Goal: Information Seeking & Learning: Learn about a topic

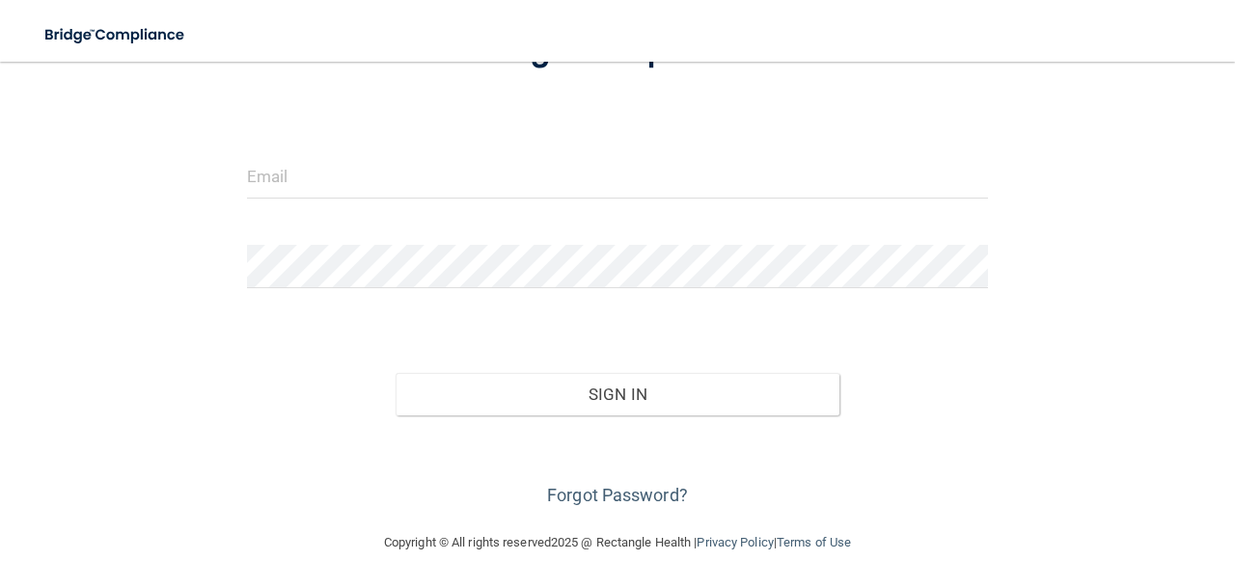
scroll to position [168, 0]
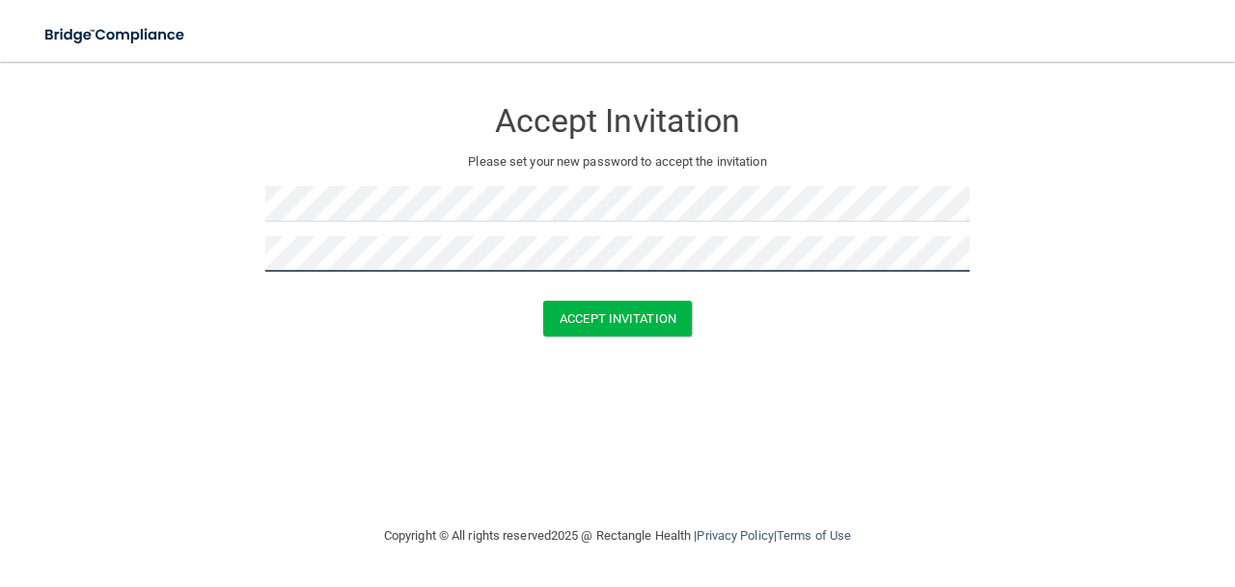
click at [543, 301] on button "Accept Invitation" at bounding box center [617, 319] width 149 height 36
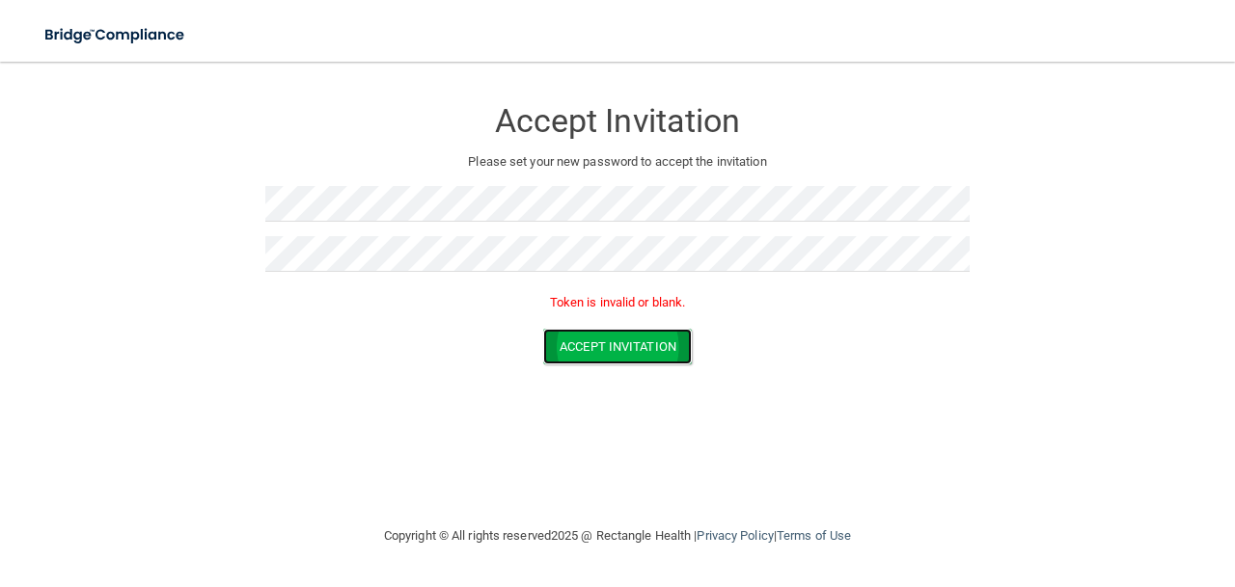
click at [614, 345] on button "Accept Invitation" at bounding box center [617, 347] width 149 height 36
click at [612, 345] on button "Accept Invitation" at bounding box center [617, 347] width 149 height 36
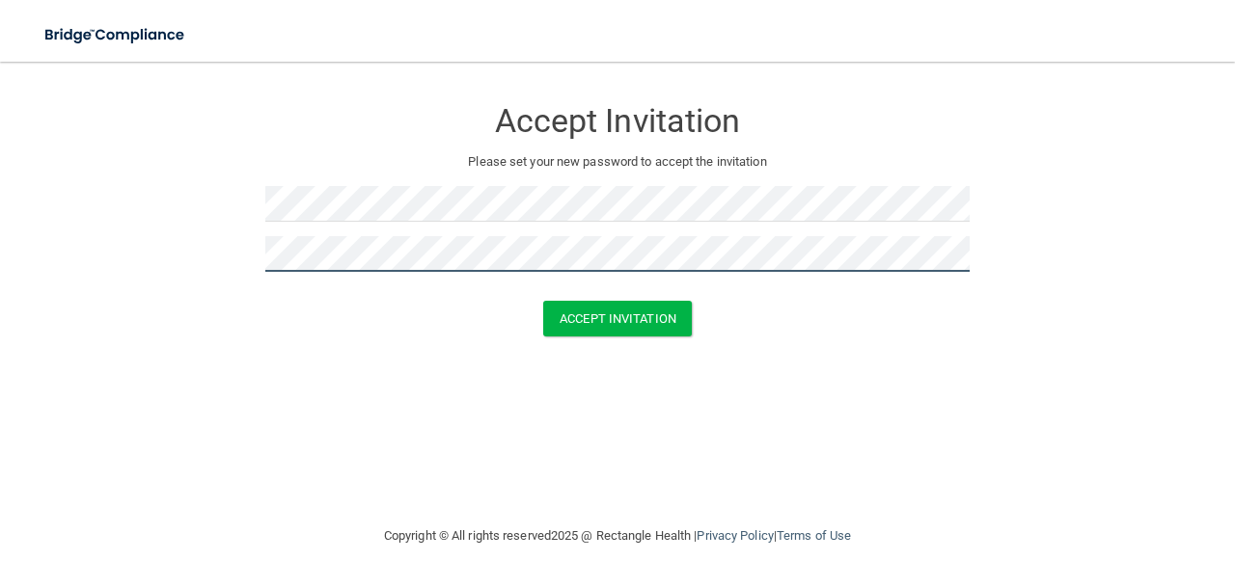
click at [543, 301] on button "Accept Invitation" at bounding box center [617, 319] width 149 height 36
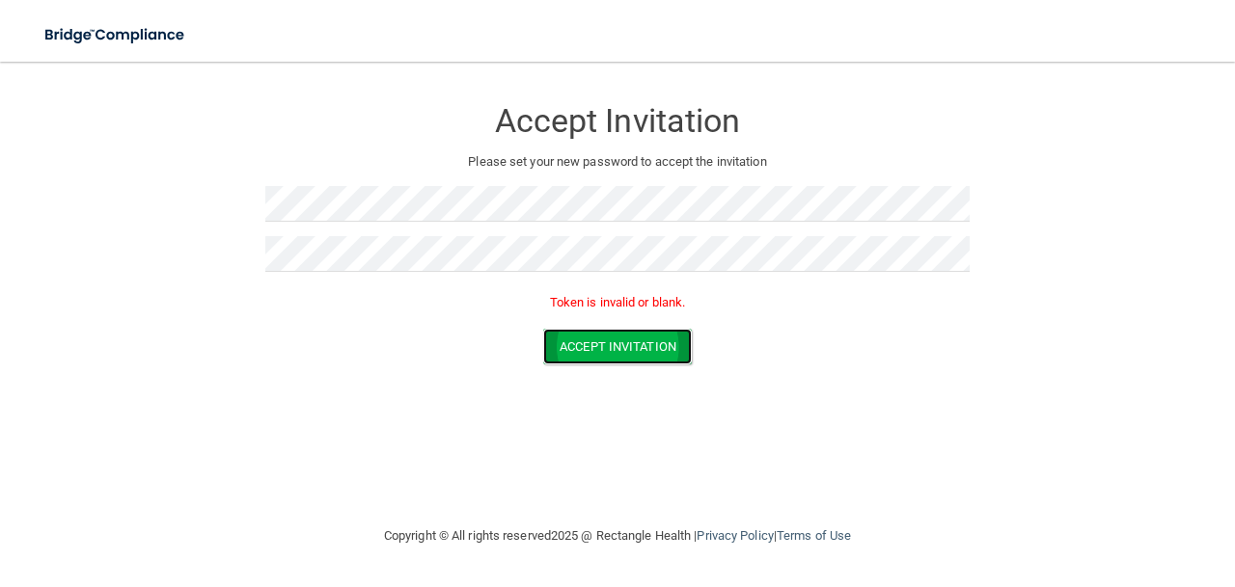
click at [604, 351] on button "Accept Invitation" at bounding box center [617, 347] width 149 height 36
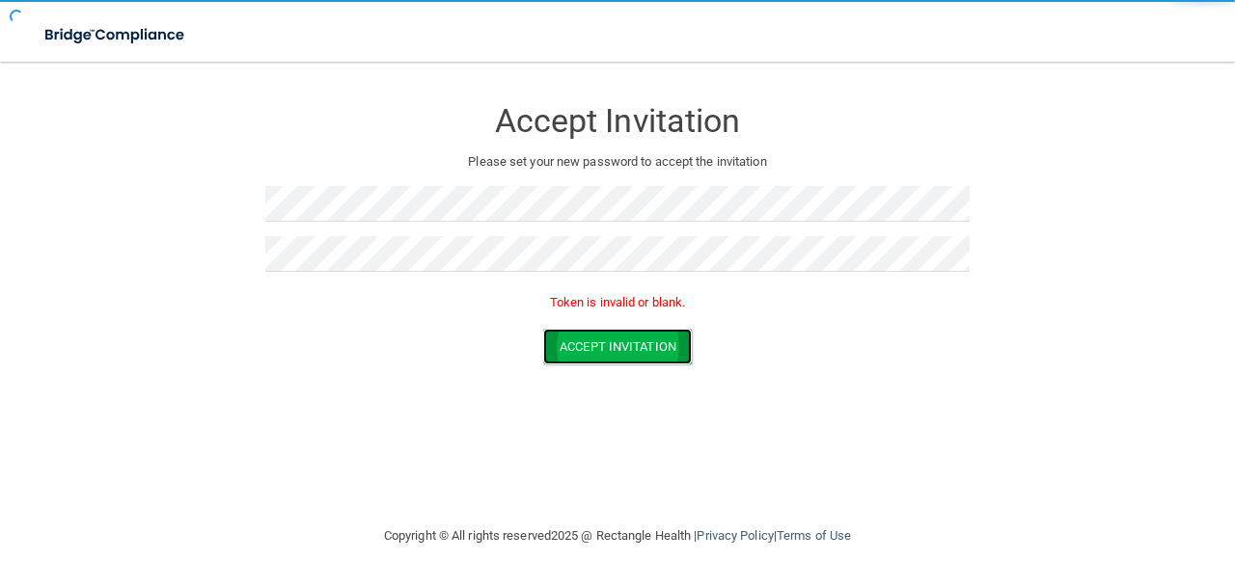
click at [605, 350] on button "Accept Invitation" at bounding box center [617, 347] width 149 height 36
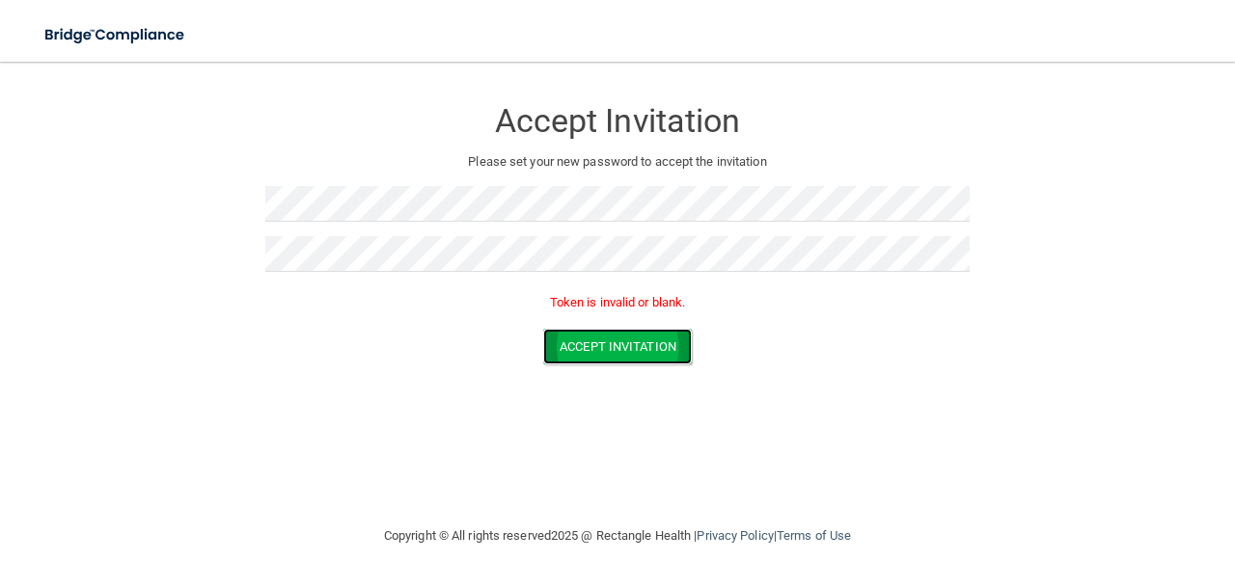
click at [605, 350] on button "Accept Invitation" at bounding box center [617, 347] width 149 height 36
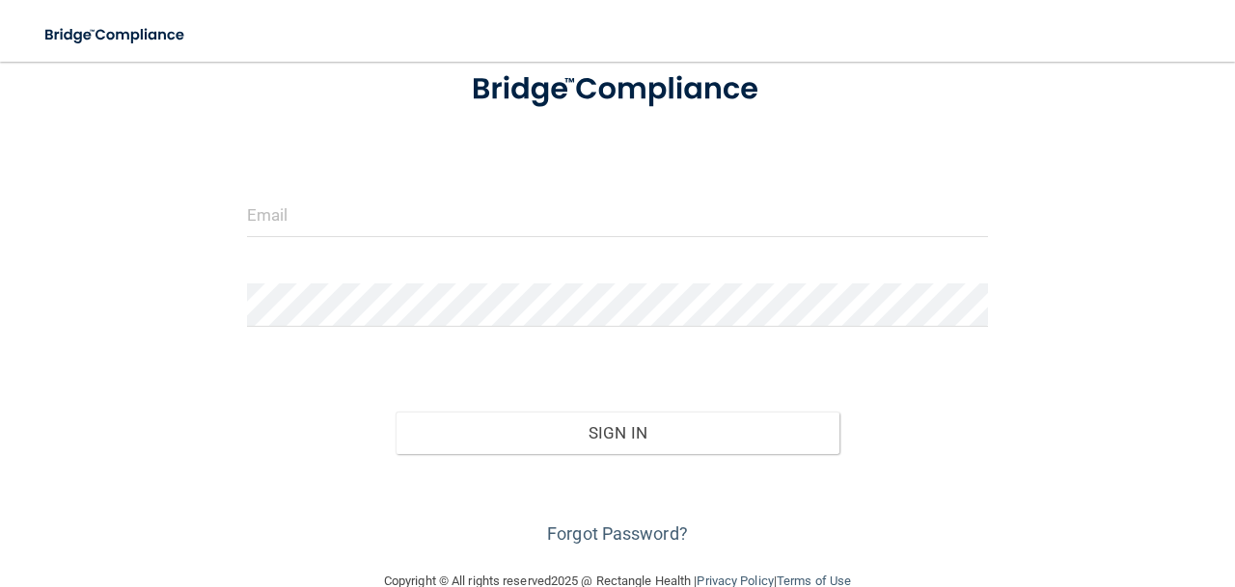
scroll to position [168, 0]
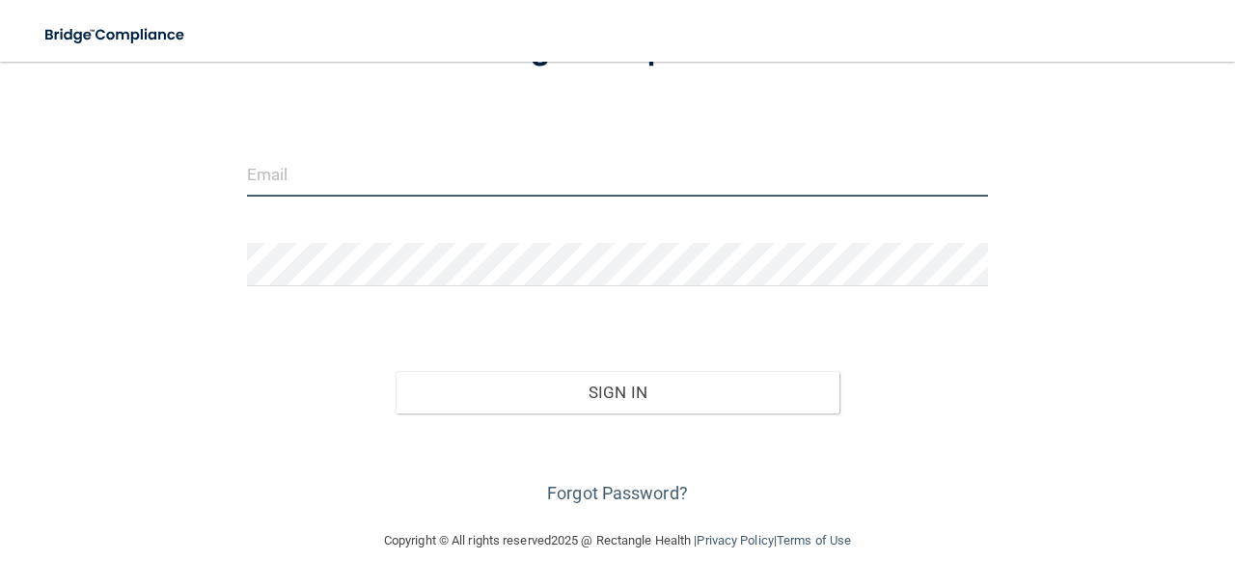
click at [356, 168] on input "email" at bounding box center [617, 174] width 741 height 43
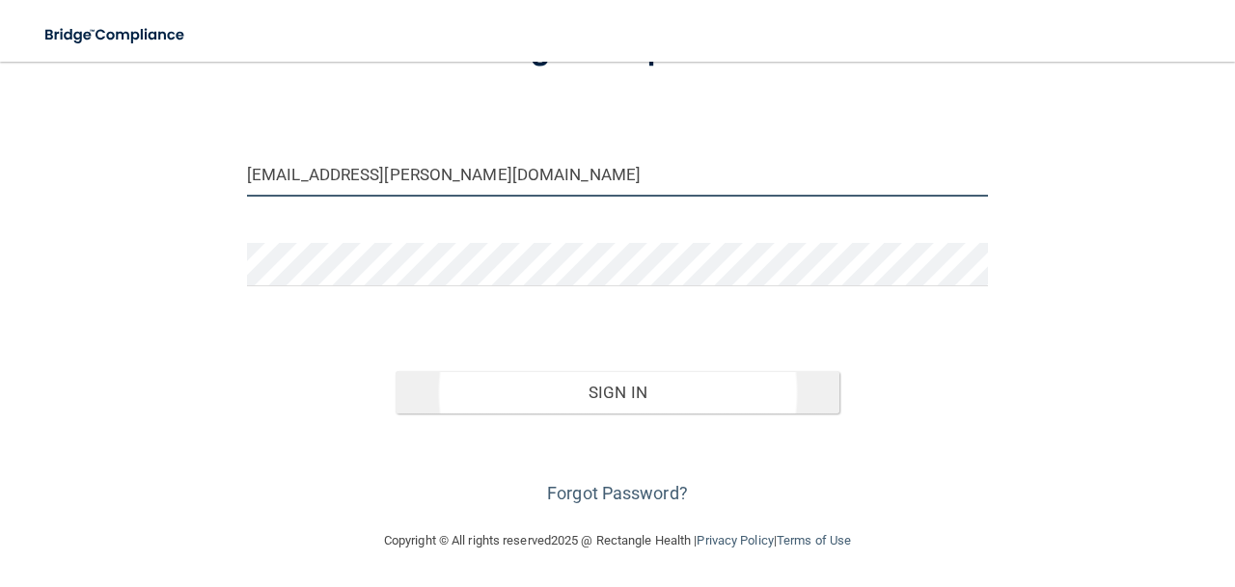
type input "[EMAIL_ADDRESS][PERSON_NAME][DOMAIN_NAME]"
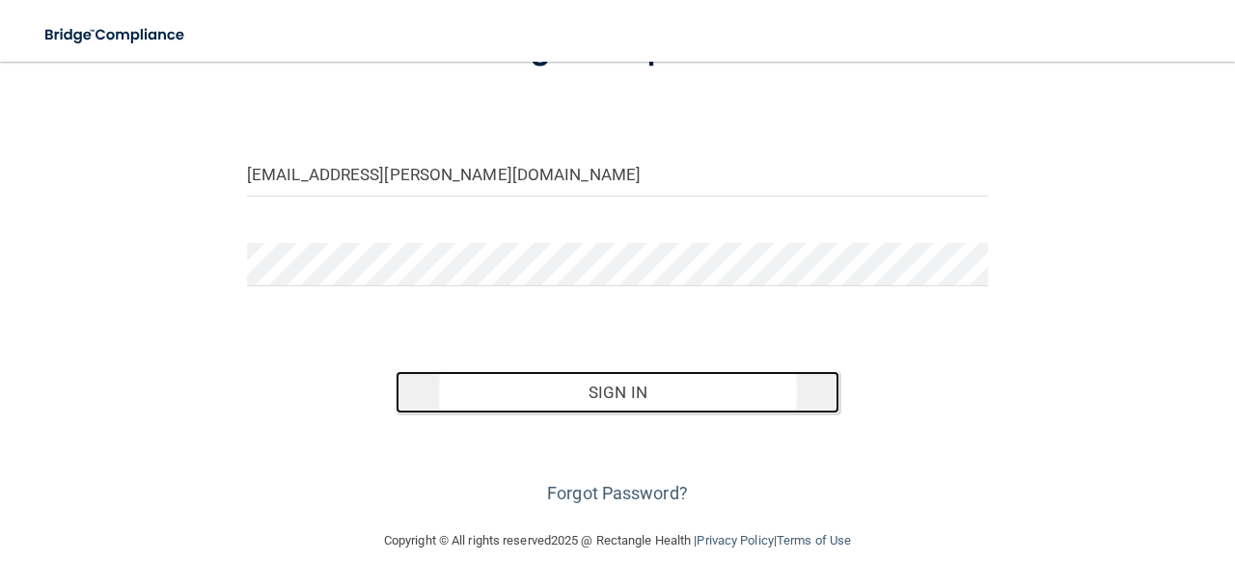
click at [477, 384] on button "Sign In" at bounding box center [618, 392] width 445 height 42
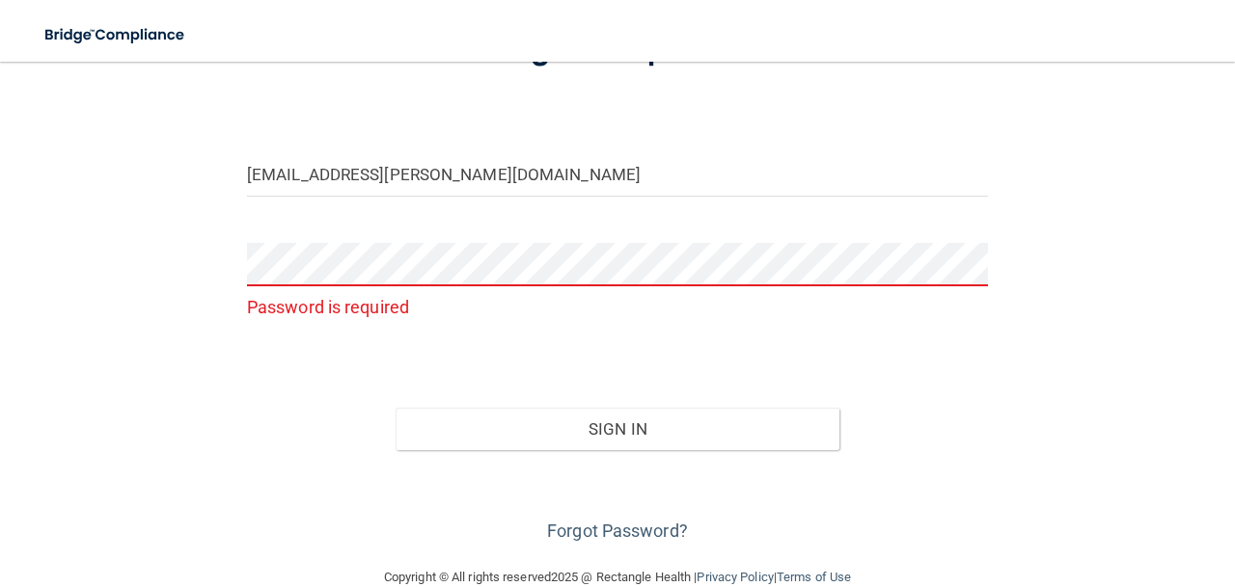
click at [506, 226] on form "mylie.mason@tnsmiles37354.com Password is required Invalid email/password. You …" at bounding box center [617, 278] width 741 height 537
click at [623, 534] on link "Forgot Password?" at bounding box center [617, 531] width 141 height 20
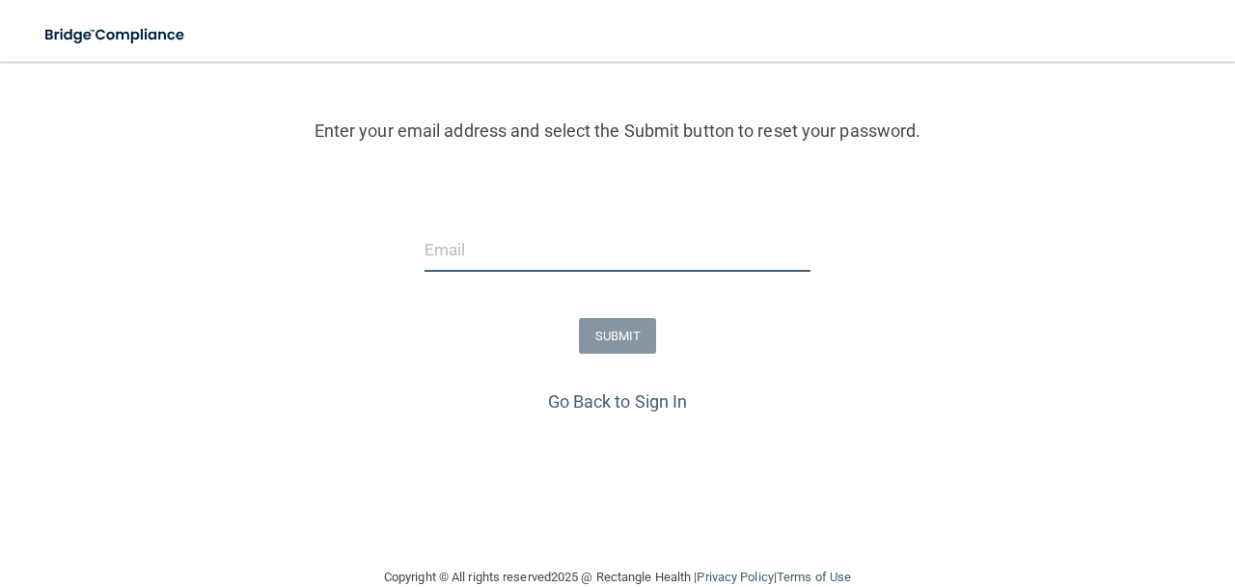
click at [563, 242] on input "email" at bounding box center [617, 250] width 386 height 43
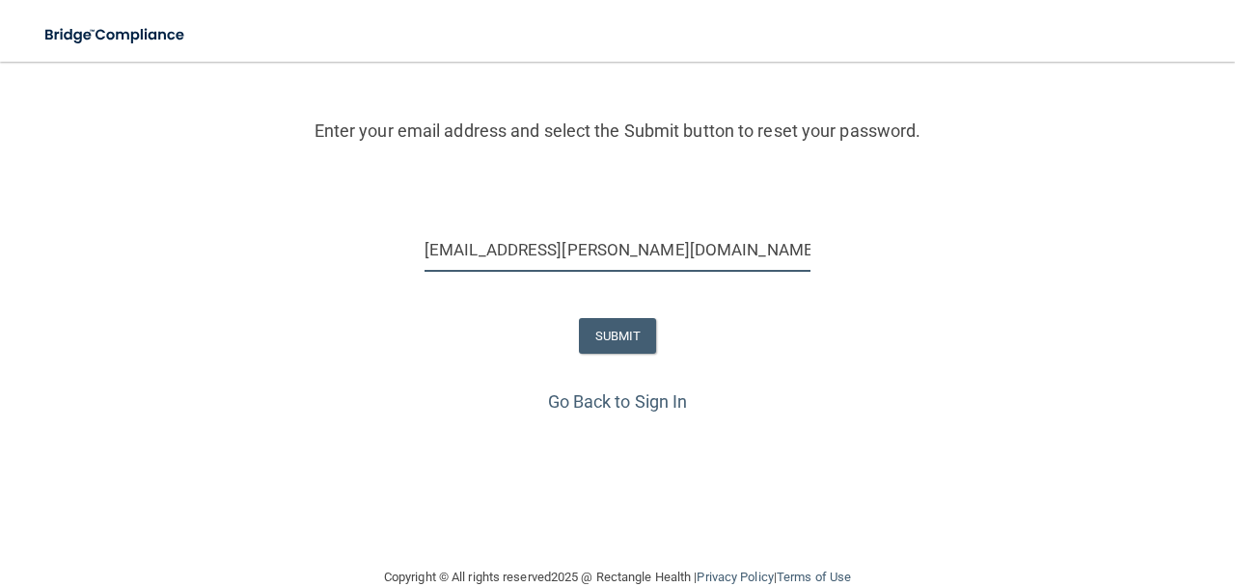
type input "Mylie.mason@tnsmiles37354.com"
click at [607, 347] on button "SUBMIT" at bounding box center [618, 336] width 78 height 36
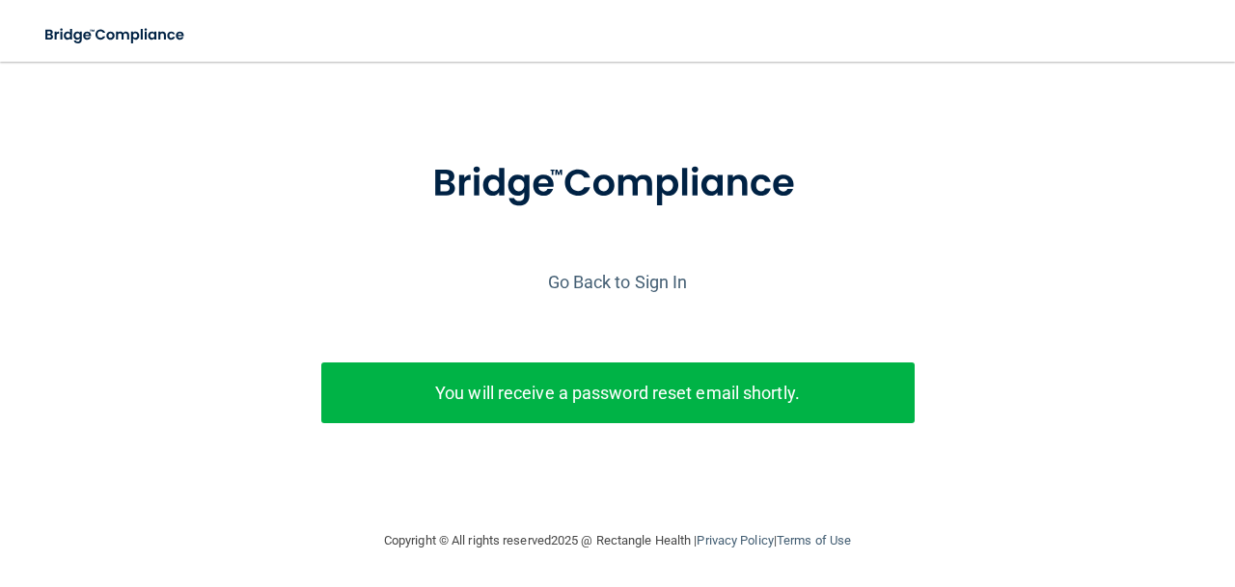
scroll to position [43, 0]
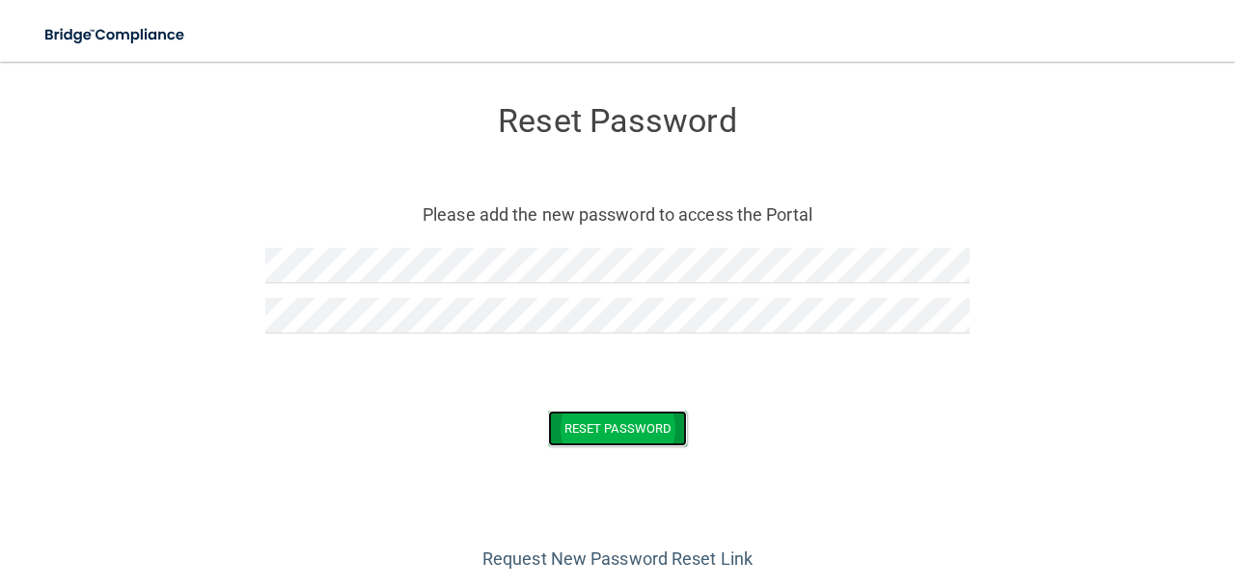
click at [568, 416] on button "Reset Password" at bounding box center [617, 429] width 139 height 36
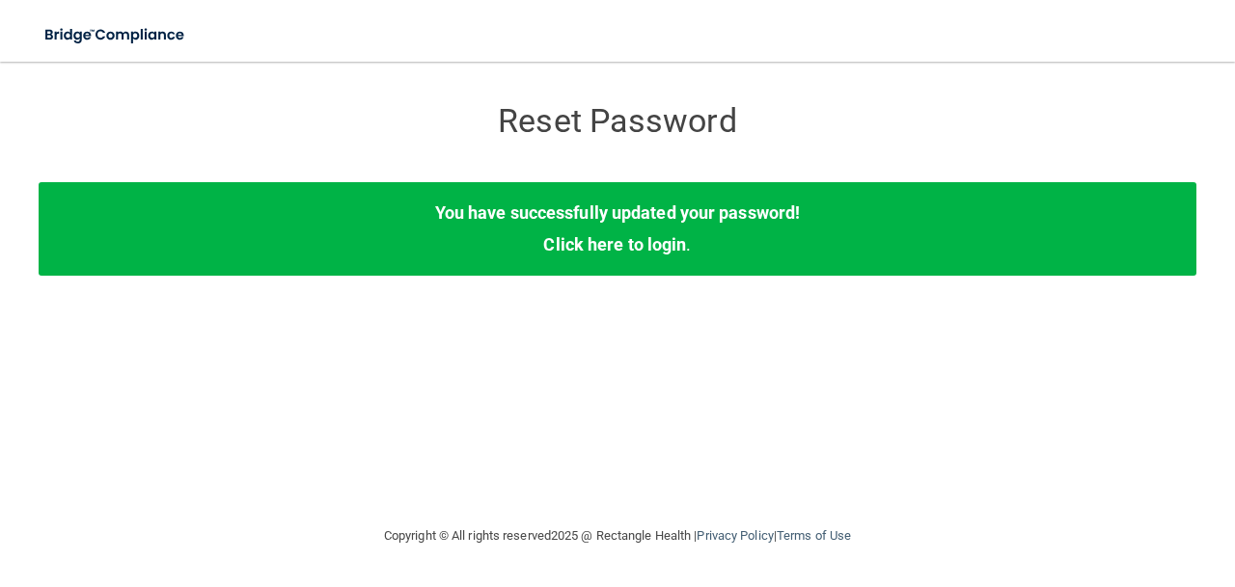
click at [661, 260] on div "You have successfully updated your password! Click here to login ." at bounding box center [618, 228] width 1158 height 93
click at [657, 247] on link "Click here to login" at bounding box center [614, 244] width 143 height 20
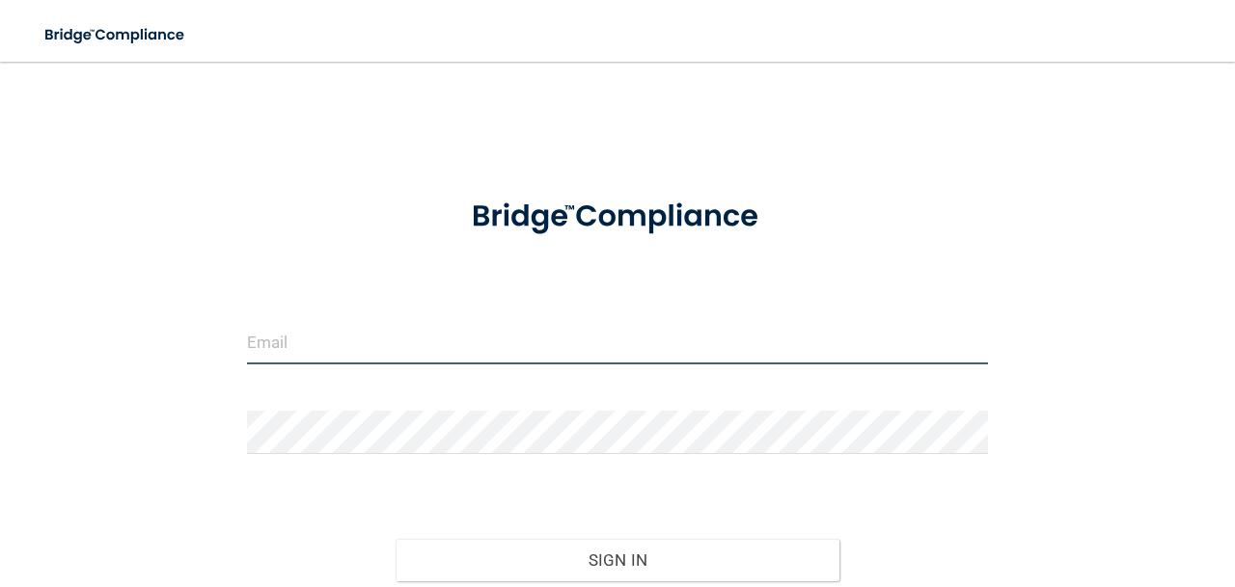
type input "[EMAIL_ADDRESS][PERSON_NAME][DOMAIN_NAME]"
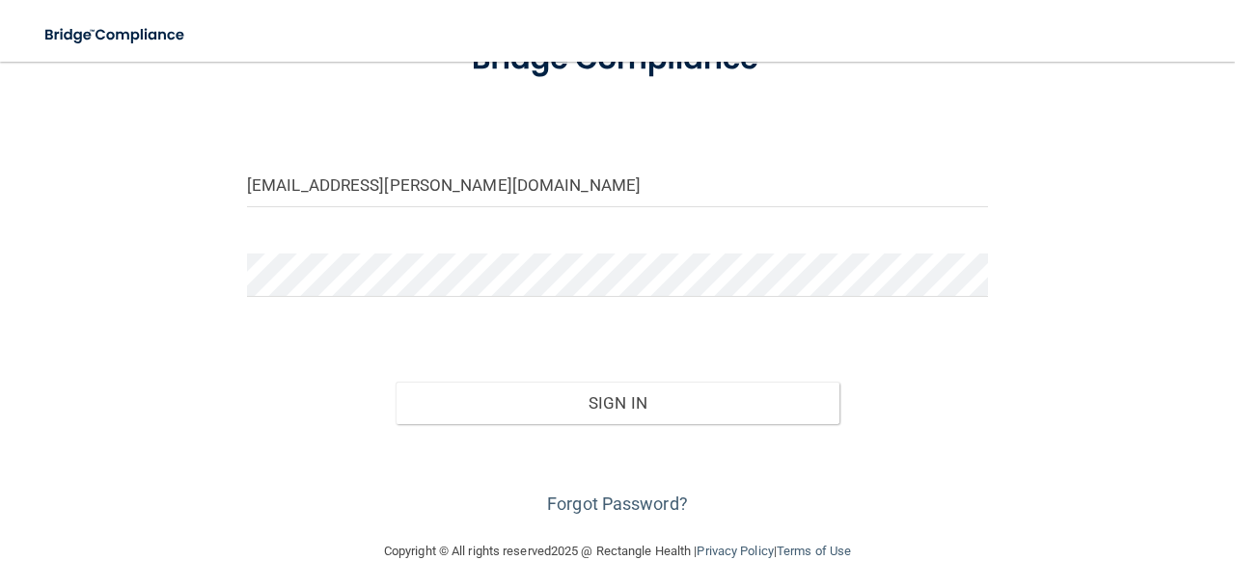
scroll to position [168, 0]
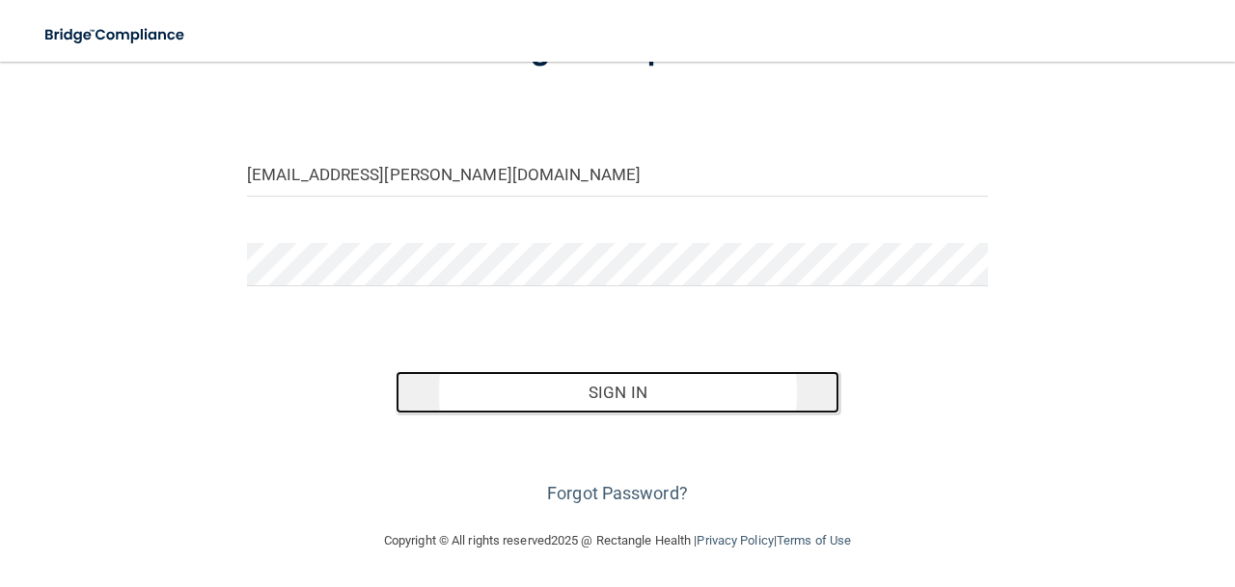
click at [631, 410] on button "Sign In" at bounding box center [618, 392] width 445 height 42
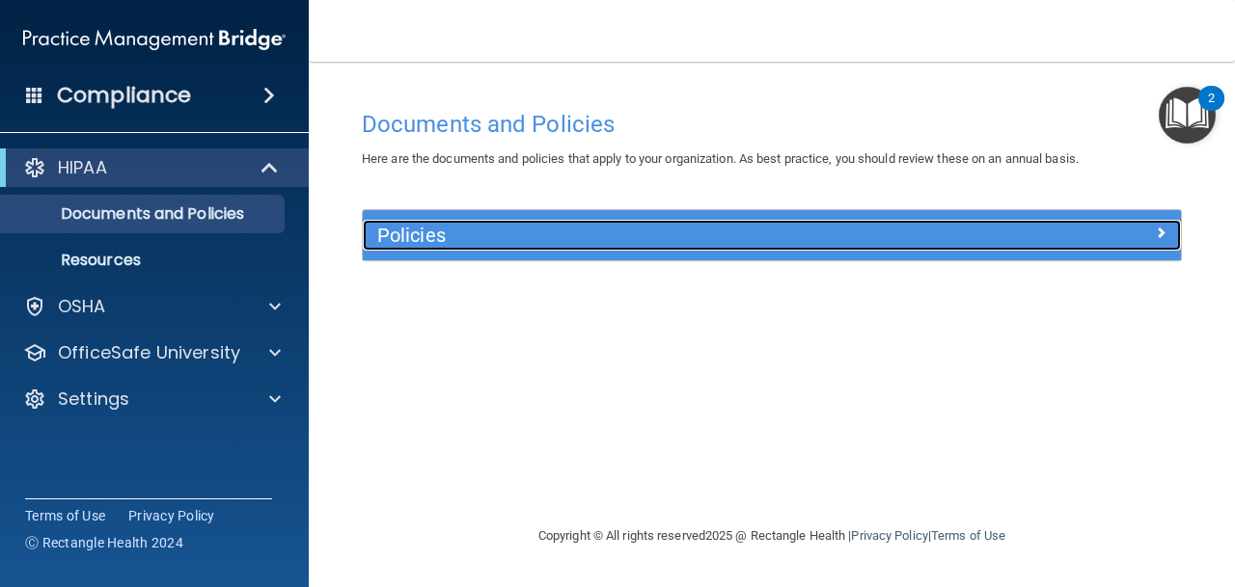
click at [652, 233] on h5 "Policies" at bounding box center [669, 235] width 585 height 21
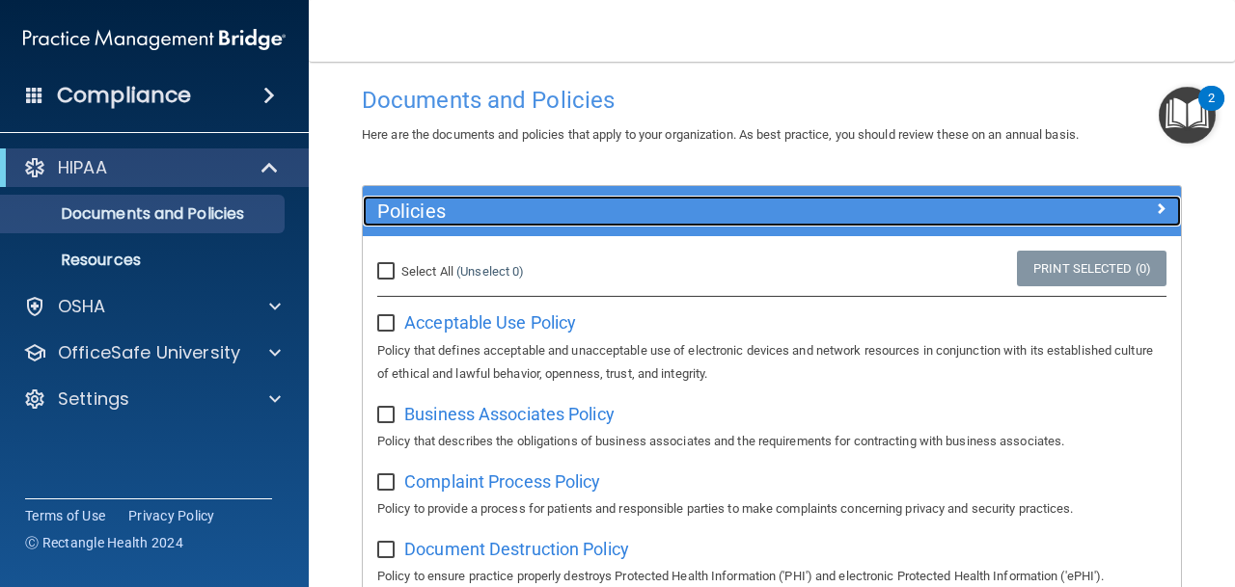
scroll to position [25, 0]
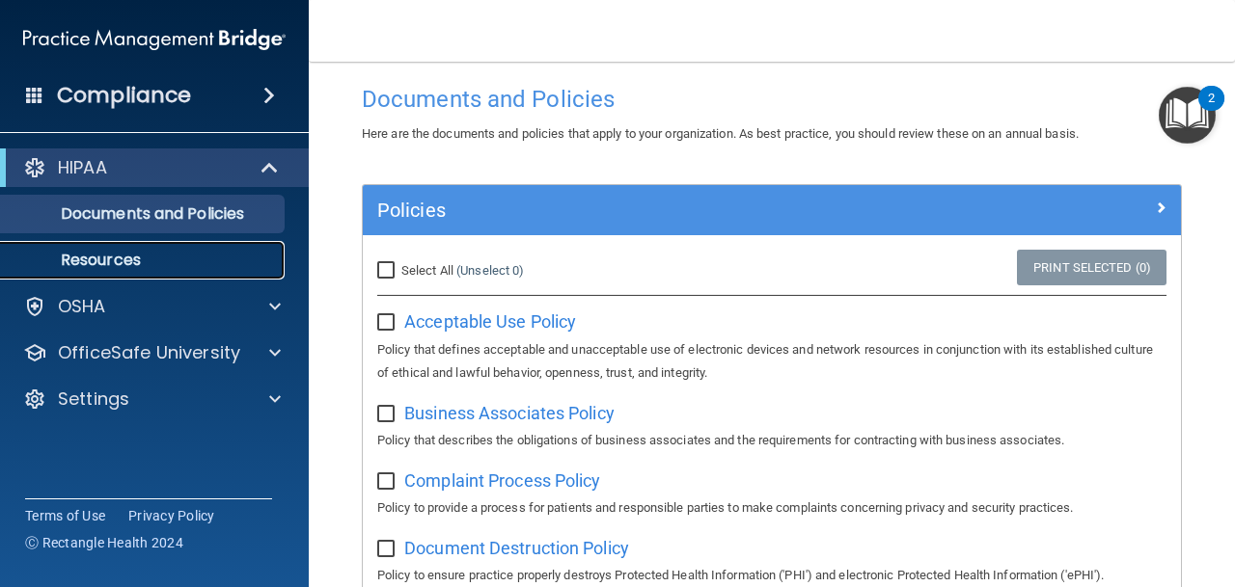
click at [224, 263] on p "Resources" at bounding box center [144, 260] width 263 height 19
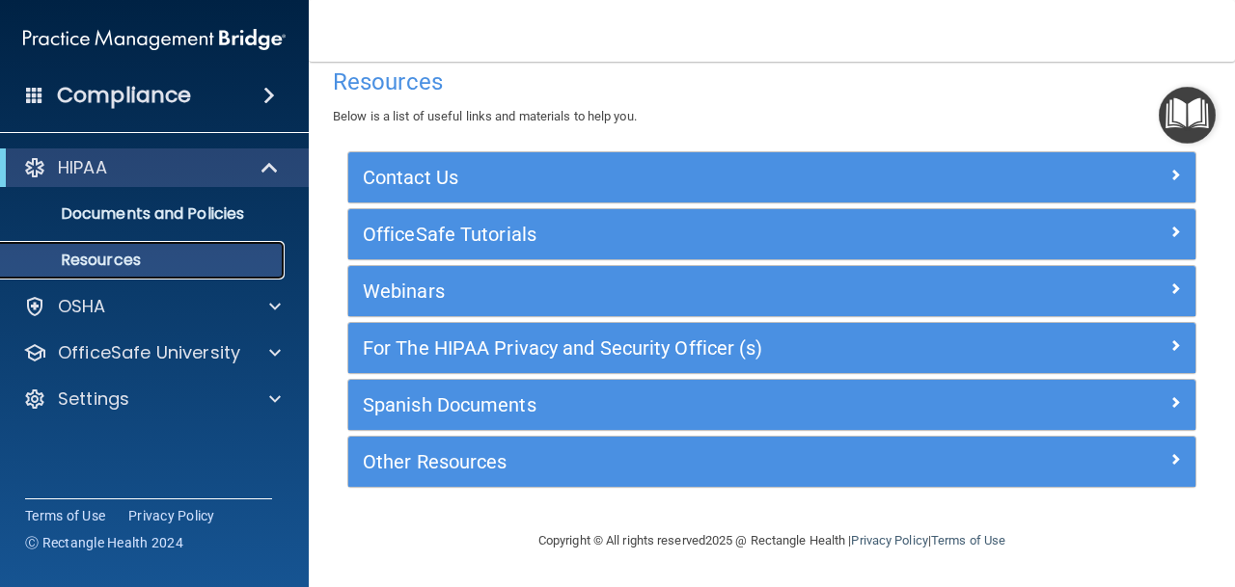
scroll to position [23, 0]
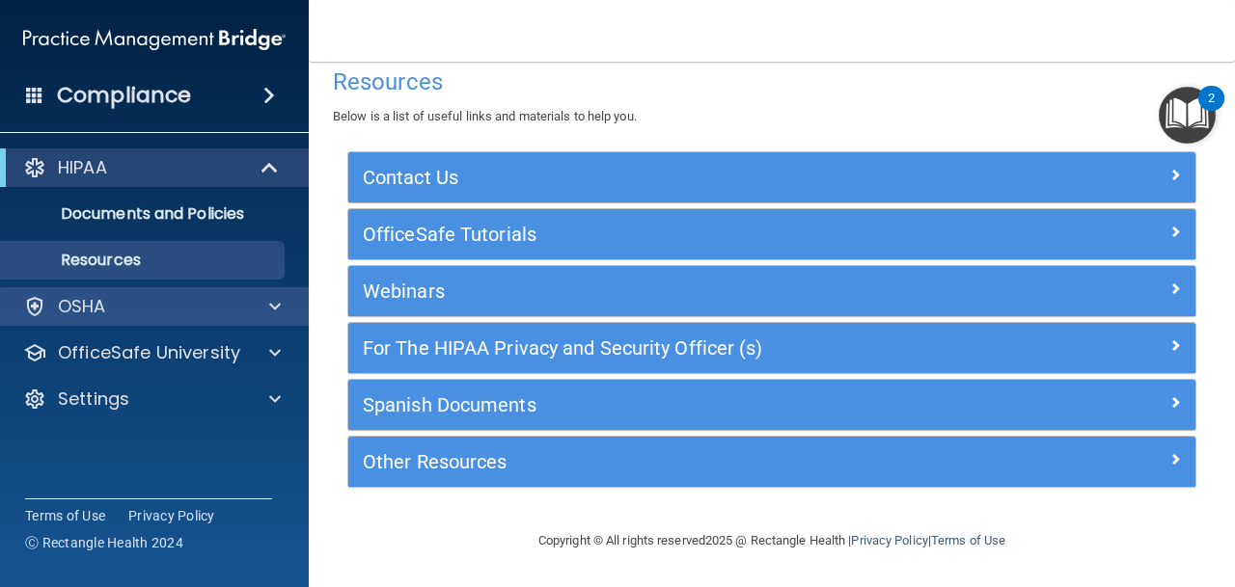
click at [171, 319] on div "OSHA" at bounding box center [155, 306] width 310 height 39
click at [260, 293] on div "OSHA" at bounding box center [155, 306] width 310 height 39
click at [188, 305] on div "OSHA" at bounding box center [128, 306] width 239 height 23
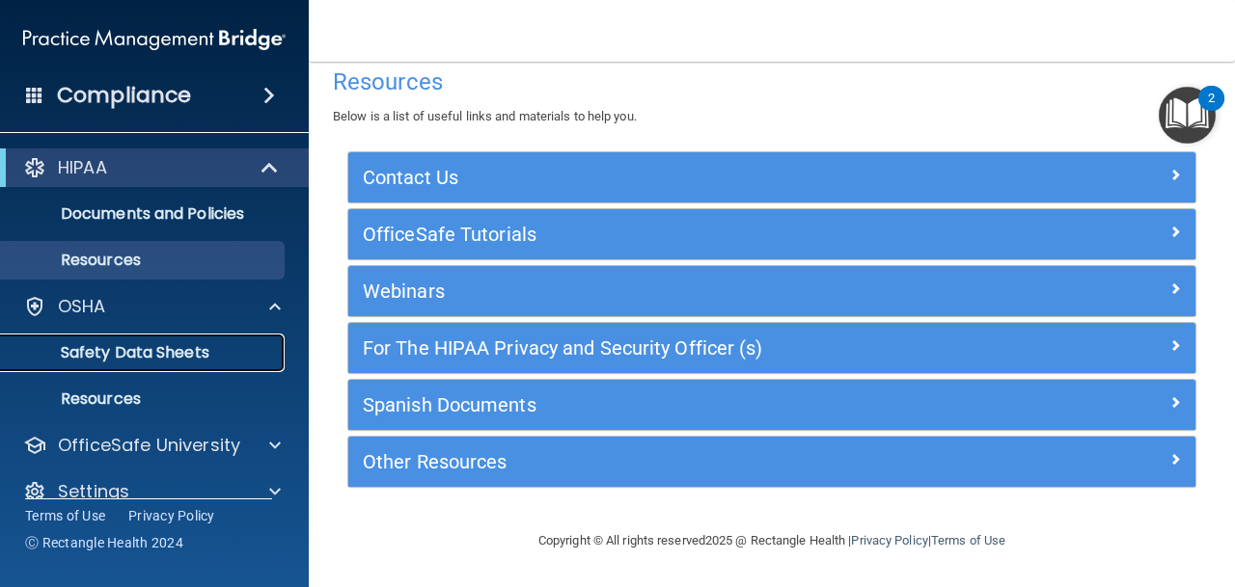
click at [197, 347] on p "Safety Data Sheets" at bounding box center [144, 352] width 263 height 19
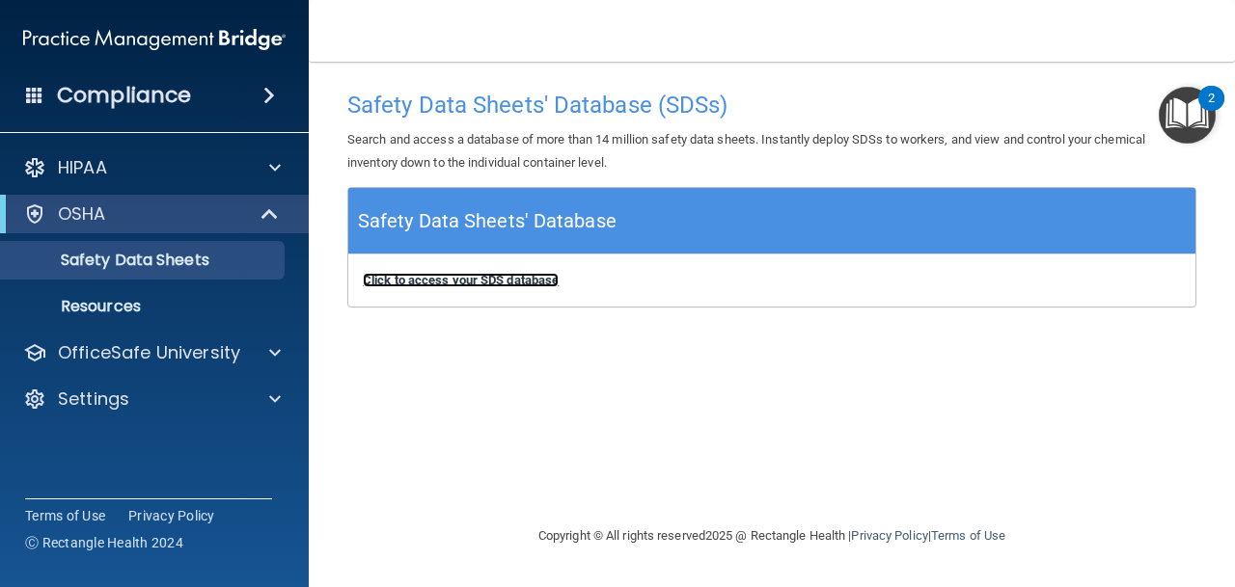
click at [483, 276] on b "Click to access your SDS database" at bounding box center [461, 280] width 196 height 14
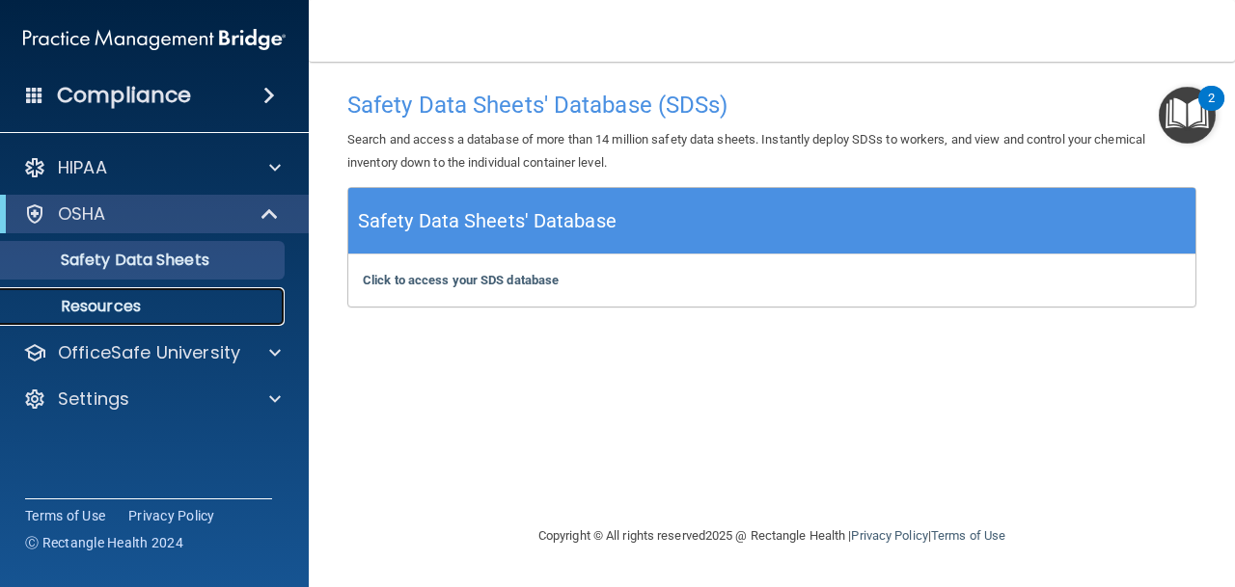
click at [226, 321] on link "Resources" at bounding box center [133, 306] width 304 height 39
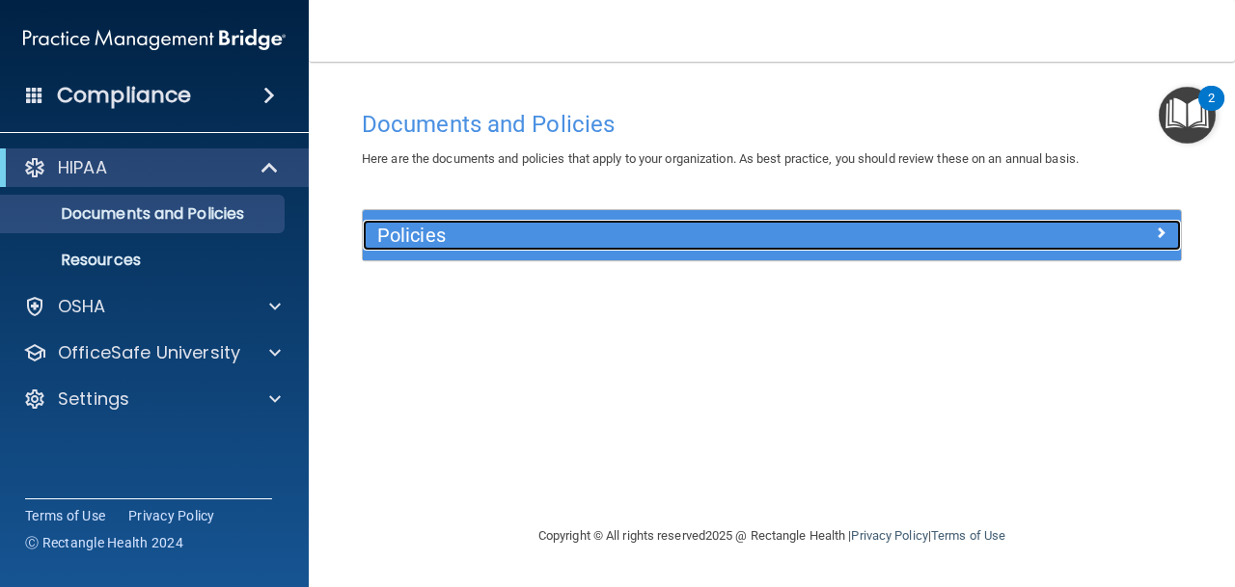
click at [488, 234] on h5 "Policies" at bounding box center [669, 235] width 585 height 21
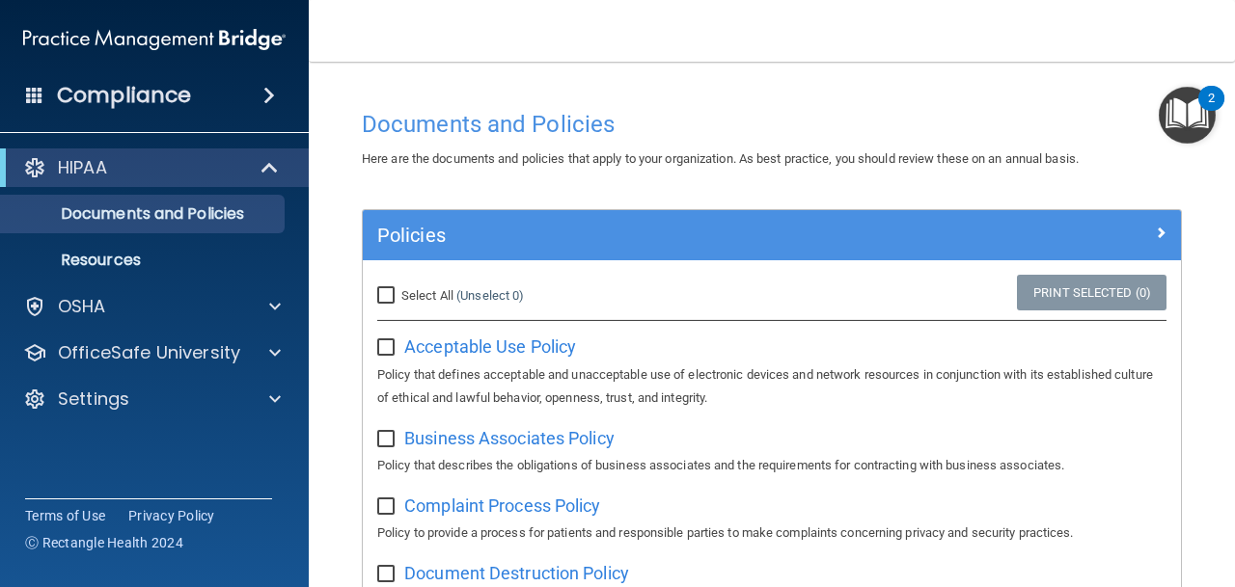
click at [393, 342] on input "checkbox" at bounding box center [388, 348] width 22 height 15
click at [422, 346] on span "Acceptable Use Policy" at bounding box center [490, 347] width 172 height 20
click at [385, 354] on input "checkbox" at bounding box center [388, 348] width 22 height 15
checkbox input "false"
click at [524, 447] on span "Business Associates Policy" at bounding box center [509, 438] width 210 height 20
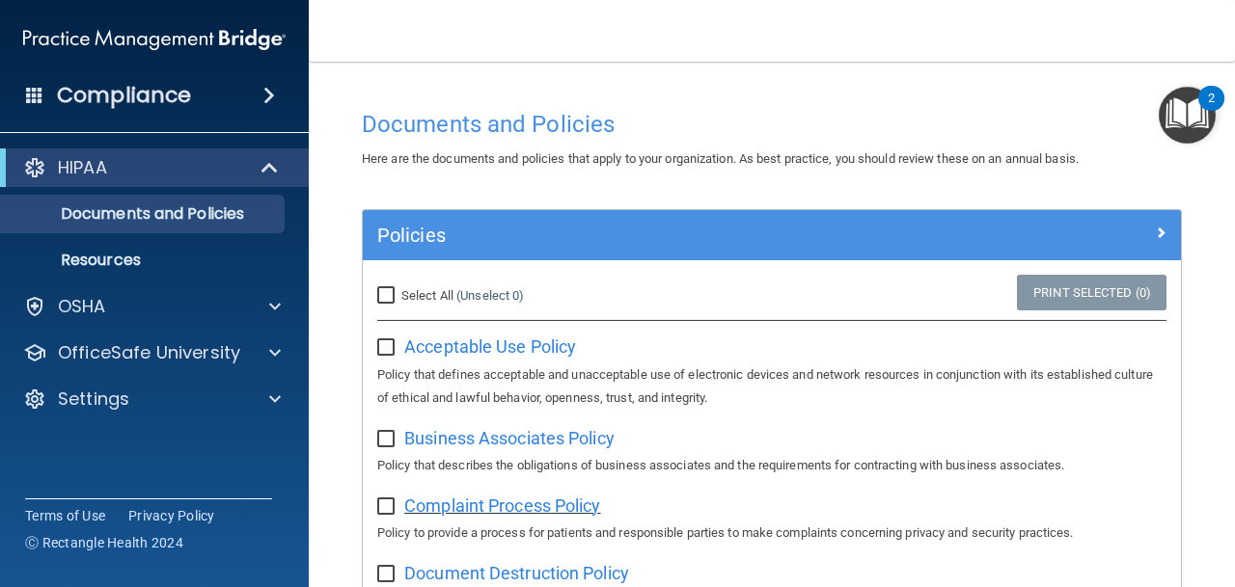
click at [441, 506] on span "Complaint Process Policy" at bounding box center [502, 506] width 196 height 20
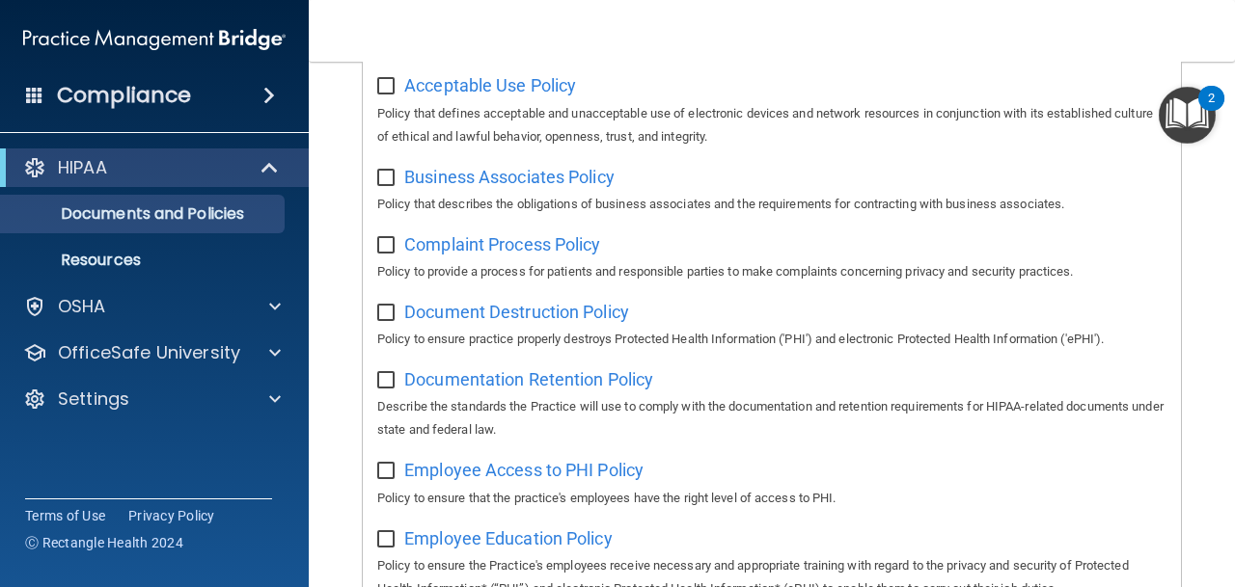
scroll to position [295, 0]
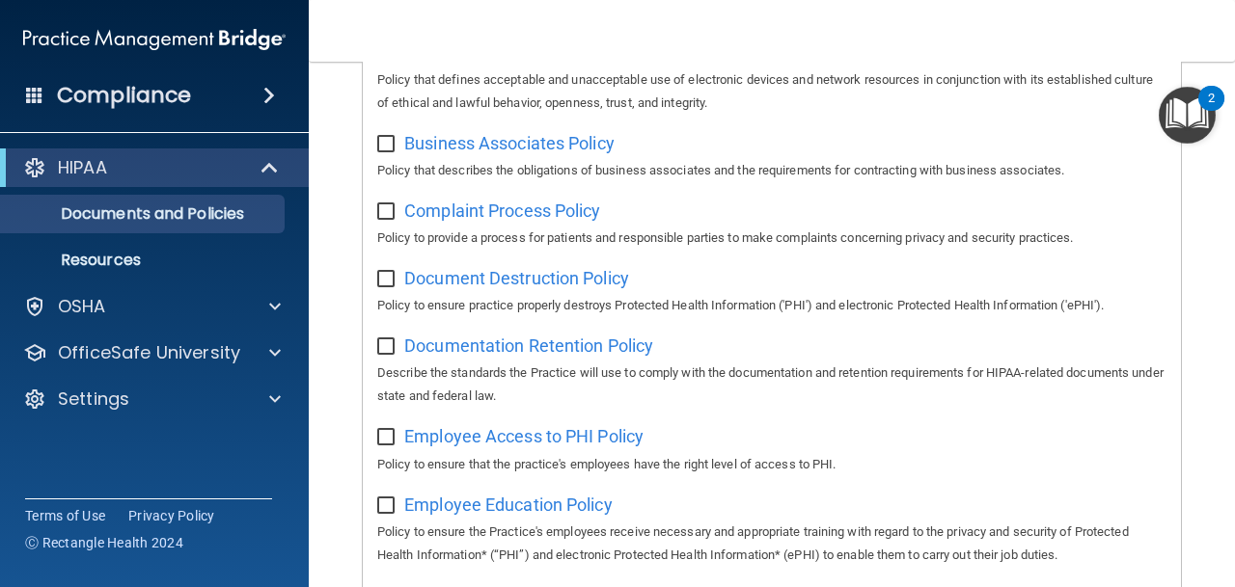
click at [539, 289] on div "Document Destruction Policy Policy to ensure practice properly destroys Protect…" at bounding box center [771, 289] width 789 height 55
click at [539, 277] on span "Document Destruction Policy" at bounding box center [516, 278] width 225 height 20
click at [535, 351] on span "Documentation Retention Policy" at bounding box center [528, 346] width 249 height 20
click at [508, 439] on span "Employee Access to PHI Policy" at bounding box center [523, 436] width 239 height 20
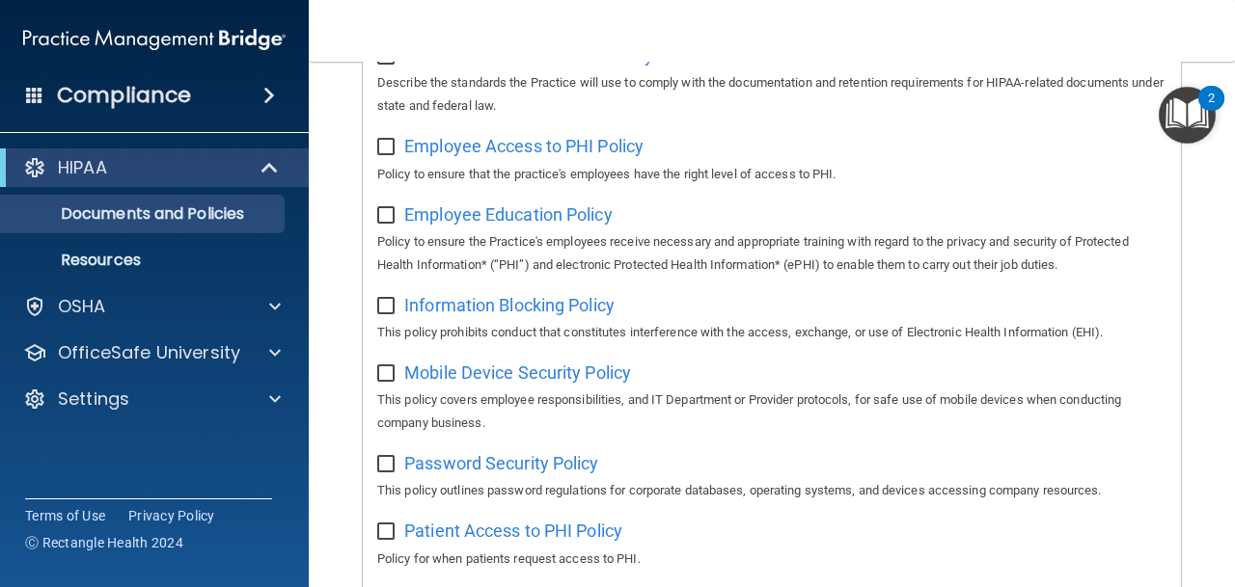
scroll to position [610, 0]
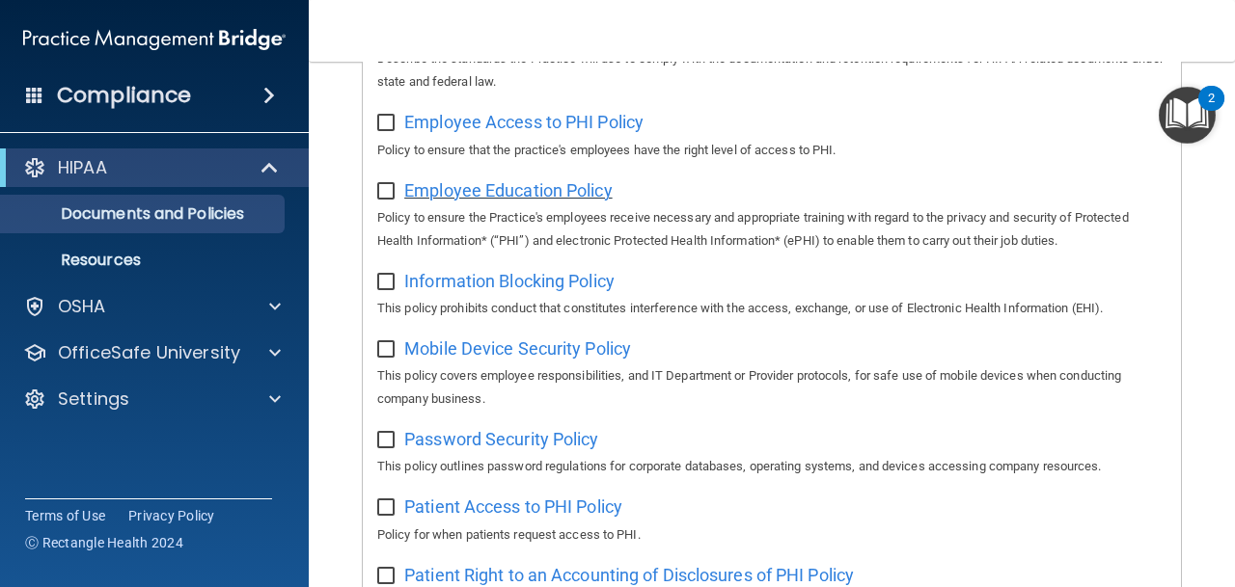
click at [504, 184] on span "Employee Education Policy" at bounding box center [508, 190] width 208 height 20
click at [516, 298] on p "This policy prohibits conduct that constitutes interference with the access, ex…" at bounding box center [771, 308] width 789 height 23
click at [512, 289] on span "Information Blocking Policy" at bounding box center [509, 281] width 210 height 20
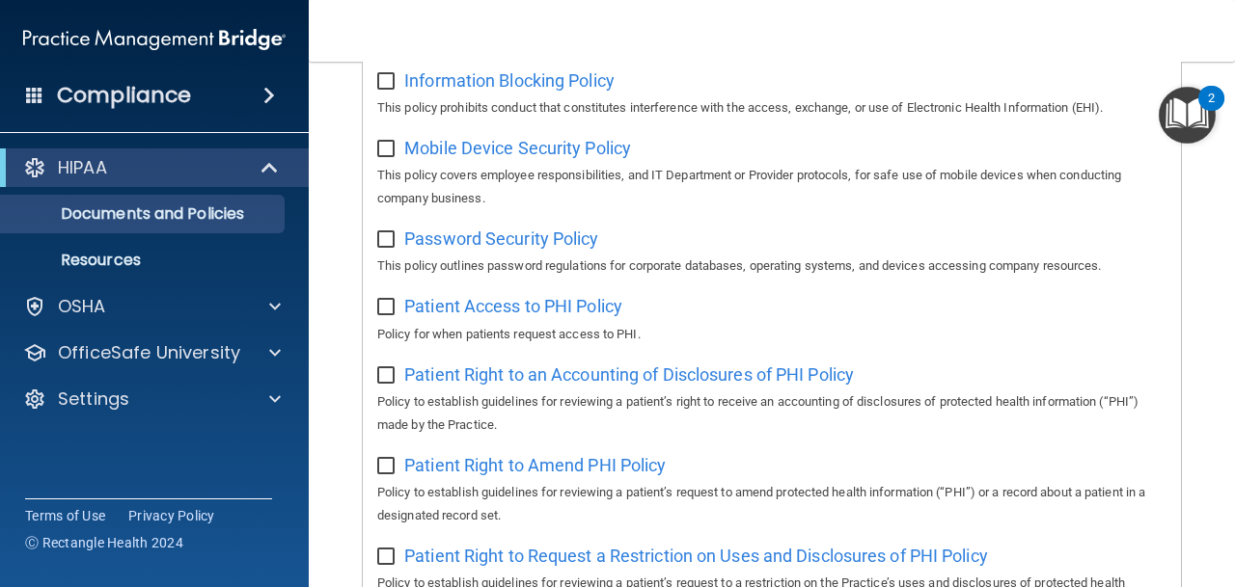
scroll to position [818, 0]
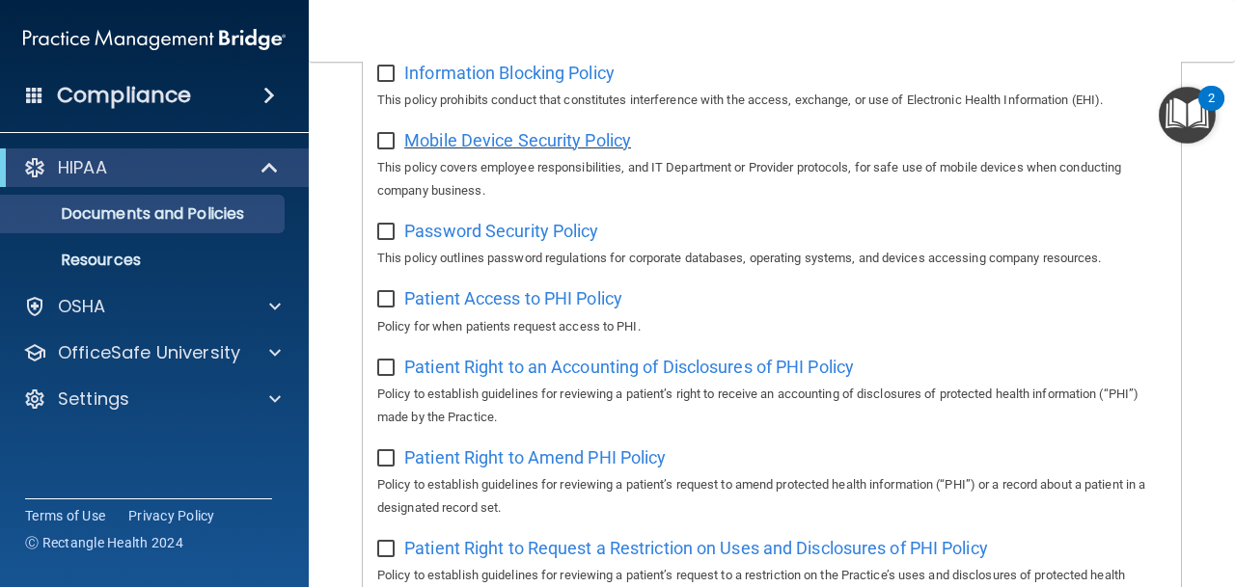
click at [511, 142] on span "Mobile Device Security Policy" at bounding box center [517, 140] width 227 height 20
click at [498, 308] on span "Patient Access to PHI Policy" at bounding box center [513, 298] width 218 height 20
click at [541, 237] on span "Password Security Policy" at bounding box center [501, 231] width 194 height 20
click at [588, 367] on span "Patient Right to an Accounting of Disclosures of PHI Policy" at bounding box center [629, 367] width 450 height 20
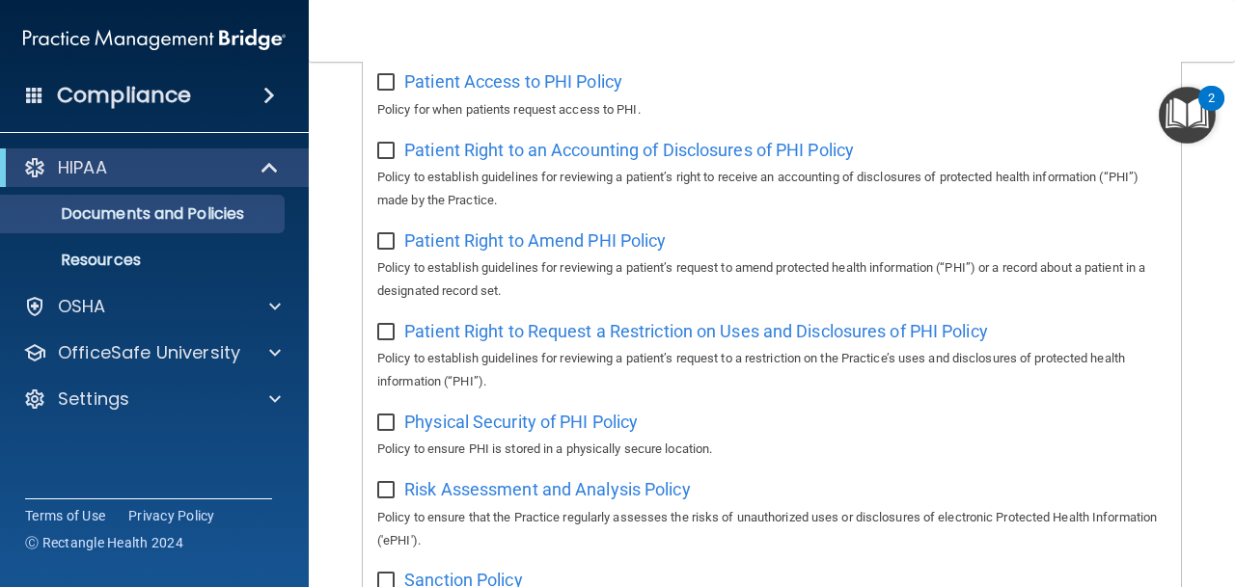
scroll to position [1037, 0]
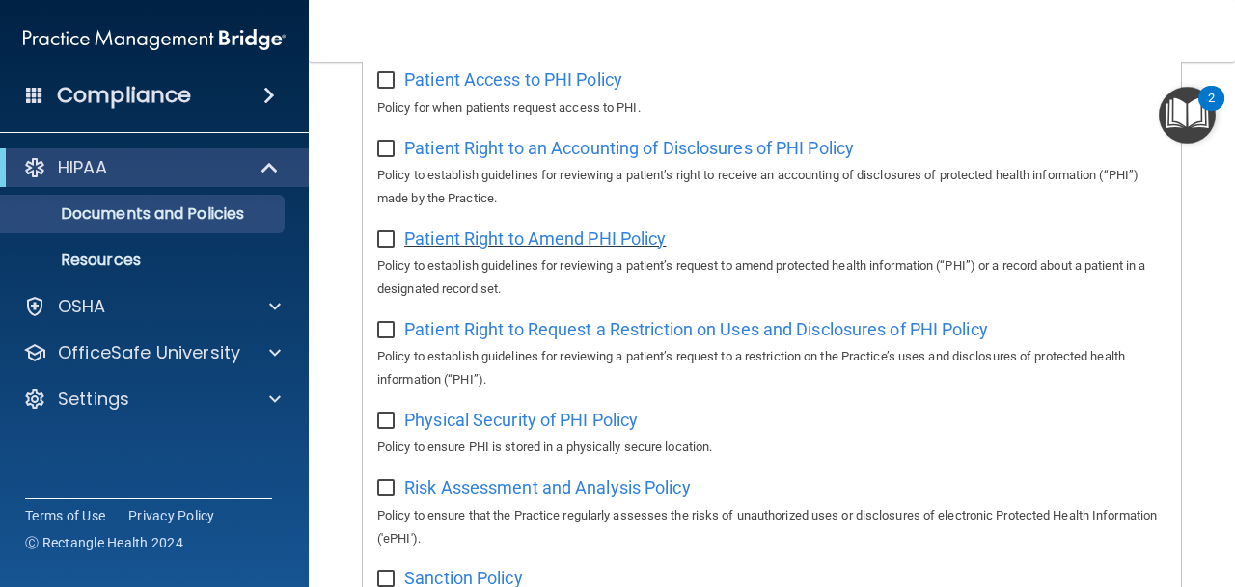
click at [499, 238] on span "Patient Right to Amend PHI Policy" at bounding box center [534, 239] width 261 height 20
click at [560, 329] on span "Patient Right to Request a Restriction on Uses and Disclosures of PHI Policy" at bounding box center [696, 329] width 584 height 20
click at [505, 435] on div "Physical Security of PHI Policy Policy to ensure PHI is stored in a physically …" at bounding box center [771, 431] width 789 height 55
click at [505, 423] on span "Physical Security of PHI Policy" at bounding box center [520, 420] width 233 height 20
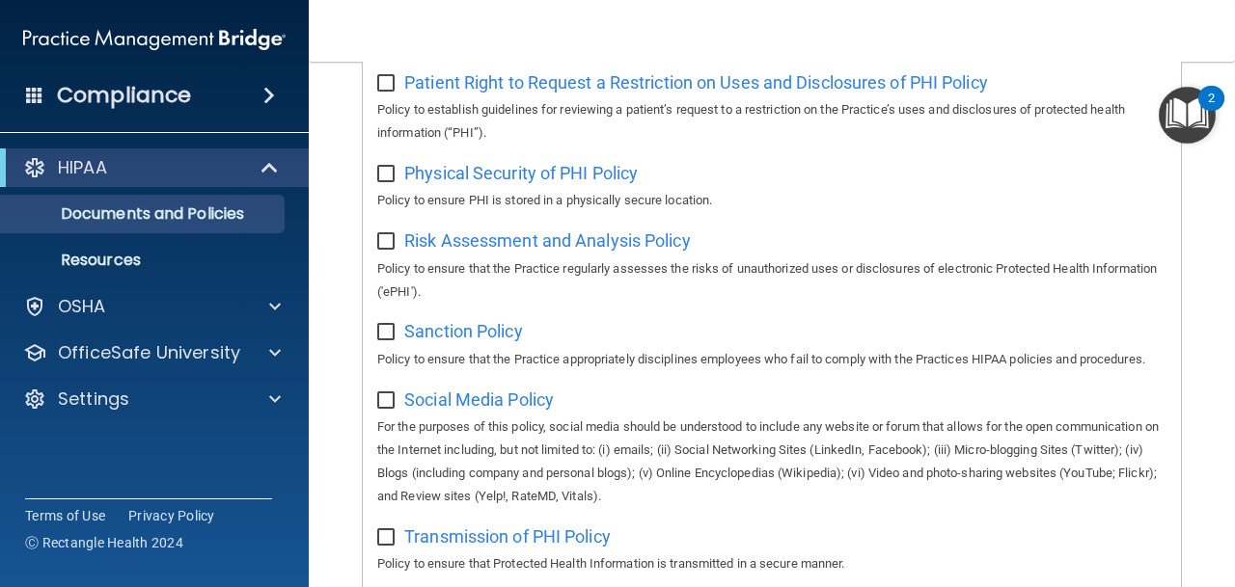
scroll to position [1290, 0]
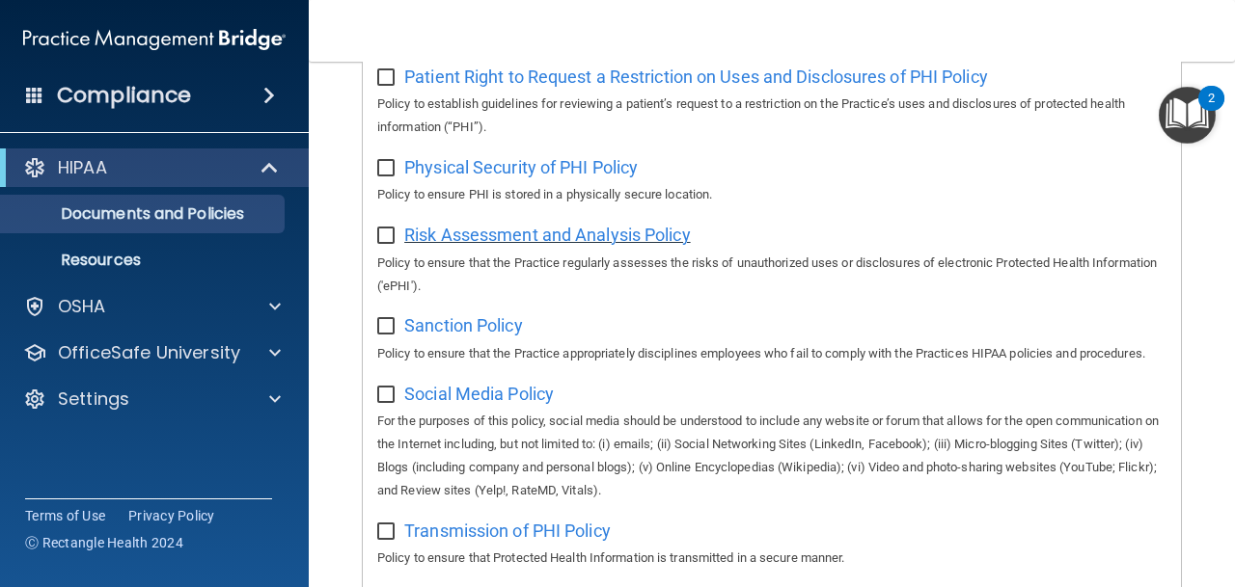
click at [637, 230] on span "Risk Assessment and Analysis Policy" at bounding box center [547, 235] width 287 height 20
click at [461, 323] on span "Sanction Policy" at bounding box center [463, 325] width 119 height 20
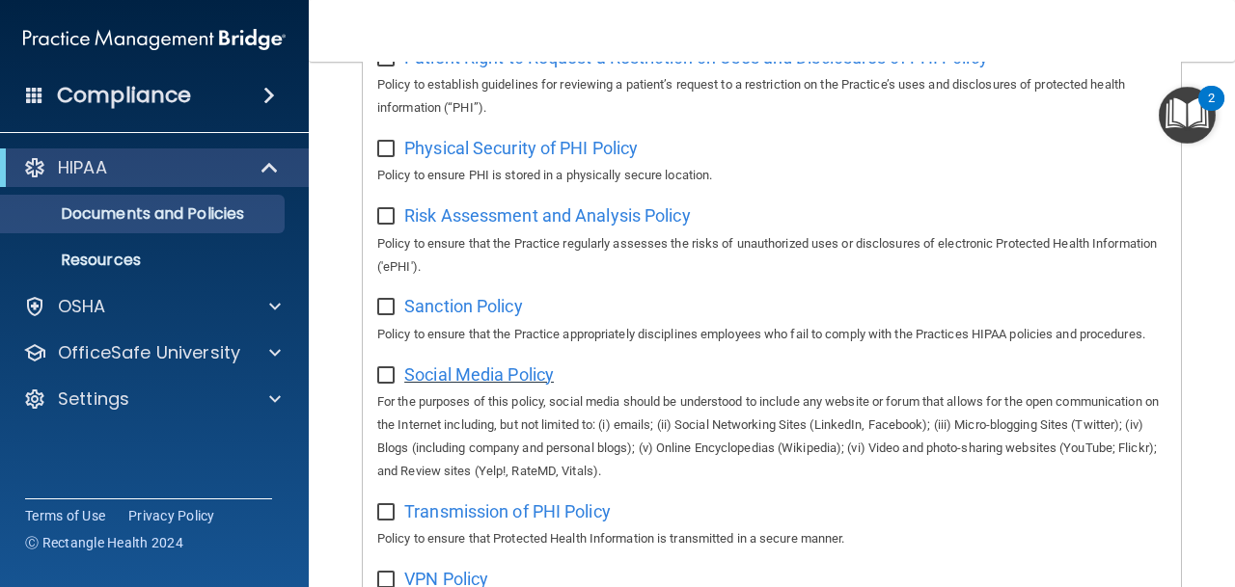
scroll to position [1308, 0]
click at [513, 383] on span "Social Media Policy" at bounding box center [479, 376] width 150 height 20
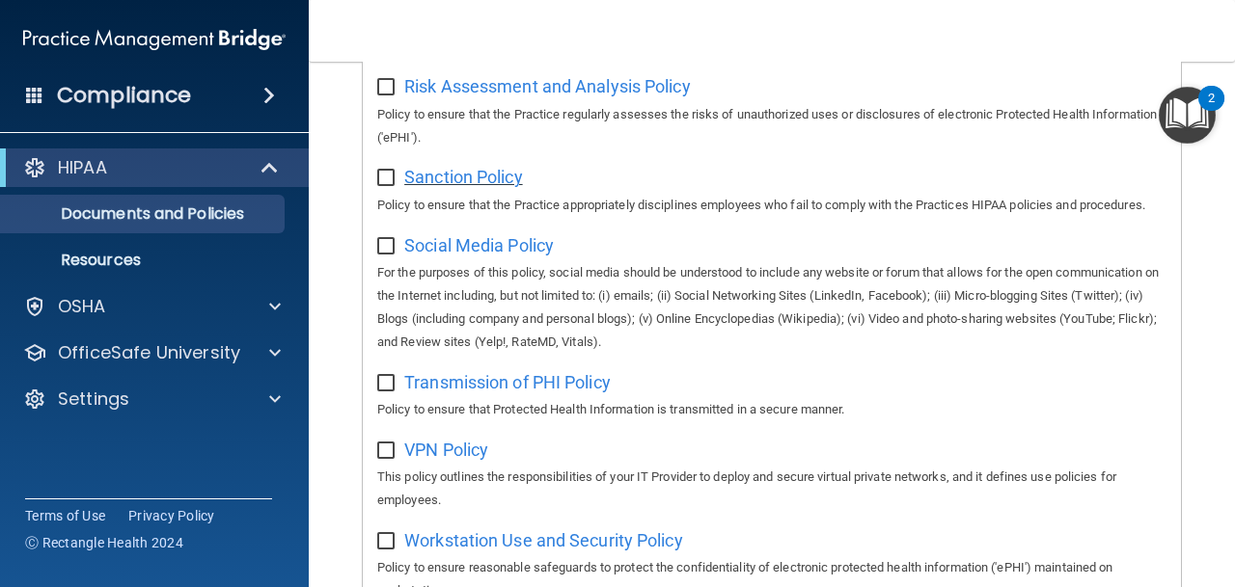
scroll to position [1483, 0]
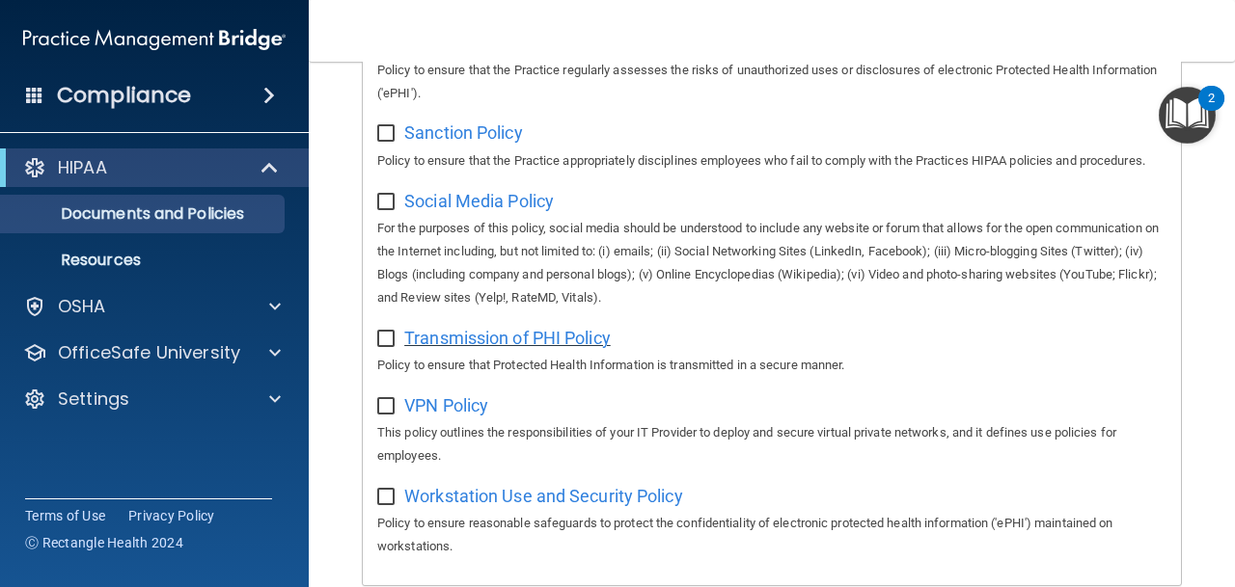
click at [471, 335] on span "Transmission of PHI Policy" at bounding box center [507, 338] width 206 height 20
click at [461, 404] on span "VPN Policy" at bounding box center [446, 406] width 84 height 20
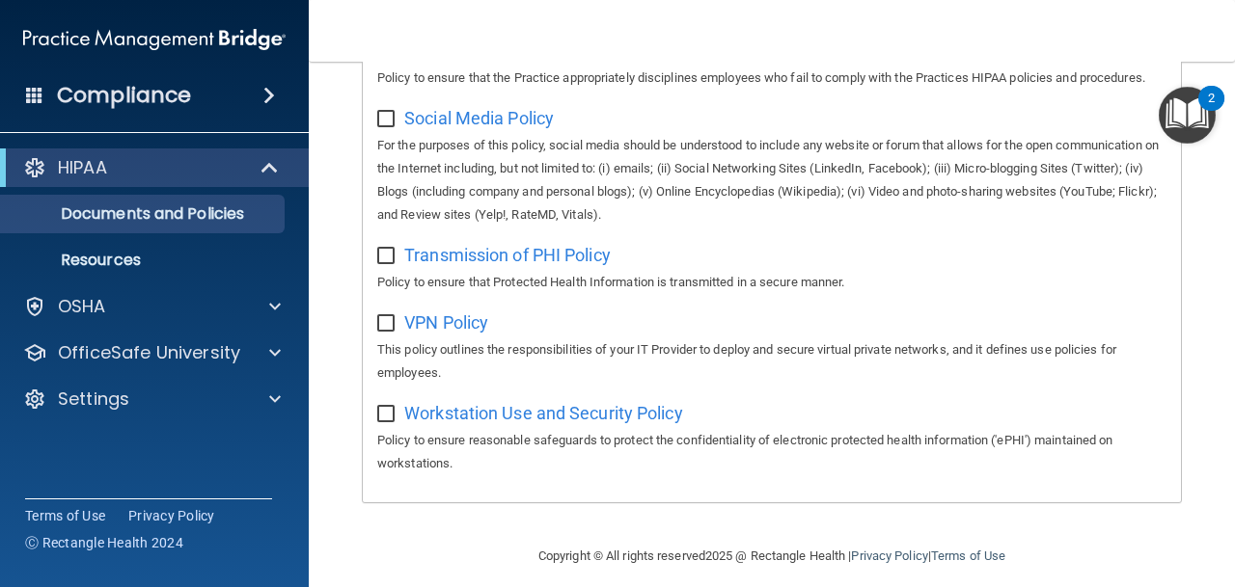
scroll to position [1581, 0]
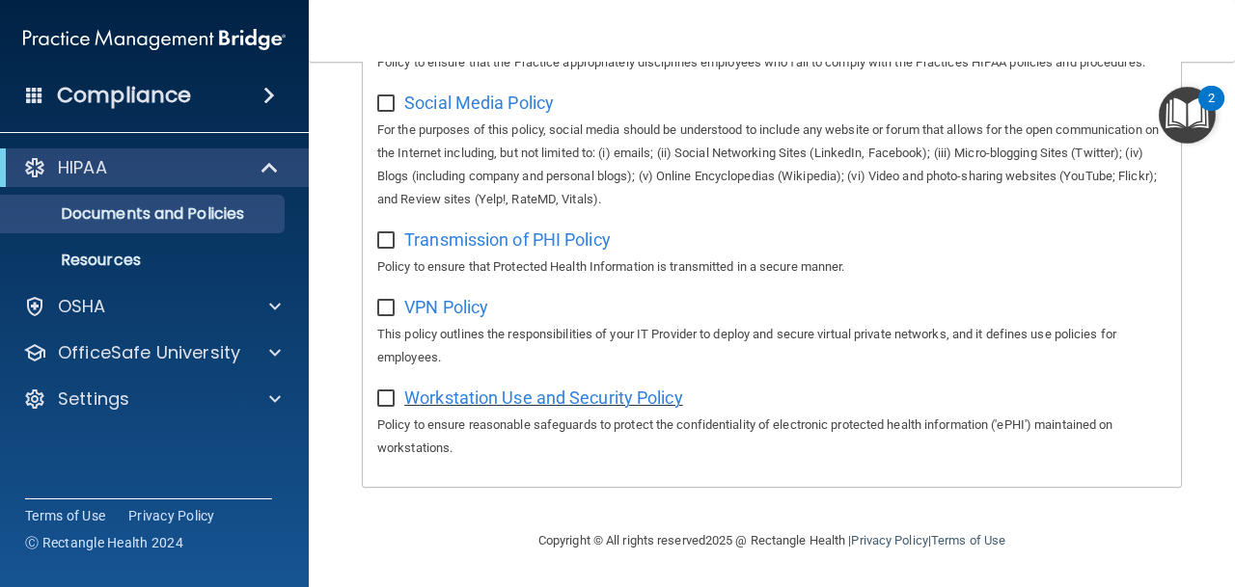
click at [439, 390] on span "Workstation Use and Security Policy" at bounding box center [543, 398] width 279 height 20
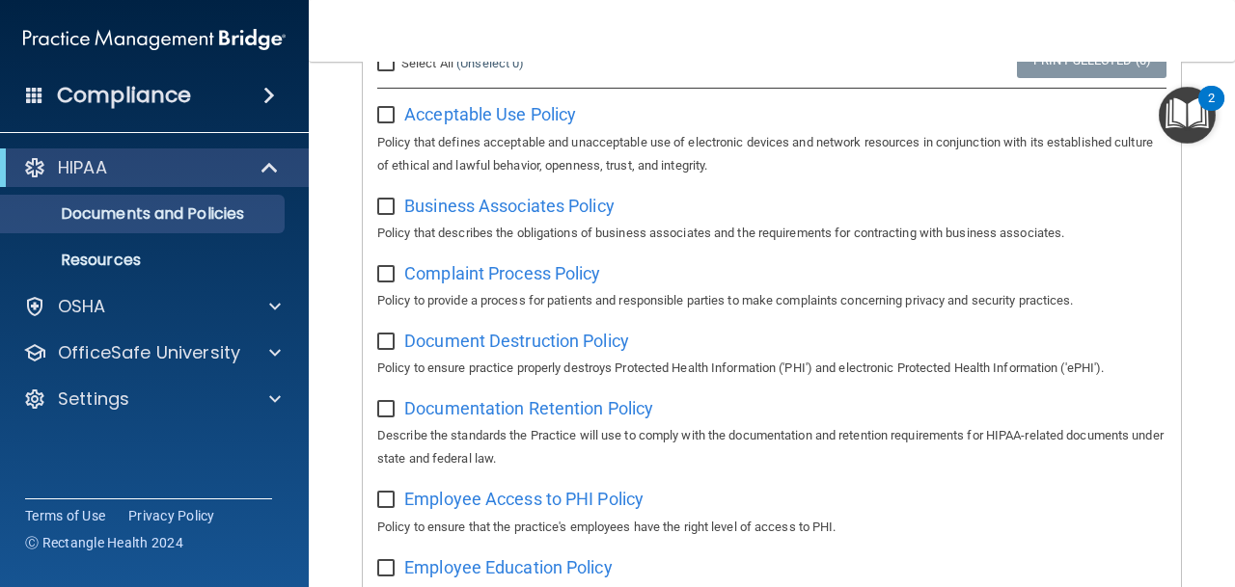
scroll to position [0, 0]
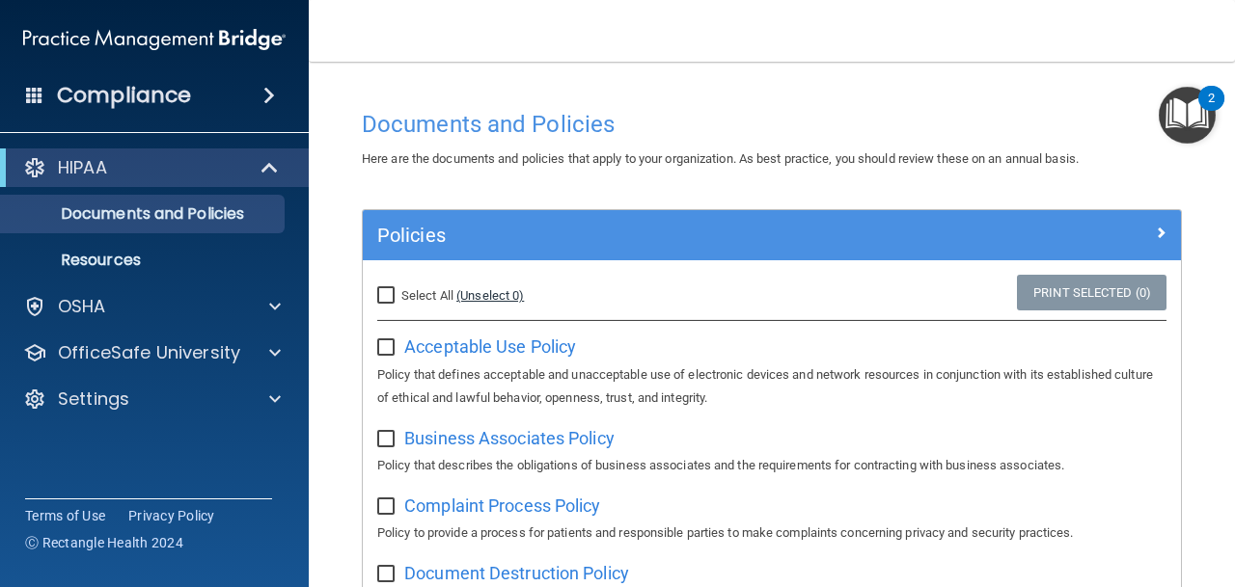
click at [484, 297] on link "(Unselect 0)" at bounding box center [490, 295] width 68 height 14
click at [398, 287] on label "Select All (Unselect 0) Unselect All" at bounding box center [450, 296] width 147 height 23
click at [398, 288] on input "Select All (Unselect 0) Unselect All" at bounding box center [388, 295] width 22 height 15
checkbox input "true"
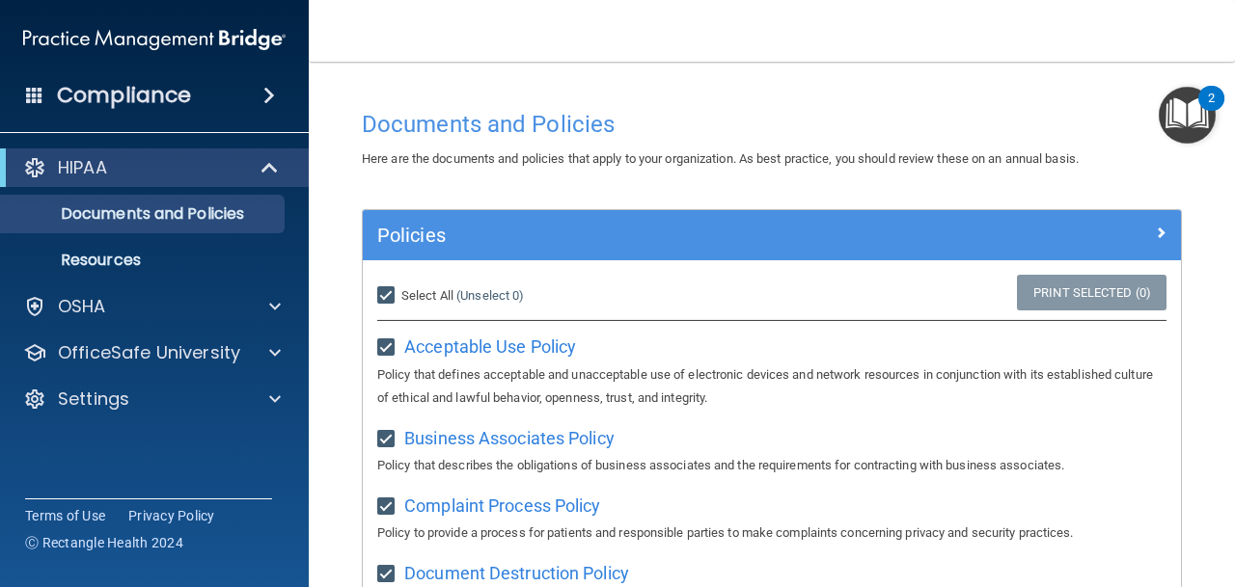
checkbox input "true"
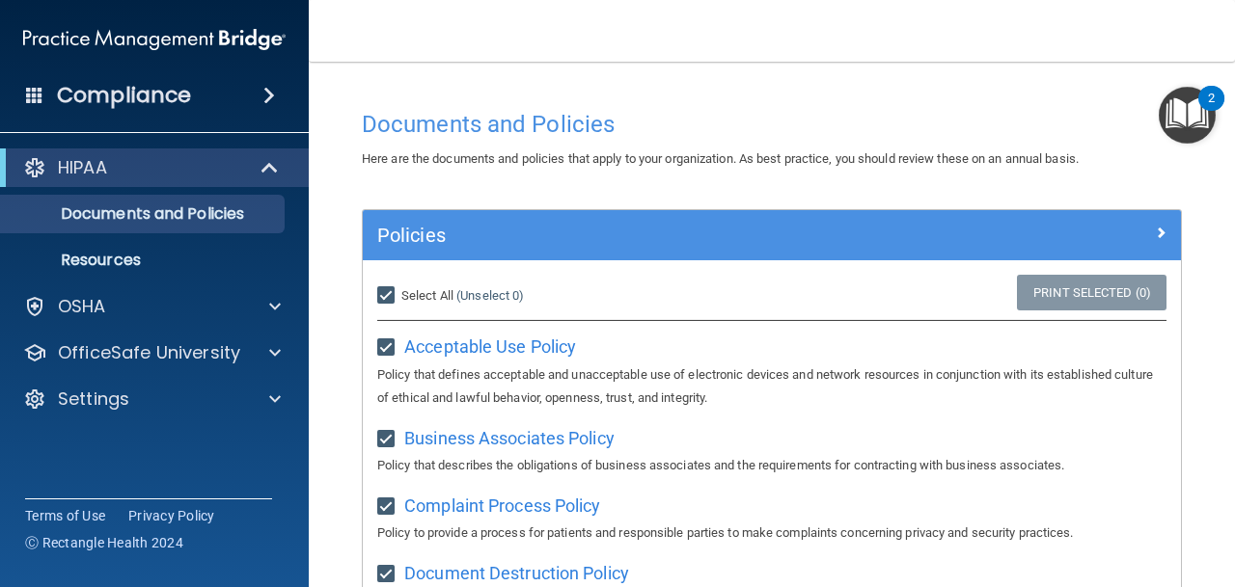
checkbox input "true"
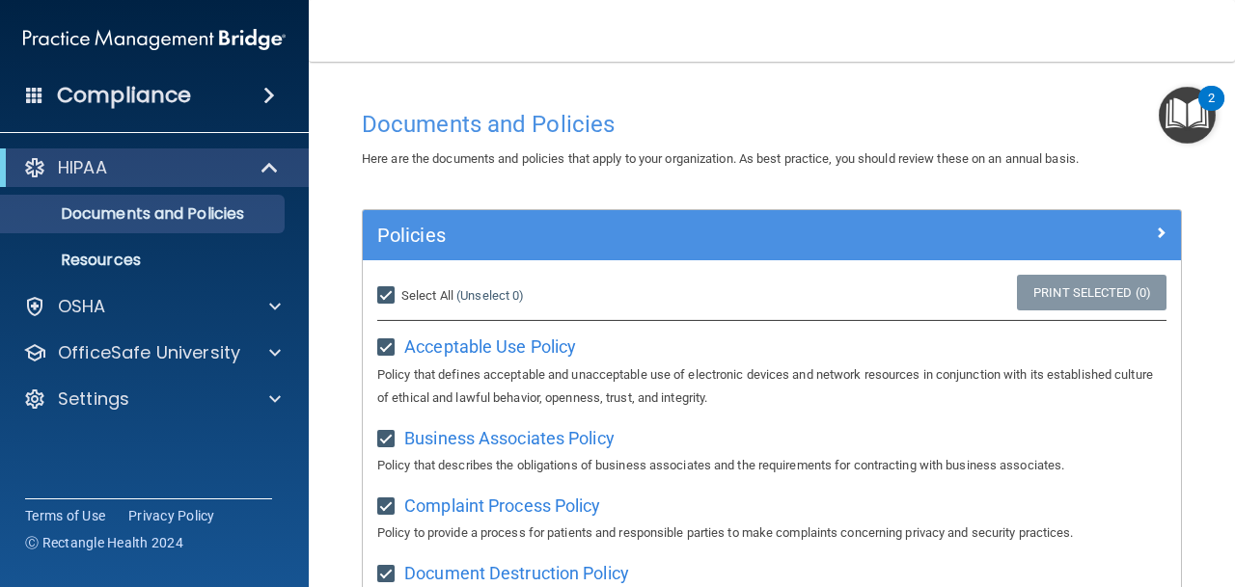
checkbox input "true"
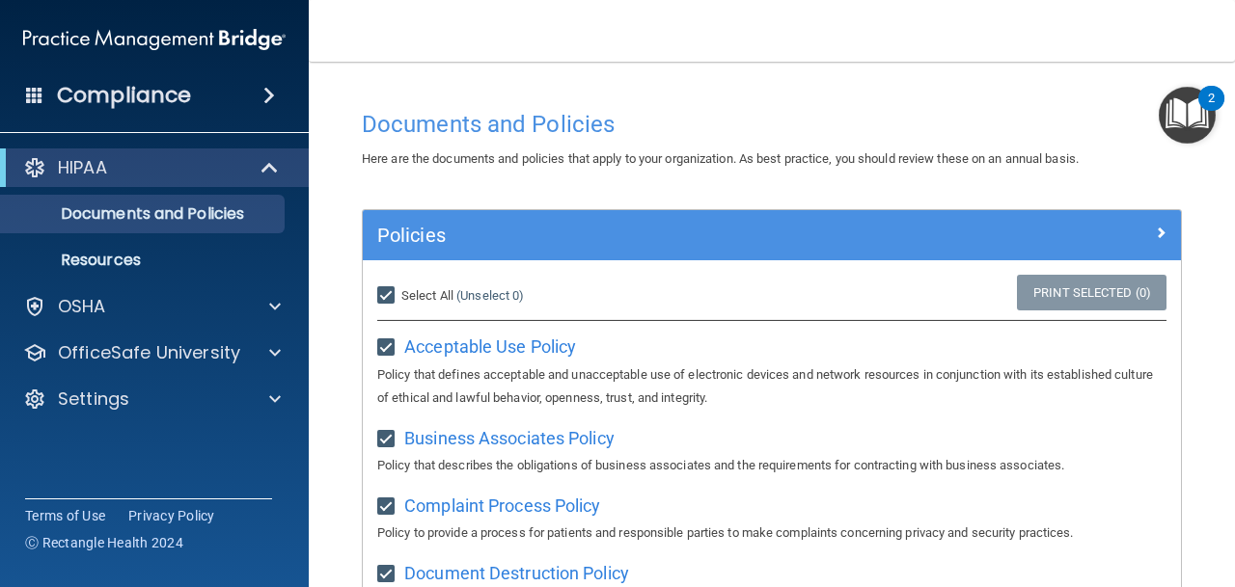
checkbox input "true"
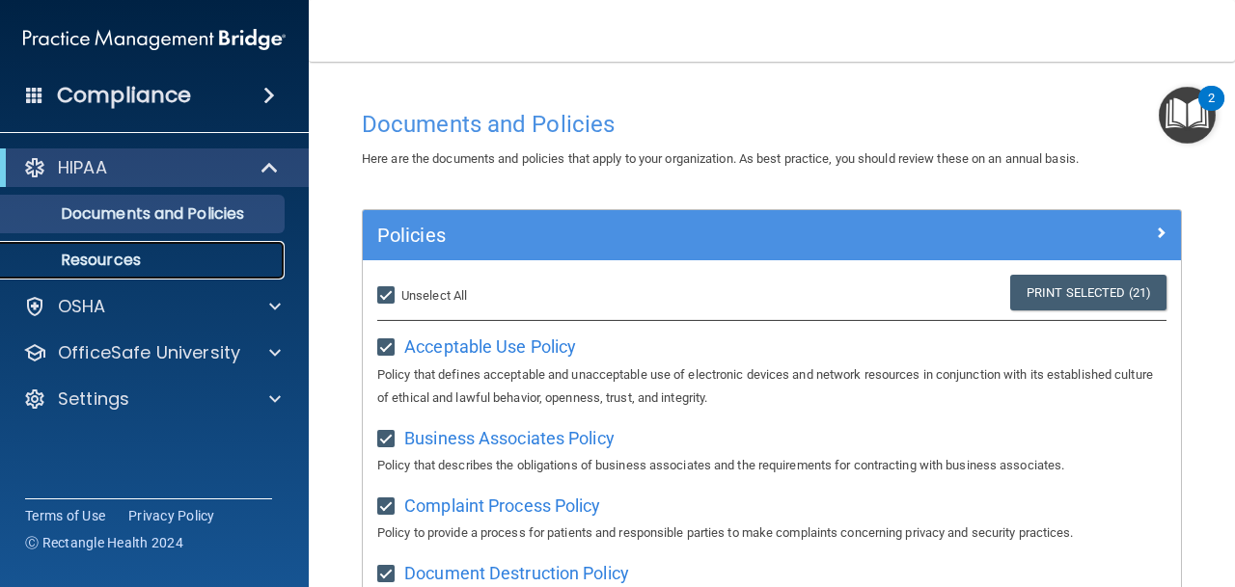
click at [197, 256] on p "Resources" at bounding box center [144, 260] width 263 height 19
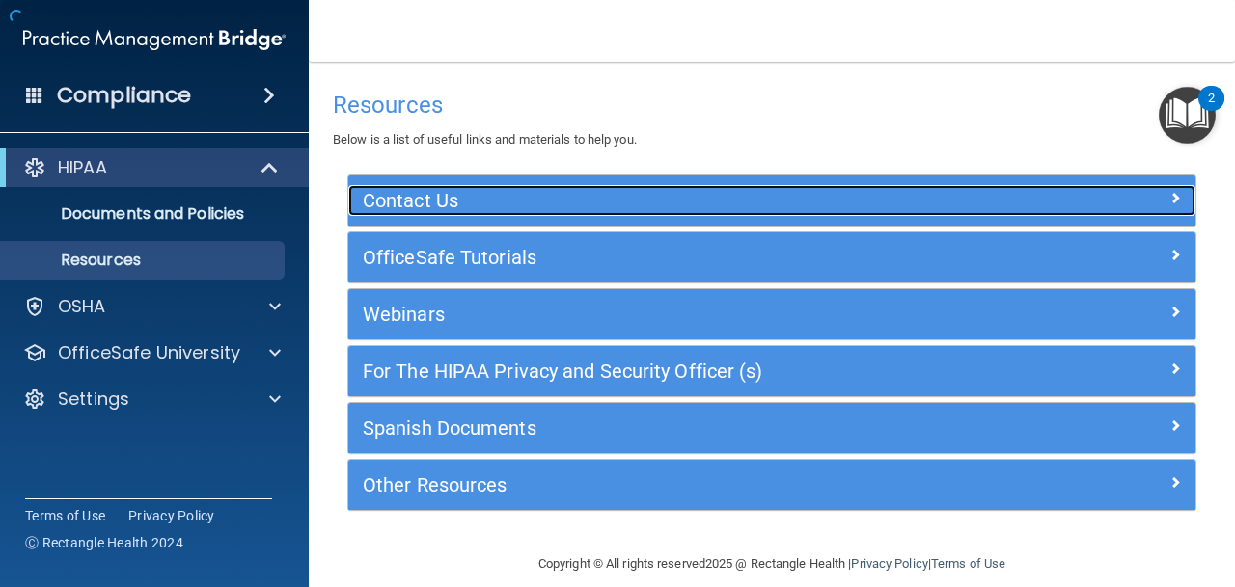
click at [434, 203] on h5 "Contact Us" at bounding box center [666, 200] width 607 height 21
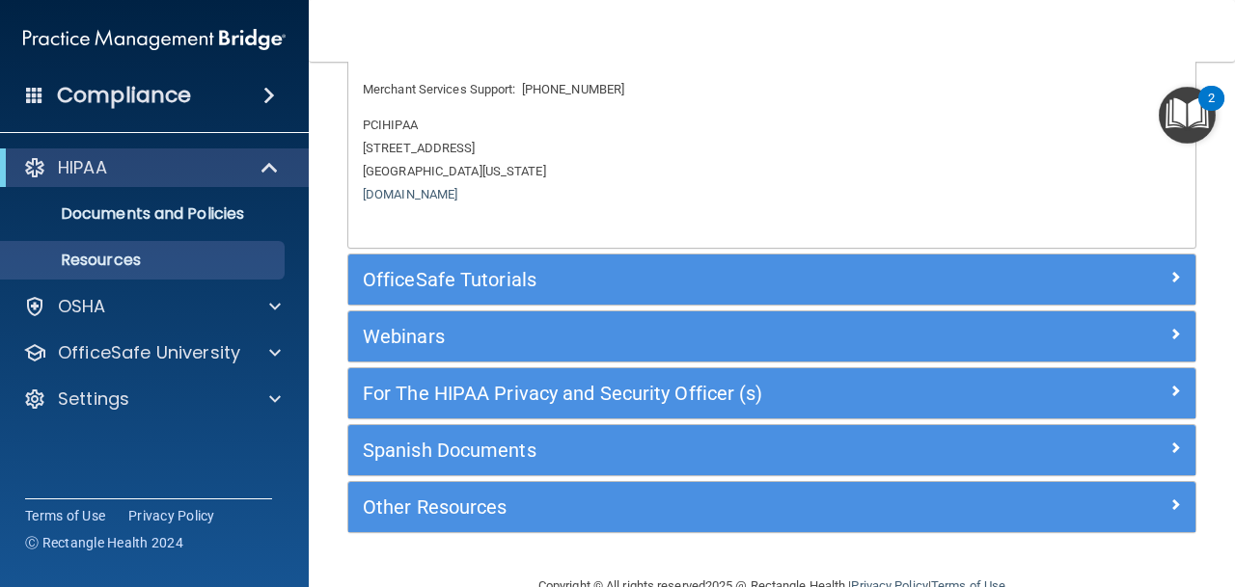
scroll to position [251, 0]
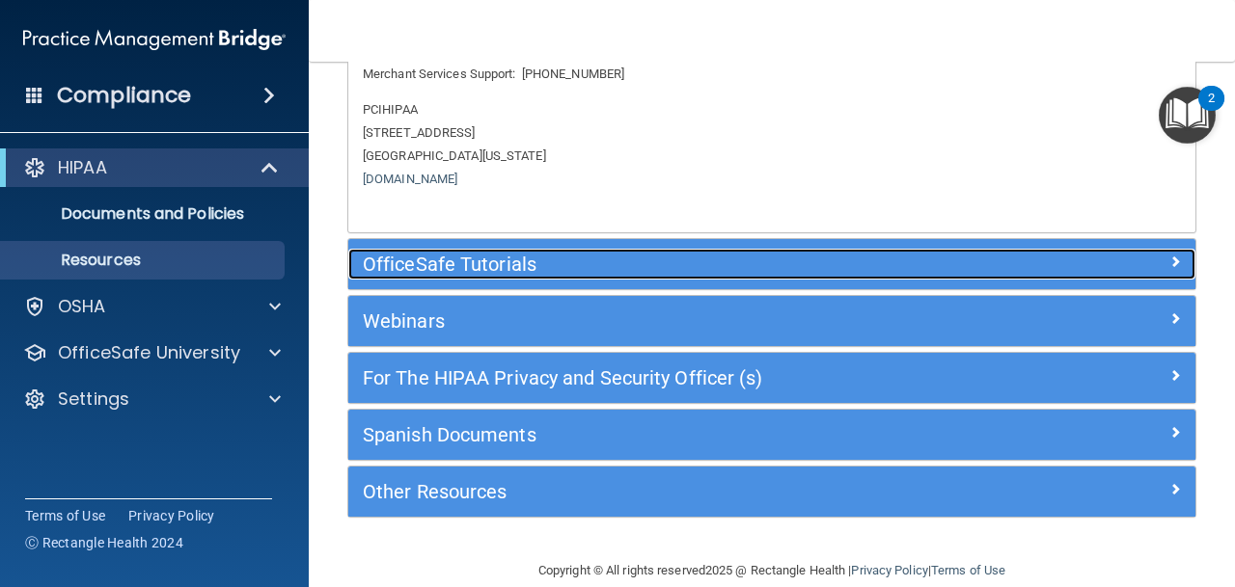
click at [519, 272] on h5 "OfficeSafe Tutorials" at bounding box center [666, 264] width 607 height 21
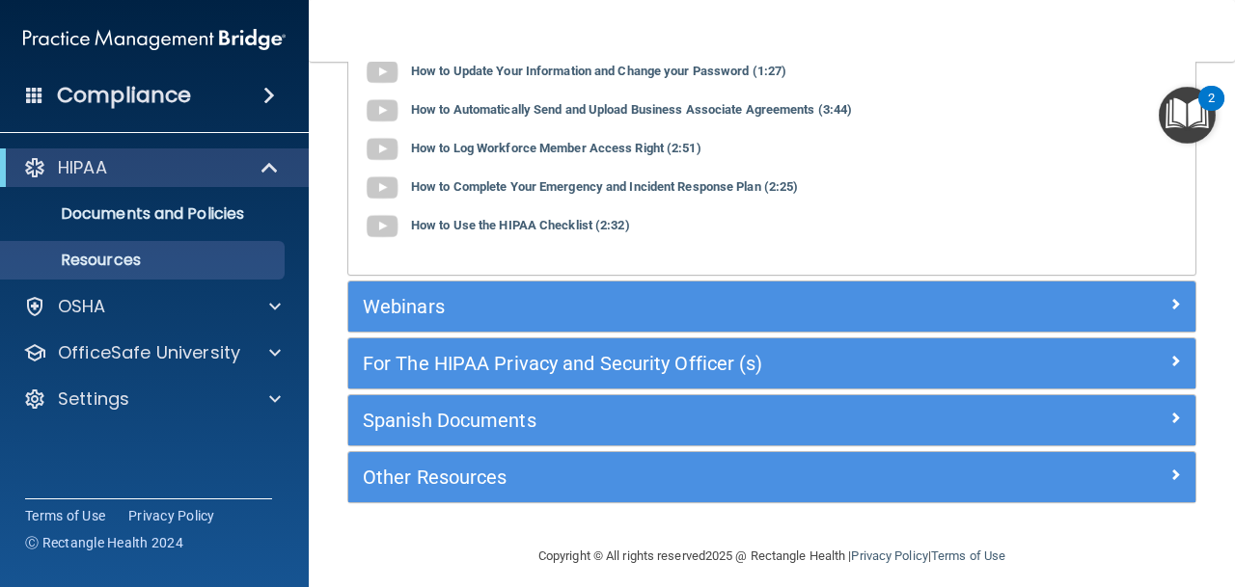
scroll to position [261, 0]
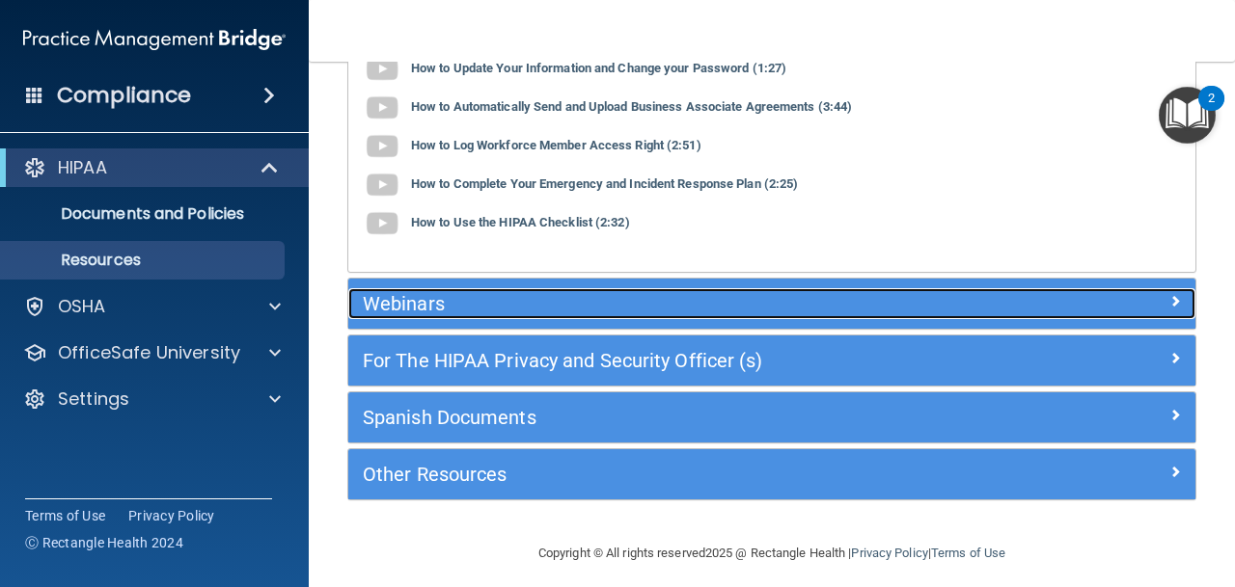
click at [555, 299] on h5 "Webinars" at bounding box center [666, 303] width 607 height 21
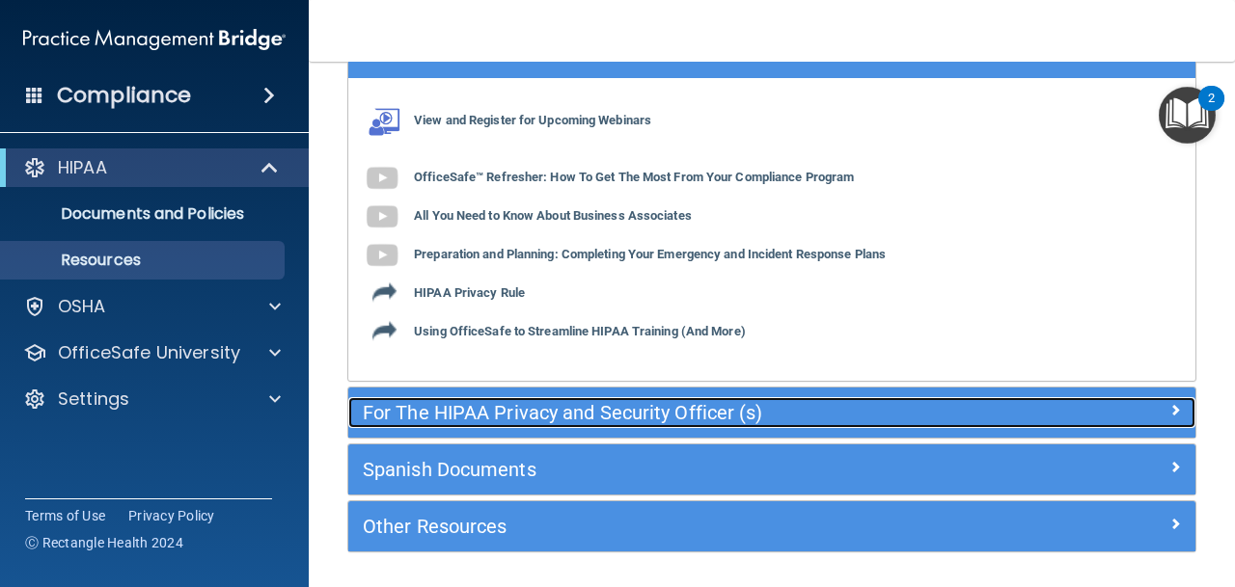
click at [597, 407] on h5 "For The HIPAA Privacy and Security Officer (s)" at bounding box center [666, 412] width 607 height 21
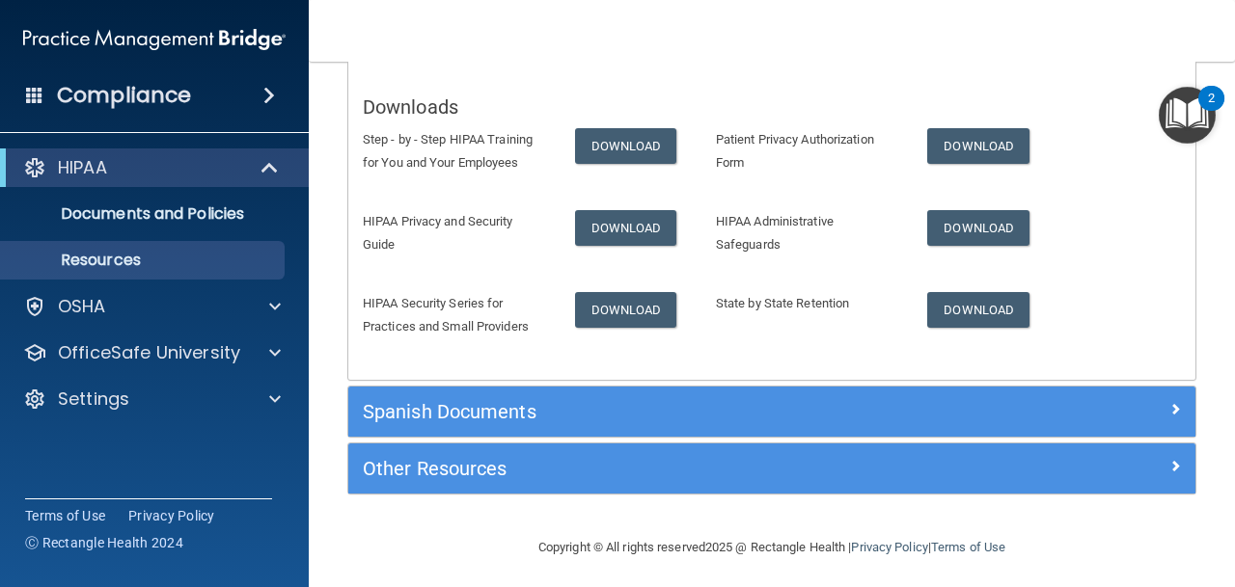
scroll to position [347, 0]
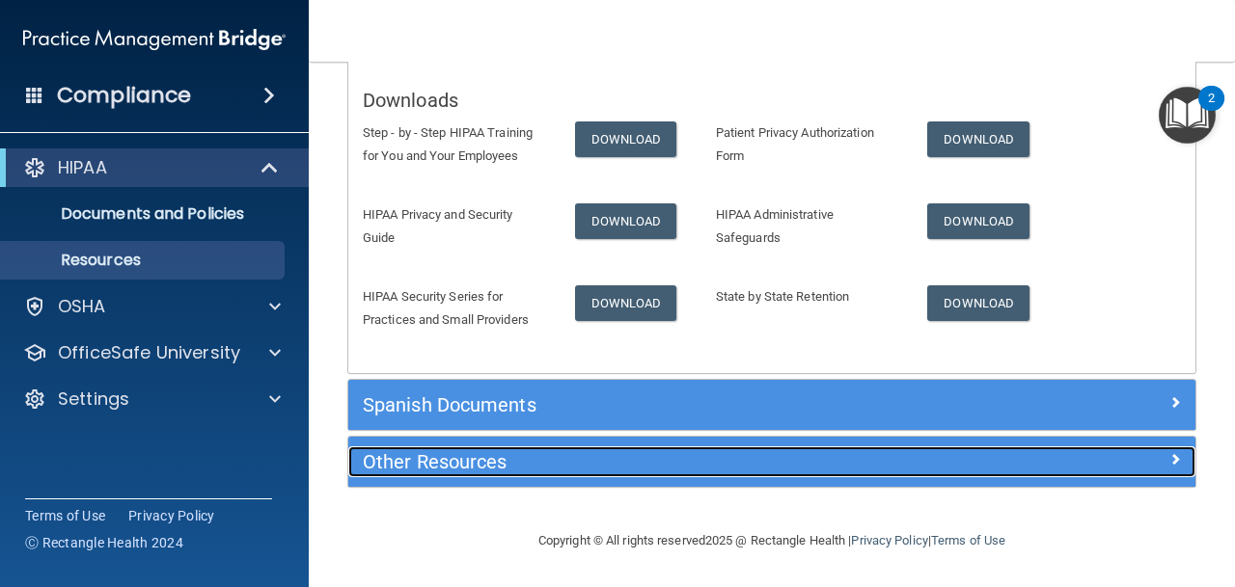
click at [594, 448] on div "Other Resources" at bounding box center [666, 462] width 636 height 31
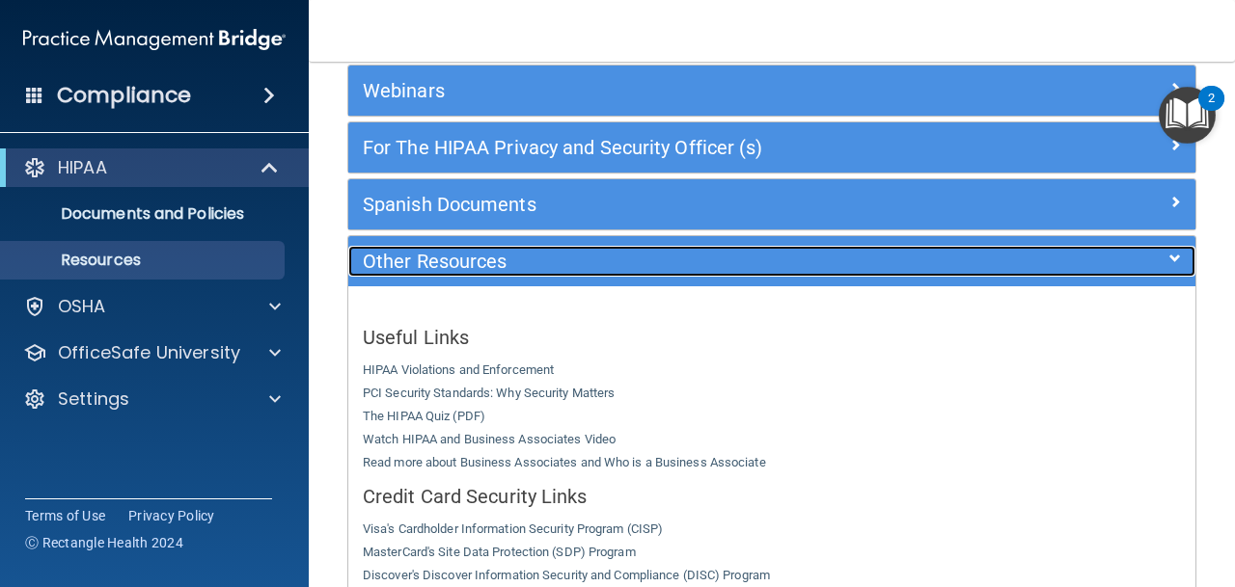
scroll to position [257, 0]
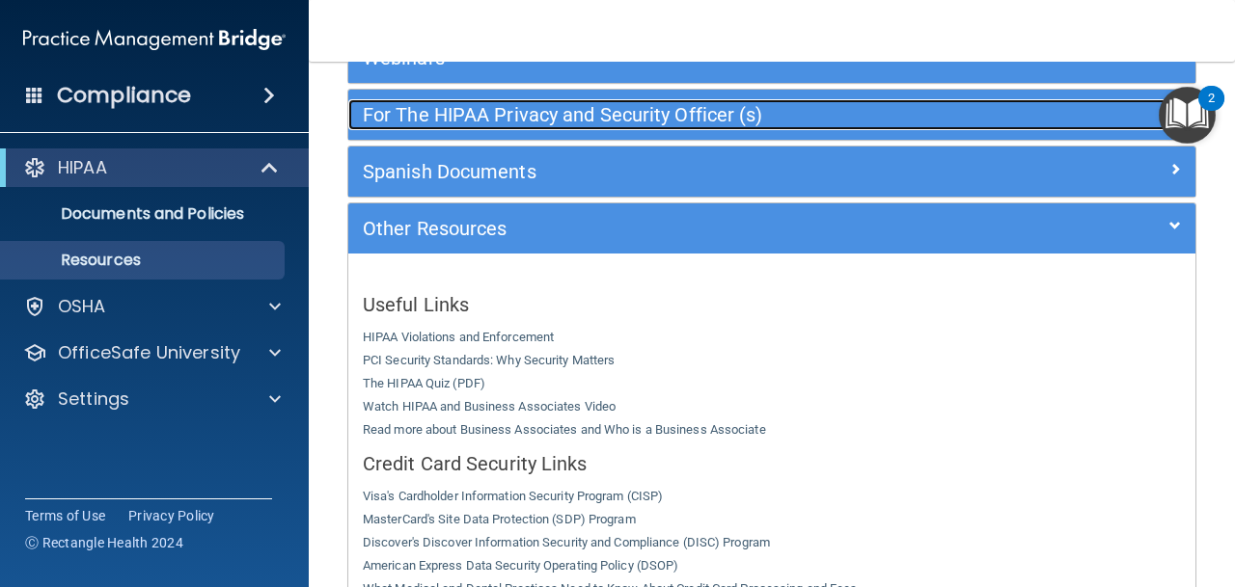
click at [494, 118] on h5 "For The HIPAA Privacy and Security Officer (s)" at bounding box center [666, 114] width 607 height 21
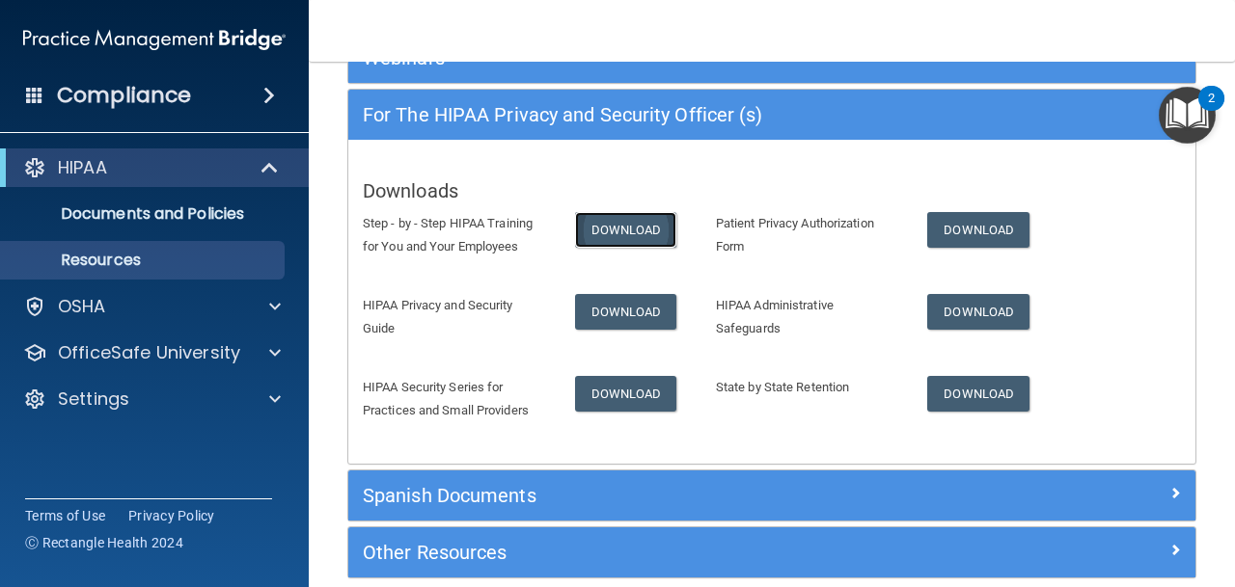
click at [591, 221] on link "Download" at bounding box center [626, 230] width 102 height 36
click at [658, 300] on link "Download" at bounding box center [626, 312] width 102 height 36
click at [659, 400] on link "Download" at bounding box center [626, 394] width 102 height 36
click at [956, 232] on link "Download" at bounding box center [978, 230] width 102 height 36
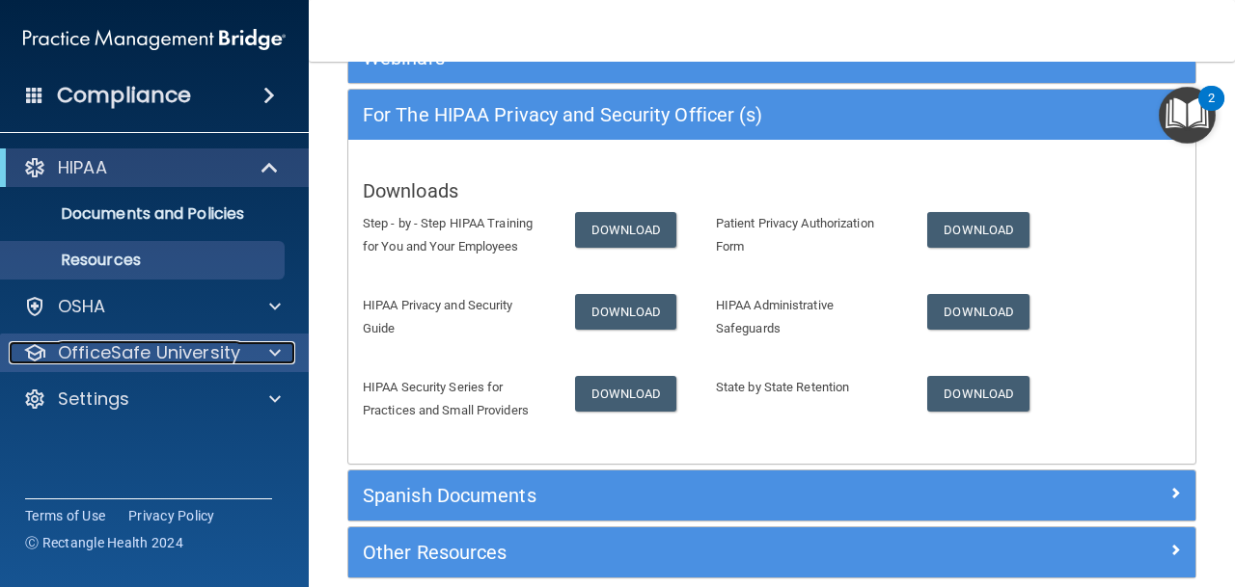
click at [257, 342] on div at bounding box center [272, 353] width 48 height 23
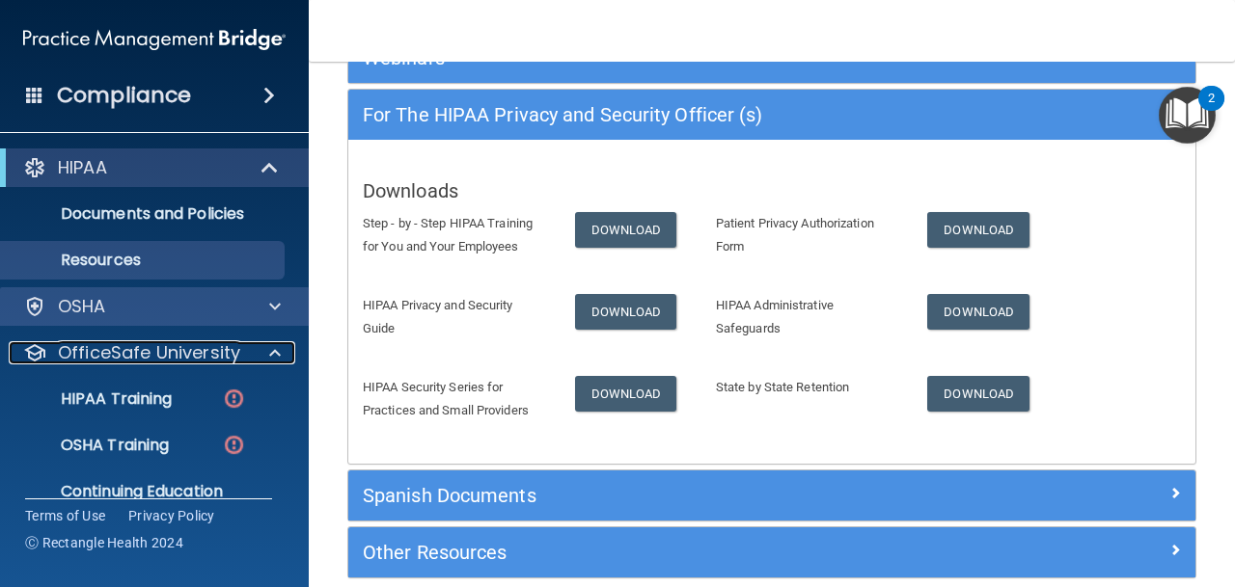
scroll to position [74, 0]
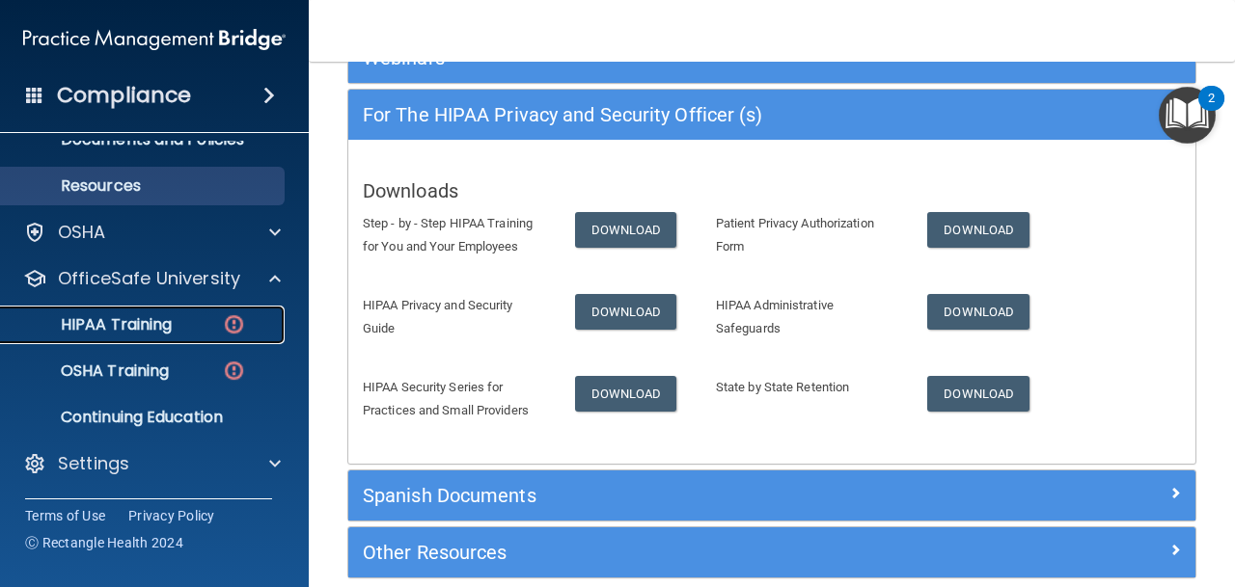
click at [145, 334] on p "HIPAA Training" at bounding box center [92, 324] width 159 height 19
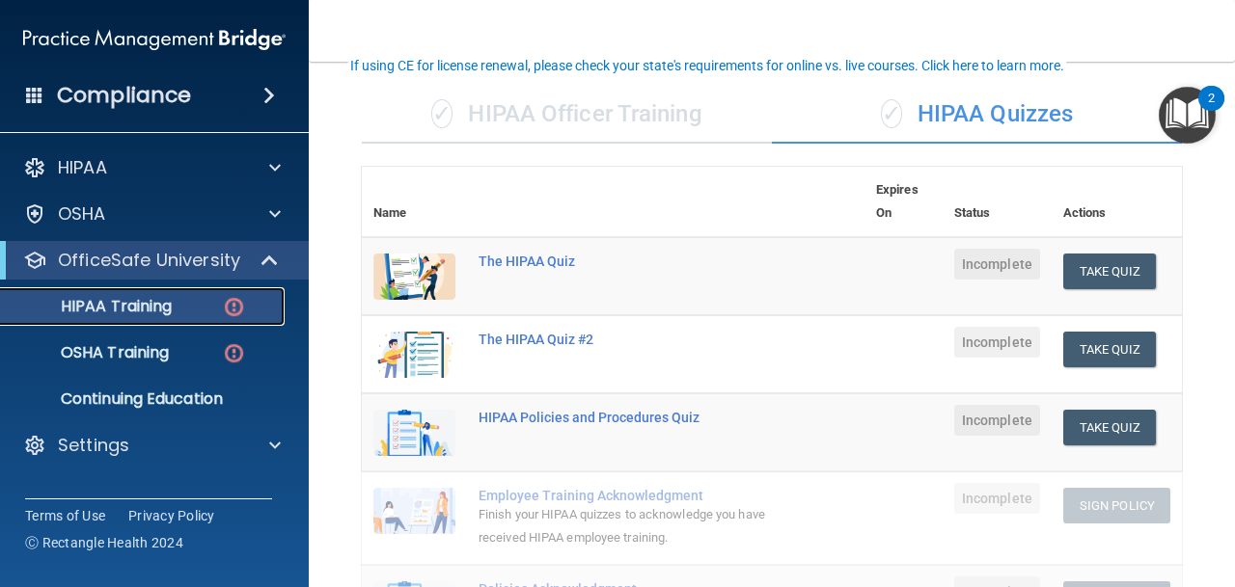
scroll to position [136, 0]
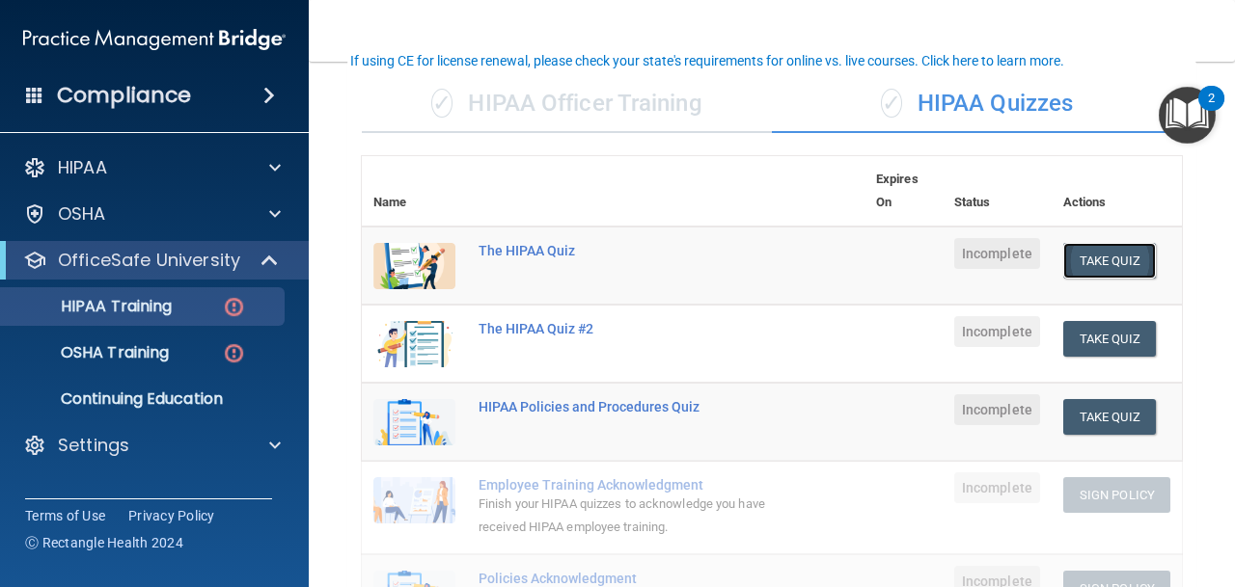
click at [1093, 261] on button "Take Quiz" at bounding box center [1109, 261] width 93 height 36
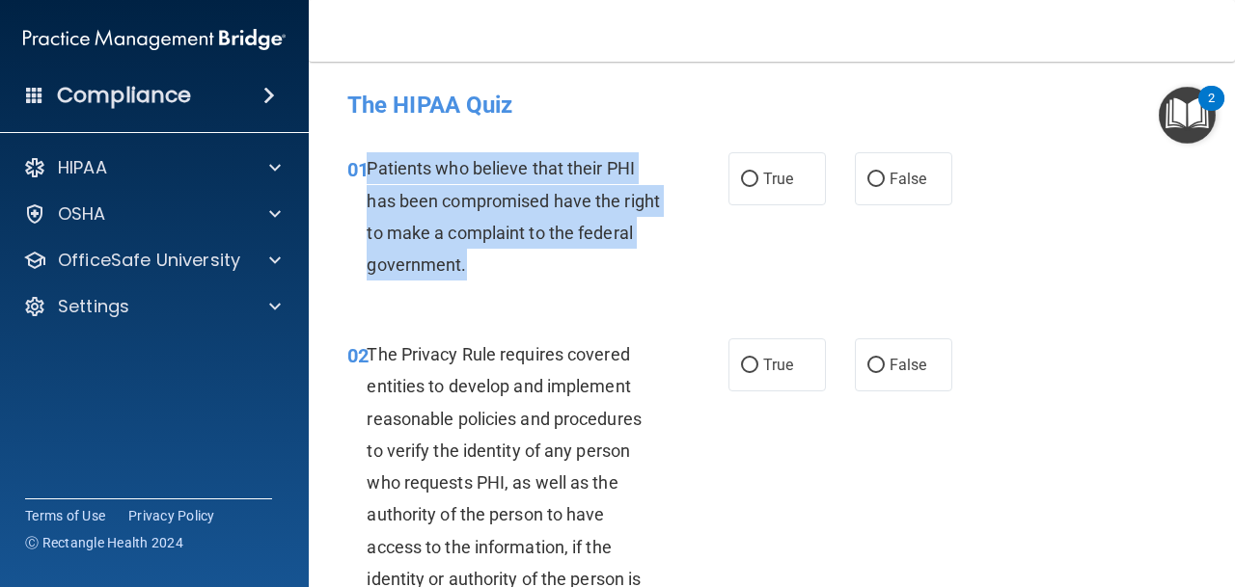
drag, startPoint x: 371, startPoint y: 168, endPoint x: 549, endPoint y: 278, distance: 208.8
click at [549, 278] on div "Patients who believe that their PHI has been compromised have the right to make…" at bounding box center [521, 216] width 308 height 128
copy span "Patients who believe that their PHI has been compromised have the right to make…"
click at [506, 279] on div "Patients who believe that their PHI has been compromised have the right to make…" at bounding box center [521, 216] width 308 height 128
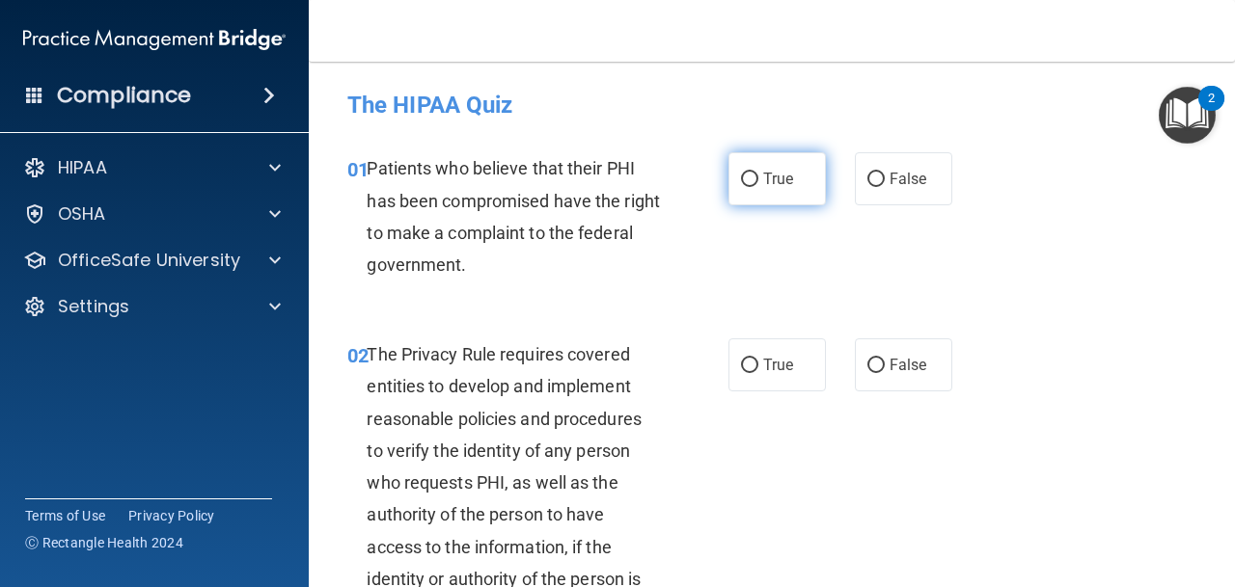
click at [743, 176] on input "True" at bounding box center [749, 180] width 17 height 14
radio input "true"
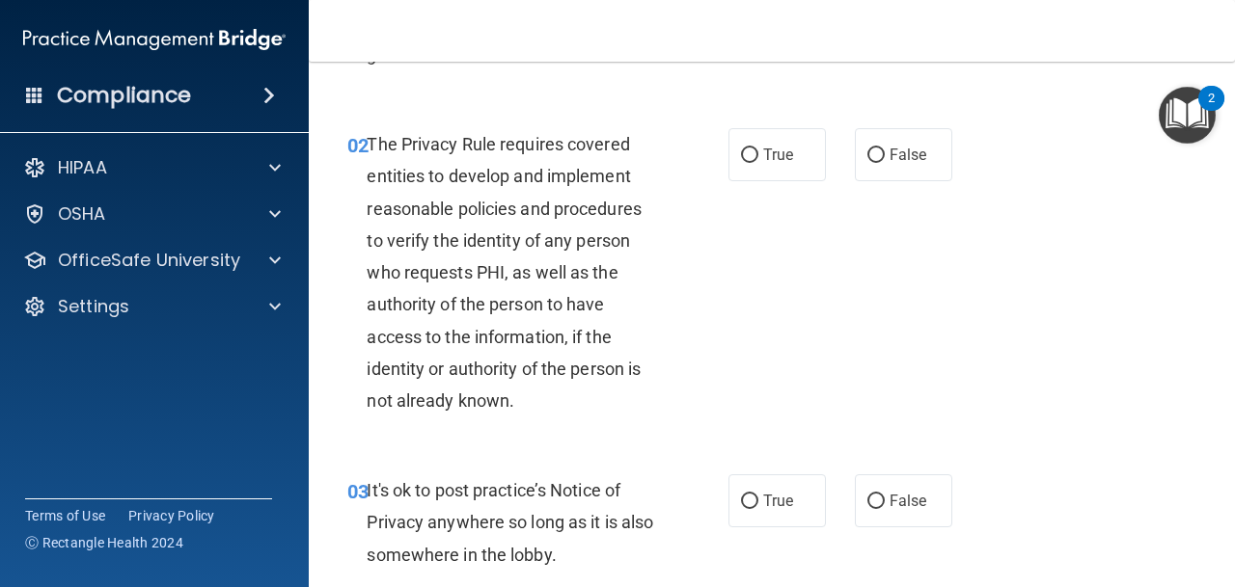
scroll to position [212, 0]
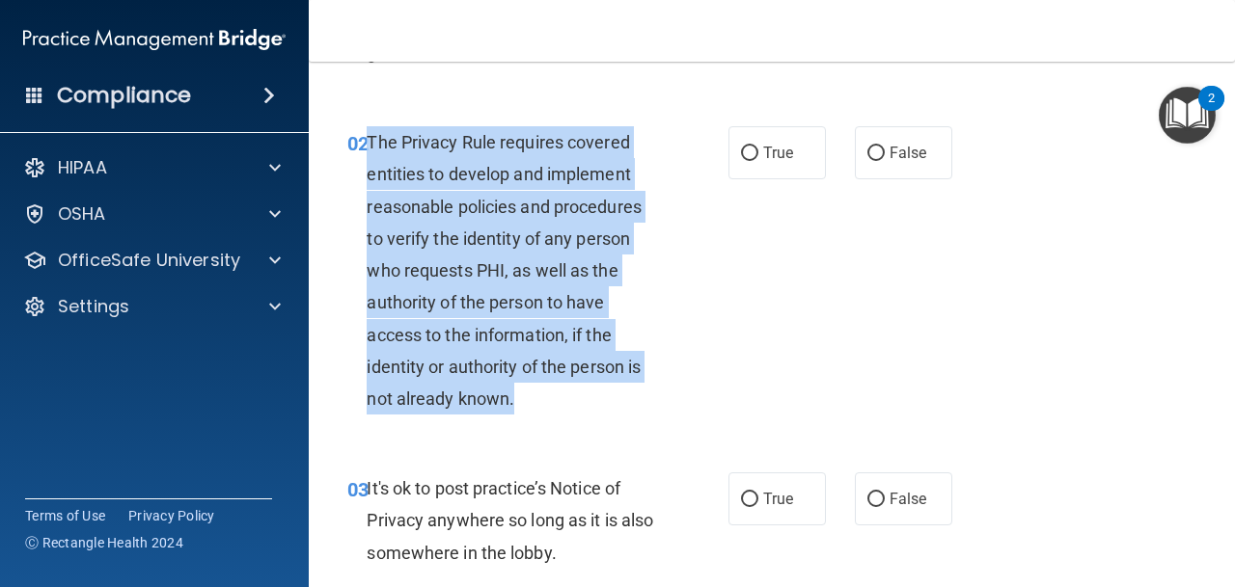
drag, startPoint x: 374, startPoint y: 146, endPoint x: 535, endPoint y: 396, distance: 297.3
click at [535, 396] on div "The Privacy Rule requires covered entities to develop and implement reasonable …" at bounding box center [521, 270] width 308 height 288
copy span "The Privacy Rule requires covered entities to develop and implement reasonable …"
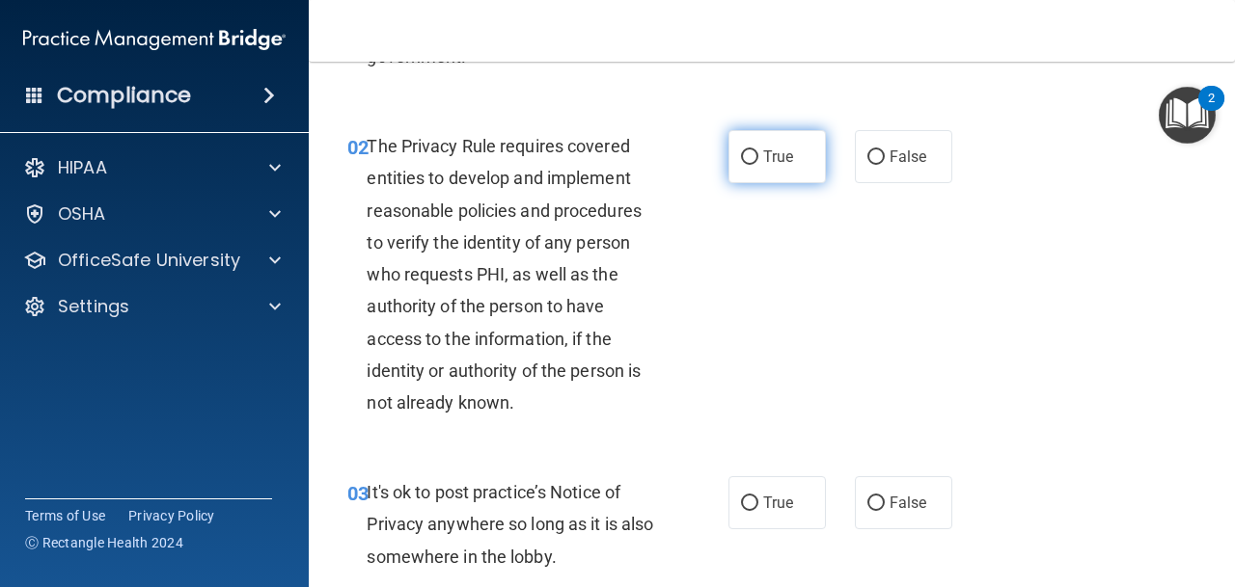
click at [746, 143] on label "True" at bounding box center [776, 156] width 97 height 53
click at [746, 150] on input "True" at bounding box center [749, 157] width 17 height 14
radio input "true"
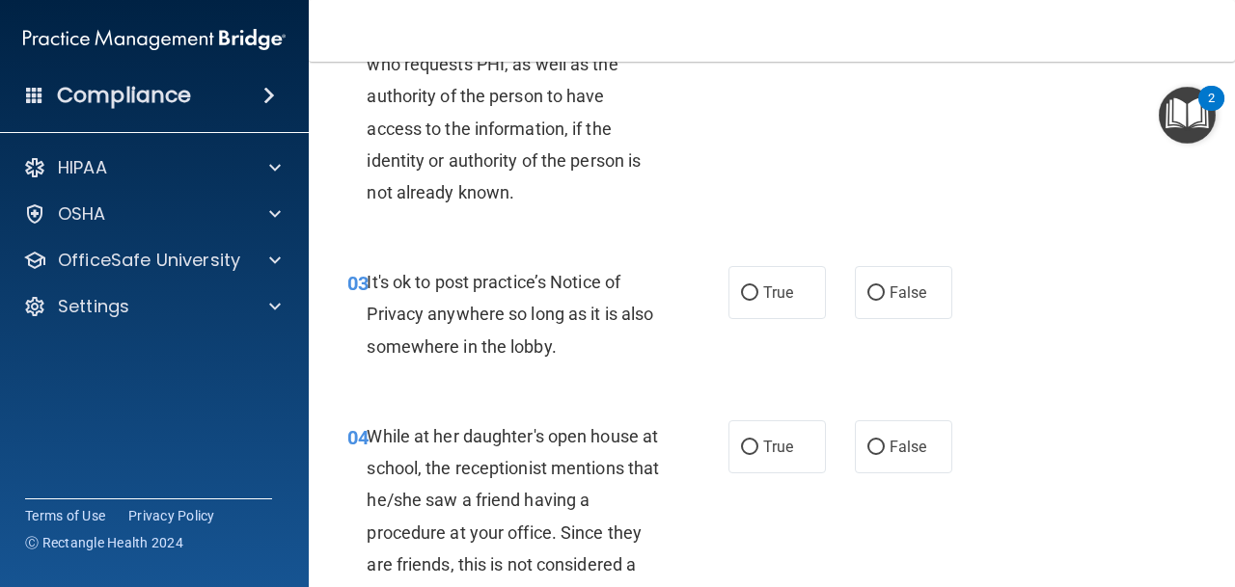
scroll to position [454, 0]
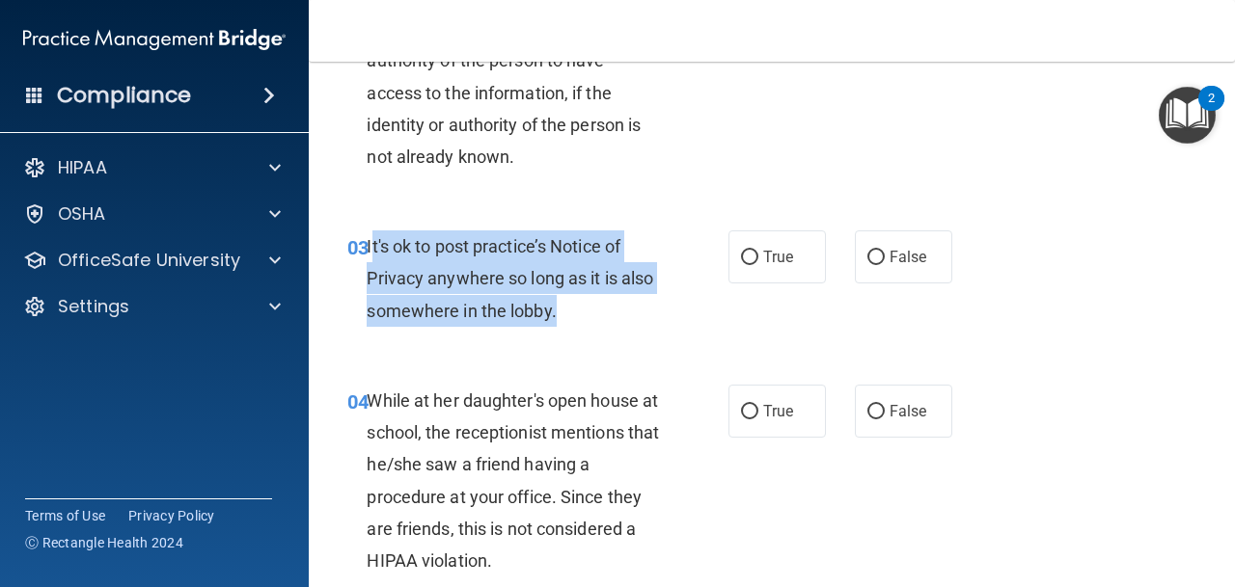
drag, startPoint x: 369, startPoint y: 244, endPoint x: 484, endPoint y: 292, distance: 124.5
click at [552, 315] on span "It's ok to post practice’s Notice of Privacy anywhere so long as it is also som…" at bounding box center [510, 278] width 287 height 84
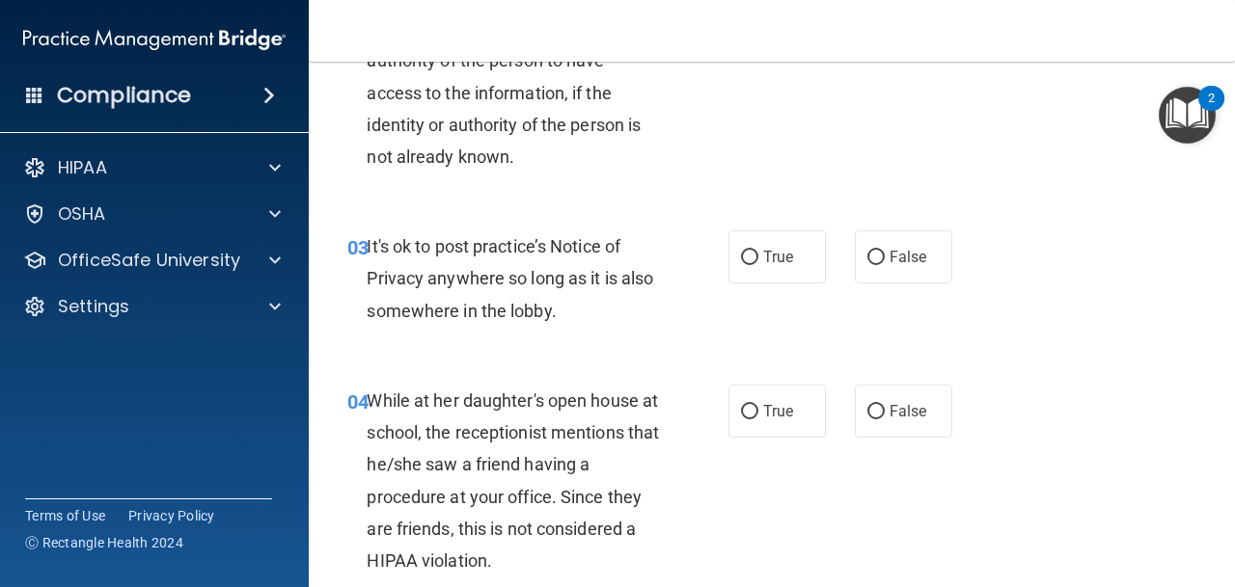
click at [369, 244] on span "It's ok to post practice’s Notice of Privacy anywhere so long as it is also som…" at bounding box center [510, 278] width 287 height 84
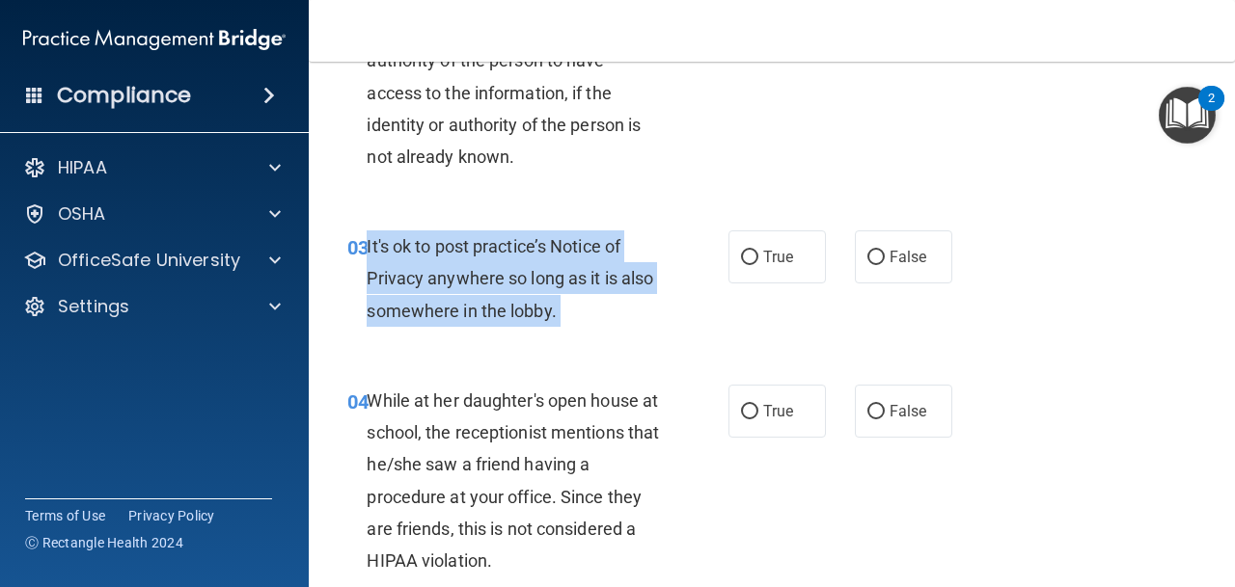
drag, startPoint x: 369, startPoint y: 244, endPoint x: 560, endPoint y: 319, distance: 206.2
click at [560, 319] on div "It's ok to post practice’s Notice of Privacy anywhere so long as it is also som…" at bounding box center [521, 279] width 308 height 96
copy ng-form "It's ok to post practice’s Notice of Privacy anywhere so long as it is also som…"
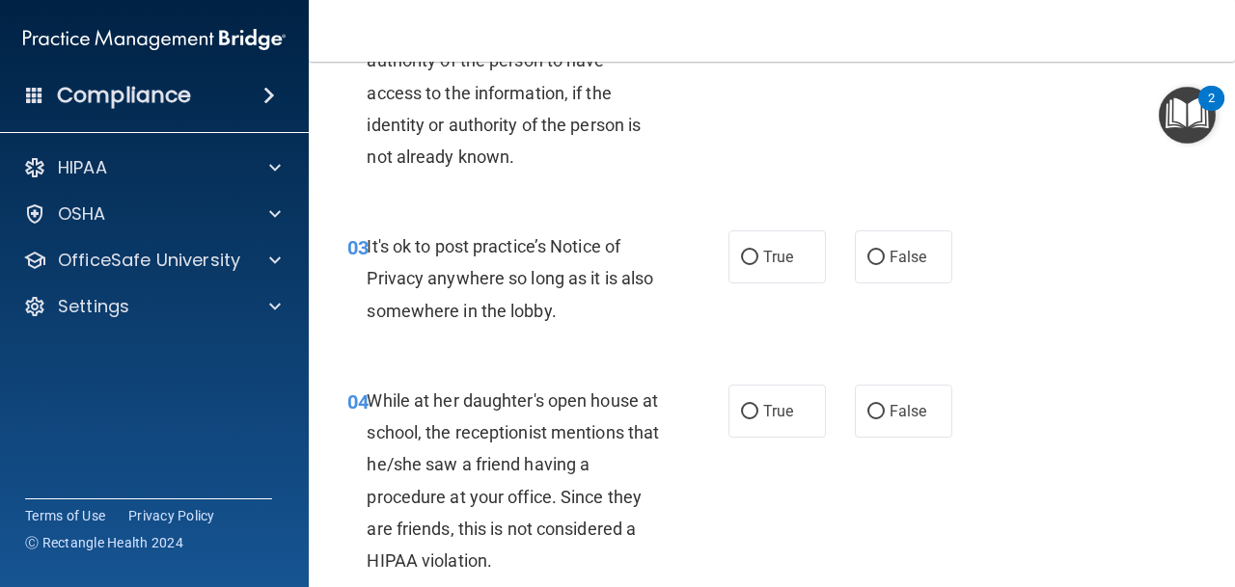
click at [653, 225] on div "03 It's ok to post practice’s Notice of Privacy anywhere so long as it is also …" at bounding box center [772, 283] width 878 height 154
click at [880, 255] on input "False" at bounding box center [875, 258] width 17 height 14
radio input "true"
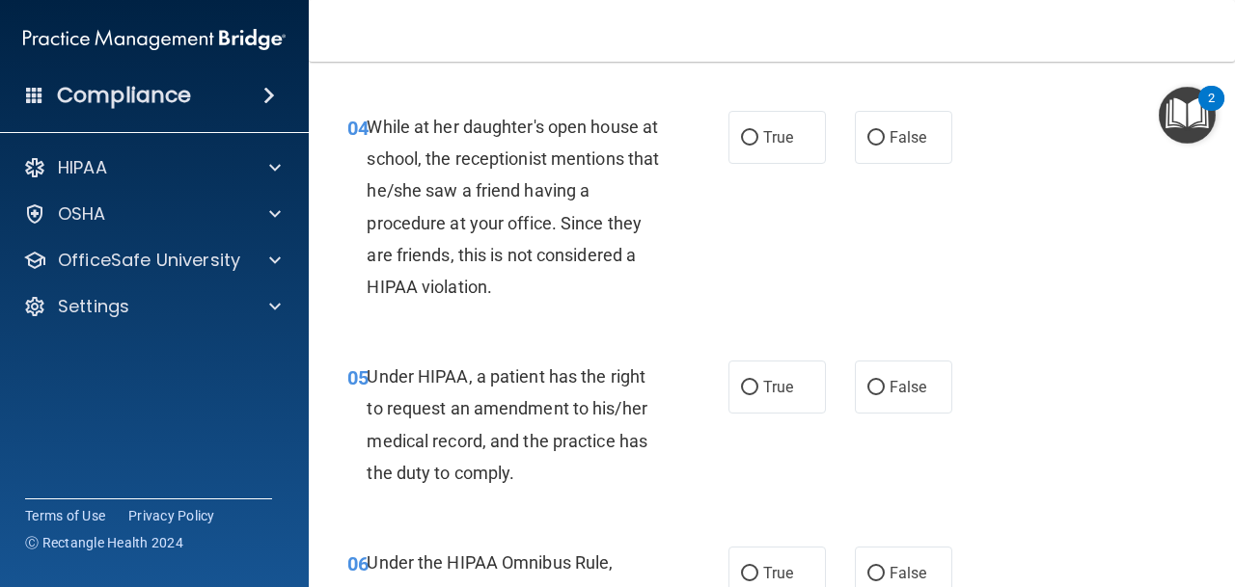
scroll to position [753, 0]
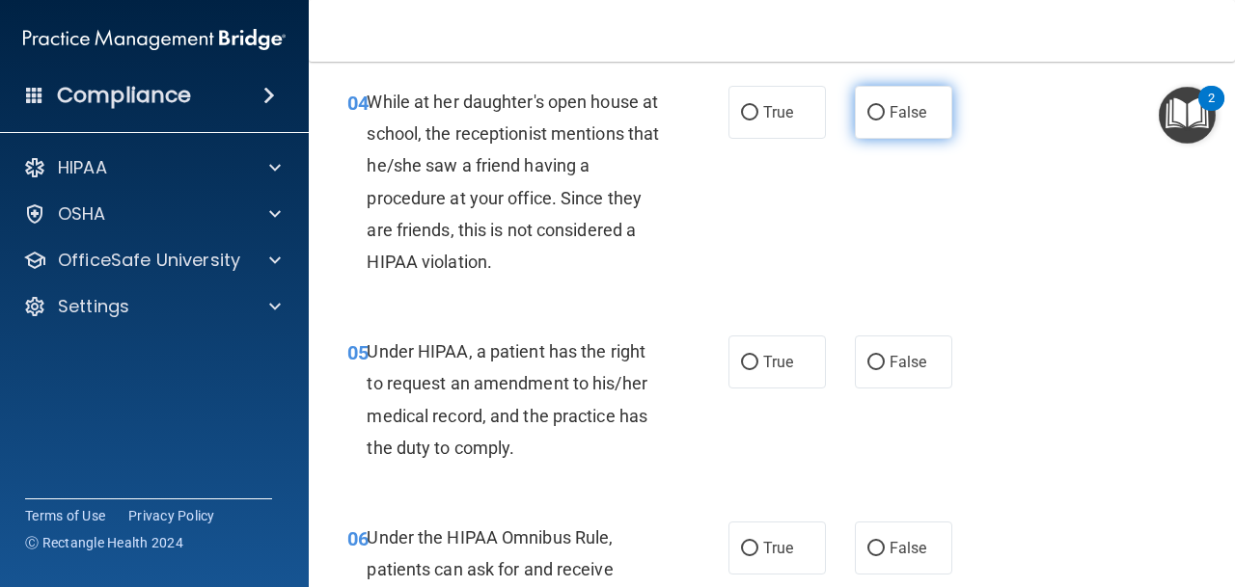
click at [864, 104] on label "False" at bounding box center [903, 112] width 97 height 53
click at [867, 106] on input "False" at bounding box center [875, 113] width 17 height 14
radio input "true"
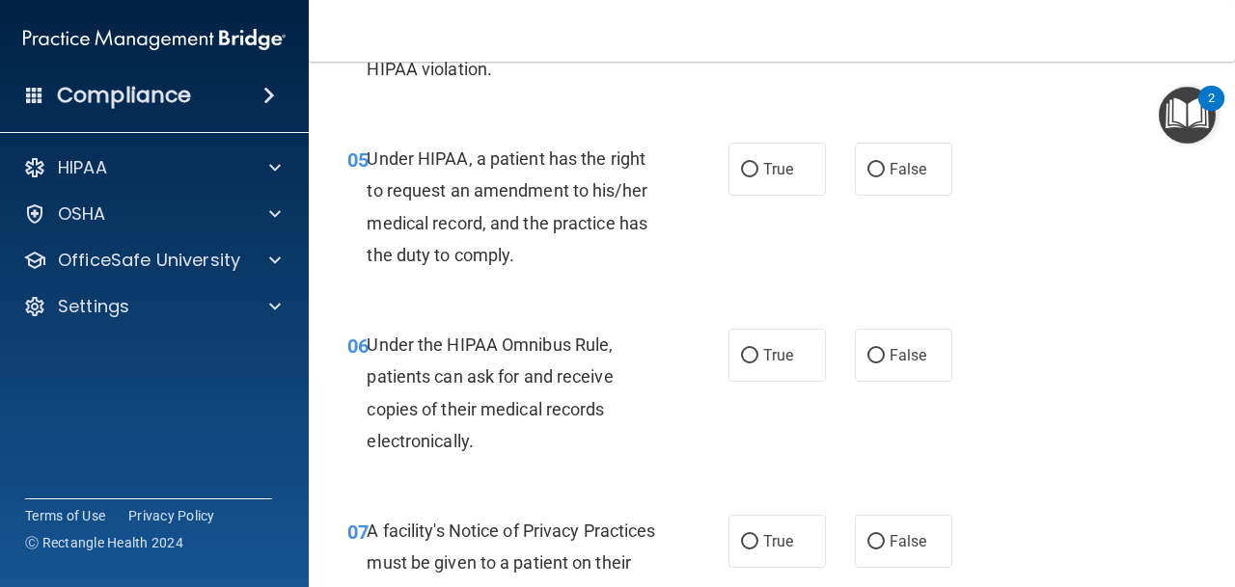
scroll to position [958, 0]
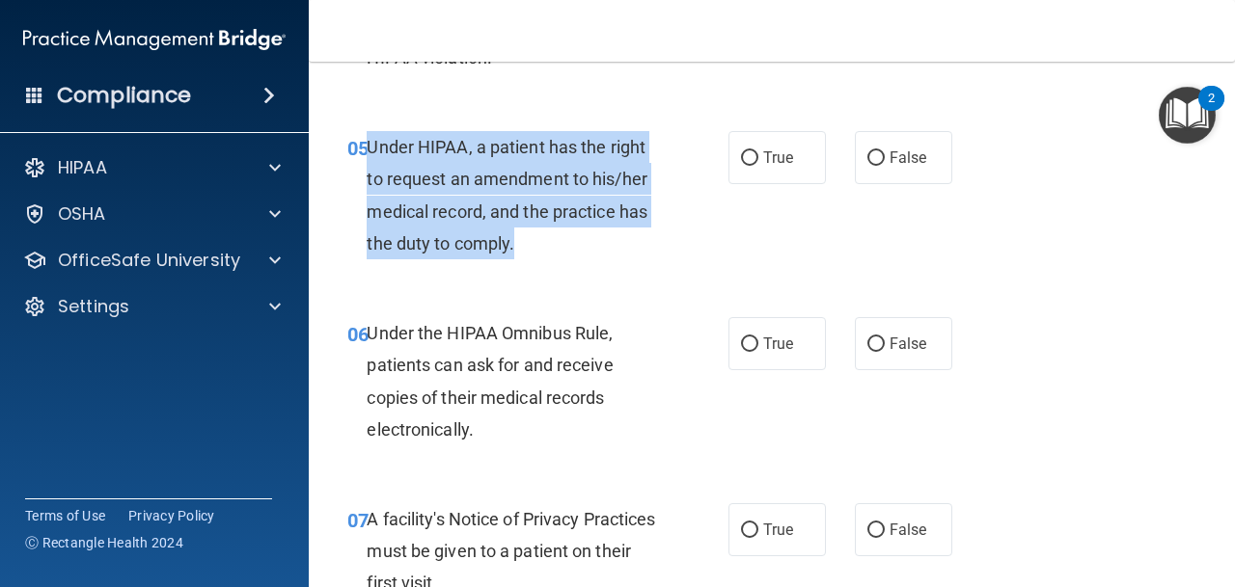
drag, startPoint x: 372, startPoint y: 143, endPoint x: 527, endPoint y: 244, distance: 184.6
click at [527, 244] on div "Under HIPAA, a patient has the right to request an amendment to his/her medical…" at bounding box center [521, 195] width 308 height 128
copy span "Under HIPAA, a patient has the right to request an amendment to his/her medical…"
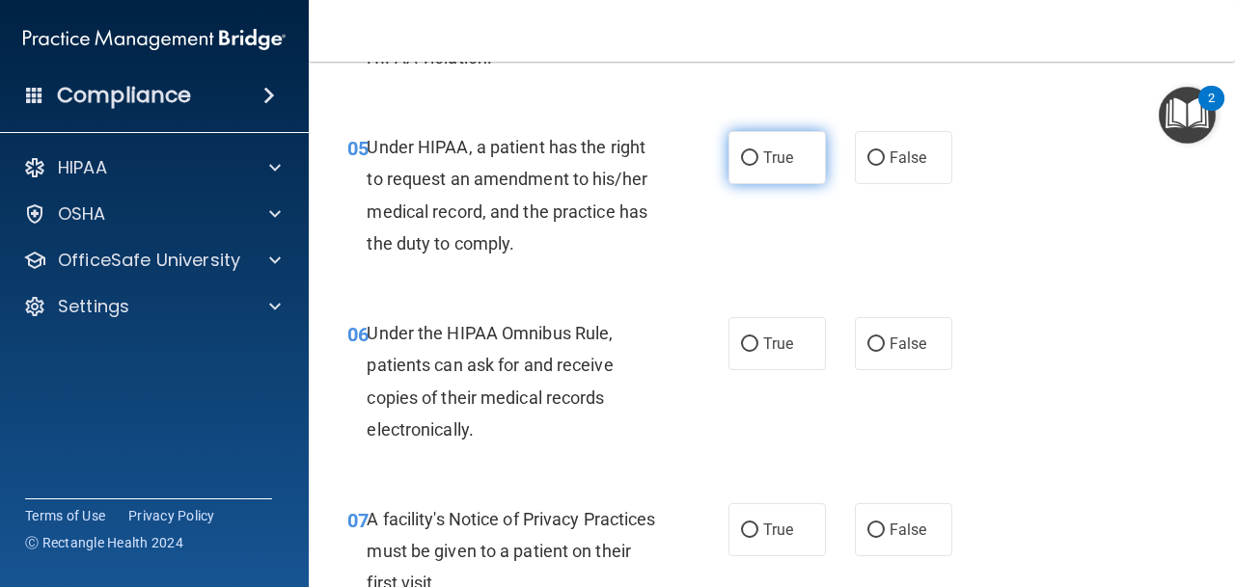
click at [787, 153] on span "True" at bounding box center [778, 158] width 30 height 18
click at [758, 153] on input "True" at bounding box center [749, 158] width 17 height 14
radio input "true"
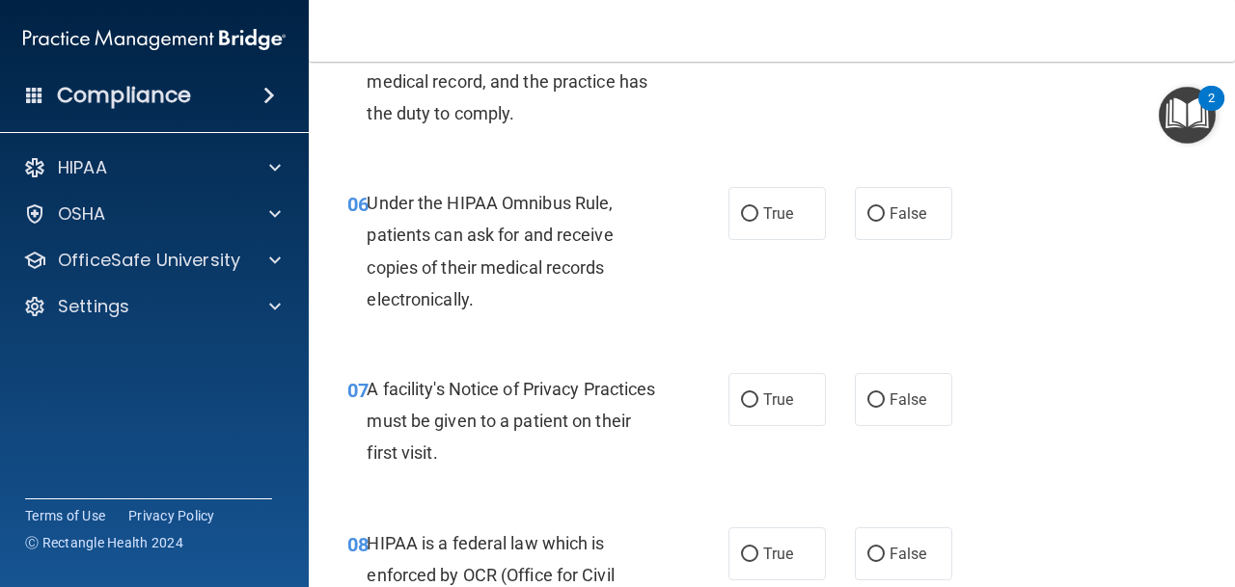
scroll to position [1090, 0]
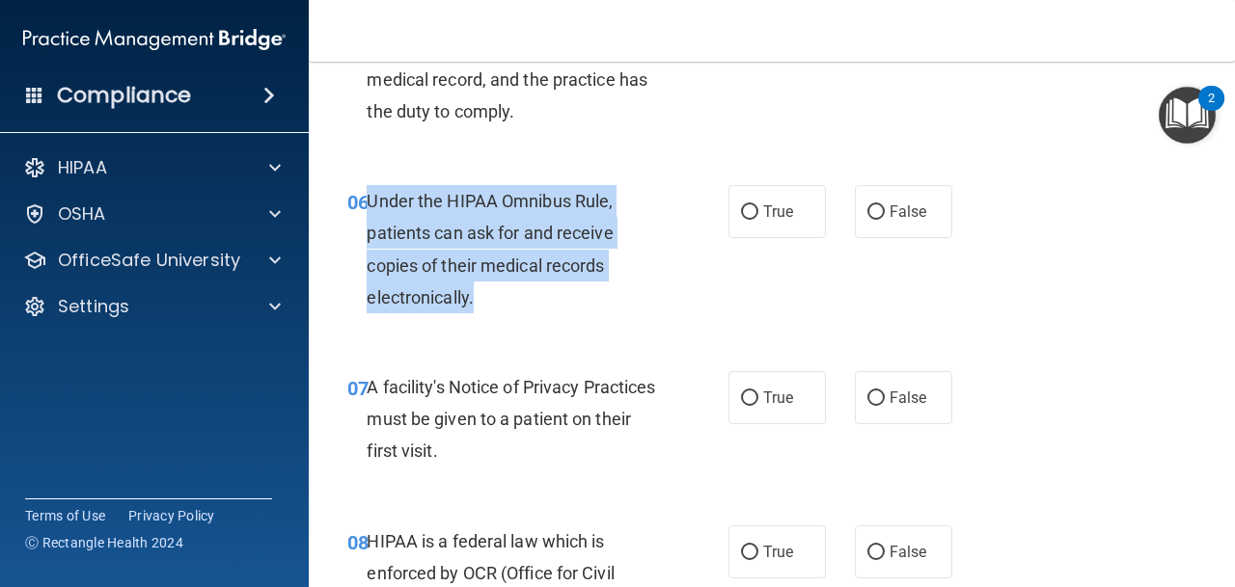
drag, startPoint x: 367, startPoint y: 196, endPoint x: 494, endPoint y: 301, distance: 165.1
click at [494, 301] on div "Under the HIPAA Omnibus Rule, patients can ask for and receive copies of their …" at bounding box center [521, 249] width 308 height 128
click at [493, 301] on div "Under the HIPAA Omnibus Rule, patients can ask for and receive copies of their …" at bounding box center [521, 249] width 308 height 128
drag, startPoint x: 371, startPoint y: 196, endPoint x: 491, endPoint y: 293, distance: 154.3
click at [491, 293] on div "Under the HIPAA Omnibus Rule, patients can ask for and receive copies of their …" at bounding box center [521, 249] width 308 height 128
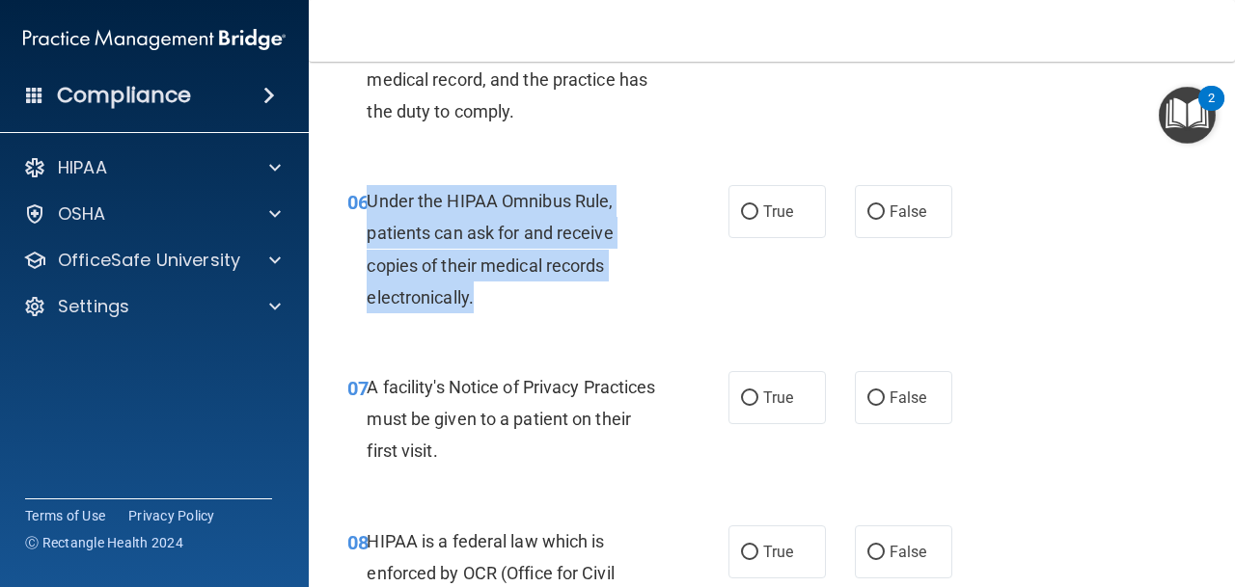
copy span "Under the HIPAA Omnibus Rule, patients can ask for and receive copies of their …"
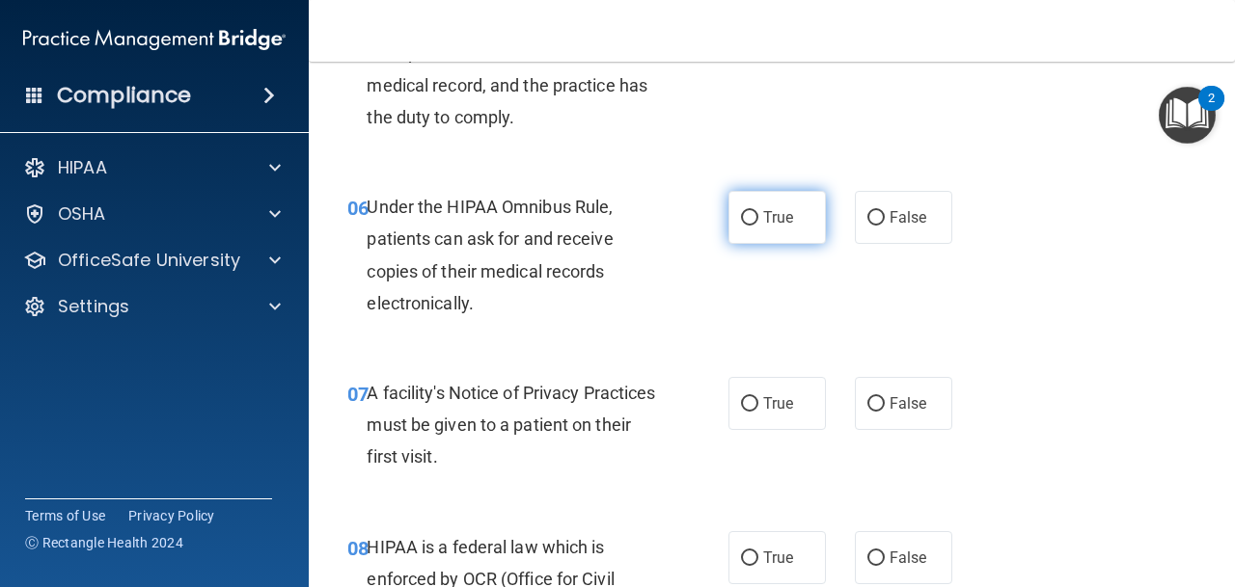
click at [774, 221] on span "True" at bounding box center [778, 217] width 30 height 18
click at [758, 221] on input "True" at bounding box center [749, 218] width 17 height 14
radio input "true"
drag, startPoint x: 372, startPoint y: 392, endPoint x: 424, endPoint y: 421, distance: 59.6
click at [466, 437] on div "A facility's Notice of Privacy Practices must be given to a patient on their fi…" at bounding box center [521, 425] width 308 height 96
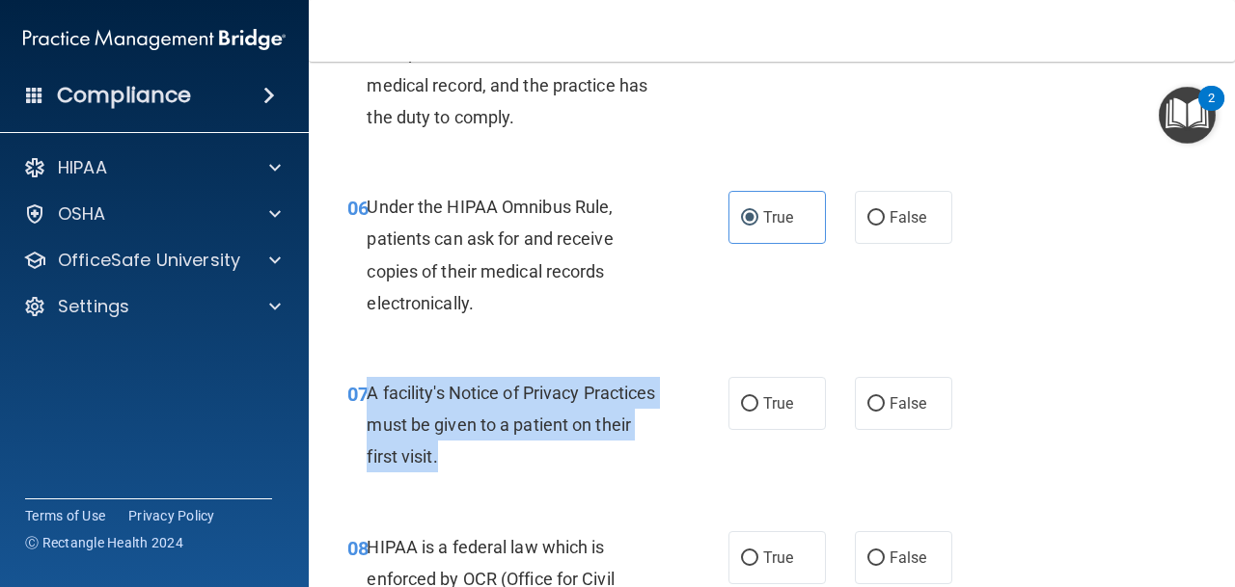
drag, startPoint x: 371, startPoint y: 394, endPoint x: 505, endPoint y: 455, distance: 146.7
click at [505, 455] on div "A facility's Notice of Privacy Practices must be given to a patient on their fi…" at bounding box center [521, 425] width 308 height 96
copy span "A facility's Notice of Privacy Practices must be given to a patient on their fi…"
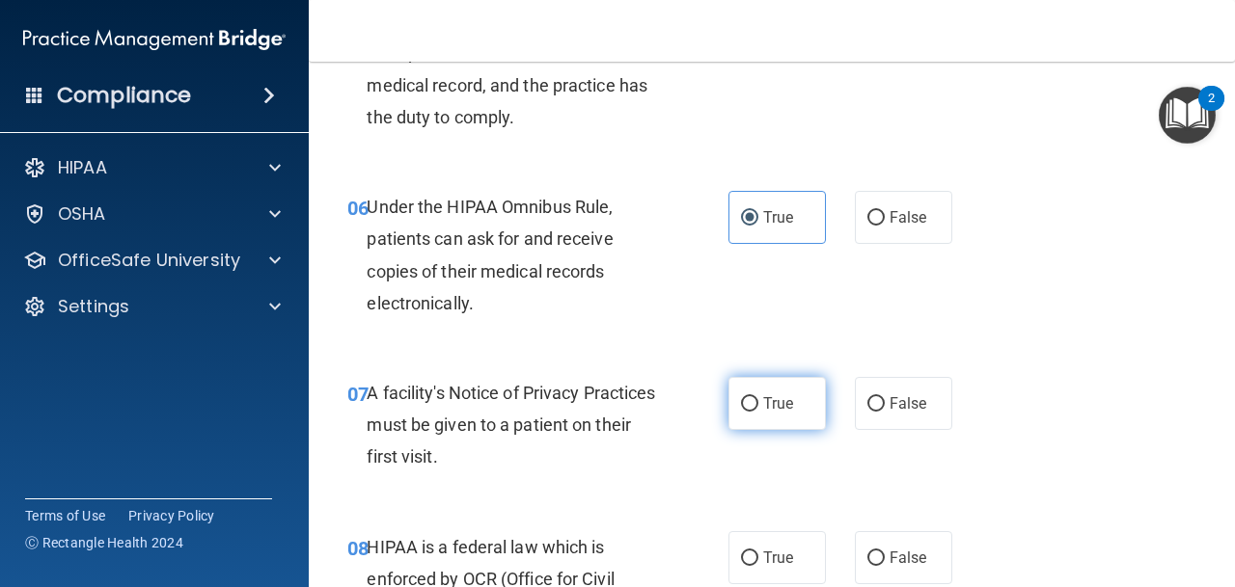
click at [787, 396] on span "True" at bounding box center [778, 404] width 30 height 18
click at [758, 397] on input "True" at bounding box center [749, 404] width 17 height 14
radio input "true"
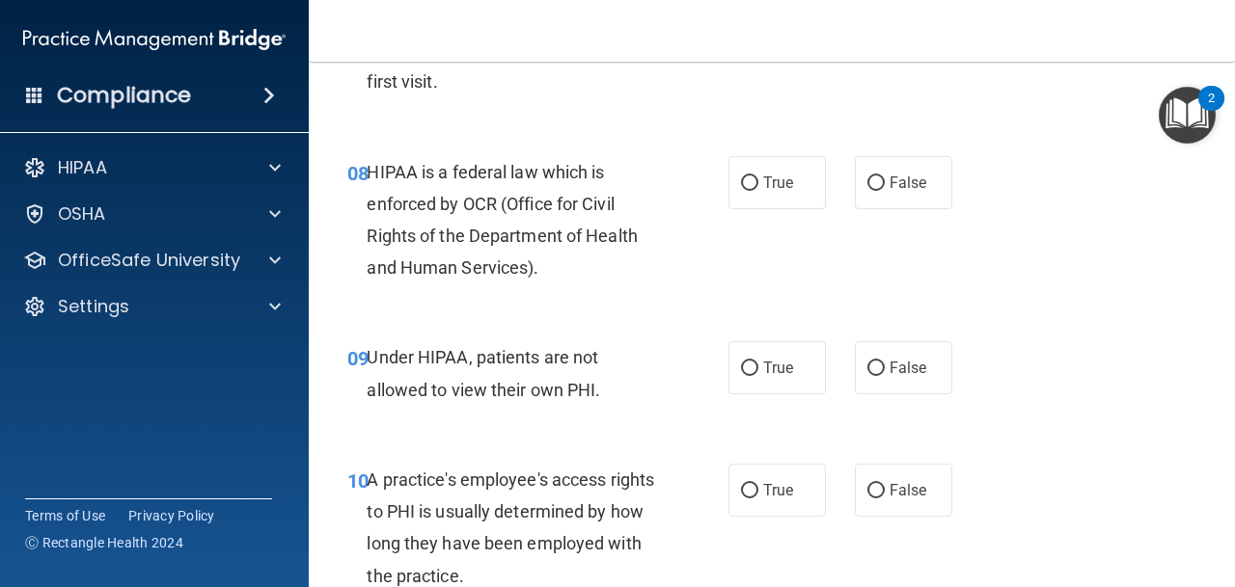
scroll to position [1479, 0]
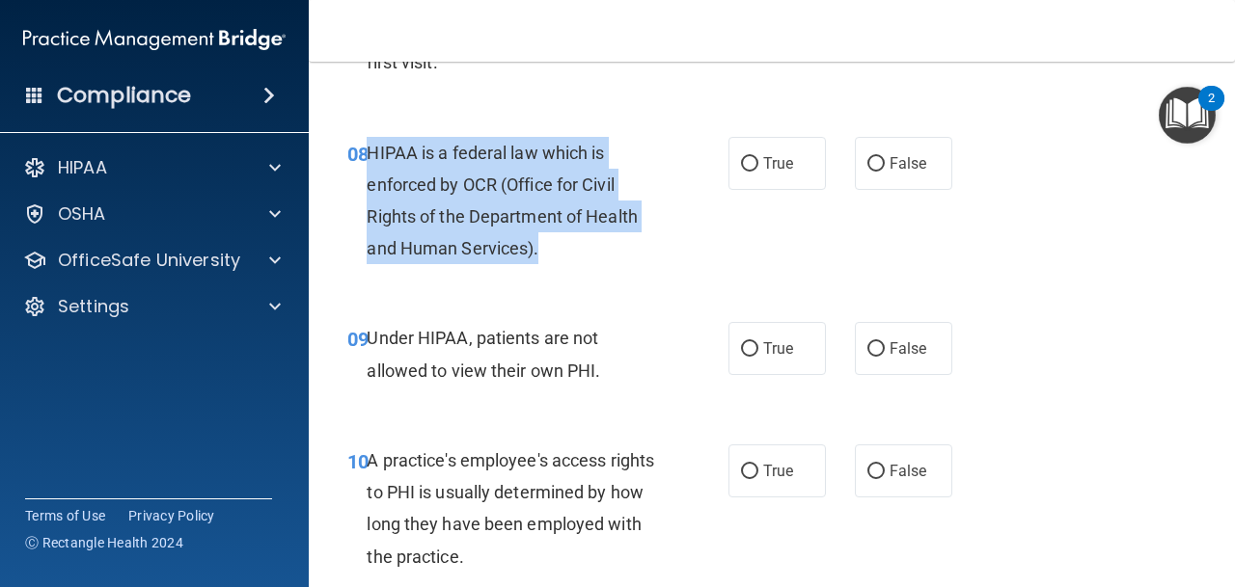
drag, startPoint x: 369, startPoint y: 154, endPoint x: 591, endPoint y: 248, distance: 240.8
click at [591, 248] on div "HIPAA is a federal law which is enforced by OCR (Office for Civil Rights of the…" at bounding box center [521, 201] width 308 height 128
copy span "HIPAA is a federal law which is enforced by OCR (Office for Civil Rights of the…"
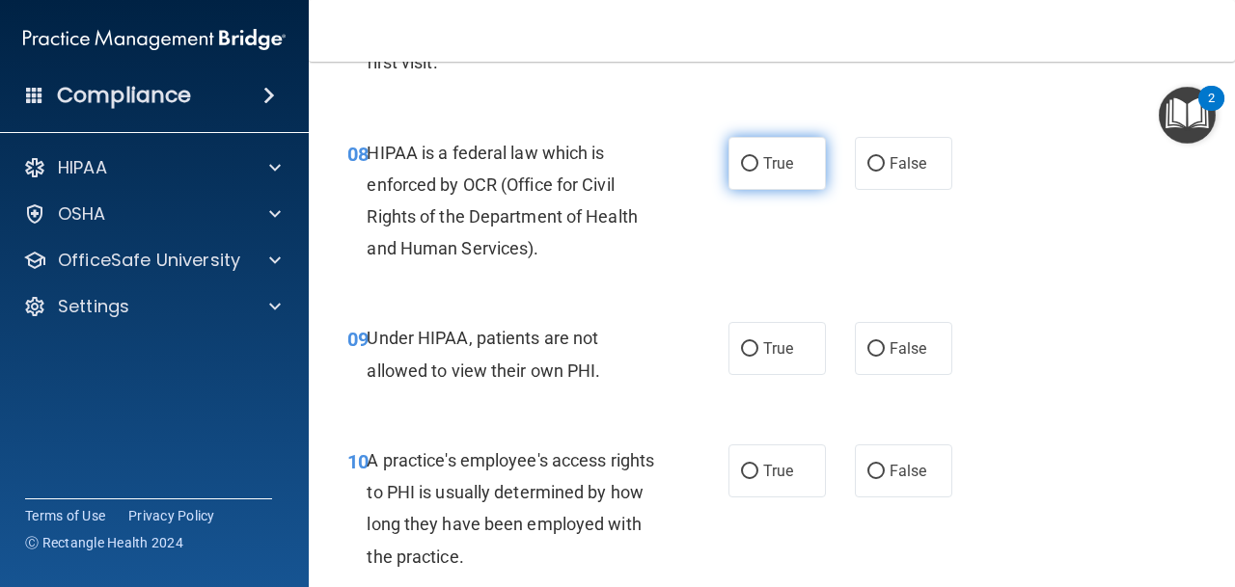
click at [769, 157] on span "True" at bounding box center [778, 163] width 30 height 18
click at [758, 157] on input "True" at bounding box center [749, 164] width 17 height 14
radio input "true"
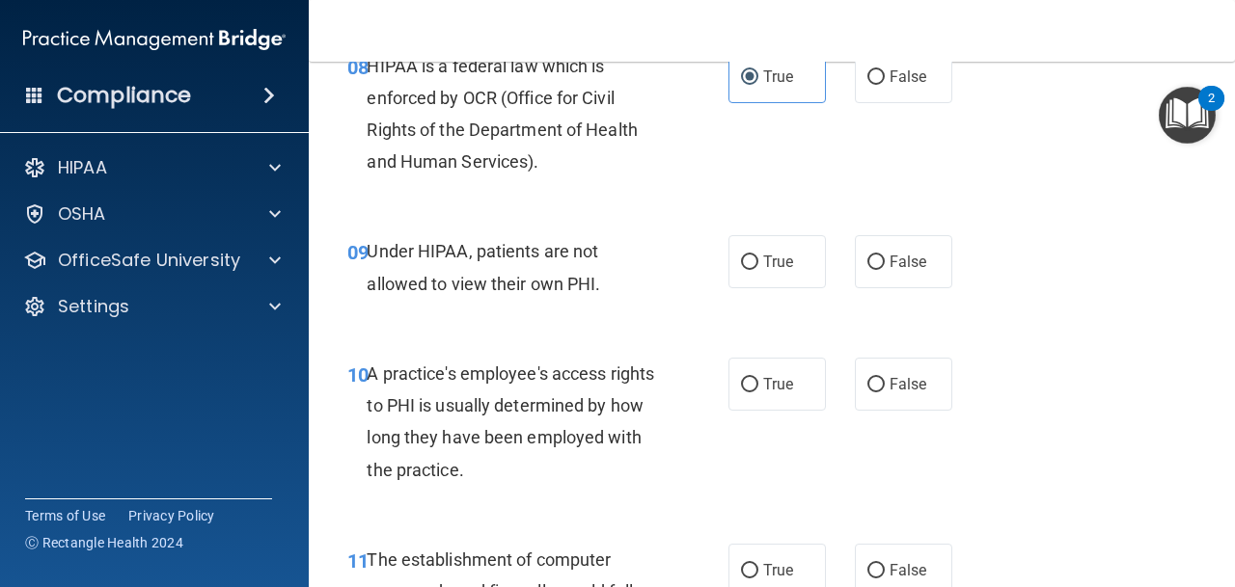
scroll to position [1572, 0]
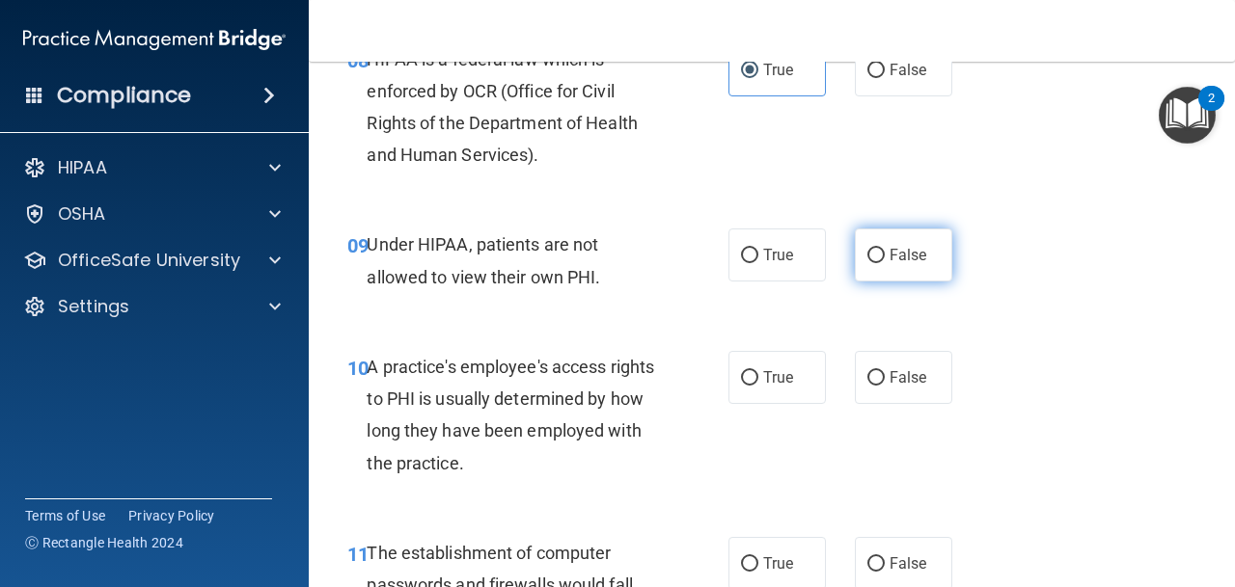
click at [869, 243] on label "False" at bounding box center [903, 255] width 97 height 53
click at [869, 249] on input "False" at bounding box center [875, 256] width 17 height 14
radio input "true"
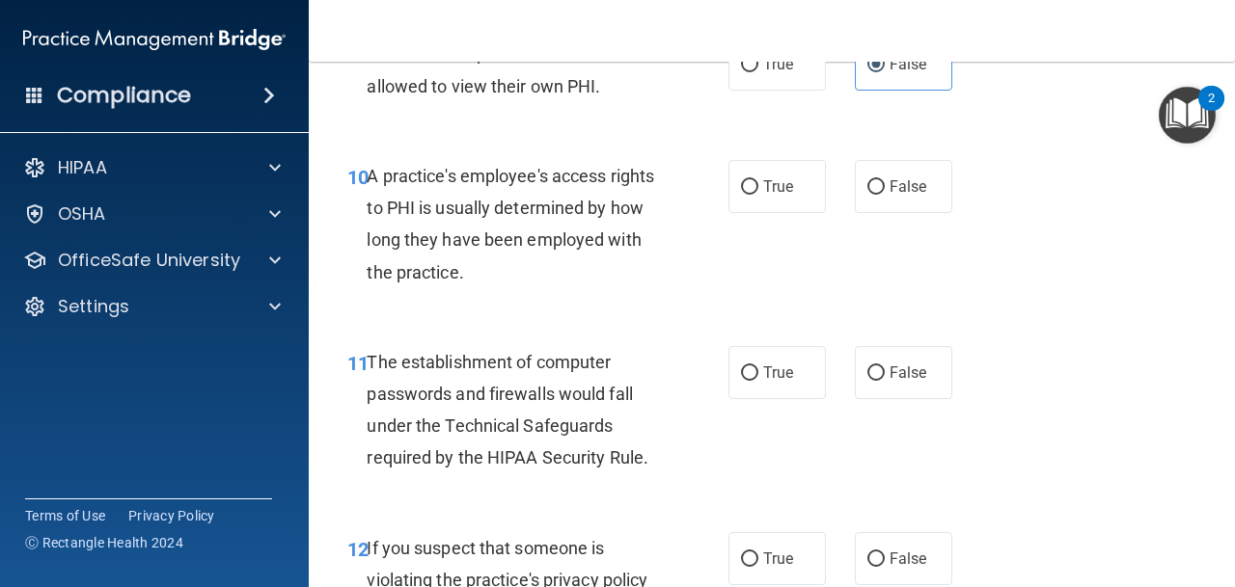
scroll to position [1764, 0]
drag, startPoint x: 373, startPoint y: 184, endPoint x: 428, endPoint y: 221, distance: 66.1
click at [430, 230] on span "A practice's employee's access rights to PHI is usually determined by how long …" at bounding box center [510, 223] width 287 height 117
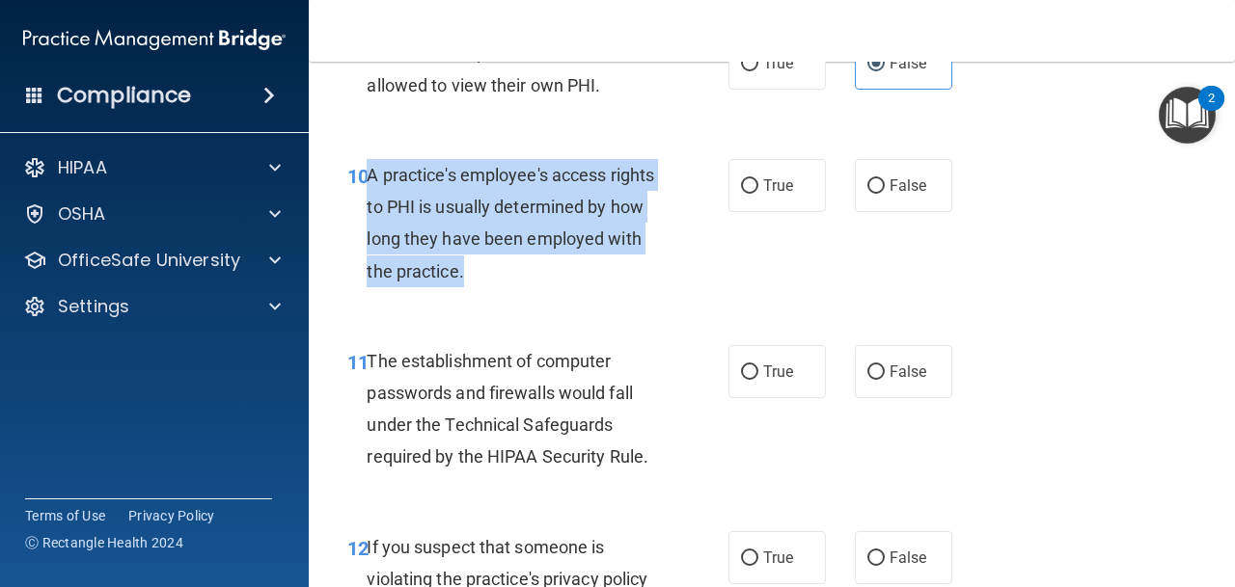
drag, startPoint x: 371, startPoint y: 172, endPoint x: 481, endPoint y: 274, distance: 150.2
click at [481, 274] on div "A practice's employee's access rights to PHI is usually determined by how long …" at bounding box center [521, 223] width 308 height 128
copy span "A practice's employee's access rights to PHI is usually determined by how long …"
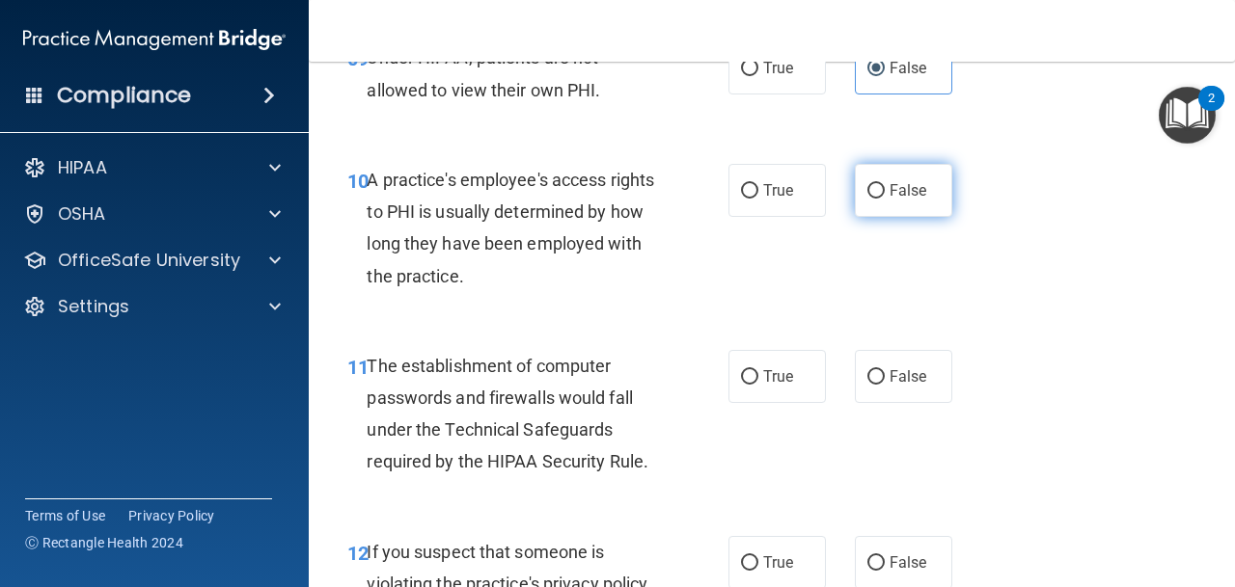
click at [900, 174] on label "False" at bounding box center [903, 190] width 97 height 53
click at [885, 184] on input "False" at bounding box center [875, 191] width 17 height 14
radio input "true"
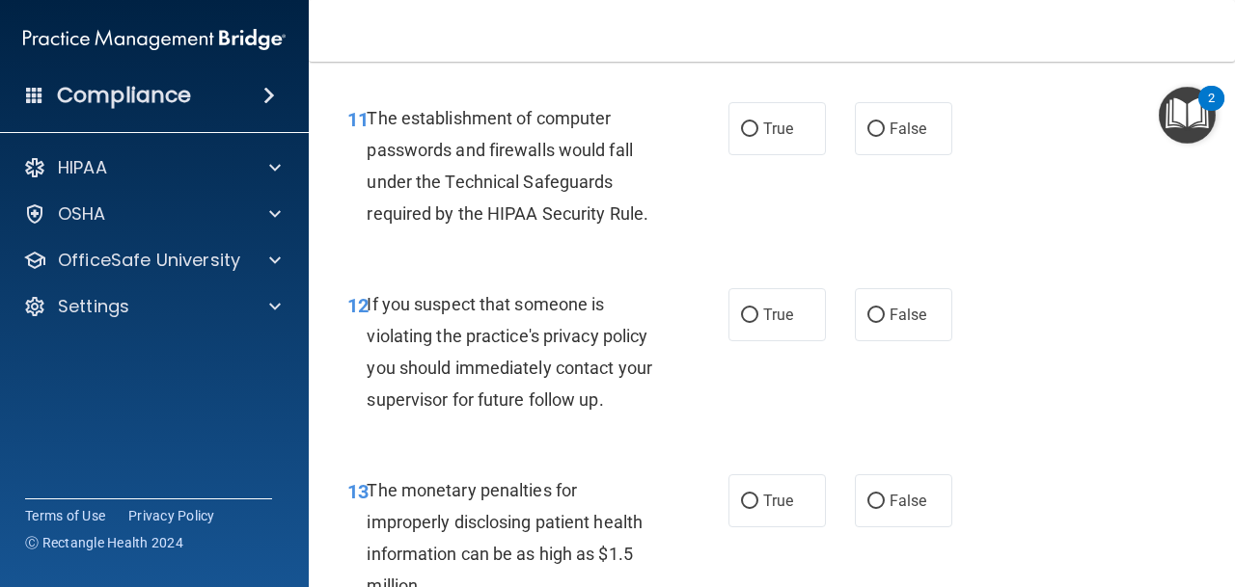
scroll to position [2007, 0]
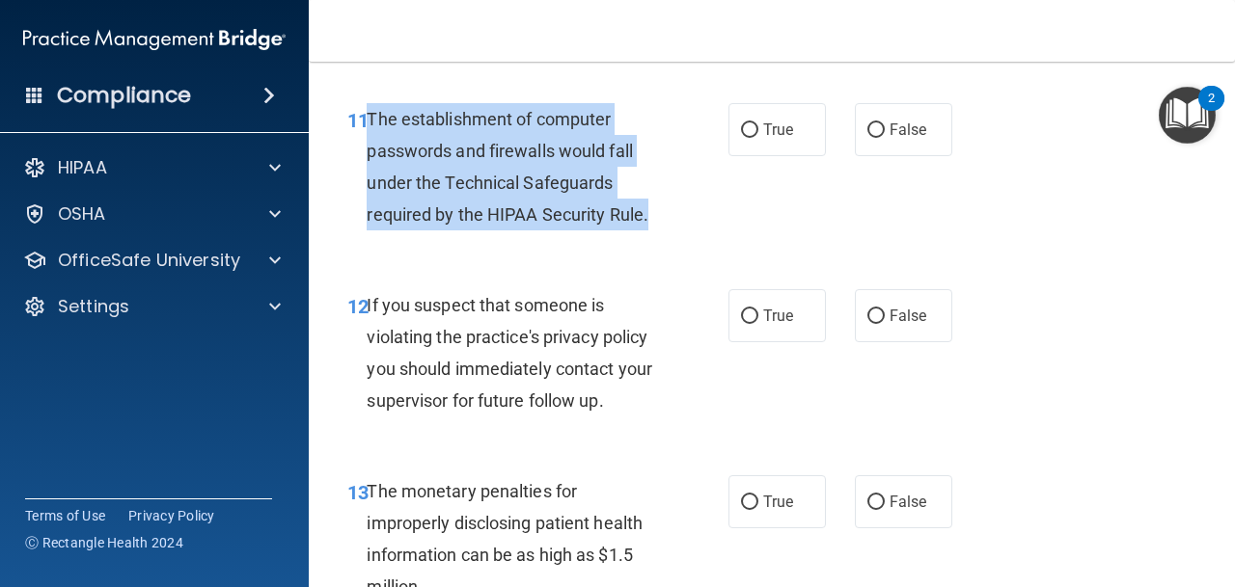
drag, startPoint x: 369, startPoint y: 120, endPoint x: 658, endPoint y: 233, distance: 310.1
click at [658, 233] on div "11 The establishment of computer passwords and firewalls would fall under the T…" at bounding box center [537, 172] width 439 height 138
copy span "The establishment of computer passwords and firewalls would fall under the Tech…"
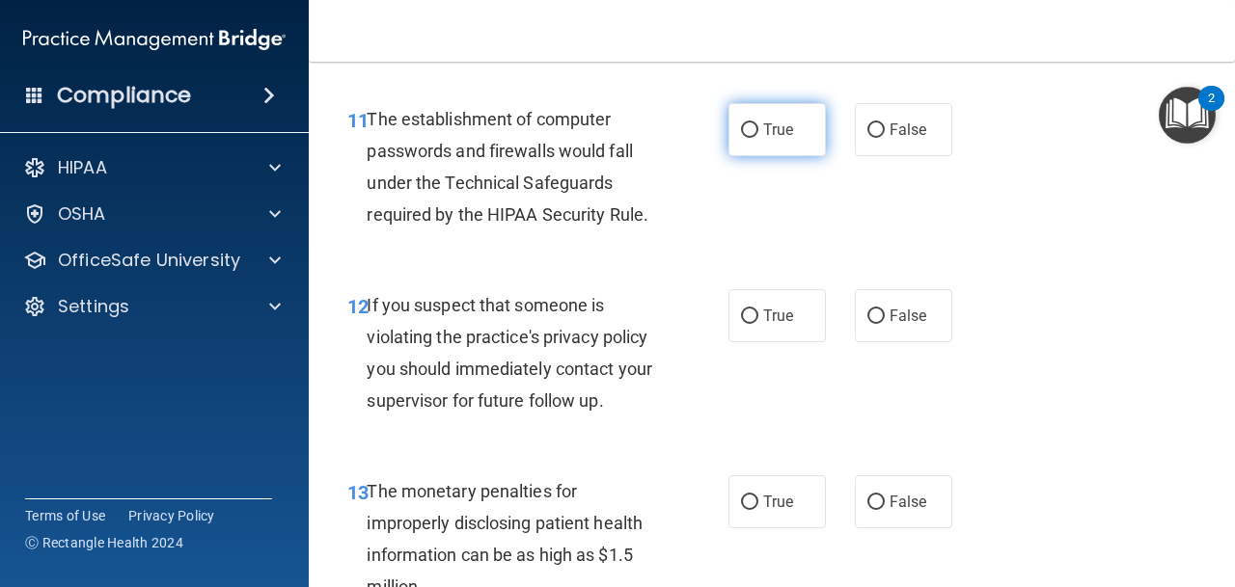
click at [775, 113] on label "True" at bounding box center [776, 129] width 97 height 53
click at [758, 123] on input "True" at bounding box center [749, 130] width 17 height 14
radio input "true"
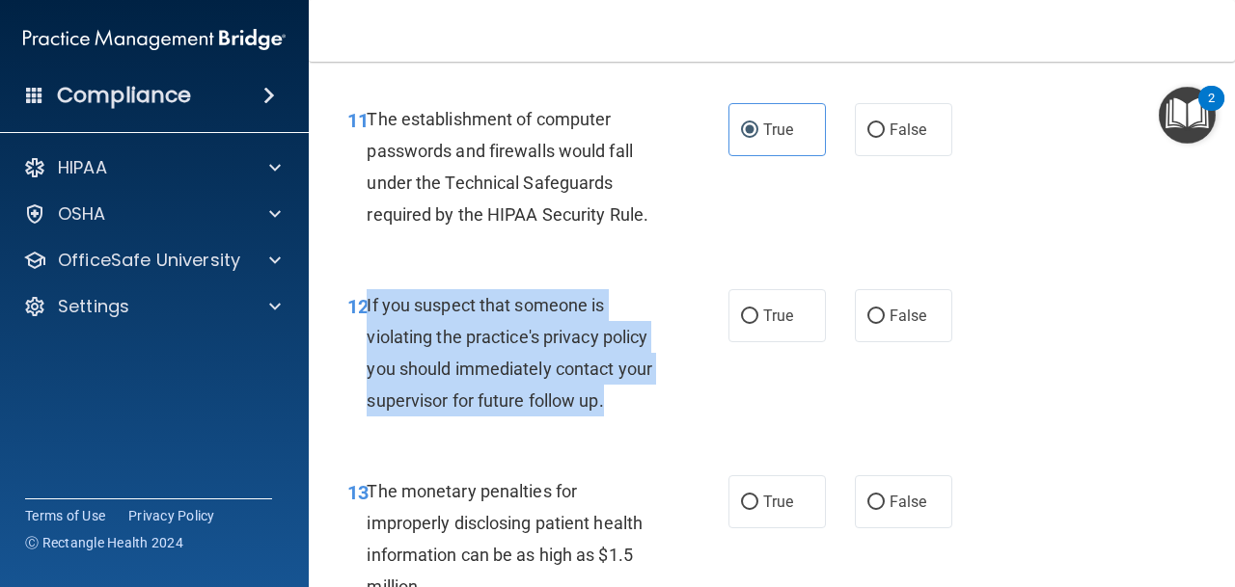
drag, startPoint x: 368, startPoint y: 305, endPoint x: 654, endPoint y: 406, distance: 303.9
click at [654, 406] on div "If you suspect that someone is violating the practice's privacy policy you shou…" at bounding box center [521, 353] width 308 height 128
click at [653, 406] on div "If you suspect that someone is violating the practice's privacy policy you shou…" at bounding box center [521, 353] width 308 height 128
drag, startPoint x: 368, startPoint y: 309, endPoint x: 614, endPoint y: 412, distance: 266.8
click at [614, 412] on div "If you suspect that someone is violating the practice's privacy policy you shou…" at bounding box center [521, 353] width 308 height 128
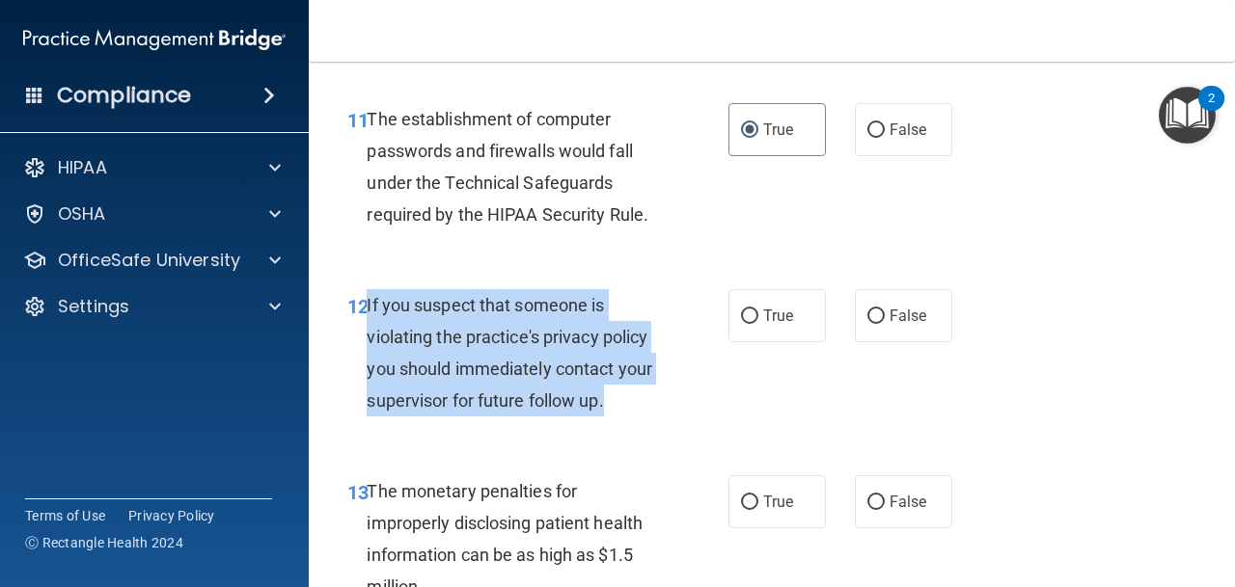
copy span "If you suspect that someone is violating the practice's privacy policy you shou…"
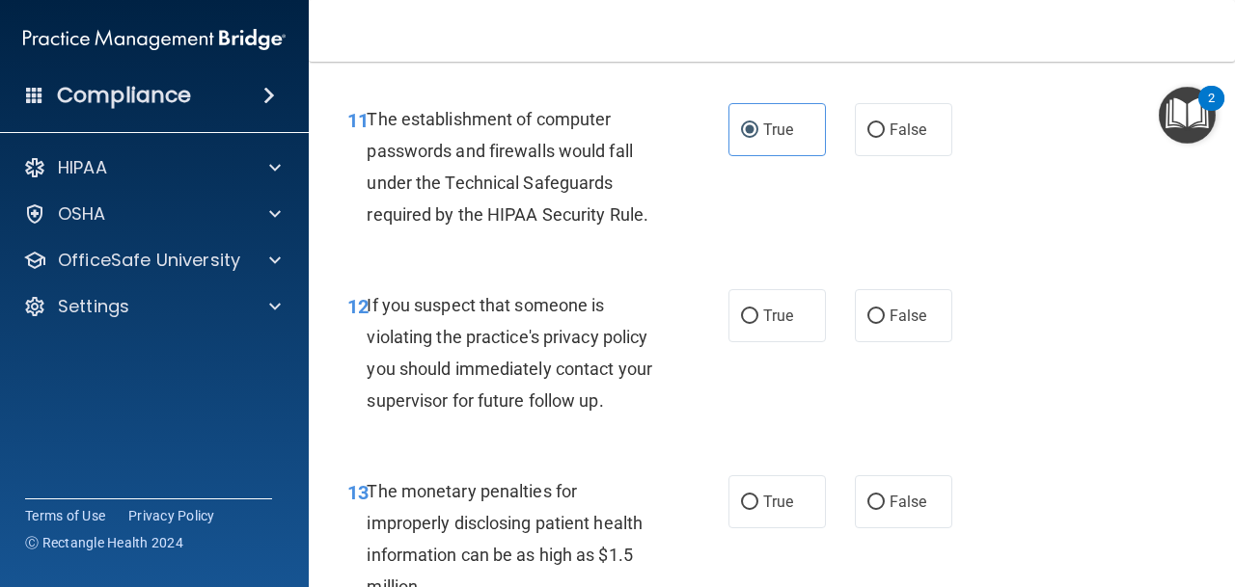
drag, startPoint x: 766, startPoint y: 294, endPoint x: 746, endPoint y: 287, distance: 21.4
click at [766, 294] on label "True" at bounding box center [776, 315] width 97 height 53
click at [758, 310] on input "True" at bounding box center [749, 317] width 17 height 14
radio input "true"
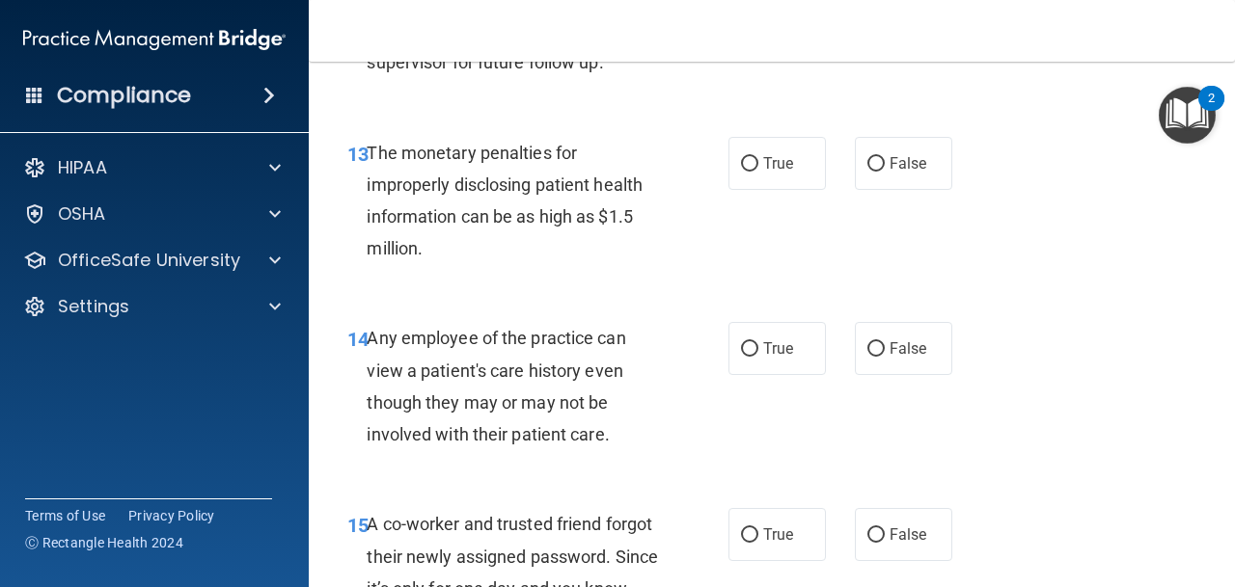
scroll to position [2358, 0]
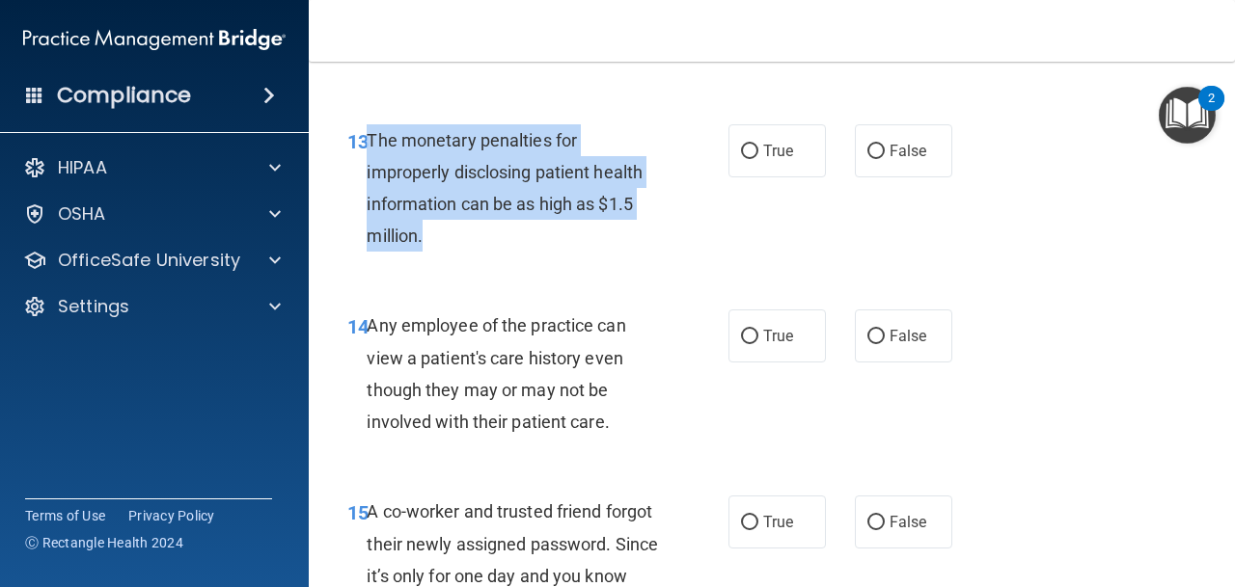
drag, startPoint x: 370, startPoint y: 133, endPoint x: 531, endPoint y: 247, distance: 196.5
click at [531, 247] on div "The monetary penalties for improperly disclosing patient health information can…" at bounding box center [521, 188] width 308 height 128
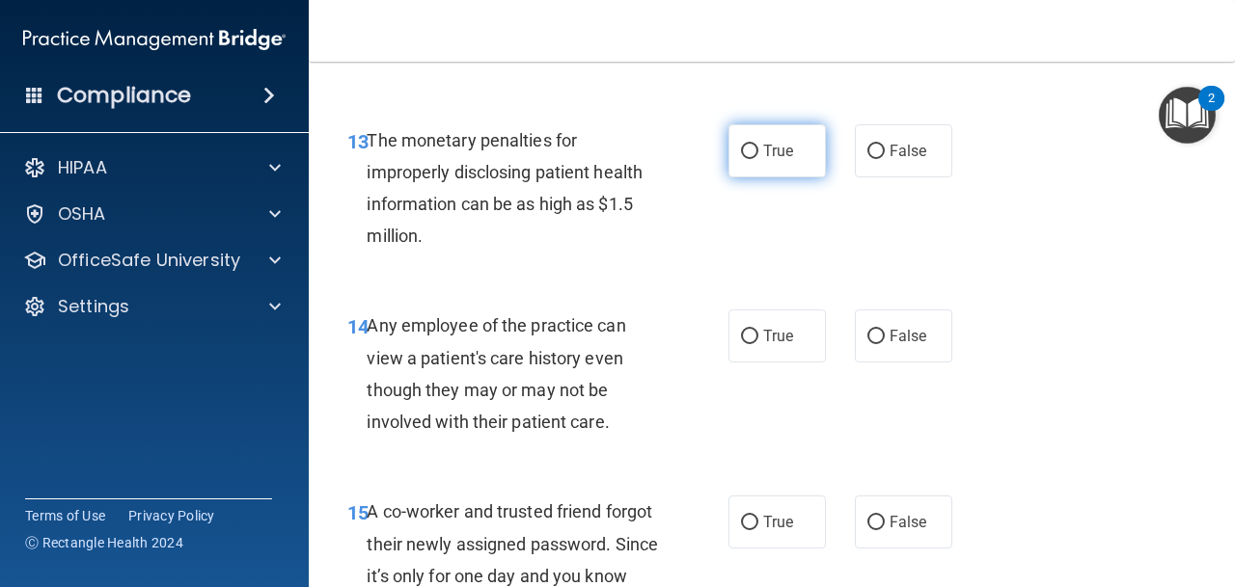
click at [782, 150] on span "True" at bounding box center [778, 151] width 30 height 18
click at [758, 150] on input "True" at bounding box center [749, 152] width 17 height 14
radio input "true"
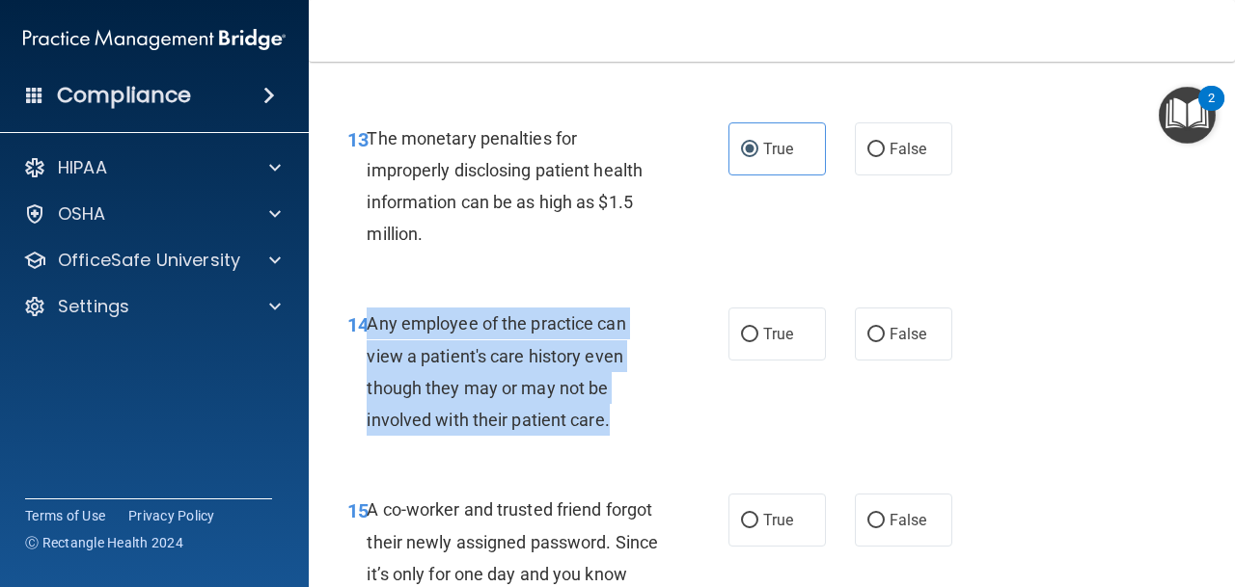
drag, startPoint x: 368, startPoint y: 327, endPoint x: 610, endPoint y: 419, distance: 258.9
click at [610, 419] on div "Any employee of the practice can view a patient's care history even though they…" at bounding box center [521, 372] width 308 height 128
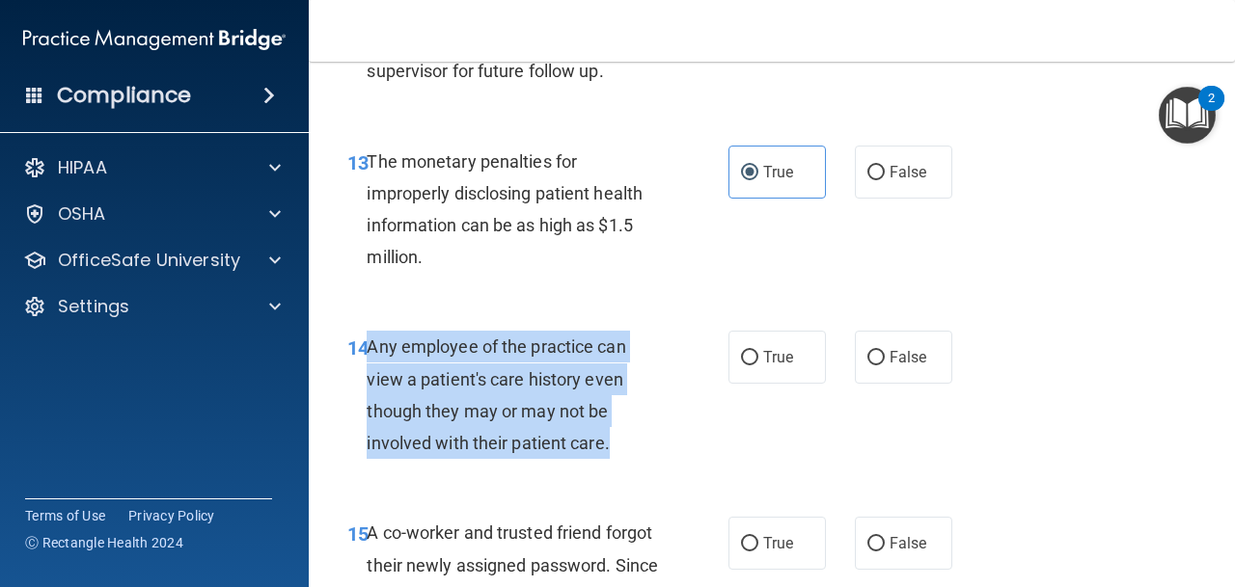
scroll to position [2334, 0]
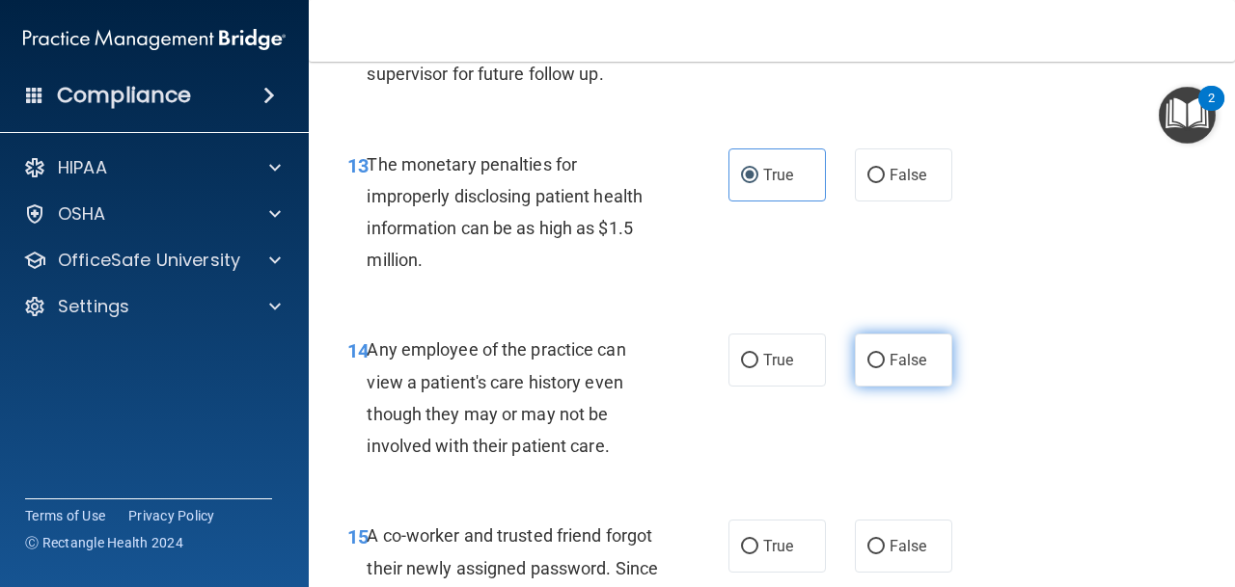
click at [904, 362] on span "False" at bounding box center [908, 360] width 38 height 18
click at [885, 362] on input "False" at bounding box center [875, 361] width 17 height 14
radio input "true"
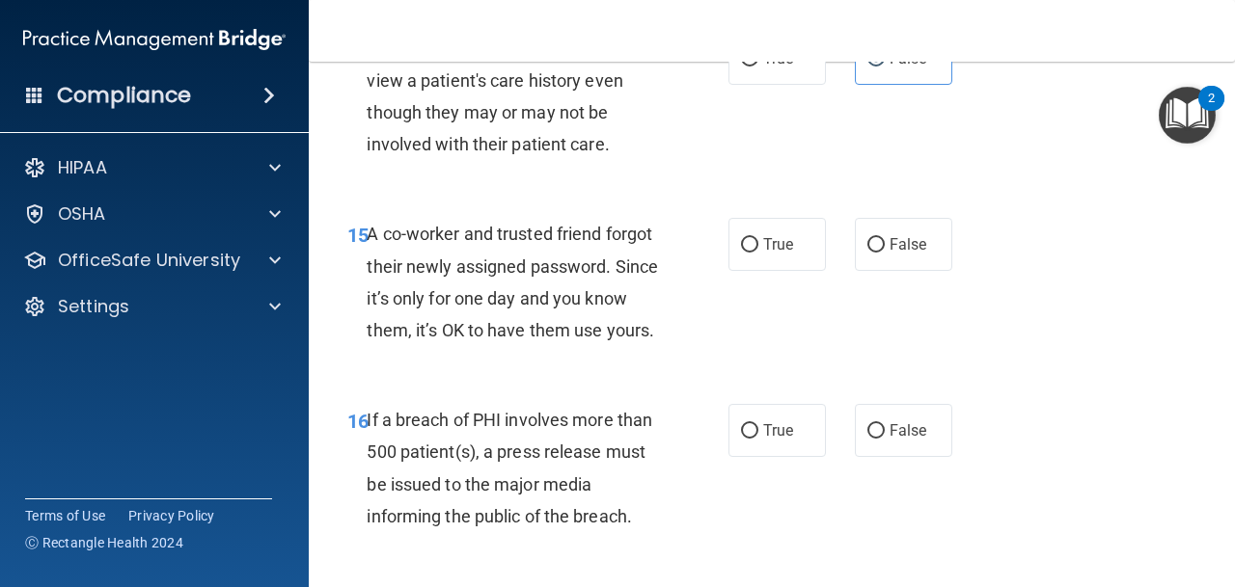
scroll to position [2642, 0]
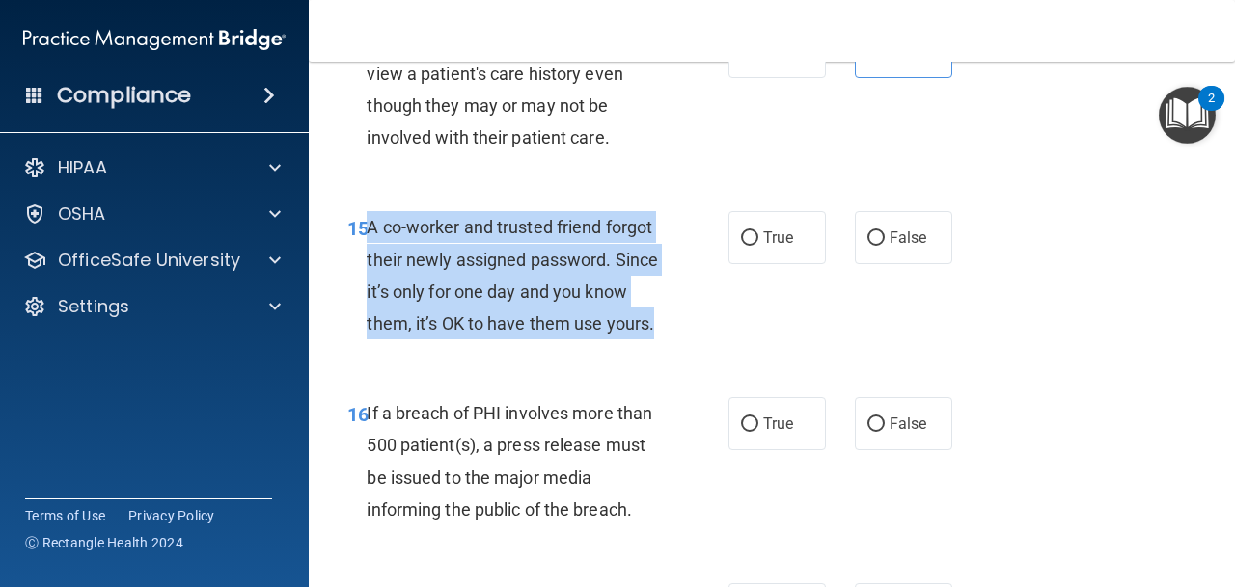
drag, startPoint x: 370, startPoint y: 229, endPoint x: 676, endPoint y: 331, distance: 322.5
click at [676, 331] on div "15 A co-worker and trusted friend forgot their newly assigned password. Since i…" at bounding box center [537, 280] width 439 height 138
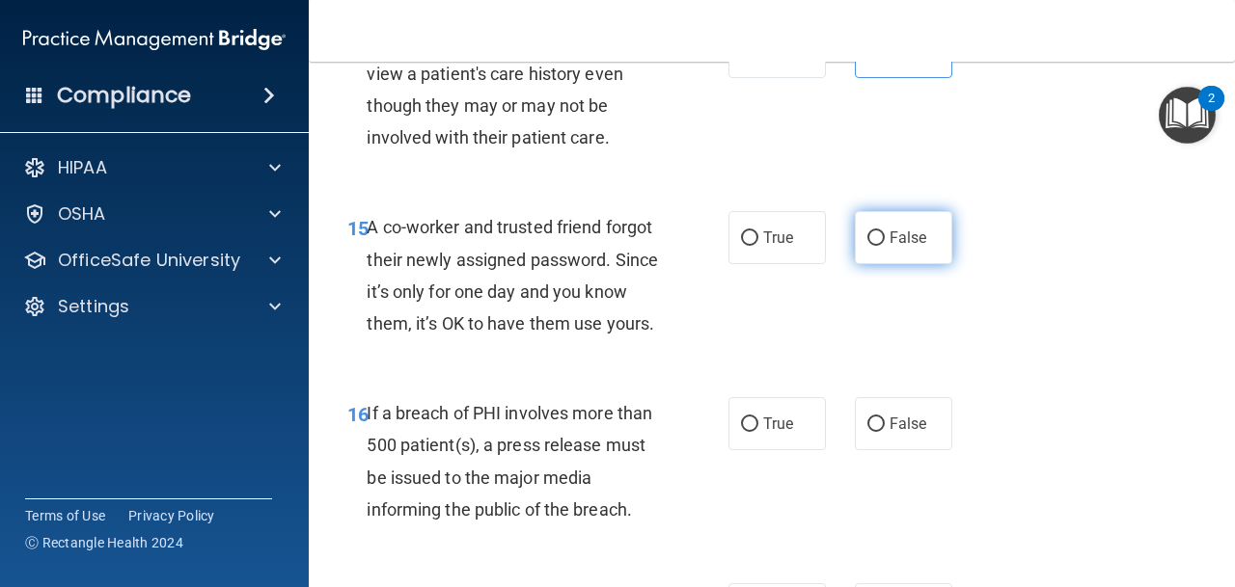
click at [912, 233] on span "False" at bounding box center [908, 238] width 38 height 18
click at [885, 233] on input "False" at bounding box center [875, 239] width 17 height 14
radio input "true"
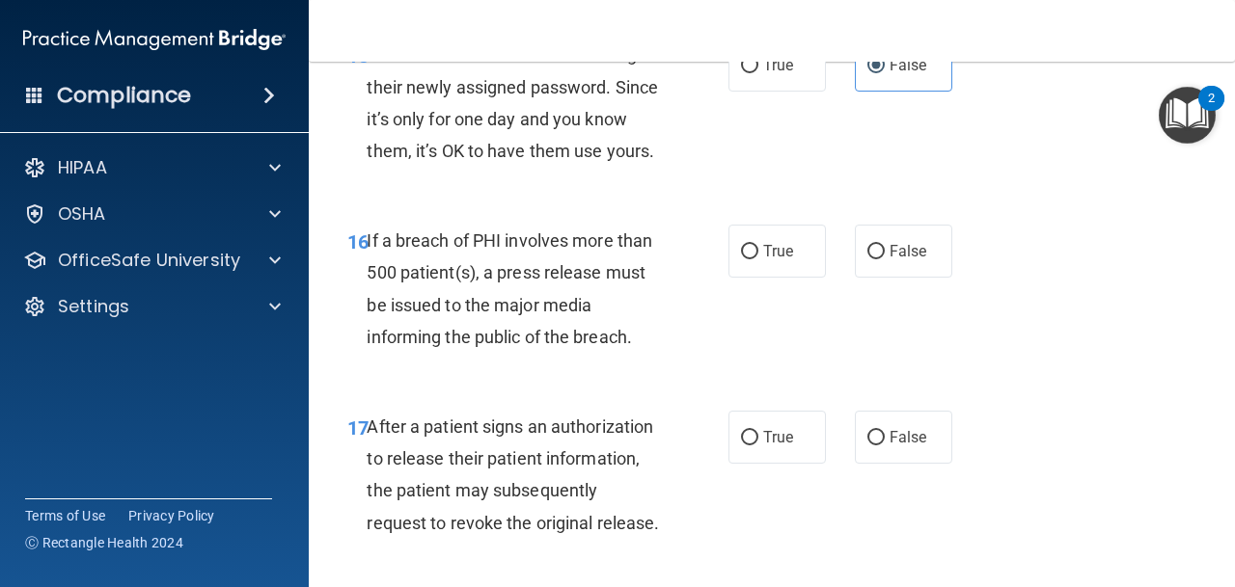
scroll to position [2822, 0]
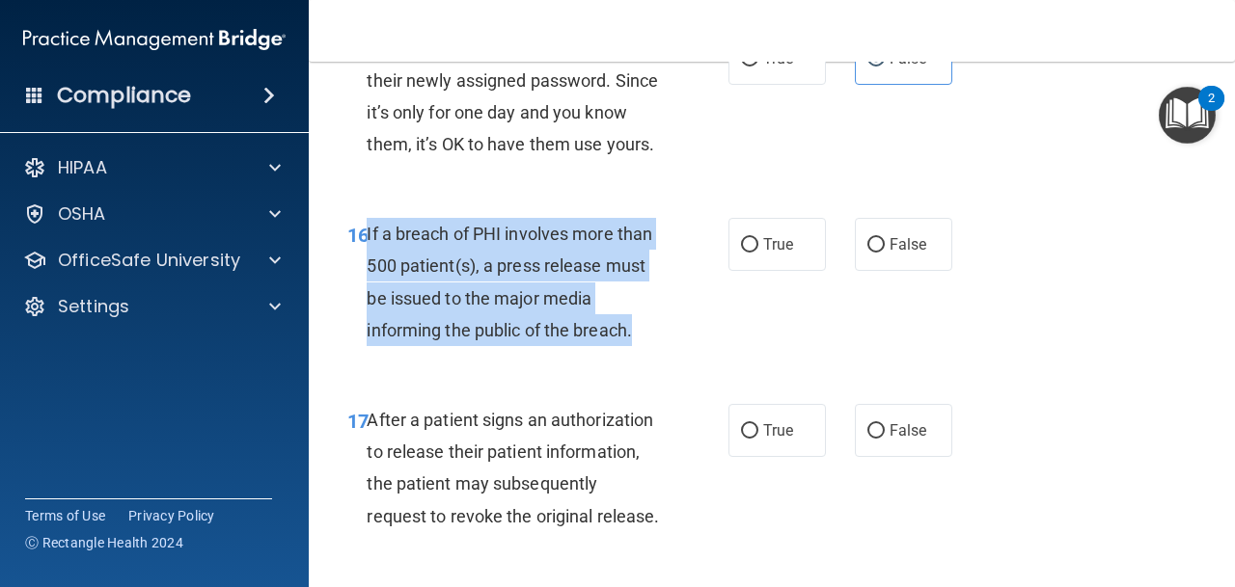
drag, startPoint x: 367, startPoint y: 233, endPoint x: 646, endPoint y: 340, distance: 299.2
click at [646, 340] on div "If a breach of PHI involves more than 500 patient(s), a press release must be i…" at bounding box center [521, 282] width 308 height 128
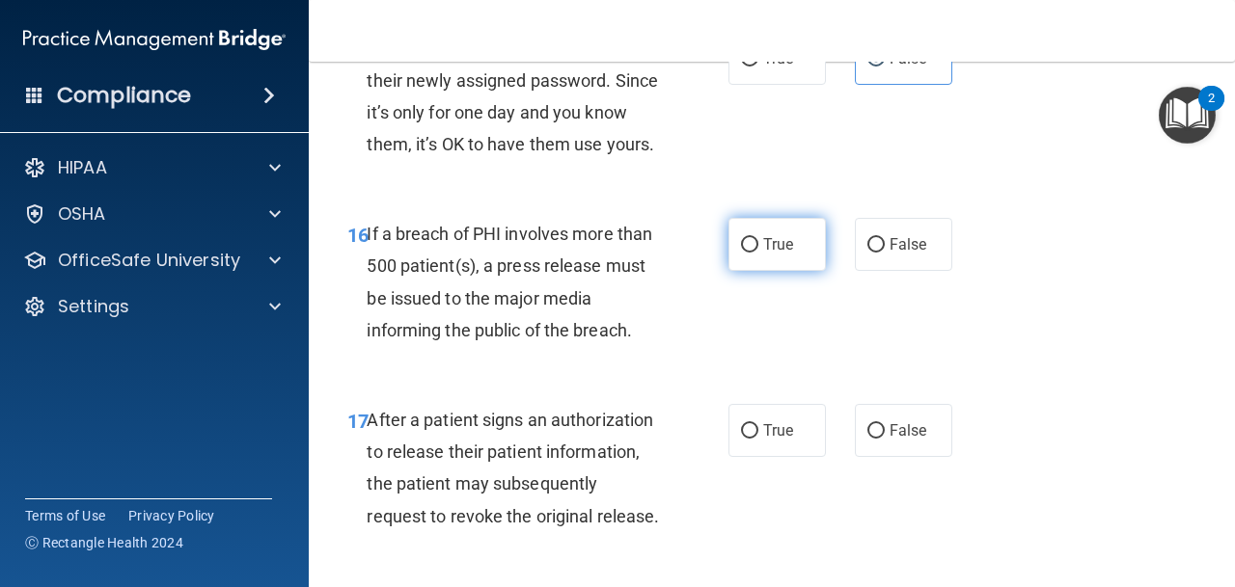
click at [746, 232] on label "True" at bounding box center [776, 244] width 97 height 53
click at [746, 238] on input "True" at bounding box center [749, 245] width 17 height 14
radio input "true"
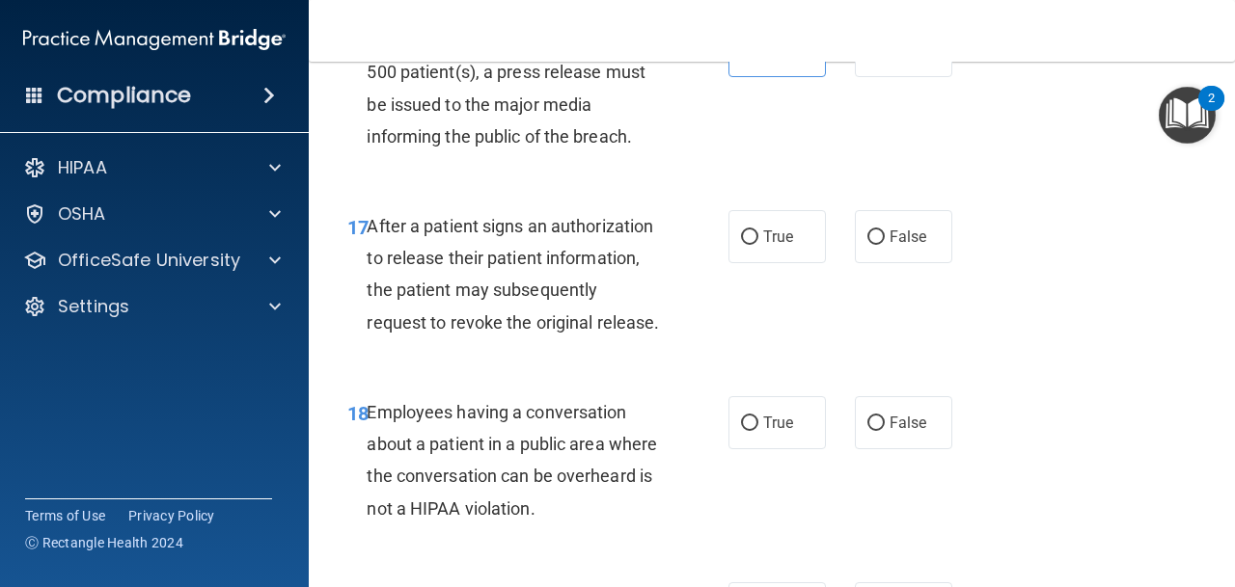
scroll to position [3030, 0]
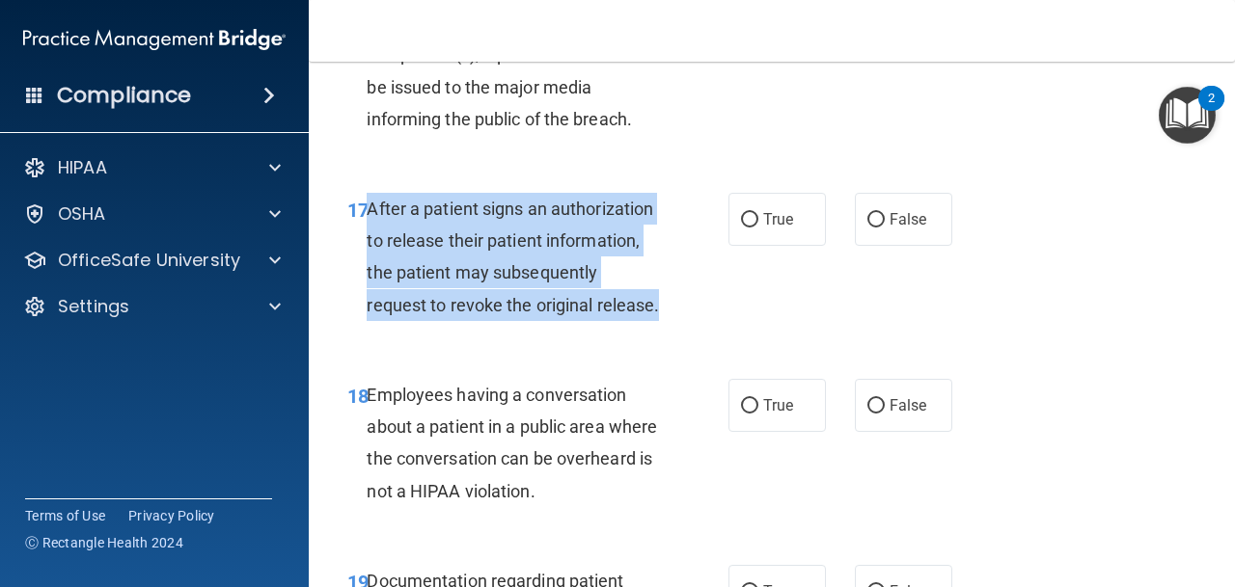
drag, startPoint x: 369, startPoint y: 210, endPoint x: 631, endPoint y: 313, distance: 281.6
click at [631, 313] on div "After a patient signs an authorization to release their patient information, th…" at bounding box center [521, 257] width 308 height 128
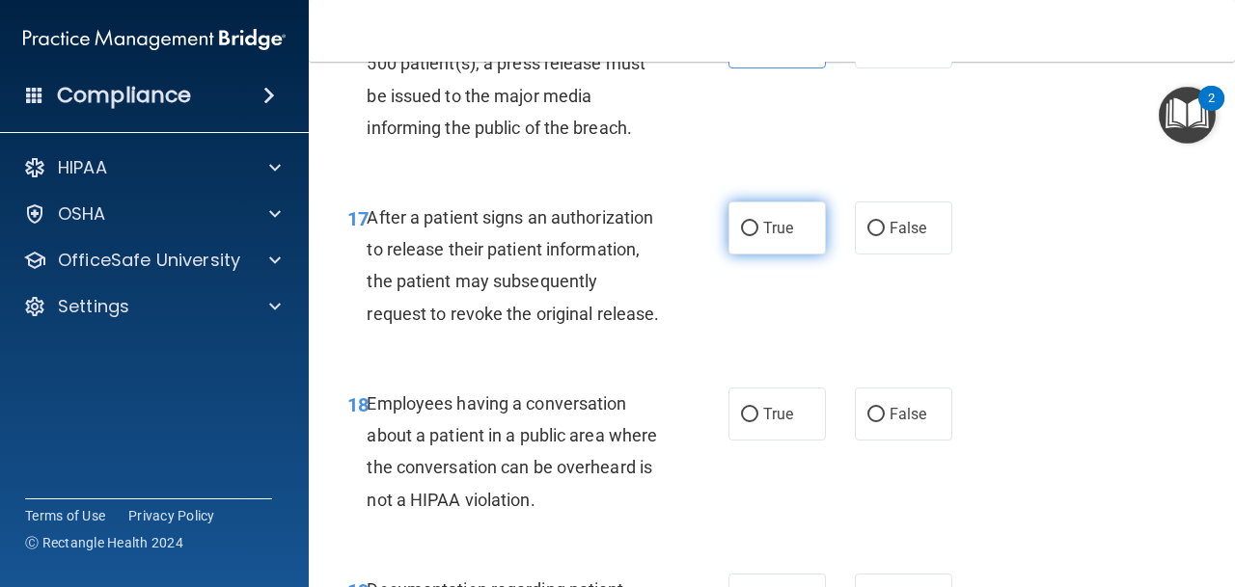
click at [795, 206] on label "True" at bounding box center [776, 228] width 97 height 53
click at [758, 222] on input "True" at bounding box center [749, 229] width 17 height 14
radio input "true"
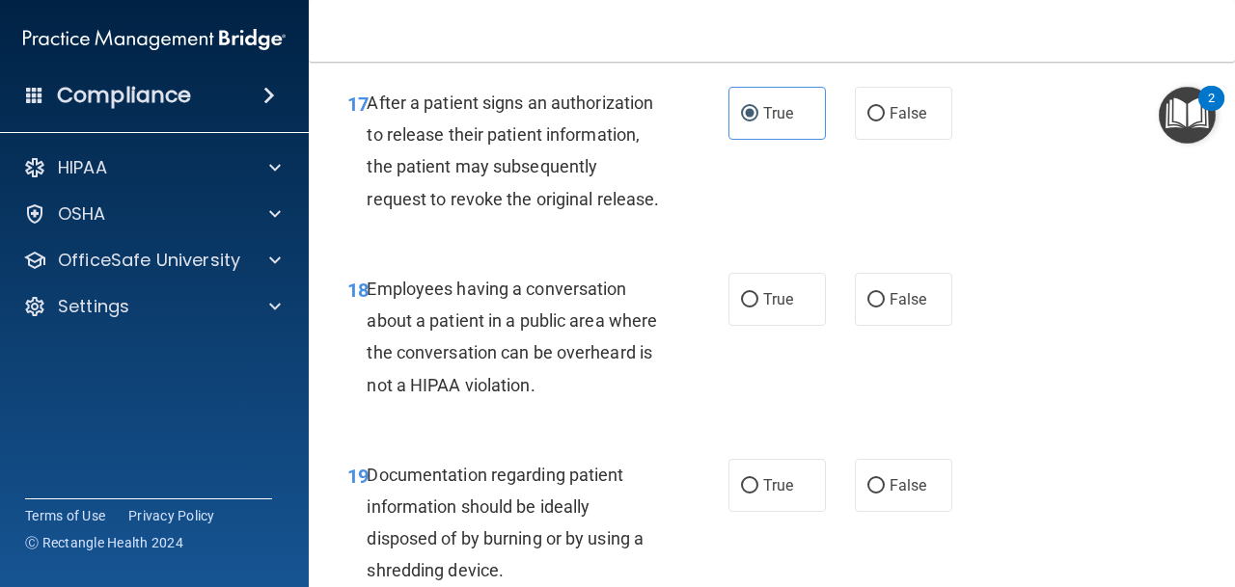
scroll to position [3147, 0]
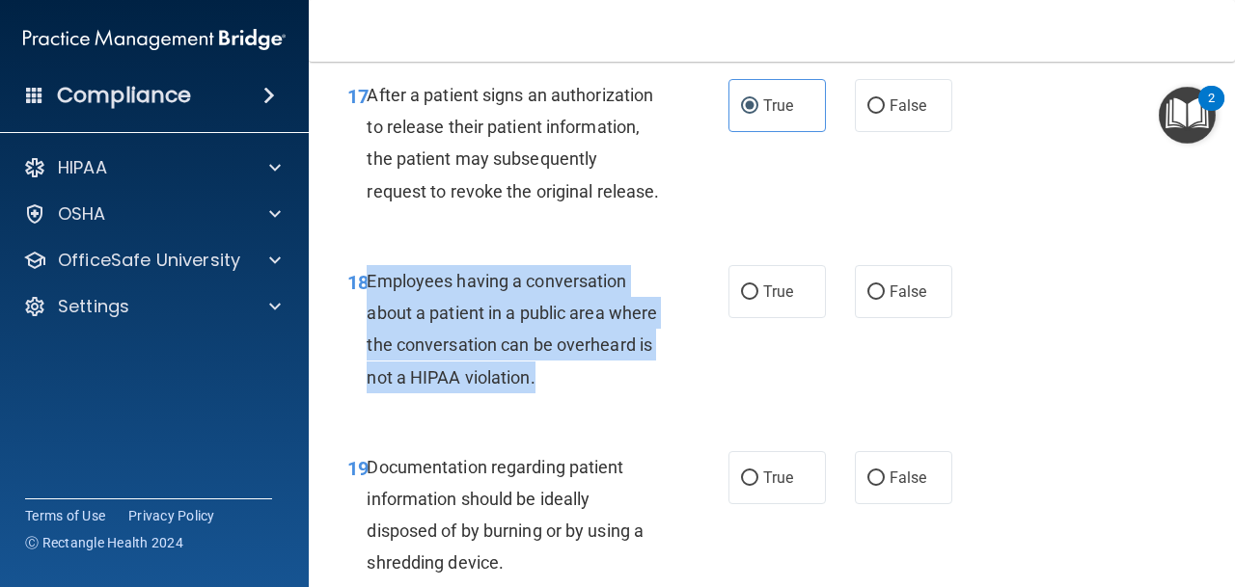
drag, startPoint x: 367, startPoint y: 276, endPoint x: 579, endPoint y: 377, distance: 235.2
click at [579, 377] on div "Employees having a conversation about a patient in a public area where the conv…" at bounding box center [521, 329] width 308 height 128
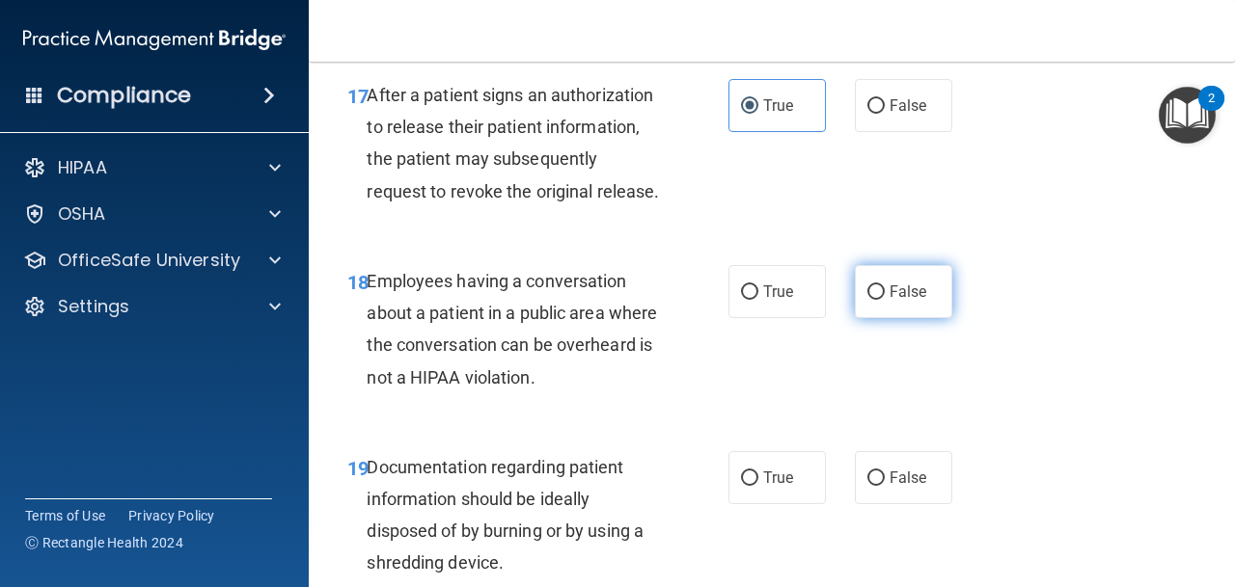
click at [907, 304] on label "False" at bounding box center [903, 291] width 97 height 53
click at [885, 300] on input "False" at bounding box center [875, 293] width 17 height 14
radio input "true"
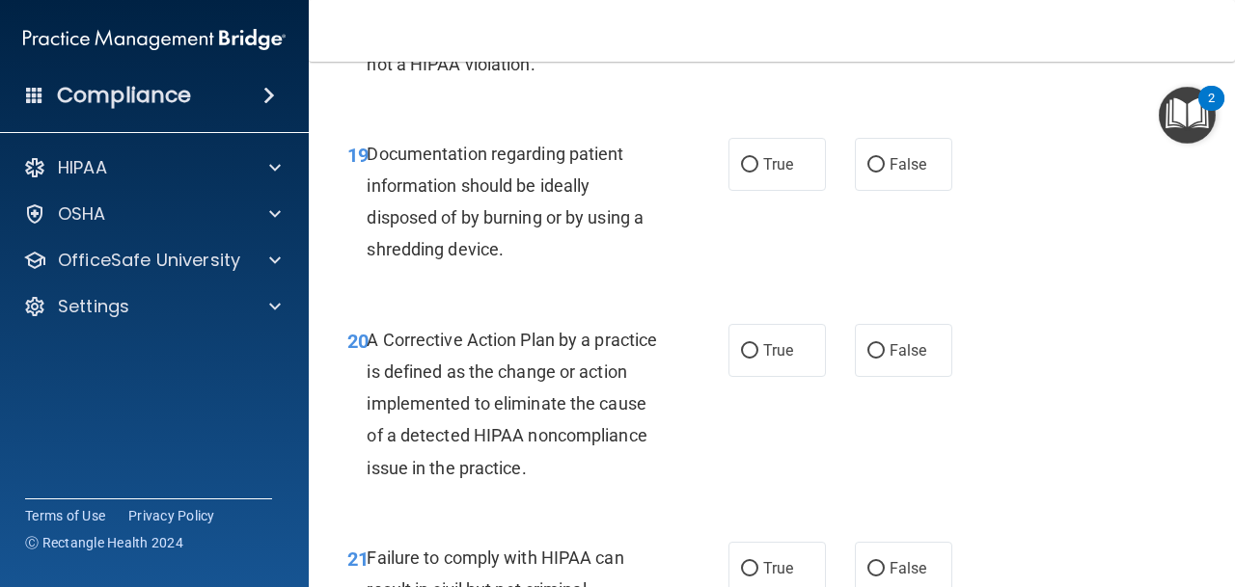
scroll to position [3468, 0]
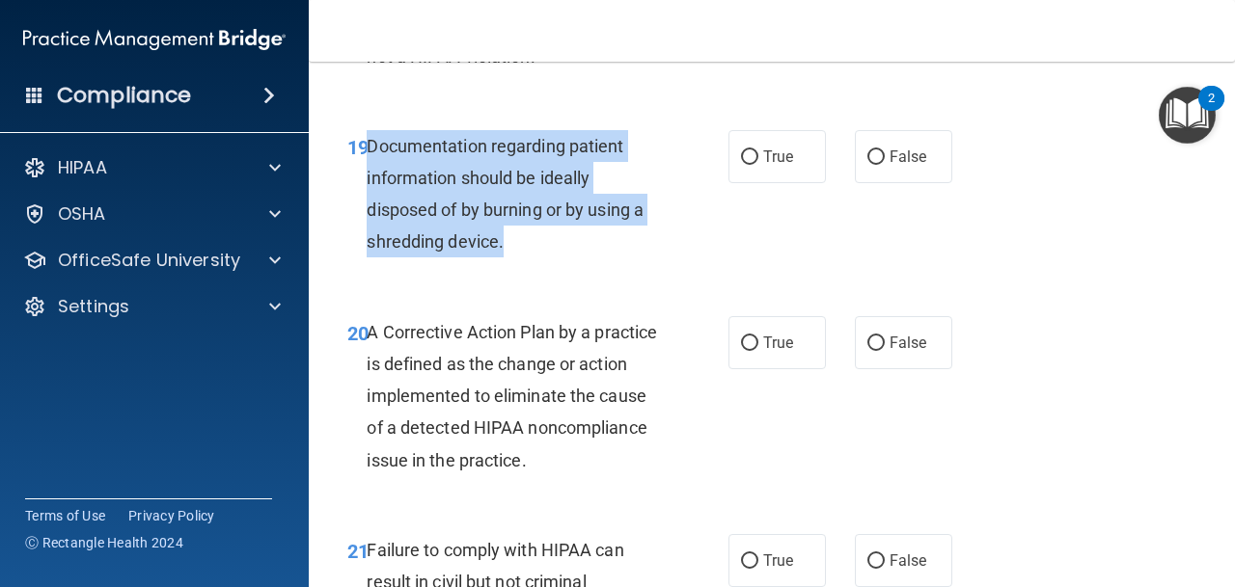
drag, startPoint x: 369, startPoint y: 146, endPoint x: 521, endPoint y: 257, distance: 188.5
click at [521, 257] on div "Documentation regarding patient information should be ideally disposed of by bu…" at bounding box center [521, 194] width 308 height 128
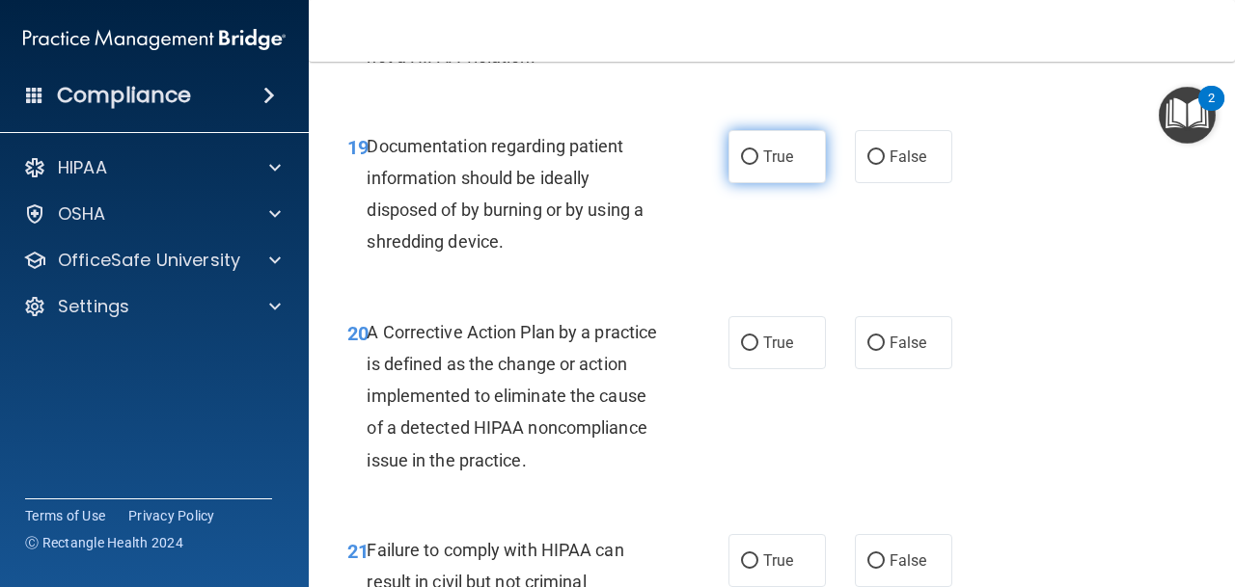
click at [801, 162] on label "True" at bounding box center [776, 156] width 97 height 53
click at [758, 162] on input "True" at bounding box center [749, 157] width 17 height 14
radio input "true"
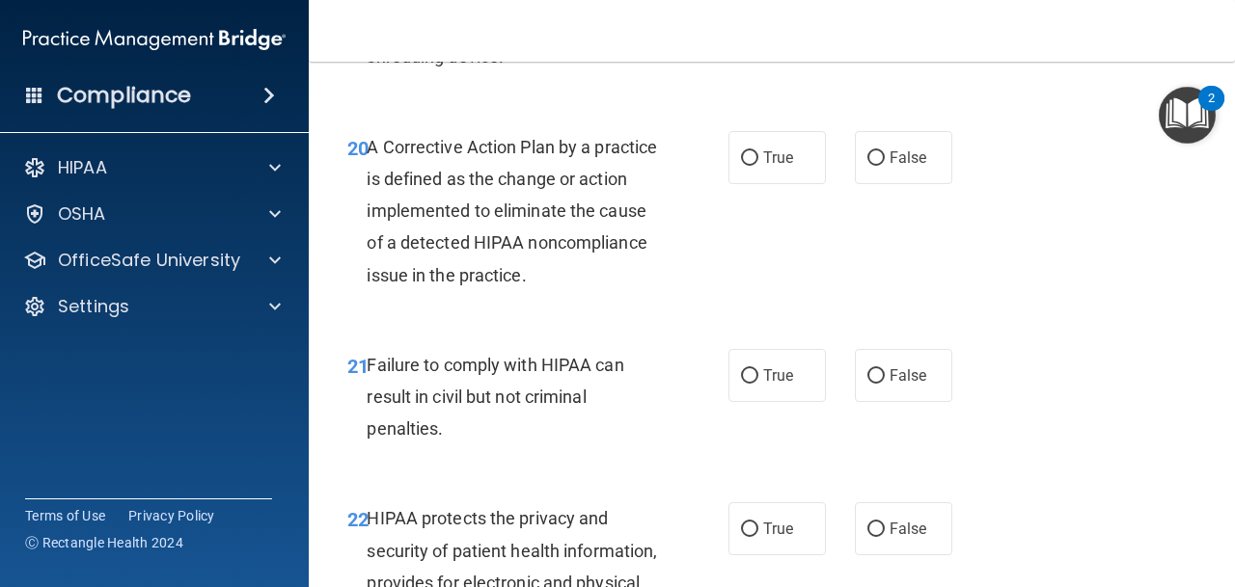
scroll to position [3717, 0]
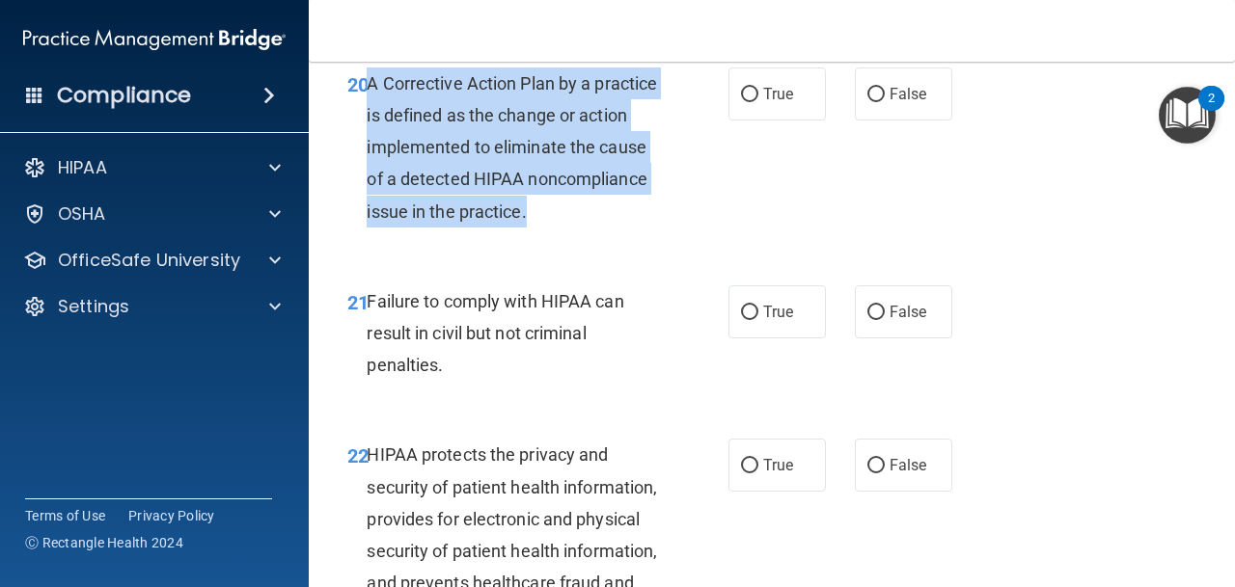
drag, startPoint x: 369, startPoint y: 83, endPoint x: 590, endPoint y: 225, distance: 262.5
click at [589, 225] on div "A Corrective Action Plan by a practice is defined as the change or action imple…" at bounding box center [521, 148] width 308 height 160
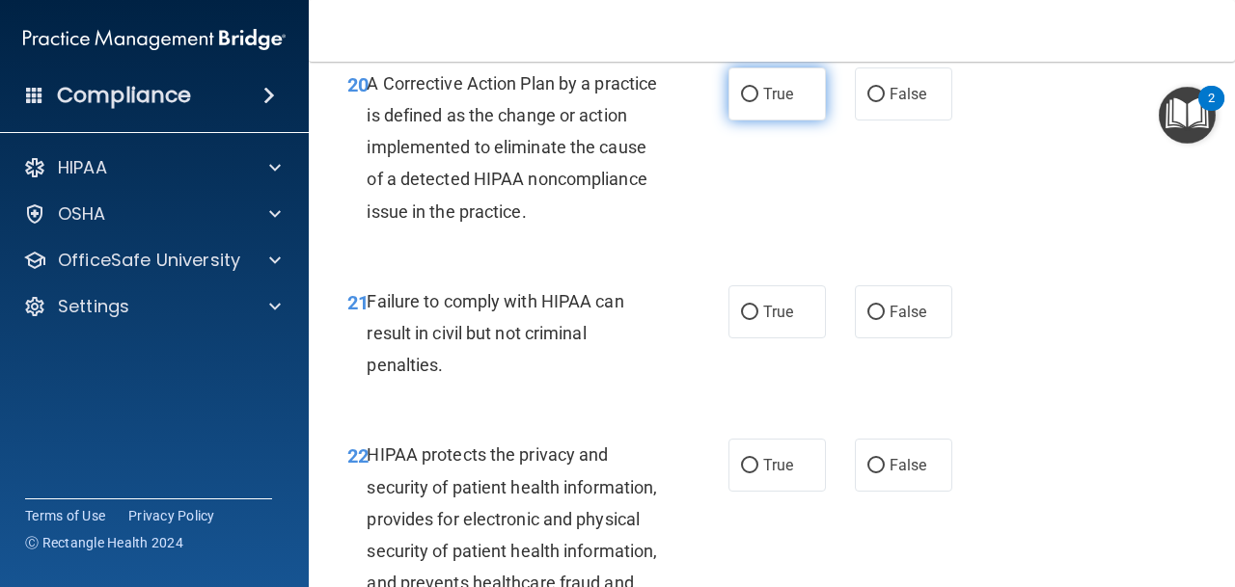
click at [779, 85] on span "True" at bounding box center [778, 94] width 30 height 18
click at [758, 88] on input "True" at bounding box center [749, 95] width 17 height 14
radio input "true"
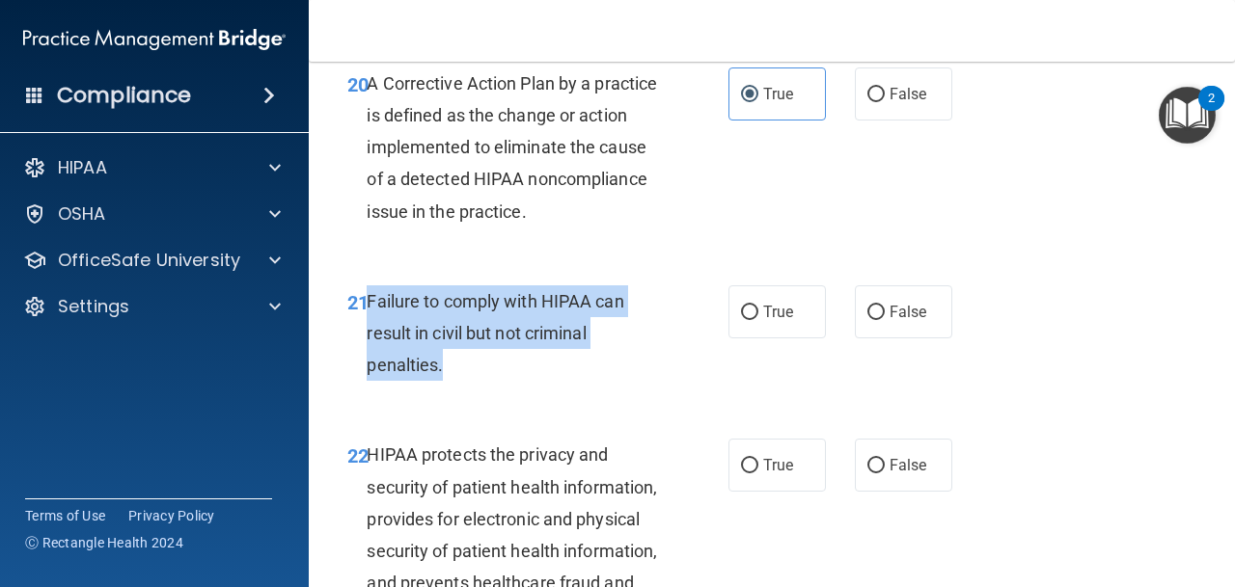
drag, startPoint x: 368, startPoint y: 302, endPoint x: 459, endPoint y: 374, distance: 116.8
click at [459, 374] on div "Failure to comply with HIPAA can result in civil but not criminal penalties." at bounding box center [521, 334] width 308 height 96
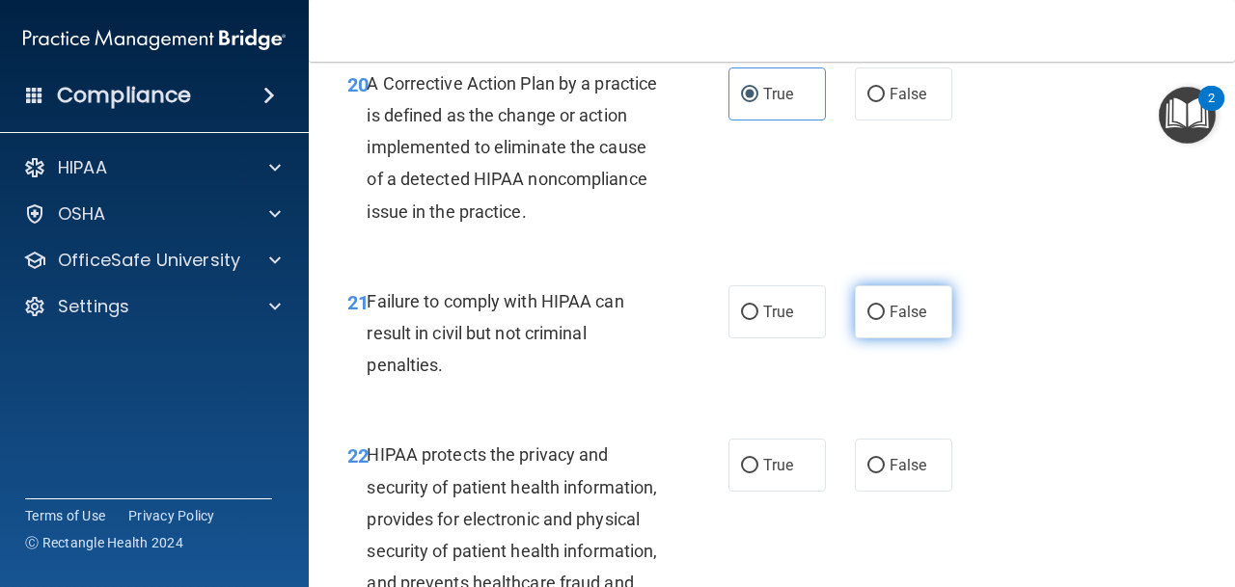
drag, startPoint x: 902, startPoint y: 303, endPoint x: 891, endPoint y: 302, distance: 10.7
click at [901, 303] on span "False" at bounding box center [908, 312] width 38 height 18
click at [885, 306] on input "False" at bounding box center [875, 313] width 17 height 14
radio input "true"
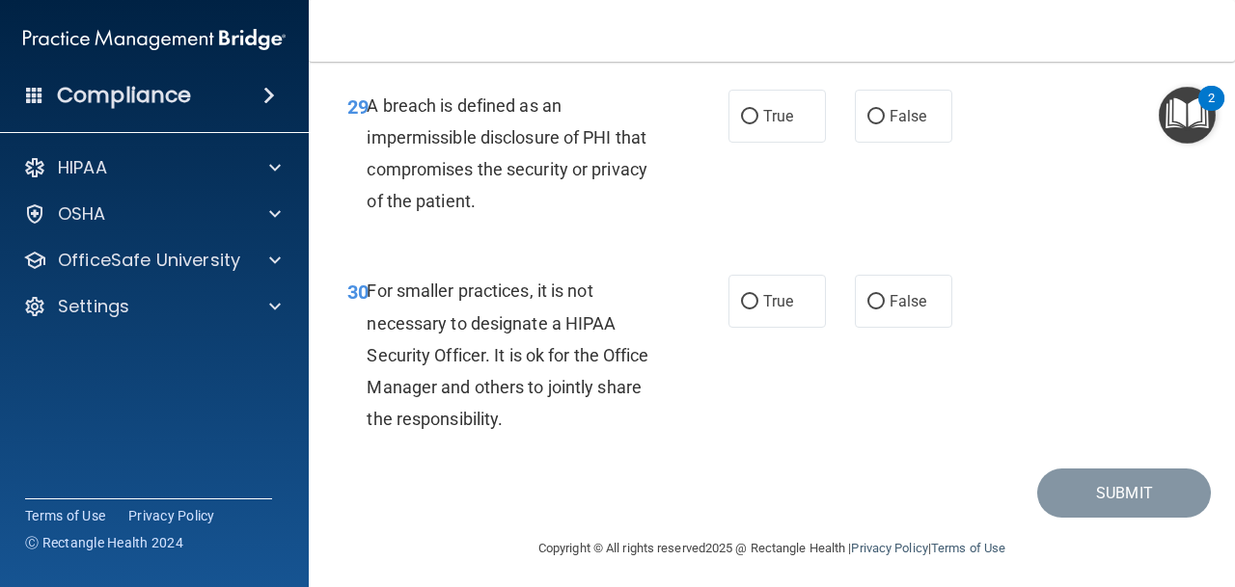
scroll to position [5666, 0]
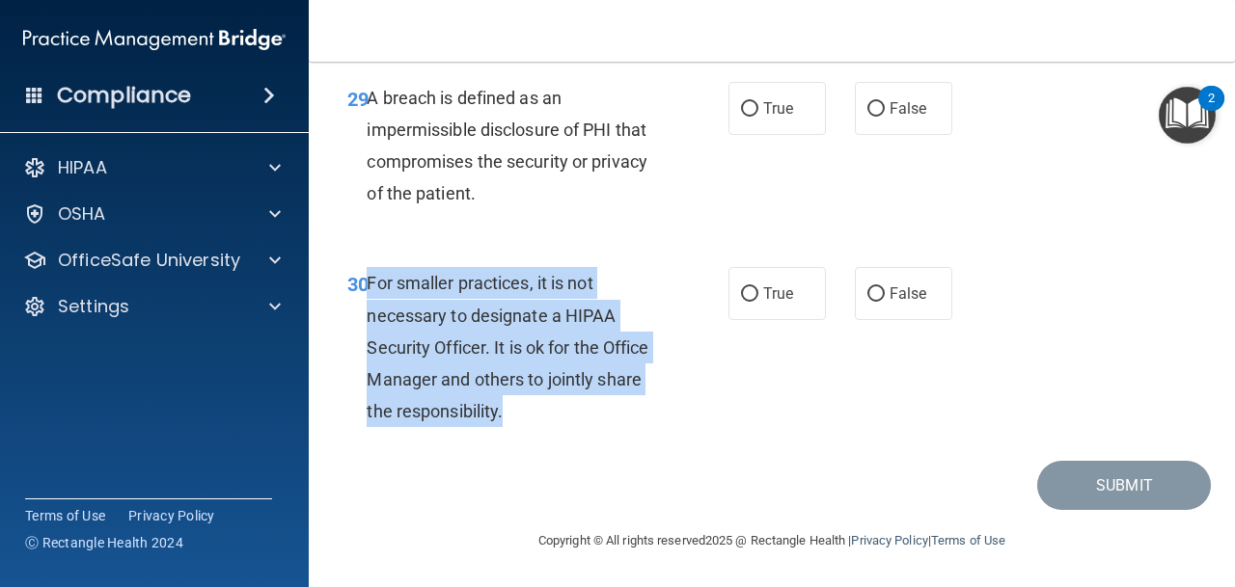
drag, startPoint x: 368, startPoint y: 286, endPoint x: 554, endPoint y: 424, distance: 231.7
click at [554, 424] on div "For smaller practices, it is not necessary to designate a HIPAA Security Office…" at bounding box center [521, 347] width 308 height 160
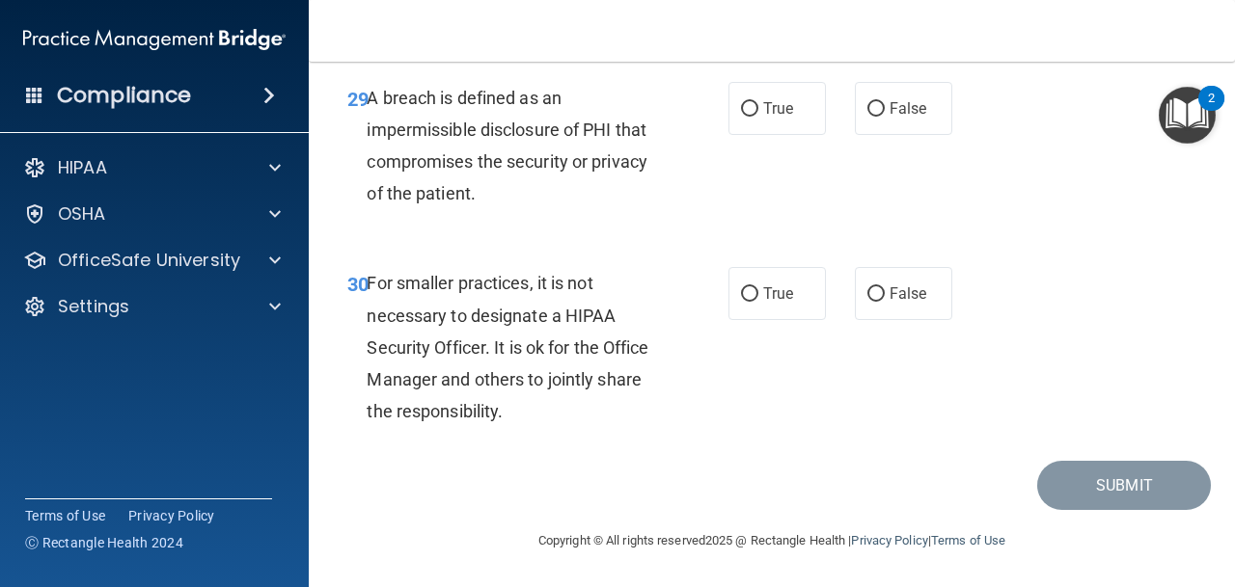
click at [586, 469] on div "Submit" at bounding box center [772, 485] width 878 height 49
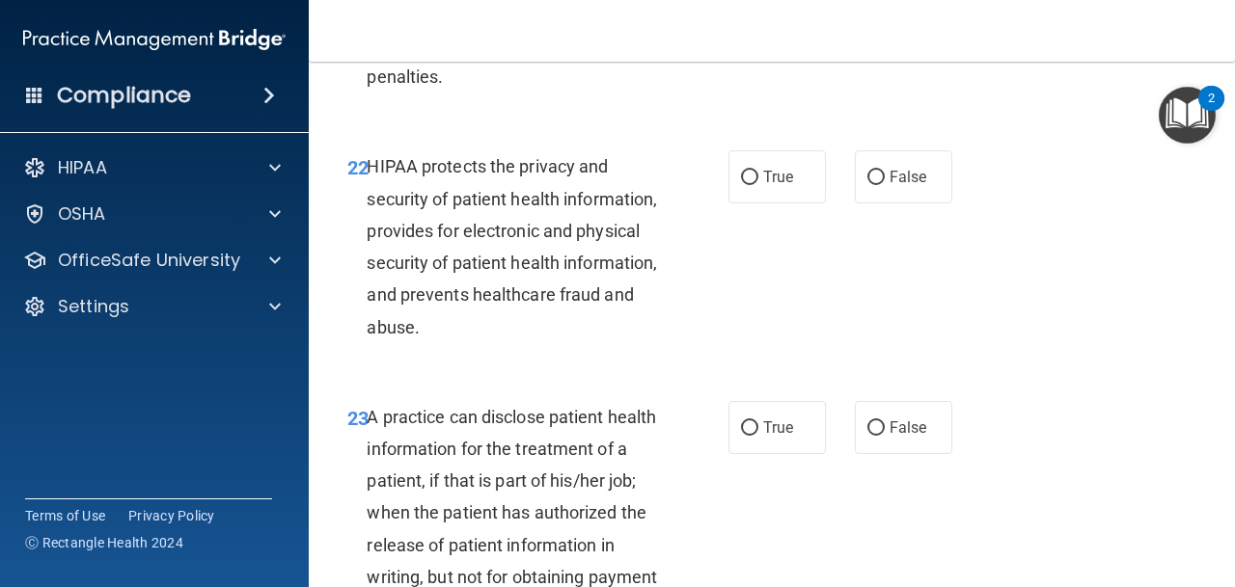
scroll to position [4007, 0]
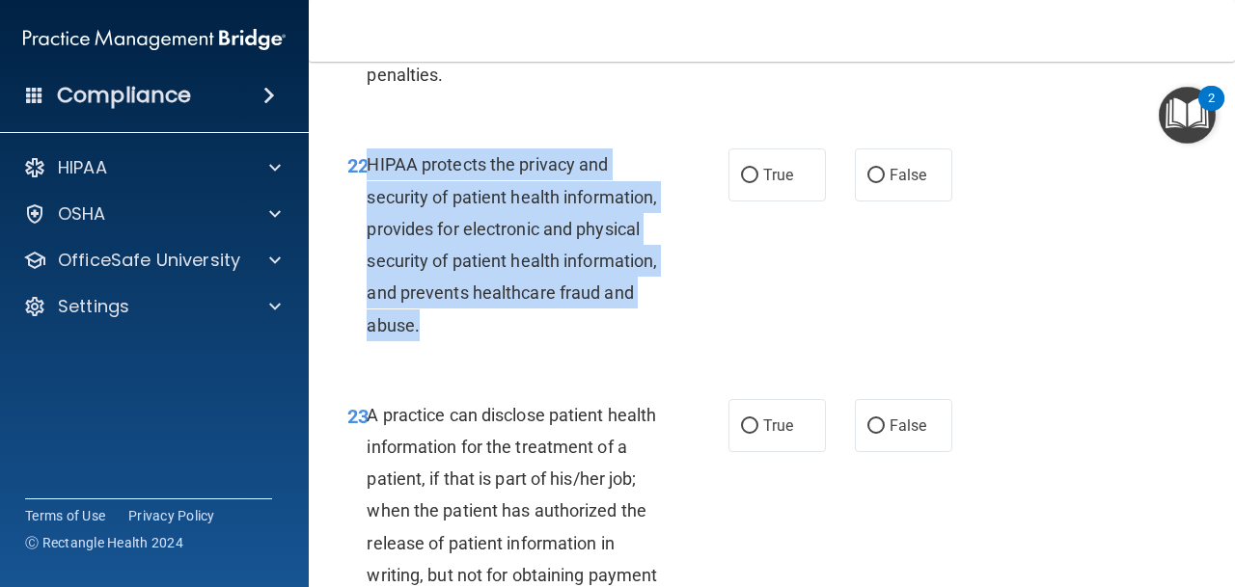
drag, startPoint x: 369, startPoint y: 166, endPoint x: 455, endPoint y: 343, distance: 197.2
click at [455, 343] on div "22 HIPAA protects the privacy and security of patient health information, provi…" at bounding box center [537, 250] width 439 height 202
click at [633, 153] on div "HIPAA protects the privacy and security of patient health information, provides…" at bounding box center [521, 245] width 308 height 192
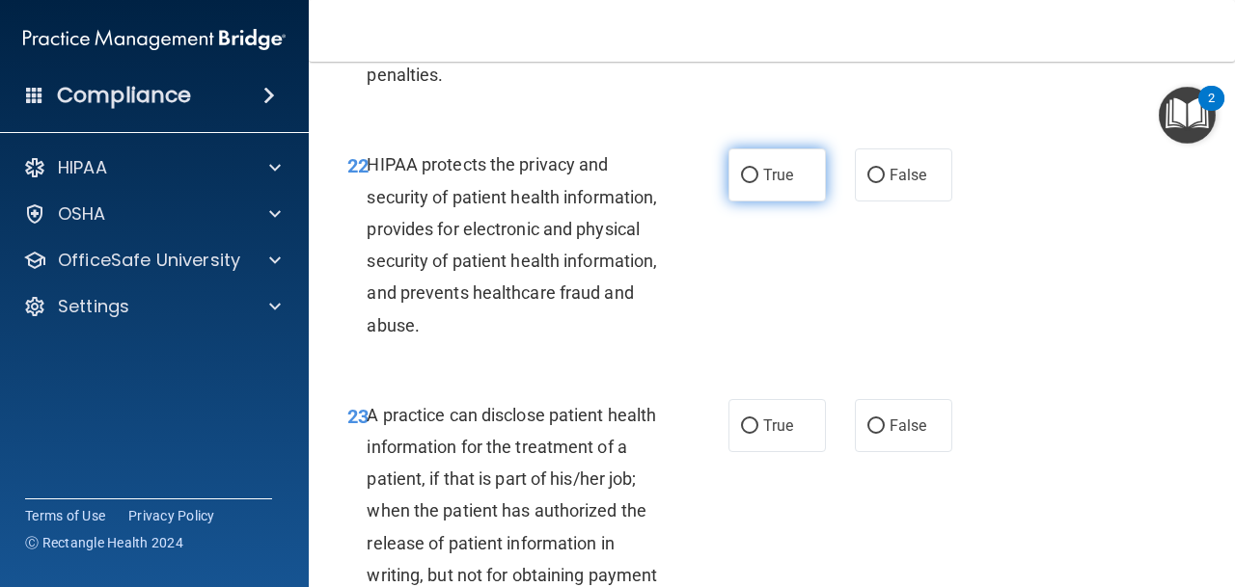
click at [775, 178] on span "True" at bounding box center [778, 175] width 30 height 18
click at [758, 178] on input "True" at bounding box center [749, 176] width 17 height 14
radio input "true"
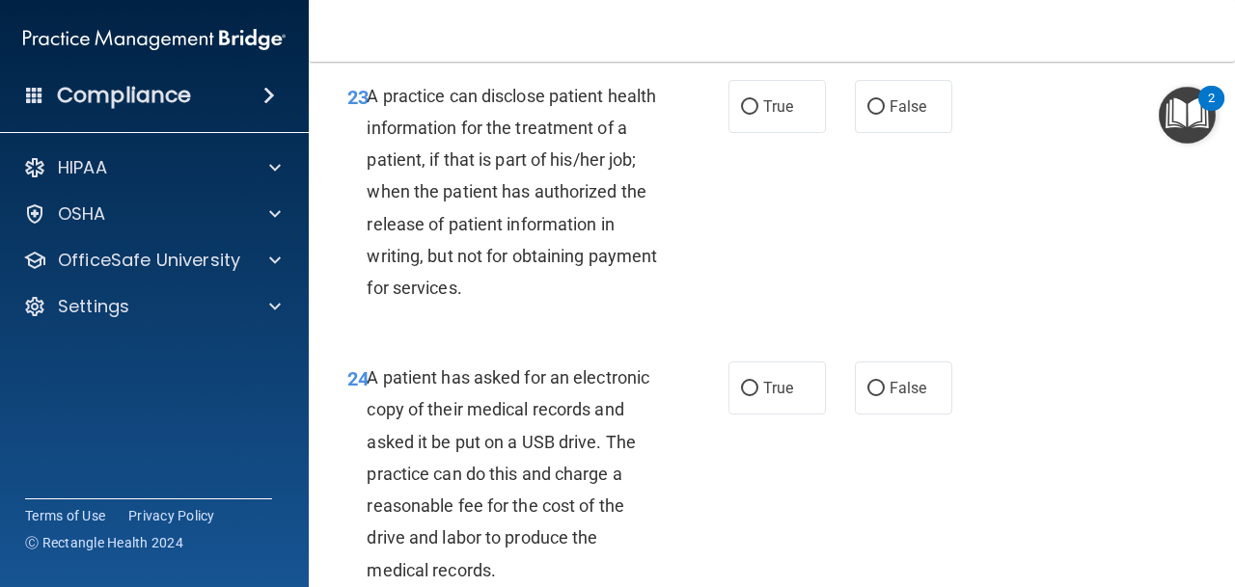
scroll to position [4331, 0]
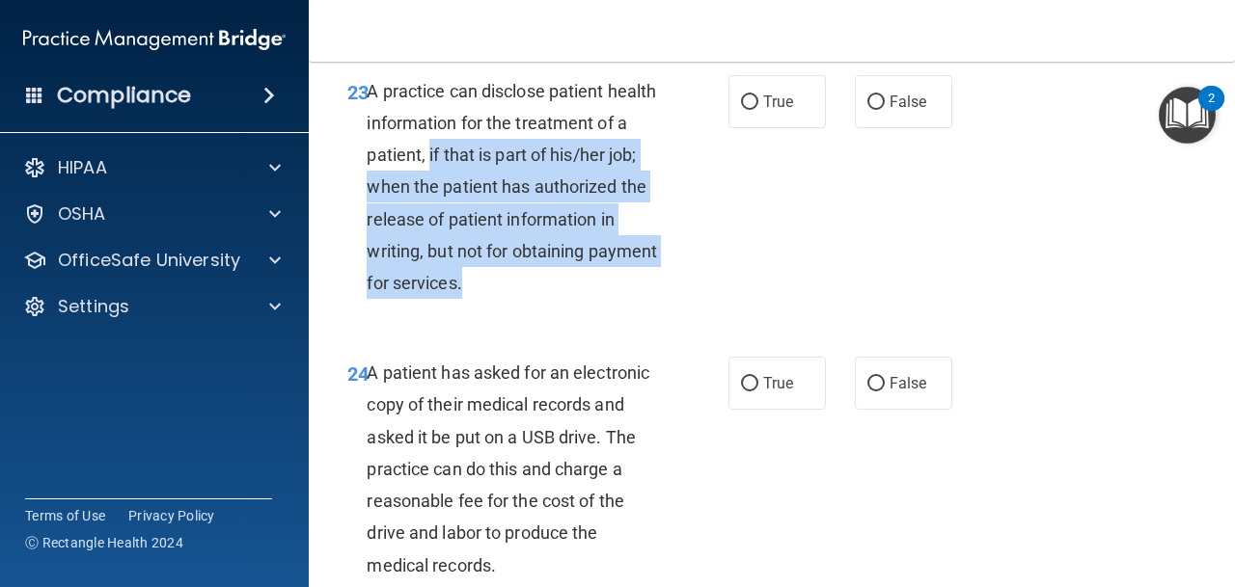
drag, startPoint x: 483, startPoint y: 287, endPoint x: 430, endPoint y: 152, distance: 144.2
click at [430, 152] on div "A practice can disclose patient health information for the treatment of a patie…" at bounding box center [521, 187] width 308 height 225
click at [439, 153] on span "A practice can disclose patient health information for the treatment of a patie…" at bounding box center [512, 187] width 290 height 212
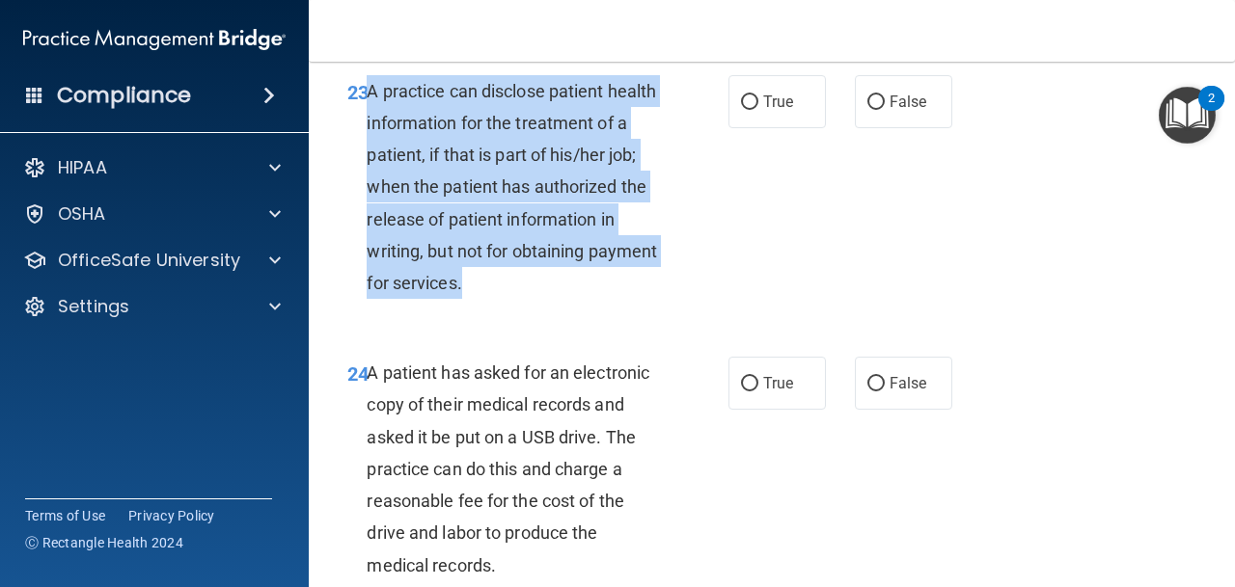
drag, startPoint x: 370, startPoint y: 89, endPoint x: 555, endPoint y: 271, distance: 259.2
click at [554, 276] on div "A practice can disclose patient health information for the treatment of a patie…" at bounding box center [521, 187] width 308 height 225
click at [661, 164] on div "A practice can disclose patient health information for the treatment of a patie…" at bounding box center [521, 187] width 308 height 225
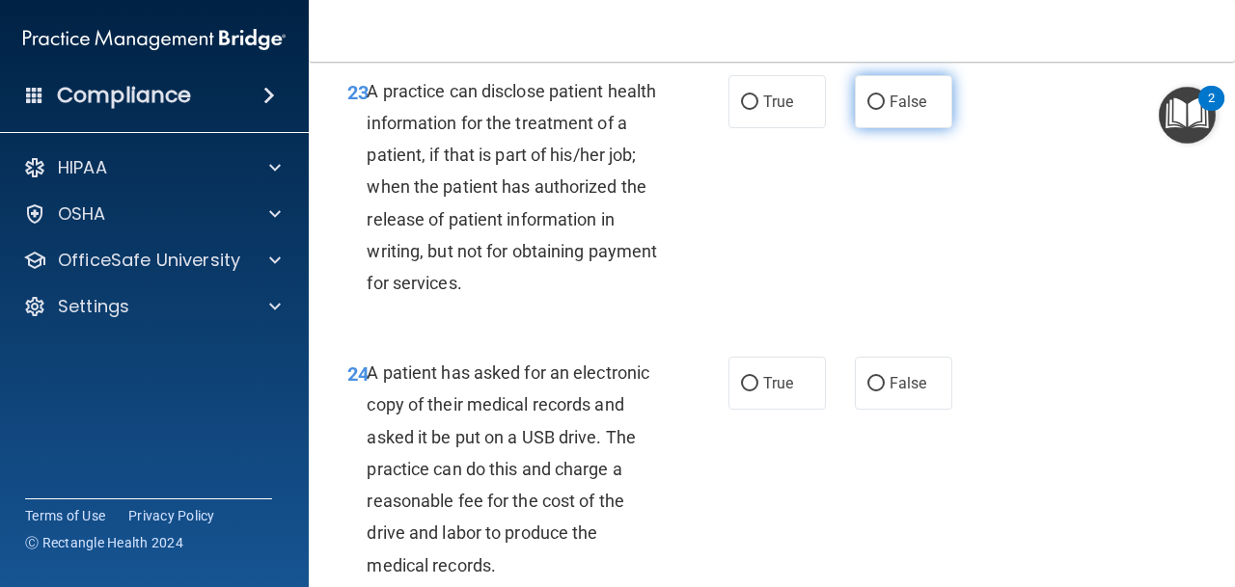
click at [882, 99] on input "False" at bounding box center [875, 103] width 17 height 14
radio input "true"
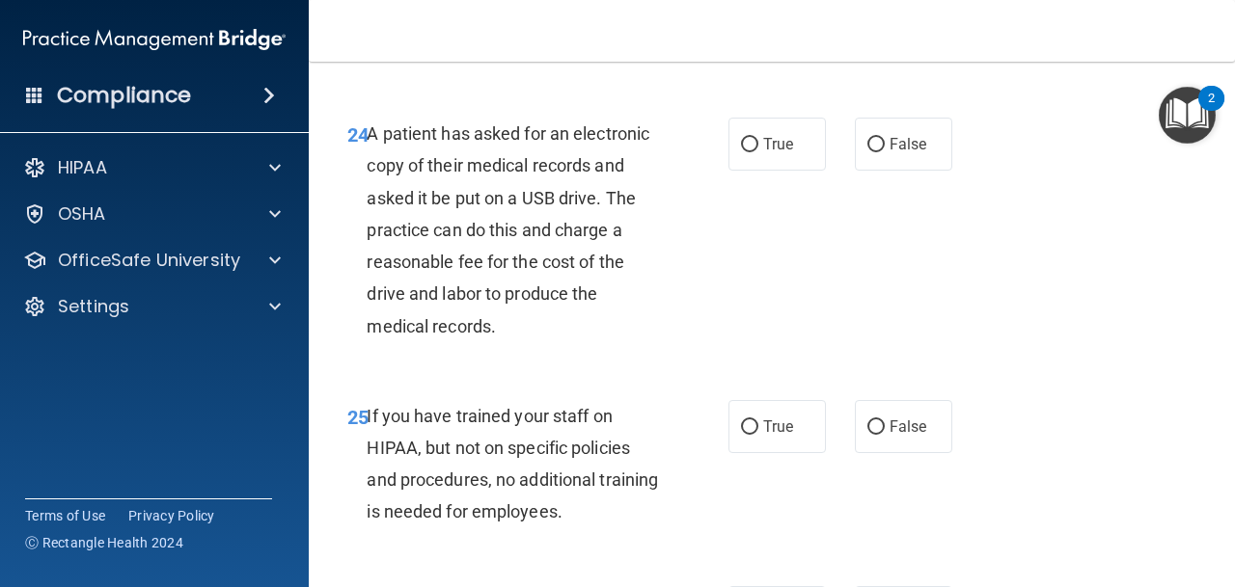
scroll to position [4573, 0]
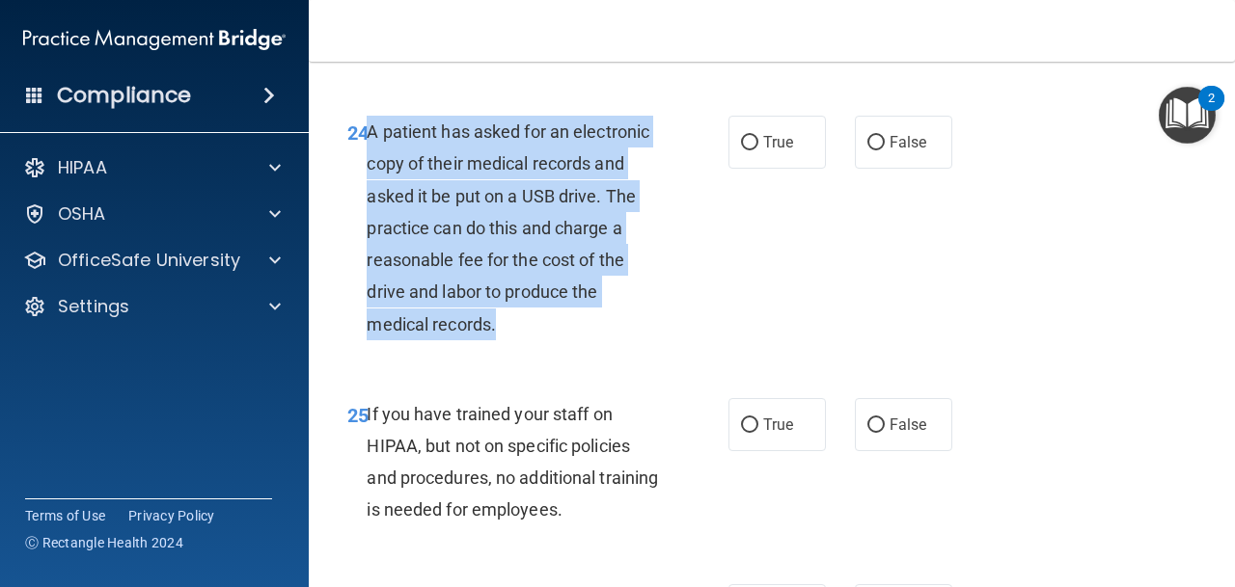
drag, startPoint x: 368, startPoint y: 132, endPoint x: 571, endPoint y: 341, distance: 291.3
click at [571, 341] on div "24 A patient has asked for an electronic copy of their medical records and aske…" at bounding box center [537, 233] width 439 height 234
click at [533, 245] on div "A patient has asked for an electronic copy of their medical records and asked i…" at bounding box center [521, 228] width 308 height 225
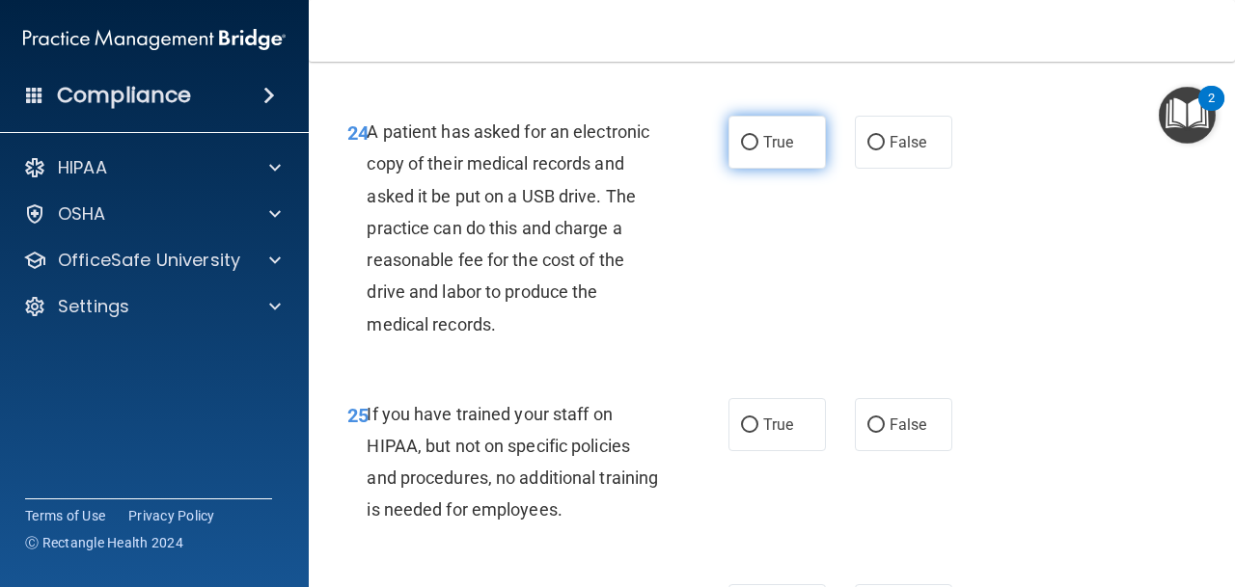
click at [794, 143] on label "True" at bounding box center [776, 142] width 97 height 53
click at [758, 143] on input "True" at bounding box center [749, 143] width 17 height 14
radio input "true"
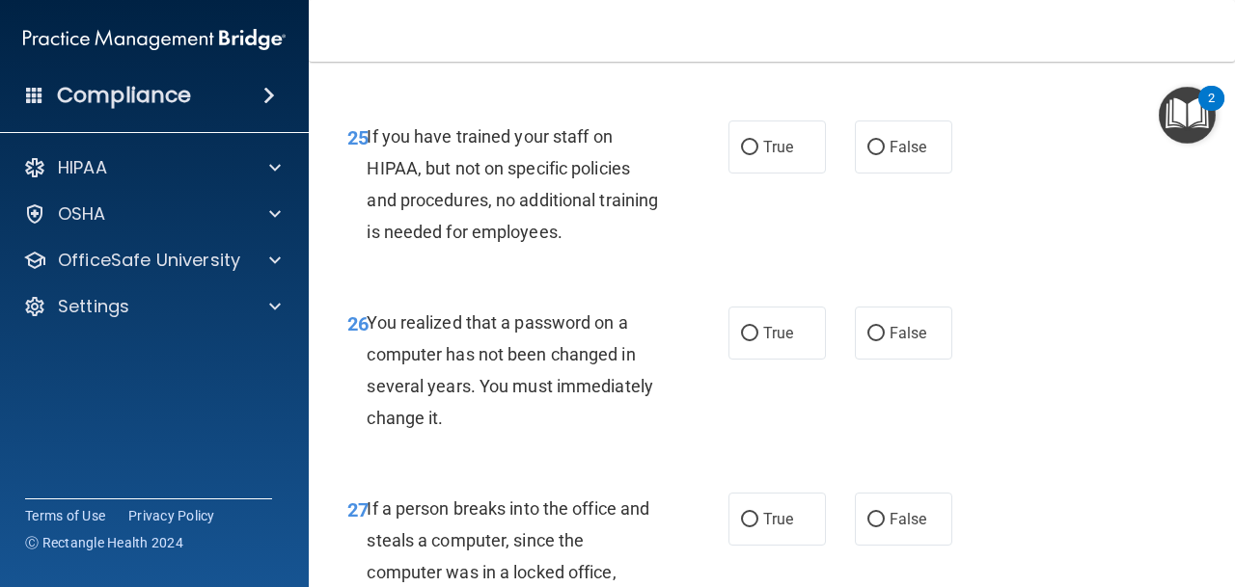
scroll to position [4867, 0]
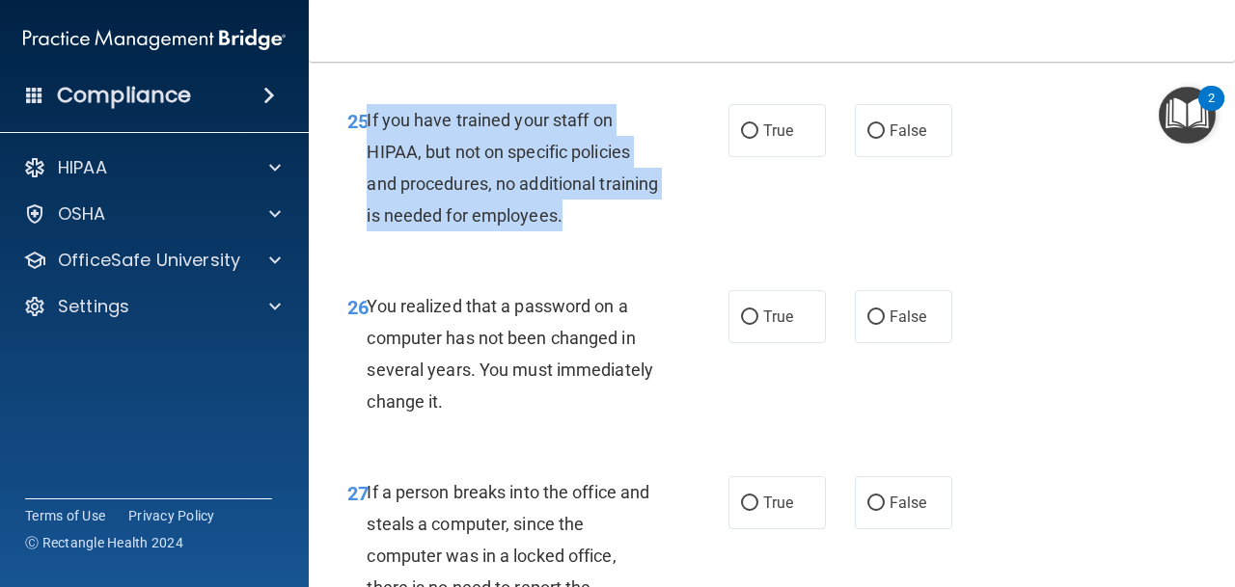
drag, startPoint x: 367, startPoint y: 122, endPoint x: 624, endPoint y: 229, distance: 278.9
click at [624, 229] on div "If you have trained your staff on HIPAA, but not on specific policies and proce…" at bounding box center [521, 168] width 308 height 128
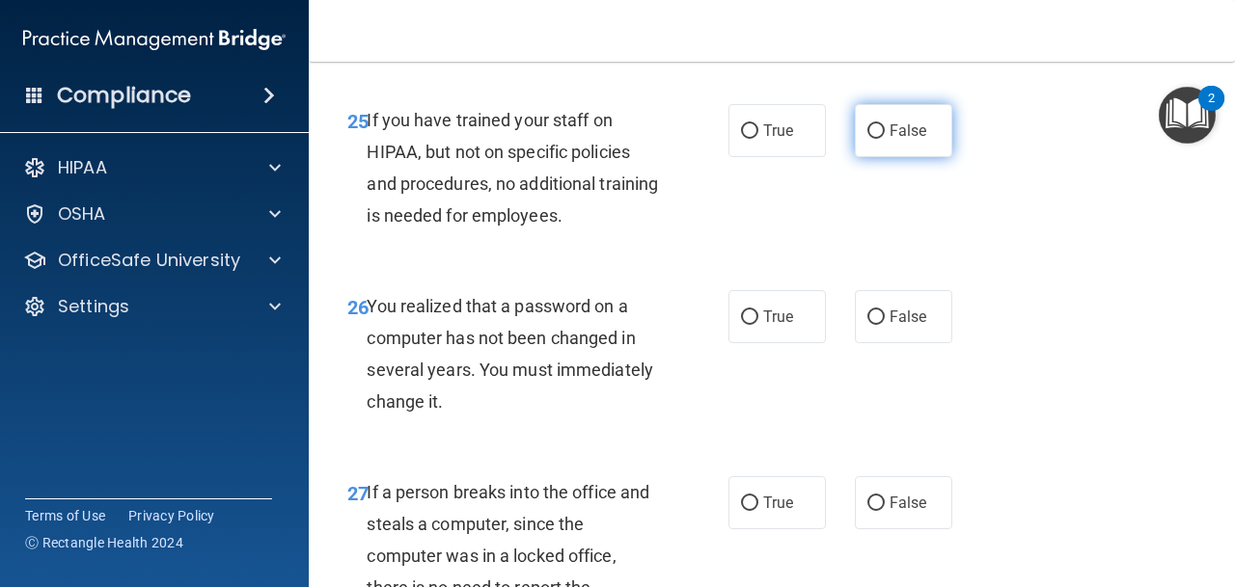
click at [855, 126] on label "False" at bounding box center [903, 130] width 97 height 53
click at [867, 126] on input "False" at bounding box center [875, 131] width 17 height 14
radio input "true"
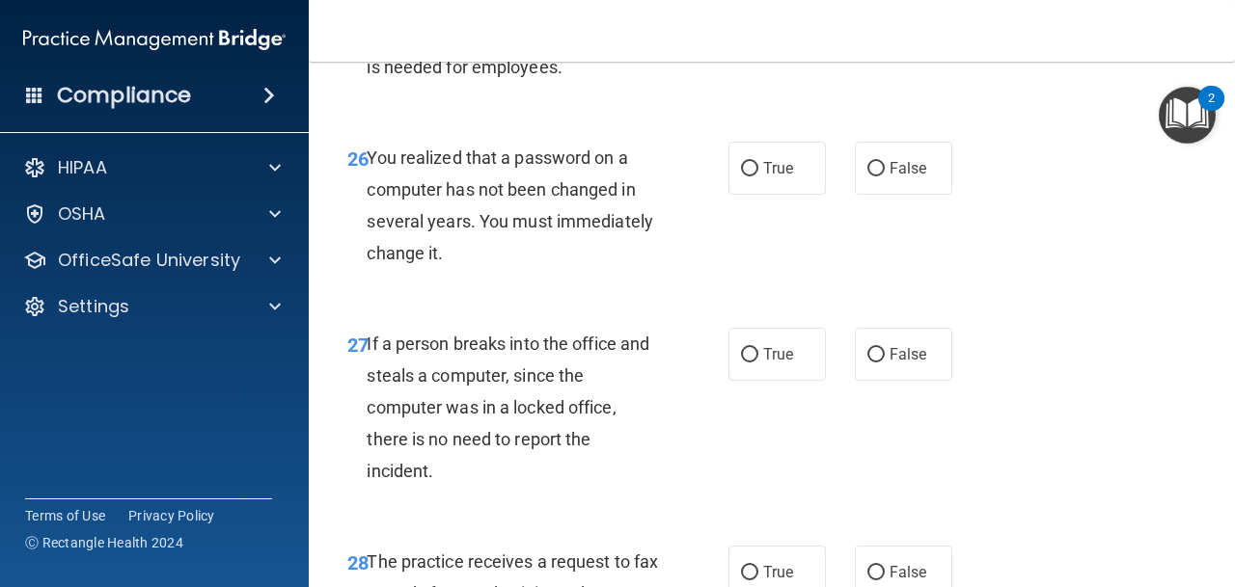
scroll to position [5017, 0]
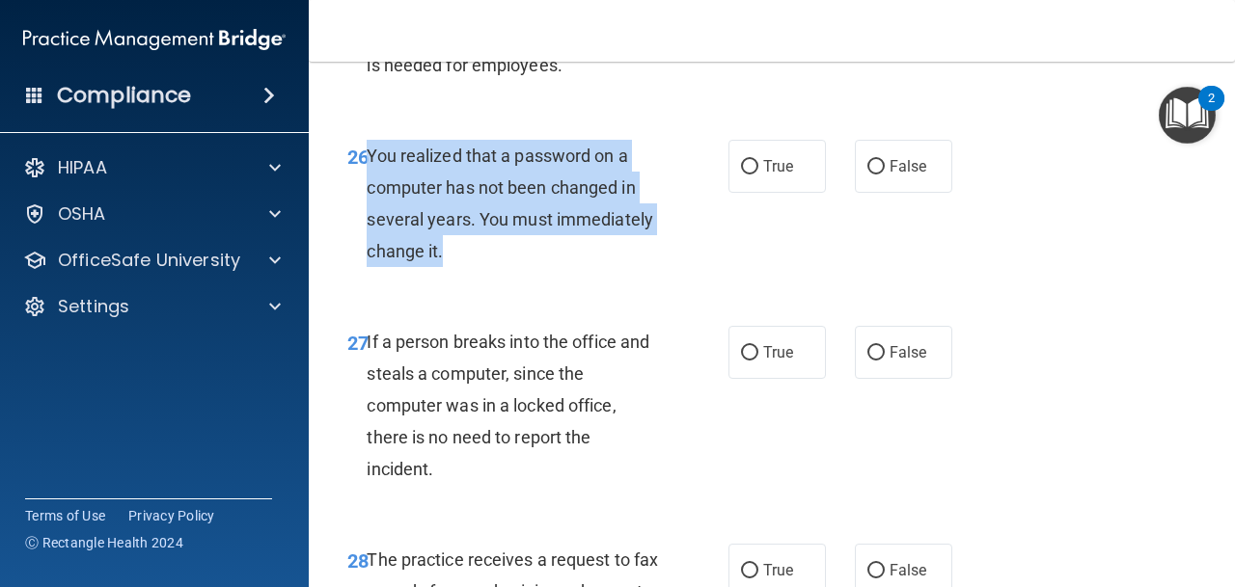
drag, startPoint x: 370, startPoint y: 159, endPoint x: 451, endPoint y: 249, distance: 120.3
click at [451, 249] on div "You realized that a password on a computer has not been changed in several year…" at bounding box center [521, 204] width 308 height 128
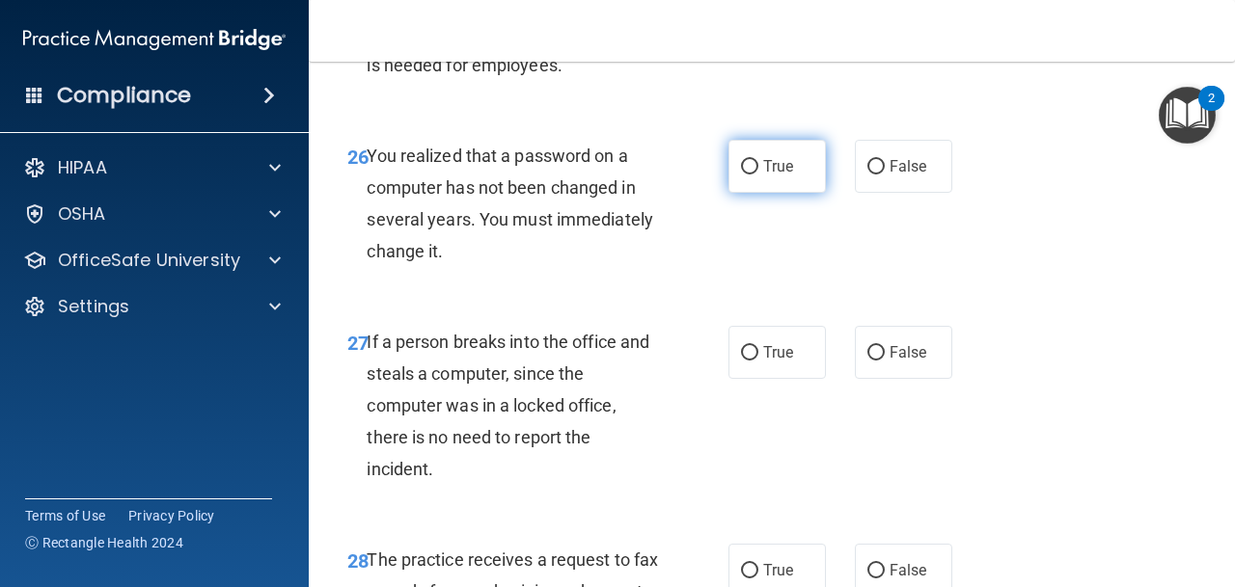
click at [777, 167] on span "True" at bounding box center [778, 166] width 30 height 18
click at [758, 167] on input "True" at bounding box center [749, 167] width 17 height 14
radio input "true"
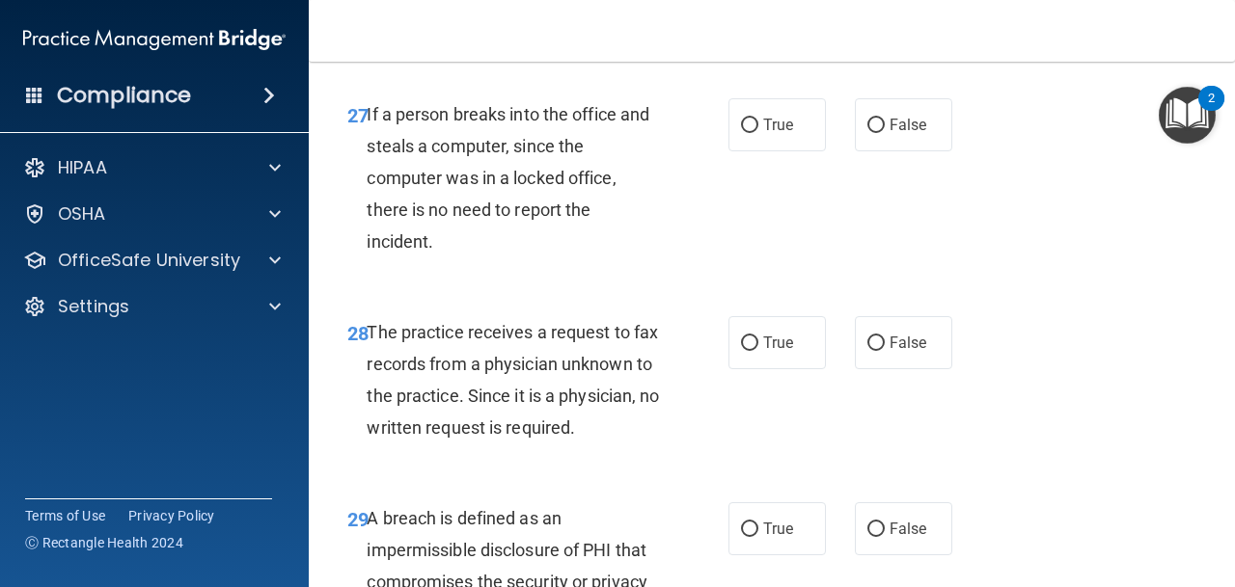
scroll to position [5264, 0]
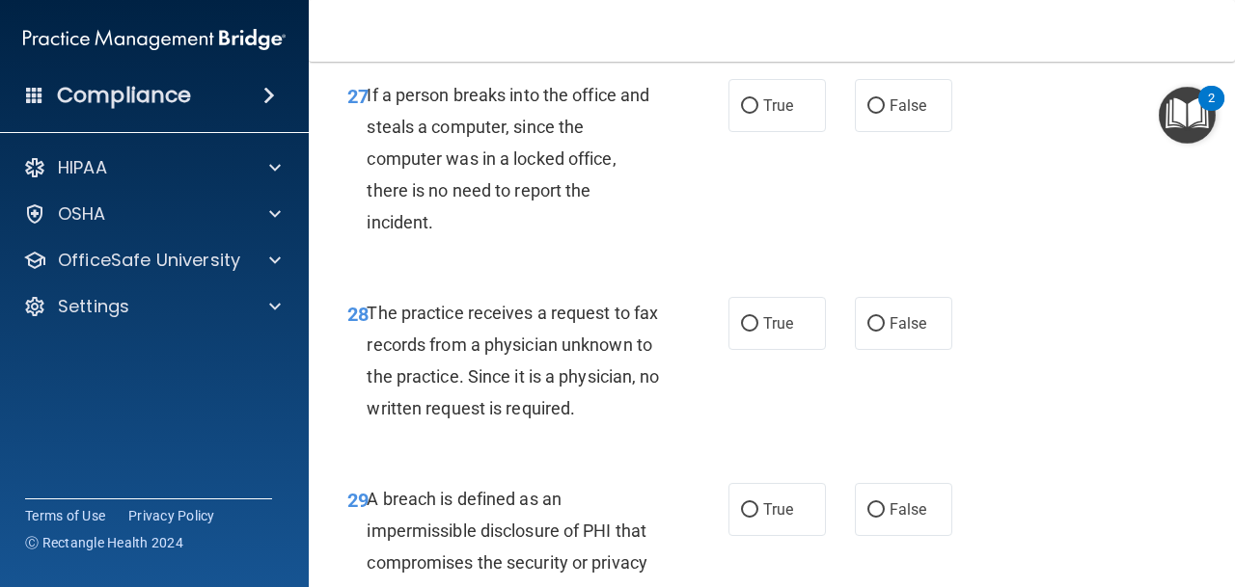
drag, startPoint x: 882, startPoint y: 106, endPoint x: 833, endPoint y: 107, distance: 49.2
click at [881, 106] on input "False" at bounding box center [875, 106] width 17 height 14
radio input "true"
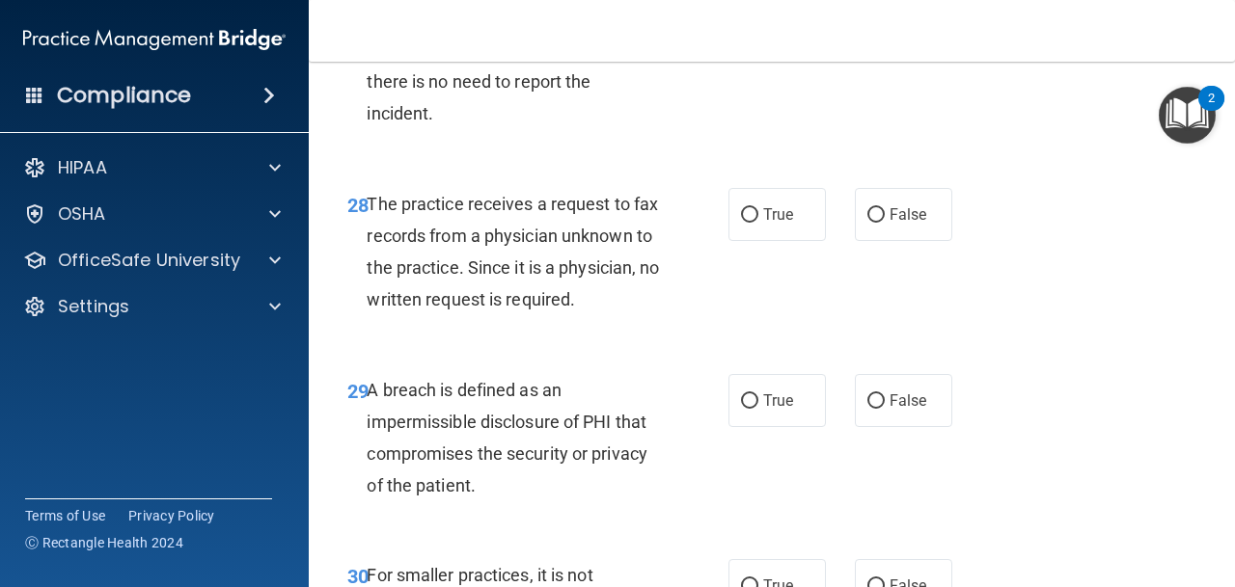
scroll to position [5376, 0]
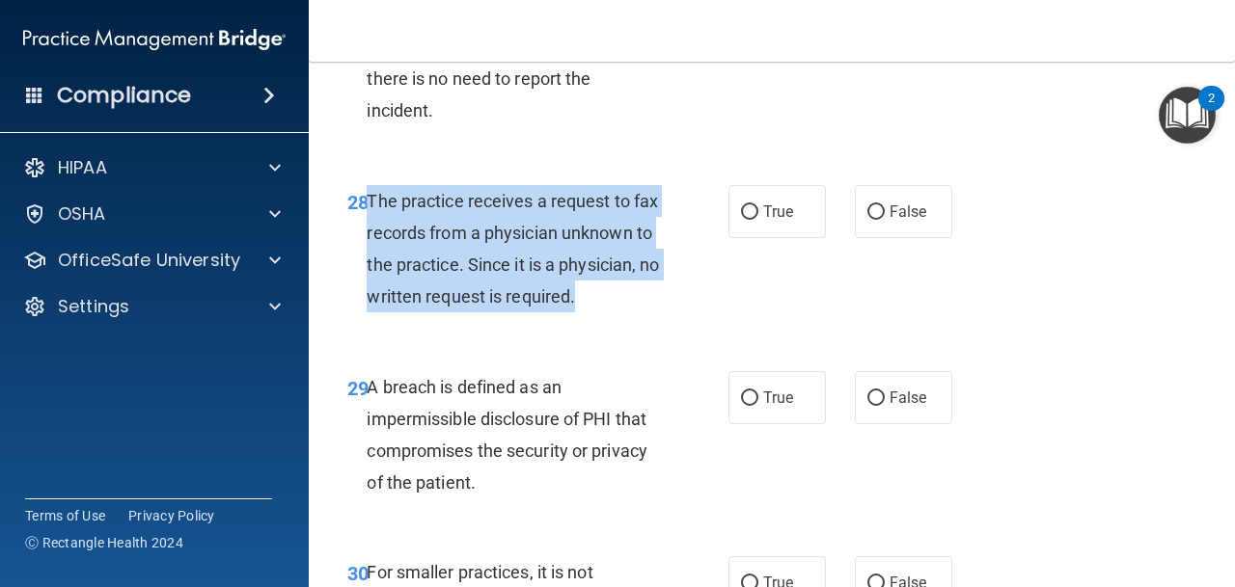
drag, startPoint x: 371, startPoint y: 202, endPoint x: 623, endPoint y: 295, distance: 268.6
click at [623, 295] on div "The practice receives a request to fax records from a physician unknown to the …" at bounding box center [521, 249] width 308 height 128
click at [883, 216] on input "False" at bounding box center [875, 212] width 17 height 14
radio input "true"
click at [627, 311] on div "The practice receives a request to fax records from a physician unknown to the …" at bounding box center [521, 249] width 308 height 128
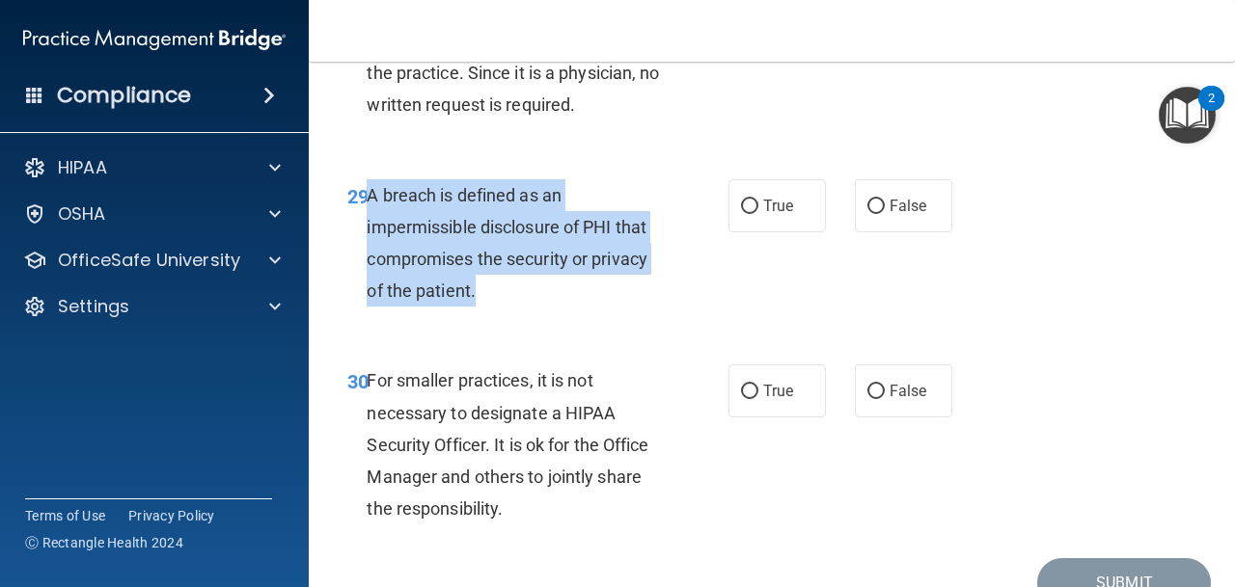
drag, startPoint x: 369, startPoint y: 196, endPoint x: 507, endPoint y: 287, distance: 165.9
click at [507, 287] on div "A breach is defined as an impermissible disclosure of PHI that compromises the …" at bounding box center [521, 243] width 308 height 128
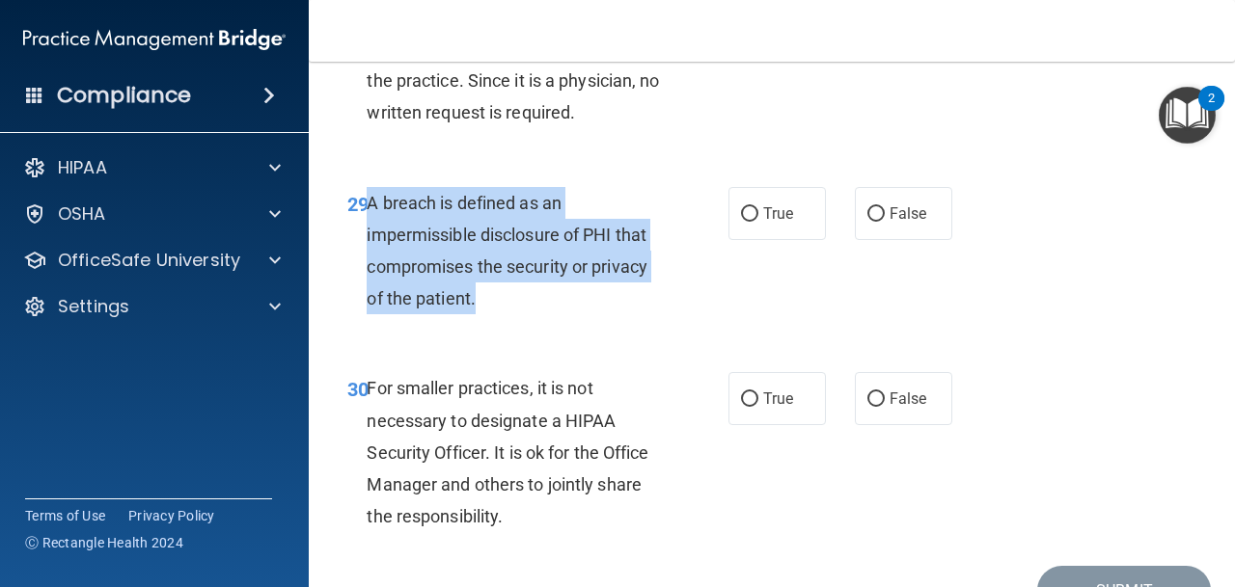
scroll to position [5560, 0]
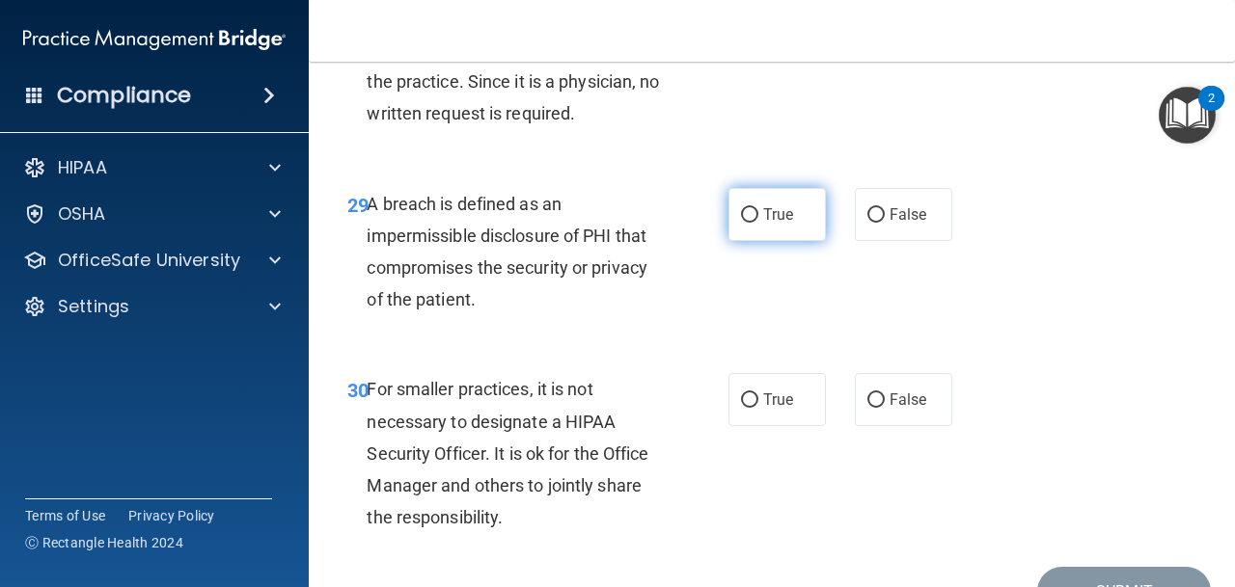
click at [776, 216] on span "True" at bounding box center [778, 214] width 30 height 18
click at [758, 216] on input "True" at bounding box center [749, 215] width 17 height 14
radio input "true"
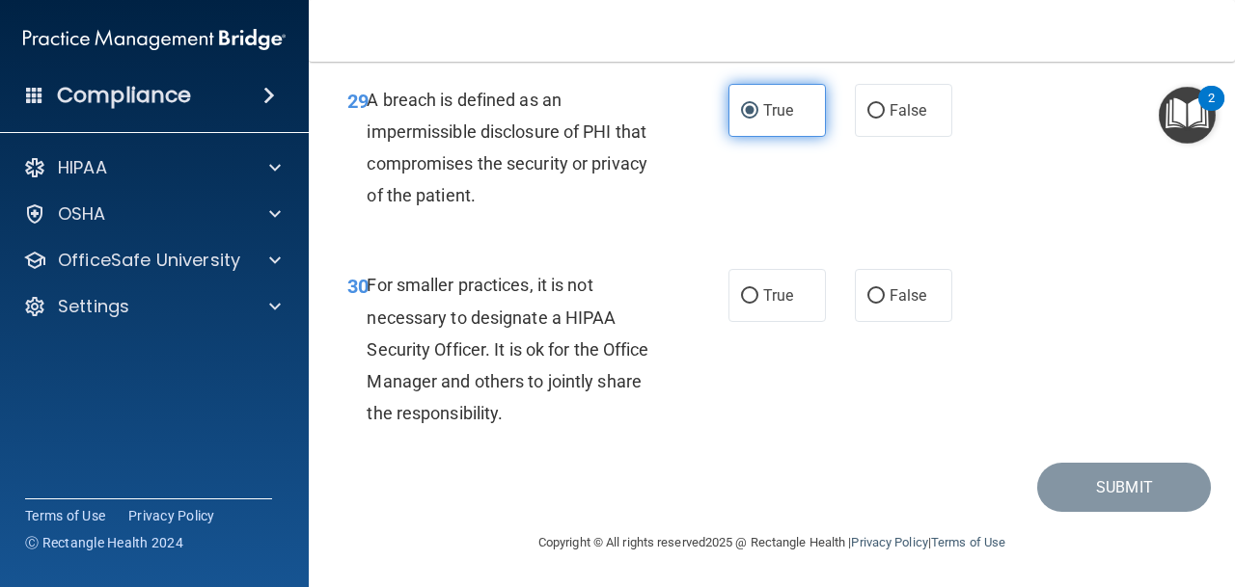
scroll to position [5666, 0]
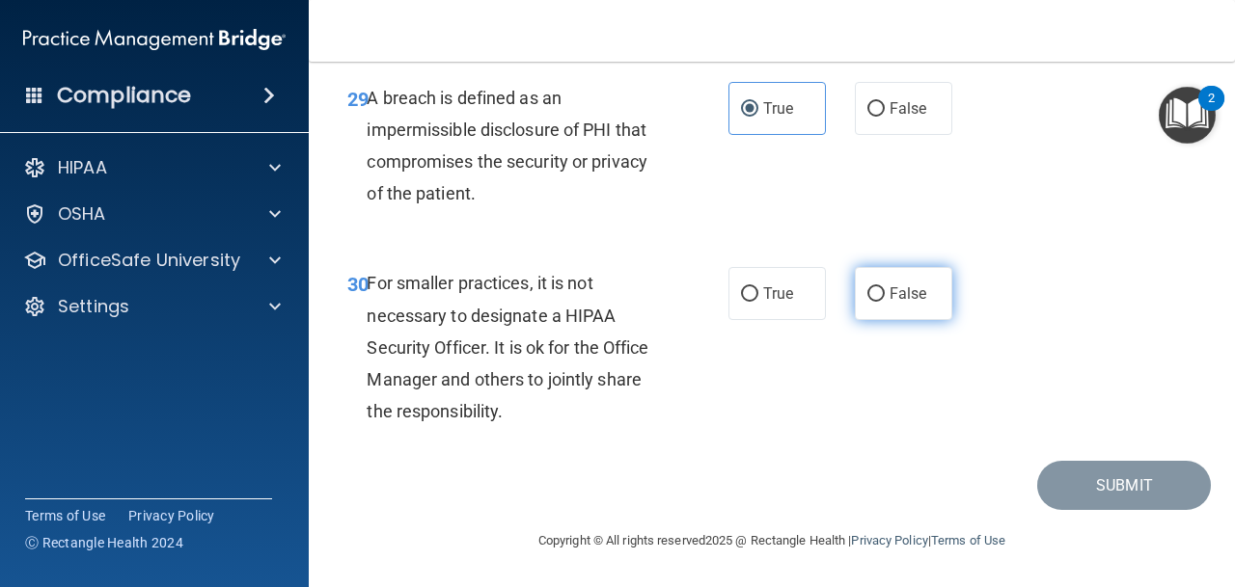
click at [929, 295] on label "False" at bounding box center [903, 293] width 97 height 53
click at [885, 295] on input "False" at bounding box center [875, 294] width 17 height 14
radio input "true"
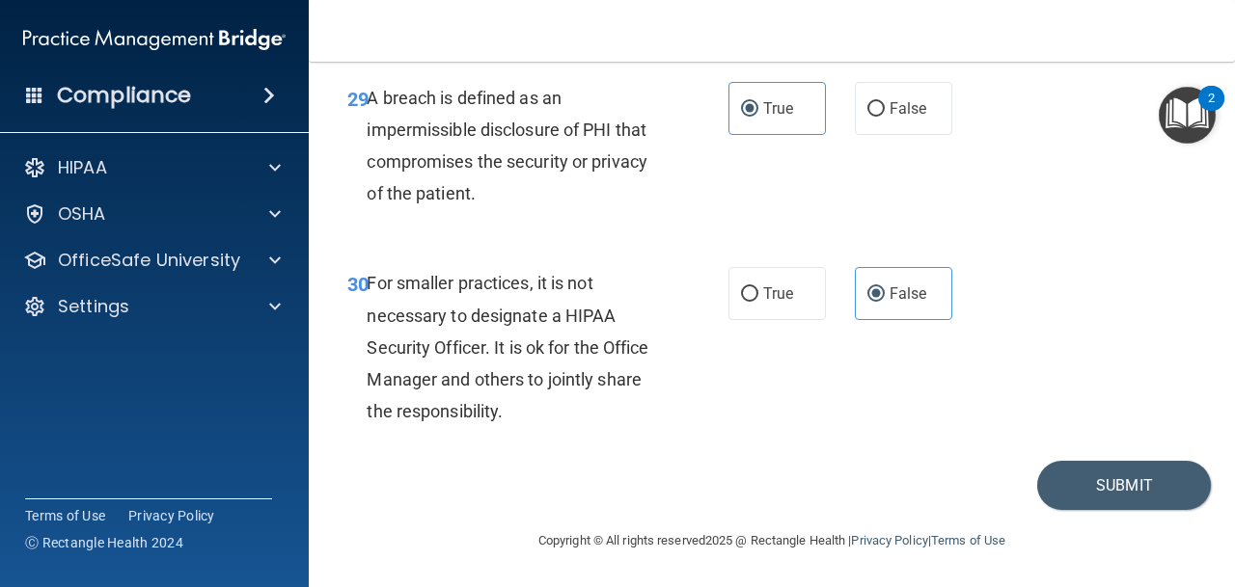
click at [1196, 510] on main "- The HIPAA Quiz This quiz doesn’t expire until . Are you sure you want to take…" at bounding box center [772, 325] width 926 height 526
click at [1164, 498] on button "Submit" at bounding box center [1124, 485] width 174 height 49
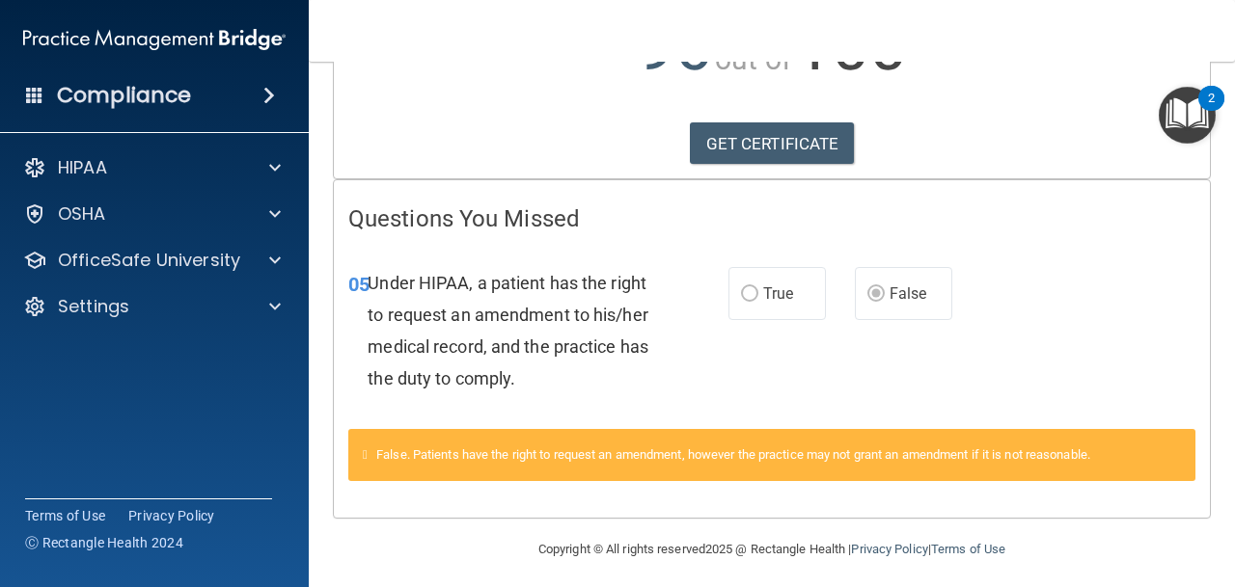
scroll to position [284, 0]
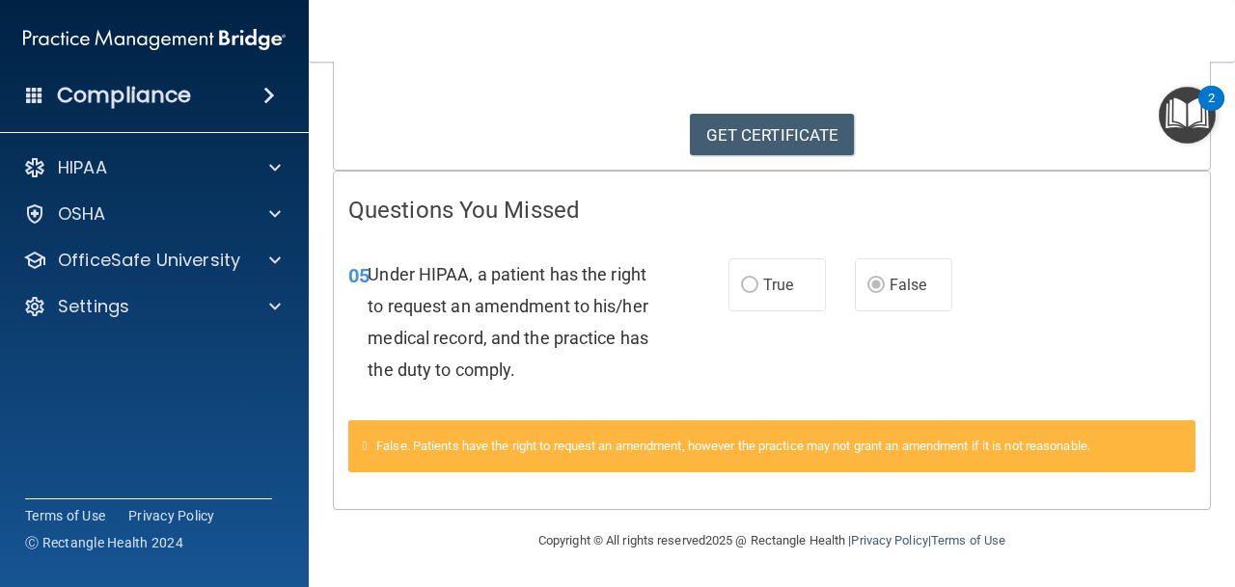
click at [786, 292] on span "True" at bounding box center [778, 285] width 30 height 18
click at [1202, 116] on img "Open Resource Center, 2 new notifications" at bounding box center [1187, 115] width 57 height 57
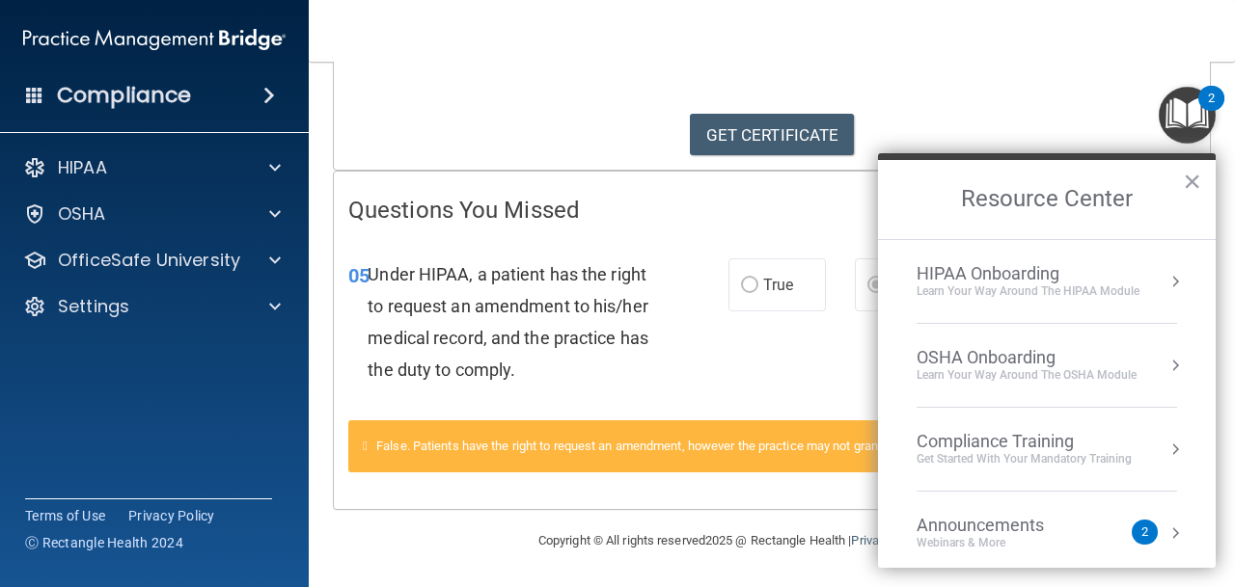
click at [868, 87] on p "96 out of 100" at bounding box center [771, 38] width 847 height 124
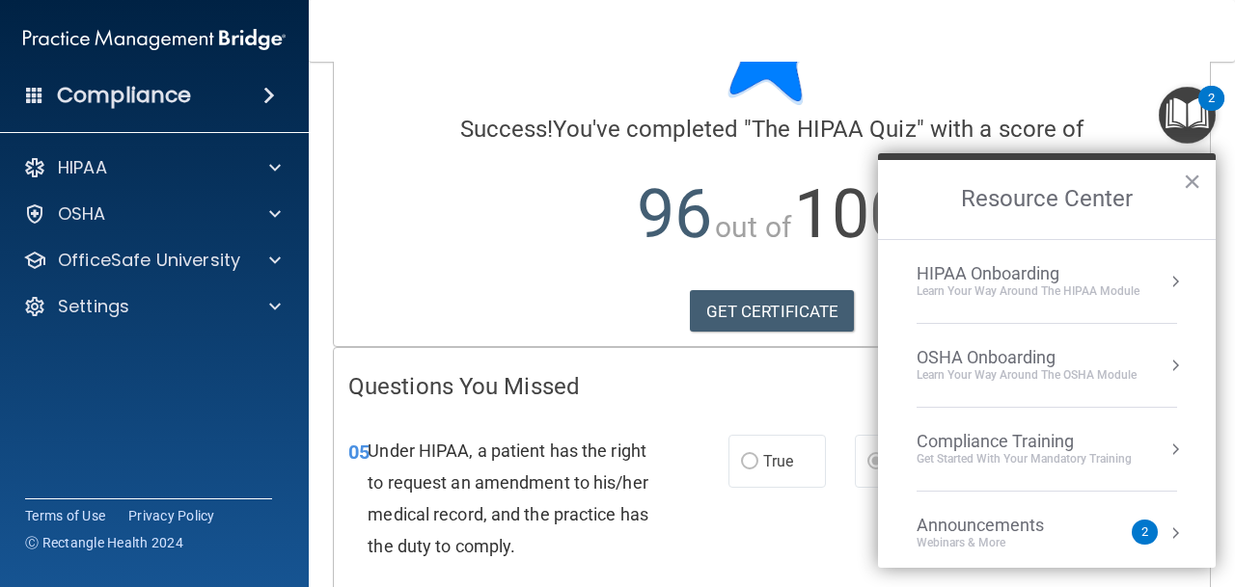
scroll to position [163, 0]
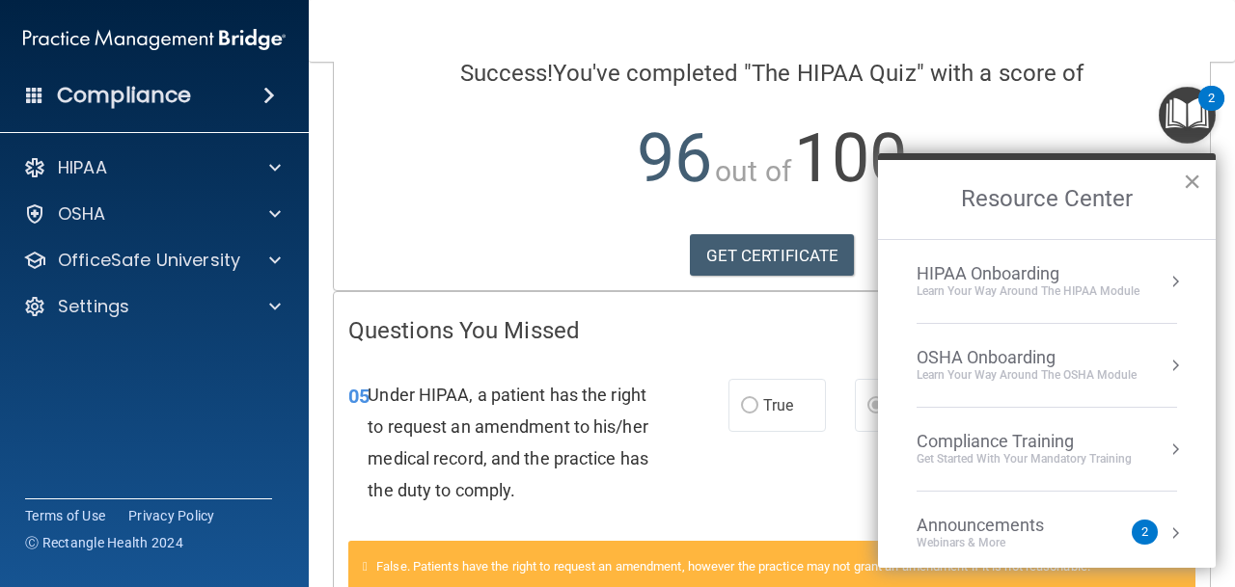
click at [1200, 186] on button "×" at bounding box center [1192, 181] width 18 height 31
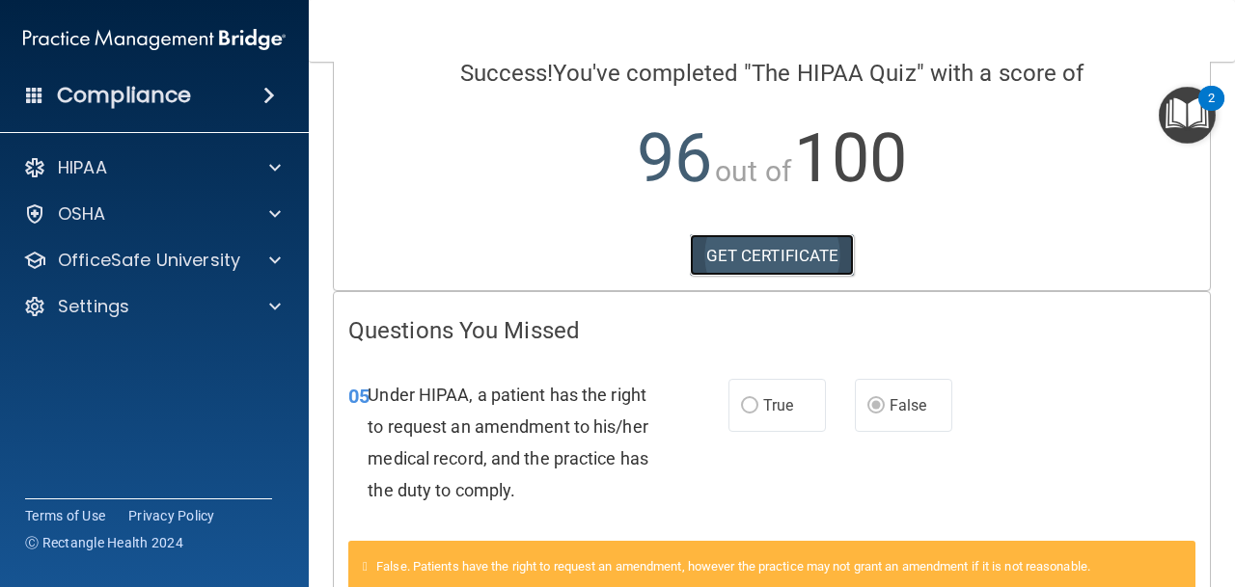
click at [804, 260] on link "GET CERTIFICATE" at bounding box center [772, 255] width 165 height 42
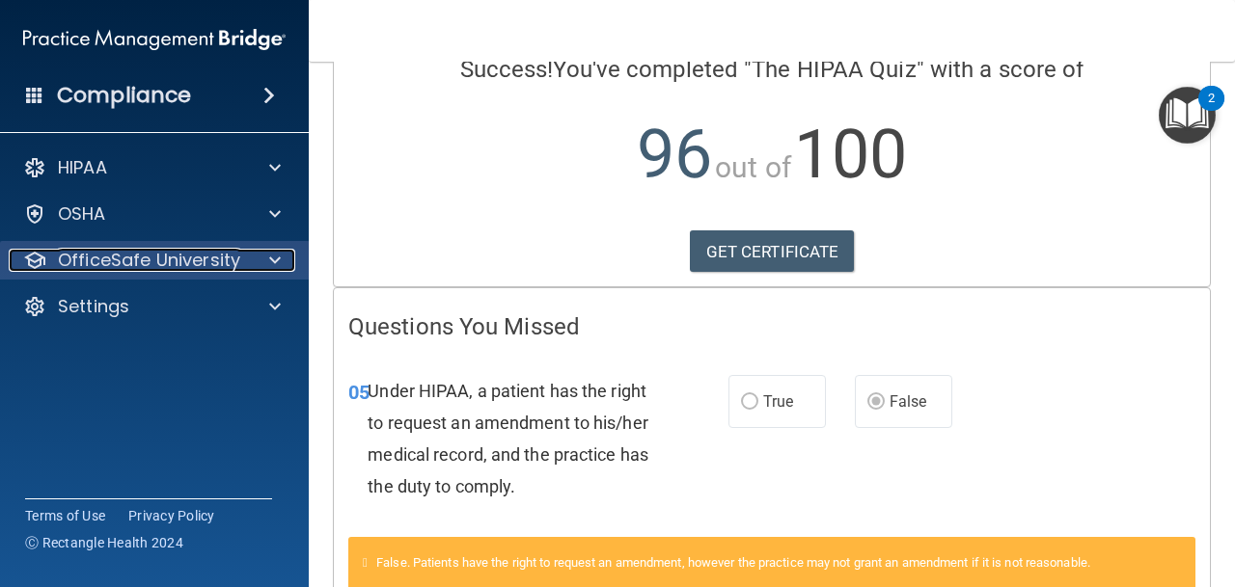
click at [258, 269] on div at bounding box center [272, 260] width 48 height 23
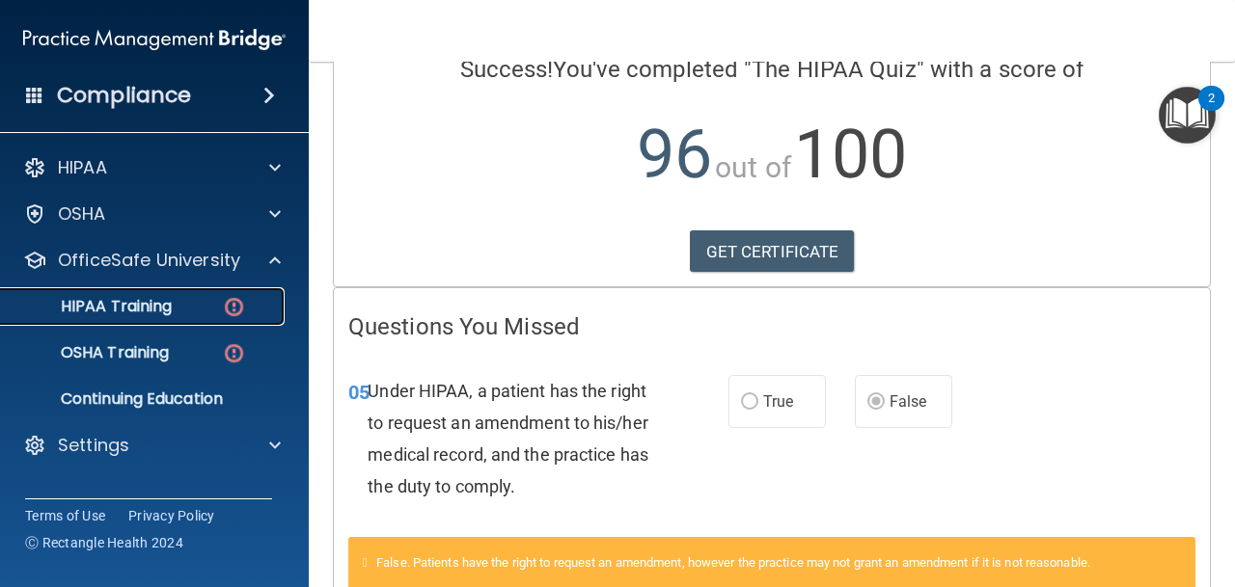
click at [208, 310] on div "HIPAA Training" at bounding box center [144, 306] width 263 height 19
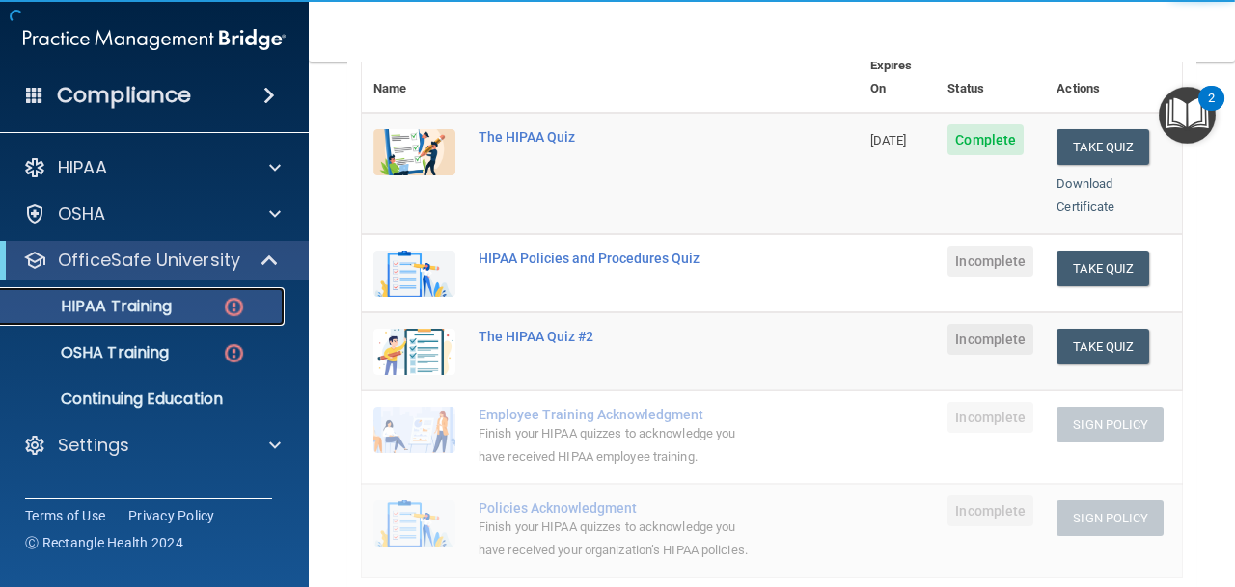
scroll to position [264, 0]
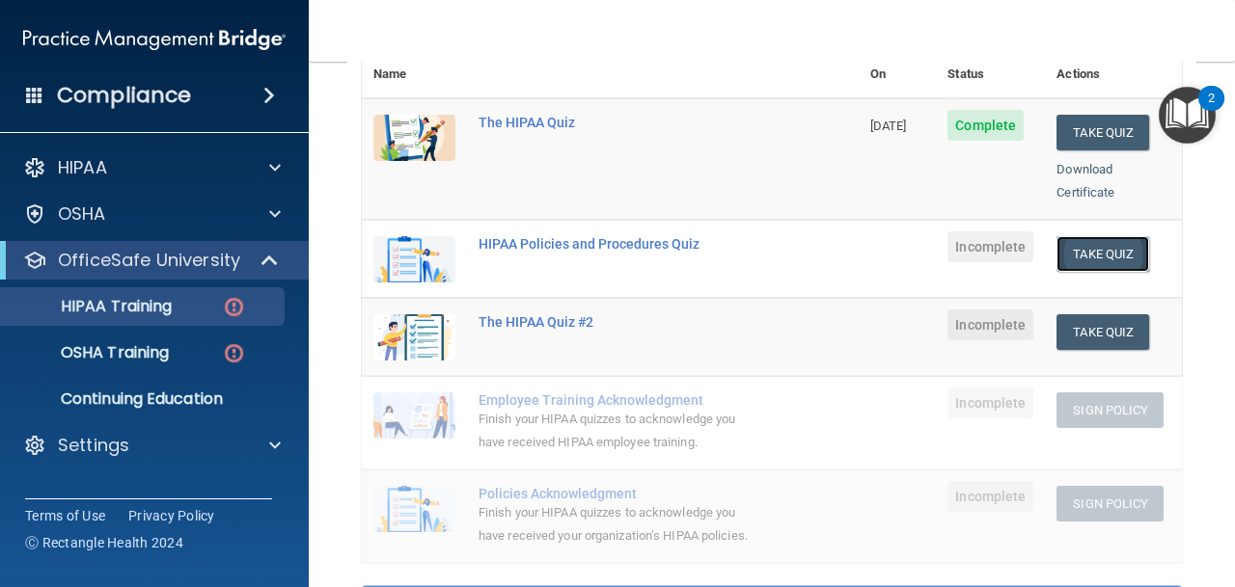
click at [1096, 236] on button "Take Quiz" at bounding box center [1102, 254] width 93 height 36
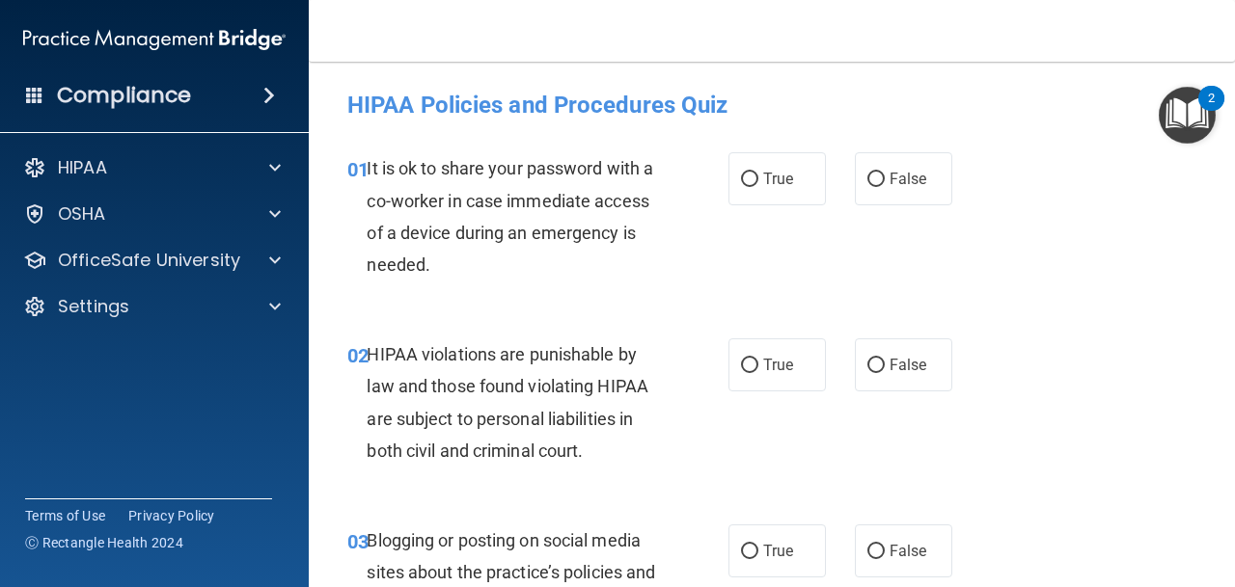
scroll to position [35, 0]
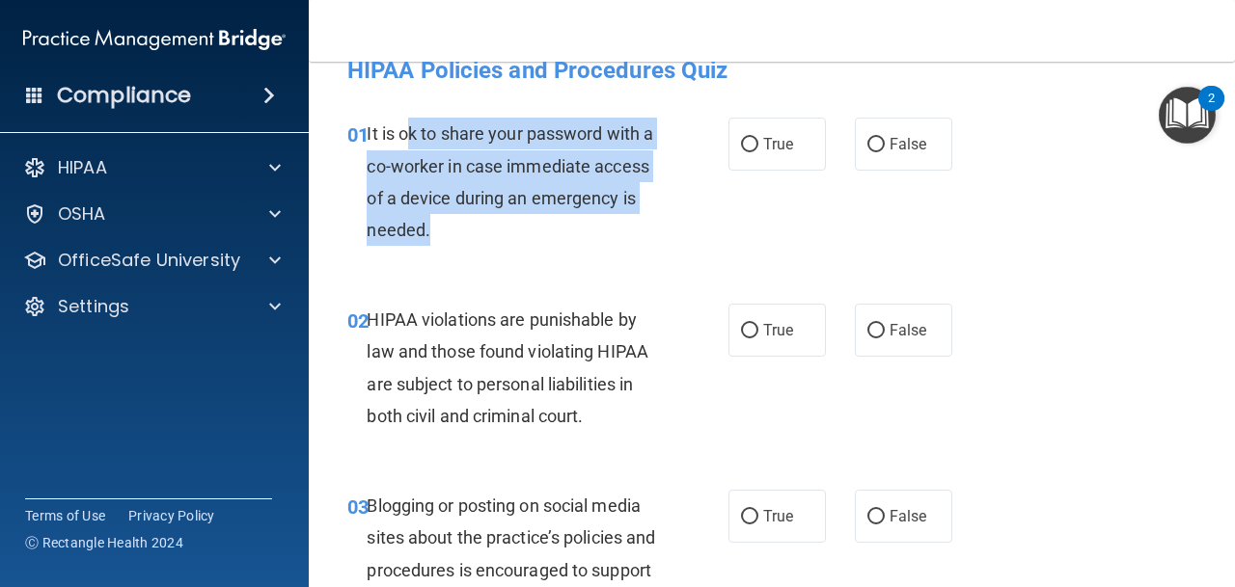
drag, startPoint x: 431, startPoint y: 238, endPoint x: 407, endPoint y: 137, distance: 104.1
click at [407, 137] on div "It is ok to share your password with a co-worker in case immediate access of a …" at bounding box center [521, 182] width 308 height 128
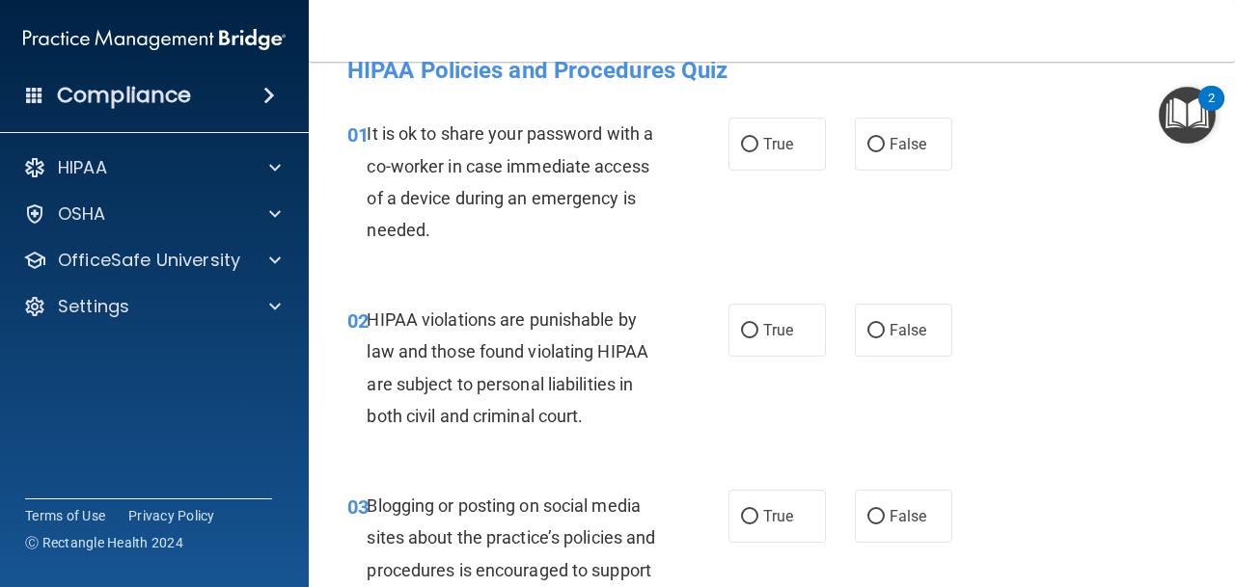
click at [369, 135] on span "It is ok to share your password with a co-worker in case immediate access of a …" at bounding box center [510, 181] width 287 height 117
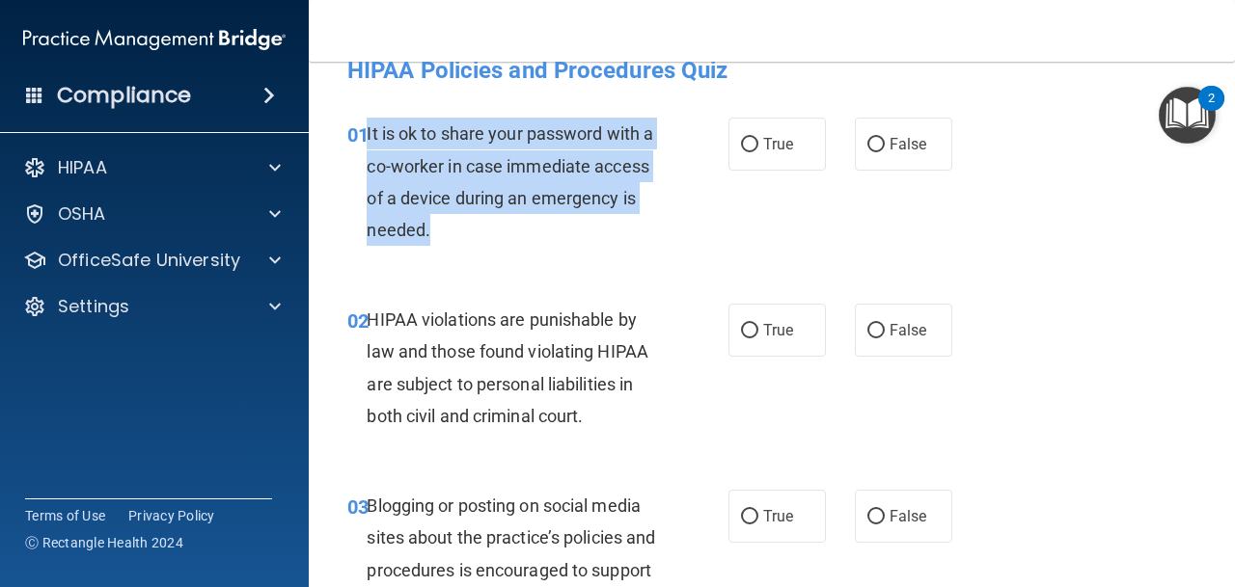
drag, startPoint x: 368, startPoint y: 134, endPoint x: 452, endPoint y: 242, distance: 137.4
click at [452, 242] on div "It is ok to share your password with a co-worker in case immediate access of a …" at bounding box center [521, 182] width 308 height 128
click at [874, 140] on input "False" at bounding box center [875, 144] width 17 height 14
radio input "true"
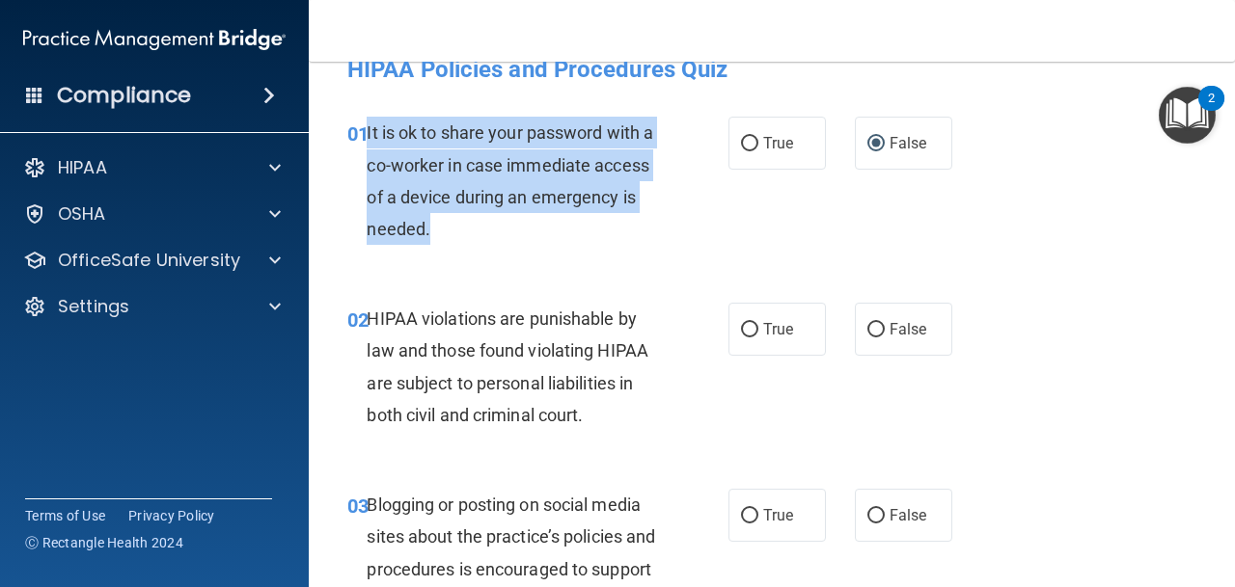
click at [671, 252] on div "01 It is ok to share your password with a co-worker in case immediate access of…" at bounding box center [537, 186] width 439 height 138
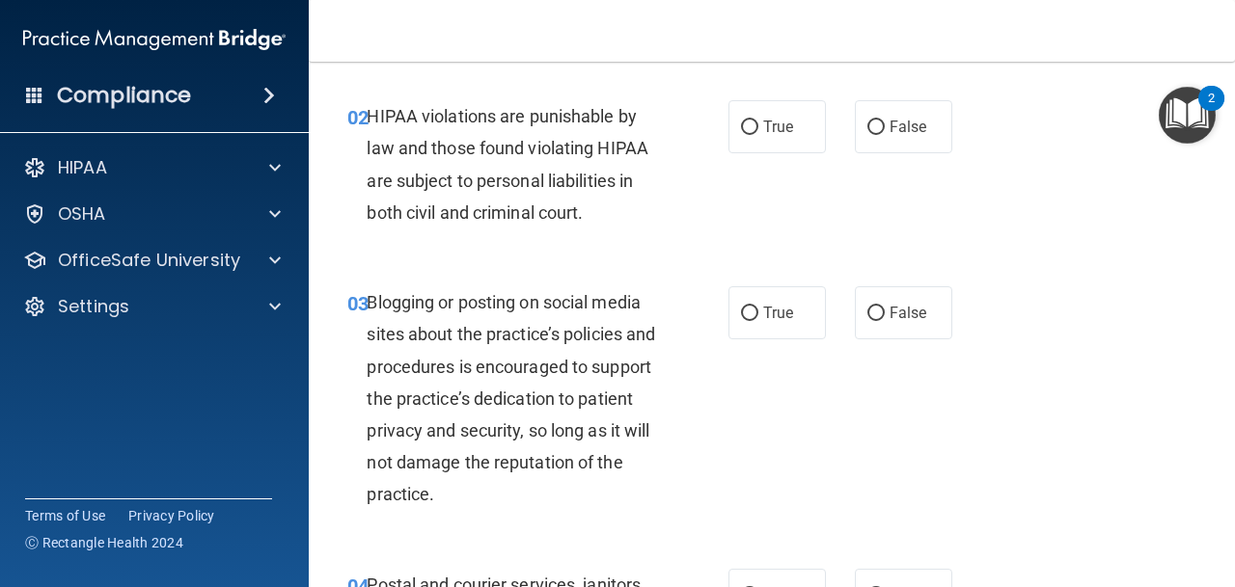
scroll to position [240, 0]
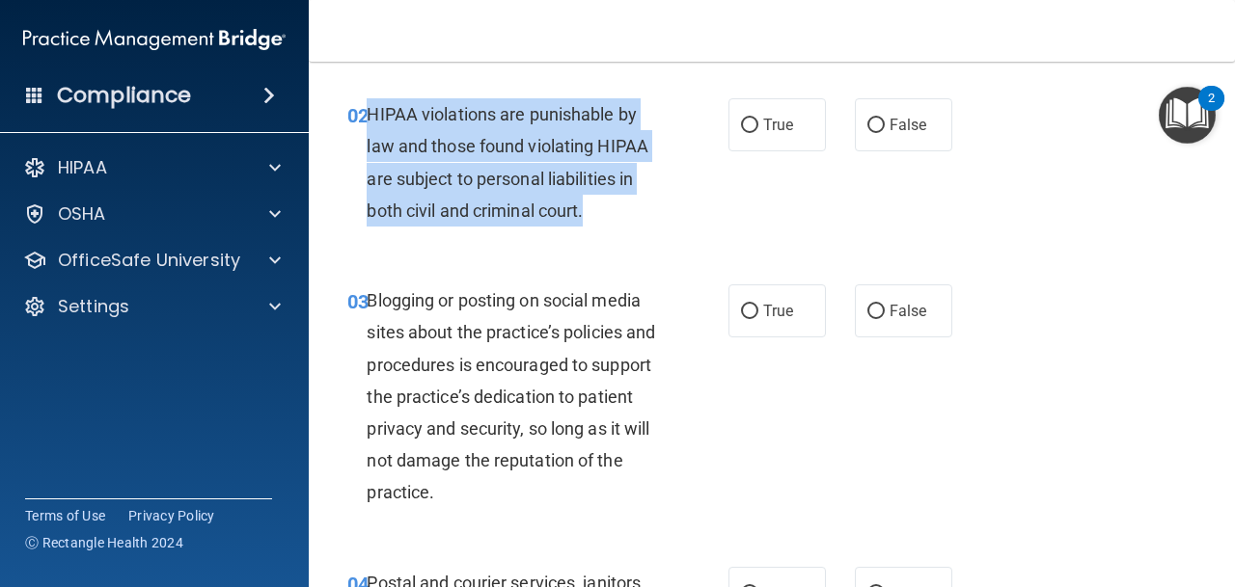
drag, startPoint x: 368, startPoint y: 112, endPoint x: 596, endPoint y: 211, distance: 249.3
click at [596, 211] on div "HIPAA violations are punishable by law and those found violating HIPAA are subj…" at bounding box center [521, 162] width 308 height 128
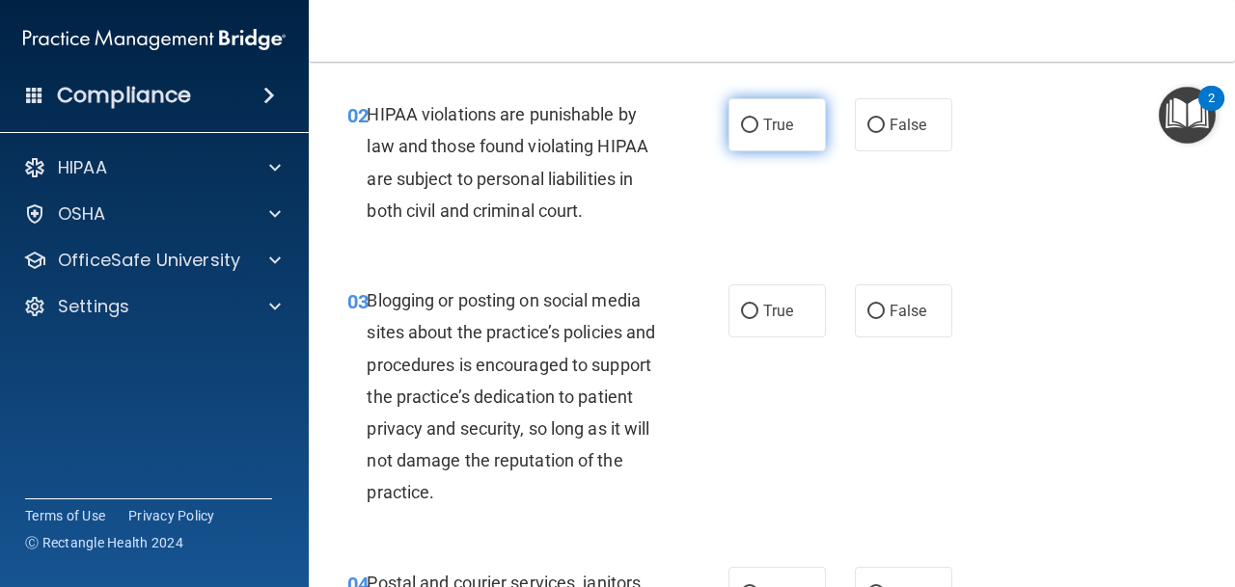
click at [784, 140] on label "True" at bounding box center [776, 124] width 97 height 53
click at [758, 133] on input "True" at bounding box center [749, 126] width 17 height 14
radio input "true"
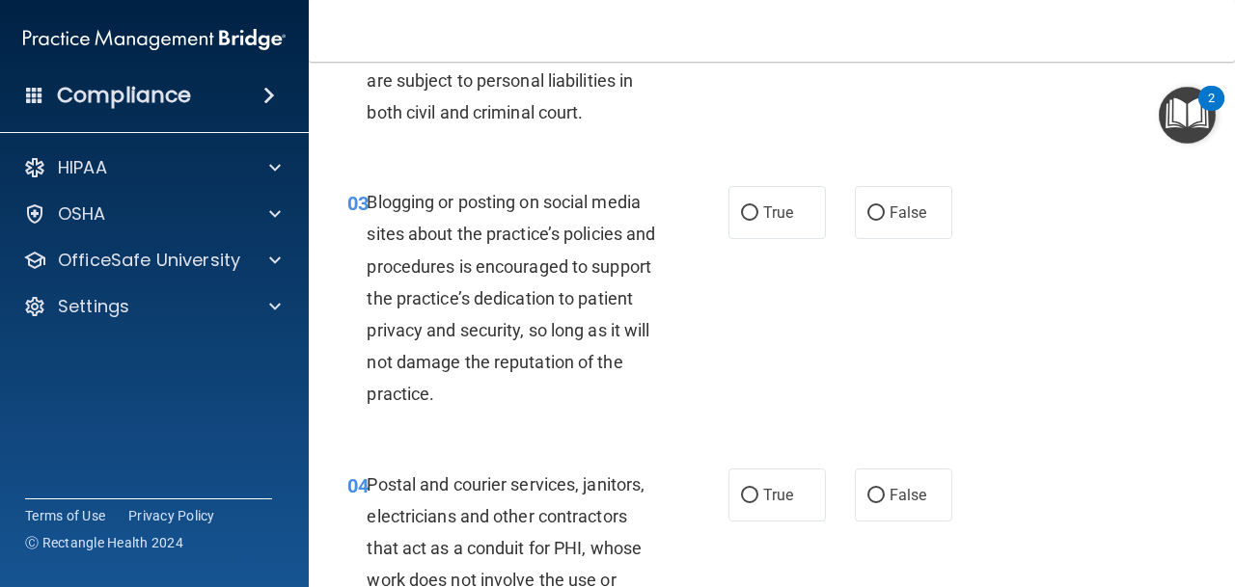
scroll to position [349, 0]
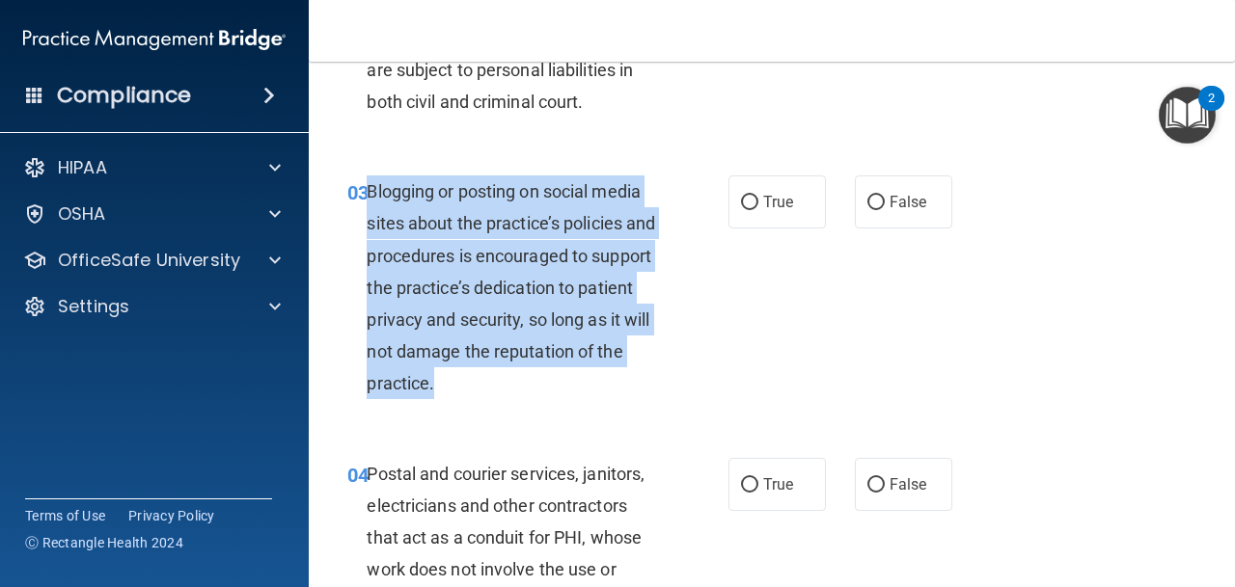
drag, startPoint x: 369, startPoint y: 188, endPoint x: 478, endPoint y: 375, distance: 216.6
click at [478, 375] on div "Blogging or posting on social media sites about the practice’s policies and pro…" at bounding box center [521, 288] width 308 height 225
click at [696, 314] on div "03 Blogging or posting on social media sites about the practice’s policies and …" at bounding box center [537, 293] width 439 height 234
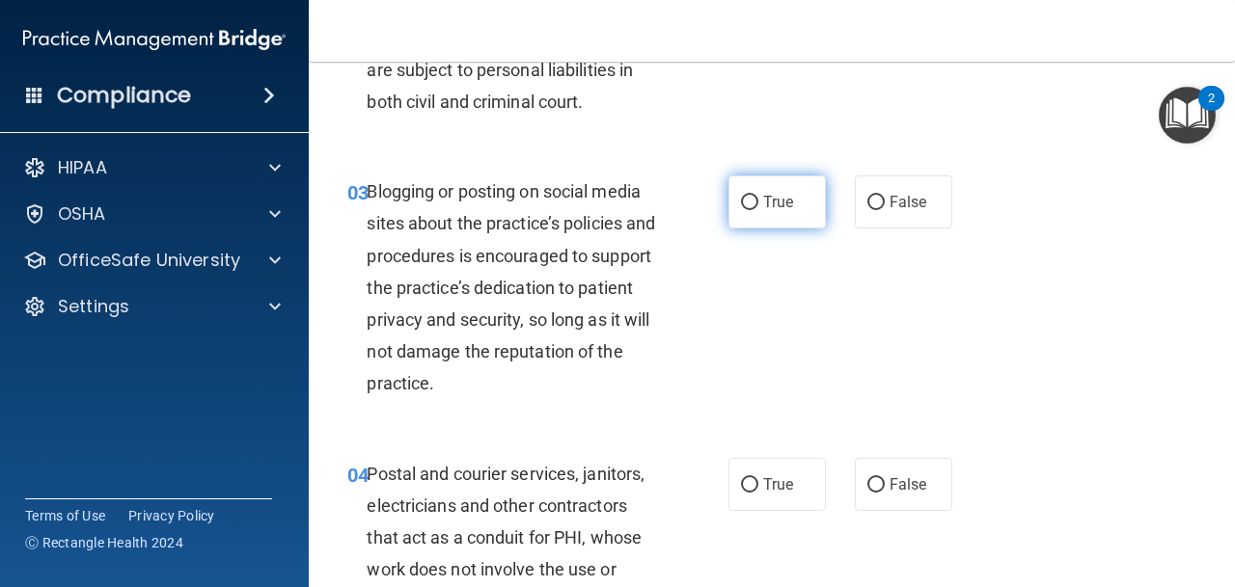
click at [746, 201] on input "True" at bounding box center [749, 203] width 17 height 14
radio input "true"
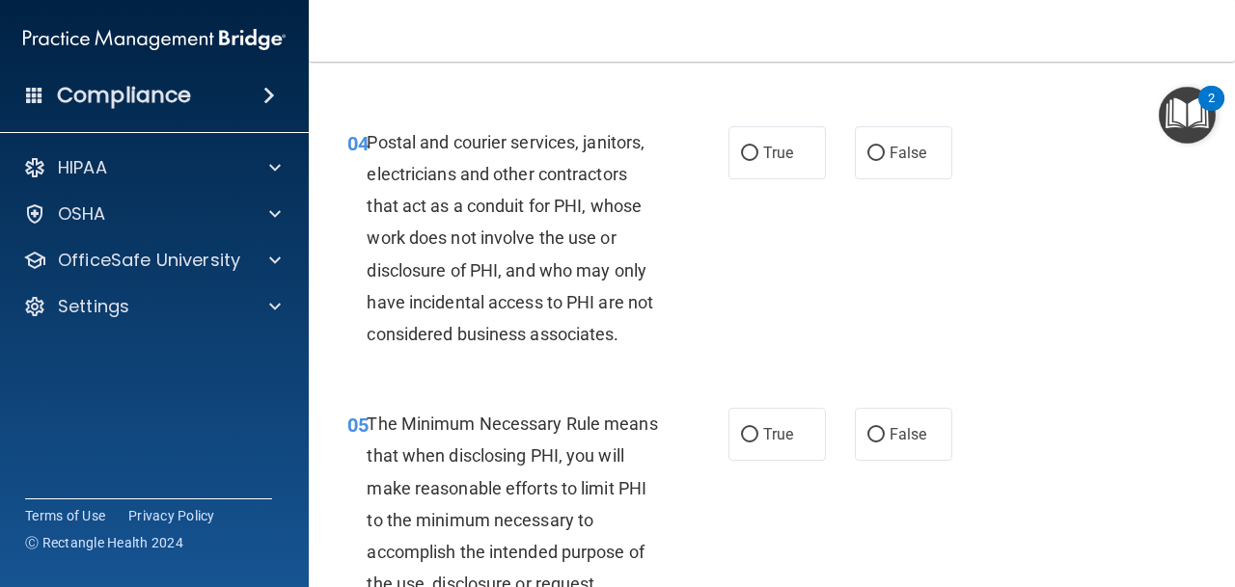
scroll to position [682, 0]
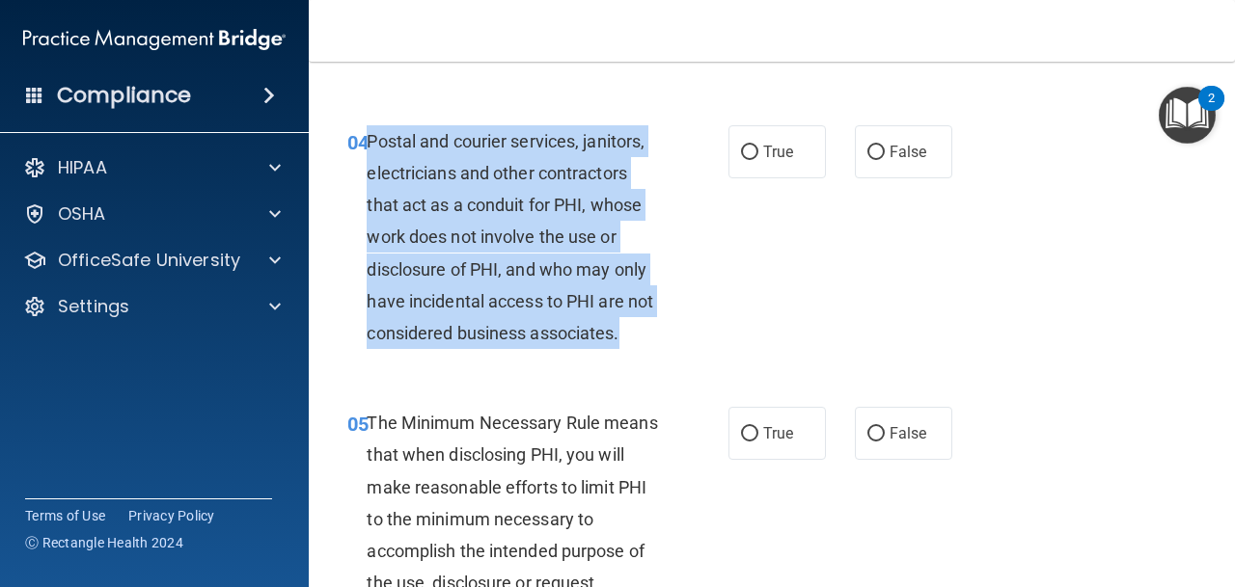
drag, startPoint x: 627, startPoint y: 332, endPoint x: 370, endPoint y: 146, distance: 317.0
click at [370, 146] on div "Postal and courier services, janitors, electricians and other contractors that …" at bounding box center [521, 237] width 308 height 225
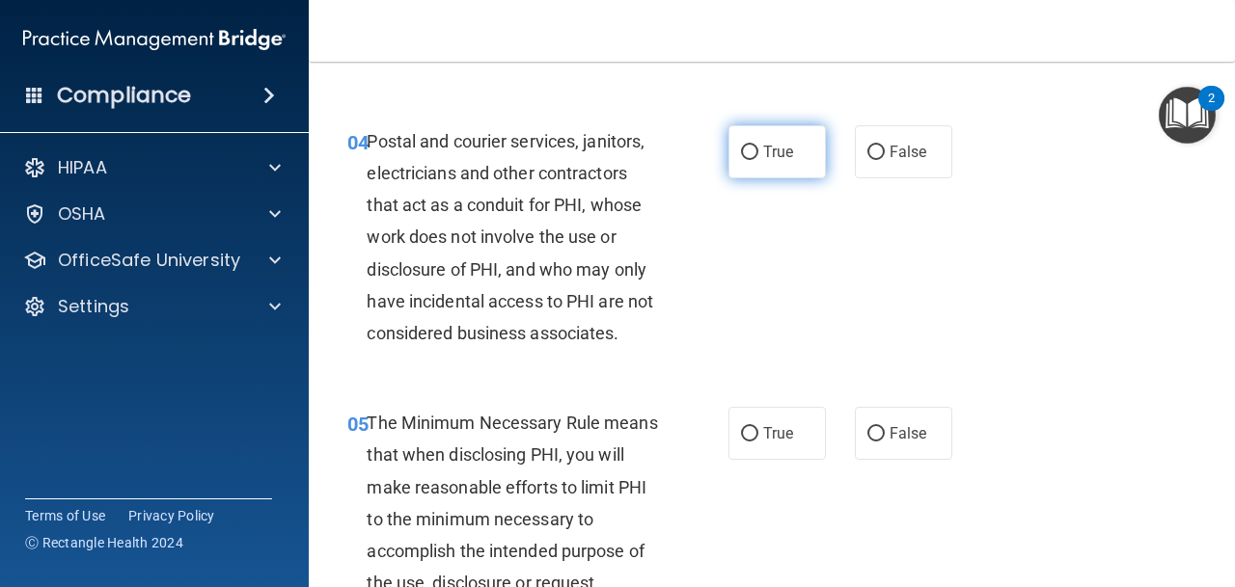
click at [750, 160] on label "True" at bounding box center [776, 151] width 97 height 53
click at [750, 160] on input "True" at bounding box center [749, 153] width 17 height 14
radio input "true"
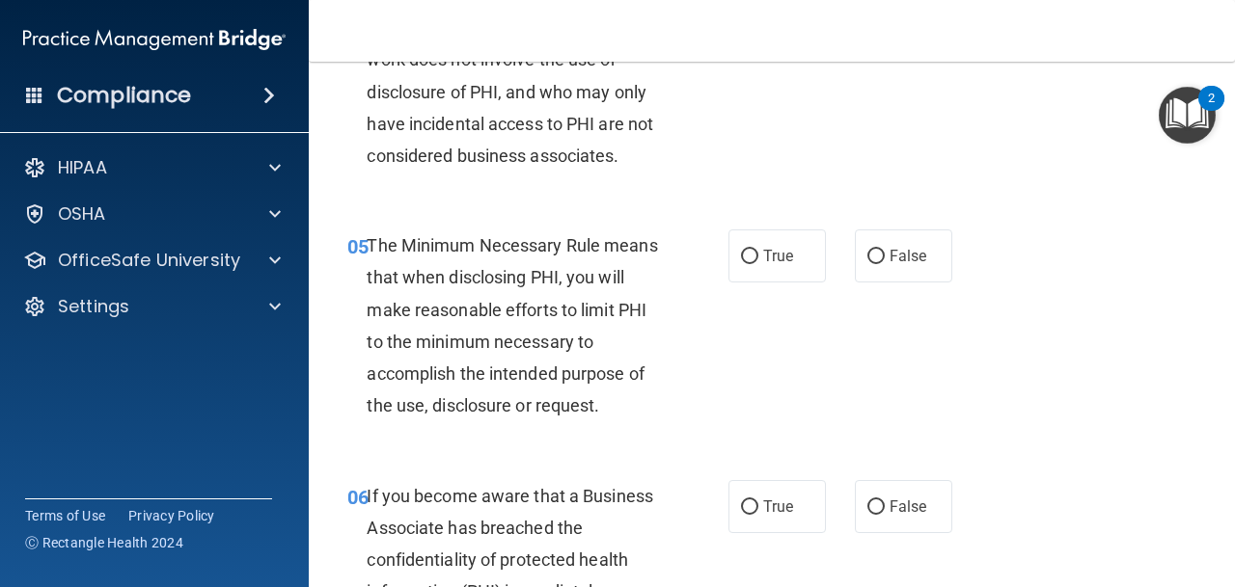
scroll to position [873, 0]
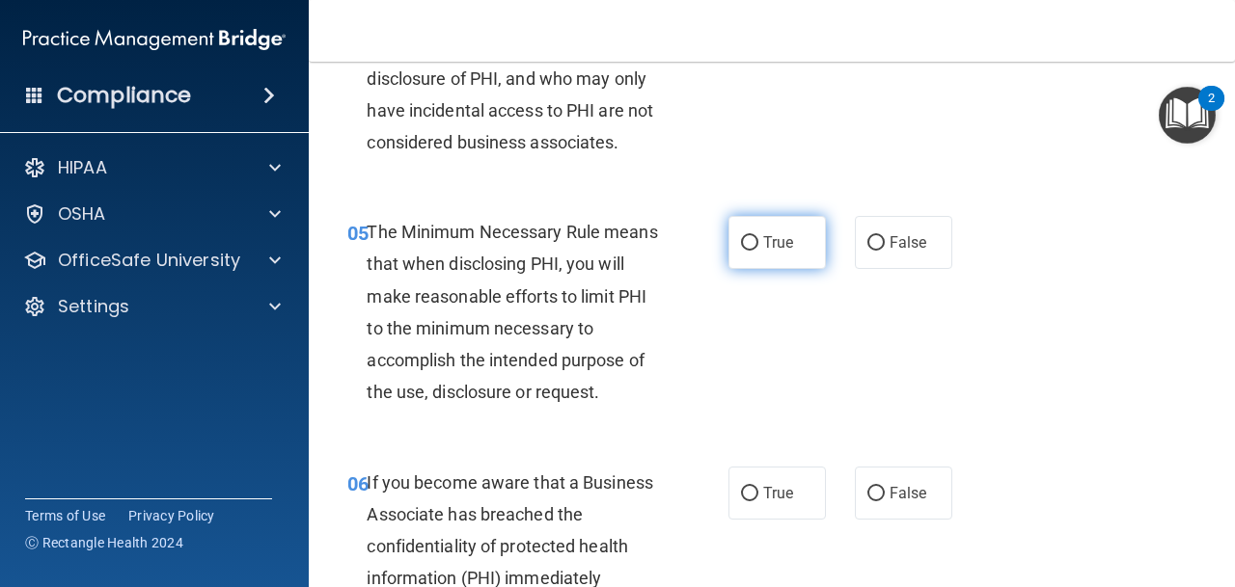
click at [751, 262] on label "True" at bounding box center [776, 242] width 97 height 53
click at [751, 251] on input "True" at bounding box center [749, 243] width 17 height 14
radio input "true"
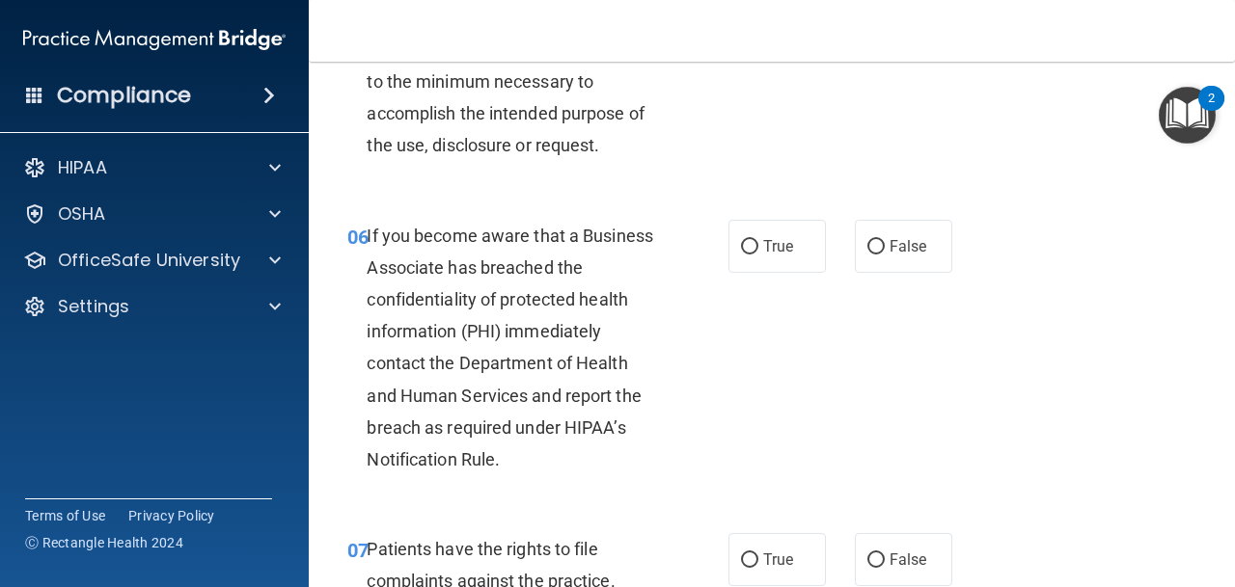
scroll to position [1124, 0]
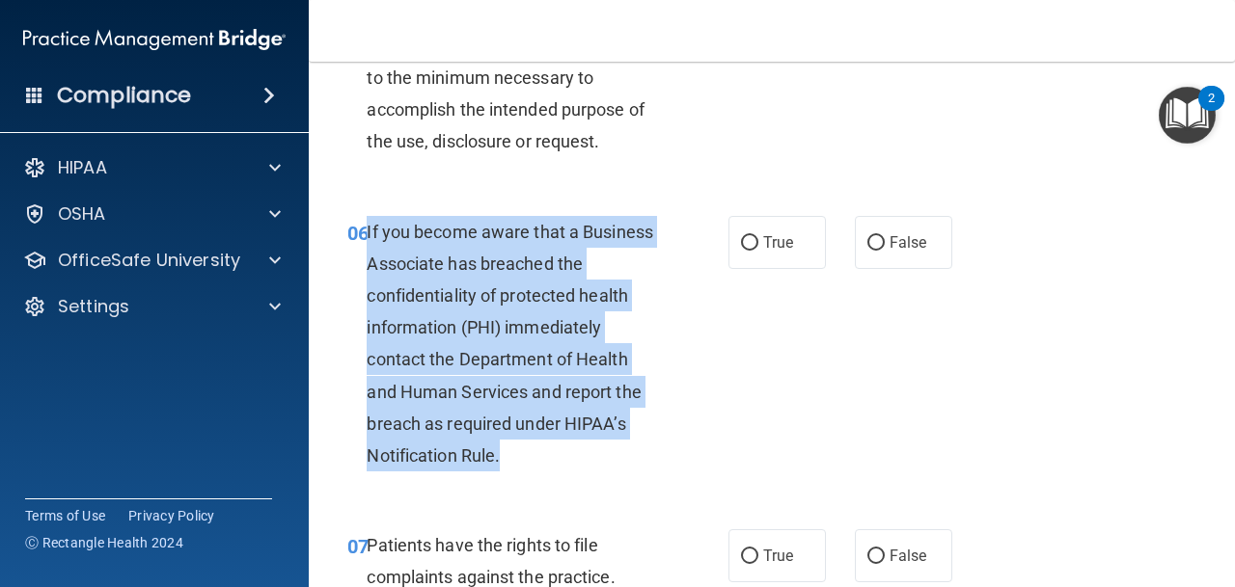
drag, startPoint x: 368, startPoint y: 231, endPoint x: 594, endPoint y: 449, distance: 314.5
click at [594, 450] on div "If you become aware that a Business Associate has breached the confidentiality …" at bounding box center [521, 344] width 308 height 257
click at [669, 276] on div "If you become aware that a Business Associate has breached the confidentiality …" at bounding box center [521, 344] width 308 height 257
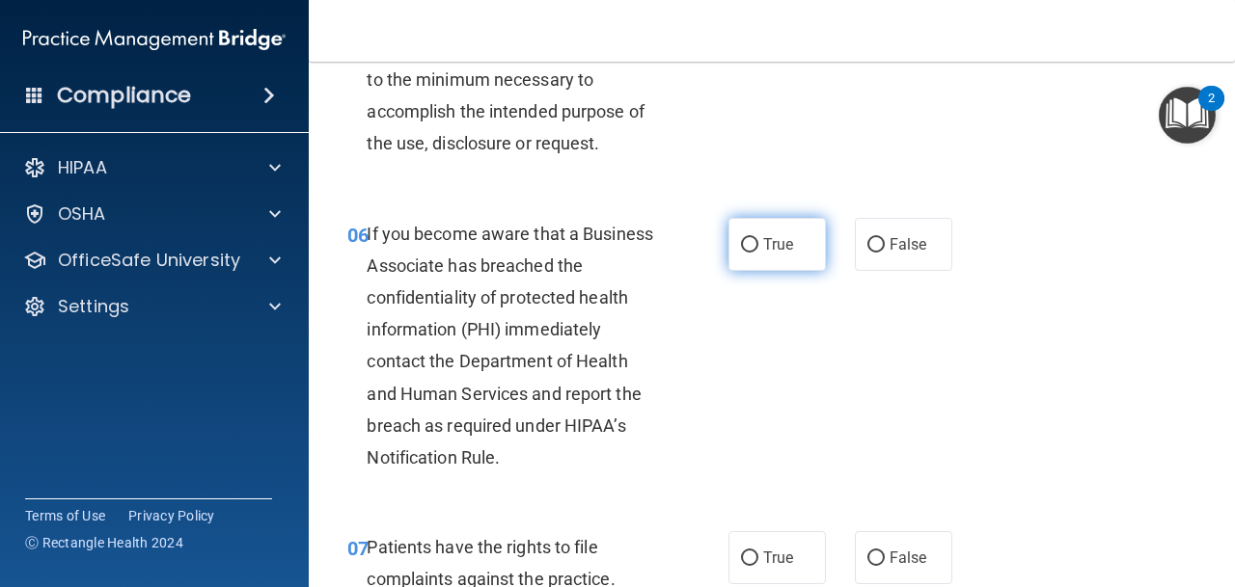
scroll to position [1125, 0]
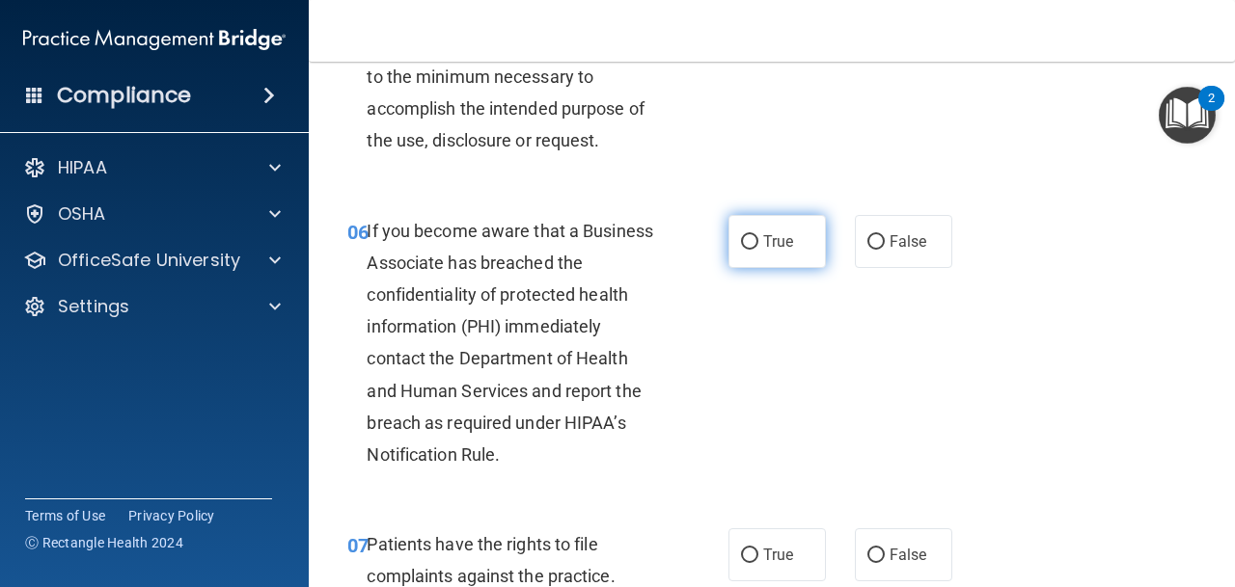
click at [787, 256] on label "True" at bounding box center [776, 241] width 97 height 53
click at [758, 250] on input "True" at bounding box center [749, 242] width 17 height 14
radio input "true"
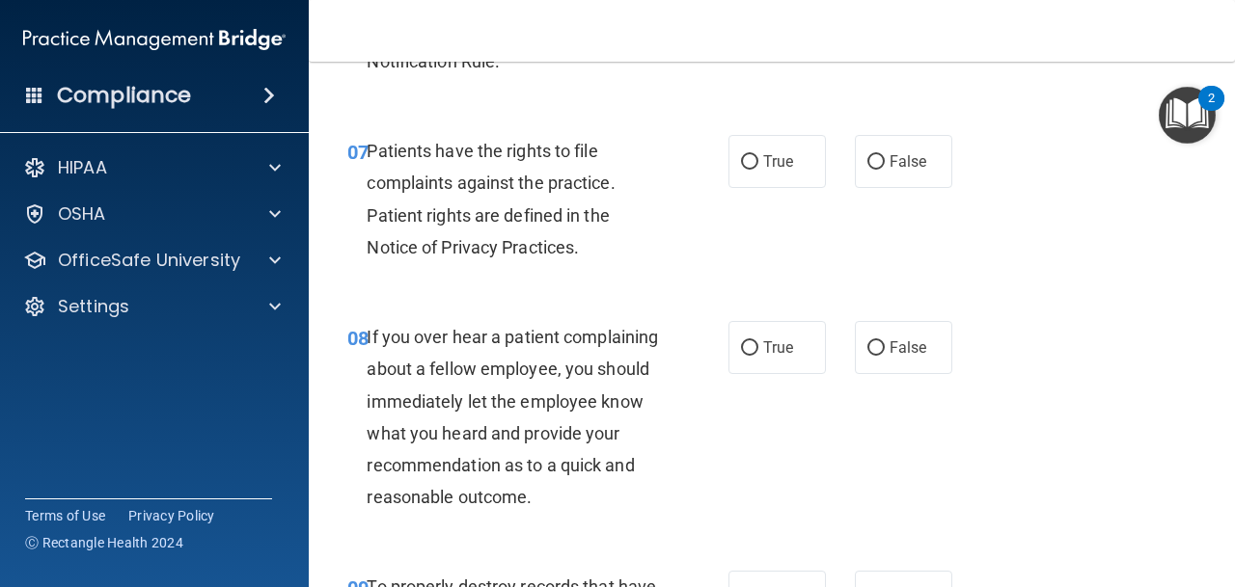
scroll to position [1519, 0]
click at [794, 151] on label "True" at bounding box center [776, 160] width 97 height 53
click at [758, 154] on input "True" at bounding box center [749, 161] width 17 height 14
radio input "true"
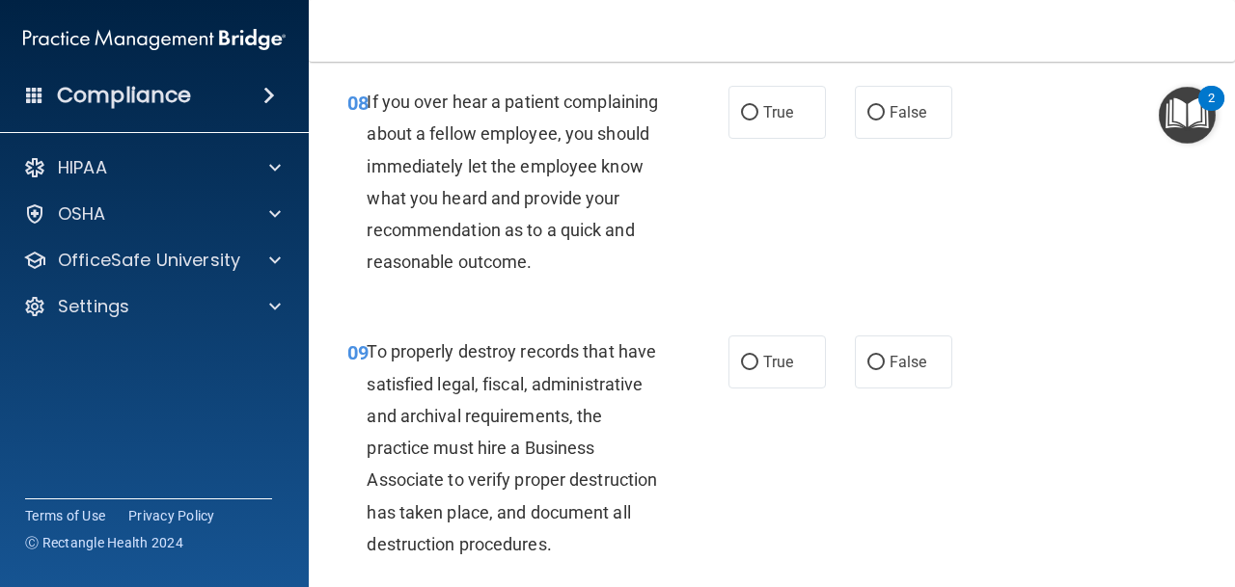
scroll to position [1758, 0]
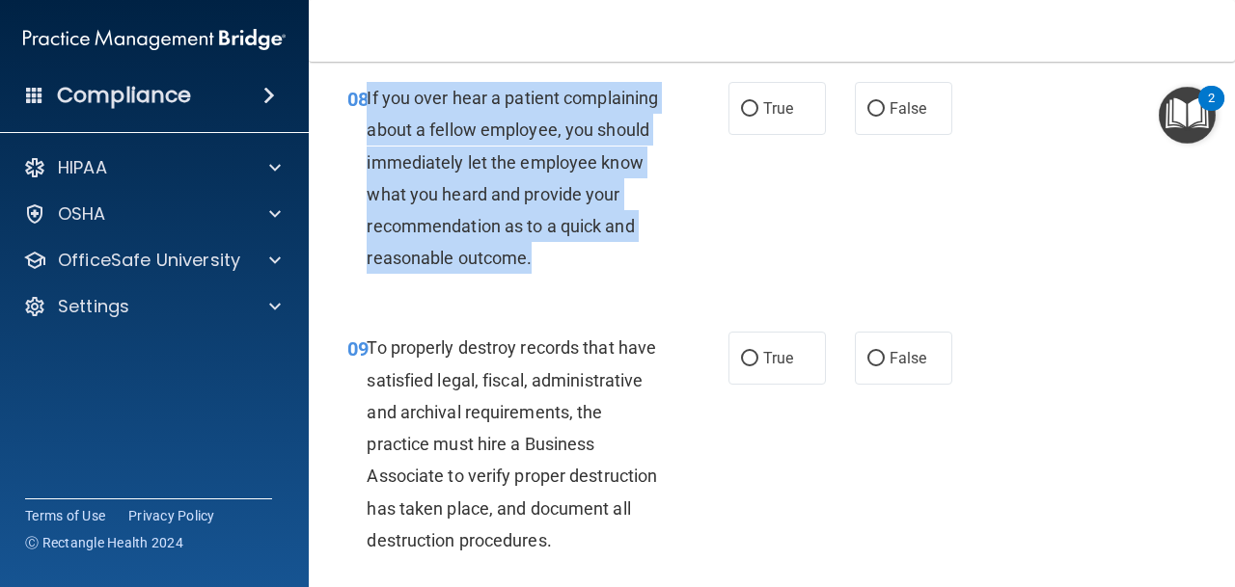
drag, startPoint x: 367, startPoint y: 97, endPoint x: 665, endPoint y: 268, distance: 343.5
click at [665, 268] on div "If you over hear a patient complaining about a fellow employee, you should imme…" at bounding box center [521, 178] width 308 height 192
click at [682, 255] on div "08 If you over hear a patient complaining about a fellow employee, you should i…" at bounding box center [537, 184] width 439 height 202
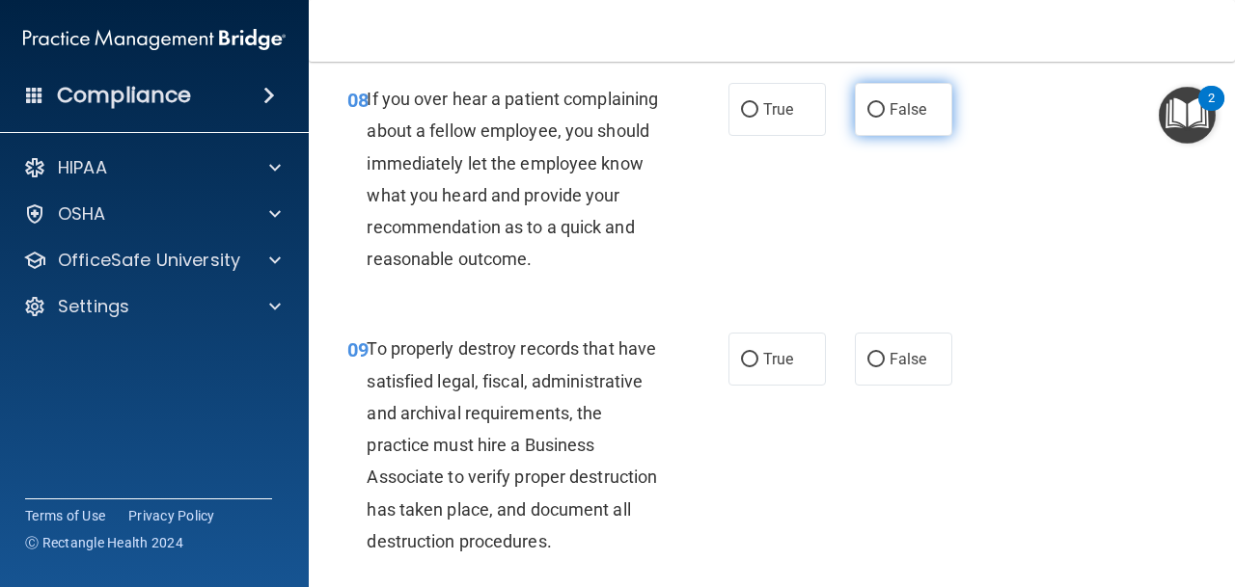
click at [889, 100] on span "False" at bounding box center [908, 109] width 38 height 18
click at [885, 103] on input "False" at bounding box center [875, 110] width 17 height 14
radio input "true"
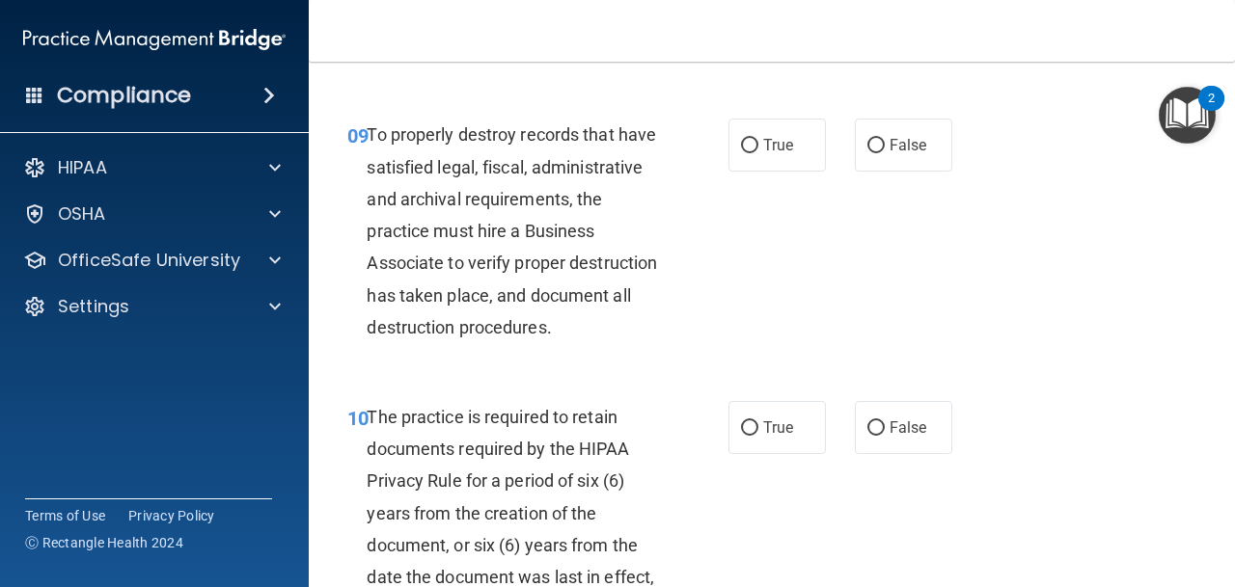
scroll to position [1988, 0]
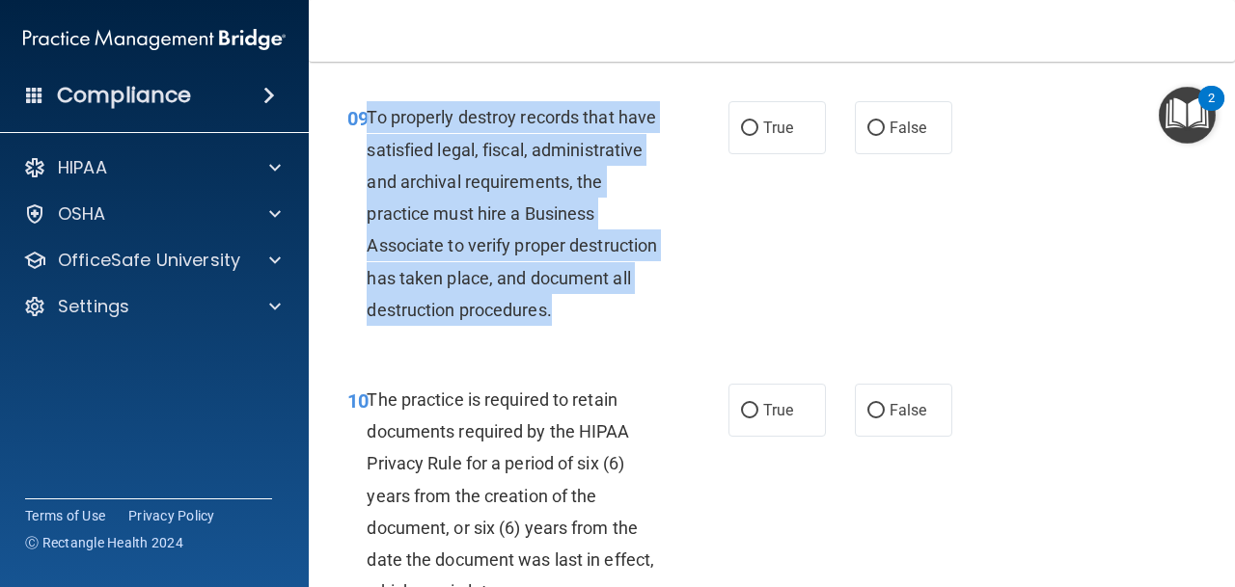
drag, startPoint x: 369, startPoint y: 119, endPoint x: 615, endPoint y: 333, distance: 325.4
click at [615, 333] on div "09 To properly destroy records that have satisfied legal, fiscal, administrativ…" at bounding box center [537, 218] width 439 height 234
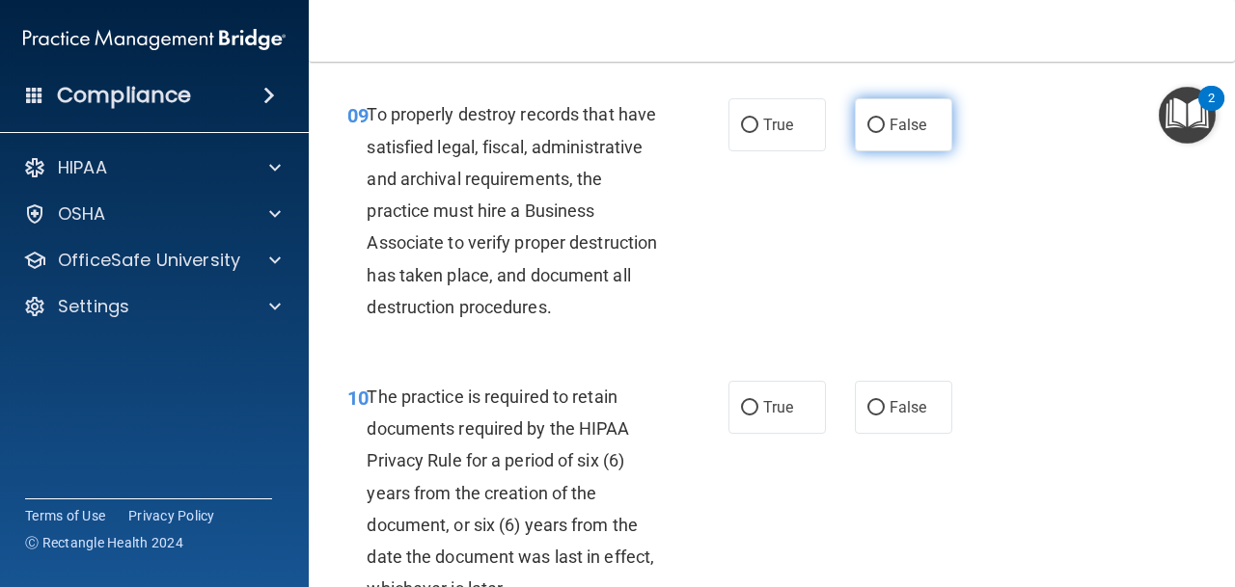
click at [900, 135] on label "False" at bounding box center [903, 124] width 97 height 53
click at [885, 133] on input "False" at bounding box center [875, 126] width 17 height 14
radio input "true"
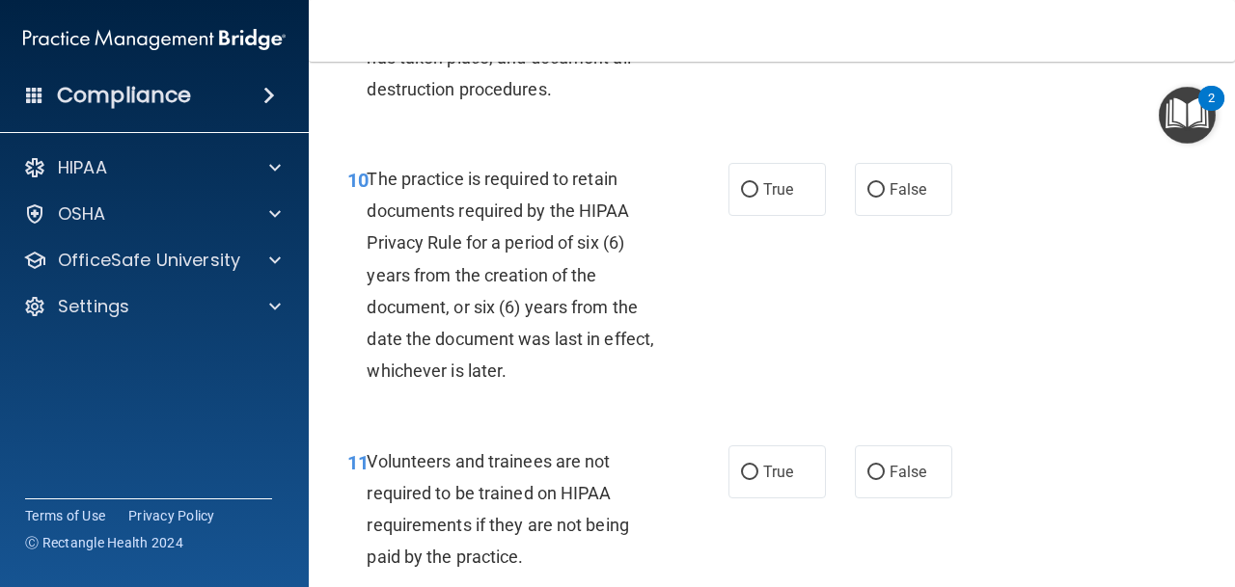
scroll to position [2213, 0]
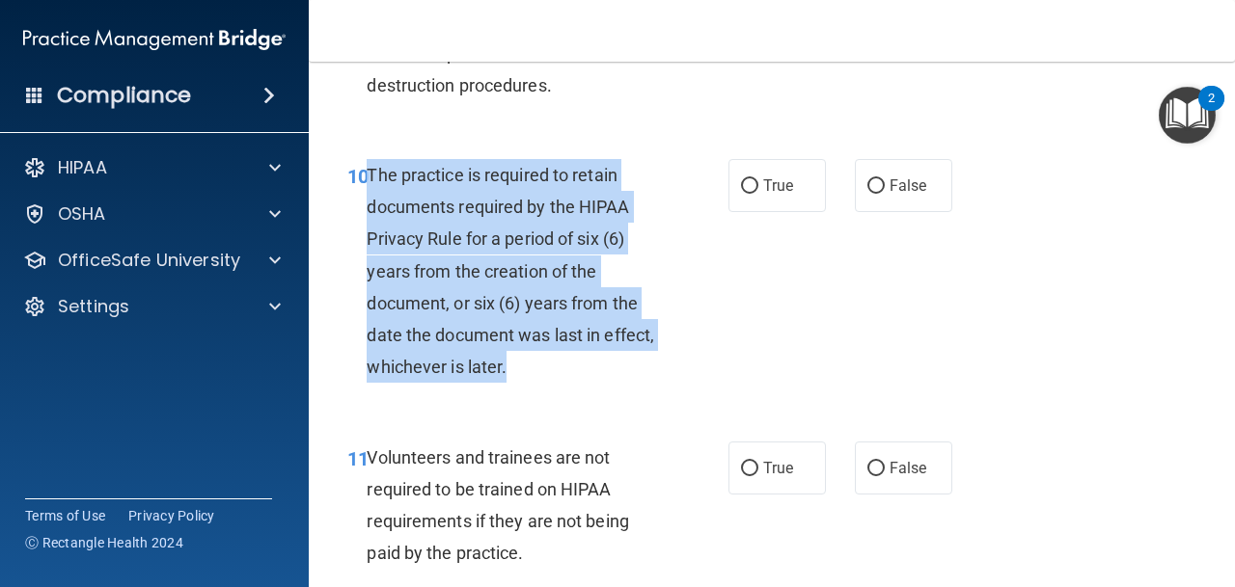
drag, startPoint x: 369, startPoint y: 177, endPoint x: 560, endPoint y: 372, distance: 273.6
click at [560, 372] on div "The practice is required to retain documents required by the HIPAA Privacy Rule…" at bounding box center [521, 271] width 308 height 225
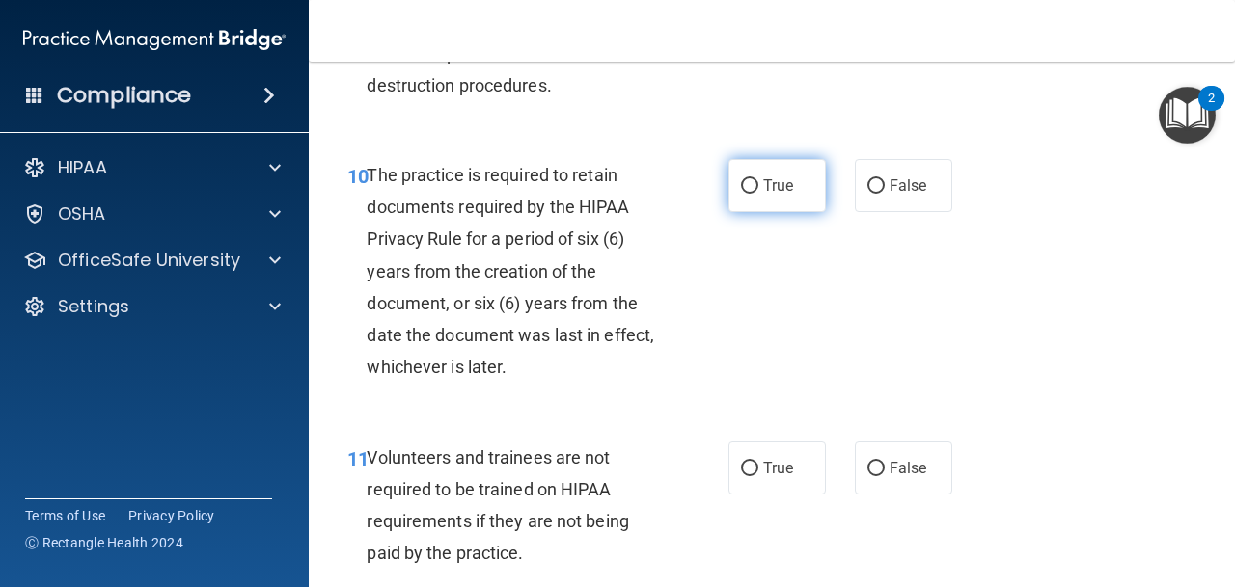
click at [786, 178] on span "True" at bounding box center [778, 186] width 30 height 18
click at [758, 179] on input "True" at bounding box center [749, 186] width 17 height 14
radio input "true"
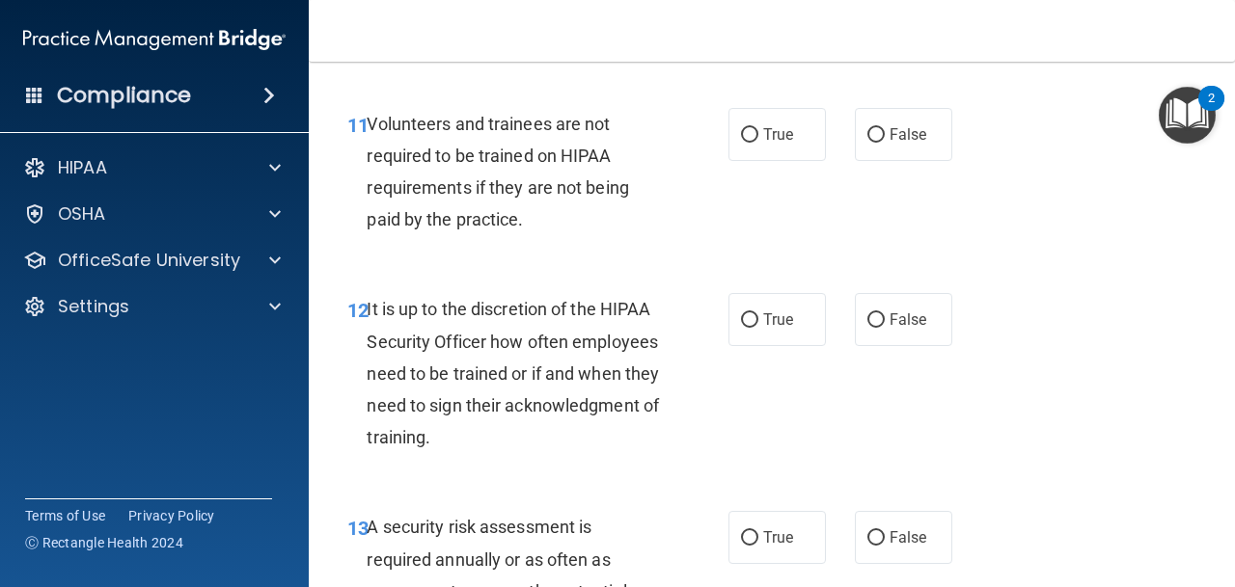
scroll to position [2574, 0]
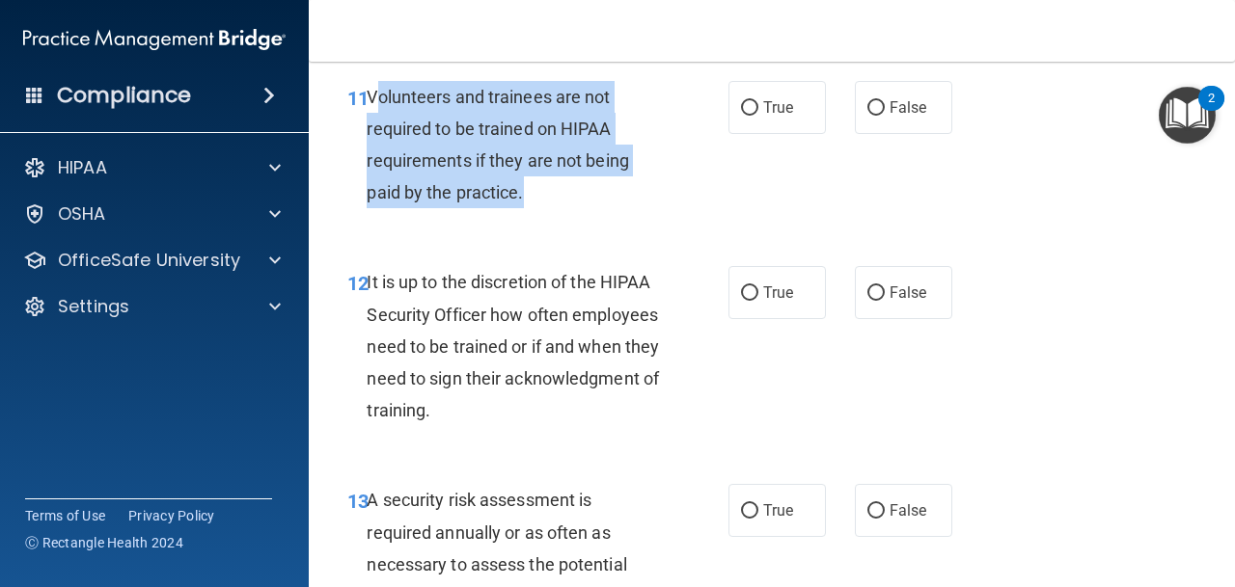
drag, startPoint x: 527, startPoint y: 198, endPoint x: 373, endPoint y: 98, distance: 182.8
click at [373, 98] on div "Volunteers and trainees are not required to be trained on HIPAA requirements if…" at bounding box center [521, 145] width 308 height 128
drag, startPoint x: 367, startPoint y: 95, endPoint x: 660, endPoint y: 189, distance: 308.1
click at [543, 198] on div "Volunteers and trainees are not required to be trained on HIPAA requirements if…" at bounding box center [521, 145] width 308 height 128
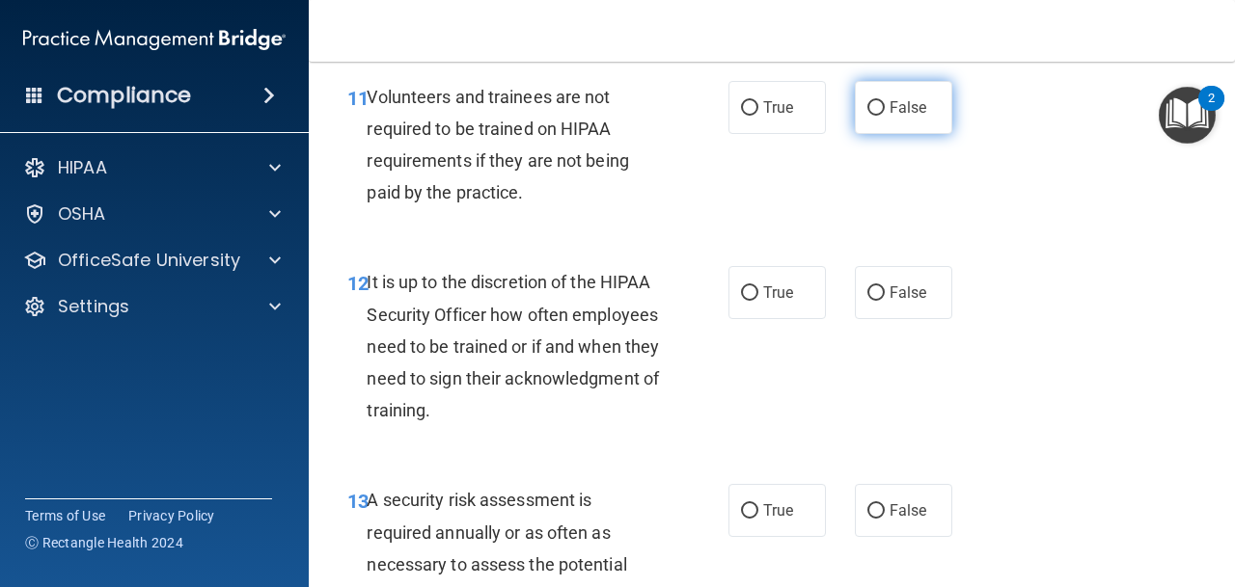
click at [864, 107] on label "False" at bounding box center [903, 107] width 97 height 53
click at [867, 107] on input "False" at bounding box center [875, 108] width 17 height 14
radio input "true"
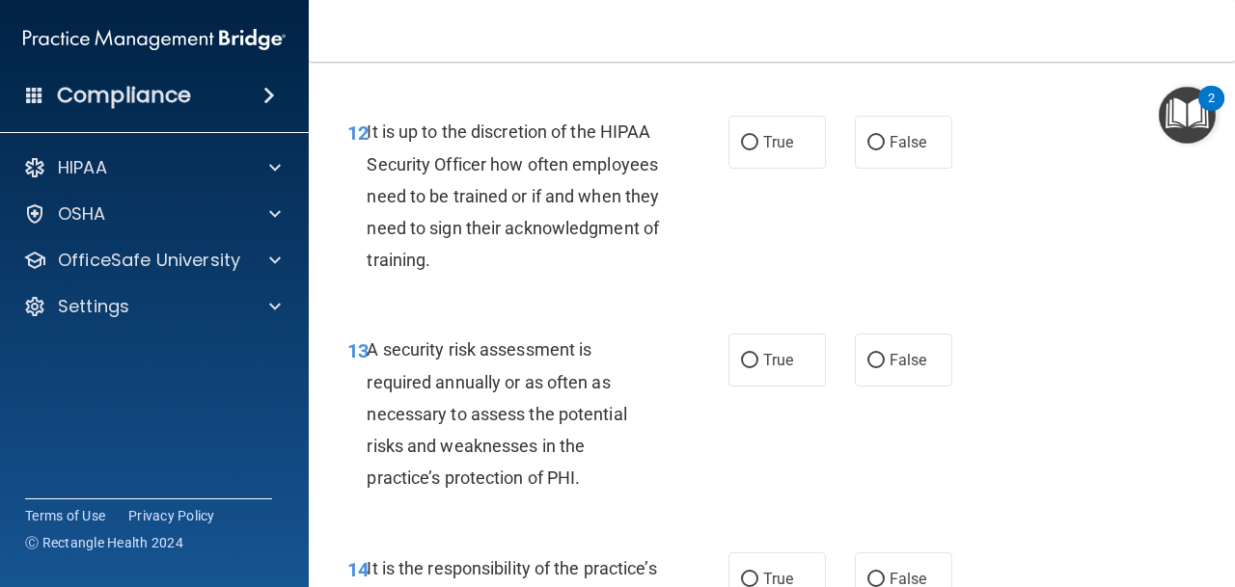
scroll to position [2748, 0]
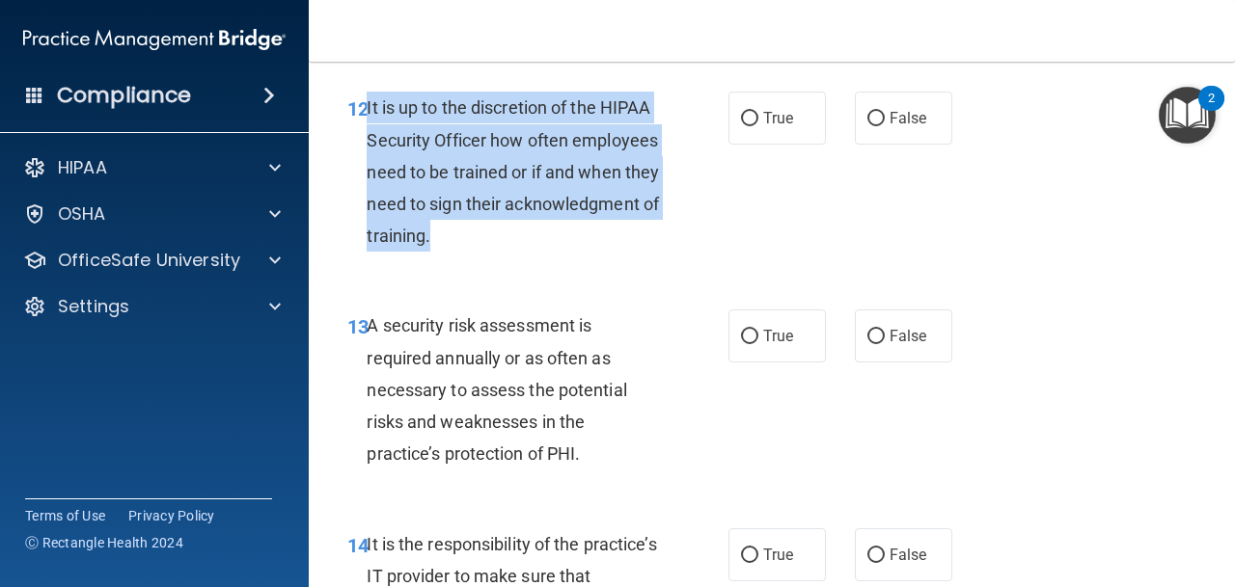
drag, startPoint x: 367, startPoint y: 107, endPoint x: 459, endPoint y: 238, distance: 160.6
click at [459, 238] on div "It is up to the discretion of the HIPAA Security Officer how often employees ne…" at bounding box center [521, 172] width 308 height 160
click at [699, 143] on div "12 It is up to the discretion of the HIPAA Security Officer how often employees…" at bounding box center [537, 177] width 439 height 170
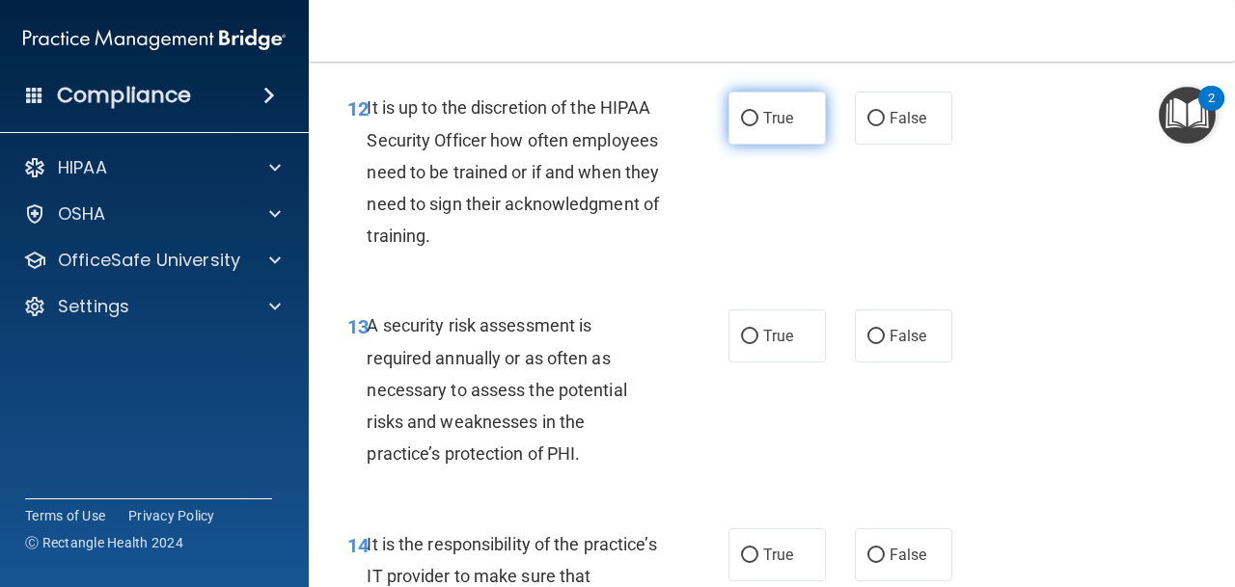
click at [747, 125] on input "True" at bounding box center [749, 119] width 17 height 14
radio input "true"
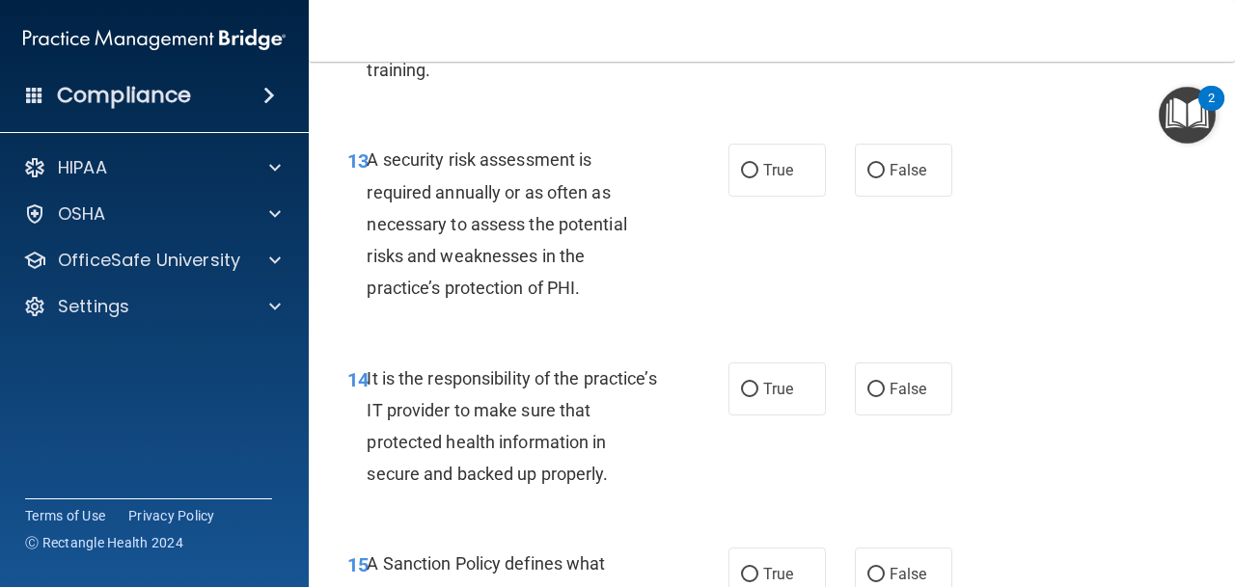
scroll to position [2921, 0]
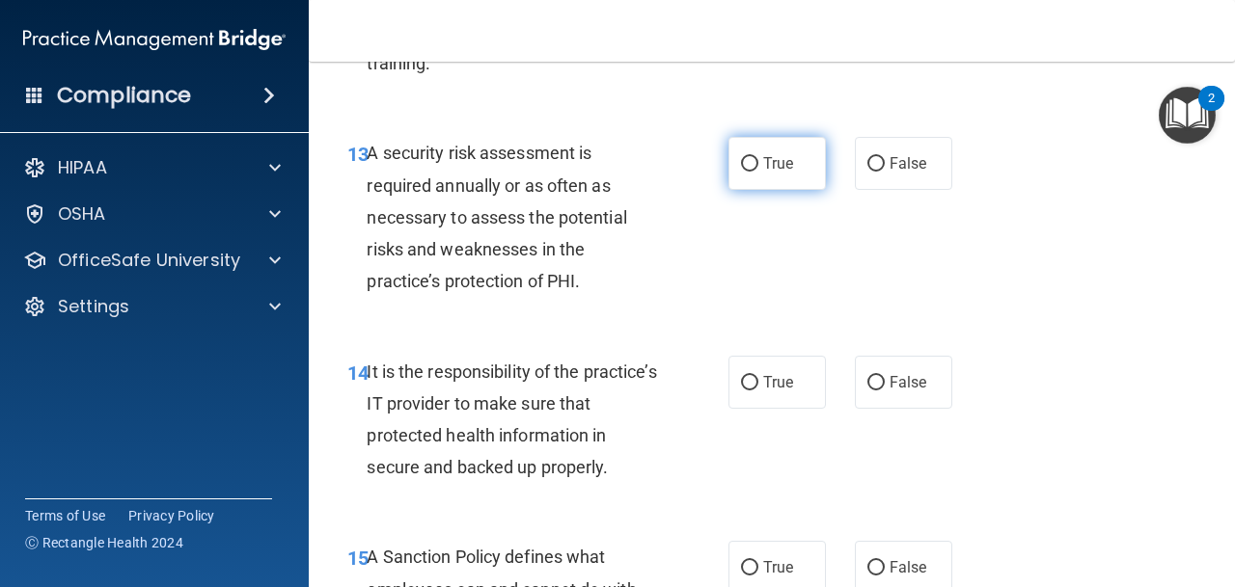
click at [769, 154] on span "True" at bounding box center [778, 163] width 30 height 18
click at [758, 157] on input "True" at bounding box center [749, 164] width 17 height 14
radio input "true"
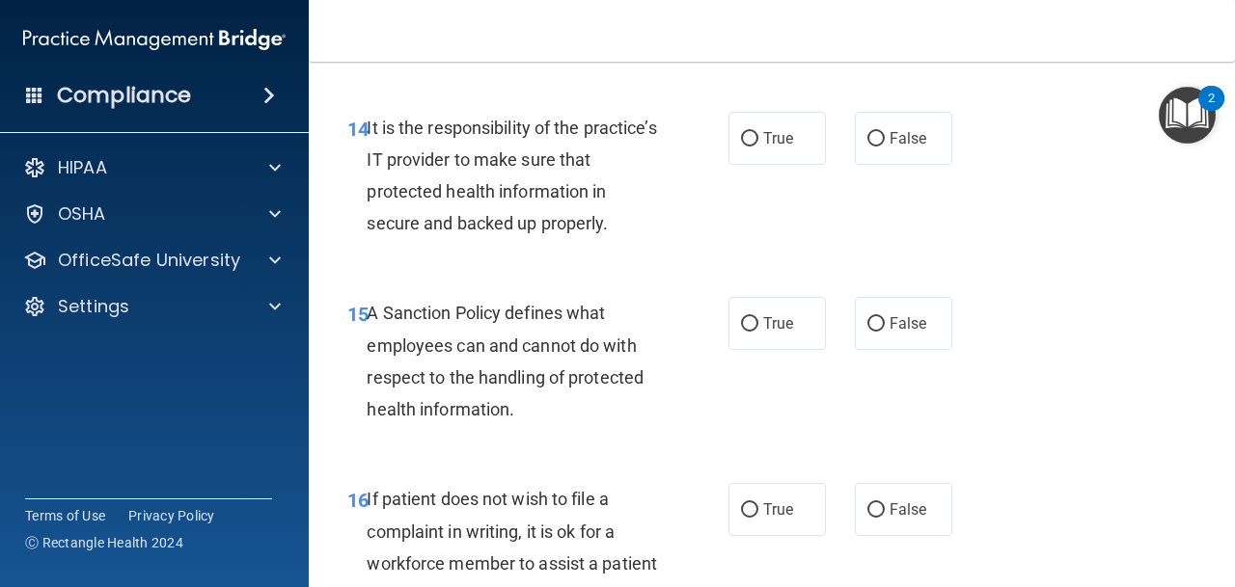
scroll to position [3181, 0]
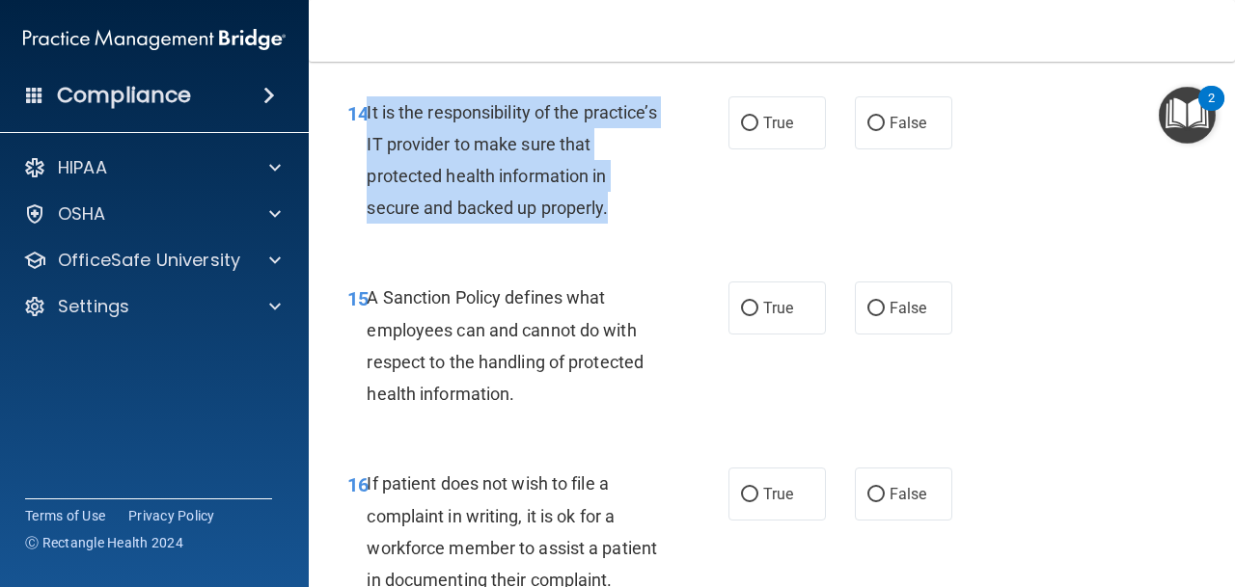
drag, startPoint x: 366, startPoint y: 111, endPoint x: 618, endPoint y: 207, distance: 270.5
click at [618, 207] on div "14 It is the responsibility of the practice’s IT provider to make sure that pro…" at bounding box center [537, 165] width 439 height 138
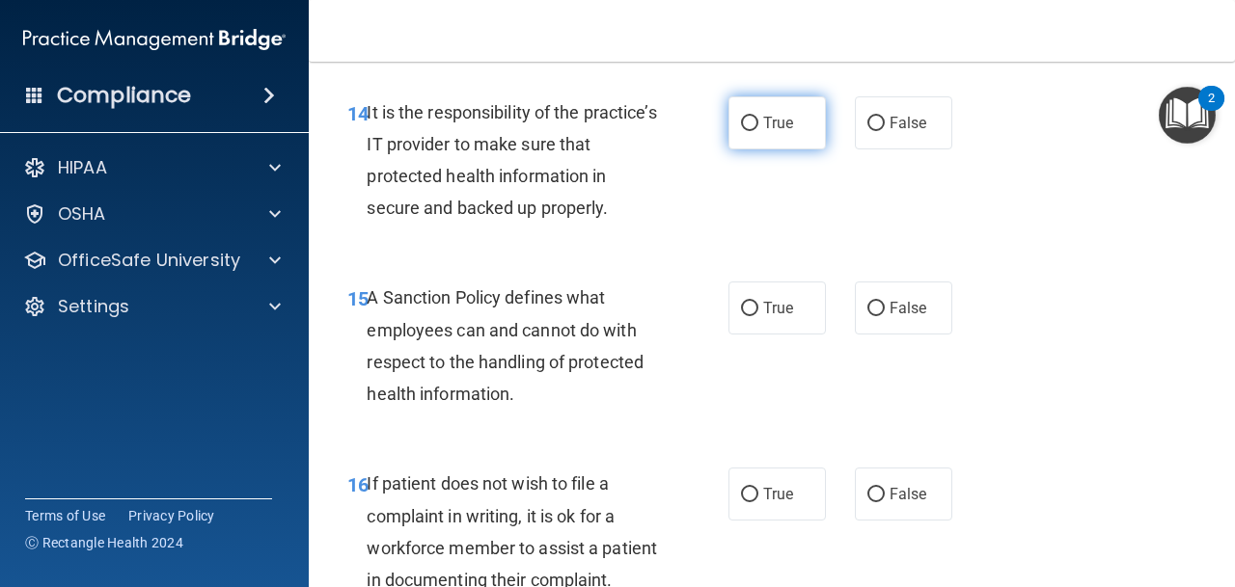
click at [775, 114] on span "True" at bounding box center [778, 123] width 30 height 18
click at [758, 117] on input "True" at bounding box center [749, 124] width 17 height 14
radio input "true"
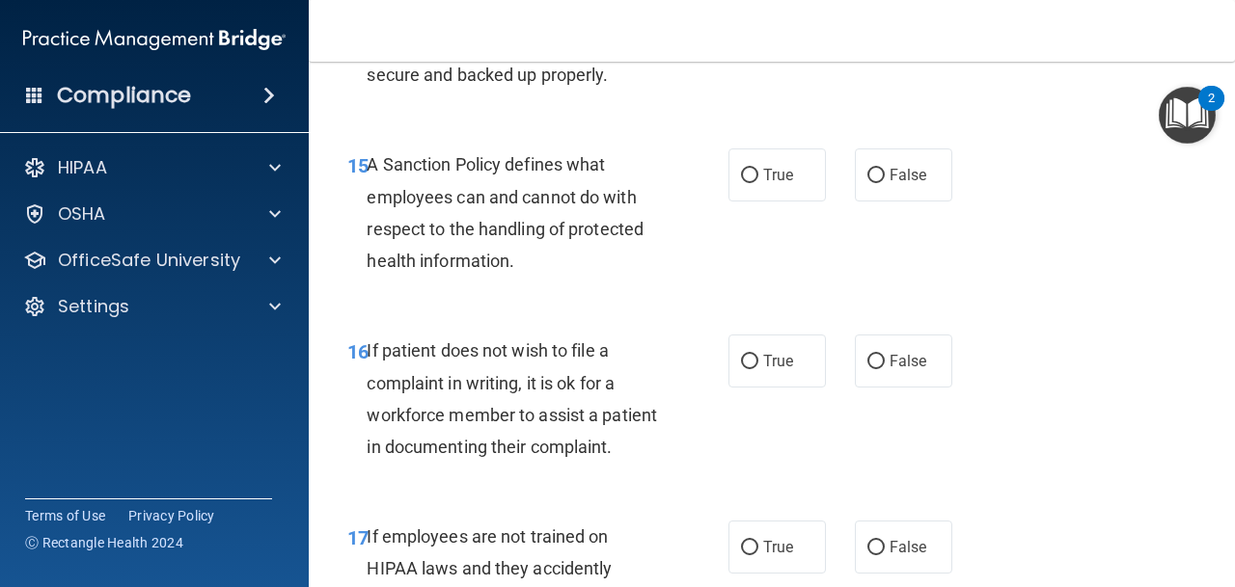
scroll to position [3322, 0]
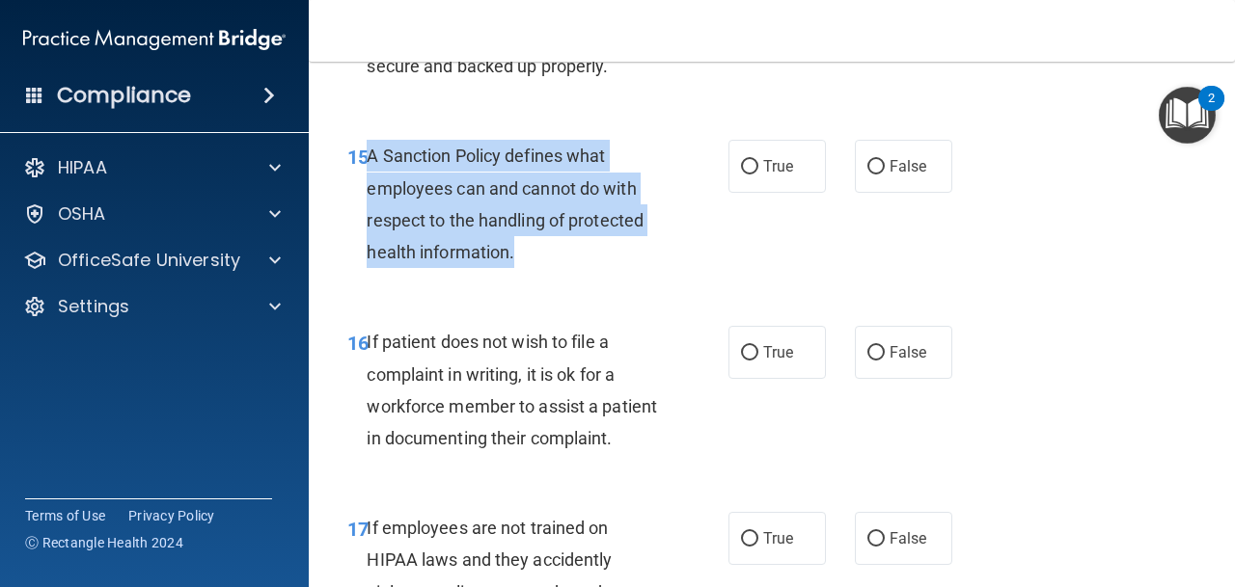
drag, startPoint x: 369, startPoint y: 152, endPoint x: 537, endPoint y: 246, distance: 192.2
click at [537, 246] on div "A Sanction Policy defines what employees can and cannot do with respect to the …" at bounding box center [521, 204] width 308 height 128
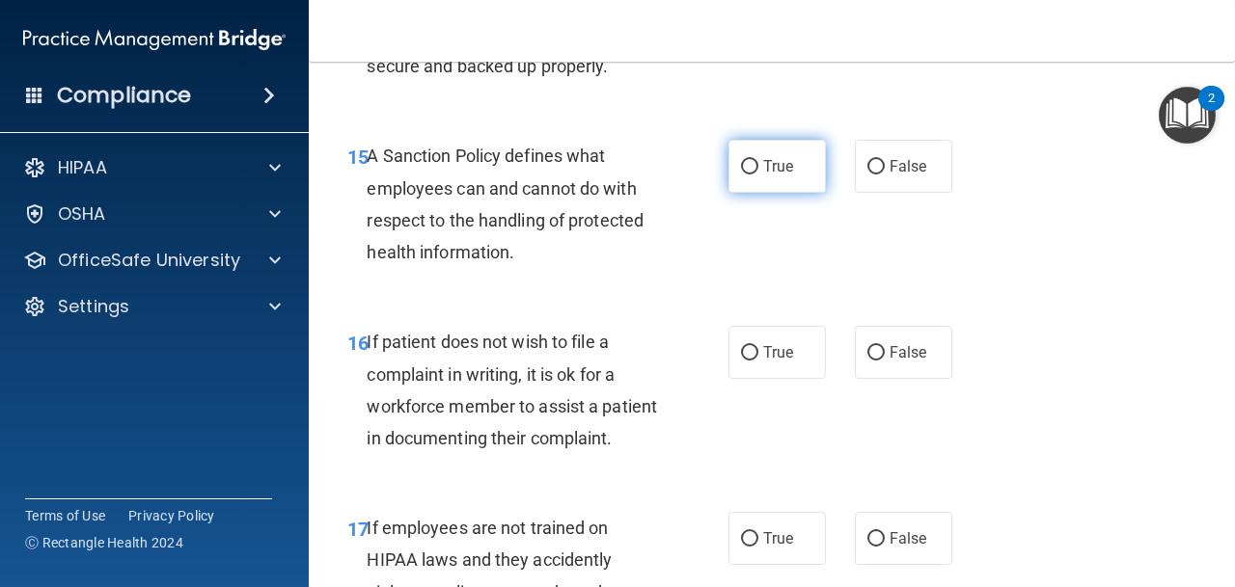
click at [761, 152] on label "True" at bounding box center [776, 166] width 97 height 53
click at [758, 160] on input "True" at bounding box center [749, 167] width 17 height 14
radio input "true"
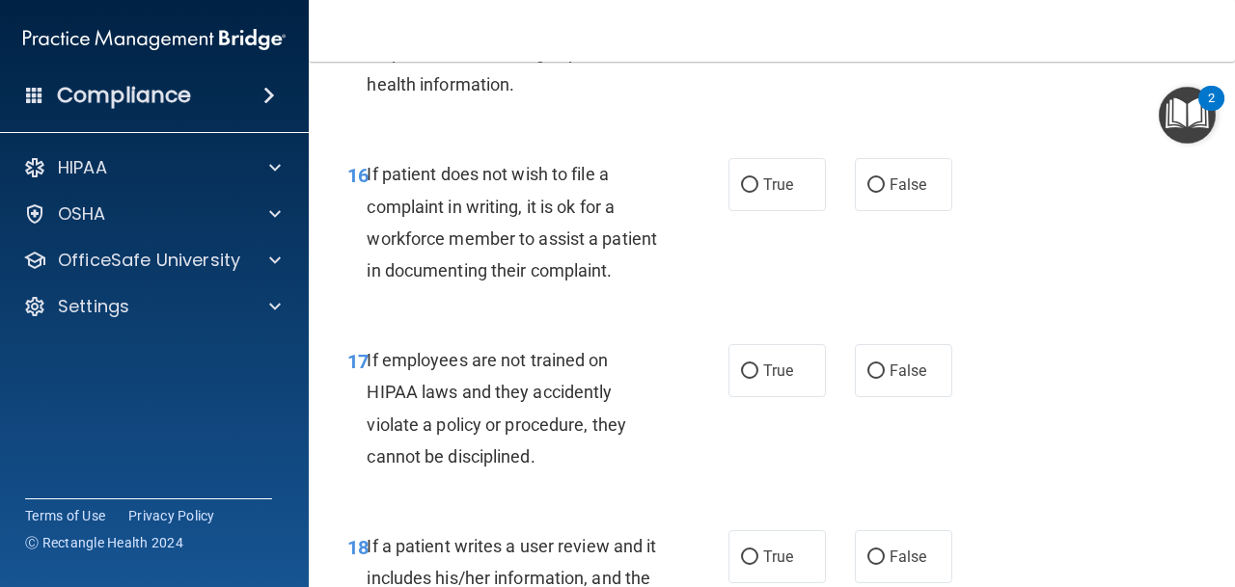
scroll to position [3496, 0]
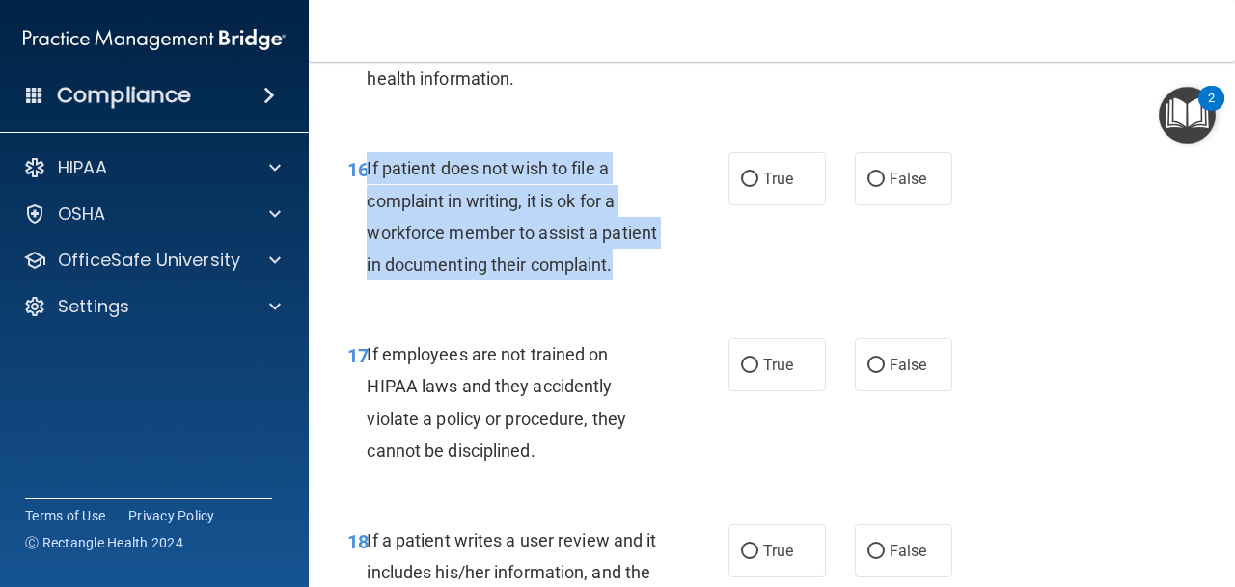
drag, startPoint x: 368, startPoint y: 164, endPoint x: 616, endPoint y: 264, distance: 268.4
click at [616, 264] on div "If patient does not wish to file a complaint in writing, it is ok for a workfor…" at bounding box center [521, 216] width 308 height 128
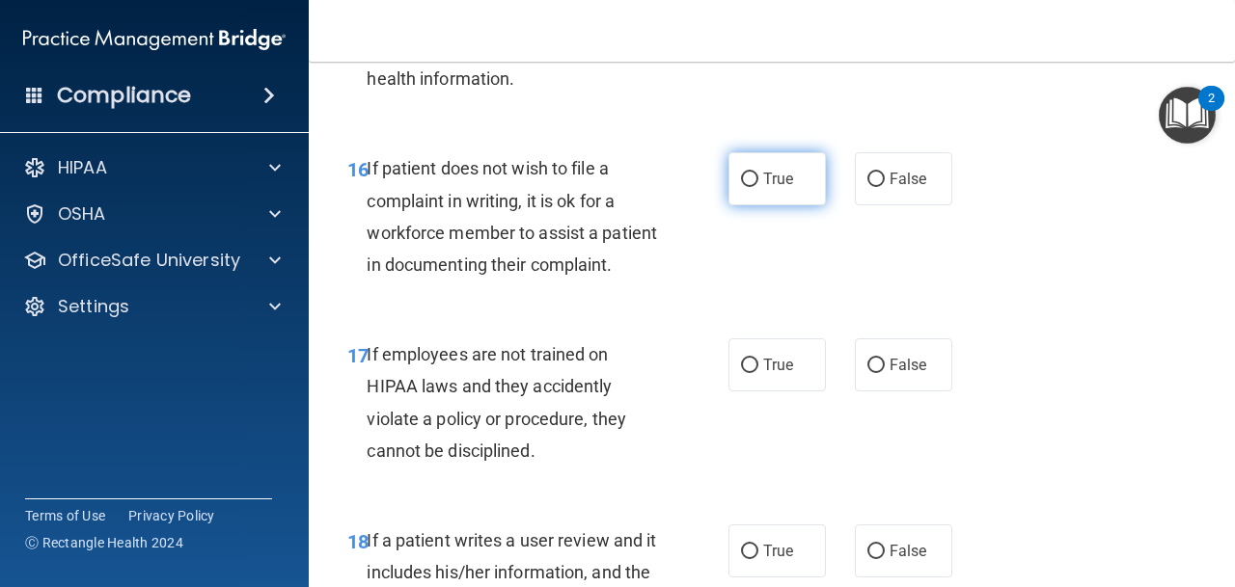
click at [773, 164] on label "True" at bounding box center [776, 178] width 97 height 53
click at [758, 173] on input "True" at bounding box center [749, 180] width 17 height 14
radio input "true"
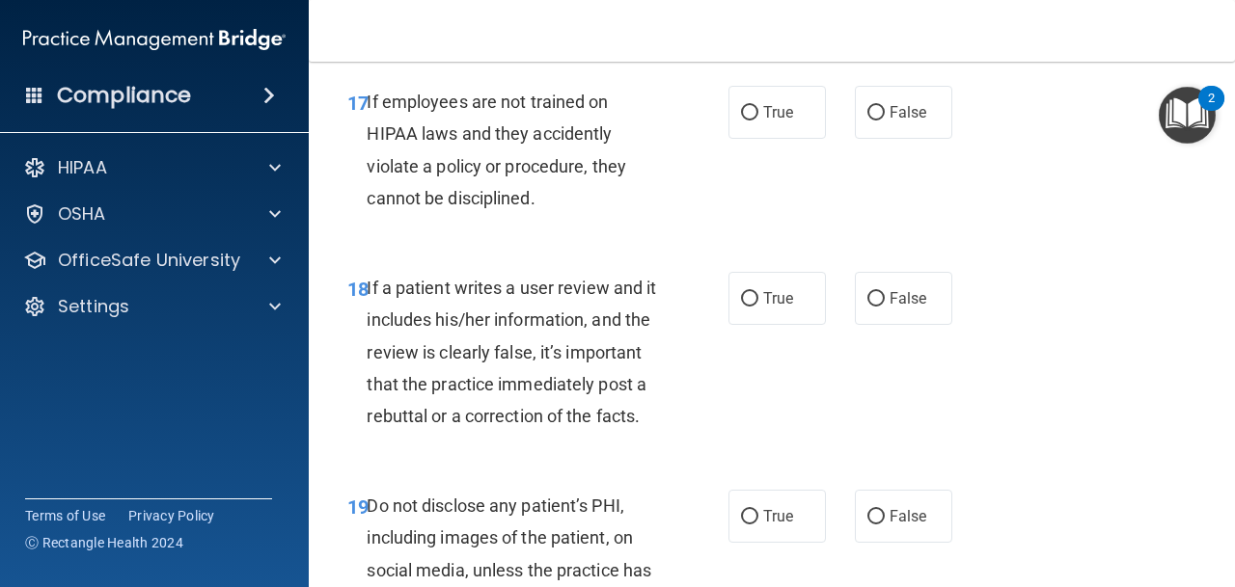
scroll to position [3752, 0]
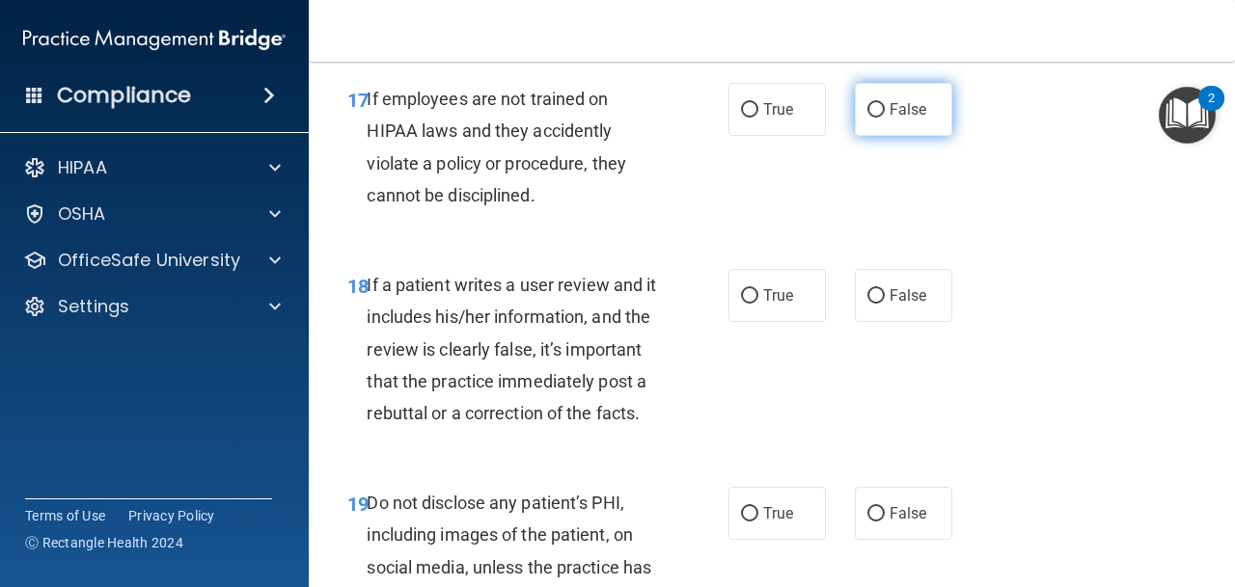
click at [858, 115] on label "False" at bounding box center [903, 109] width 97 height 53
click at [867, 115] on input "False" at bounding box center [875, 110] width 17 height 14
radio input "true"
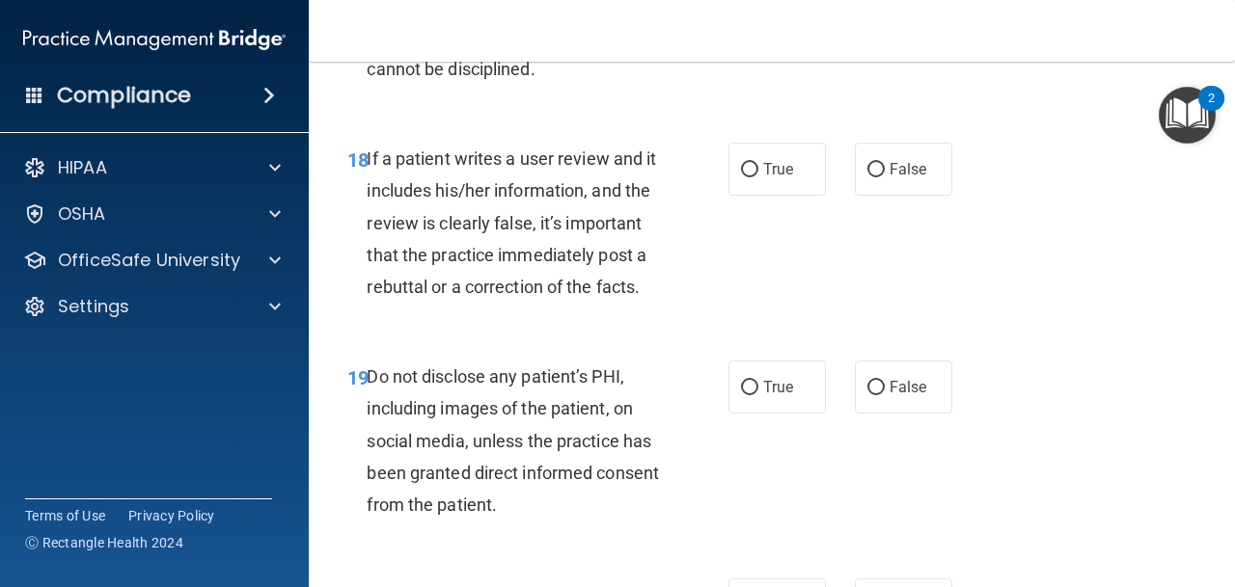
scroll to position [3884, 0]
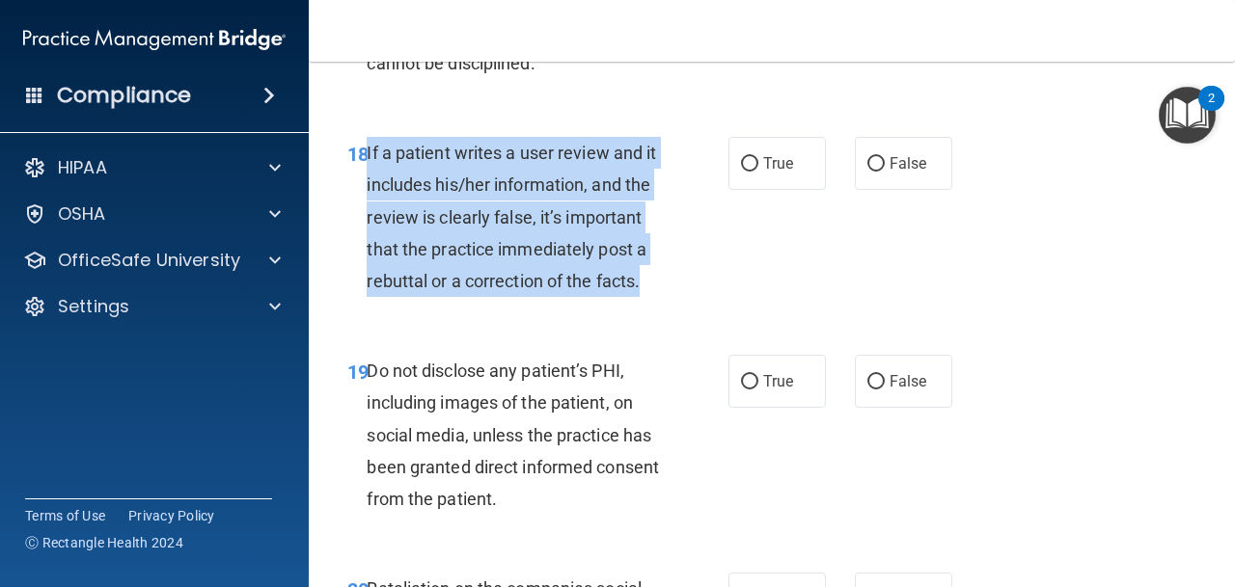
drag, startPoint x: 368, startPoint y: 154, endPoint x: 684, endPoint y: 263, distance: 334.7
click at [684, 266] on div "18 If a patient writes a user review and it includes his/her information, and t…" at bounding box center [537, 222] width 439 height 170
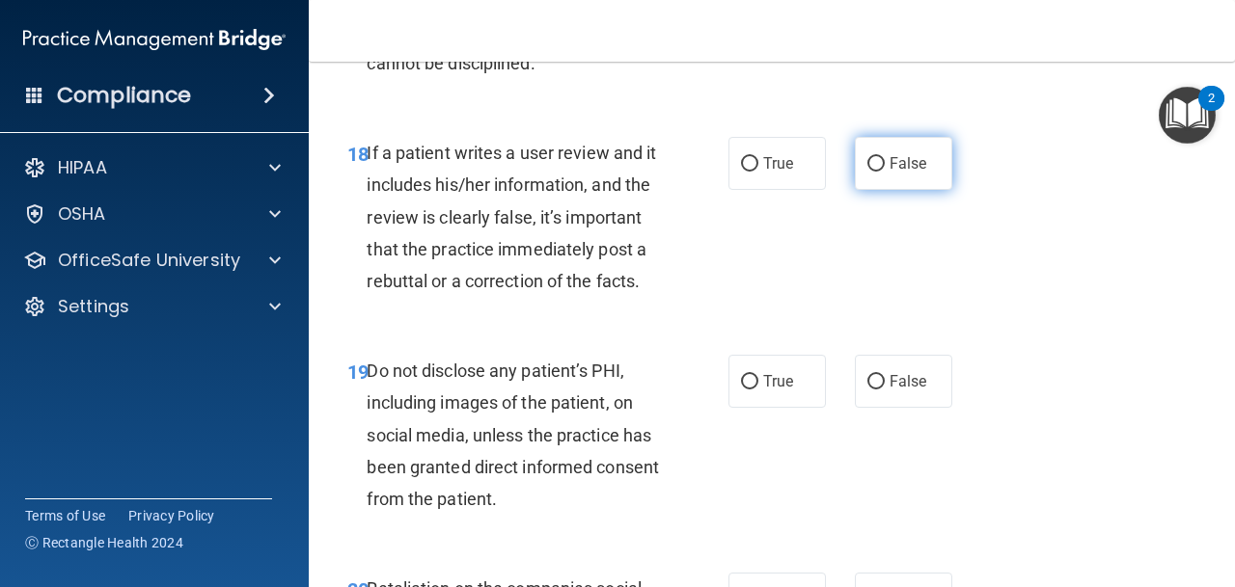
click at [899, 169] on span "False" at bounding box center [908, 163] width 38 height 18
click at [885, 169] on input "False" at bounding box center [875, 164] width 17 height 14
radio input "true"
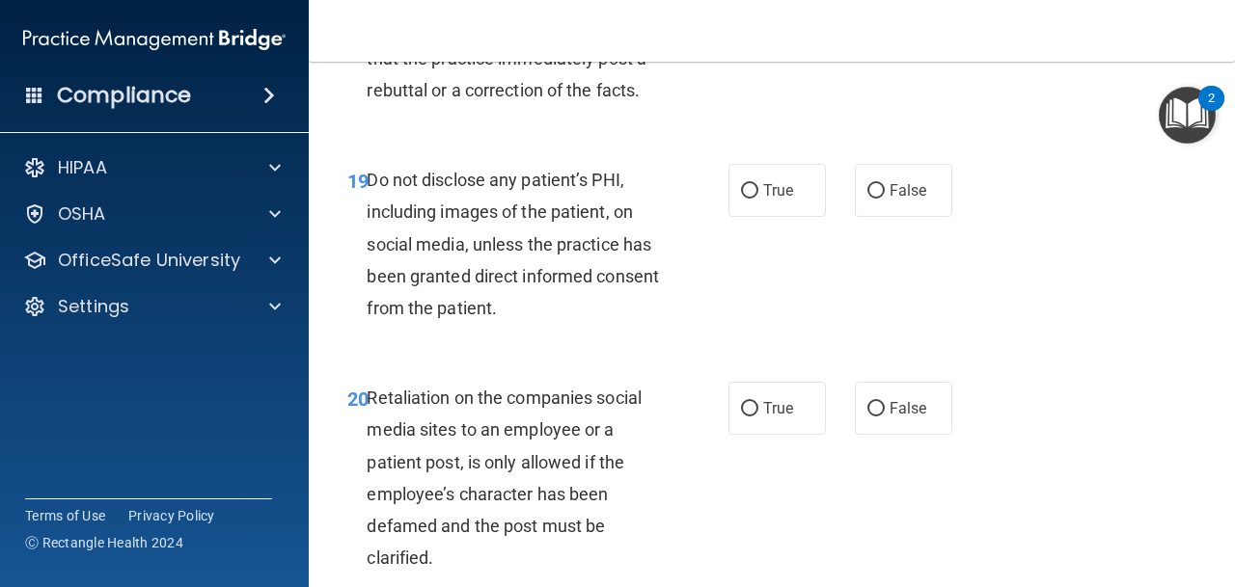
scroll to position [4098, 0]
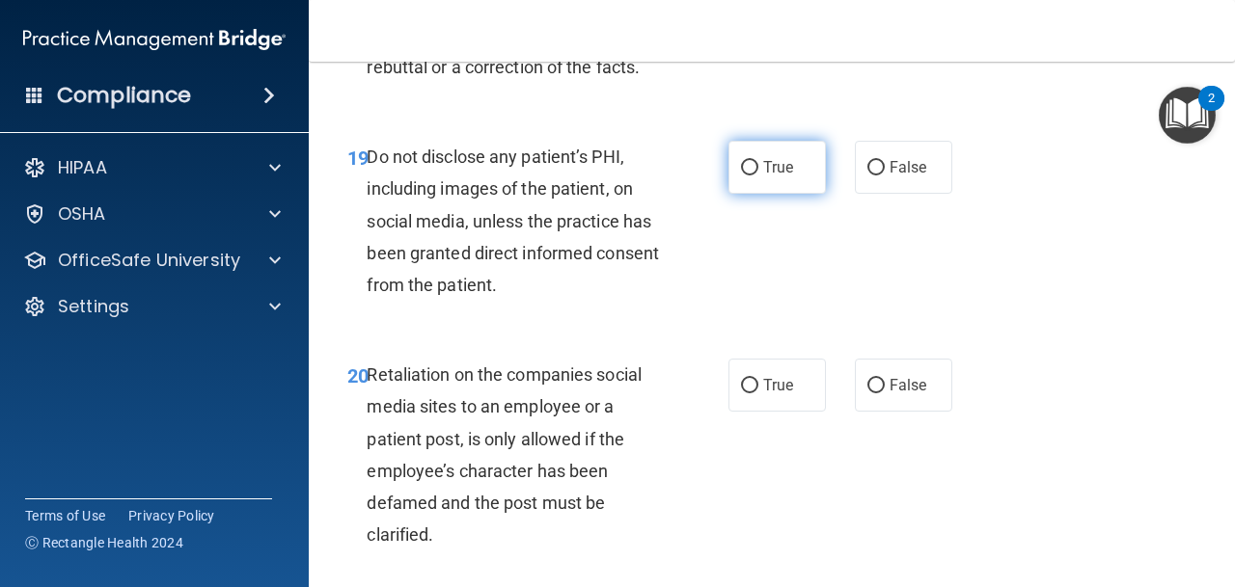
click at [749, 175] on input "True" at bounding box center [749, 168] width 17 height 14
radio input "true"
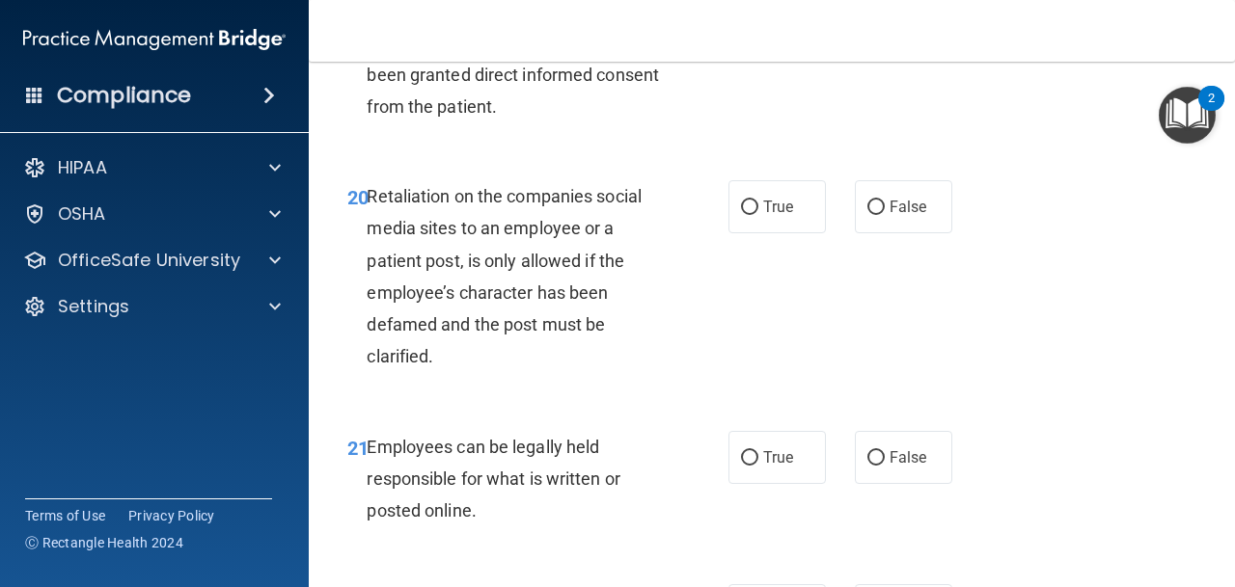
scroll to position [4279, 0]
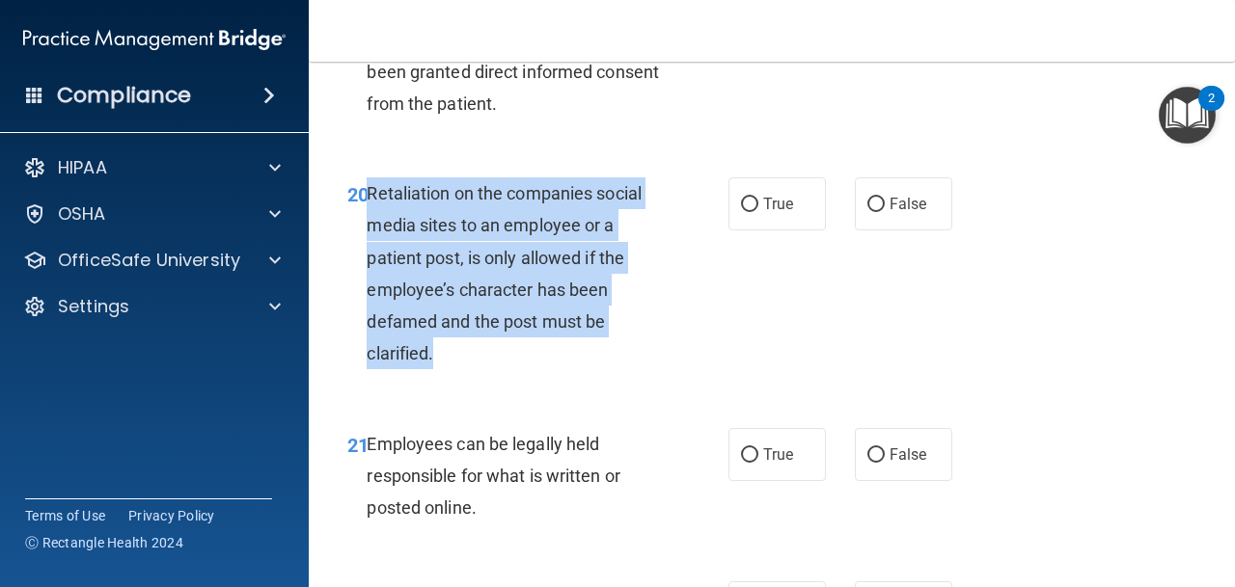
drag, startPoint x: 369, startPoint y: 193, endPoint x: 554, endPoint y: 365, distance: 252.6
click at [554, 365] on div "Retaliation on the companies social media sites to an employee or a patient pos…" at bounding box center [521, 274] width 308 height 192
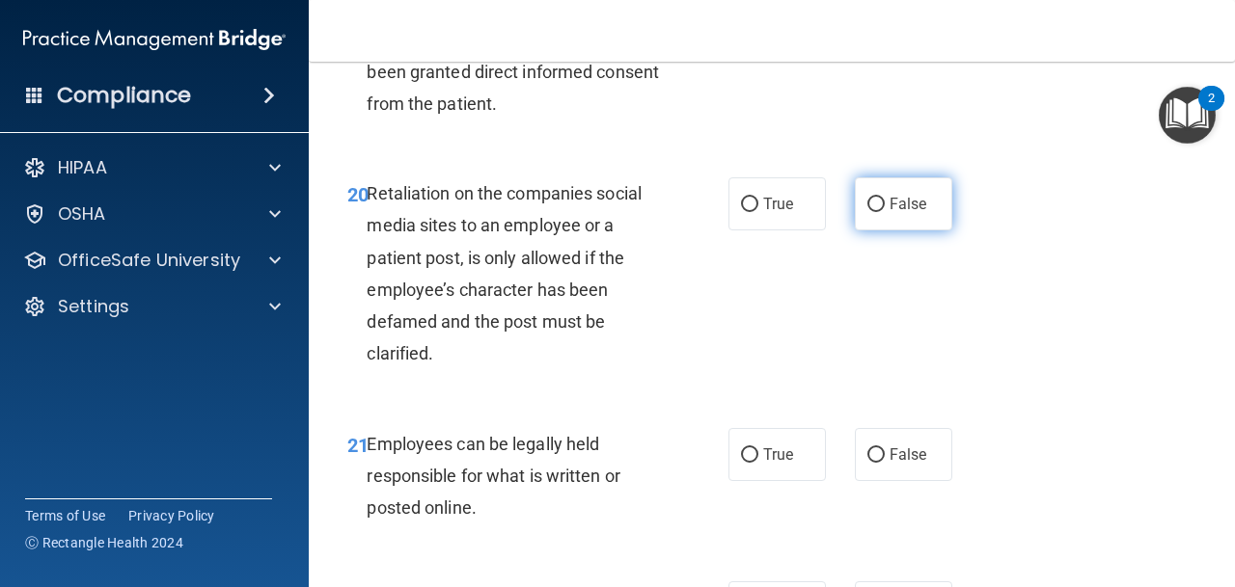
click at [905, 222] on label "False" at bounding box center [903, 204] width 97 height 53
click at [885, 212] on input "False" at bounding box center [875, 205] width 17 height 14
radio input "true"
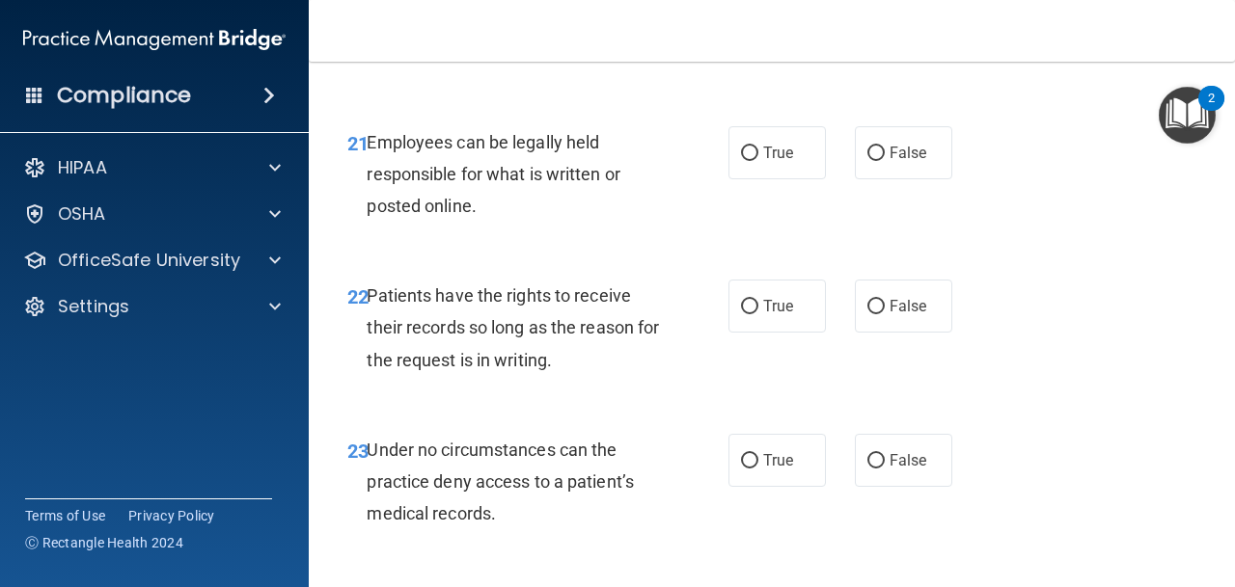
scroll to position [4587, 0]
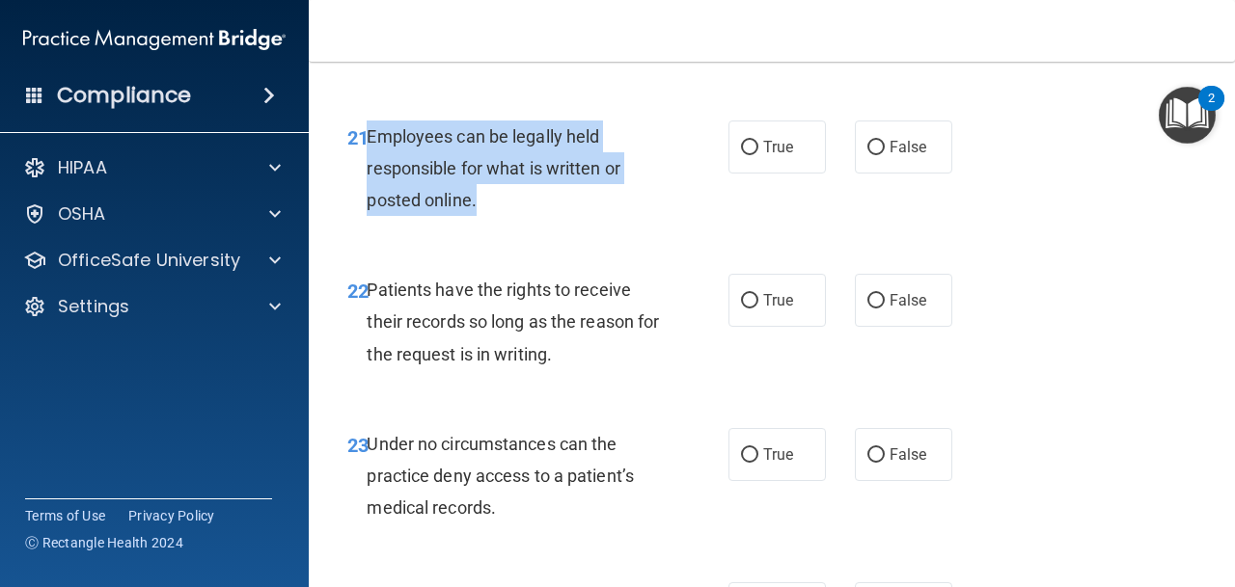
drag, startPoint x: 479, startPoint y: 205, endPoint x: 371, endPoint y: 130, distance: 131.7
click at [371, 130] on div "Employees can be legally held responsible for what is written or posted online." at bounding box center [521, 169] width 308 height 96
click at [718, 136] on div "21 Employees can be legally held responsible for what is written or posted onli…" at bounding box center [537, 174] width 439 height 106
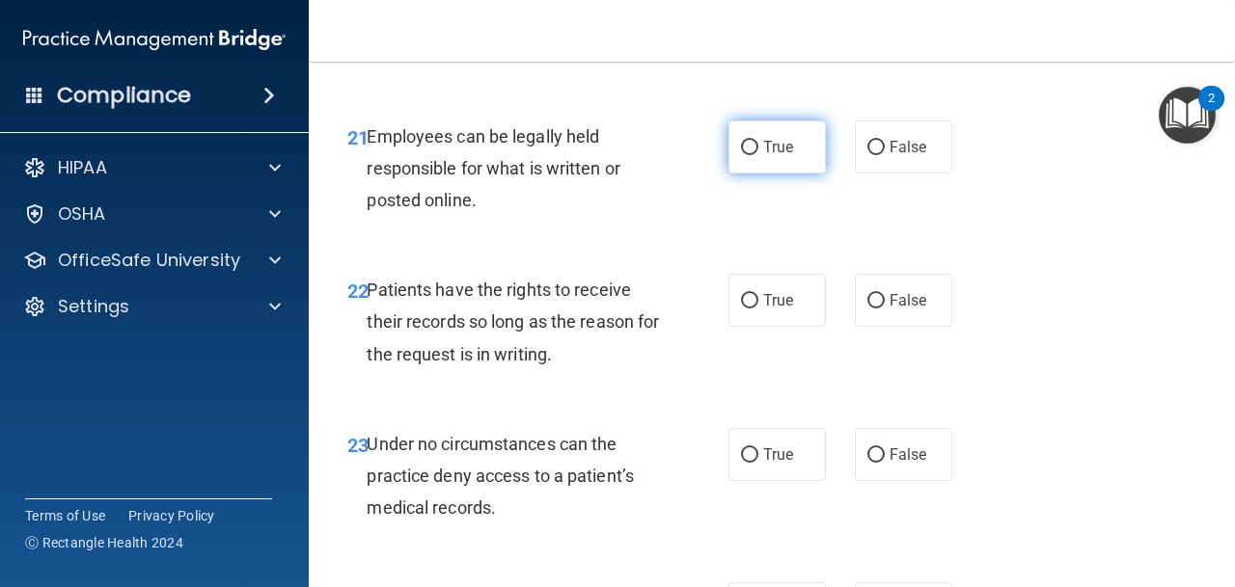
drag, startPoint x: 771, startPoint y: 139, endPoint x: 756, endPoint y: 139, distance: 14.5
click at [771, 139] on span "True" at bounding box center [778, 147] width 30 height 18
click at [758, 141] on input "True" at bounding box center [749, 148] width 17 height 14
radio input "true"
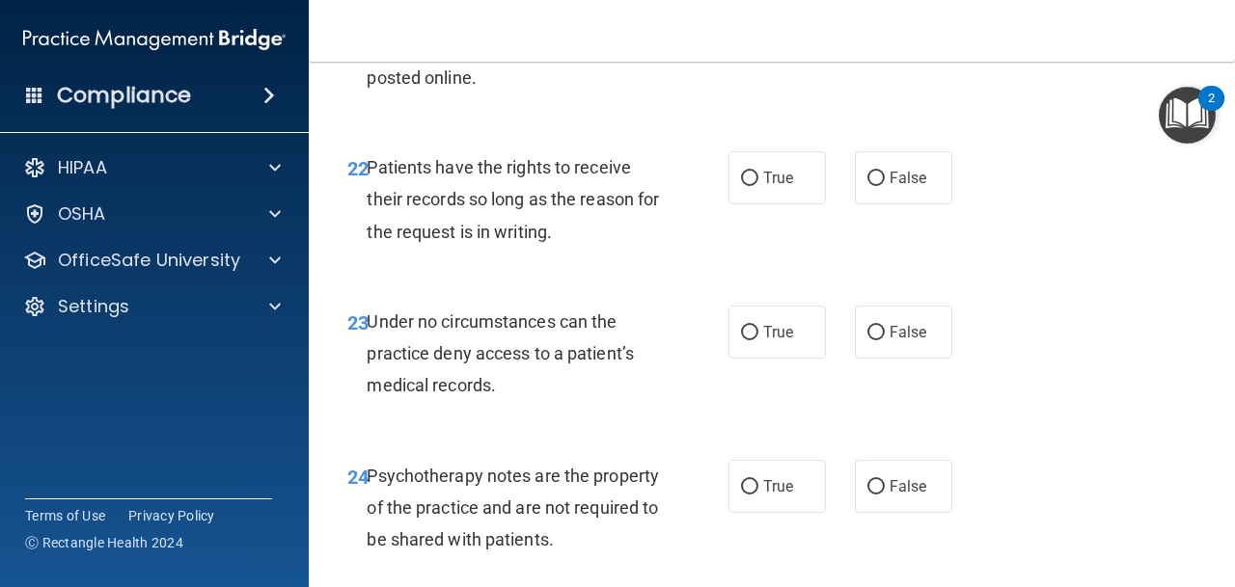
scroll to position [4728, 0]
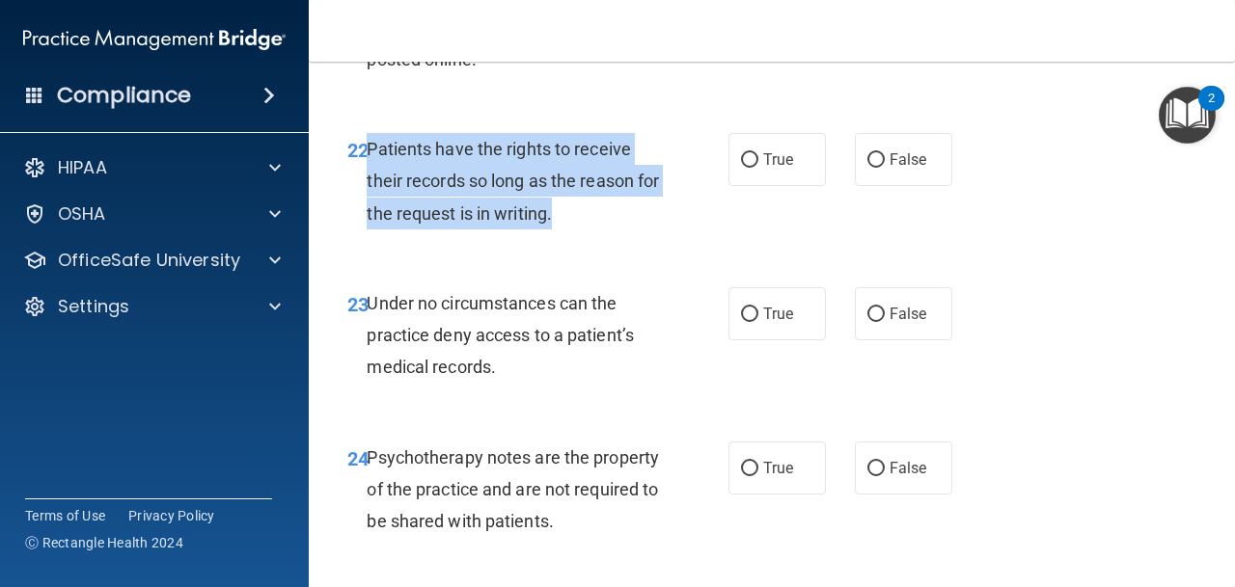
drag, startPoint x: 587, startPoint y: 217, endPoint x: 373, endPoint y: 156, distance: 222.6
click at [371, 156] on div "Patients have the rights to receive their records so long as the reason for the…" at bounding box center [521, 181] width 308 height 96
click at [745, 156] on input "True" at bounding box center [749, 160] width 17 height 14
radio input "true"
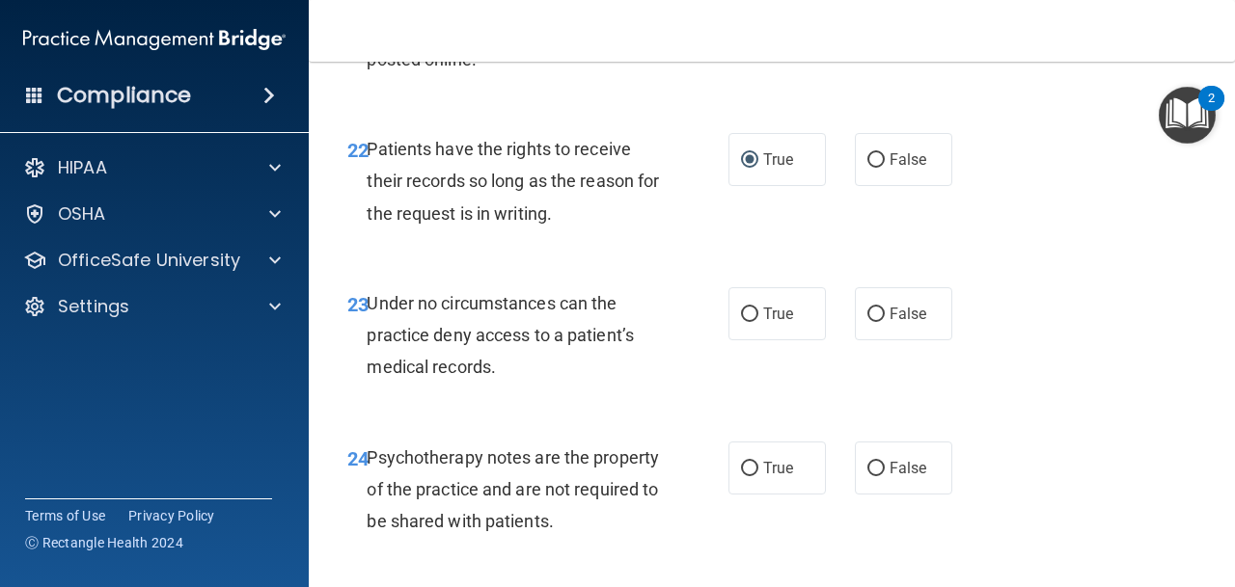
click at [601, 100] on div "21 Employees can be legally held responsible for what is written or posted onli…" at bounding box center [772, 33] width 878 height 154
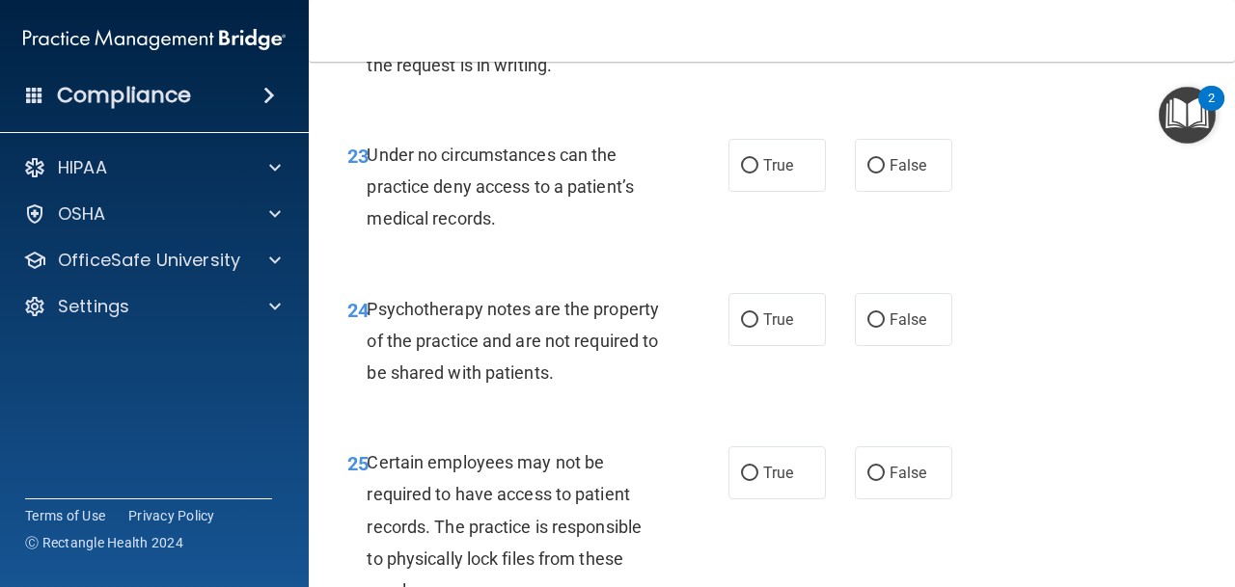
scroll to position [4878, 0]
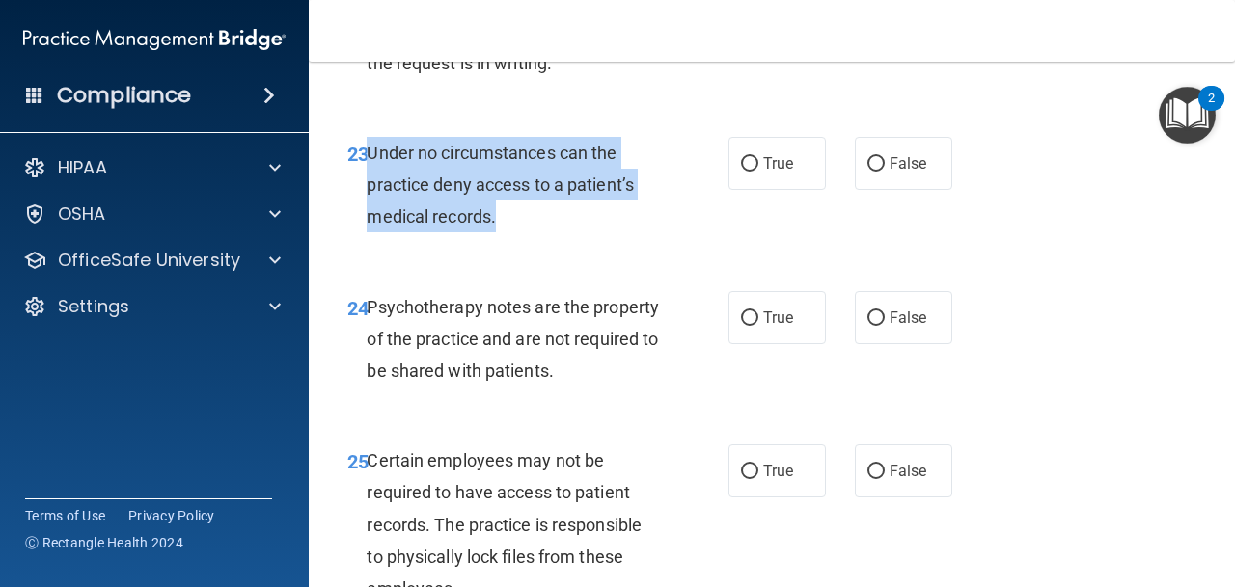
drag, startPoint x: 369, startPoint y: 159, endPoint x: 496, endPoint y: 217, distance: 139.9
click at [496, 217] on span "Under no circumstances can the practice deny access to a patient’s medical reco…" at bounding box center [500, 185] width 267 height 84
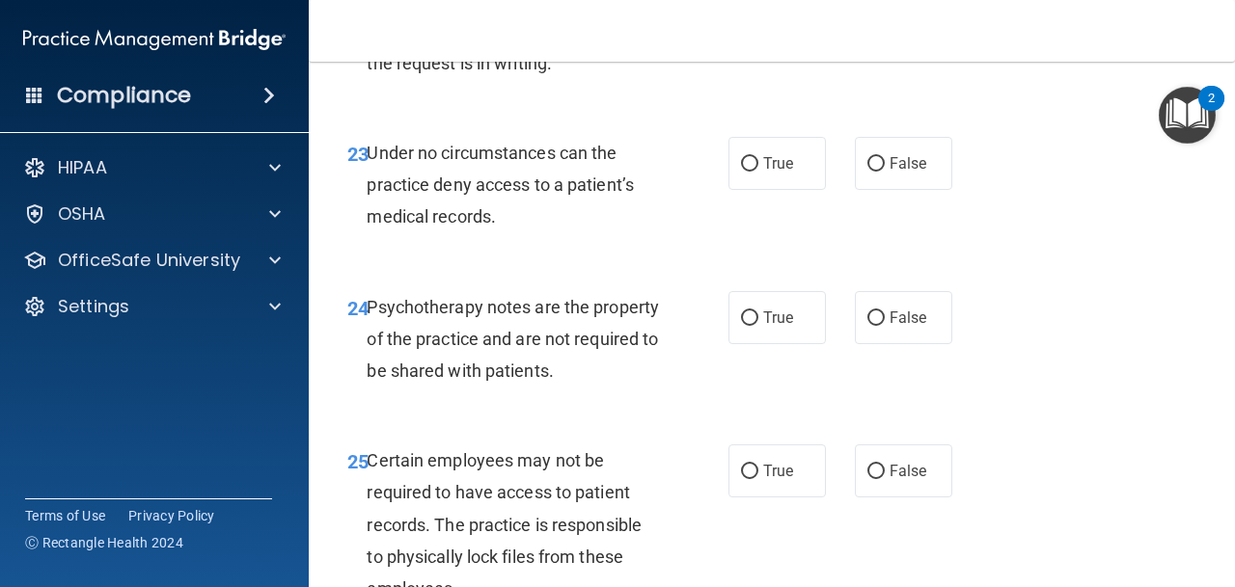
click at [851, 165] on div "True False" at bounding box center [845, 163] width 234 height 53
click at [876, 162] on input "False" at bounding box center [875, 164] width 17 height 14
radio input "true"
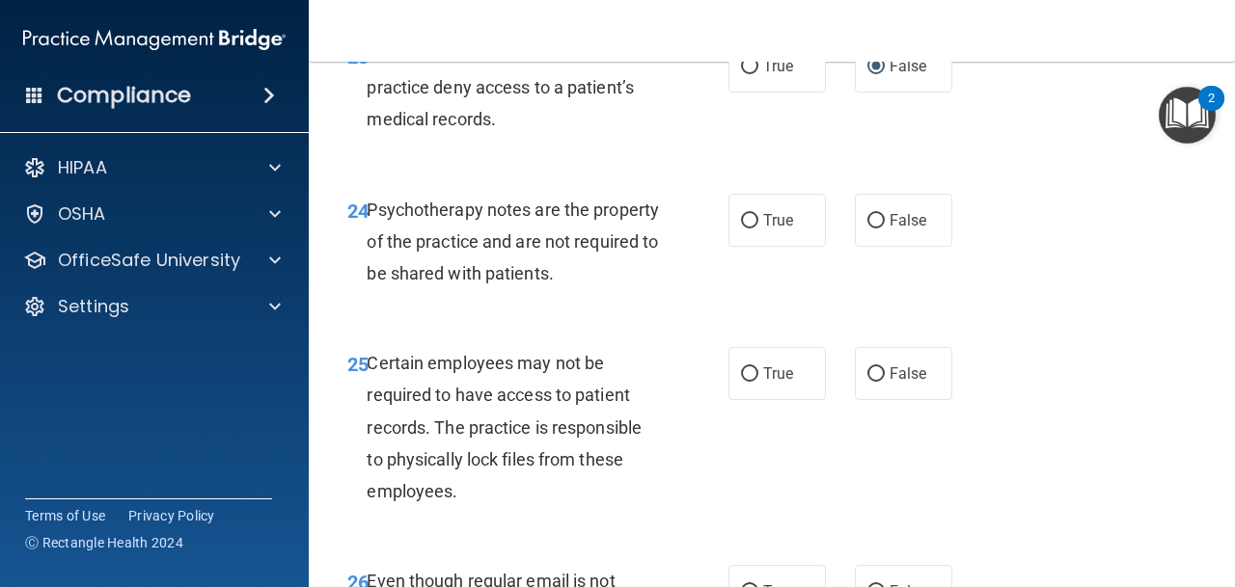
scroll to position [4989, 0]
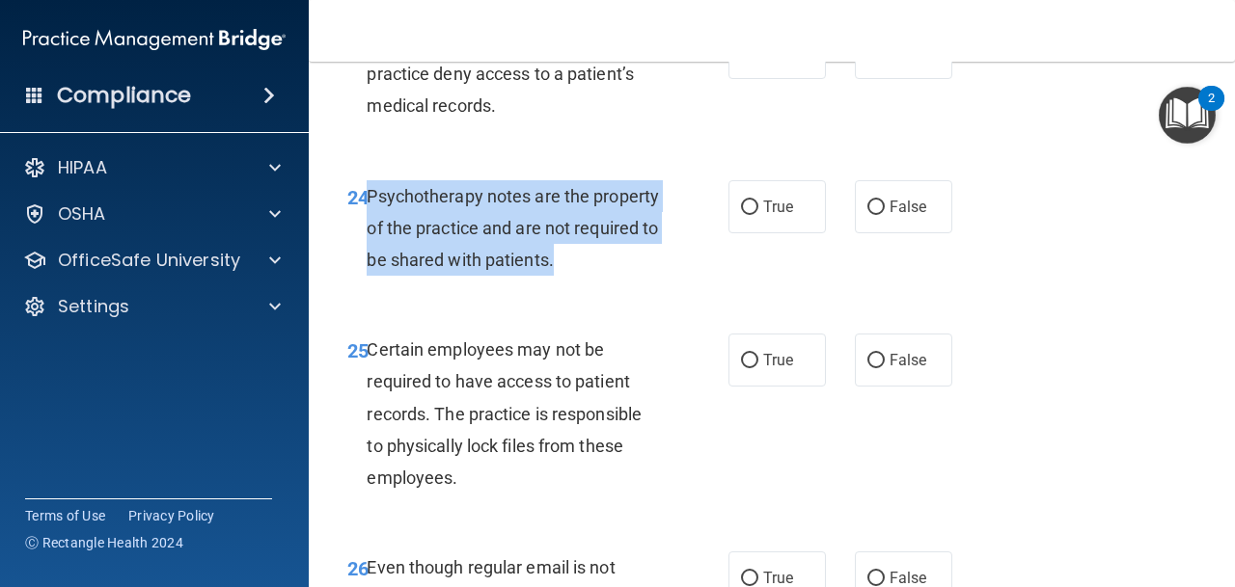
drag, startPoint x: 369, startPoint y: 201, endPoint x: 583, endPoint y: 264, distance: 223.4
click at [583, 264] on div "Psychotherapy notes are the property of the practice and are not required to be…" at bounding box center [521, 228] width 308 height 96
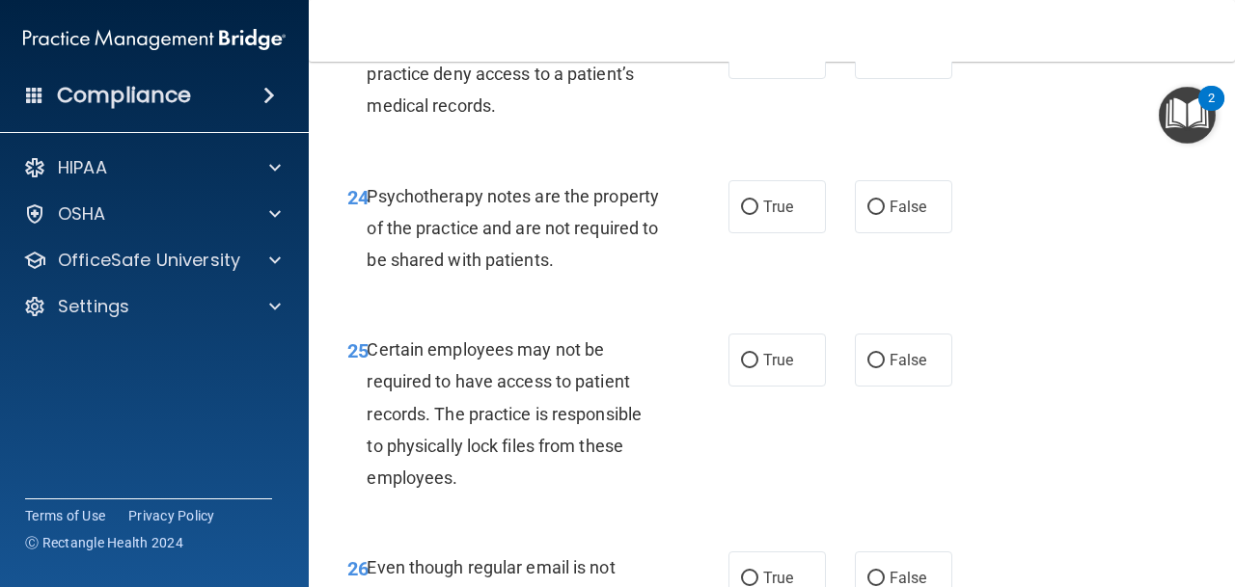
click at [526, 161] on div "24 Psychotherapy notes are the property of the practice and are not required to…" at bounding box center [772, 233] width 878 height 154
click at [881, 201] on input "False" at bounding box center [875, 208] width 17 height 14
radio input "true"
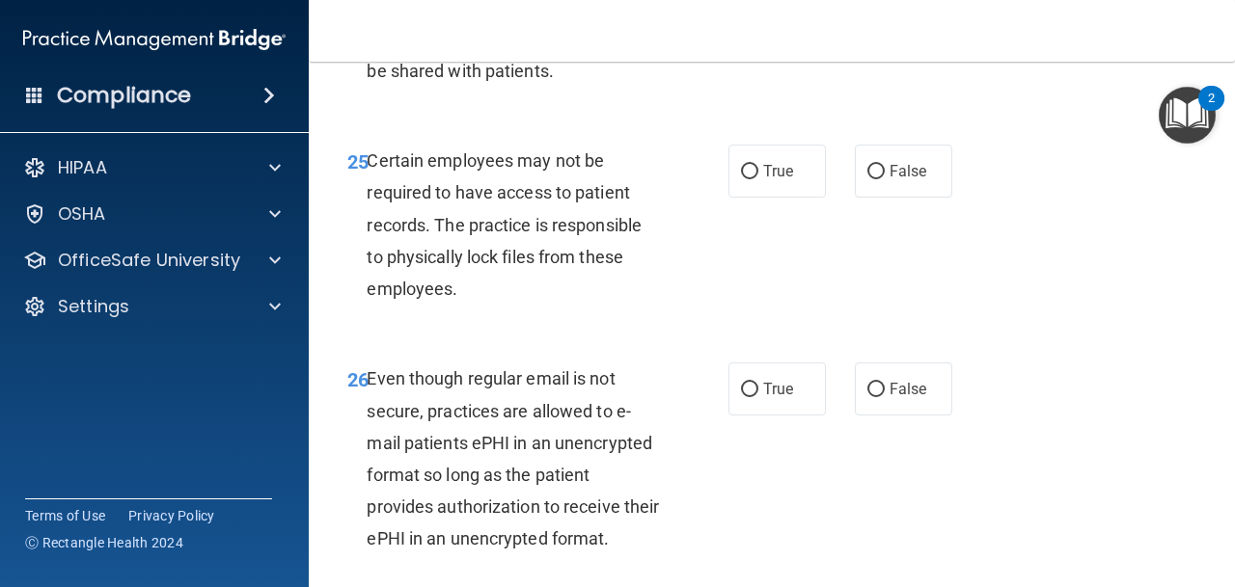
scroll to position [5179, 0]
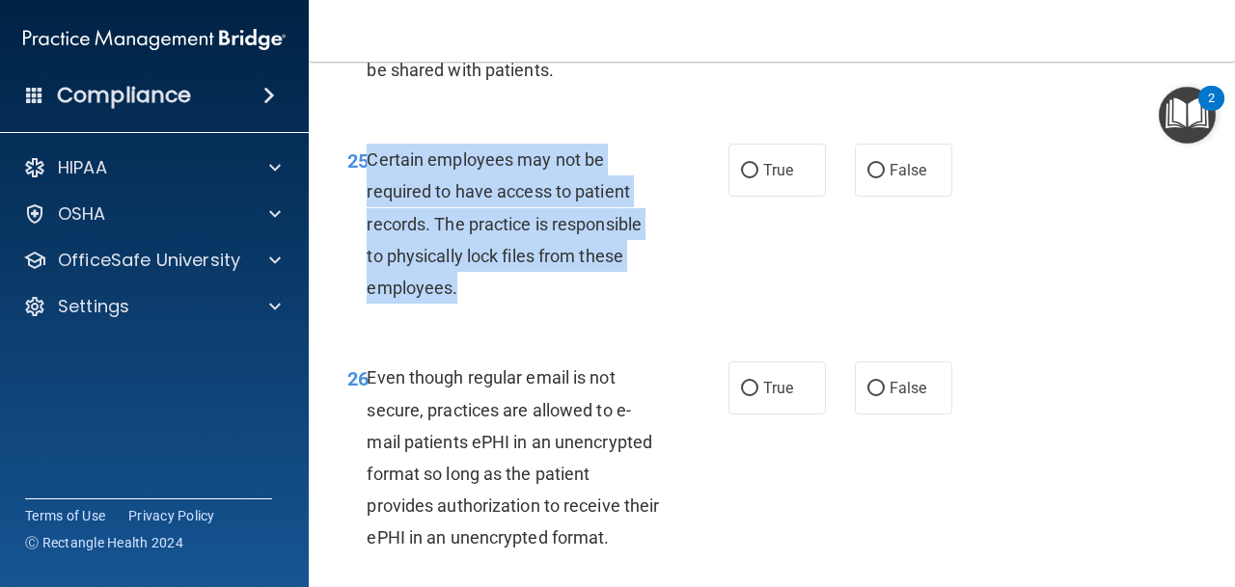
drag, startPoint x: 370, startPoint y: 156, endPoint x: 465, endPoint y: 311, distance: 181.0
click at [465, 311] on div "25 Certain employees may not be required to have access to patient records. The…" at bounding box center [537, 229] width 439 height 170
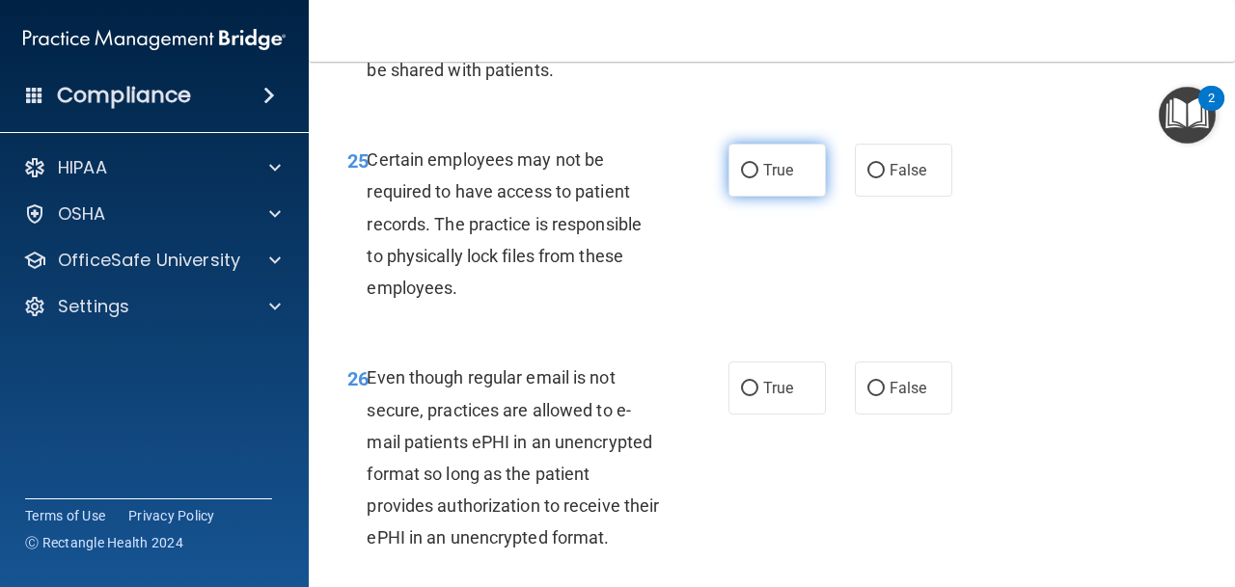
click at [742, 180] on label "True" at bounding box center [776, 170] width 97 height 53
click at [742, 178] on input "True" at bounding box center [749, 171] width 17 height 14
radio input "true"
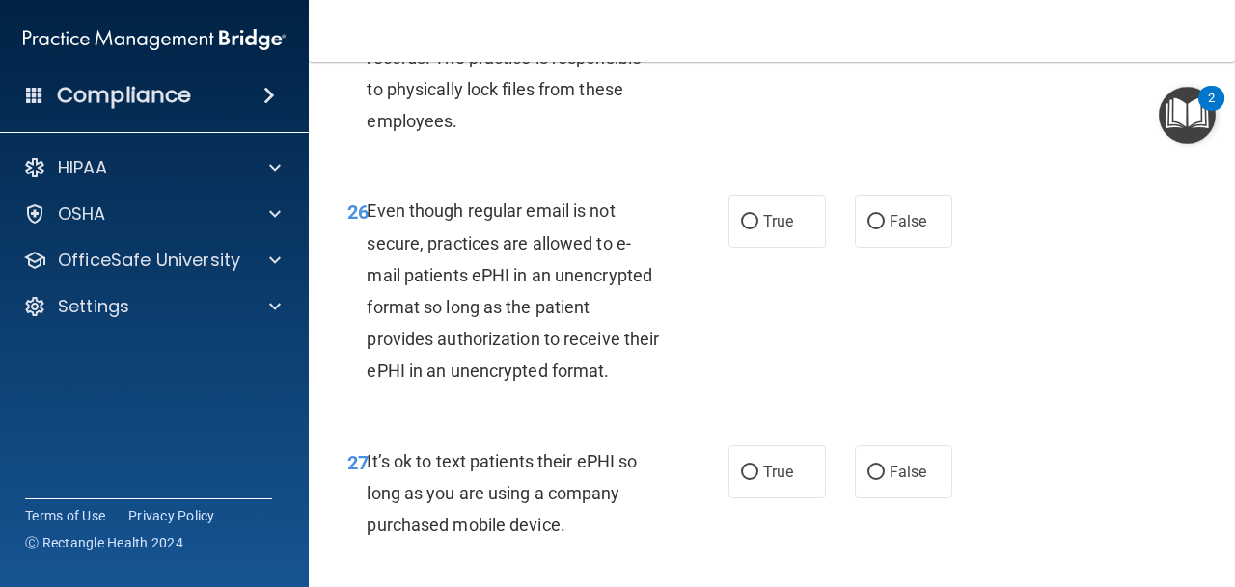
scroll to position [5361, 0]
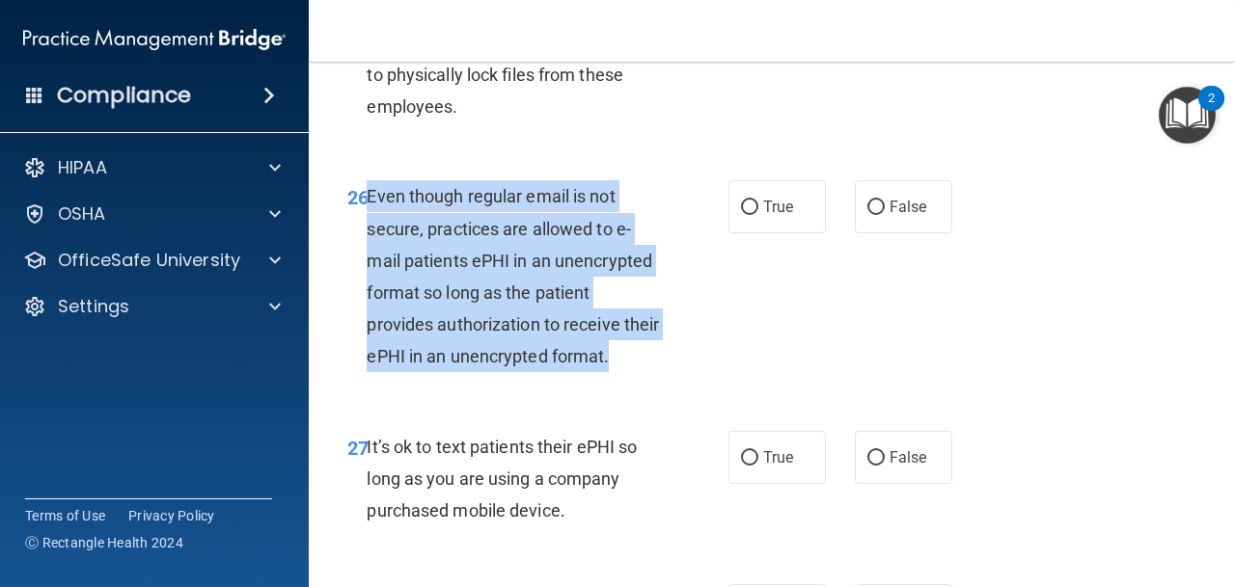
drag, startPoint x: 369, startPoint y: 192, endPoint x: 723, endPoint y: 371, distance: 396.1
click at [724, 371] on div "26 Even though regular email is not secure, practices are allowed to e-mail pat…" at bounding box center [537, 281] width 439 height 202
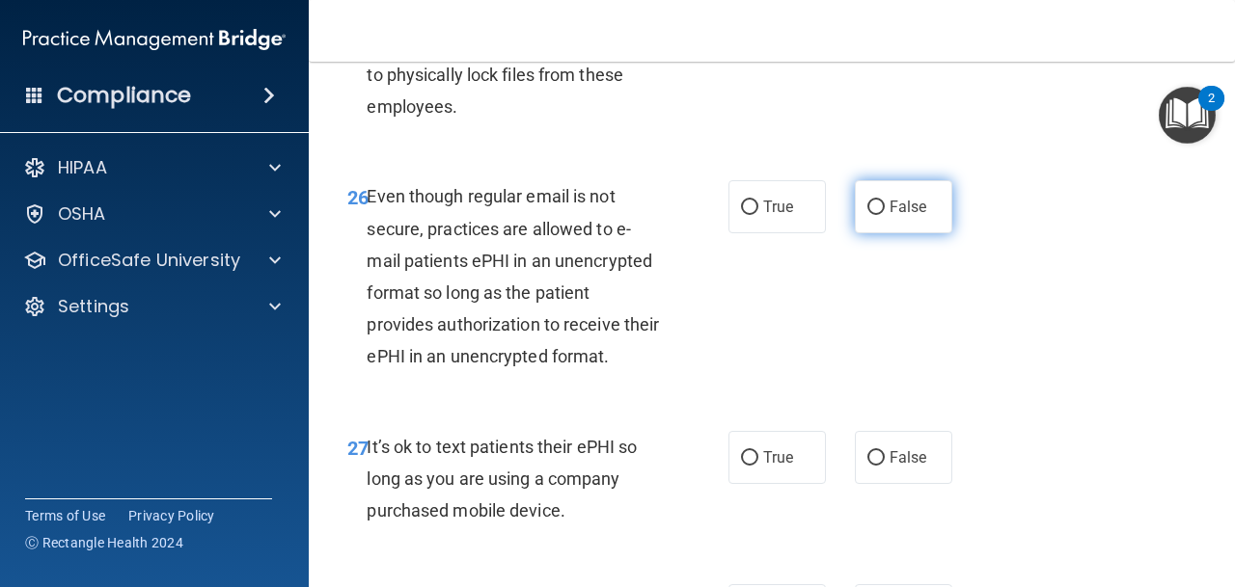
click at [914, 222] on label "False" at bounding box center [903, 206] width 97 height 53
click at [885, 215] on input "False" at bounding box center [875, 208] width 17 height 14
radio input "true"
drag, startPoint x: 367, startPoint y: 451, endPoint x: 580, endPoint y: 526, distance: 225.8
click at [580, 526] on div "It’s ok to text patients their ePHI so long as you are using a company purchase…" at bounding box center [521, 479] width 308 height 96
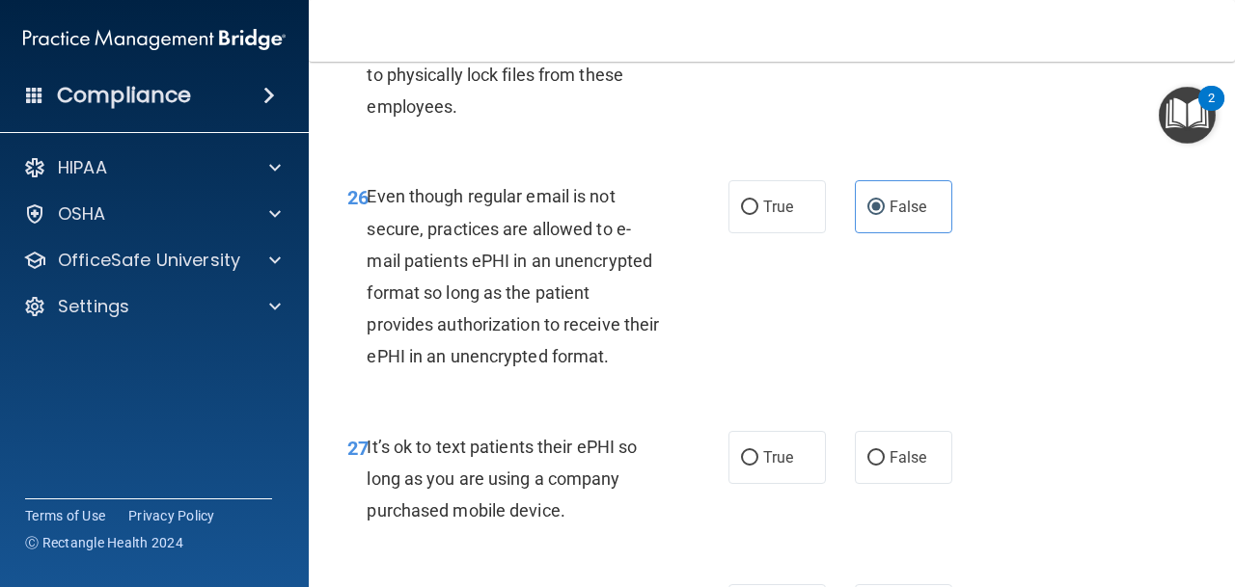
click at [831, 332] on div "26 Even though regular email is not secure, practices are allowed to e-mail pat…" at bounding box center [772, 281] width 878 height 250
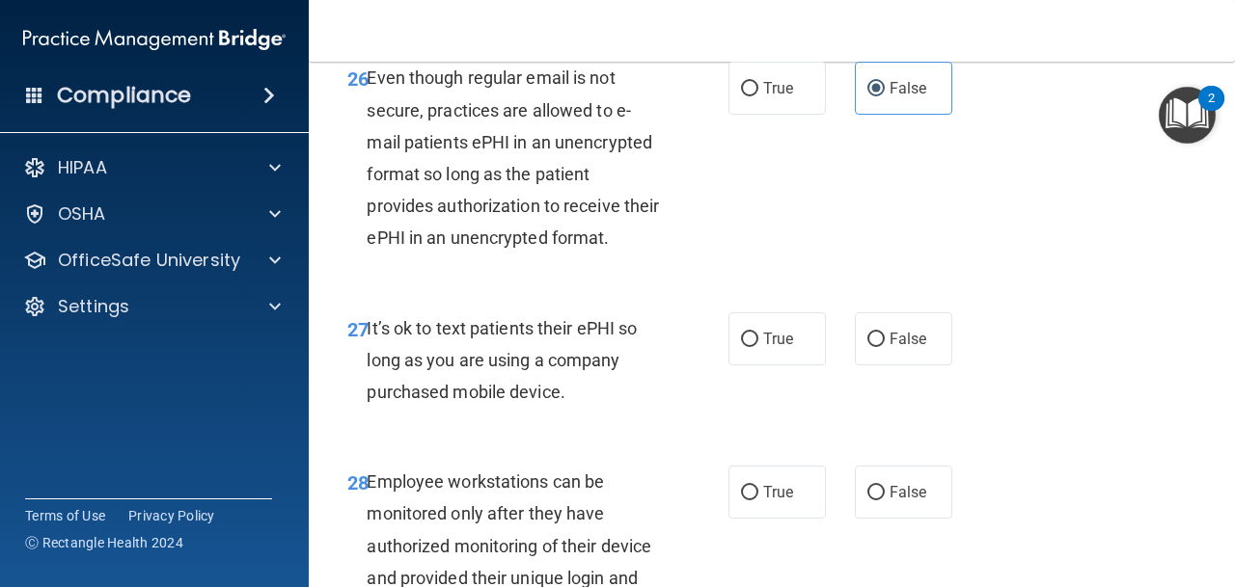
scroll to position [5481, 0]
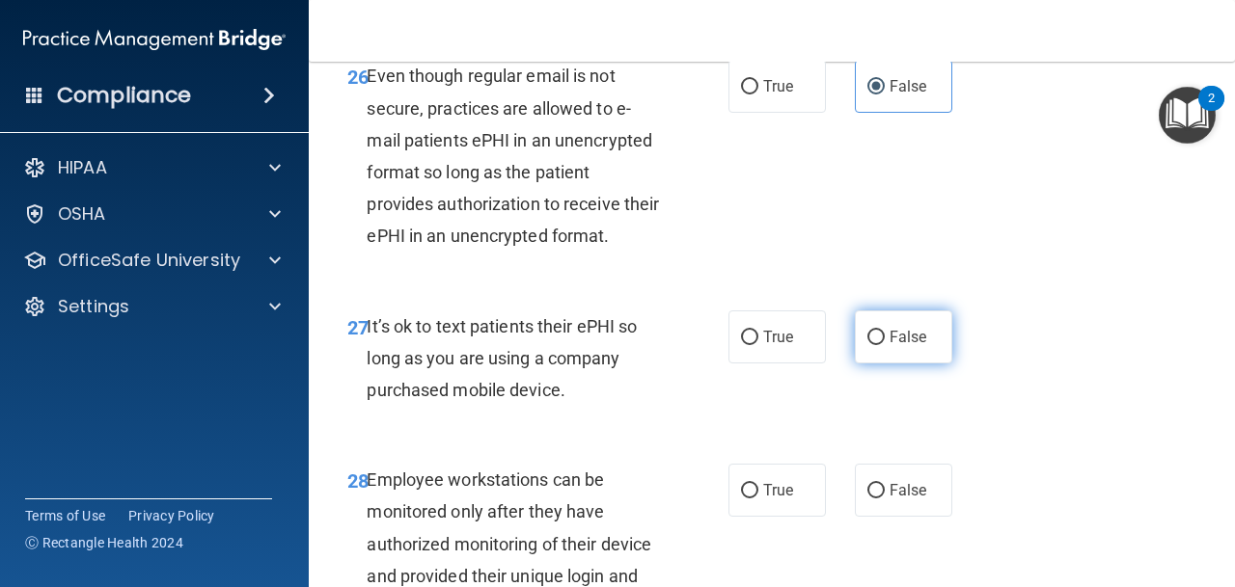
click at [867, 343] on input "False" at bounding box center [875, 338] width 17 height 14
radio input "true"
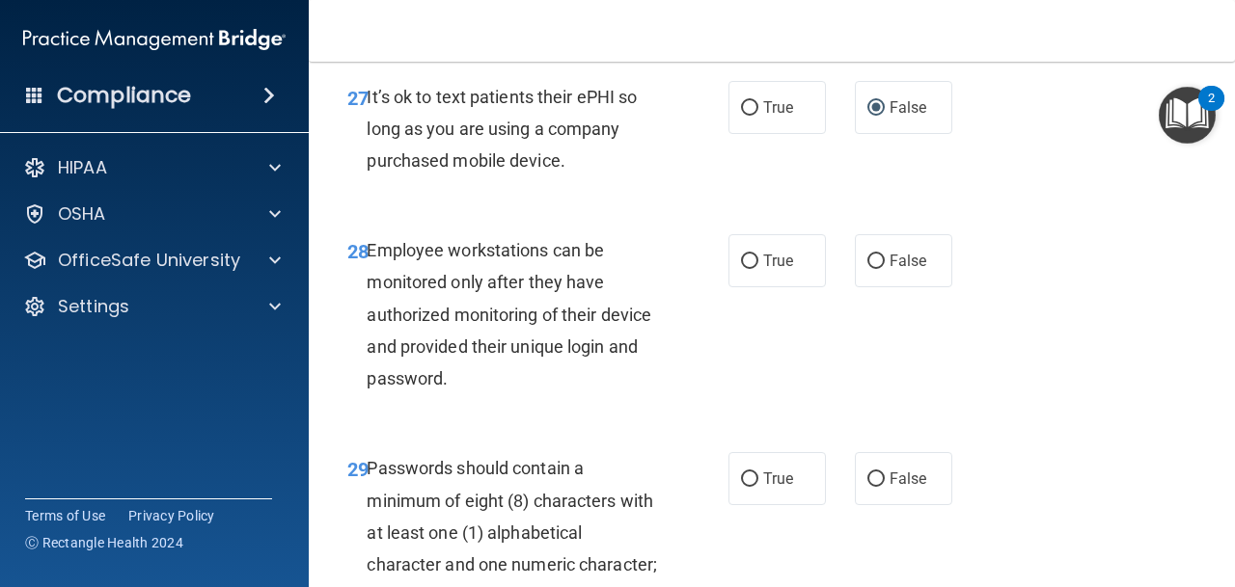
scroll to position [5723, 0]
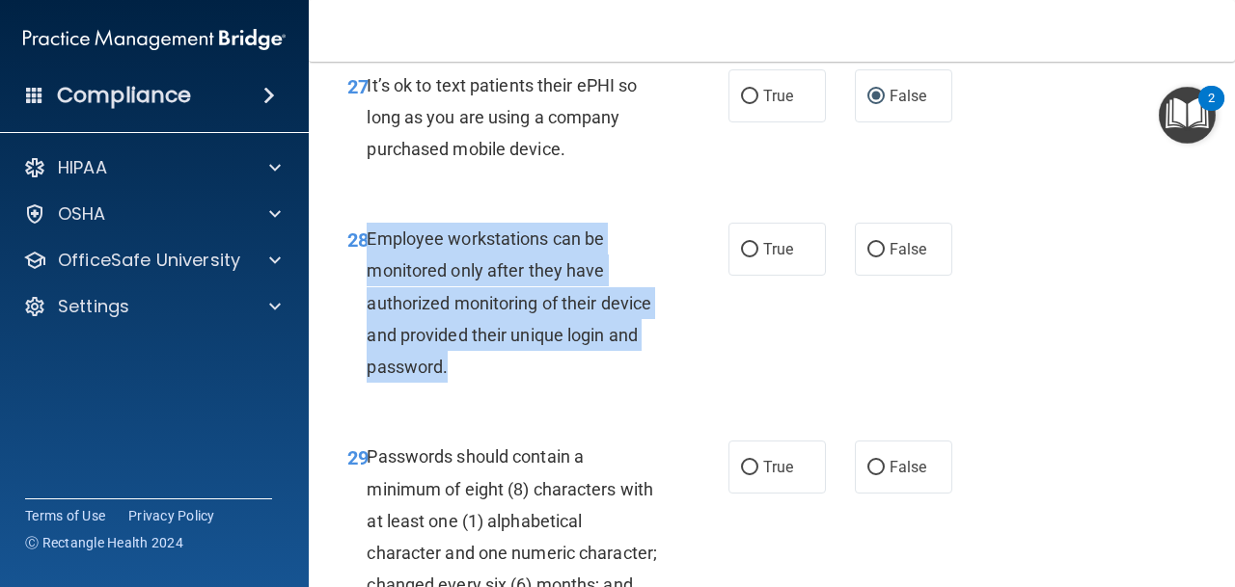
drag, startPoint x: 466, startPoint y: 372, endPoint x: 370, endPoint y: 245, distance: 159.2
click at [370, 245] on div "Employee workstations can be monitored only after they have authorized monitori…" at bounding box center [521, 303] width 308 height 160
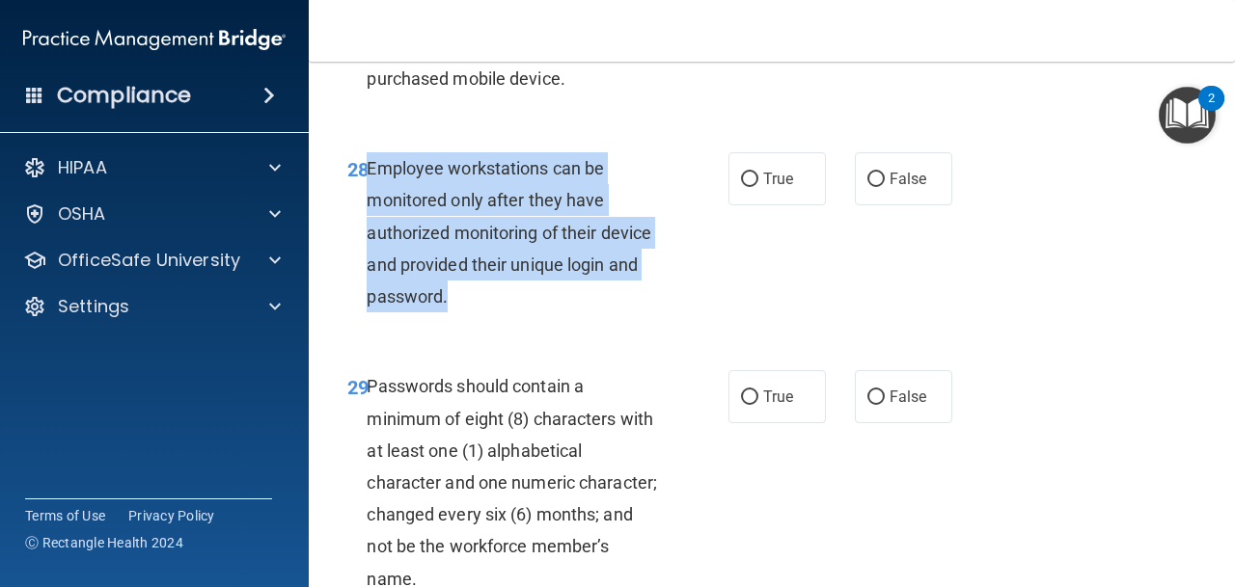
scroll to position [5807, 0]
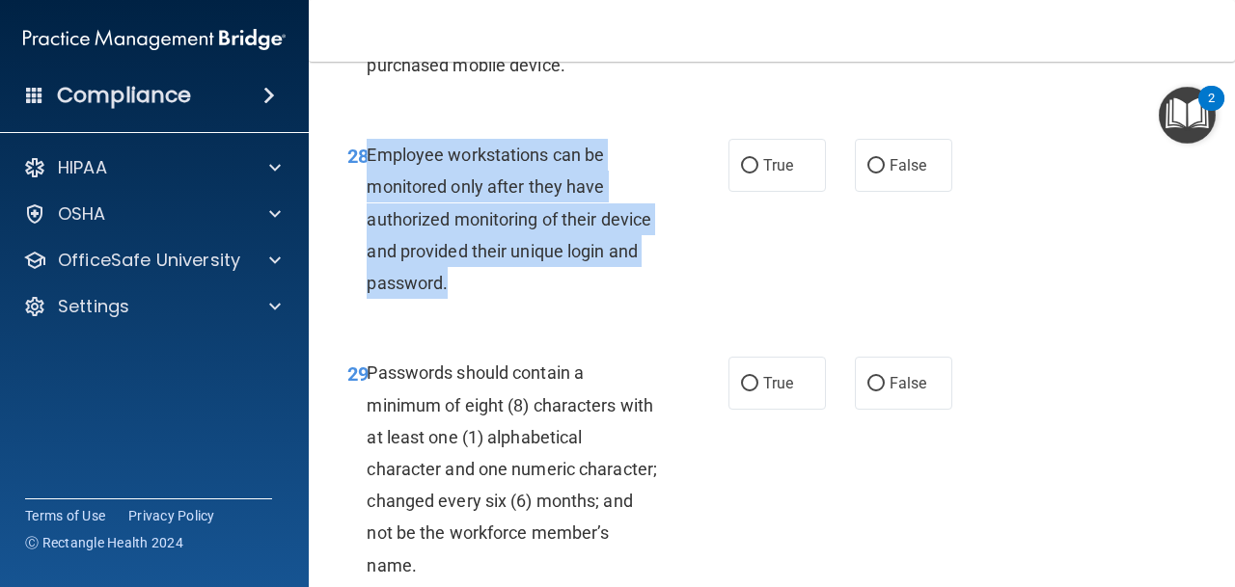
click at [568, 193] on span "Employee workstations can be monitored only after they have authorized monitori…" at bounding box center [509, 219] width 285 height 149
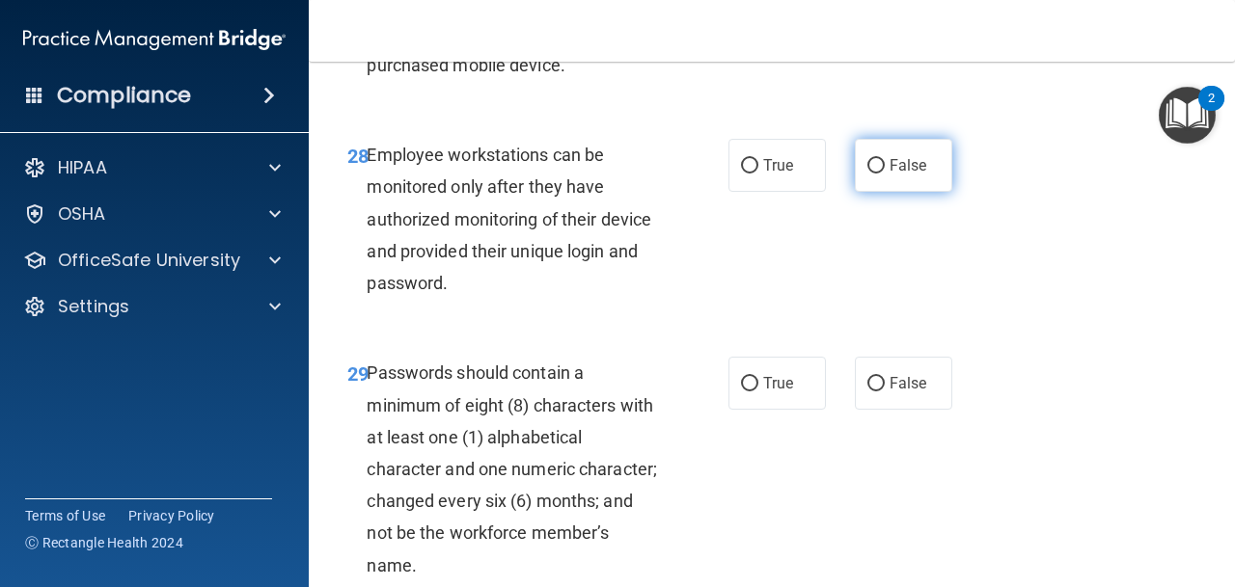
click at [892, 175] on label "False" at bounding box center [903, 165] width 97 height 53
click at [885, 174] on input "False" at bounding box center [875, 166] width 17 height 14
radio input "true"
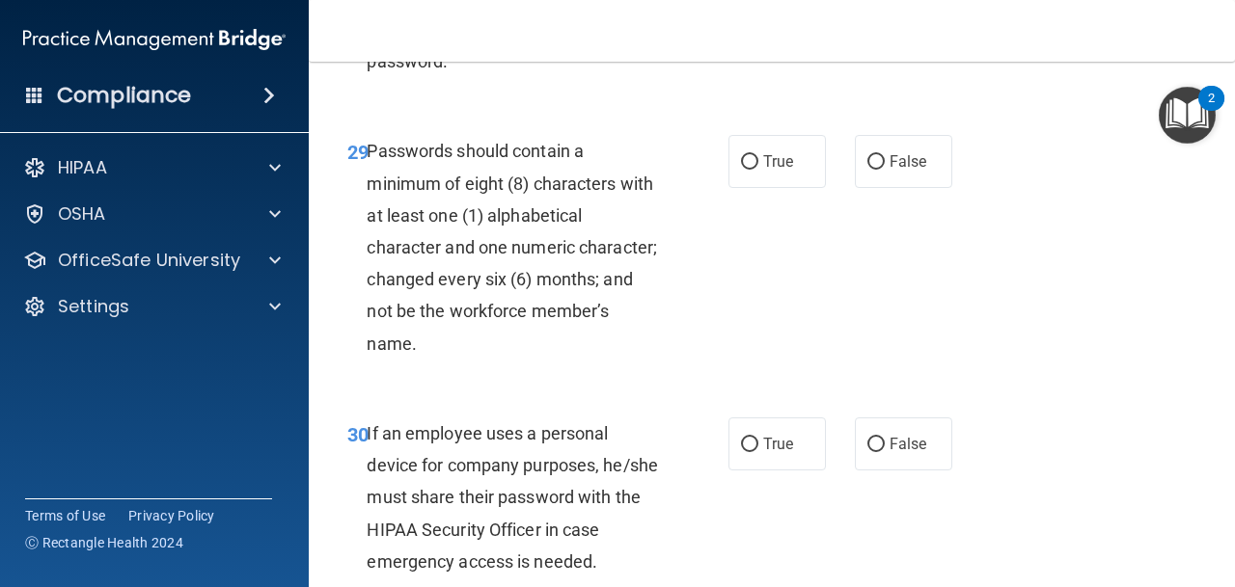
scroll to position [6051, 0]
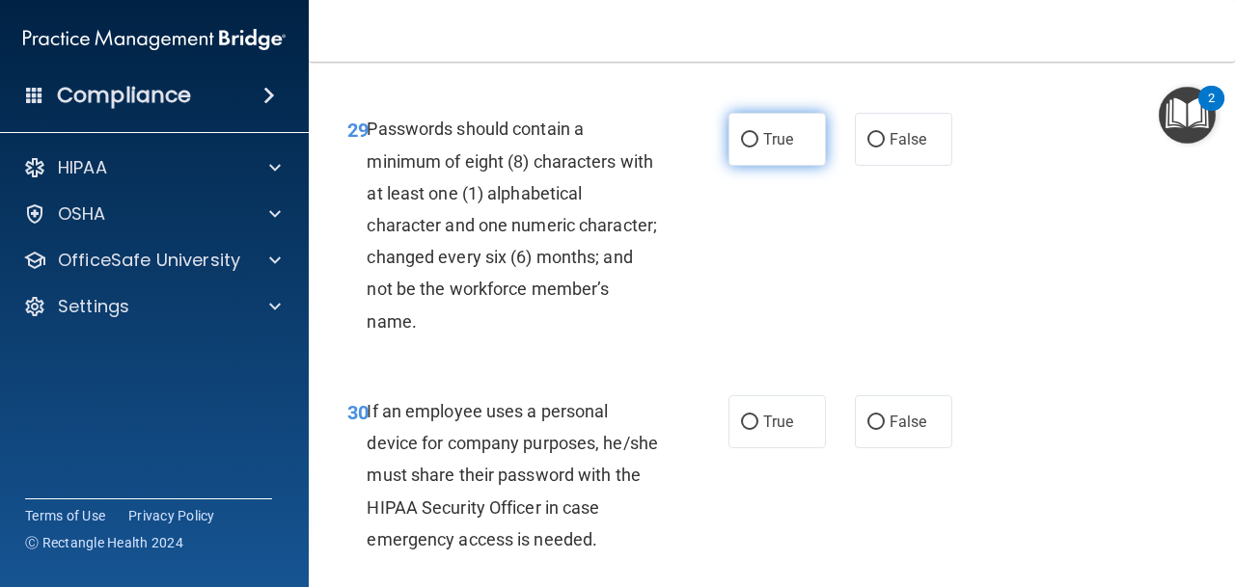
click at [742, 163] on label "True" at bounding box center [776, 139] width 97 height 53
click at [742, 148] on input "True" at bounding box center [749, 140] width 17 height 14
radio input "true"
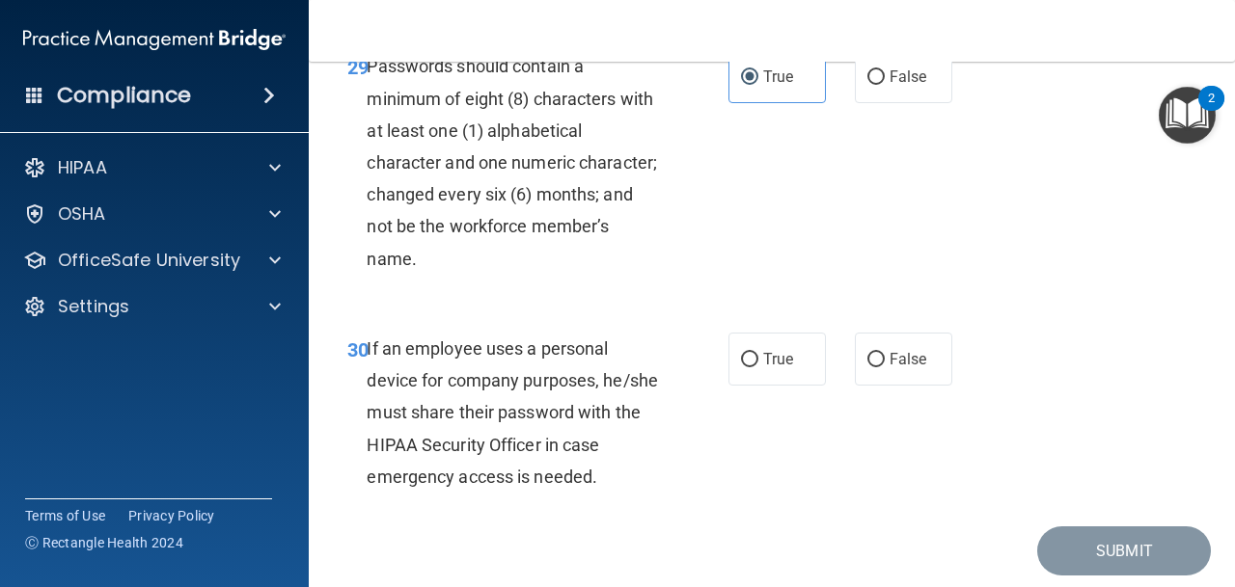
scroll to position [6098, 0]
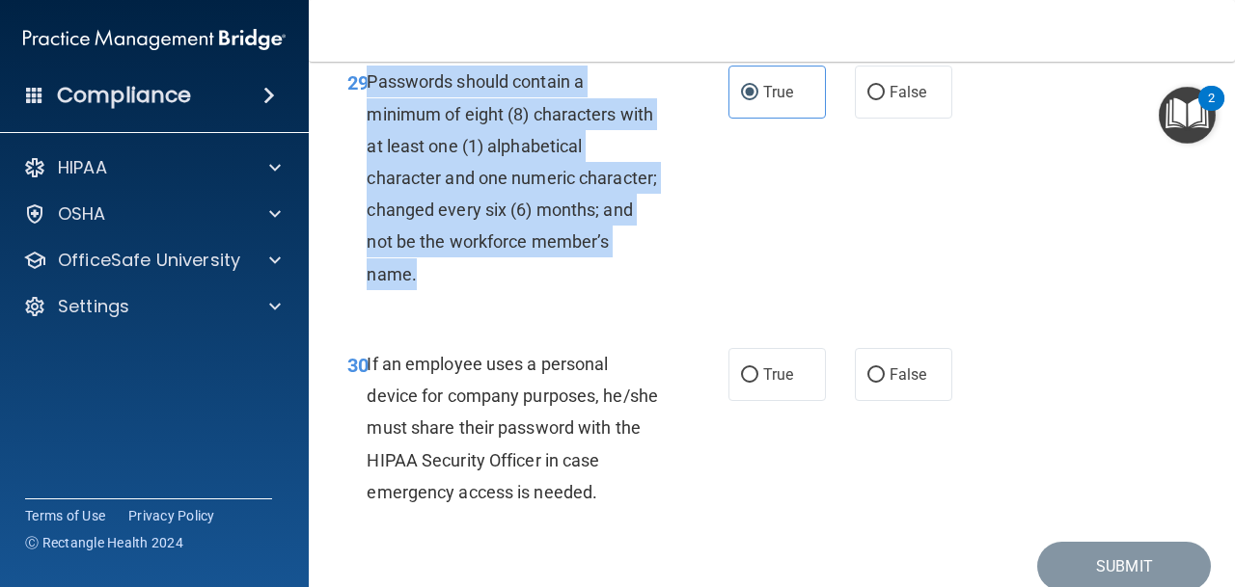
drag, startPoint x: 419, startPoint y: 278, endPoint x: 370, endPoint y: 89, distance: 195.1
click at [370, 89] on div "Passwords should contain a minimum of eight (8) characters with at least one (1…" at bounding box center [521, 178] width 308 height 225
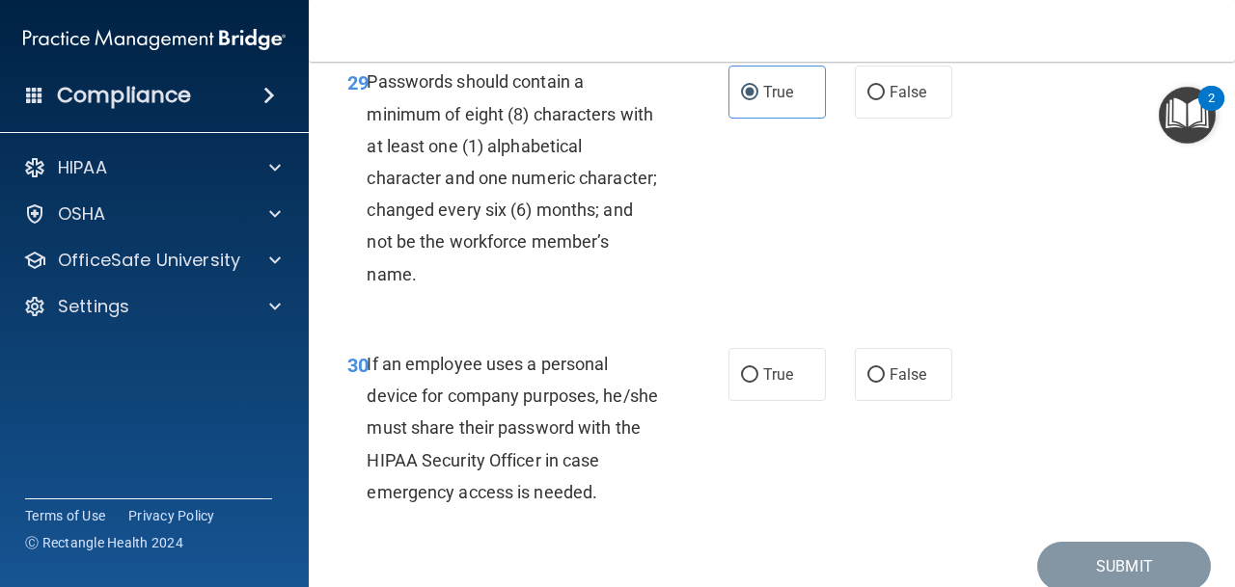
click at [778, 178] on div "29 Passwords should contain a minimum of eight (8) characters with at least one…" at bounding box center [772, 182] width 878 height 283
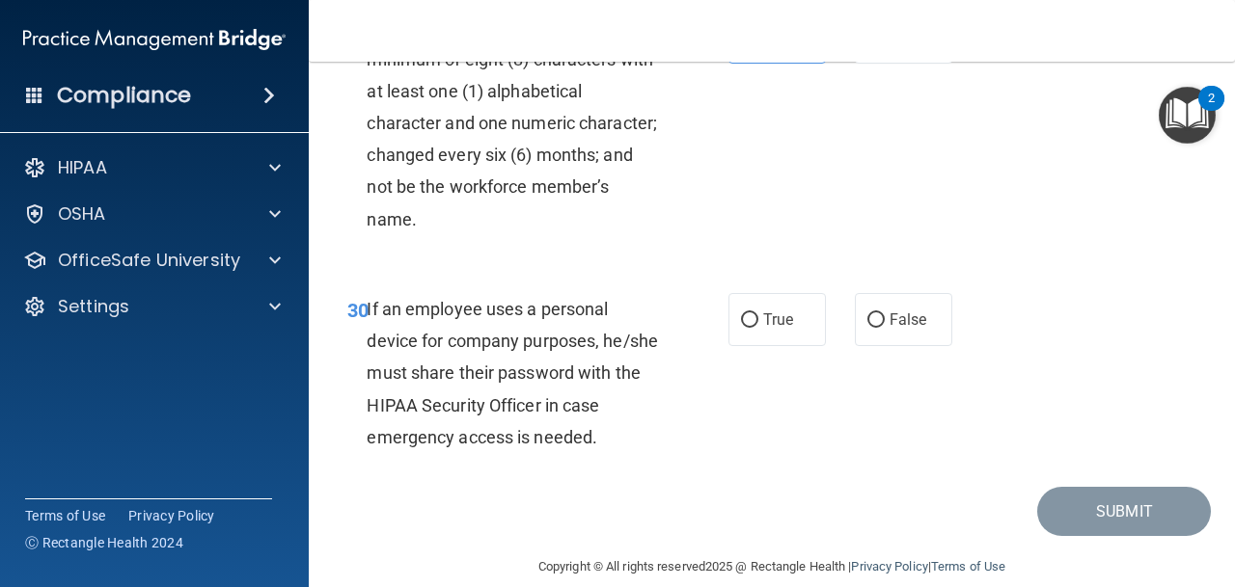
scroll to position [6167, 0]
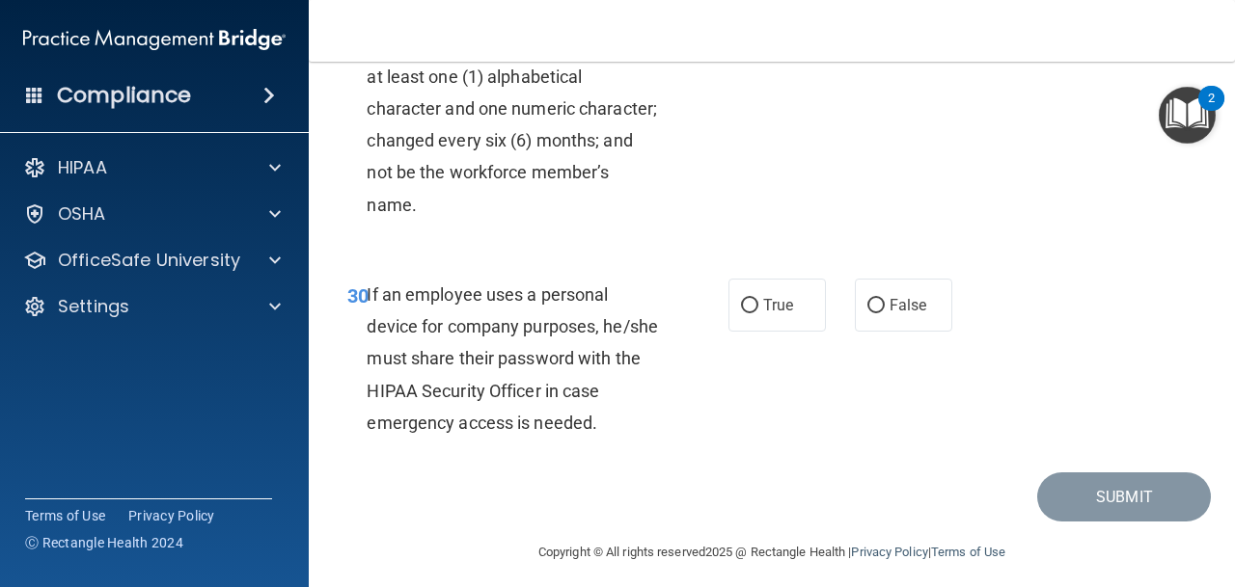
drag, startPoint x: 366, startPoint y: 293, endPoint x: 584, endPoint y: 414, distance: 249.1
click at [584, 414] on span "If an employee uses a personal device for company purposes, he/she must share t…" at bounding box center [512, 359] width 291 height 149
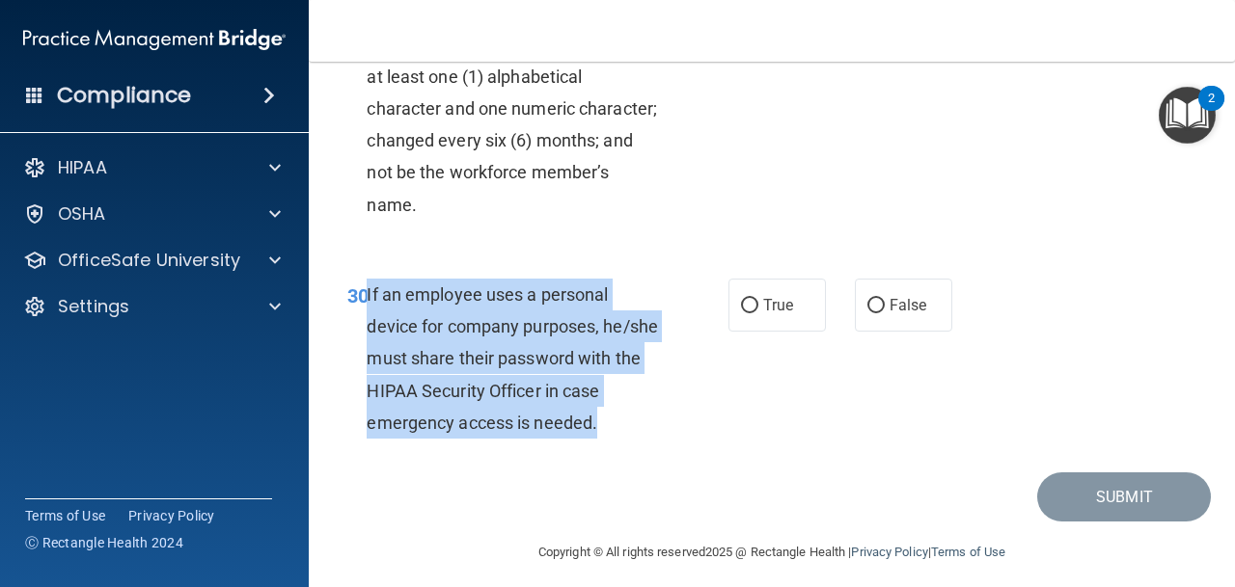
drag, startPoint x: 612, startPoint y: 430, endPoint x: 368, endPoint y: 300, distance: 276.6
click at [368, 300] on div "If an employee uses a personal device for company purposes, he/she must share t…" at bounding box center [521, 359] width 308 height 160
click at [880, 301] on input "False" at bounding box center [875, 306] width 17 height 14
radio input "true"
click at [1106, 479] on button "Submit" at bounding box center [1124, 497] width 174 height 49
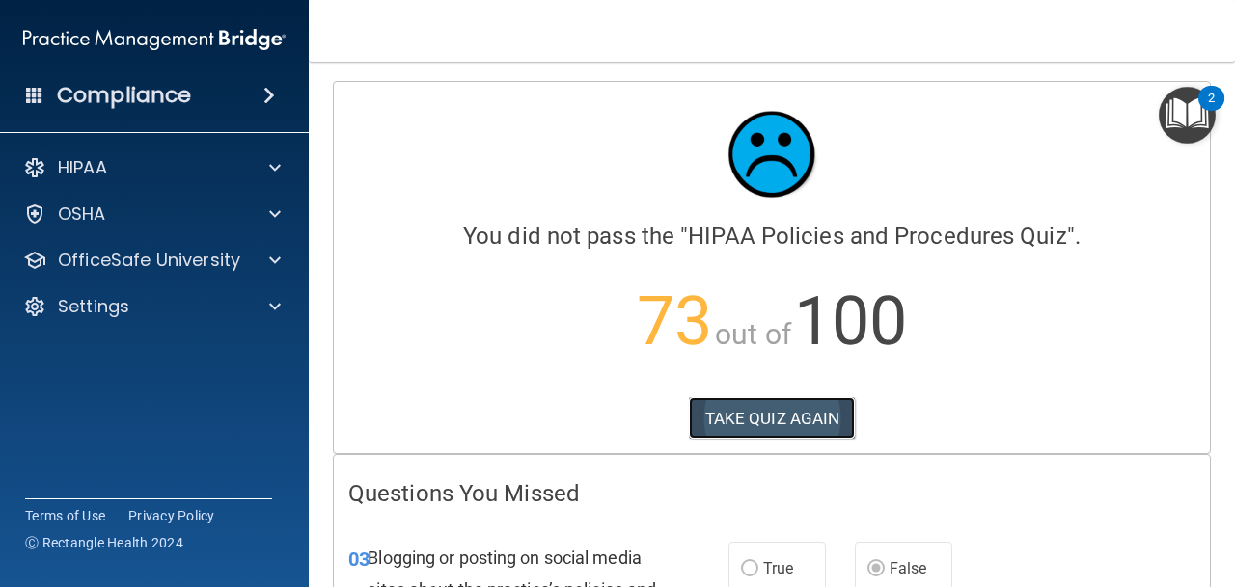
click at [787, 431] on button "TAKE QUIZ AGAIN" at bounding box center [772, 418] width 167 height 42
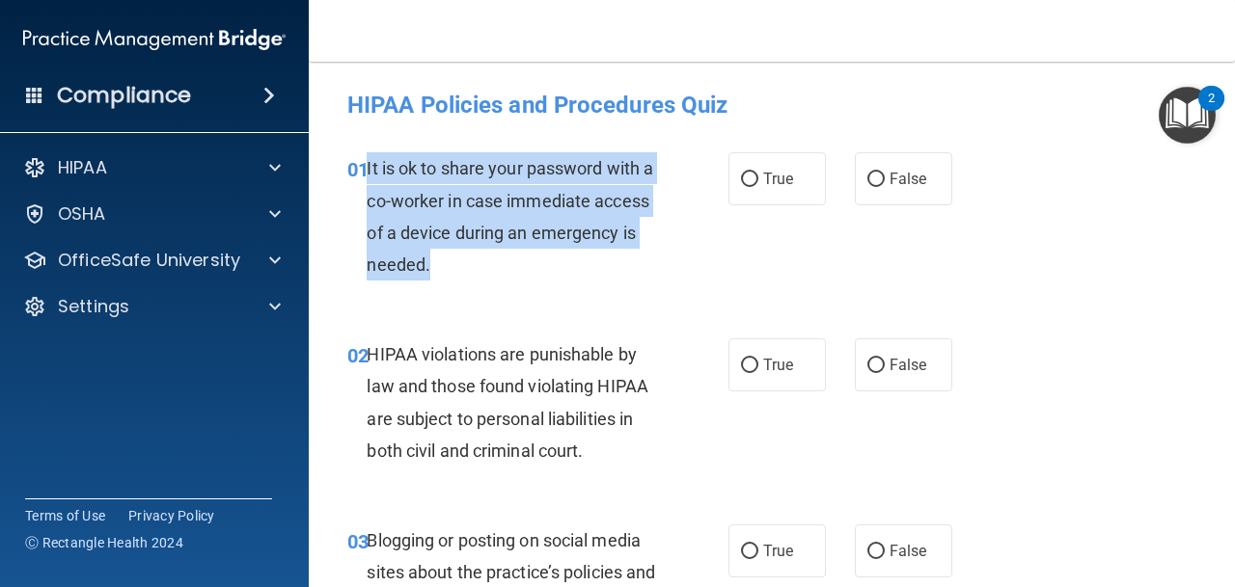
drag, startPoint x: 367, startPoint y: 169, endPoint x: 454, endPoint y: 285, distance: 145.3
click at [454, 285] on div "01 It is ok to share your password with a co-worker in case immediate access of…" at bounding box center [537, 221] width 439 height 138
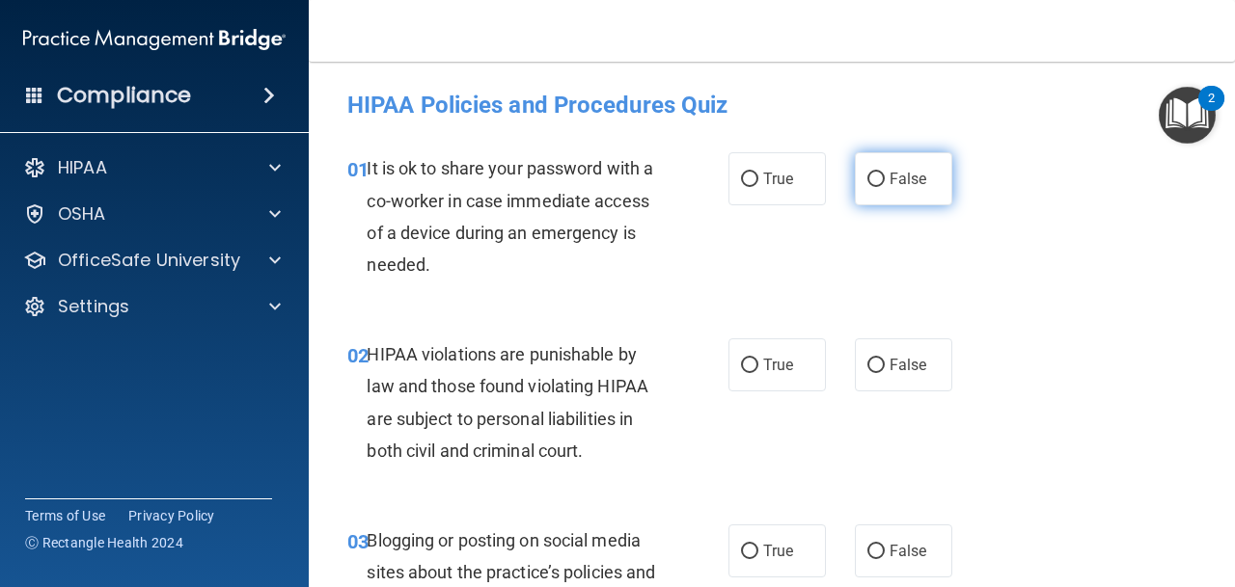
click at [873, 166] on label "False" at bounding box center [903, 178] width 97 height 53
click at [873, 173] on input "False" at bounding box center [875, 180] width 17 height 14
radio input "true"
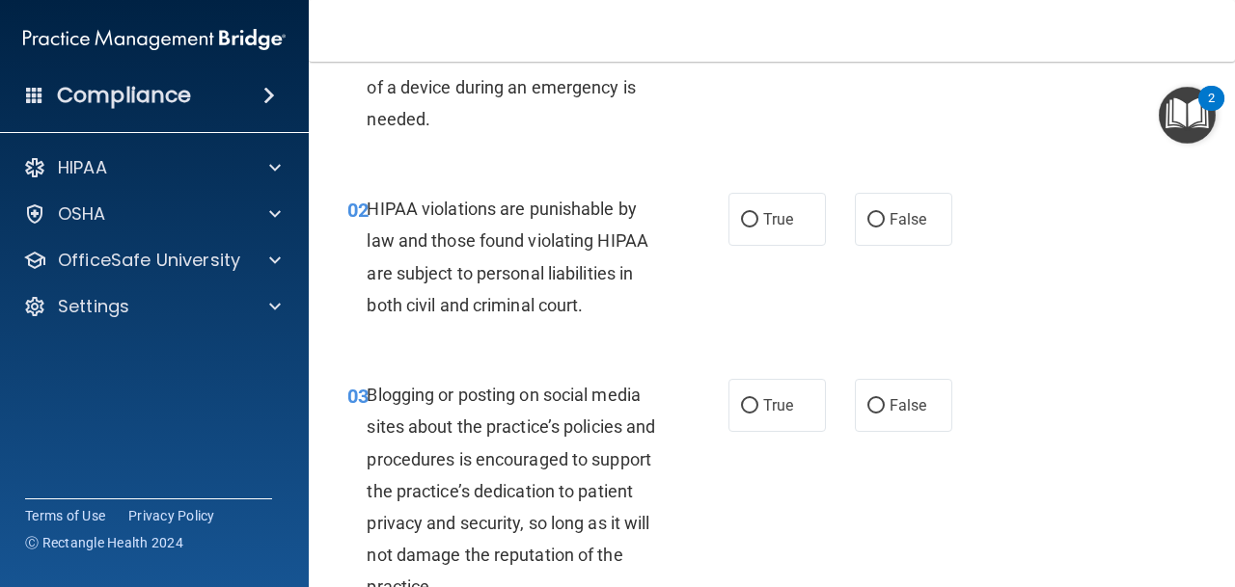
scroll to position [148, 0]
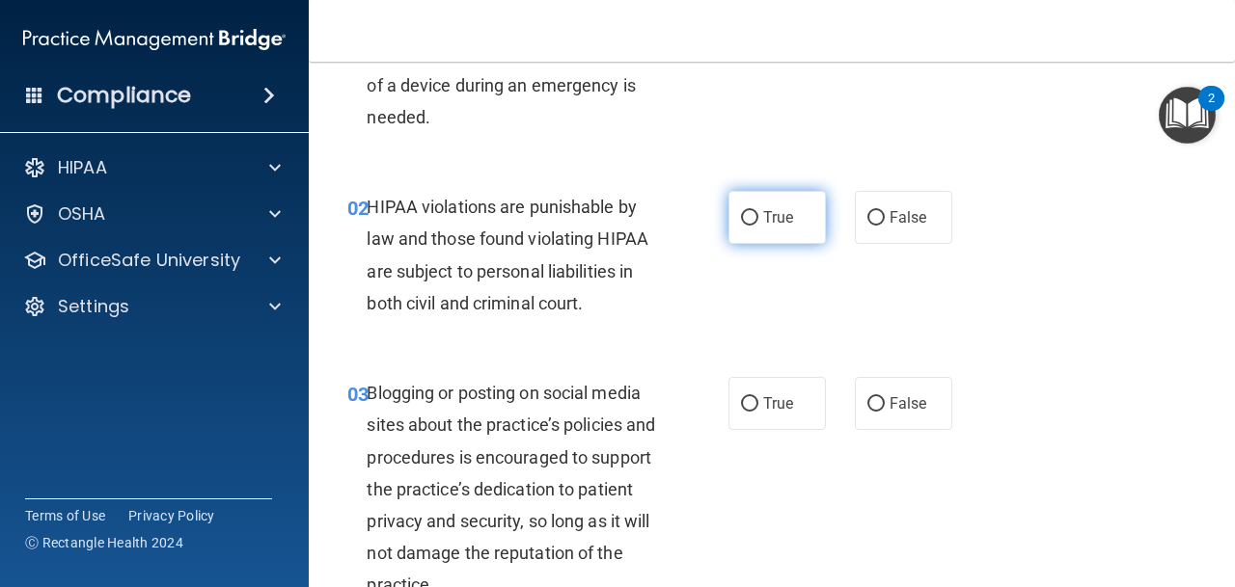
click at [752, 220] on input "True" at bounding box center [749, 218] width 17 height 14
radio input "true"
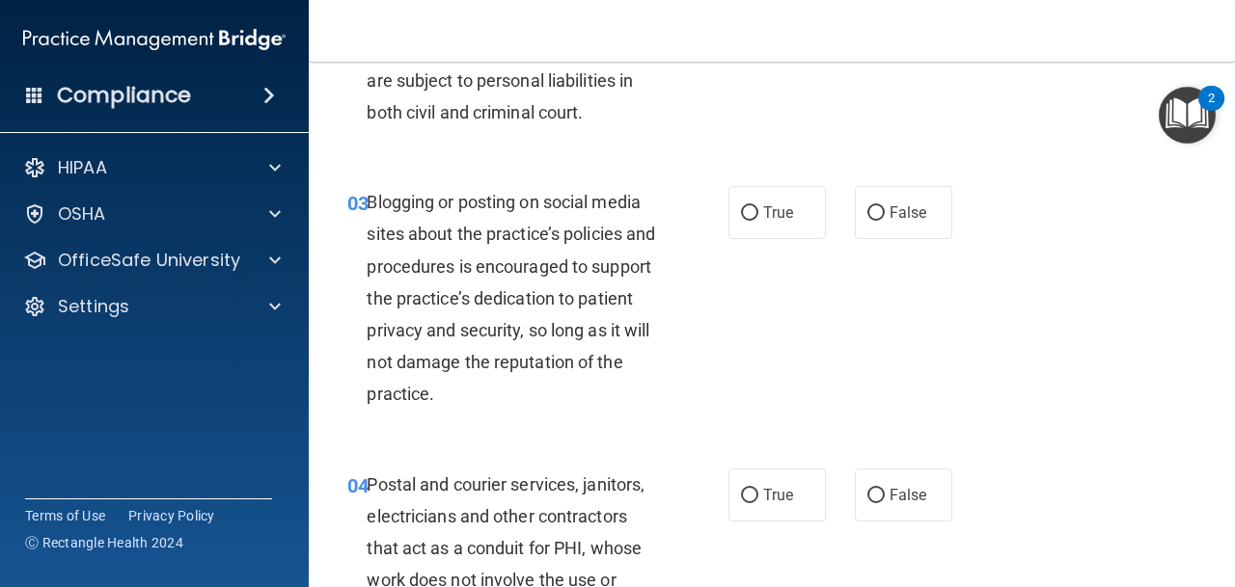
scroll to position [343, 0]
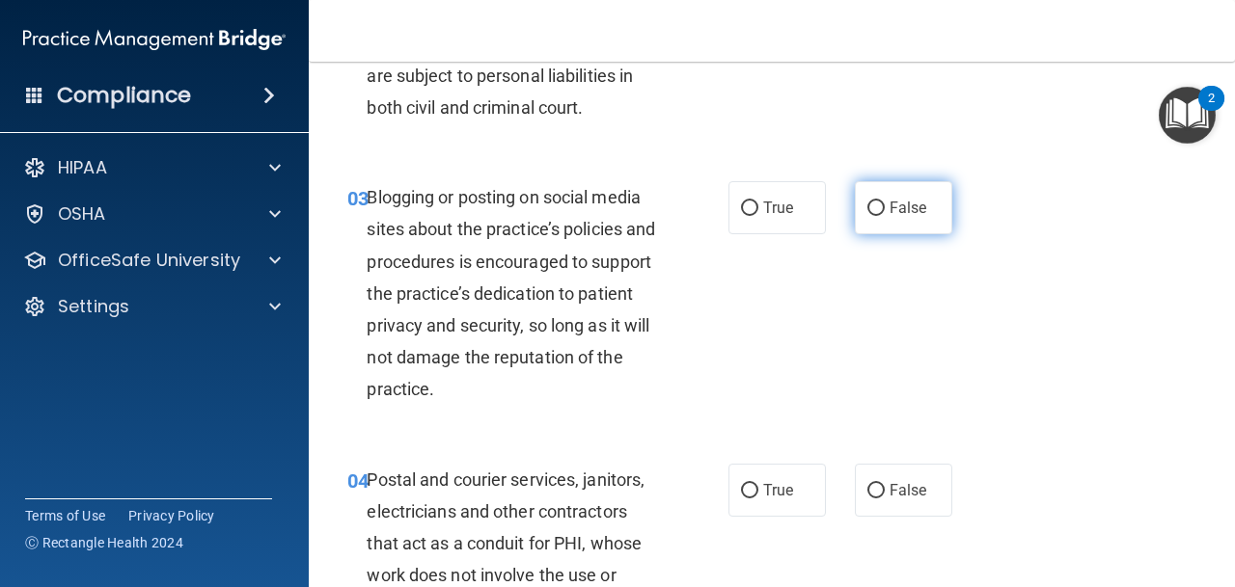
click at [897, 204] on span "False" at bounding box center [908, 208] width 38 height 18
click at [885, 204] on input "False" at bounding box center [875, 209] width 17 height 14
radio input "true"
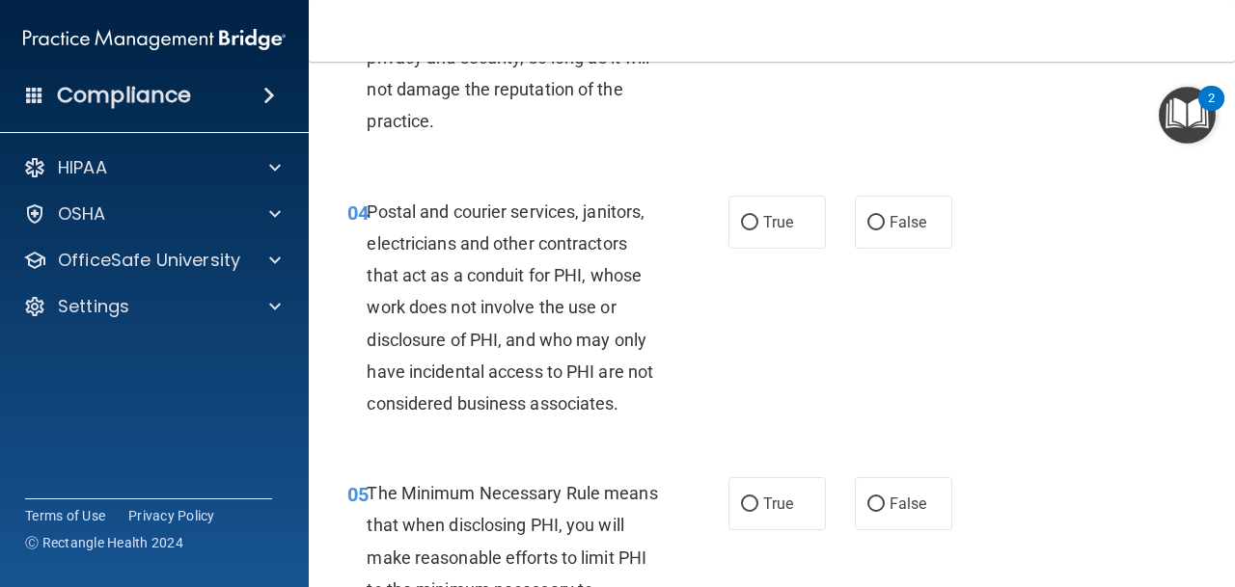
scroll to position [613, 0]
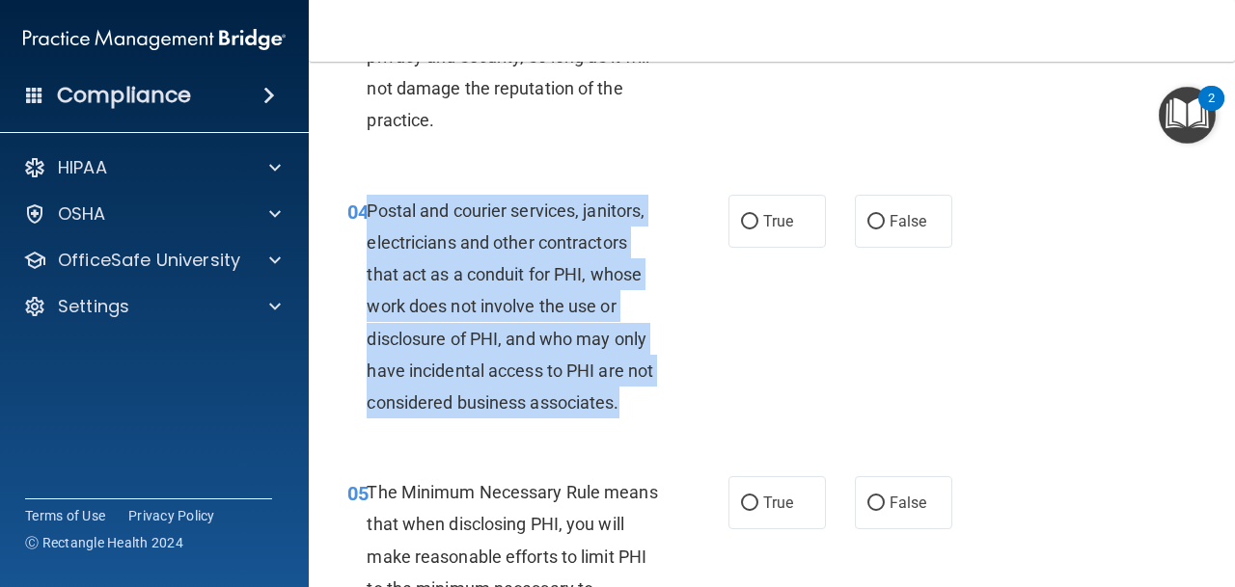
drag, startPoint x: 642, startPoint y: 411, endPoint x: 370, endPoint y: 213, distance: 336.3
click at [370, 213] on div "Postal and courier services, janitors, electricians and other contractors that …" at bounding box center [521, 307] width 308 height 225
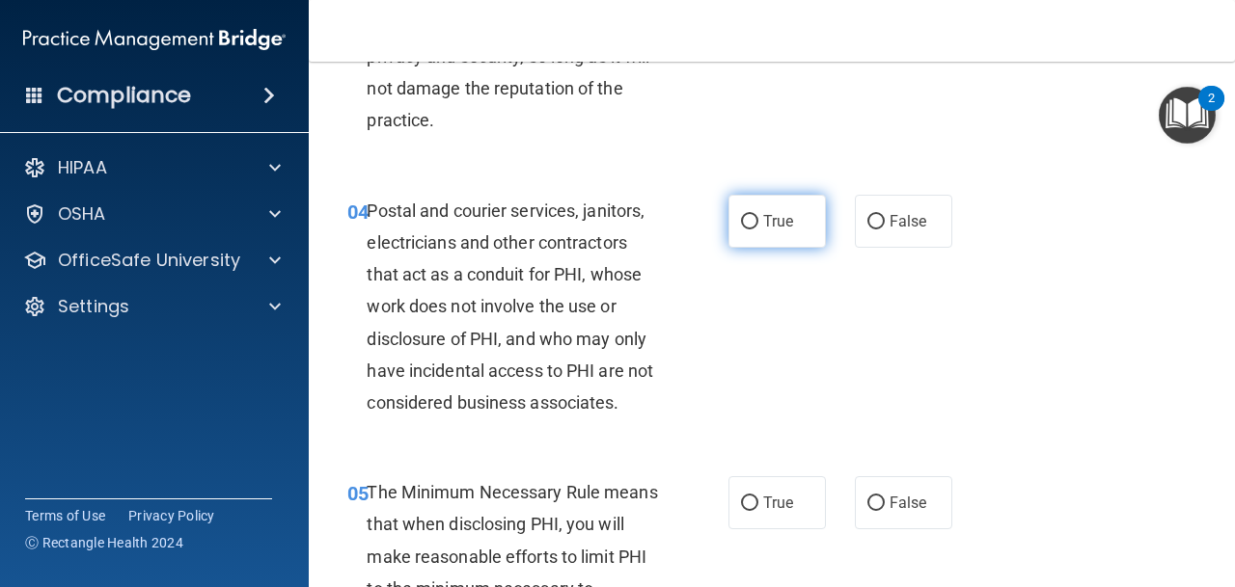
click at [791, 228] on span "True" at bounding box center [778, 221] width 30 height 18
click at [758, 228] on input "True" at bounding box center [749, 222] width 17 height 14
radio input "true"
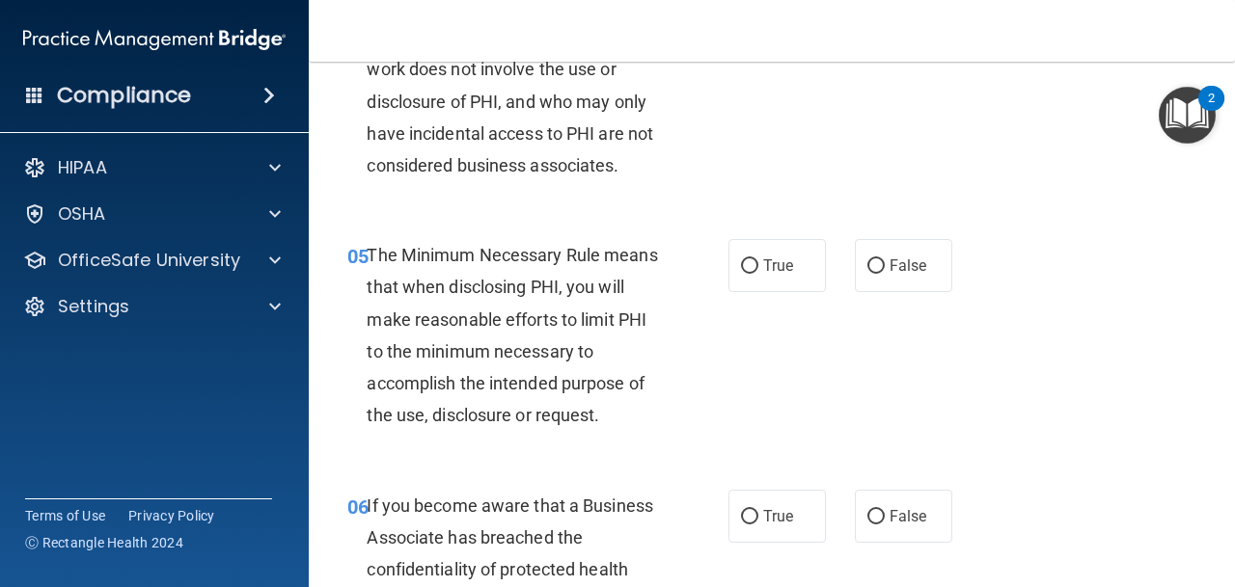
scroll to position [881, 0]
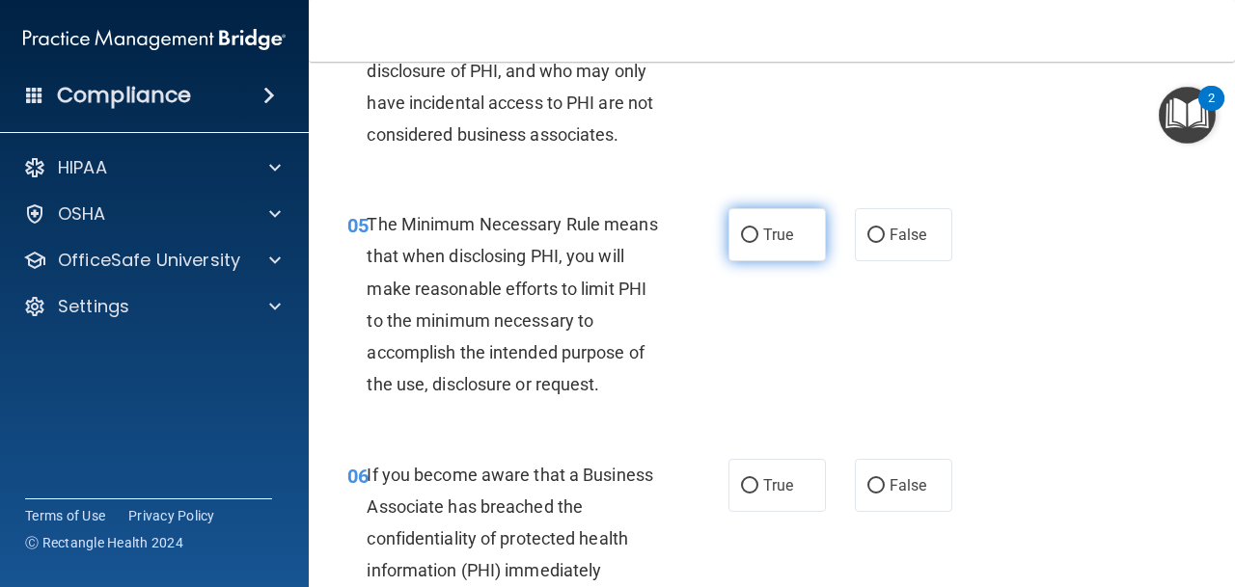
click at [796, 233] on label "True" at bounding box center [776, 234] width 97 height 53
click at [758, 233] on input "True" at bounding box center [749, 236] width 17 height 14
radio input "true"
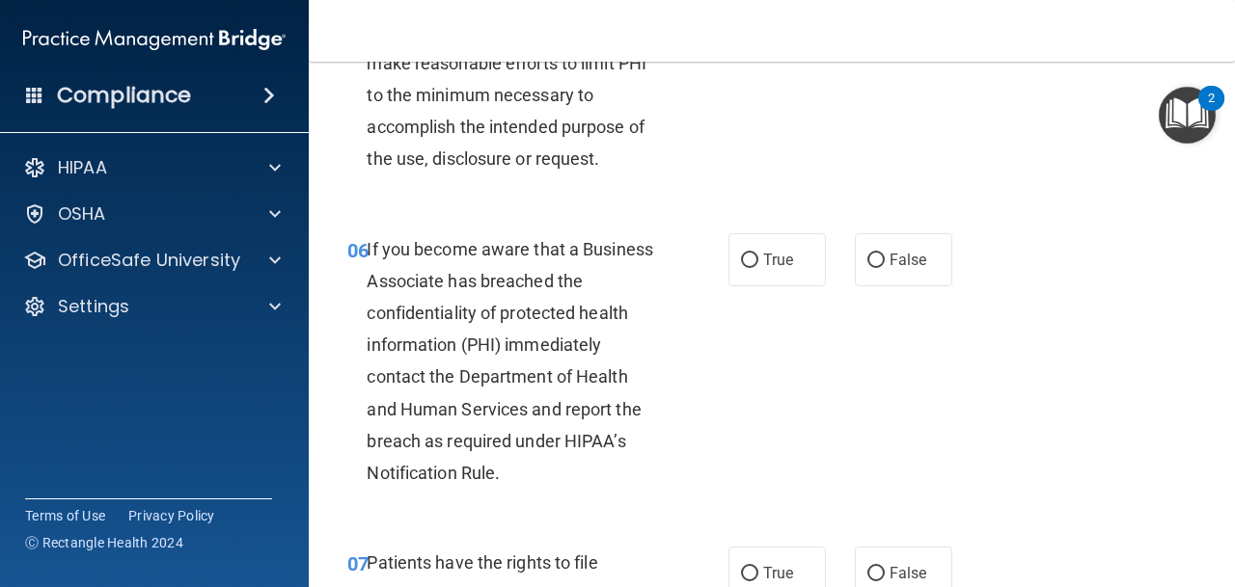
scroll to position [1134, 0]
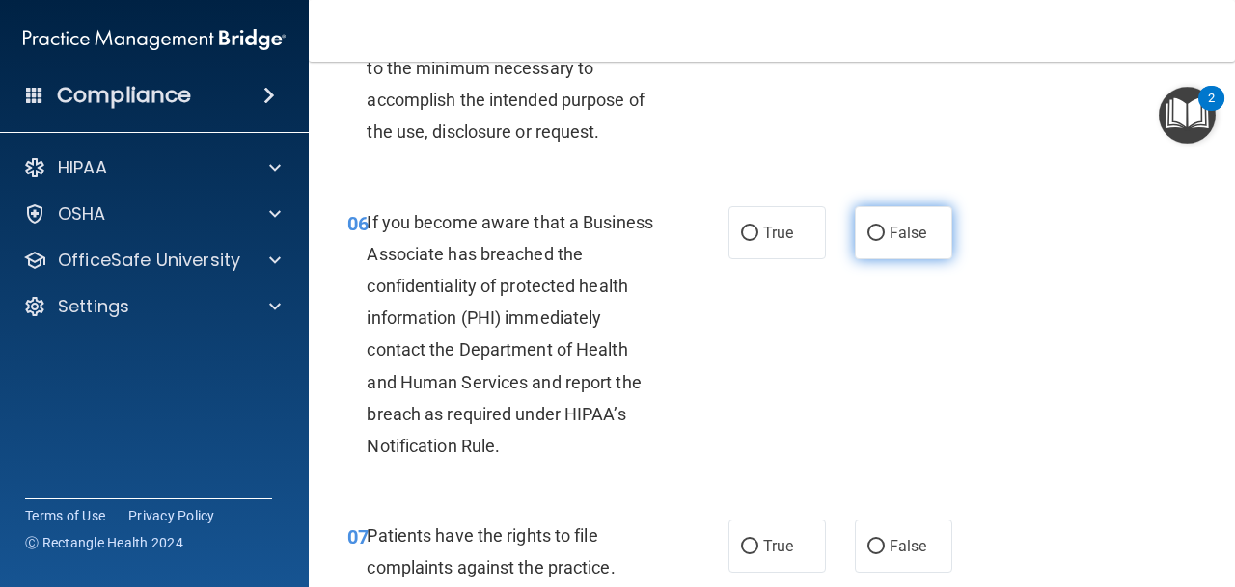
click at [883, 223] on label "False" at bounding box center [903, 232] width 97 height 53
click at [883, 227] on input "False" at bounding box center [875, 234] width 17 height 14
radio input "true"
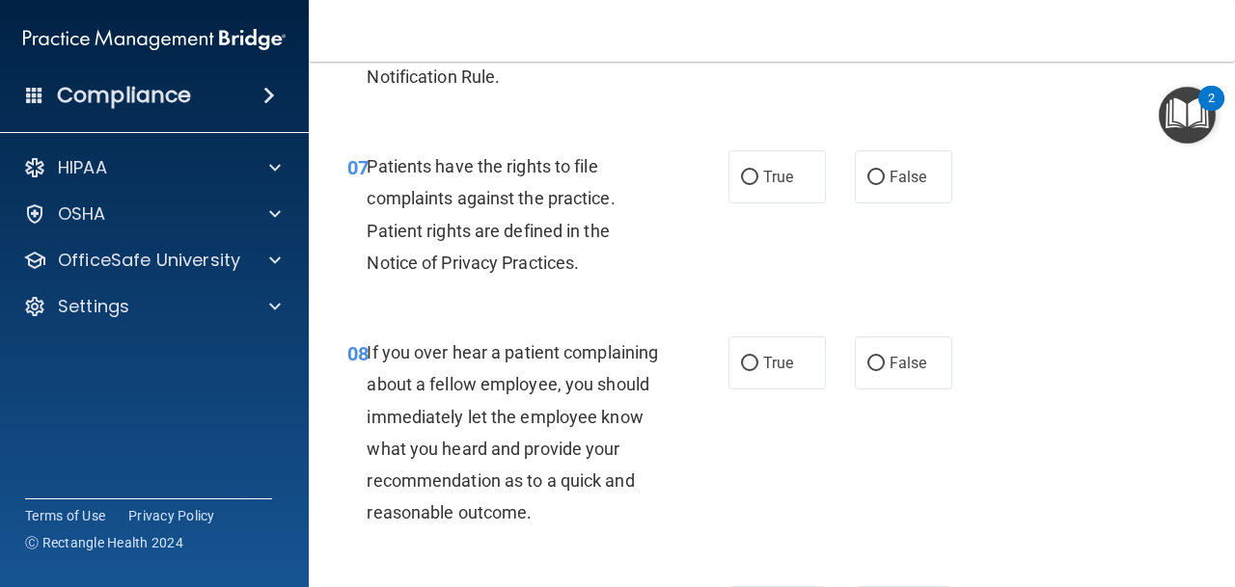
scroll to position [1506, 0]
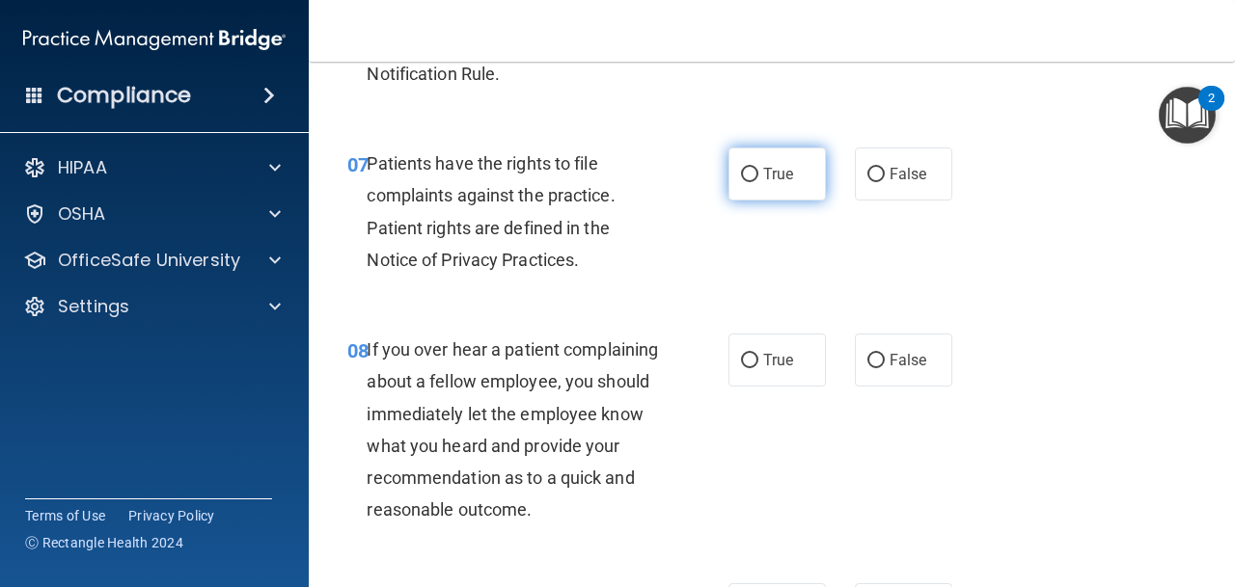
click at [794, 165] on label "True" at bounding box center [776, 174] width 97 height 53
click at [758, 168] on input "True" at bounding box center [749, 175] width 17 height 14
radio input "true"
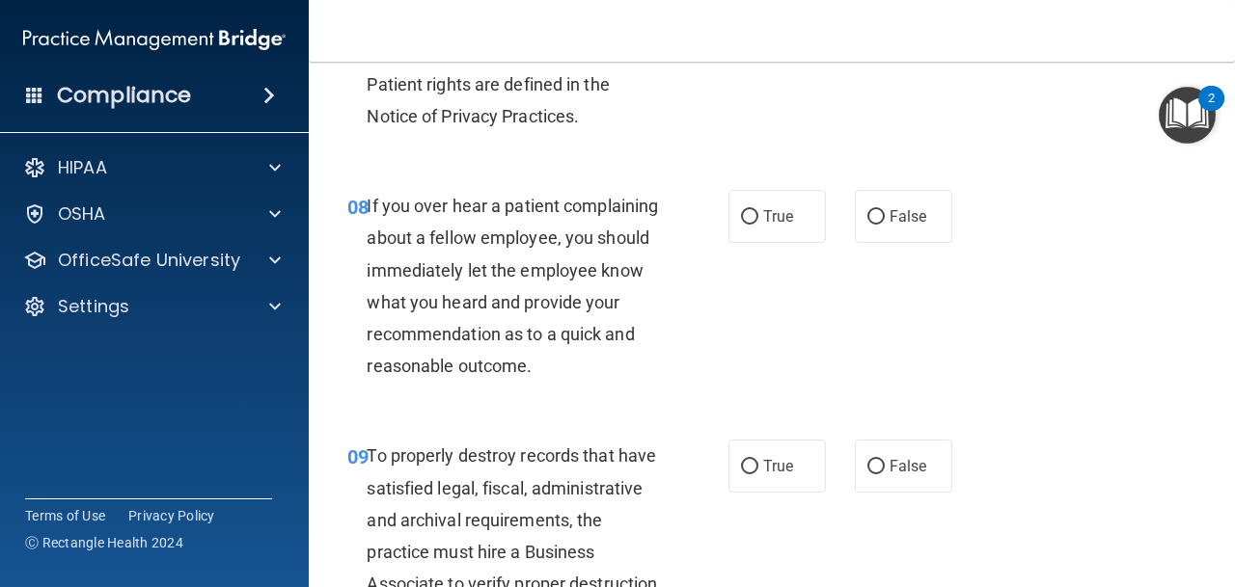
scroll to position [1652, 0]
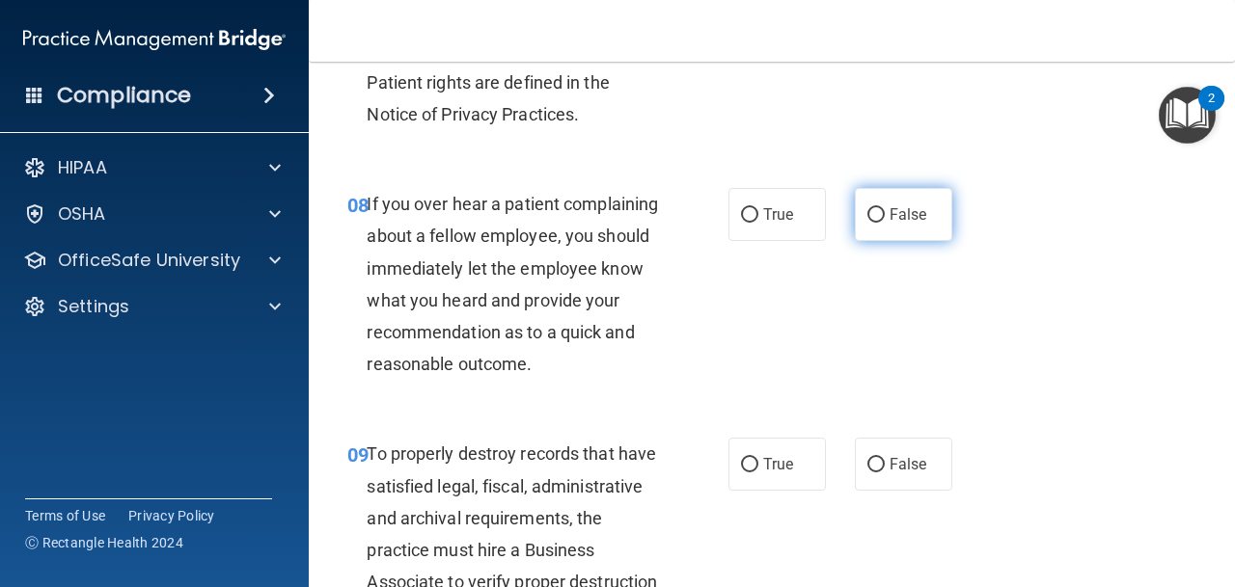
click at [869, 217] on input "False" at bounding box center [875, 215] width 17 height 14
radio input "true"
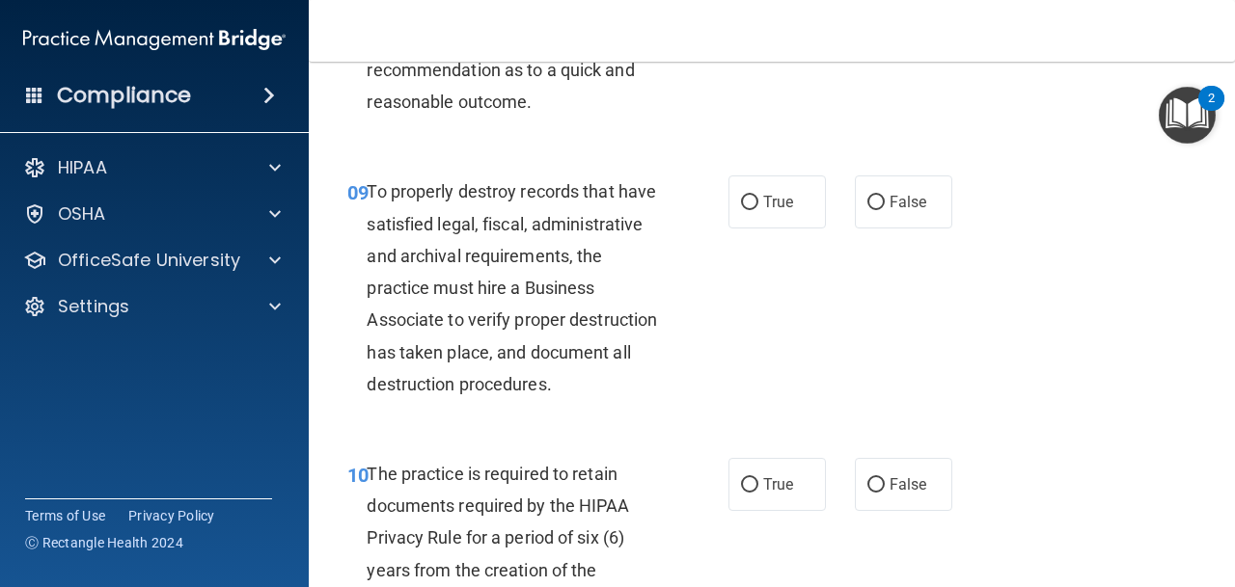
scroll to position [1917, 0]
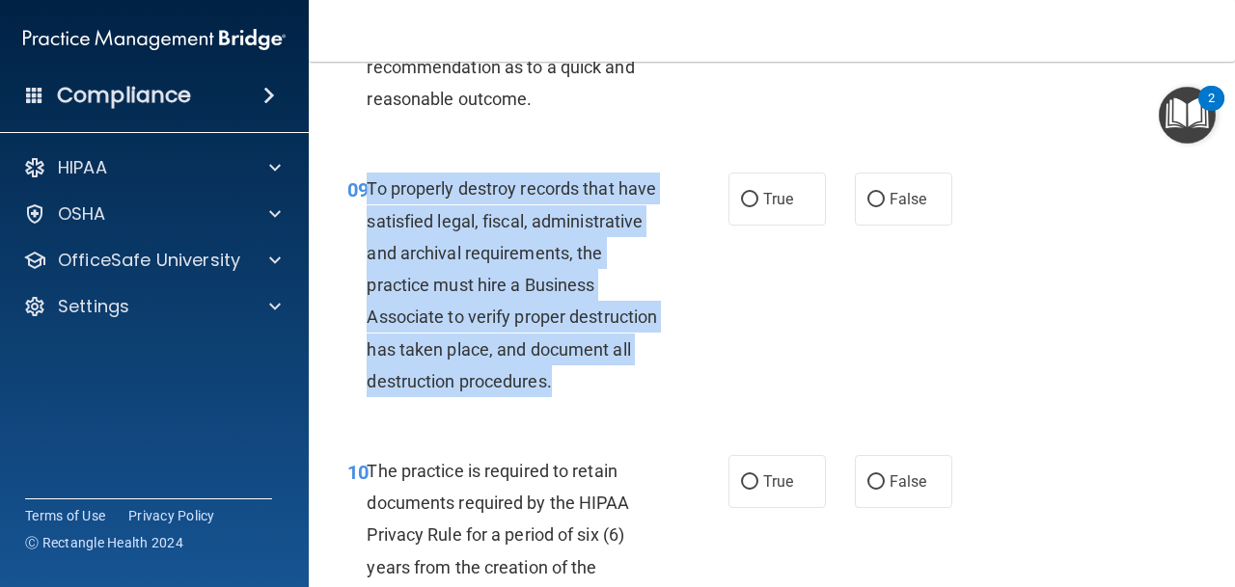
drag, startPoint x: 567, startPoint y: 377, endPoint x: 371, endPoint y: 193, distance: 268.9
click at [371, 193] on div "To properly destroy records that have satisfied legal, fiscal, administrative a…" at bounding box center [521, 285] width 308 height 225
click at [649, 254] on div "To properly destroy records that have satisfied legal, fiscal, administrative a…" at bounding box center [521, 285] width 308 height 225
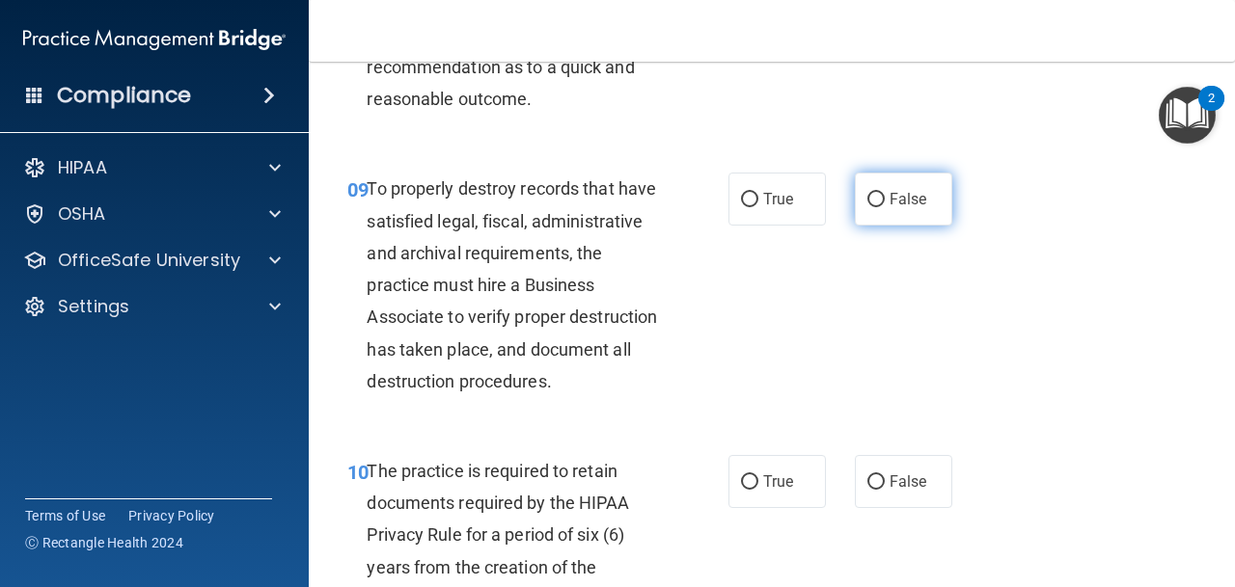
click at [861, 203] on label "False" at bounding box center [903, 199] width 97 height 53
click at [867, 203] on input "False" at bounding box center [875, 200] width 17 height 14
radio input "true"
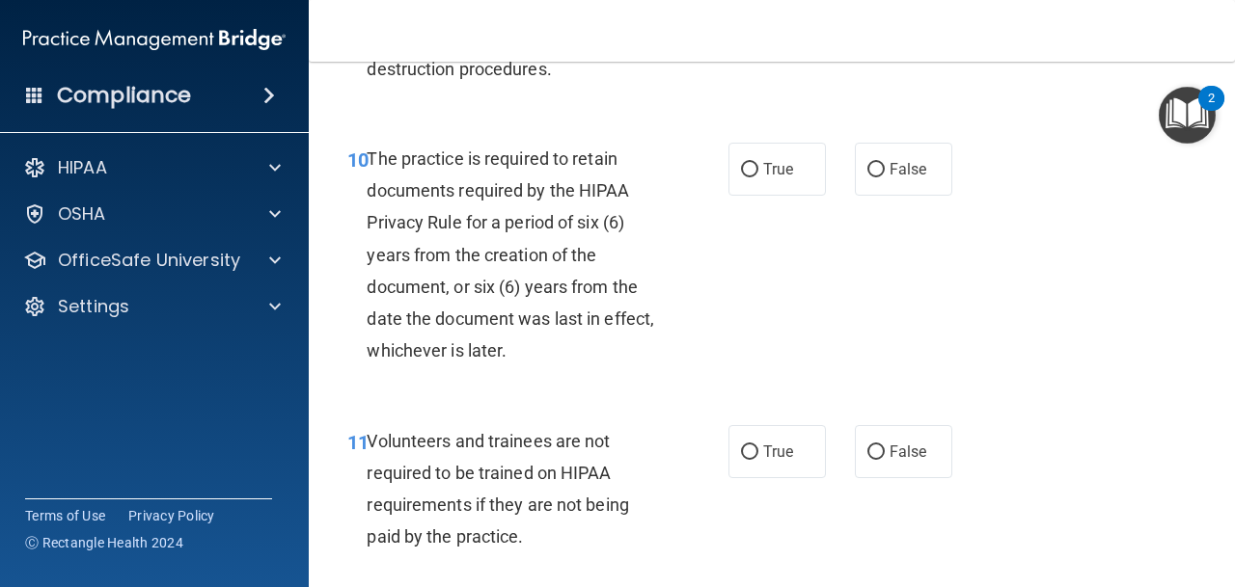
scroll to position [2235, 0]
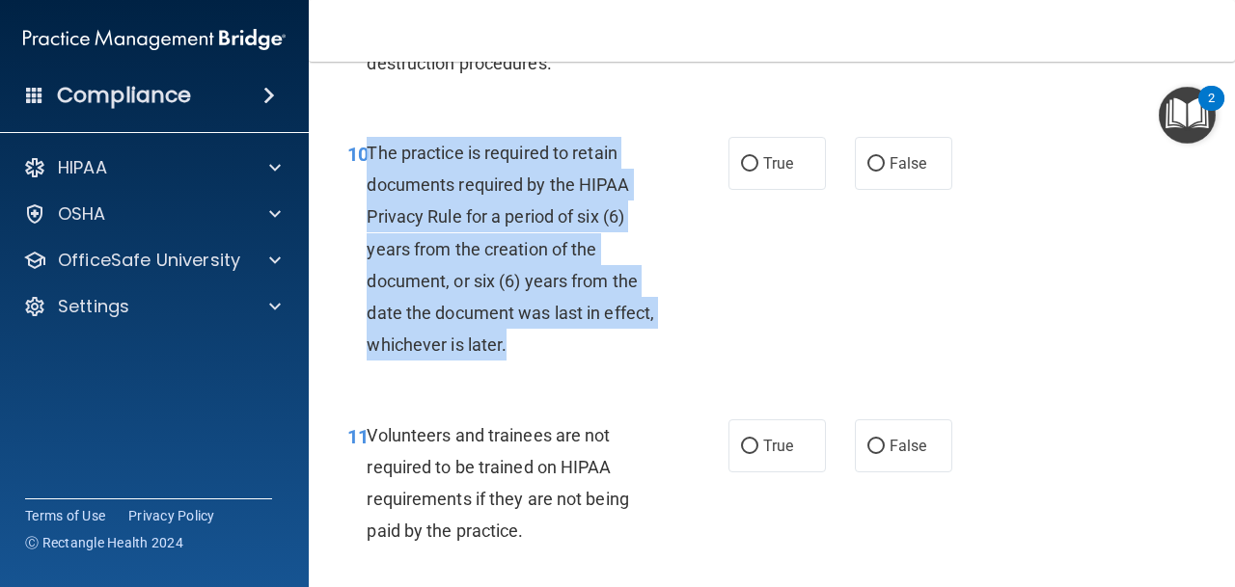
drag, startPoint x: 516, startPoint y: 350, endPoint x: 370, endPoint y: 161, distance: 238.7
click at [370, 161] on div "The practice is required to retain documents required by the HIPAA Privacy Rule…" at bounding box center [521, 249] width 308 height 225
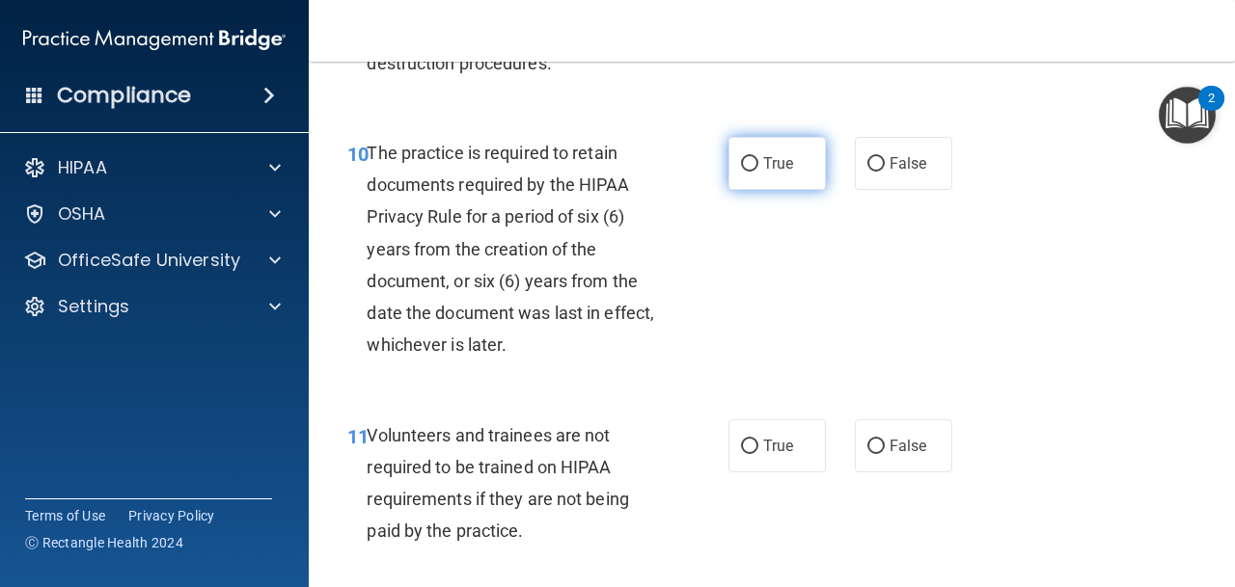
click at [765, 180] on label "True" at bounding box center [776, 163] width 97 height 53
click at [758, 172] on input "True" at bounding box center [749, 164] width 17 height 14
radio input "true"
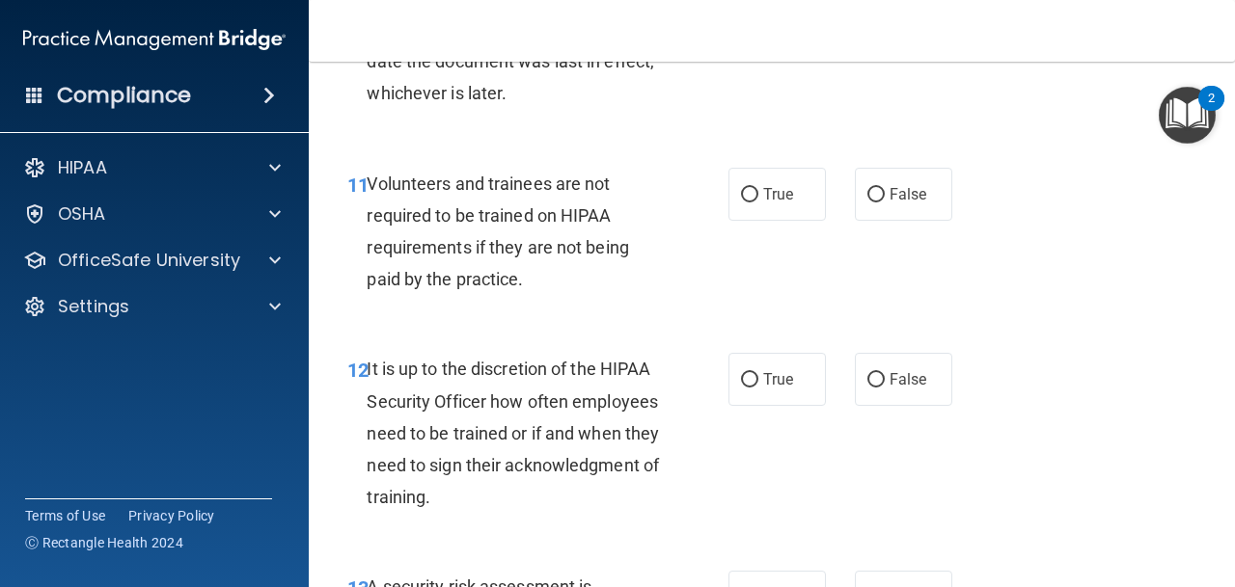
scroll to position [2493, 0]
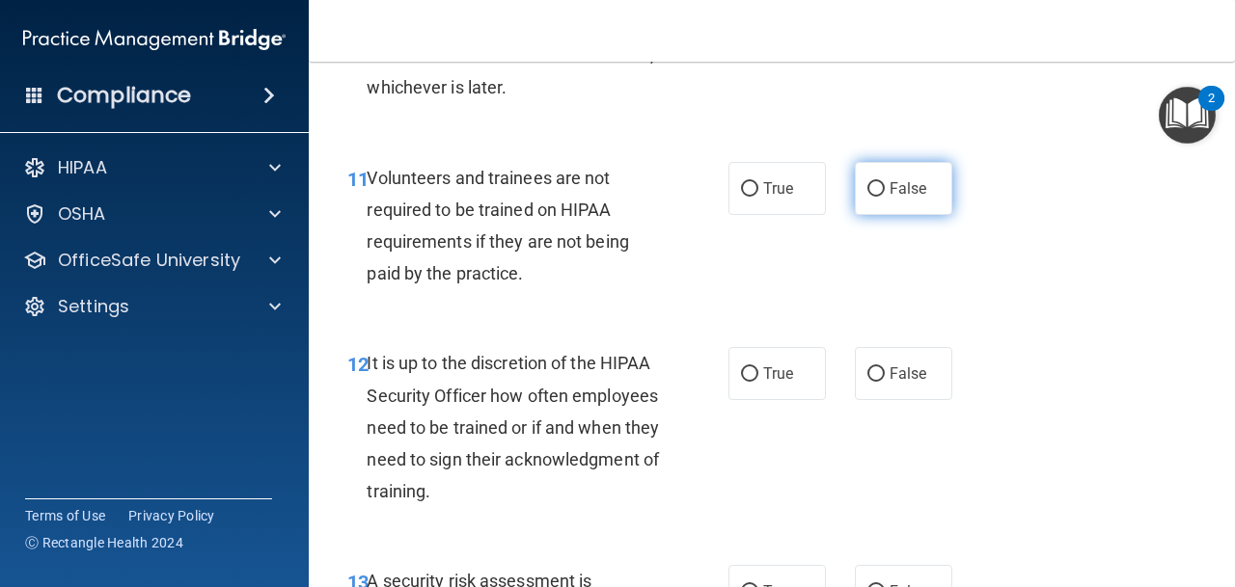
click at [918, 181] on span "False" at bounding box center [908, 188] width 38 height 18
click at [885, 182] on input "False" at bounding box center [875, 189] width 17 height 14
radio input "true"
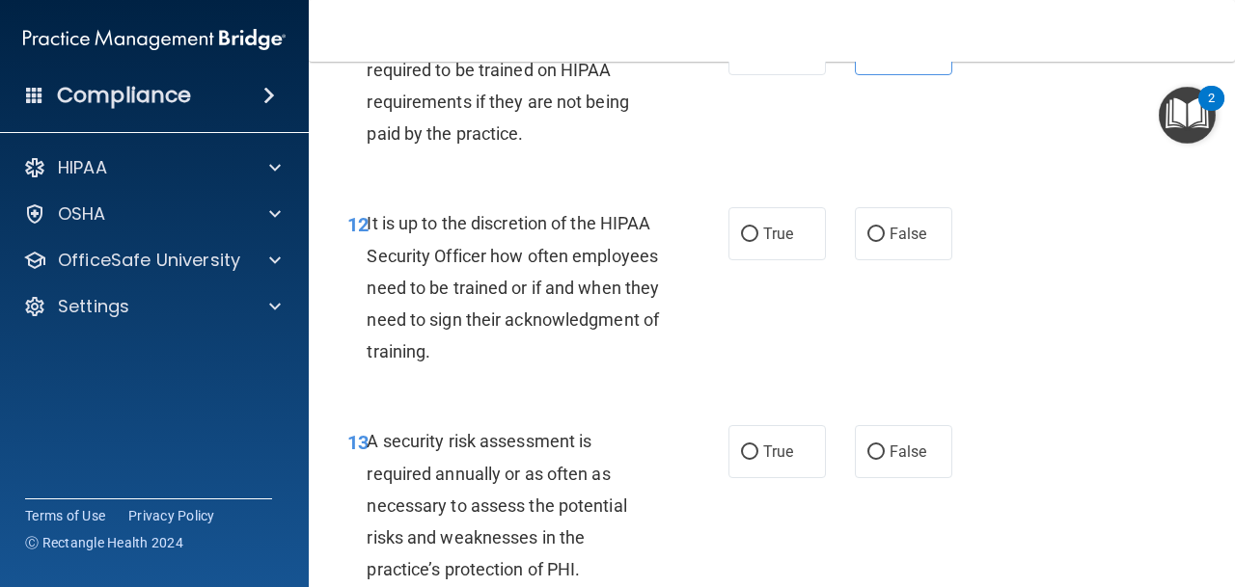
scroll to position [2634, 0]
click at [899, 230] on span "False" at bounding box center [908, 233] width 38 height 18
click at [885, 230] on input "False" at bounding box center [875, 234] width 17 height 14
radio input "true"
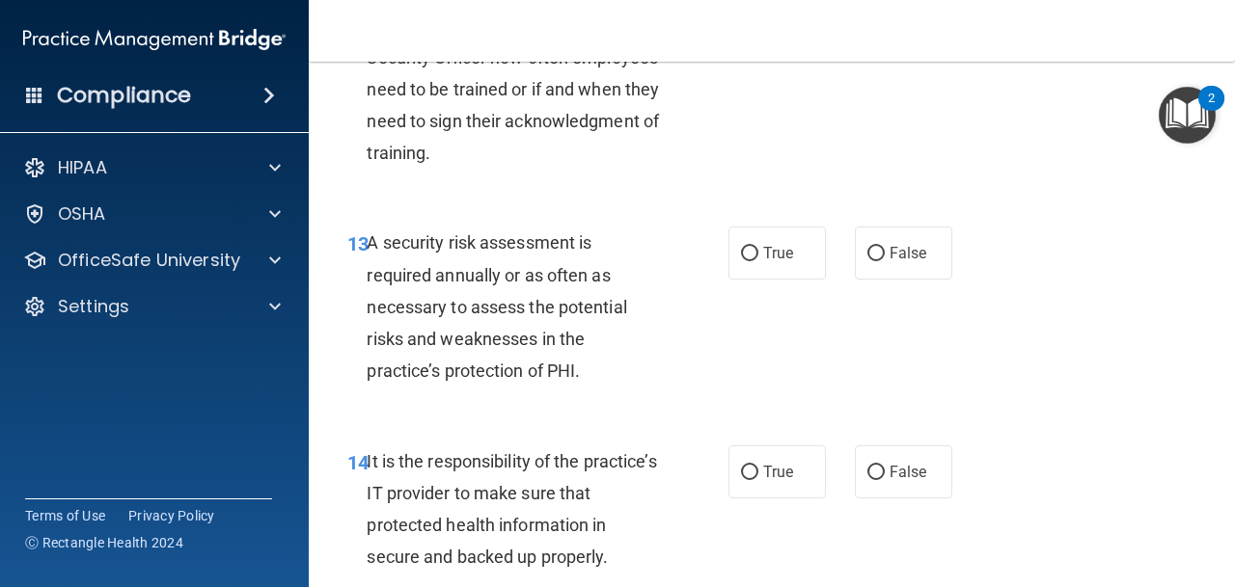
scroll to position [2856, 0]
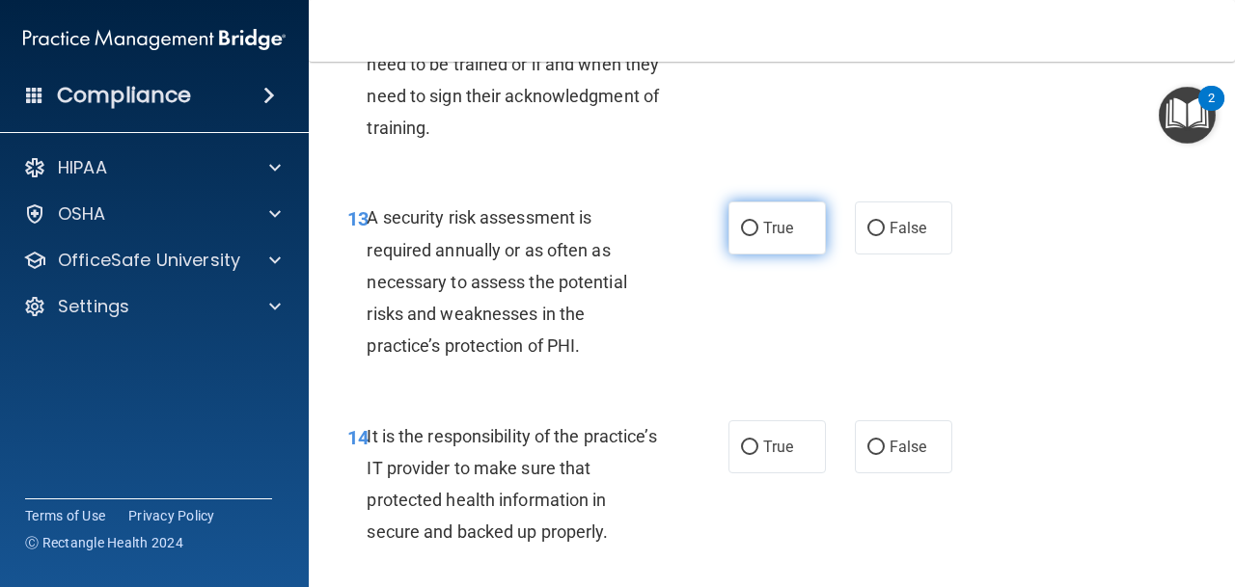
click at [731, 241] on label "True" at bounding box center [776, 228] width 97 height 53
click at [741, 236] on input "True" at bounding box center [749, 229] width 17 height 14
radio input "true"
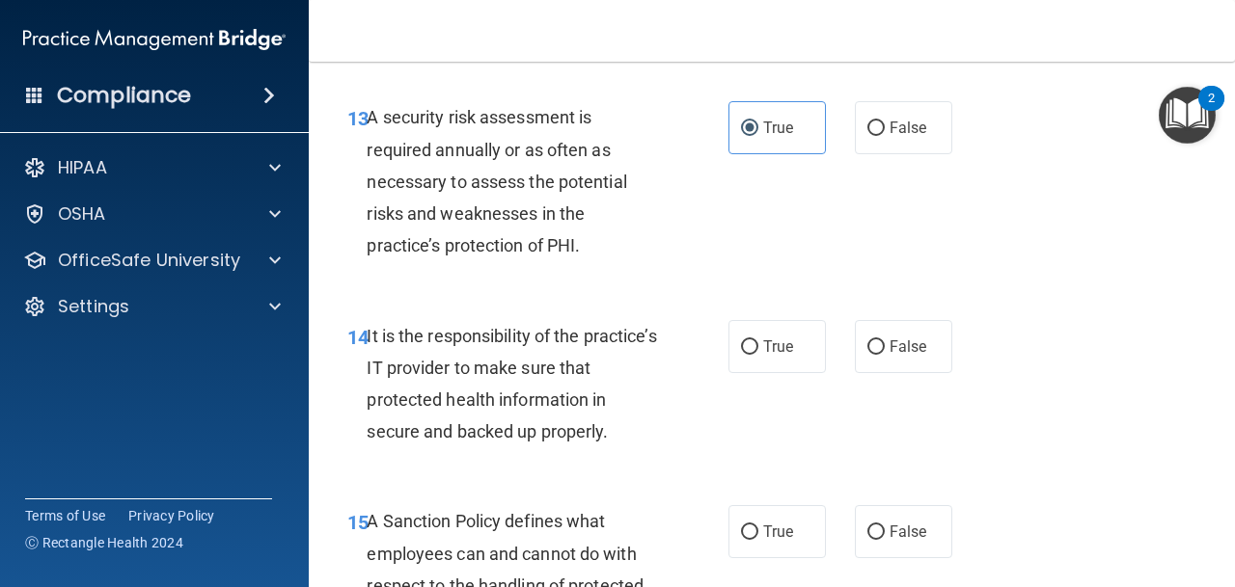
scroll to position [2962, 0]
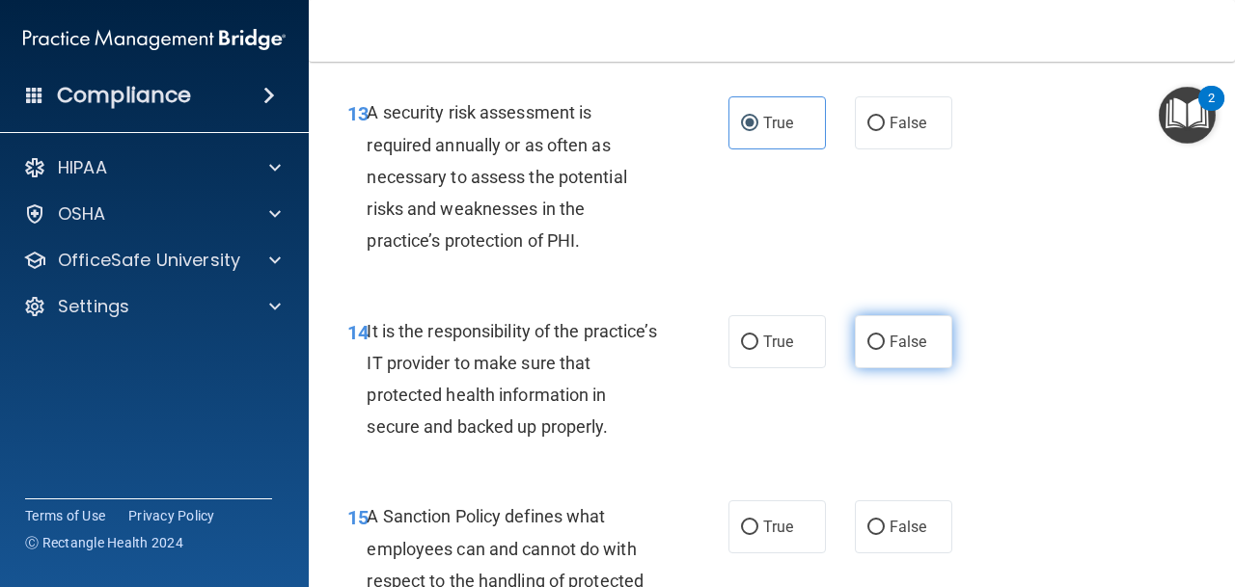
click at [921, 355] on label "False" at bounding box center [903, 341] width 97 height 53
click at [885, 350] on input "False" at bounding box center [875, 343] width 17 height 14
radio input "true"
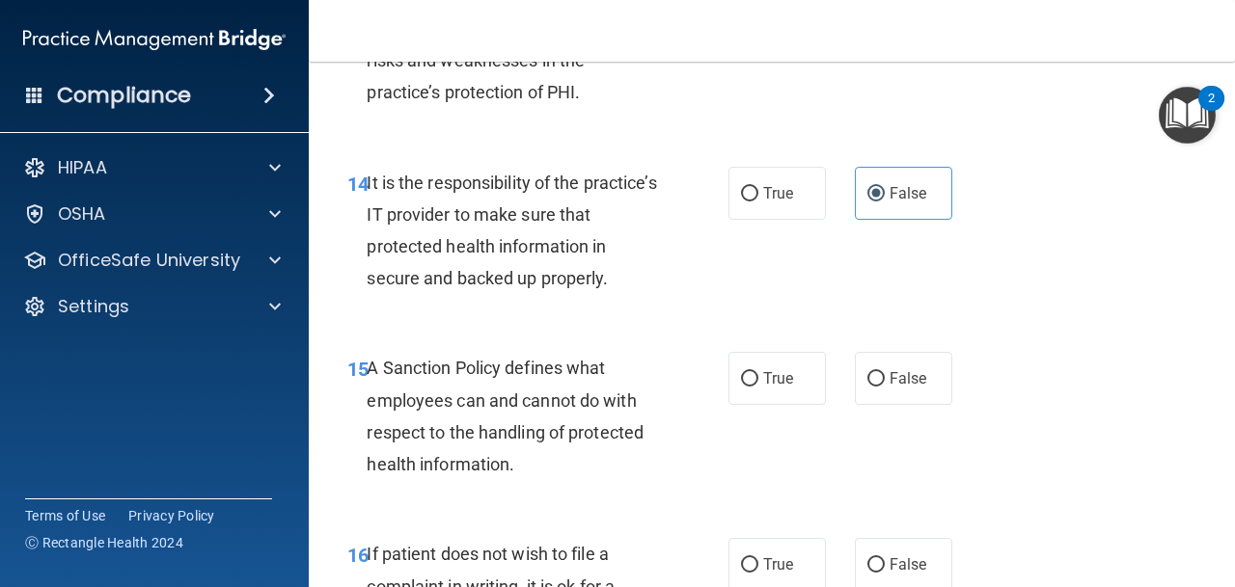
scroll to position [3149, 0]
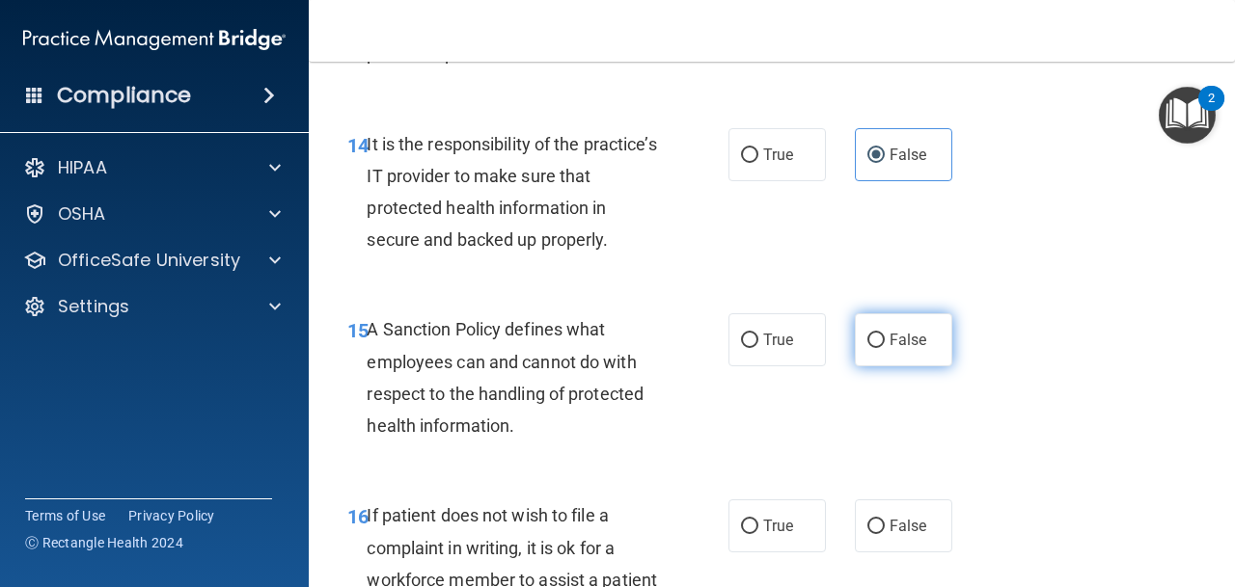
click at [908, 343] on span "False" at bounding box center [908, 340] width 38 height 18
click at [885, 343] on input "False" at bounding box center [875, 341] width 17 height 14
radio input "true"
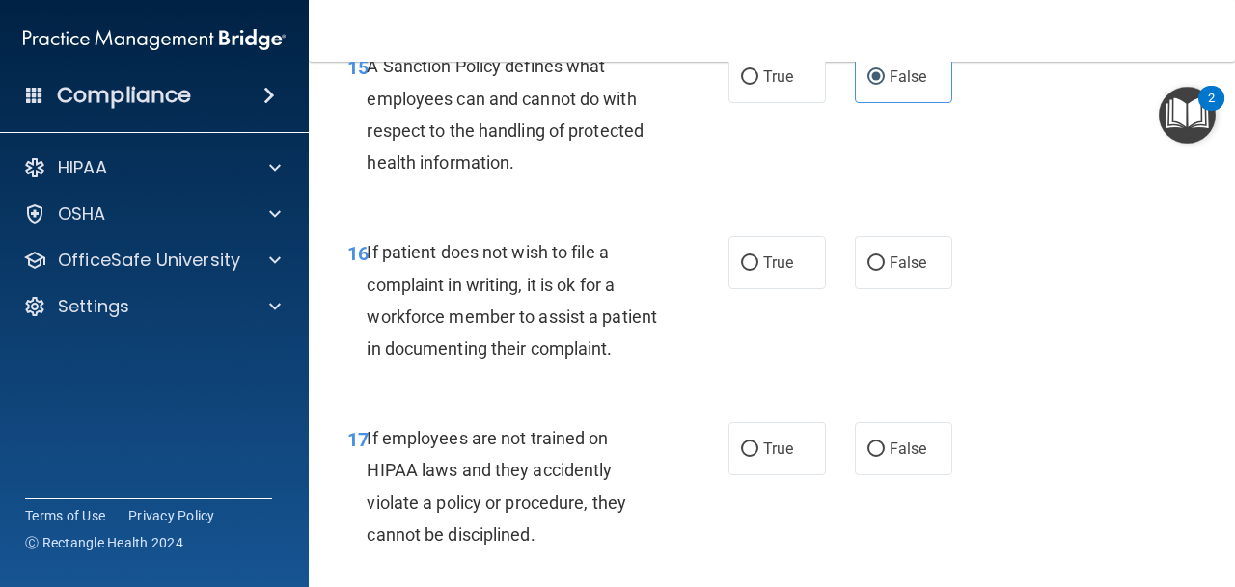
scroll to position [3424, 0]
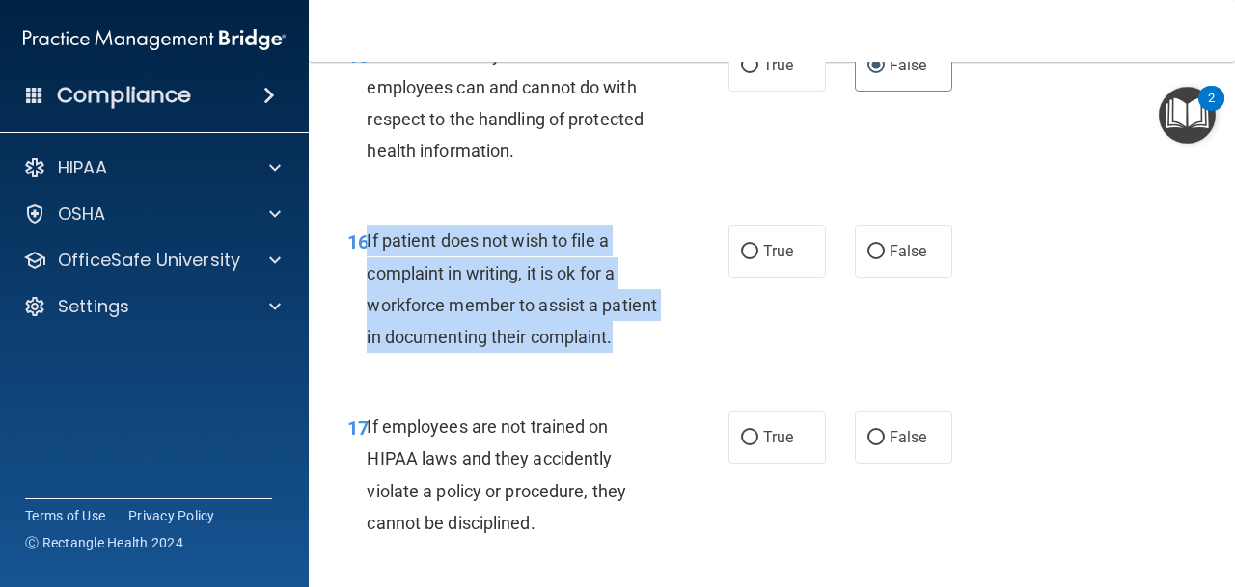
drag, startPoint x: 627, startPoint y: 342, endPoint x: 369, endPoint y: 240, distance: 278.0
click at [369, 240] on div "If patient does not wish to file a complaint in writing, it is ok for a workfor…" at bounding box center [521, 289] width 308 height 128
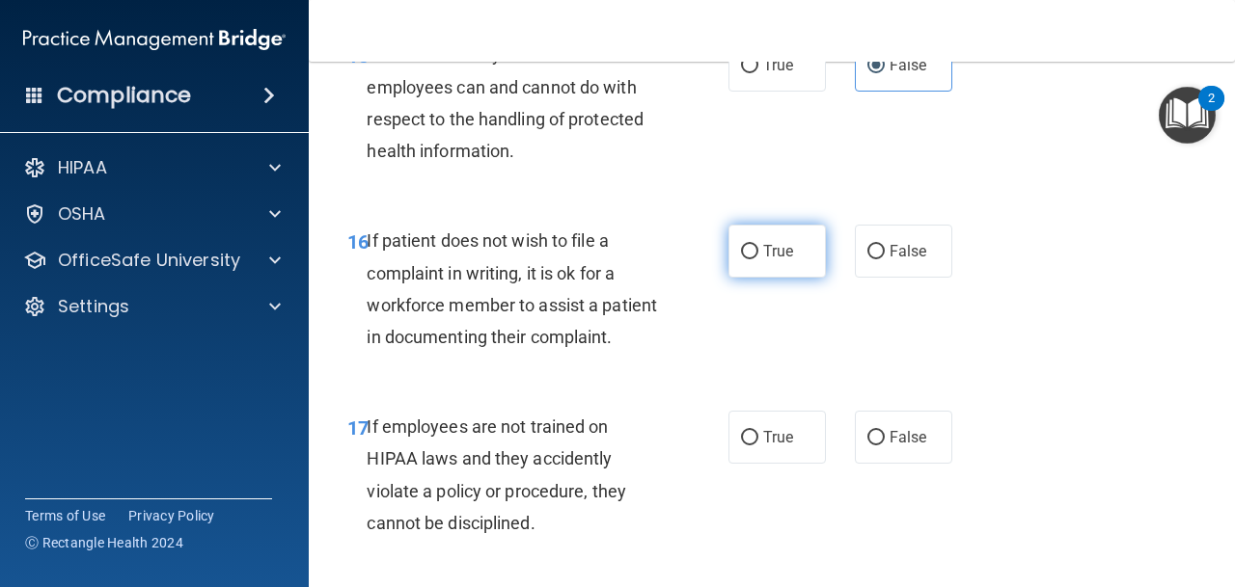
click at [756, 266] on label "True" at bounding box center [776, 251] width 97 height 53
click at [756, 260] on input "True" at bounding box center [749, 252] width 17 height 14
radio input "true"
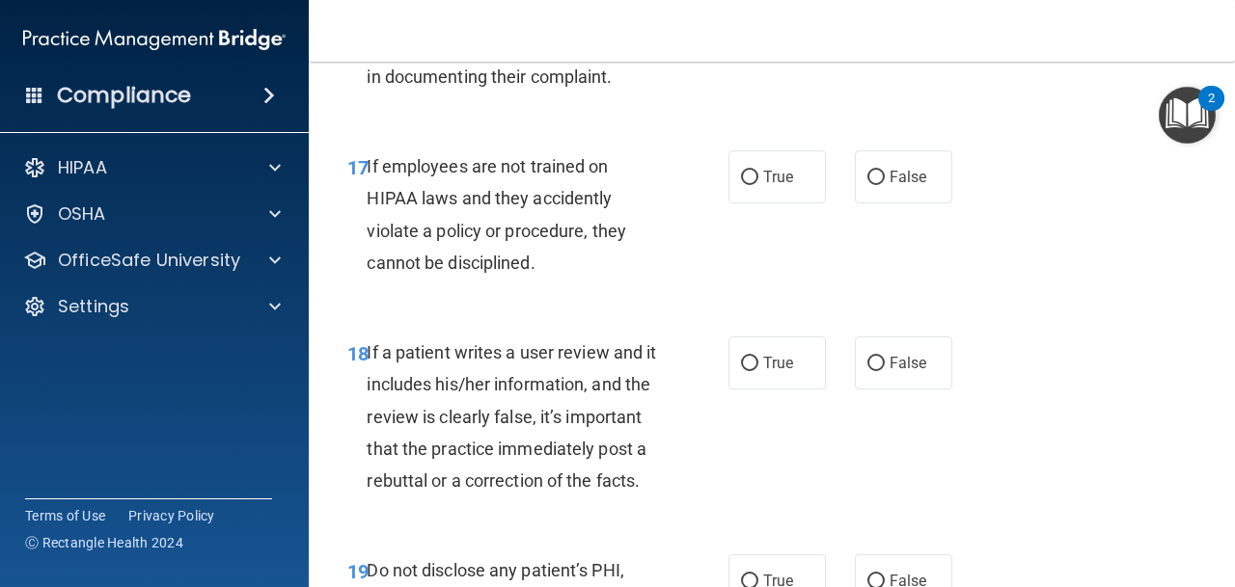
scroll to position [3688, 0]
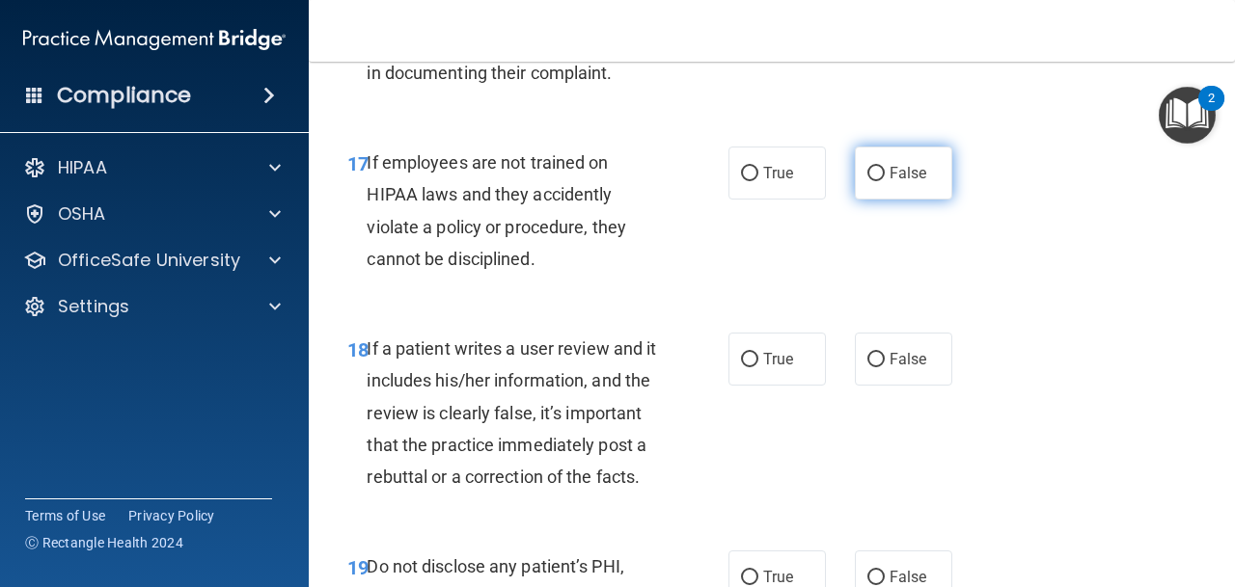
click at [883, 179] on input "False" at bounding box center [875, 174] width 17 height 14
radio input "true"
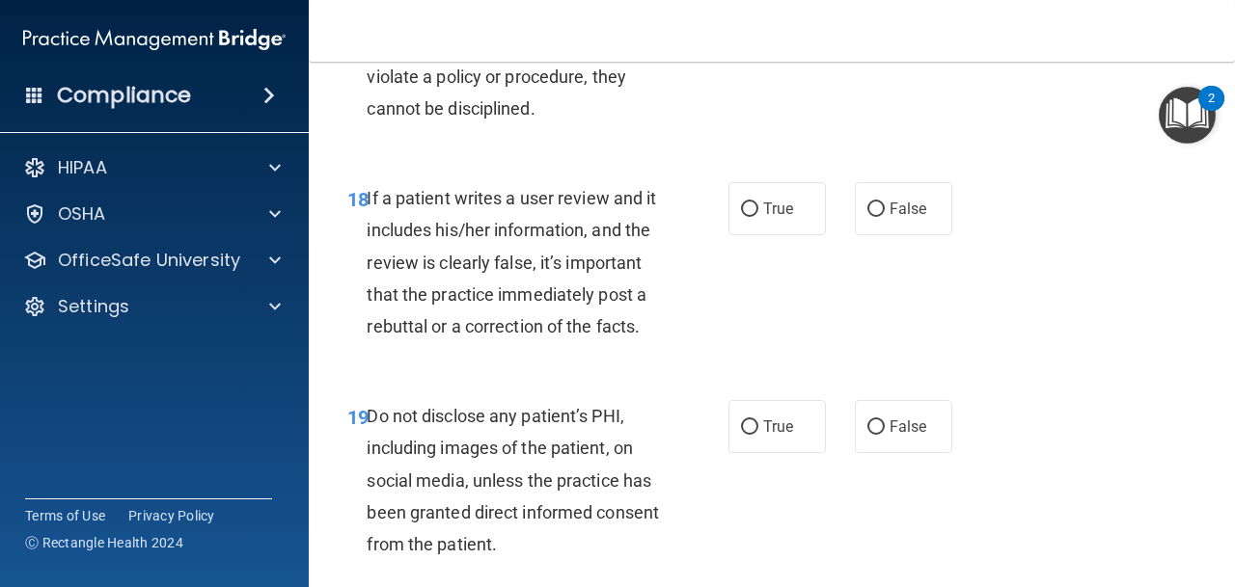
scroll to position [3839, 0]
click at [898, 217] on span "False" at bounding box center [908, 209] width 38 height 18
click at [885, 217] on input "False" at bounding box center [875, 210] width 17 height 14
radio input "true"
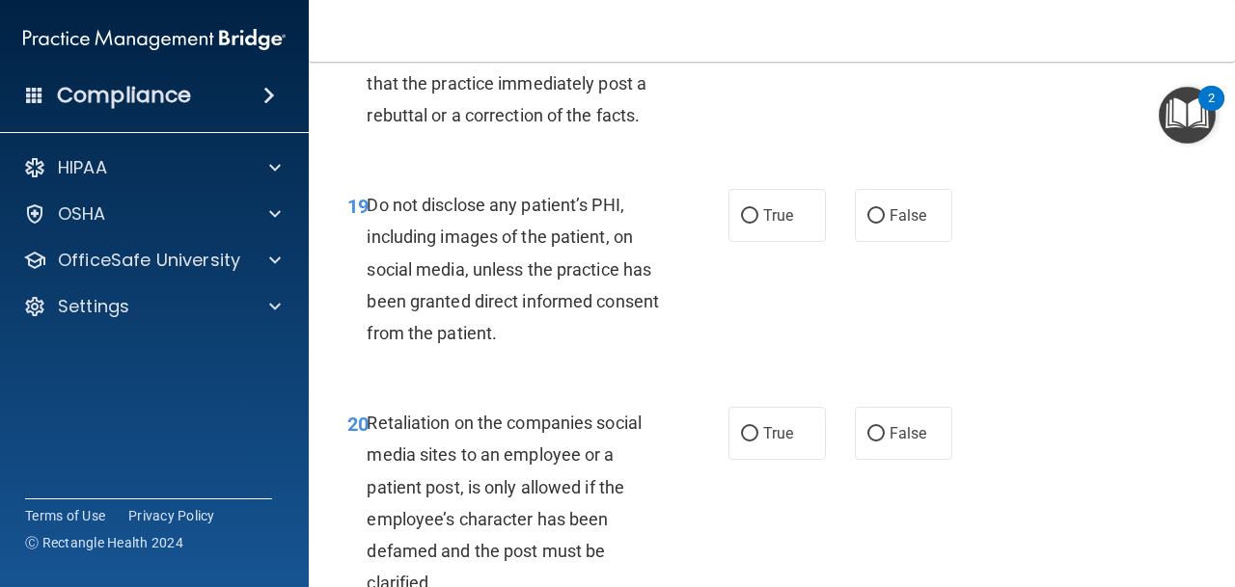
scroll to position [4060, 0]
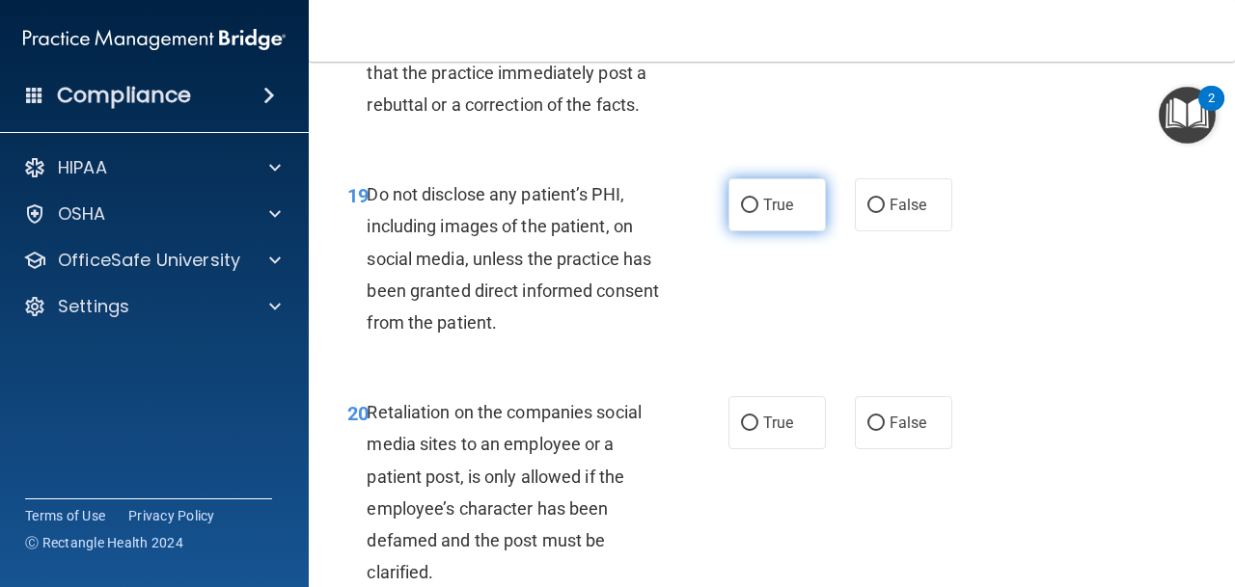
click at [735, 200] on label "True" at bounding box center [776, 204] width 97 height 53
click at [741, 200] on input "True" at bounding box center [749, 206] width 17 height 14
radio input "true"
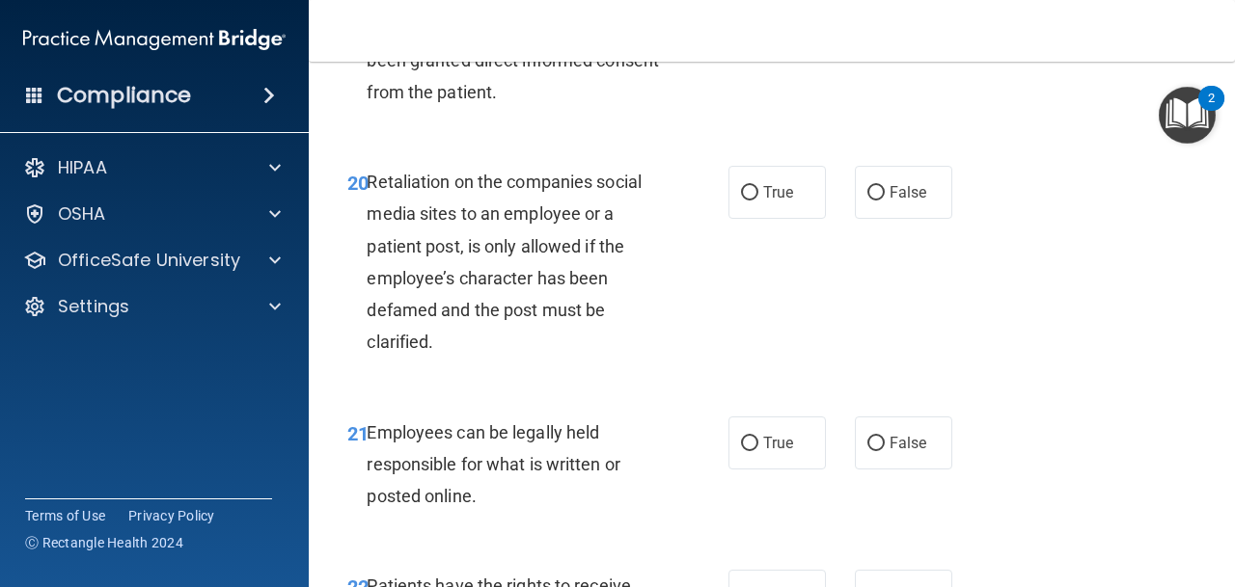
scroll to position [4292, 0]
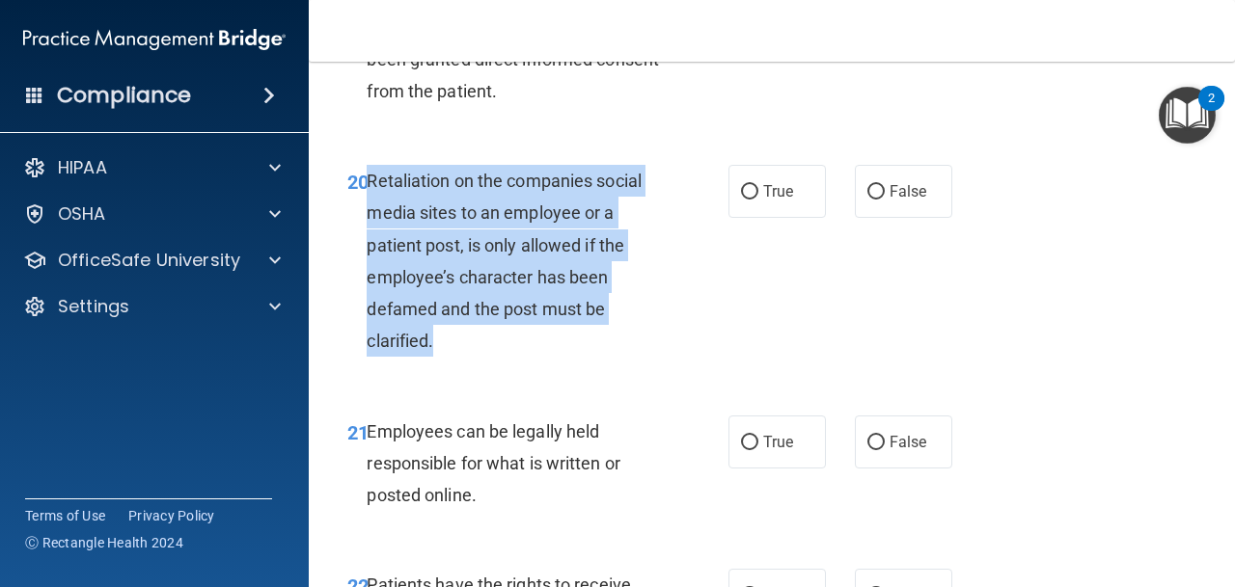
drag, startPoint x: 436, startPoint y: 340, endPoint x: 369, endPoint y: 186, distance: 167.2
click at [369, 186] on div "Retaliation on the companies social media sites to an employee or a patient pos…" at bounding box center [521, 261] width 308 height 192
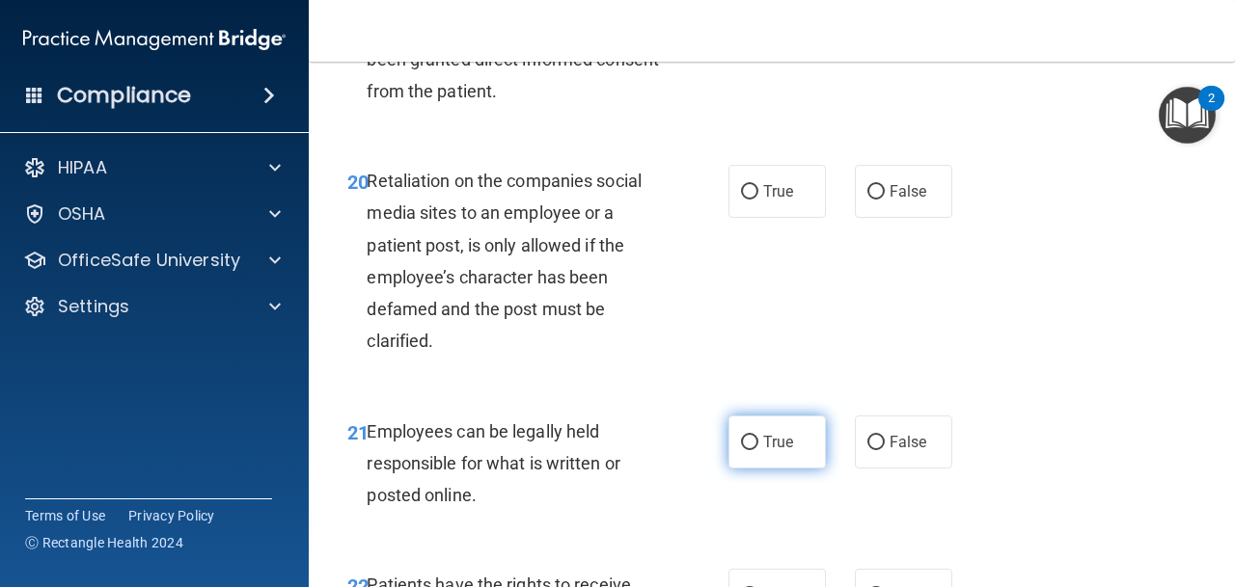
click at [772, 425] on label "True" at bounding box center [776, 442] width 97 height 53
click at [758, 436] on input "True" at bounding box center [749, 443] width 17 height 14
radio input "true"
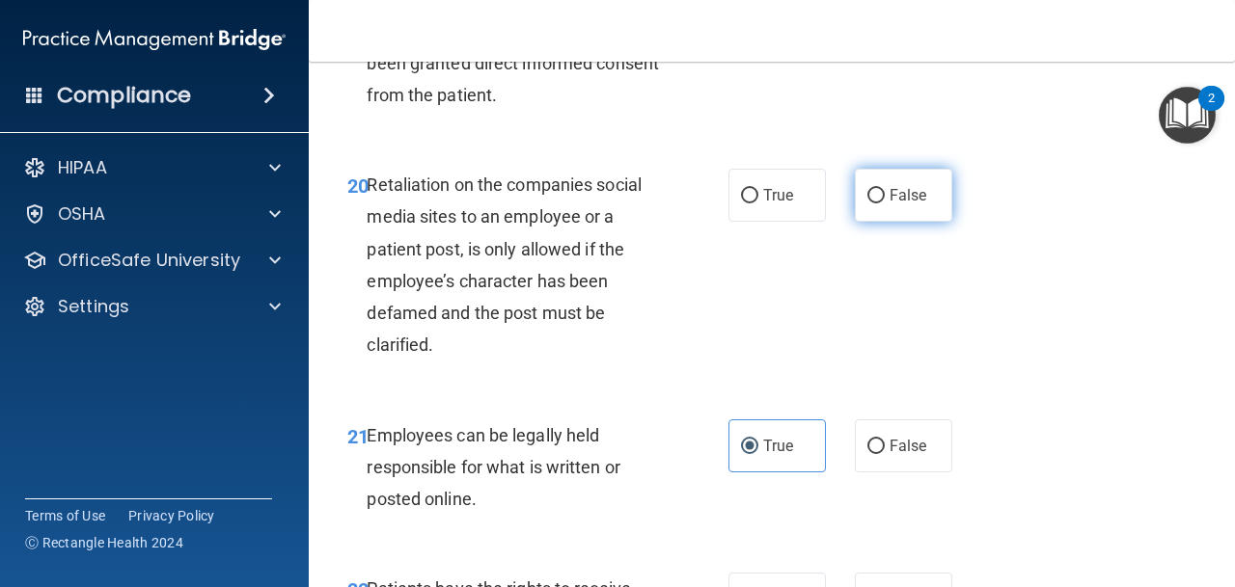
click at [861, 178] on label "False" at bounding box center [903, 195] width 97 height 53
click at [867, 189] on input "False" at bounding box center [875, 196] width 17 height 14
radio input "true"
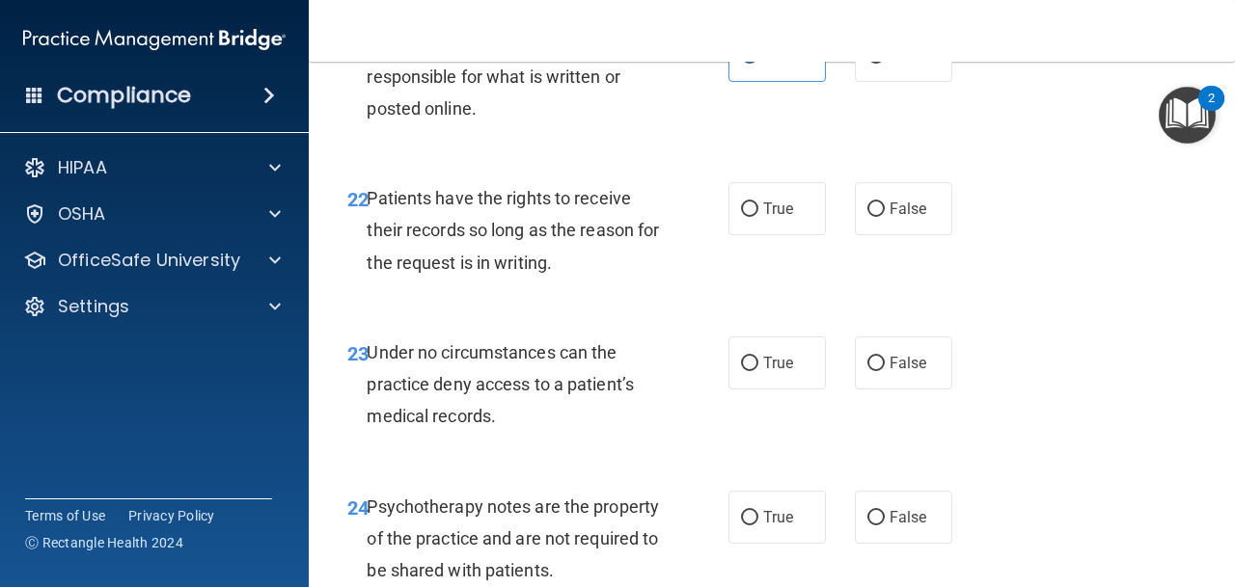
scroll to position [4682, 0]
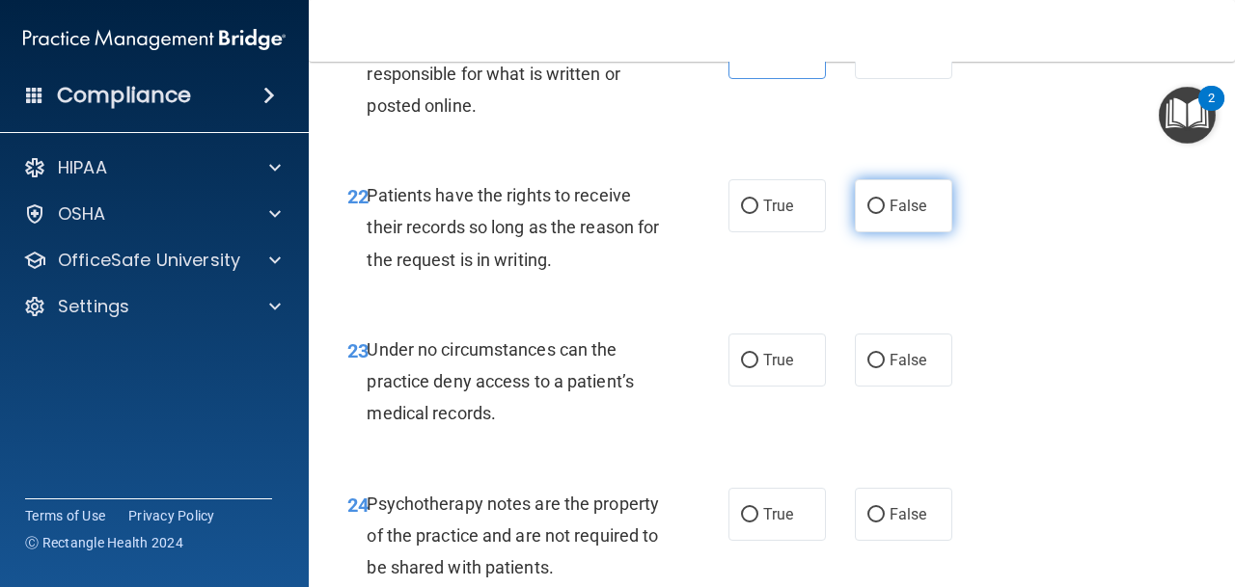
click at [919, 204] on span "False" at bounding box center [908, 206] width 38 height 18
click at [885, 204] on input "False" at bounding box center [875, 207] width 17 height 14
radio input "true"
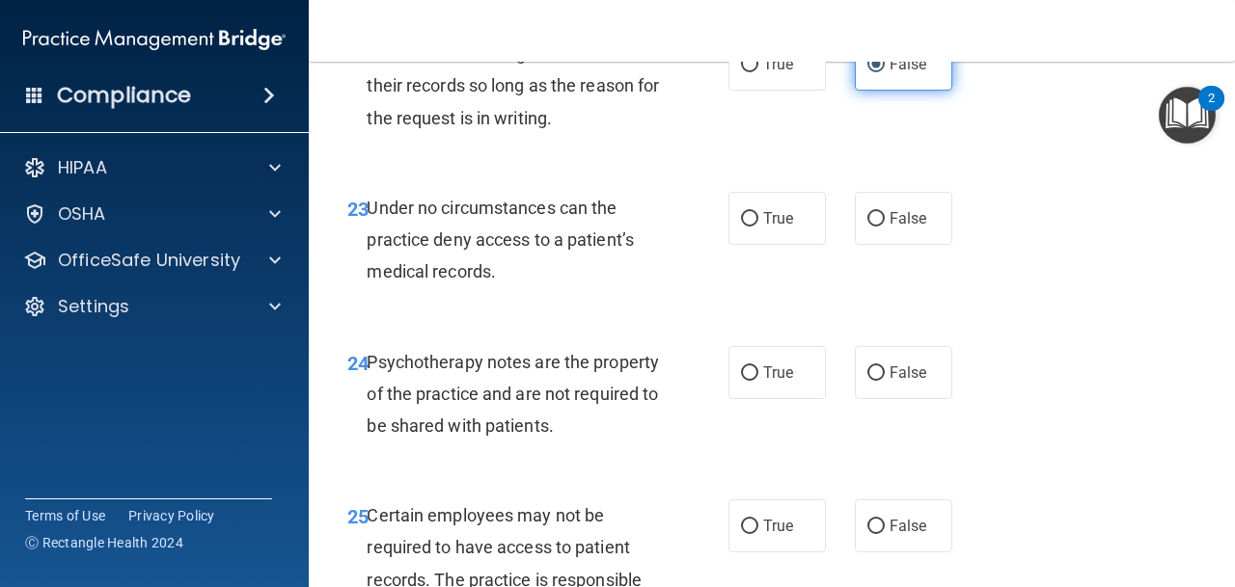
scroll to position [4864, 0]
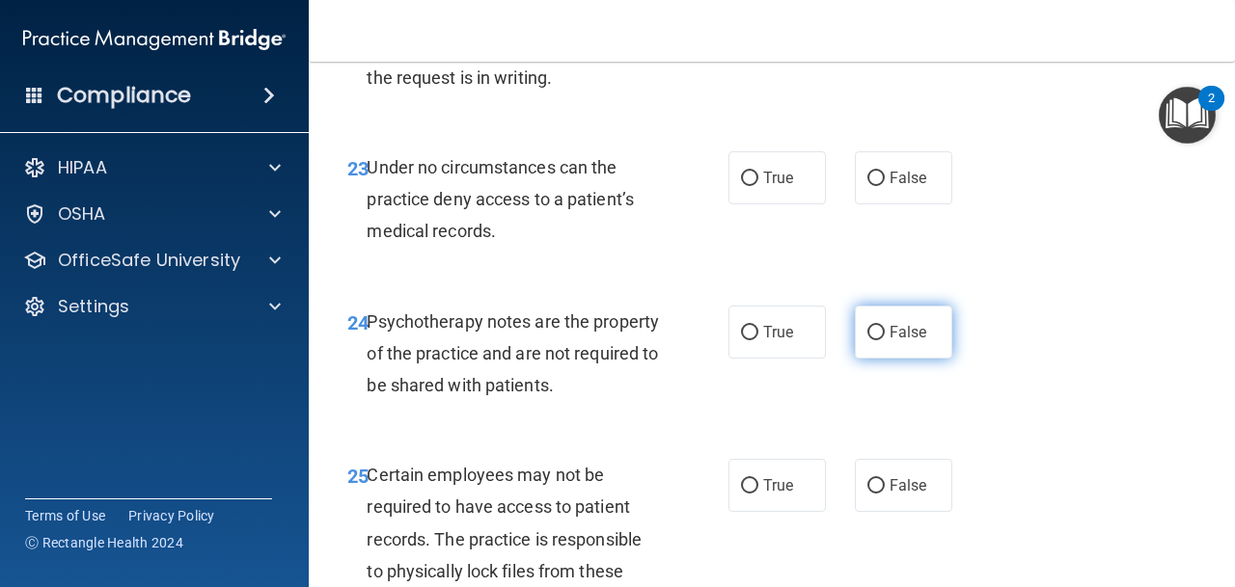
click at [893, 328] on span "False" at bounding box center [908, 332] width 38 height 18
click at [885, 328] on input "False" at bounding box center [875, 333] width 17 height 14
radio input "true"
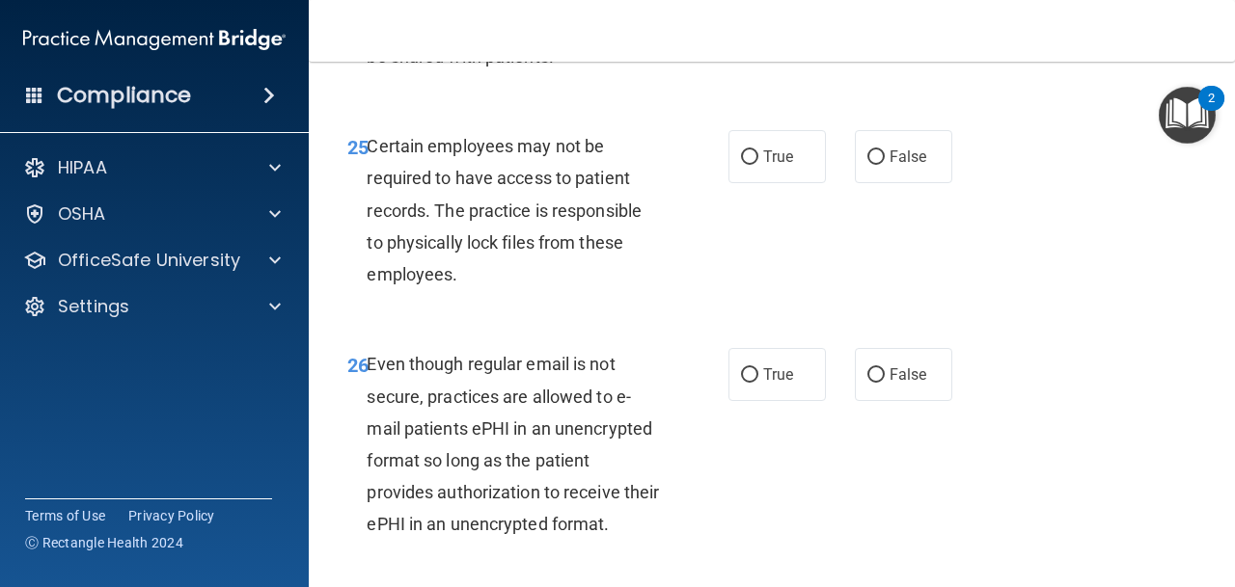
scroll to position [5206, 0]
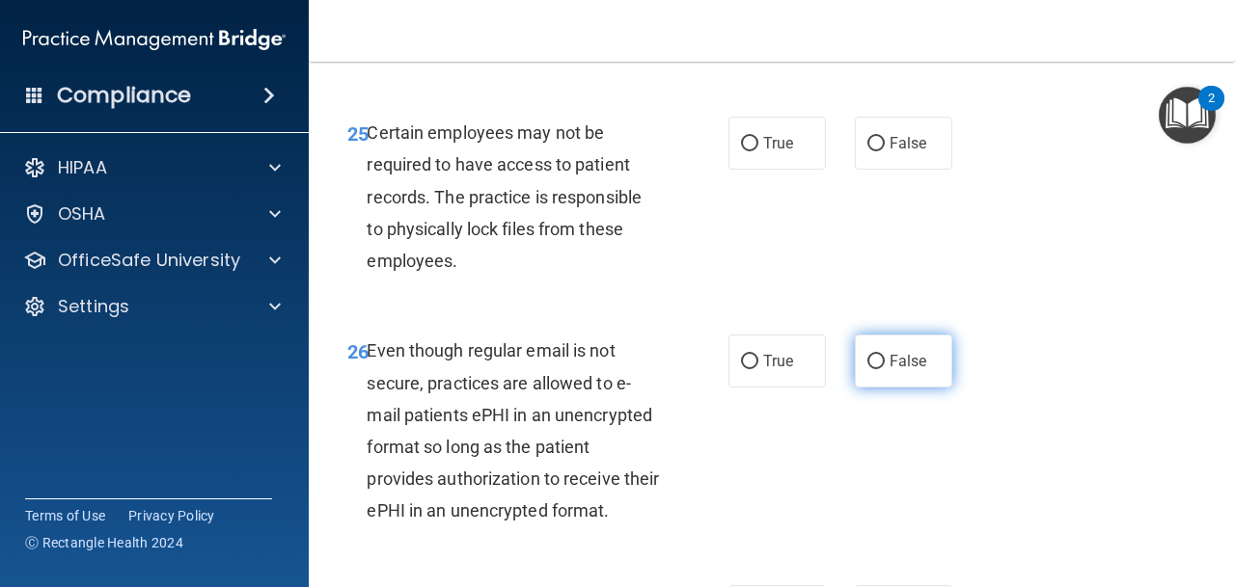
click at [876, 368] on input "False" at bounding box center [875, 362] width 17 height 14
radio input "true"
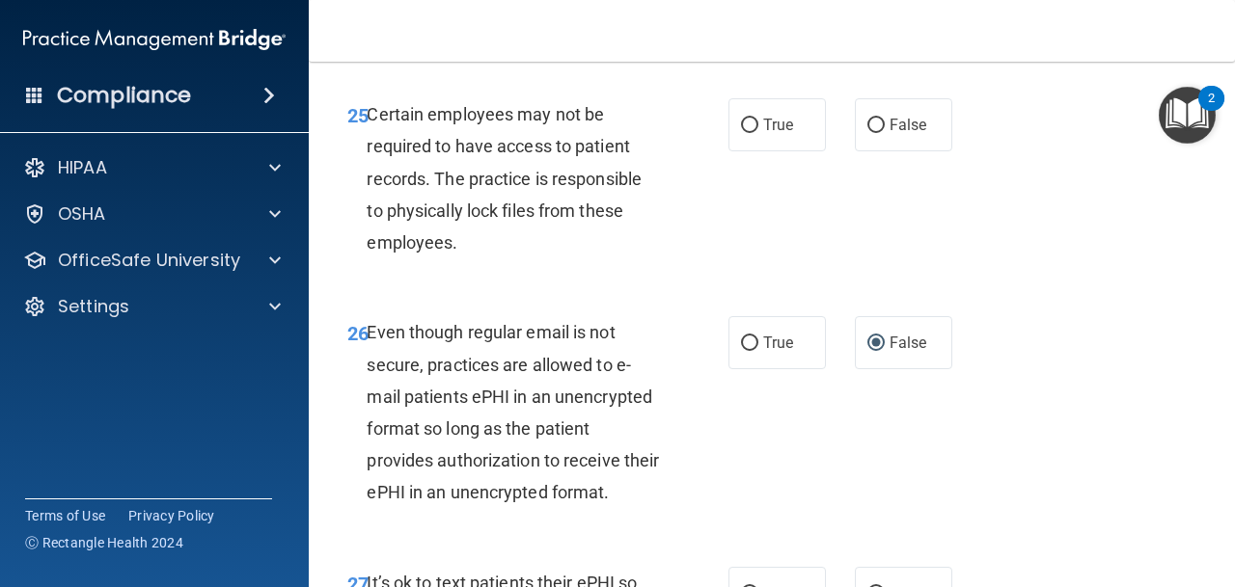
scroll to position [5227, 0]
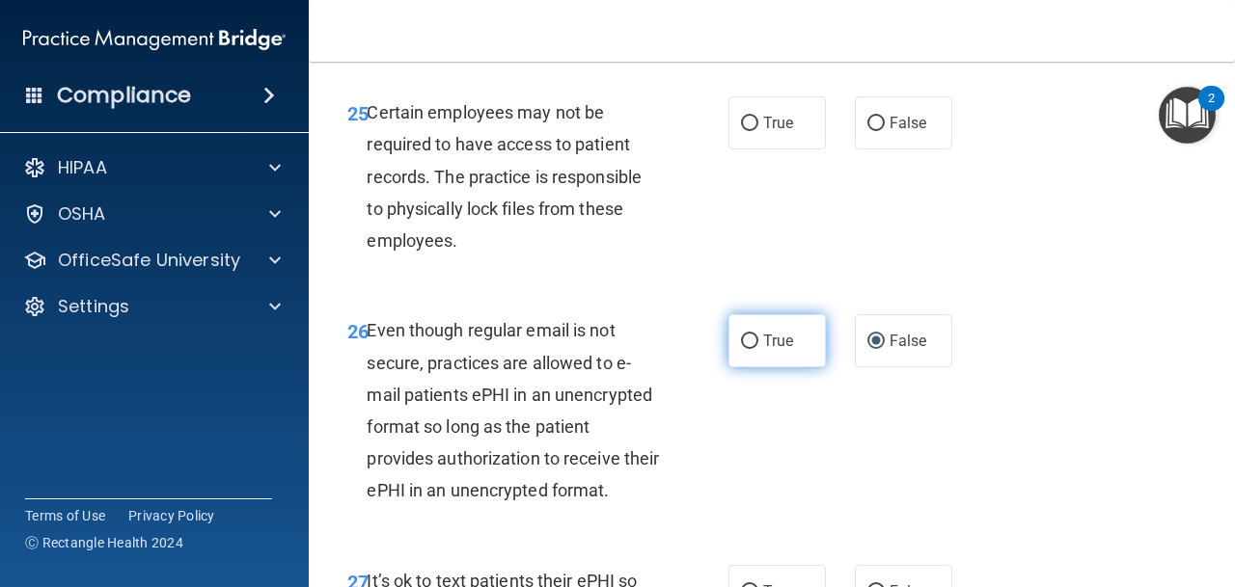
click at [772, 352] on label "True" at bounding box center [776, 340] width 97 height 53
click at [758, 349] on input "True" at bounding box center [749, 342] width 17 height 14
radio input "true"
radio input "false"
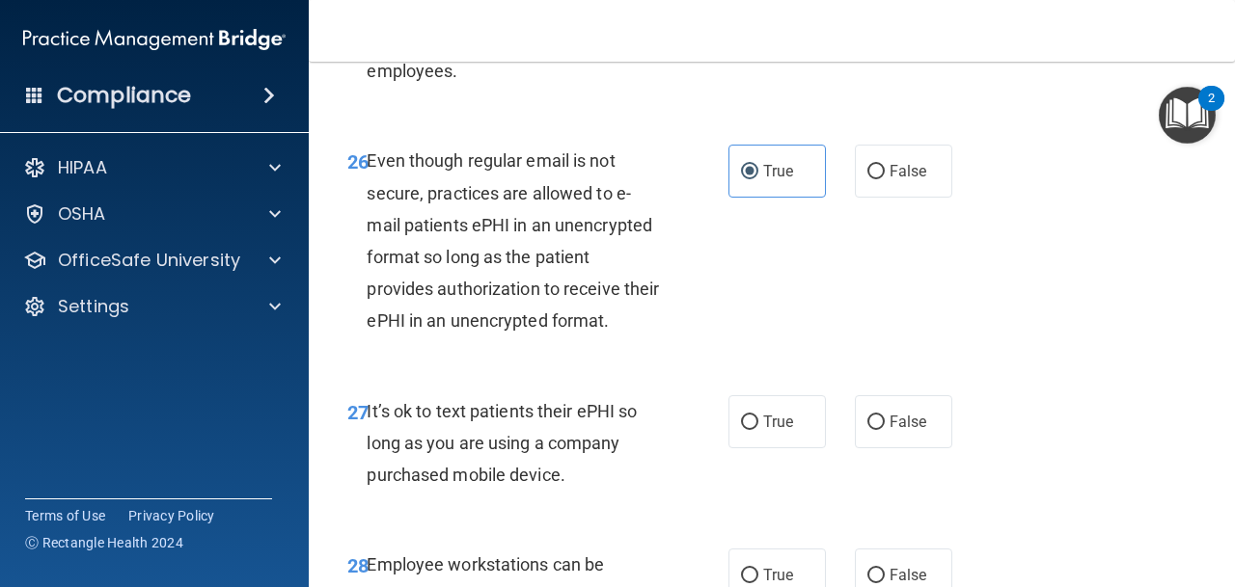
scroll to position [5420, 0]
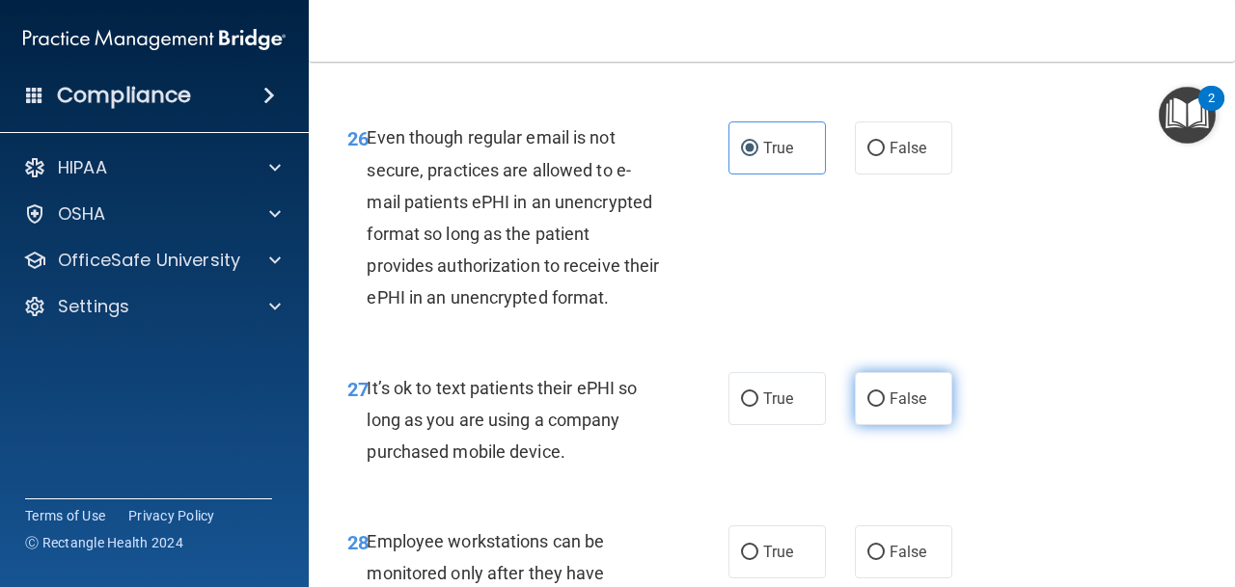
click at [894, 396] on span "False" at bounding box center [908, 399] width 38 height 18
click at [885, 396] on input "False" at bounding box center [875, 400] width 17 height 14
radio input "true"
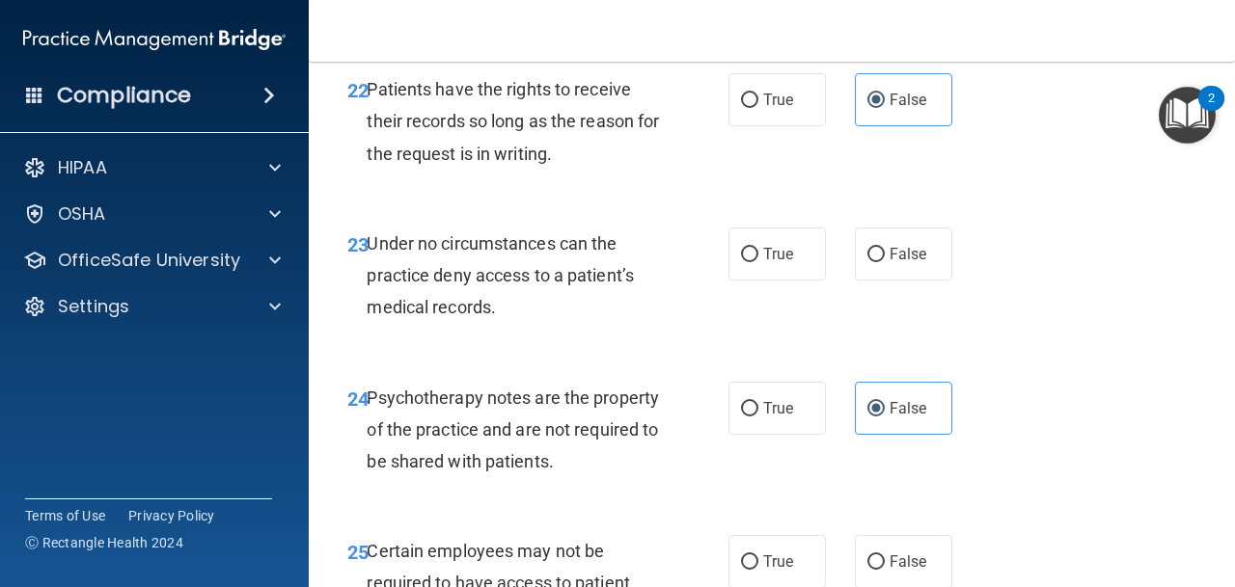
scroll to position [4792, 0]
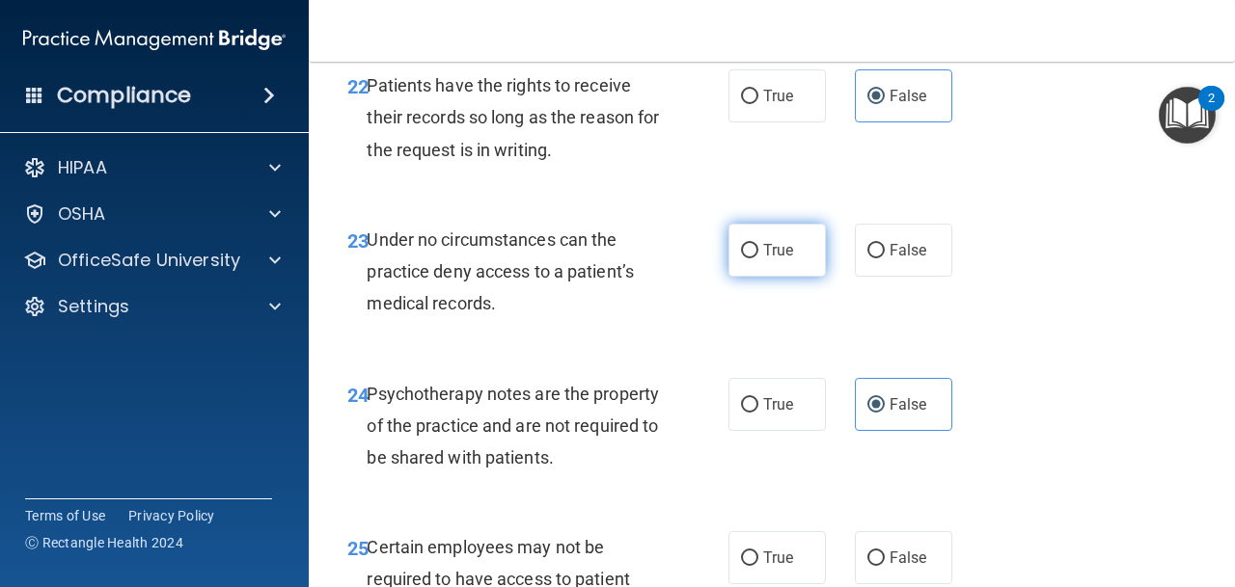
click at [742, 274] on label "True" at bounding box center [776, 250] width 97 height 53
click at [742, 259] on input "True" at bounding box center [749, 251] width 17 height 14
radio input "true"
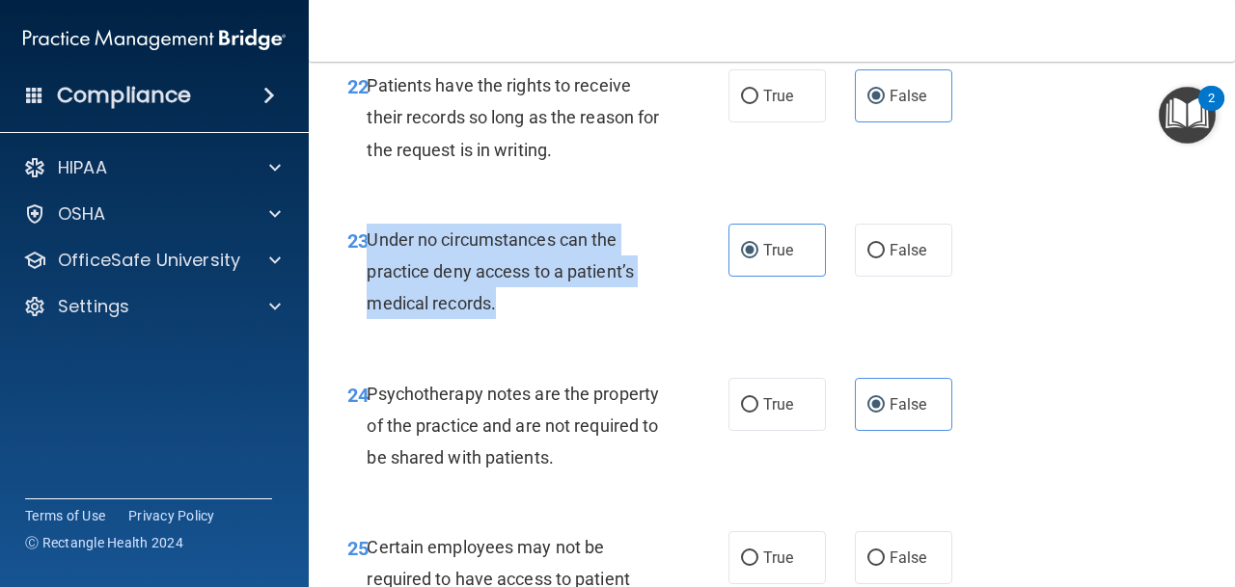
drag, startPoint x: 504, startPoint y: 302, endPoint x: 371, endPoint y: 245, distance: 143.9
click at [370, 245] on div "Under no circumstances can the practice deny access to a patient’s medical reco…" at bounding box center [521, 272] width 308 height 96
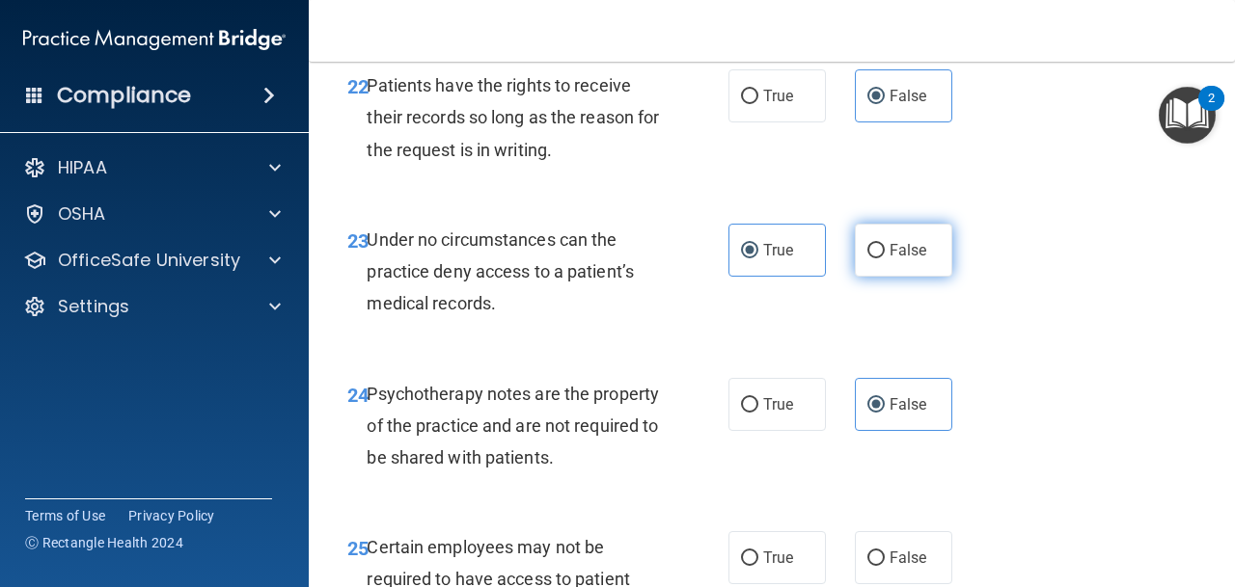
click at [883, 241] on label "False" at bounding box center [903, 250] width 97 height 53
click at [883, 244] on input "False" at bounding box center [875, 251] width 17 height 14
radio input "true"
radio input "false"
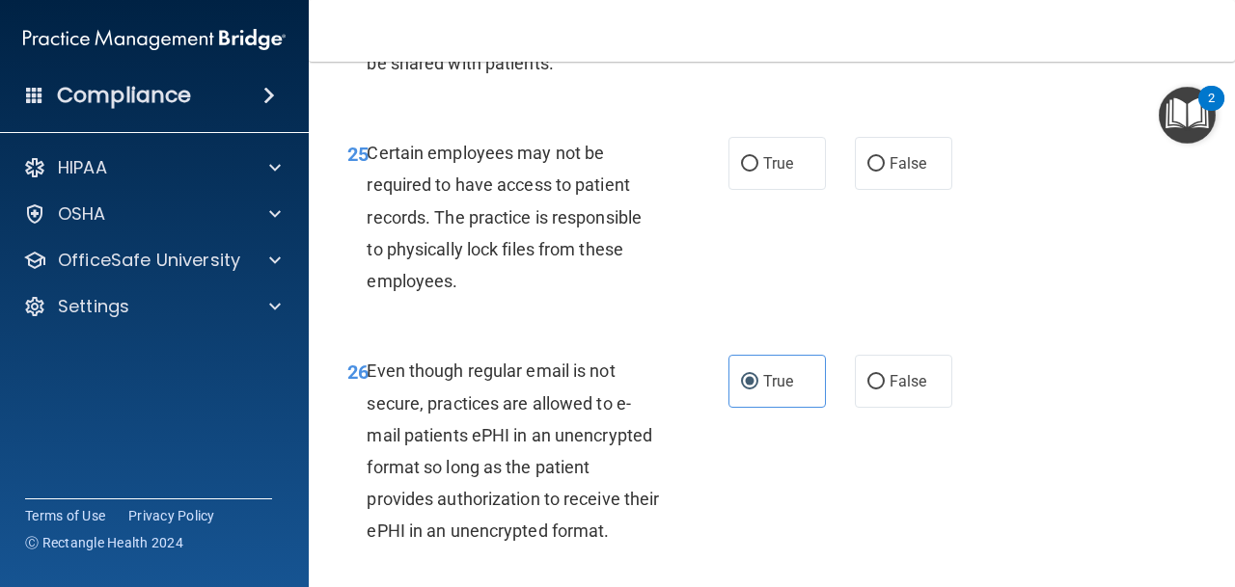
scroll to position [5189, 0]
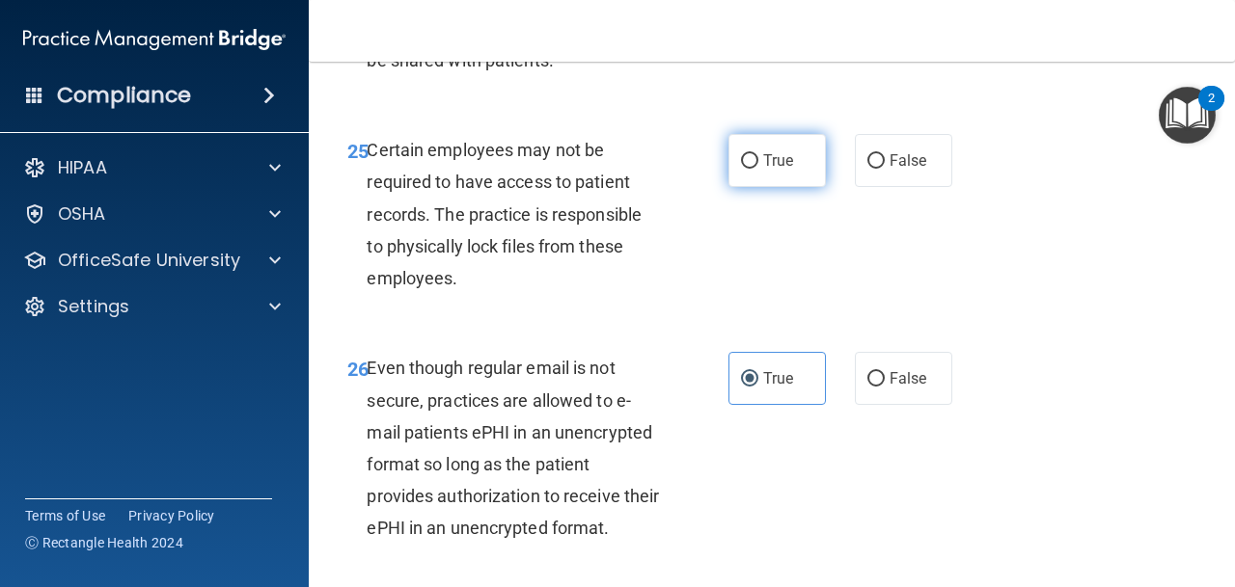
click at [772, 139] on label "True" at bounding box center [776, 160] width 97 height 53
click at [758, 154] on input "True" at bounding box center [749, 161] width 17 height 14
radio input "true"
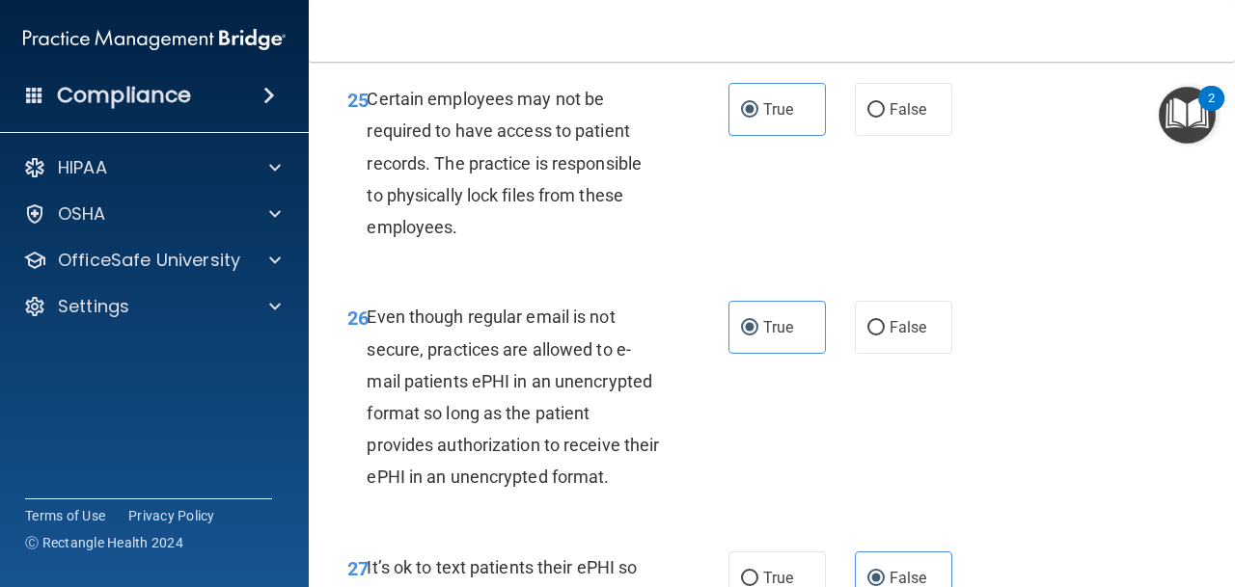
scroll to position [5223, 0]
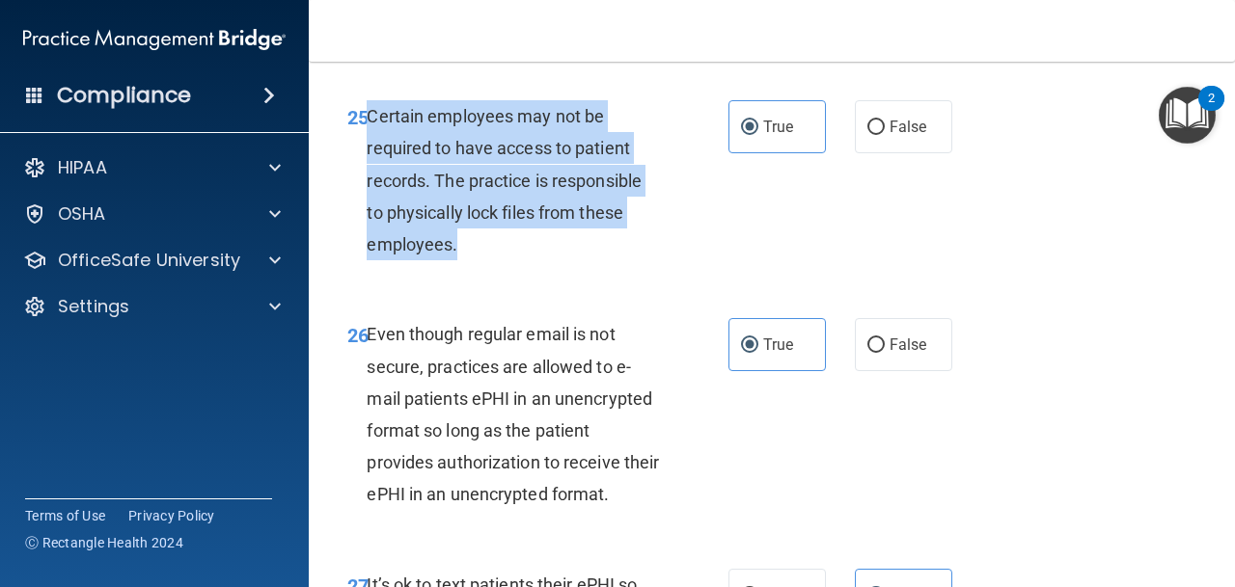
drag, startPoint x: 478, startPoint y: 244, endPoint x: 371, endPoint y: 108, distance: 173.1
click at [371, 108] on div "Certain employees may not be required to have access to patient records. The pr…" at bounding box center [521, 180] width 308 height 160
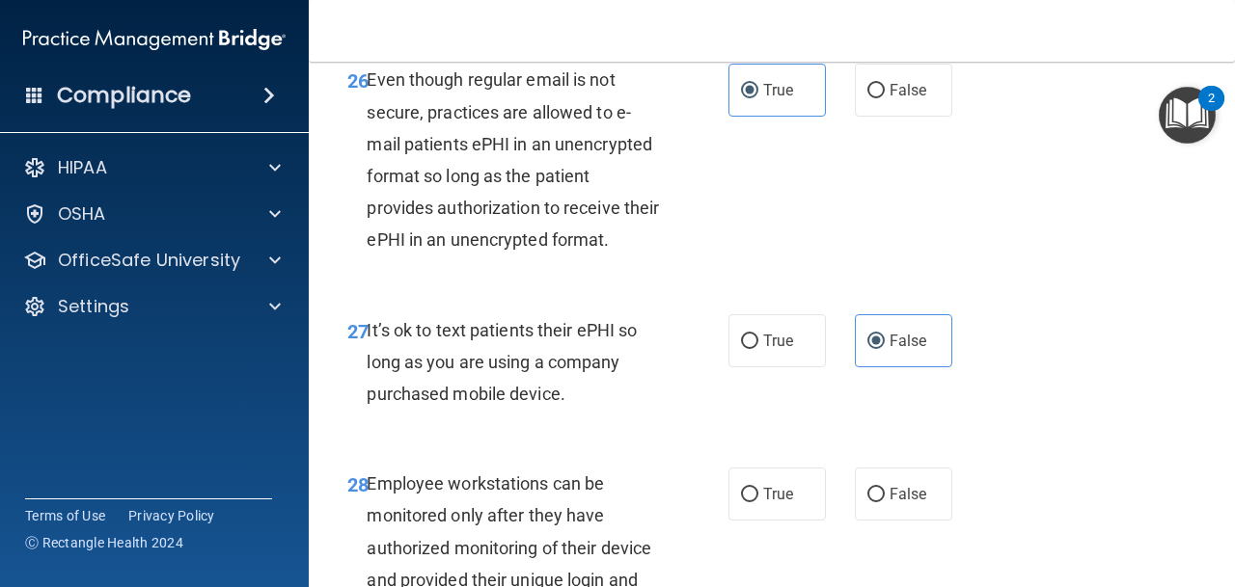
scroll to position [5559, 0]
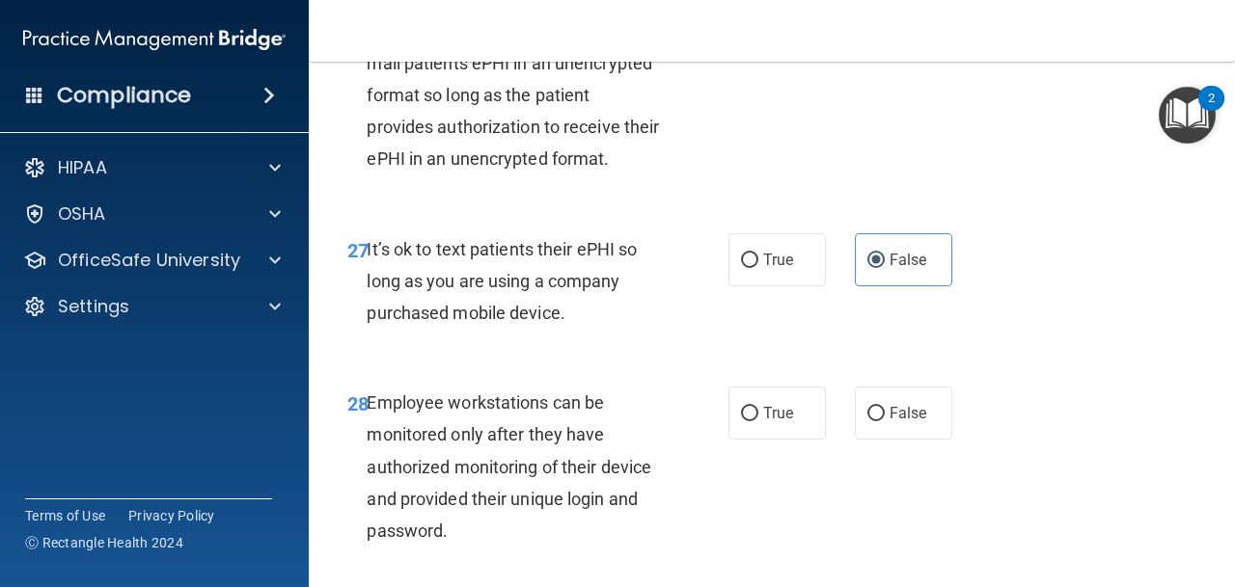
click at [586, 206] on div "26 Even though regular email is not secure, practices are allowed to e-mail pat…" at bounding box center [772, 84] width 878 height 250
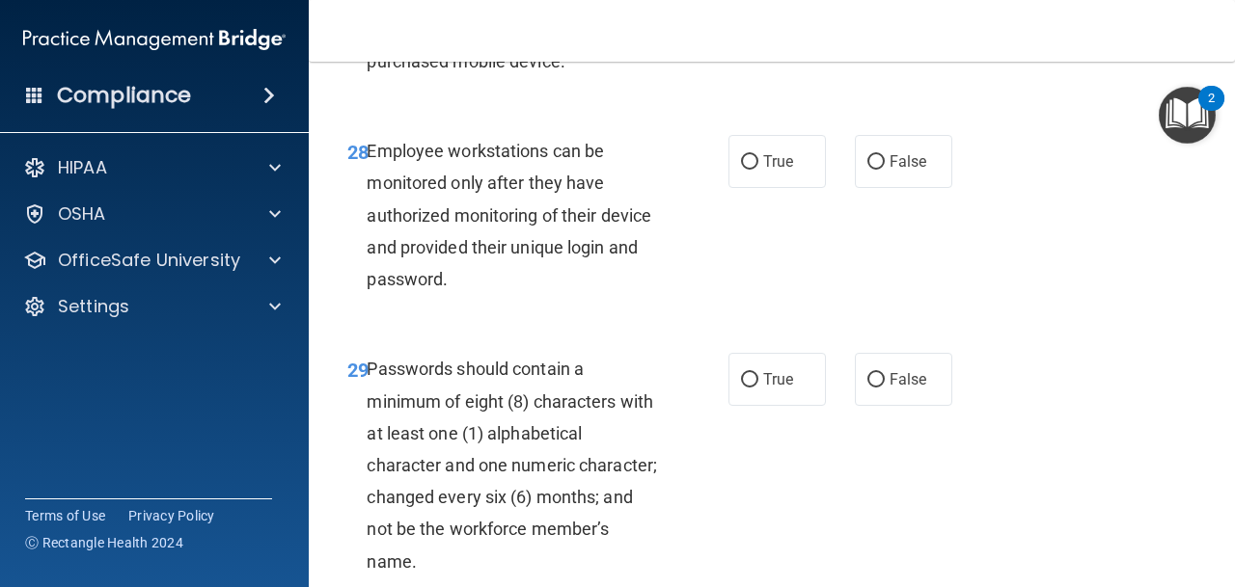
scroll to position [5812, 0]
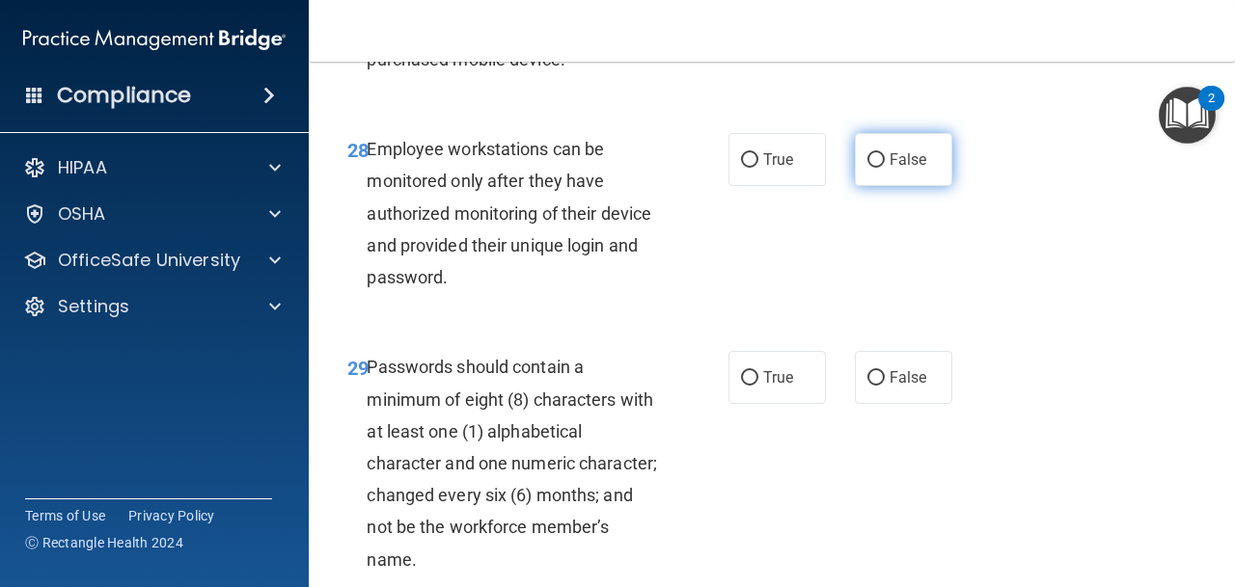
click at [857, 158] on label "False" at bounding box center [903, 159] width 97 height 53
click at [867, 158] on input "False" at bounding box center [875, 160] width 17 height 14
radio input "true"
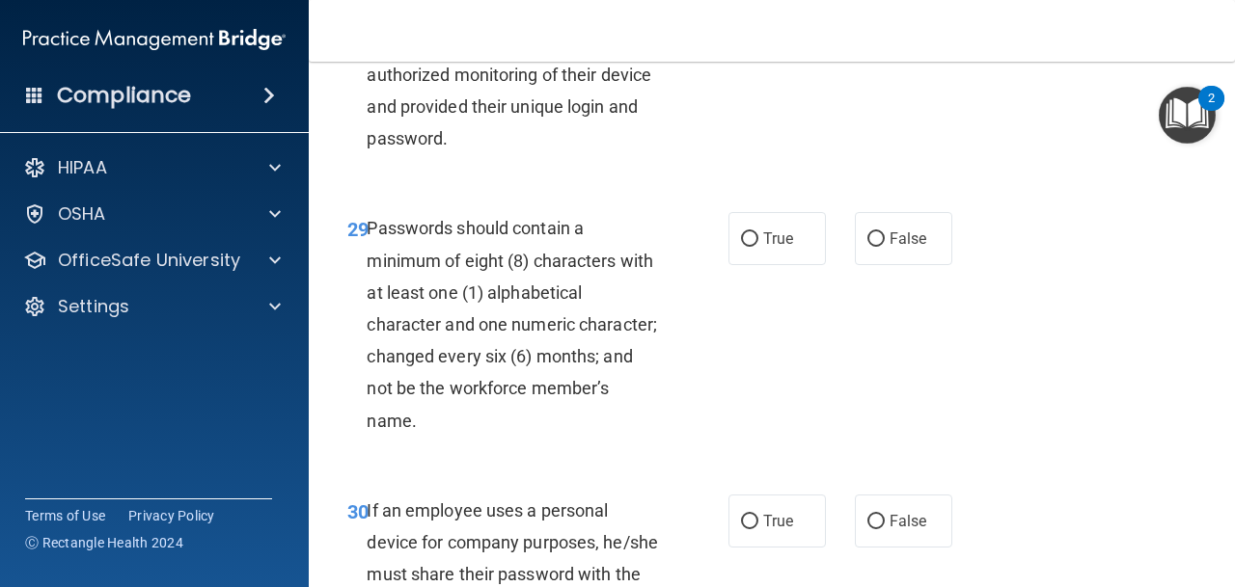
scroll to position [6043, 0]
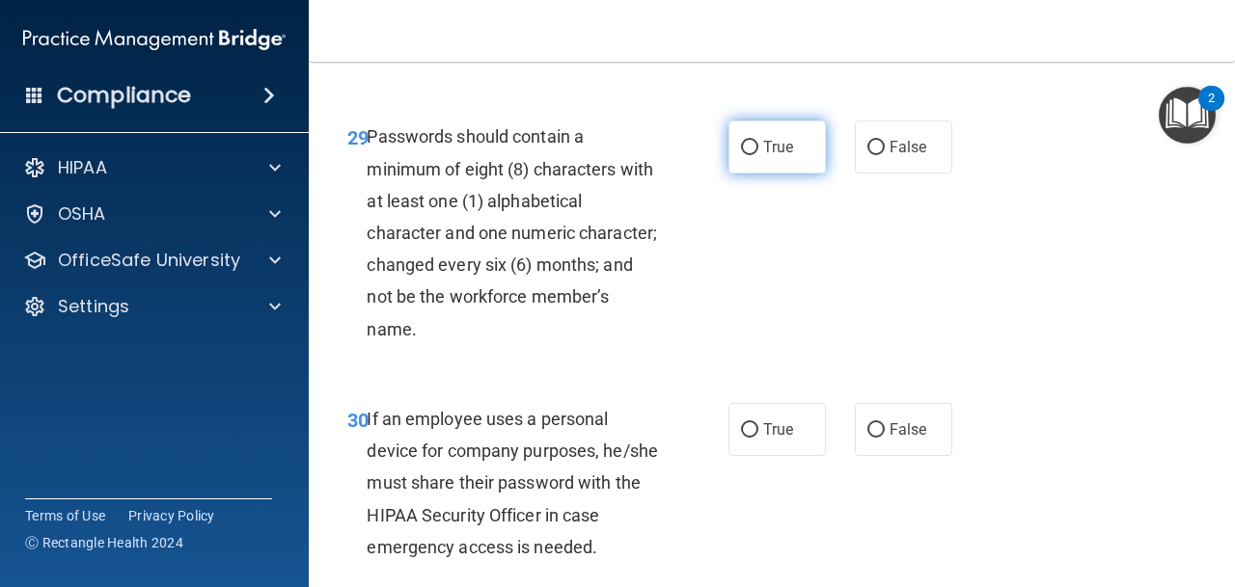
click at [742, 145] on input "True" at bounding box center [749, 148] width 17 height 14
radio input "true"
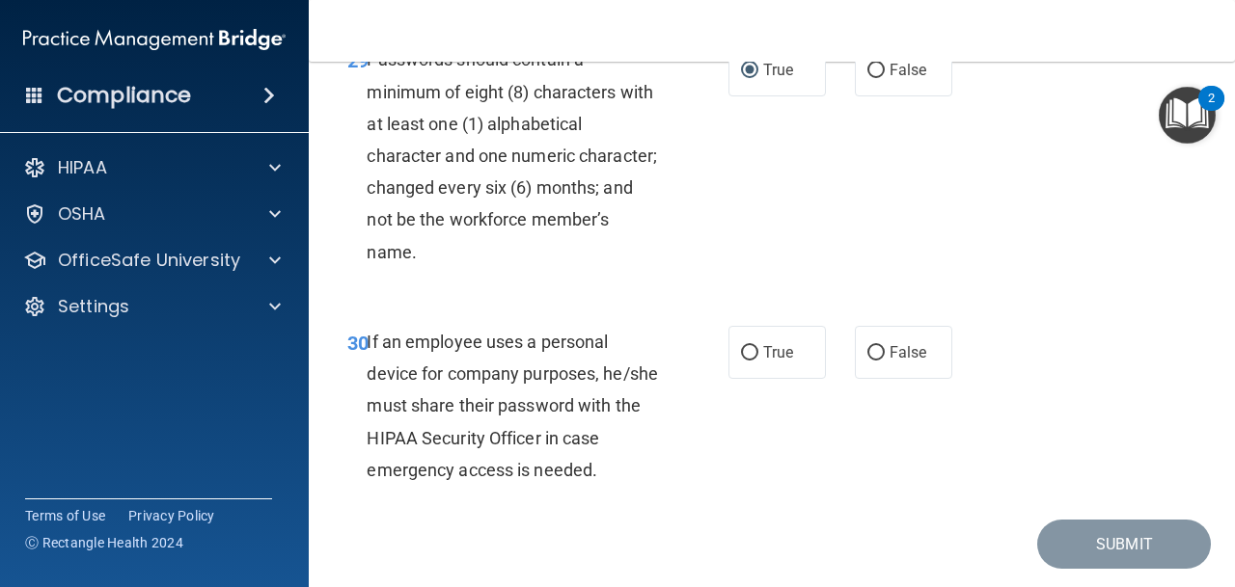
scroll to position [6179, 0]
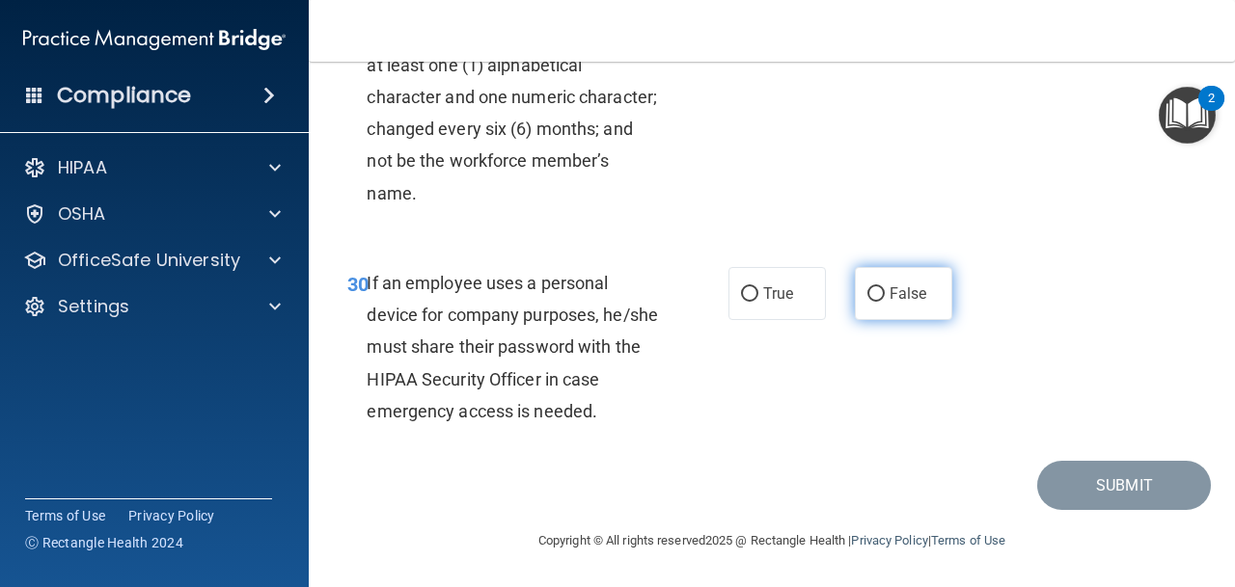
click at [938, 299] on label "False" at bounding box center [903, 293] width 97 height 53
click at [885, 299] on input "False" at bounding box center [875, 294] width 17 height 14
radio input "true"
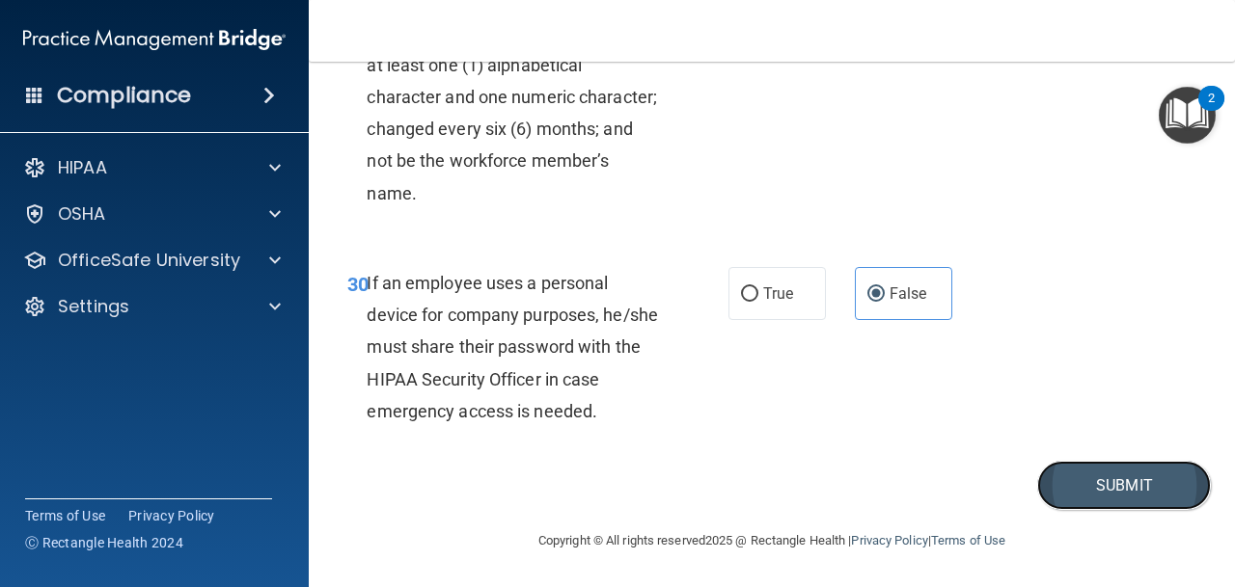
click at [1090, 502] on button "Submit" at bounding box center [1124, 485] width 174 height 49
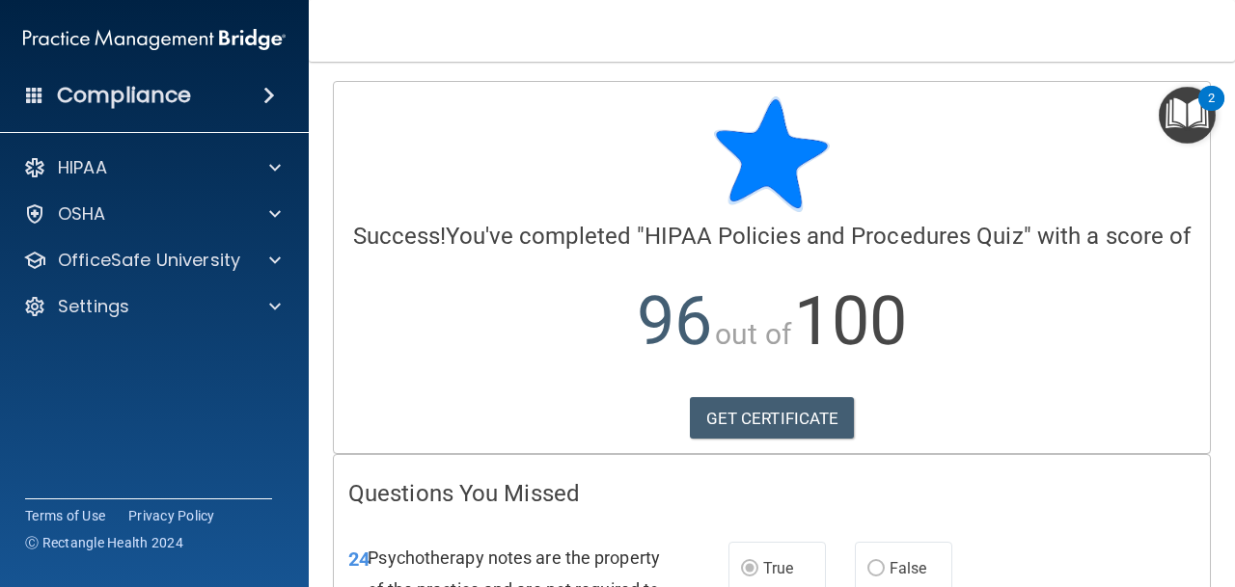
scroll to position [48, 0]
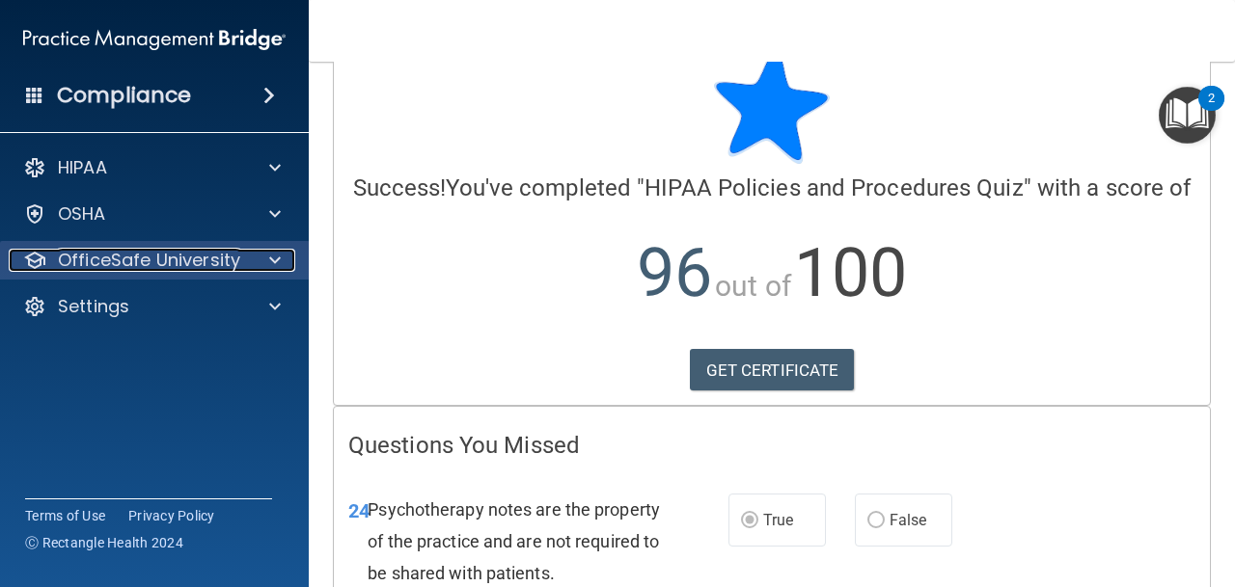
click at [90, 266] on p "OfficeSafe University" at bounding box center [149, 260] width 182 height 23
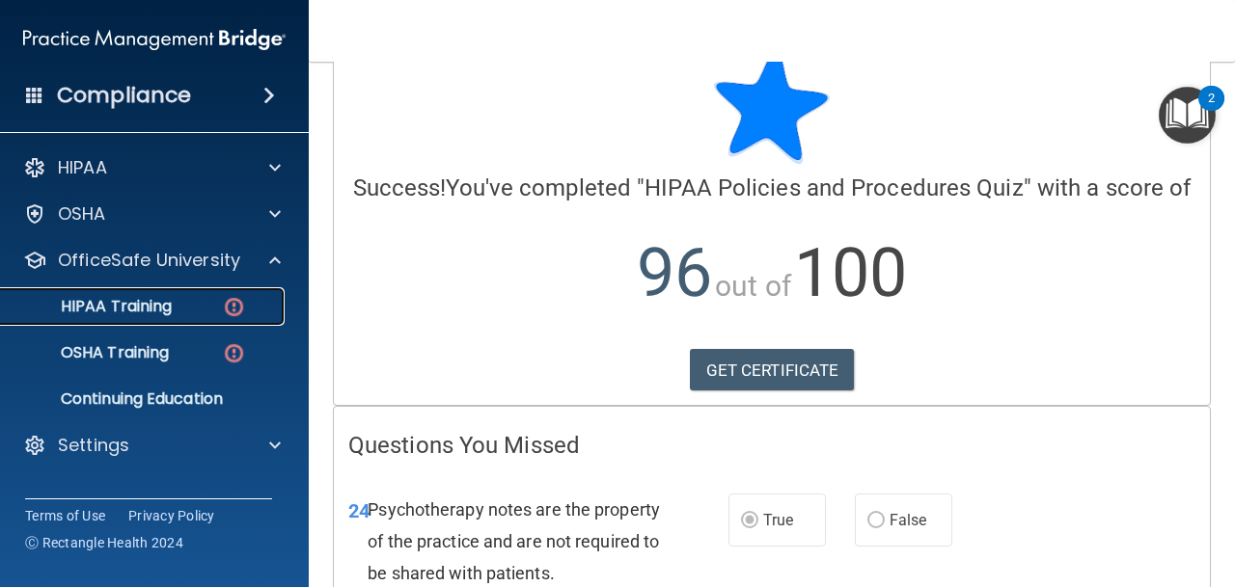
click at [133, 314] on p "HIPAA Training" at bounding box center [92, 306] width 159 height 19
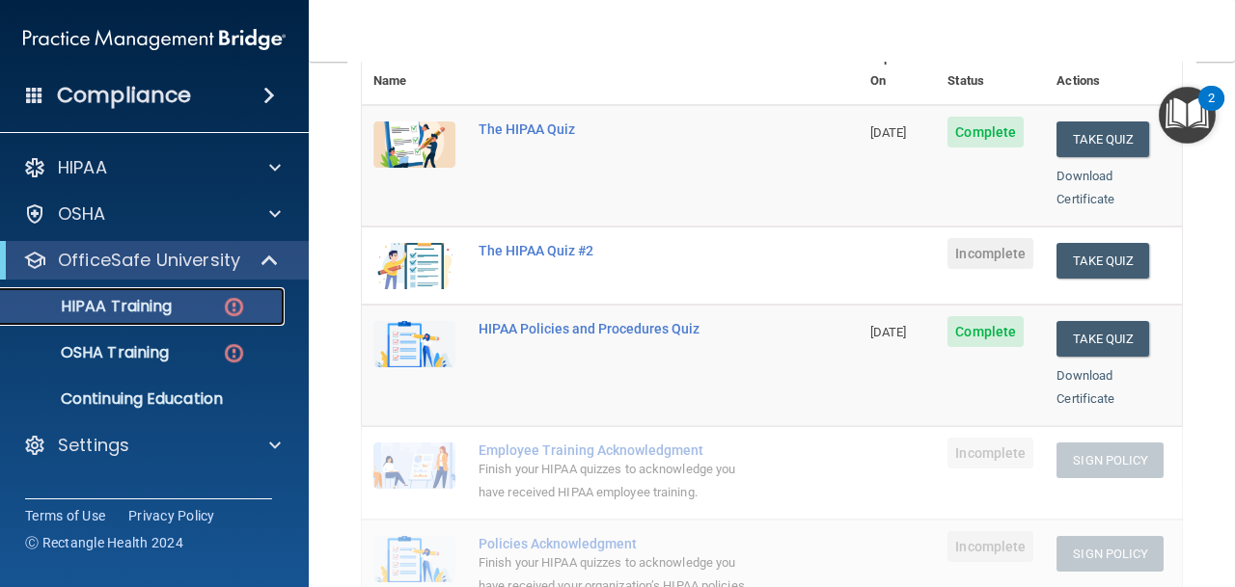
scroll to position [250, 0]
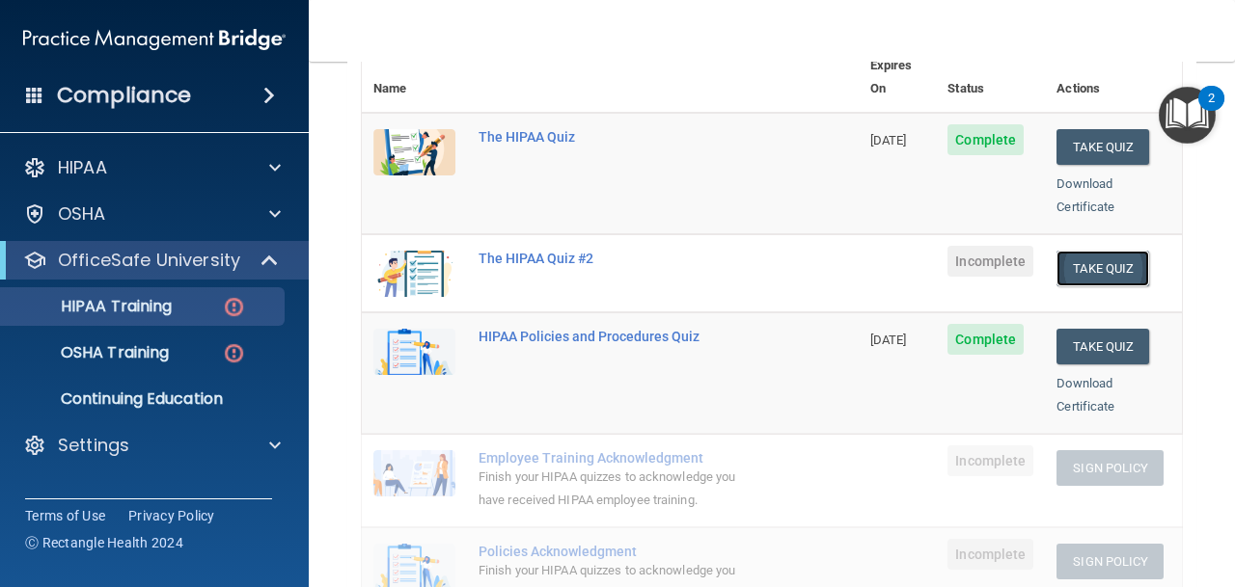
click at [1101, 251] on button "Take Quiz" at bounding box center [1102, 269] width 93 height 36
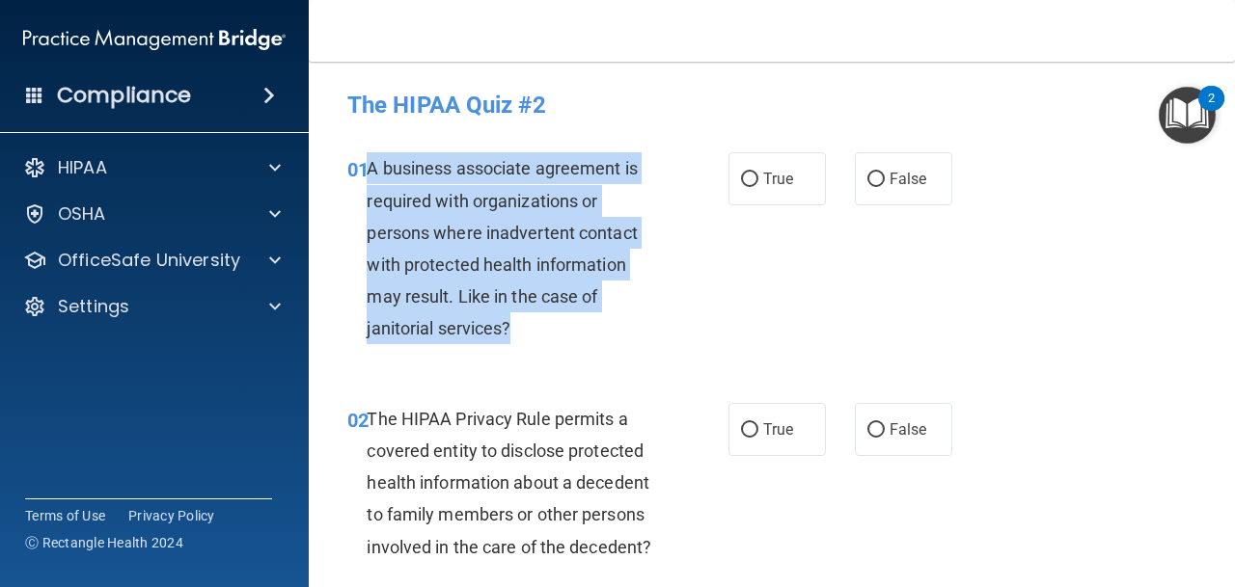
drag, startPoint x: 368, startPoint y: 170, endPoint x: 549, endPoint y: 328, distance: 240.7
click at [549, 328] on div "A business associate agreement is required with organizations or persons where …" at bounding box center [521, 248] width 308 height 192
click at [546, 328] on div "A business associate agreement is required with organizations or persons where …" at bounding box center [521, 248] width 308 height 192
drag, startPoint x: 545, startPoint y: 328, endPoint x: 371, endPoint y: 174, distance: 232.3
click at [371, 174] on div "A business associate agreement is required with organizations or persons where …" at bounding box center [521, 248] width 308 height 192
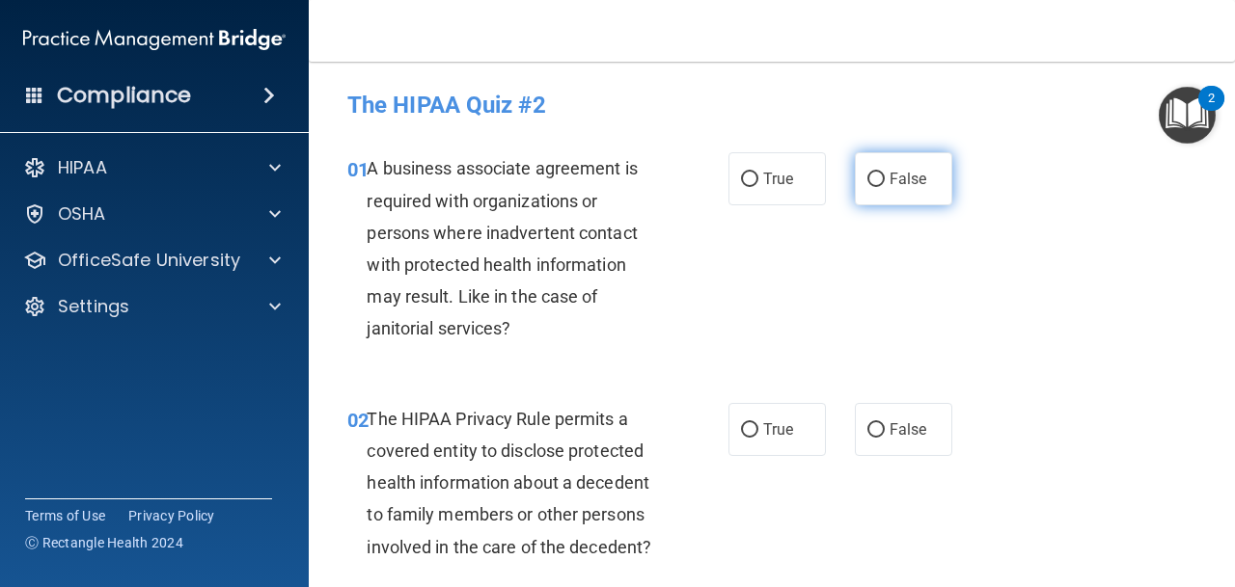
click at [887, 187] on label "False" at bounding box center [903, 178] width 97 height 53
click at [885, 187] on input "False" at bounding box center [875, 180] width 17 height 14
radio input "true"
click at [378, 262] on span "A business associate agreement is required with organizations or persons where …" at bounding box center [502, 248] width 270 height 180
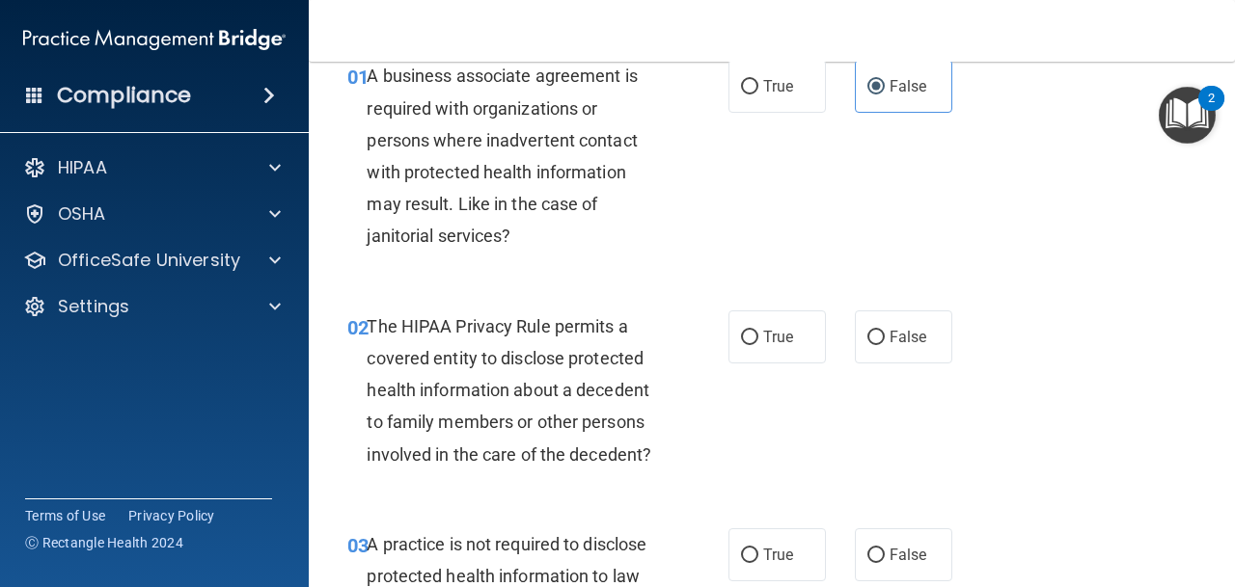
scroll to position [120, 0]
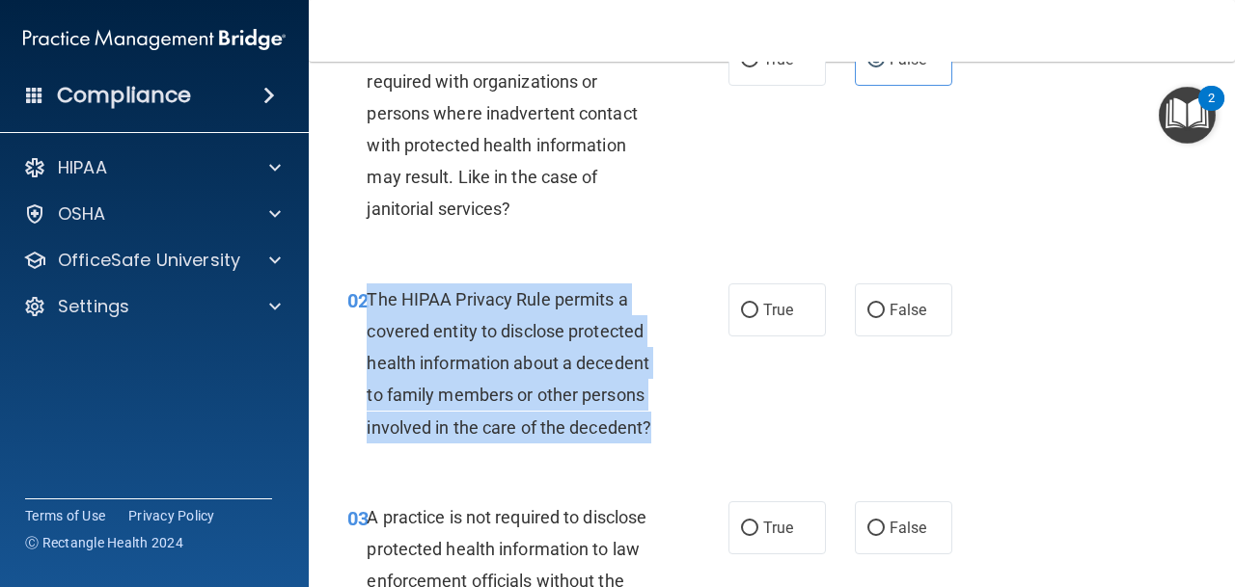
drag, startPoint x: 368, startPoint y: 298, endPoint x: 673, endPoint y: 424, distance: 330.5
click at [673, 424] on div "The HIPAA Privacy Rule permits a covered entity to disclose protected health in…" at bounding box center [521, 364] width 308 height 160
click at [749, 316] on input "True" at bounding box center [749, 311] width 17 height 14
radio input "true"
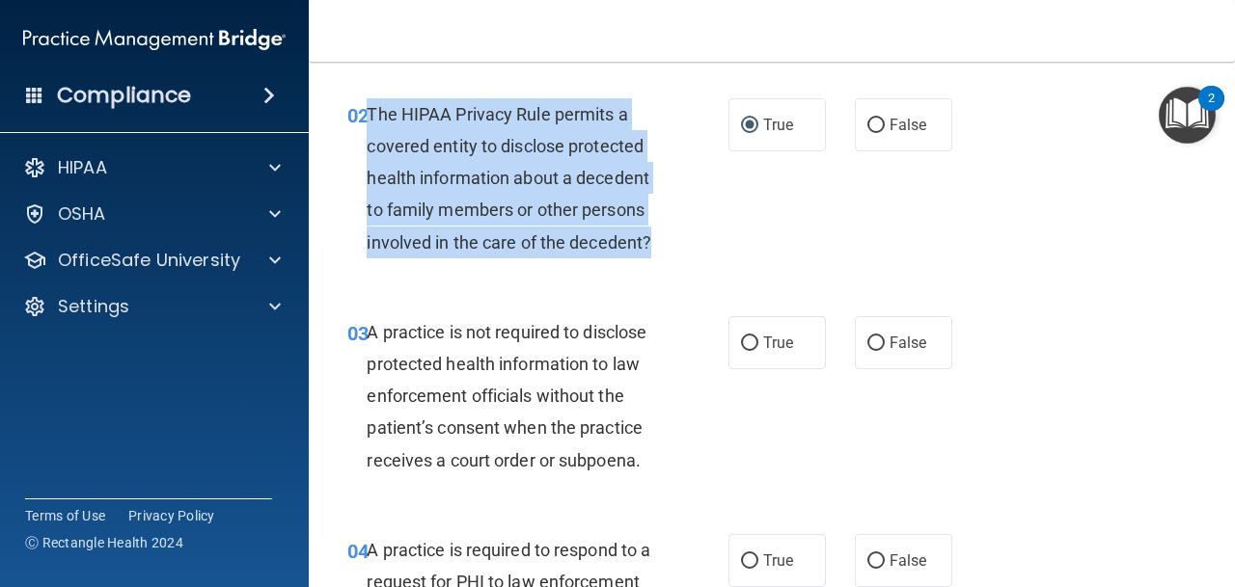
scroll to position [323, 0]
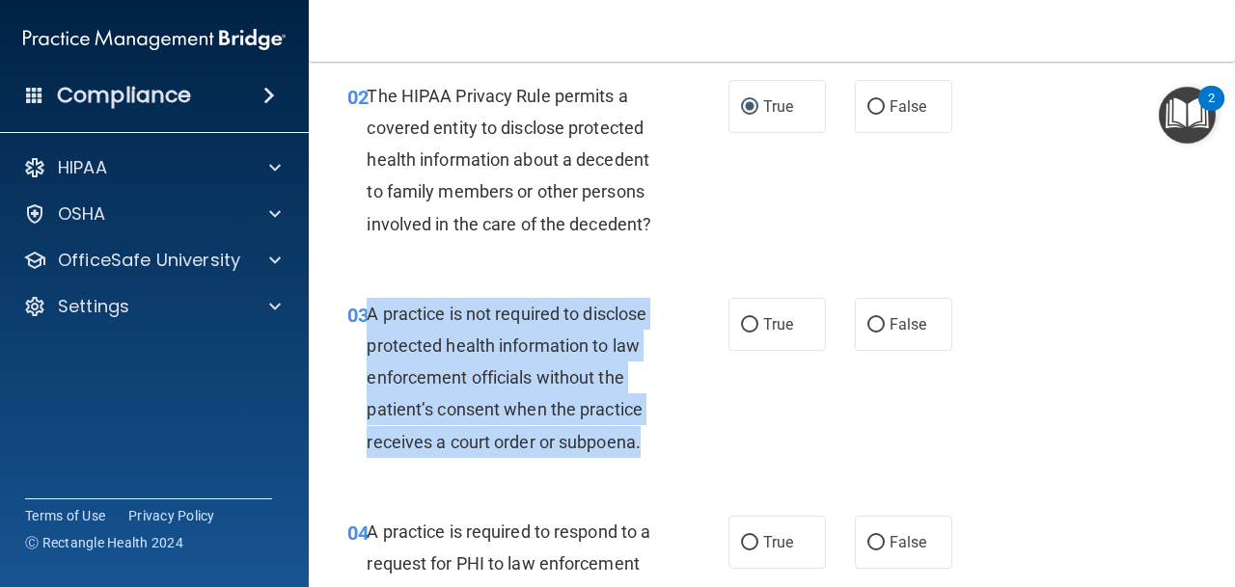
drag, startPoint x: 370, startPoint y: 314, endPoint x: 653, endPoint y: 434, distance: 307.3
click at [650, 433] on div "A practice is not required to disclose protected health information to law enfo…" at bounding box center [521, 378] width 308 height 160
click at [879, 331] on input "False" at bounding box center [875, 325] width 17 height 14
radio input "true"
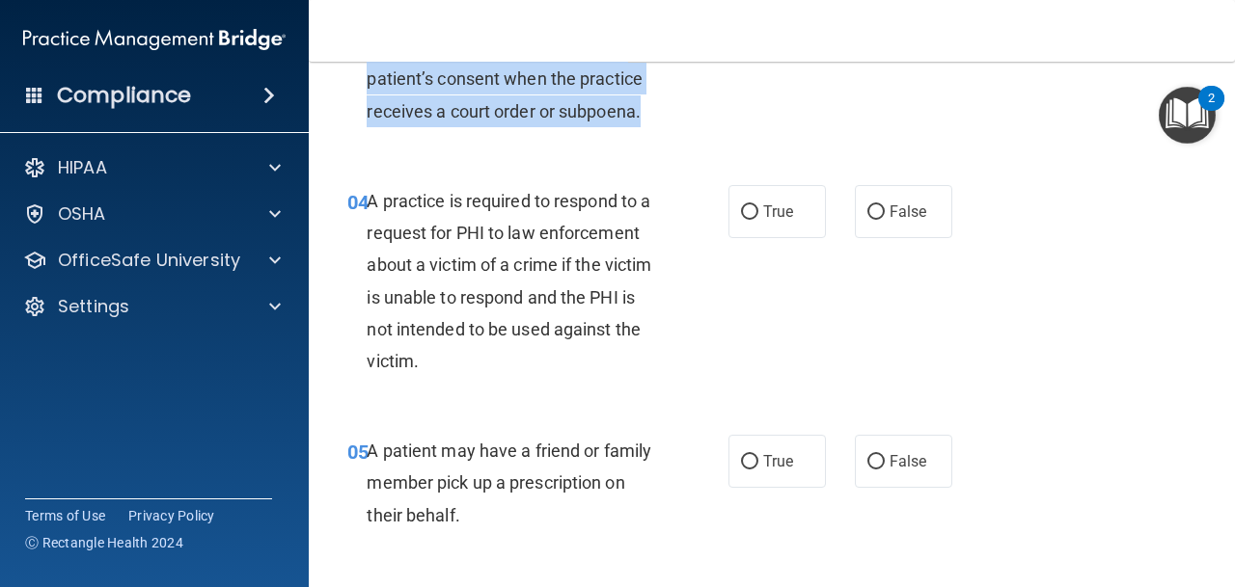
scroll to position [683, 0]
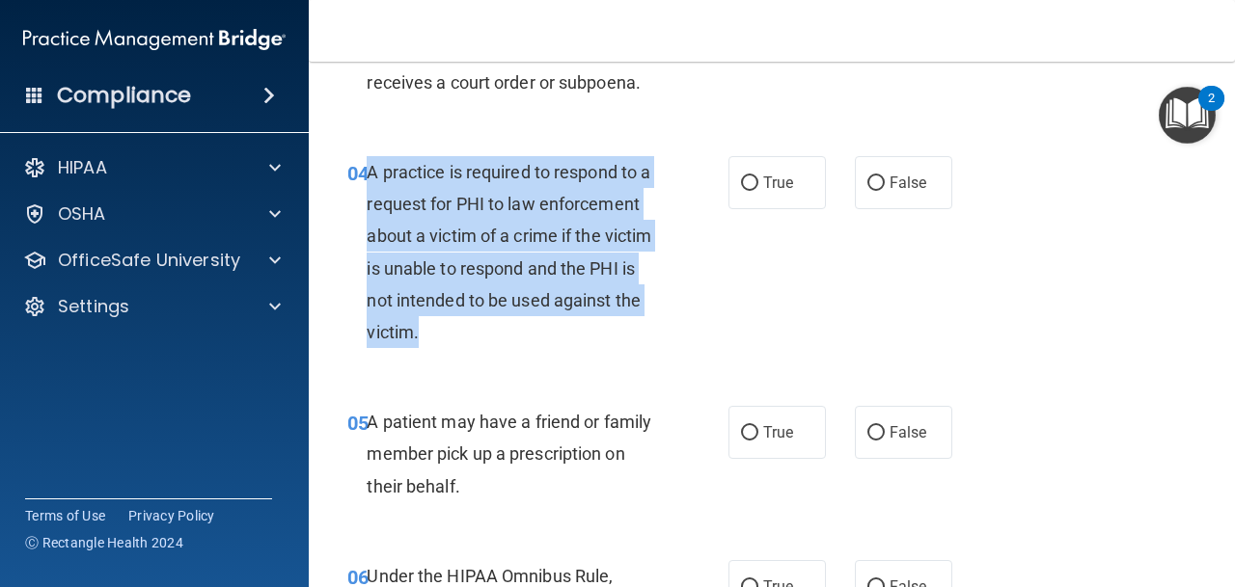
drag, startPoint x: 368, startPoint y: 170, endPoint x: 656, endPoint y: 324, distance: 327.1
click at [656, 324] on div "A practice is required to respond to a request for PHI to law enforcement about…" at bounding box center [521, 252] width 308 height 192
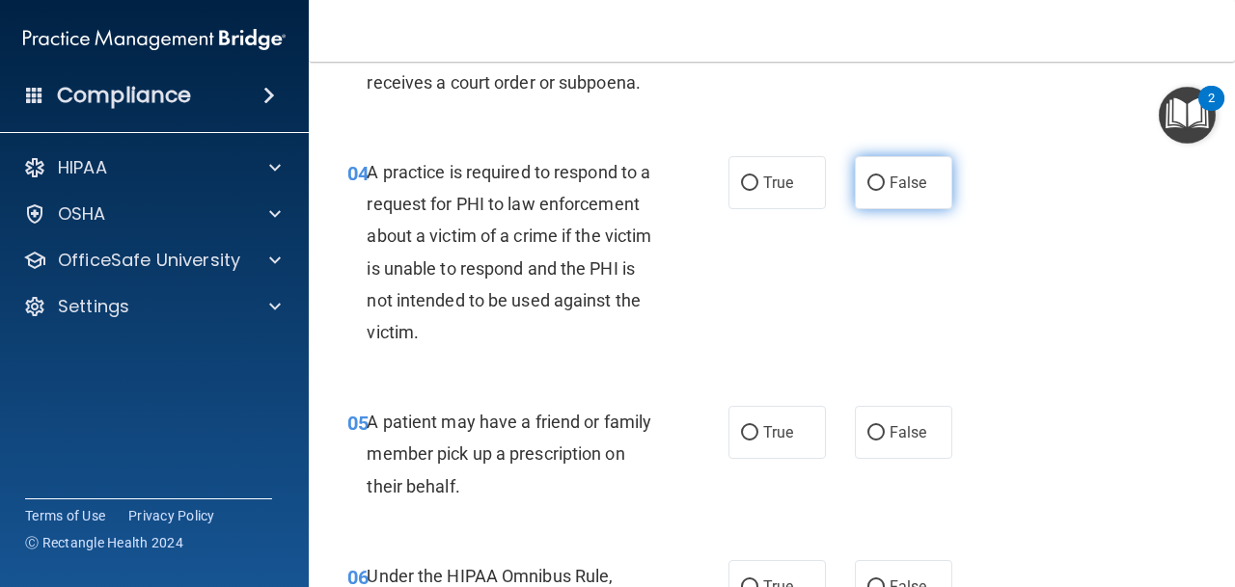
click at [887, 177] on label "False" at bounding box center [903, 182] width 97 height 53
click at [885, 177] on input "False" at bounding box center [875, 184] width 17 height 14
radio input "true"
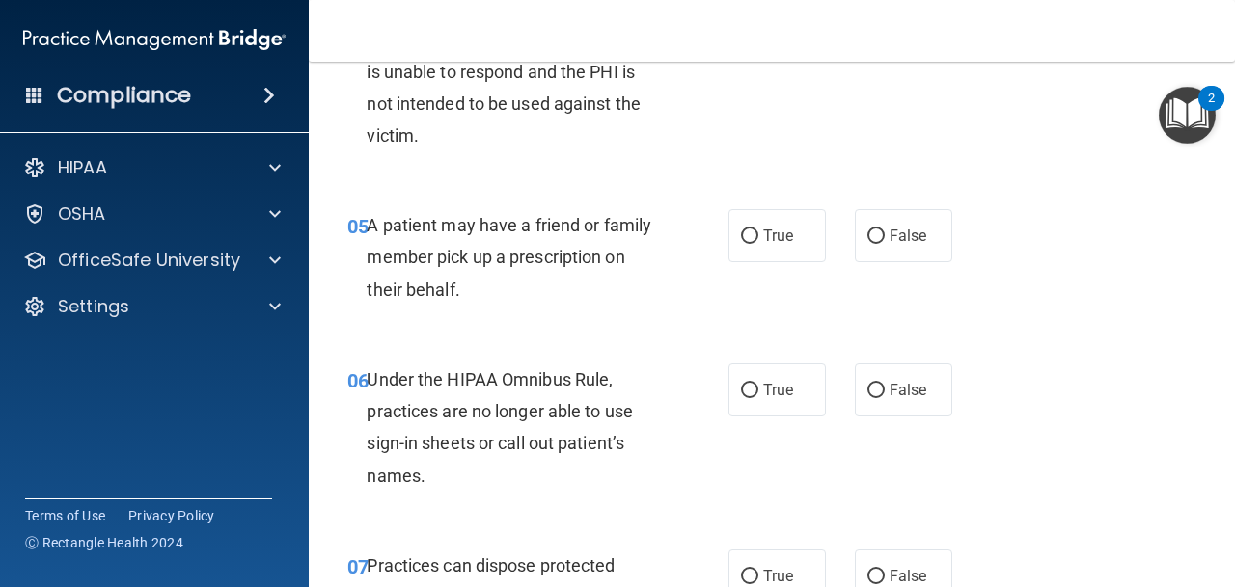
scroll to position [880, 0]
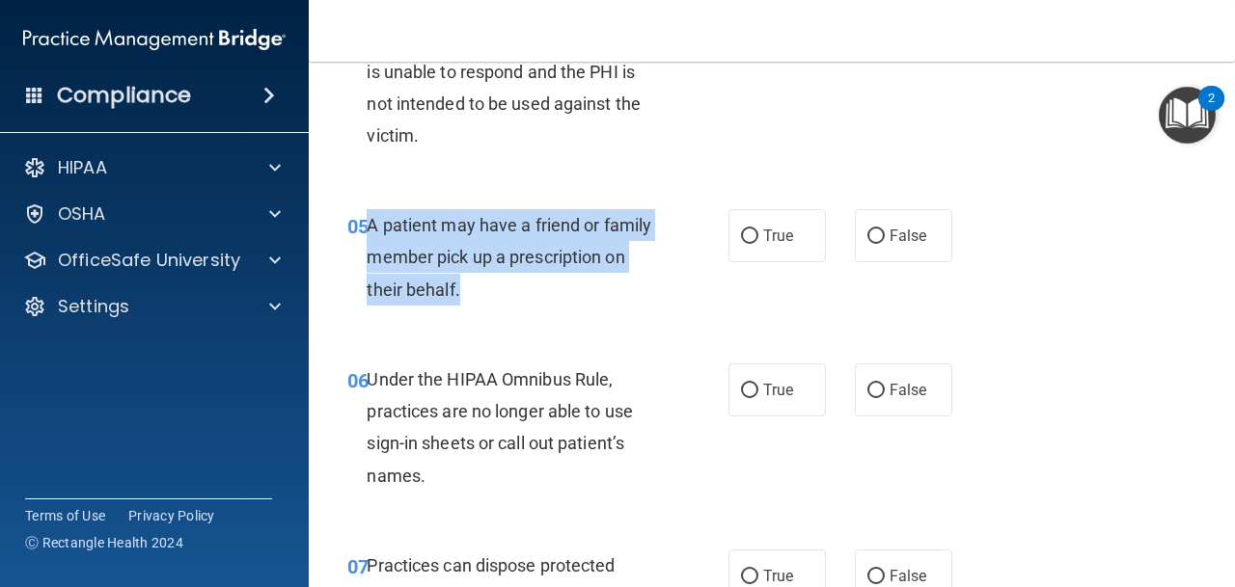
drag, startPoint x: 496, startPoint y: 295, endPoint x: 370, endPoint y: 224, distance: 144.3
click at [370, 224] on div "A patient may have a friend or family member pick up a prescription on their be…" at bounding box center [521, 257] width 308 height 96
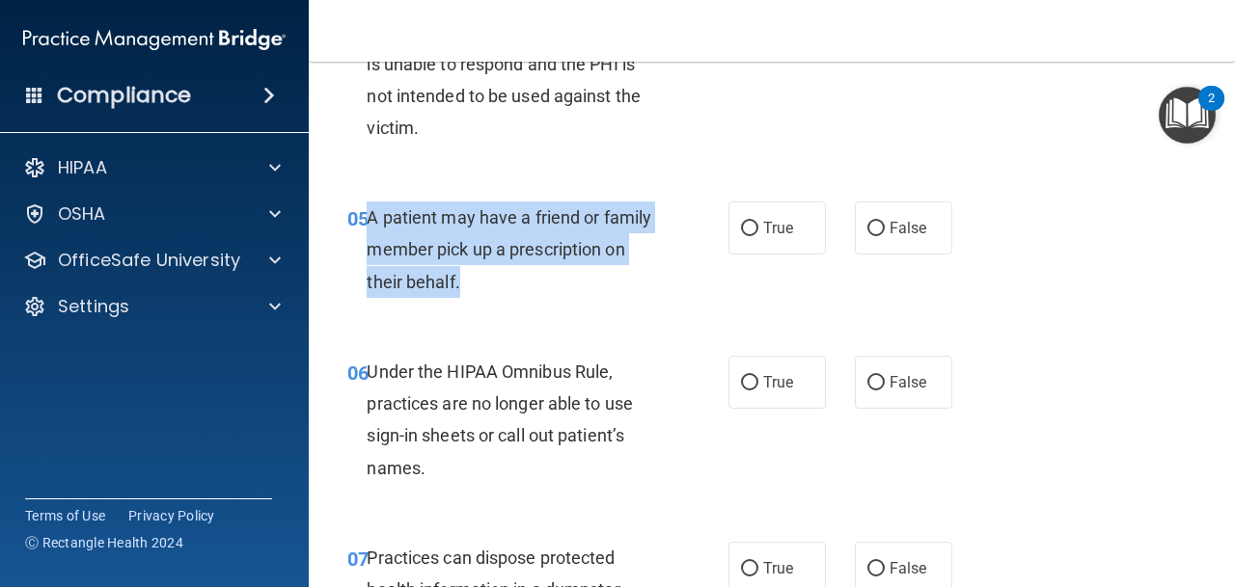
scroll to position [887, 0]
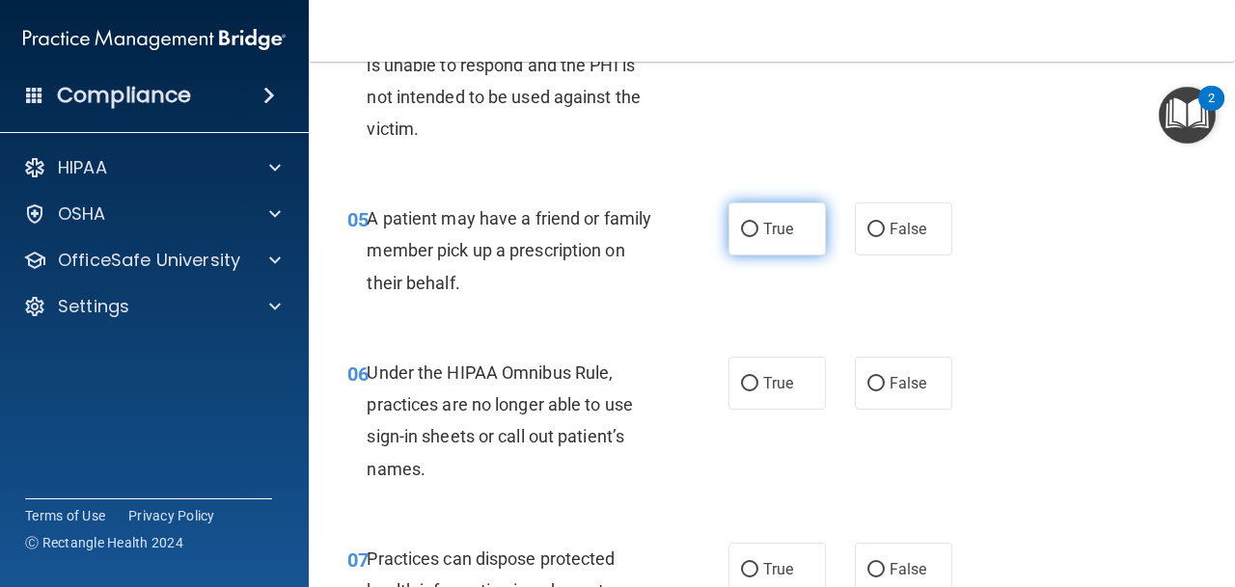
click at [774, 221] on span "True" at bounding box center [778, 229] width 30 height 18
click at [758, 223] on input "True" at bounding box center [749, 230] width 17 height 14
radio input "true"
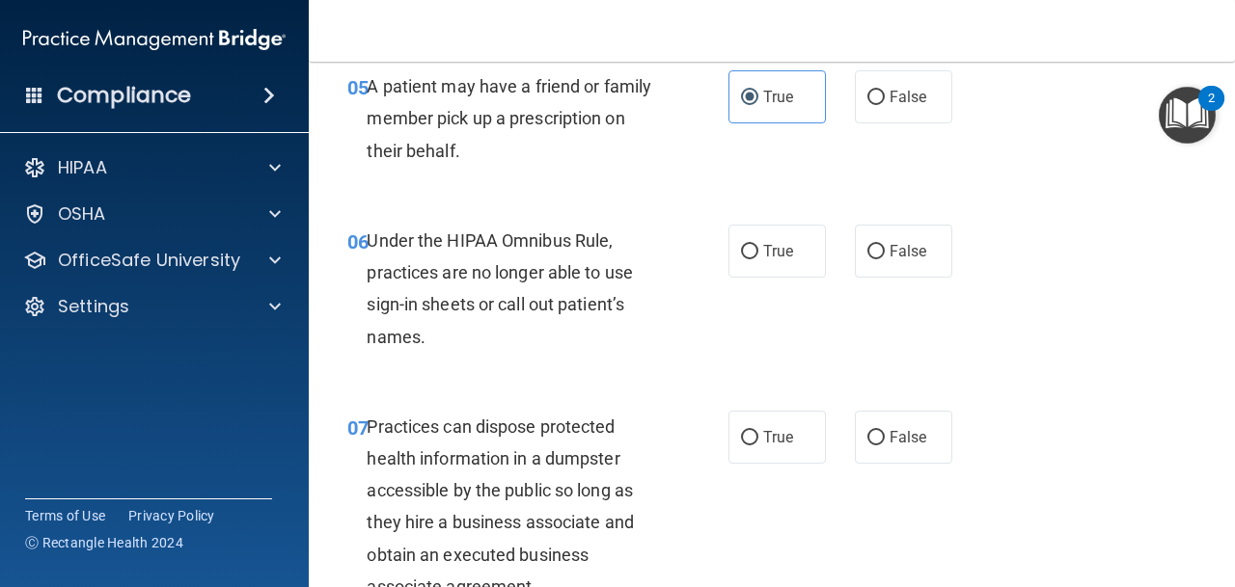
scroll to position [1020, 0]
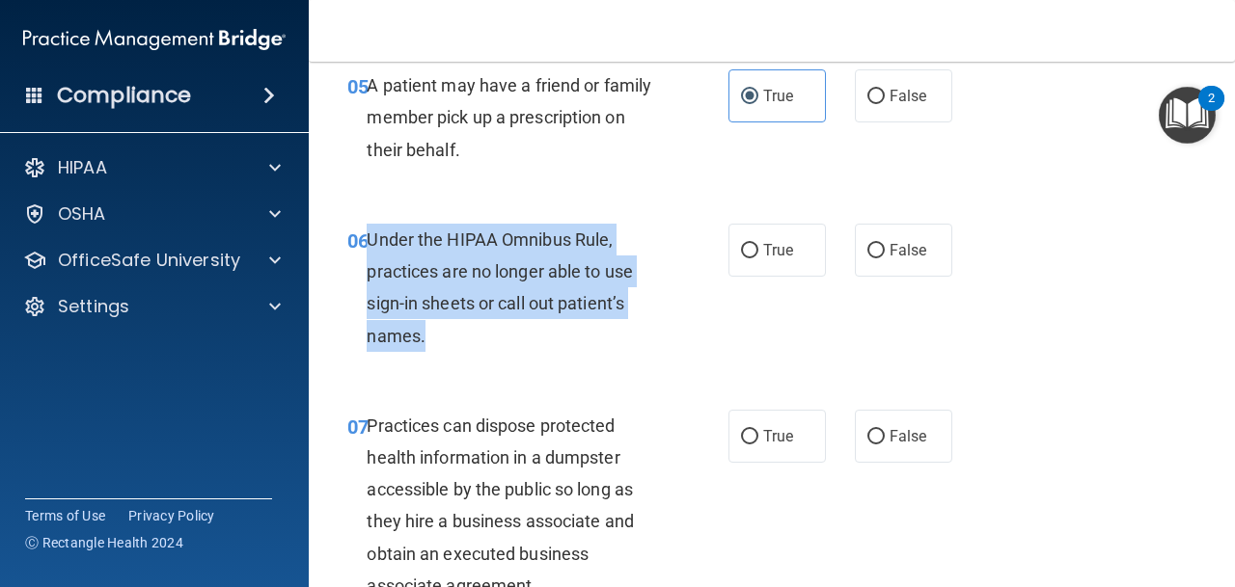
drag, startPoint x: 369, startPoint y: 237, endPoint x: 523, endPoint y: 329, distance: 178.7
click at [522, 332] on div "Under the HIPAA Omnibus Rule, practices are no longer able to use sign-in sheet…" at bounding box center [521, 288] width 308 height 128
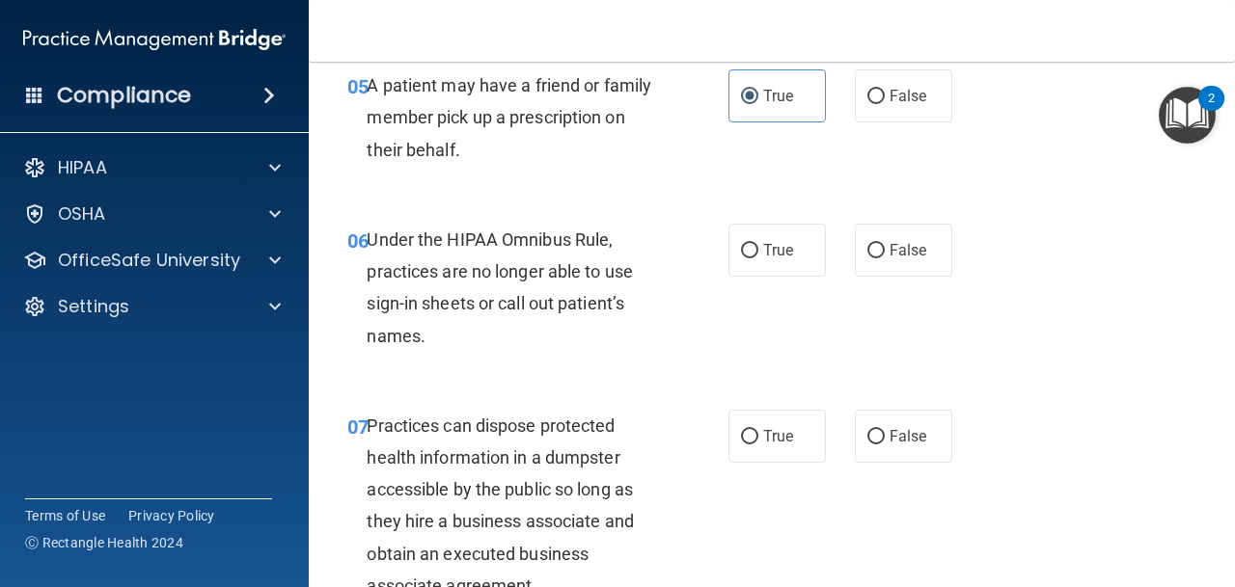
click at [494, 219] on div "06 Under the HIPAA Omnibus Rule, practices are no longer able to use sign-in sh…" at bounding box center [772, 293] width 878 height 186
click at [864, 254] on label "False" at bounding box center [903, 250] width 97 height 53
click at [867, 254] on input "False" at bounding box center [875, 251] width 17 height 14
radio input "true"
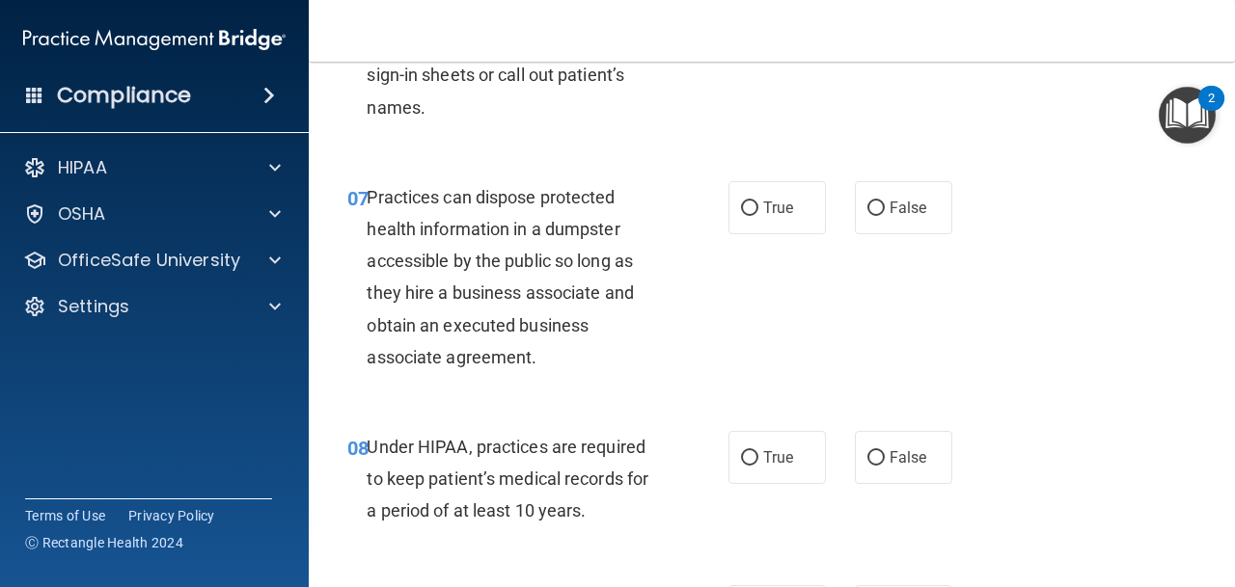
scroll to position [1256, 0]
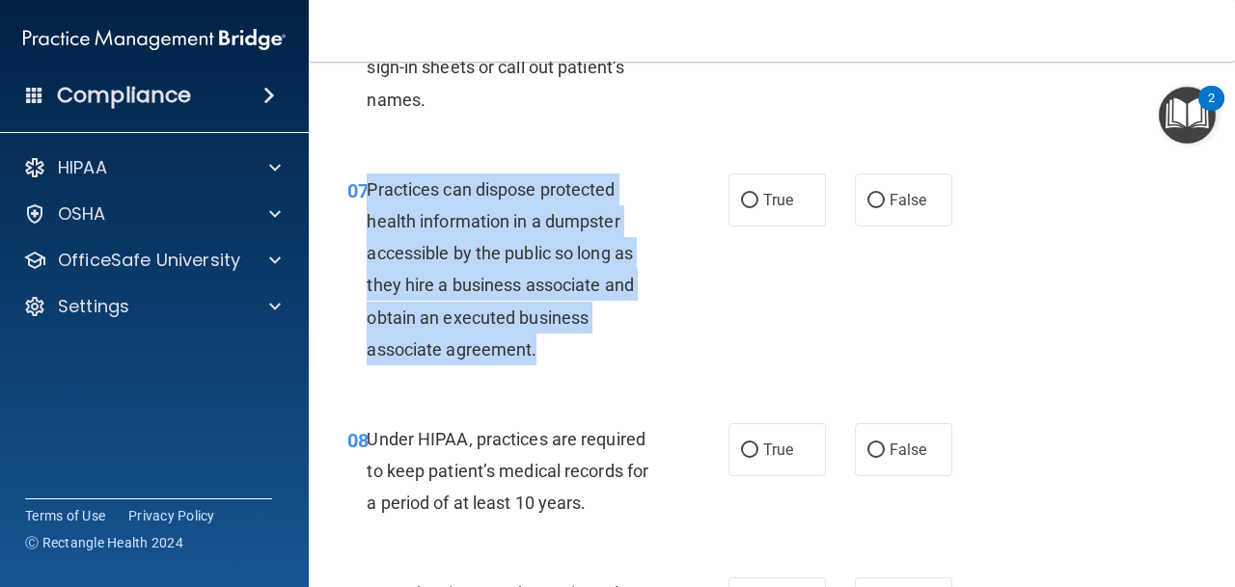
drag, startPoint x: 369, startPoint y: 192, endPoint x: 581, endPoint y: 343, distance: 260.7
click at [581, 343] on div "Practices can dispose protected health information in a dumpster accessible by …" at bounding box center [521, 270] width 308 height 192
click at [680, 213] on div "07 Practices can dispose protected health information in a dumpster accessible …" at bounding box center [537, 275] width 439 height 202
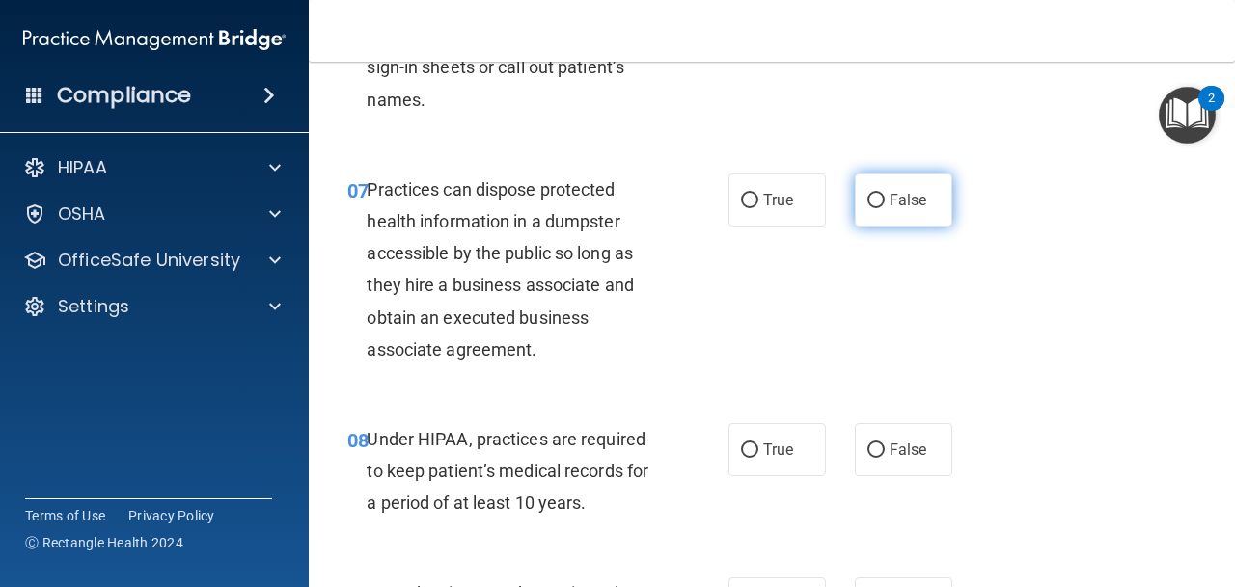
click at [889, 192] on span "False" at bounding box center [908, 200] width 38 height 18
click at [885, 194] on input "False" at bounding box center [875, 201] width 17 height 14
radio input "true"
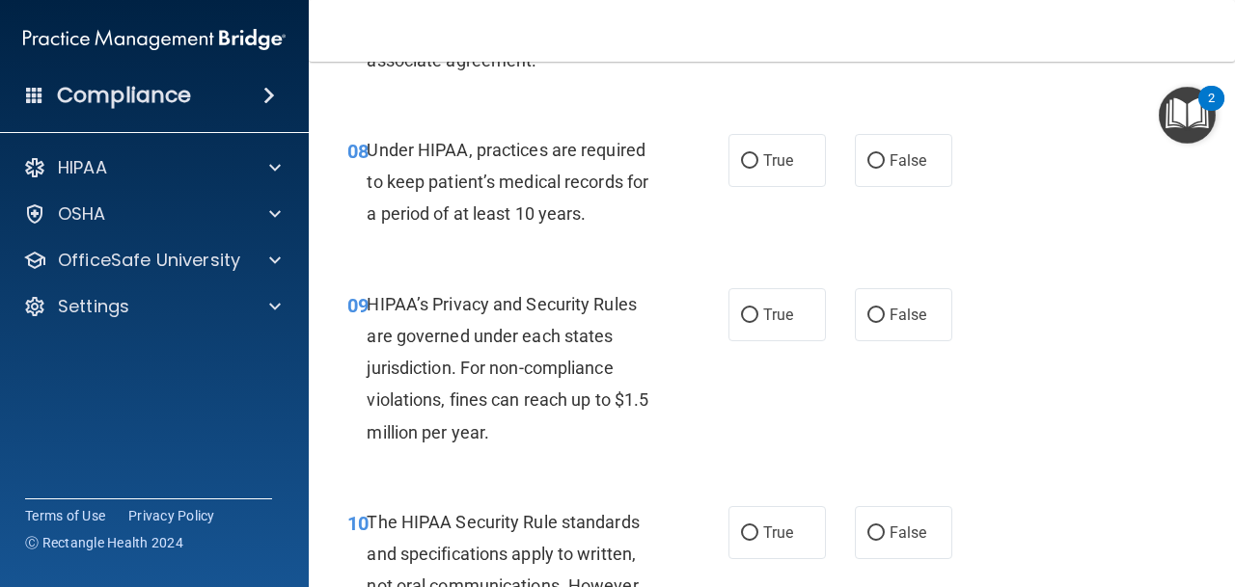
scroll to position [1556, 0]
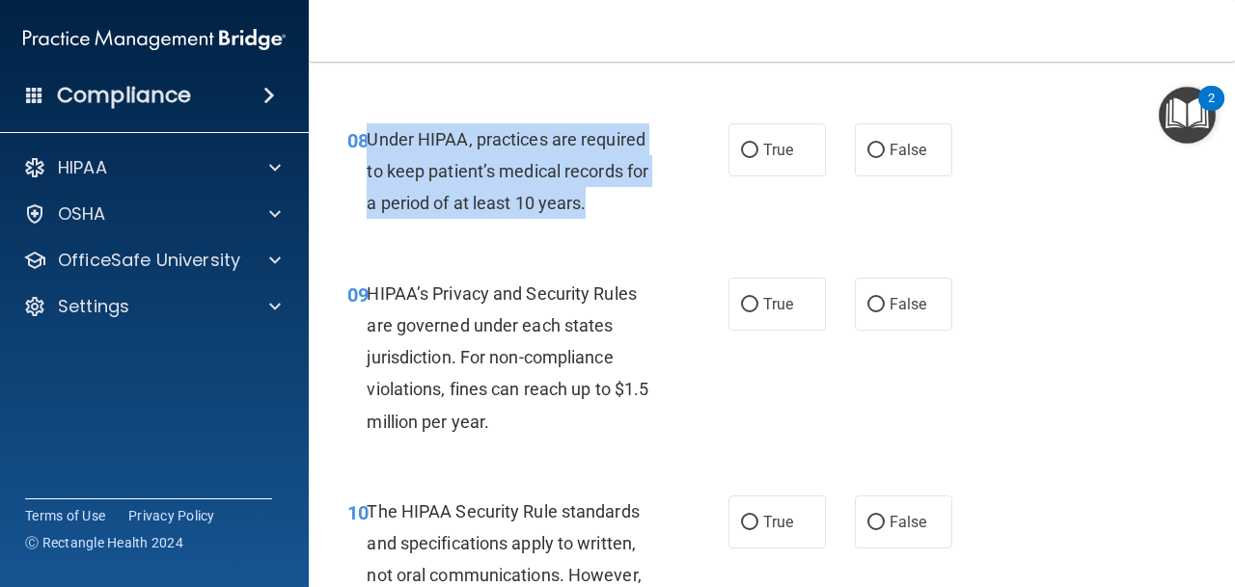
drag, startPoint x: 369, startPoint y: 131, endPoint x: 611, endPoint y: 195, distance: 249.4
click at [611, 195] on div "Under HIPAA, practices are required to keep patient’s medical records for a per…" at bounding box center [521, 171] width 308 height 96
drag, startPoint x: 369, startPoint y: 141, endPoint x: 593, endPoint y: 210, distance: 235.3
click at [593, 210] on div "Under HIPAA, practices are required to keep patient’s medical records for a per…" at bounding box center [521, 171] width 308 height 96
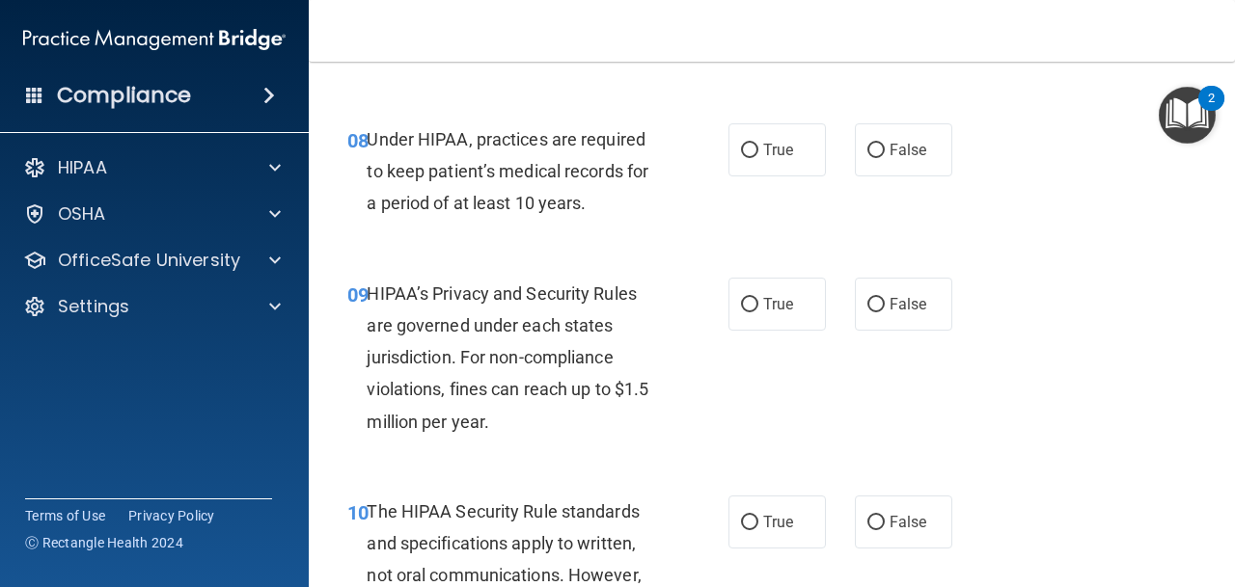
click at [432, 238] on div "08 Under HIPAA, practices are required to keep patient’s medical records for a …" at bounding box center [772, 176] width 878 height 154
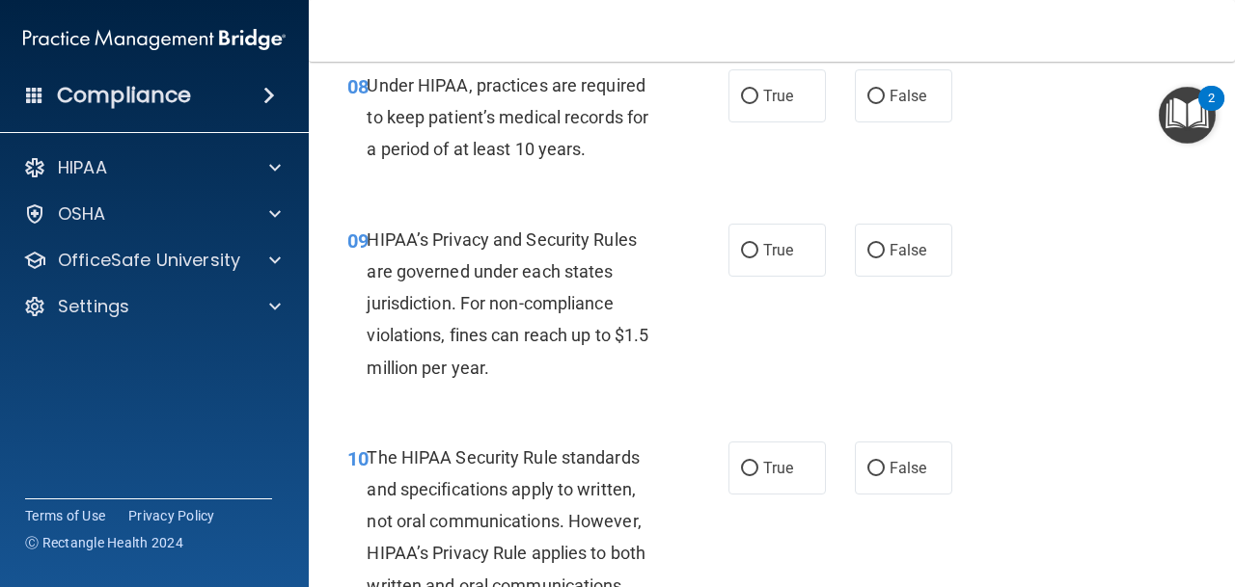
scroll to position [1620, 0]
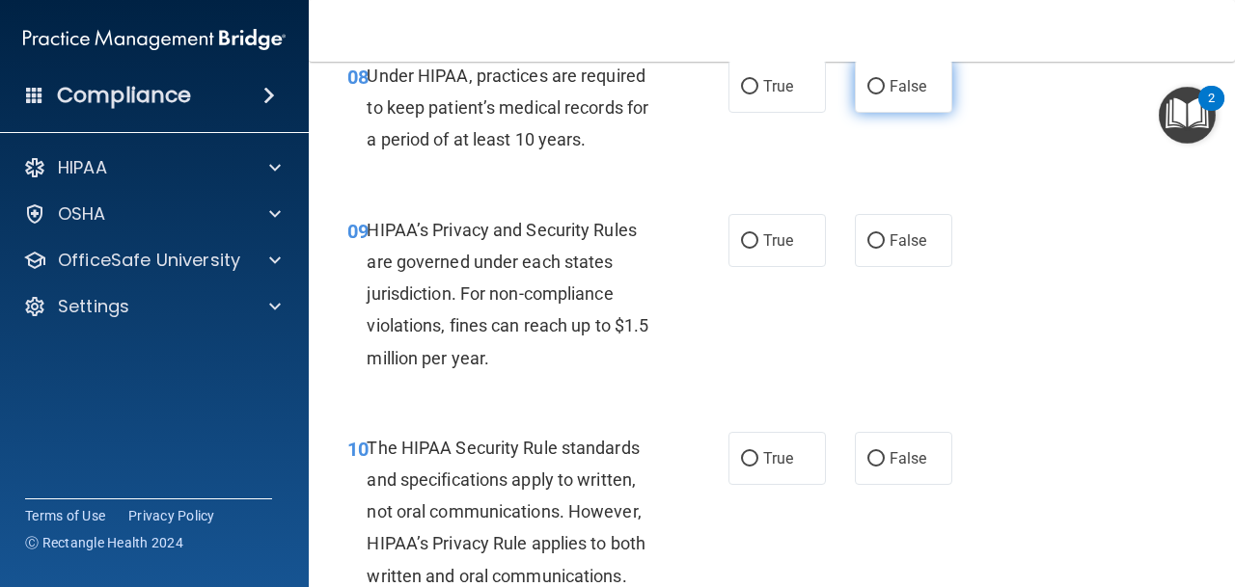
drag, startPoint x: 906, startPoint y: 93, endPoint x: 883, endPoint y: 94, distance: 23.2
click at [906, 93] on span "False" at bounding box center [908, 86] width 38 height 18
click at [885, 93] on input "False" at bounding box center [875, 87] width 17 height 14
radio input "true"
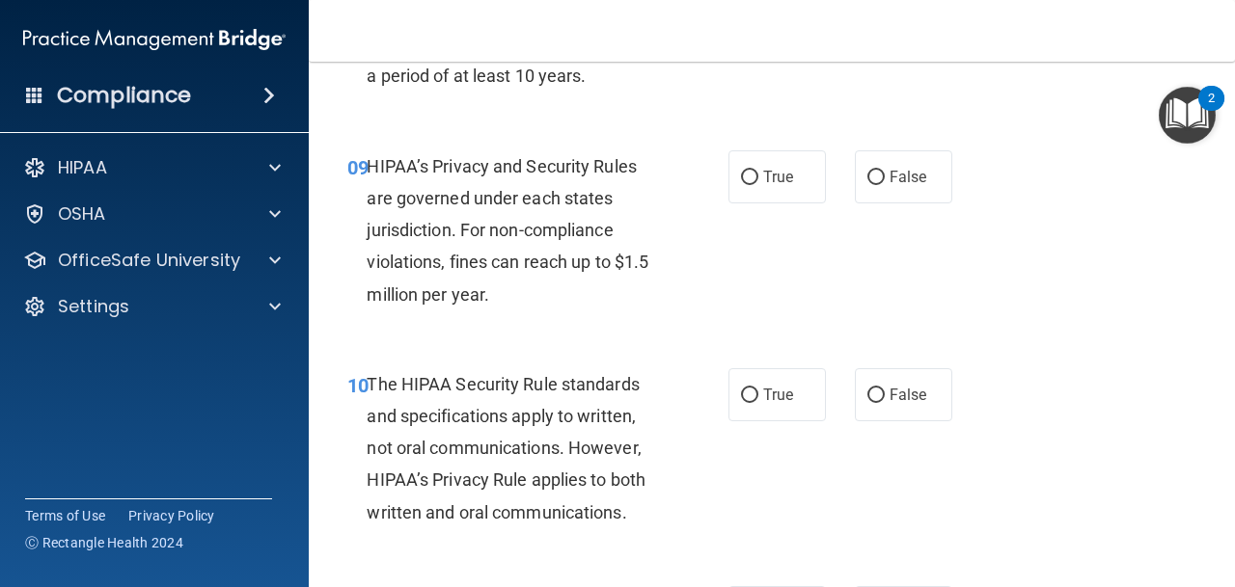
scroll to position [1693, 0]
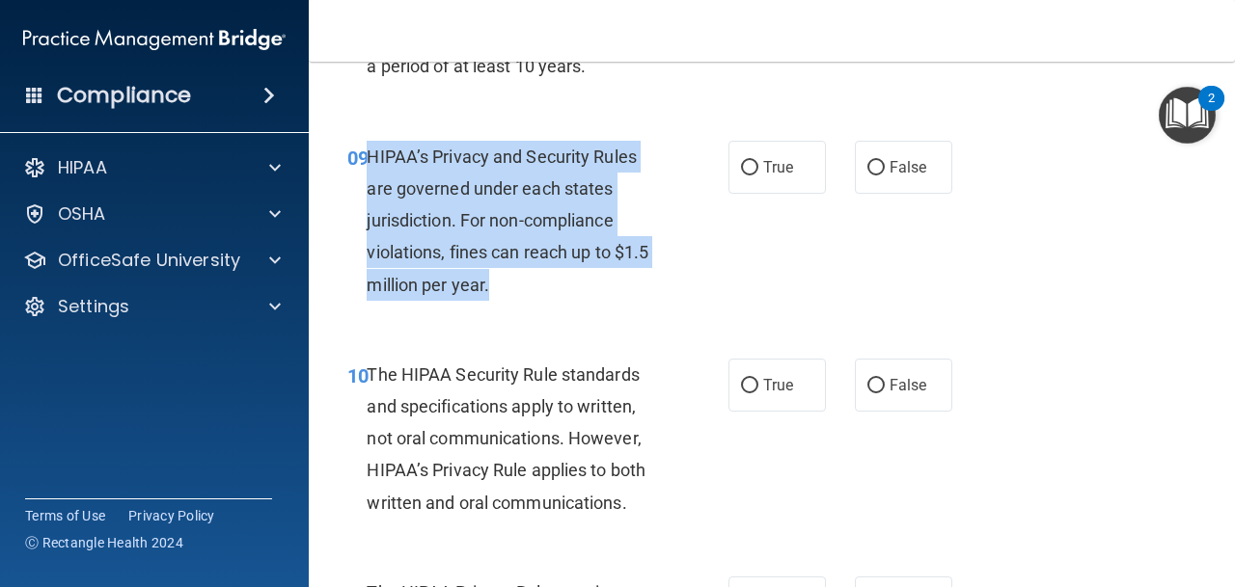
drag, startPoint x: 503, startPoint y: 287, endPoint x: 369, endPoint y: 150, distance: 190.3
click at [369, 150] on div "HIPAA’s Privacy and Security Rules are governed under each states jurisdiction.…" at bounding box center [521, 221] width 308 height 160
click at [597, 217] on span "HIPAA’s Privacy and Security Rules are governed under each states jurisdiction.…" at bounding box center [508, 221] width 282 height 149
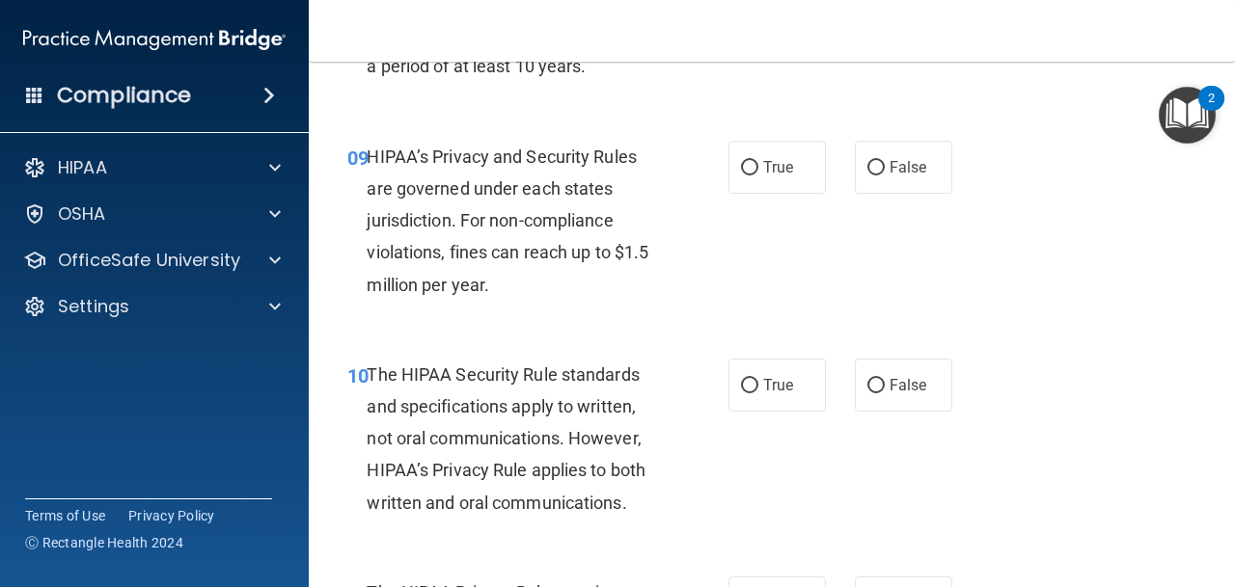
drag, startPoint x: 897, startPoint y: 155, endPoint x: 851, endPoint y: 162, distance: 46.8
click at [897, 155] on label "False" at bounding box center [903, 167] width 97 height 53
click at [885, 161] on input "False" at bounding box center [875, 168] width 17 height 14
radio input "true"
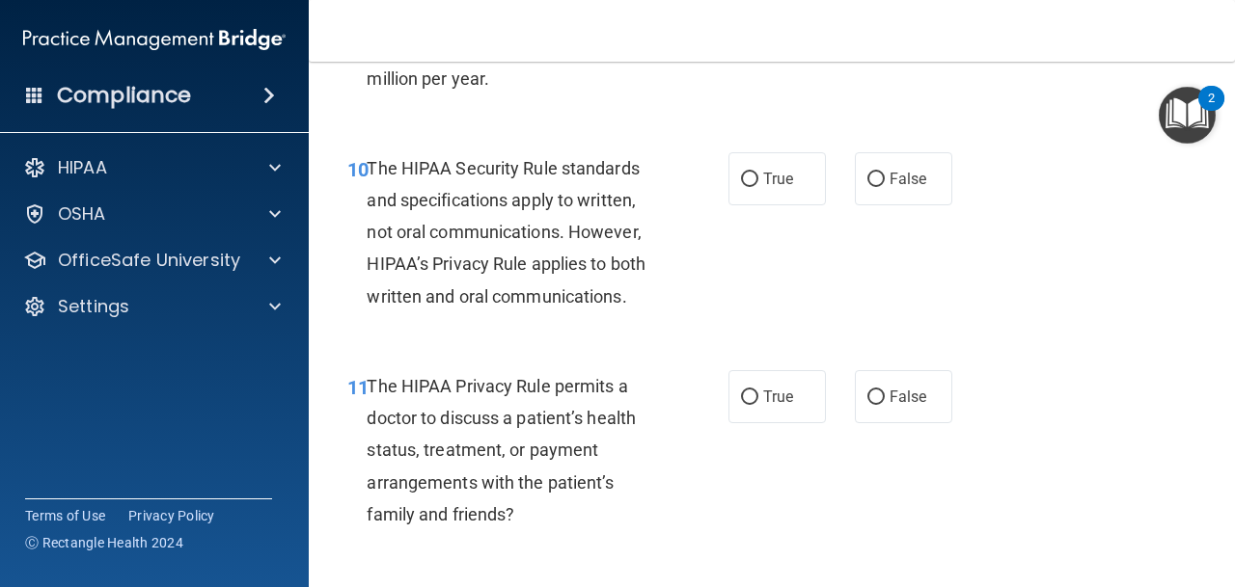
scroll to position [1909, 0]
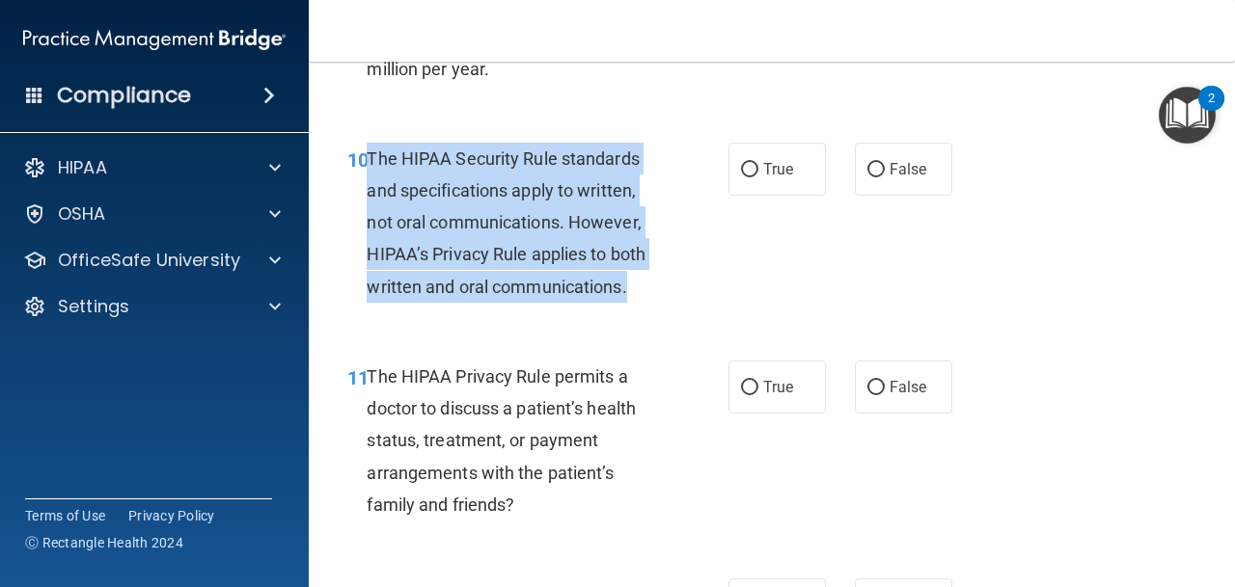
drag, startPoint x: 370, startPoint y: 155, endPoint x: 662, endPoint y: 284, distance: 318.3
click at [662, 284] on div "The HIPAA Security Rule standards and specifications apply to written, not oral…" at bounding box center [521, 223] width 308 height 160
drag, startPoint x: 871, startPoint y: 169, endPoint x: 857, endPoint y: 173, distance: 15.0
click at [870, 169] on input "False" at bounding box center [875, 170] width 17 height 14
radio input "true"
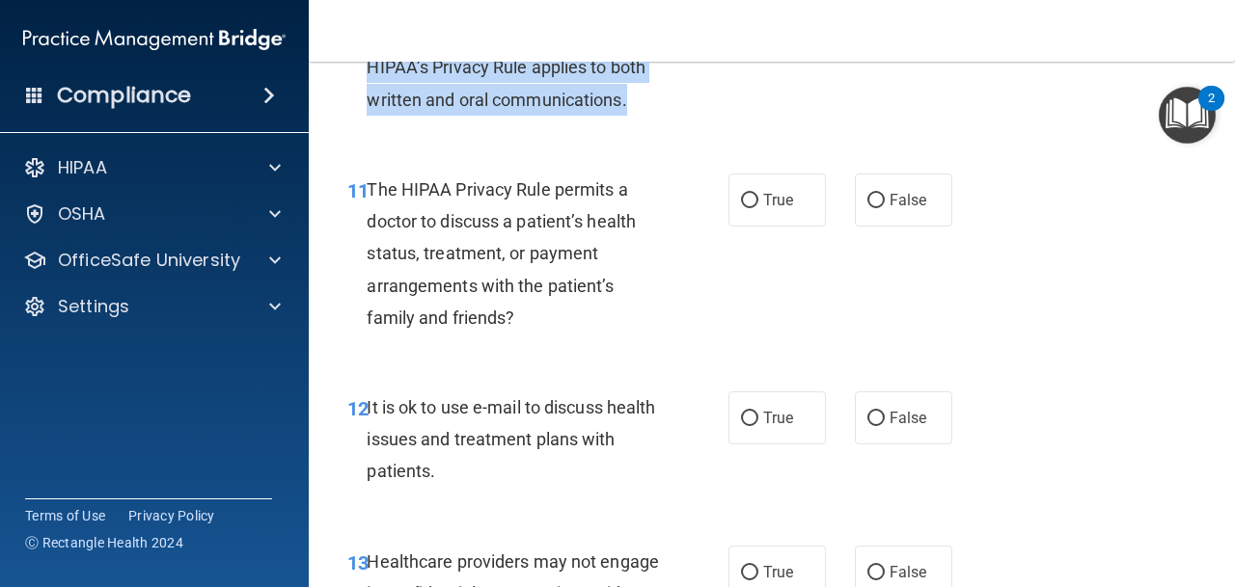
scroll to position [2111, 0]
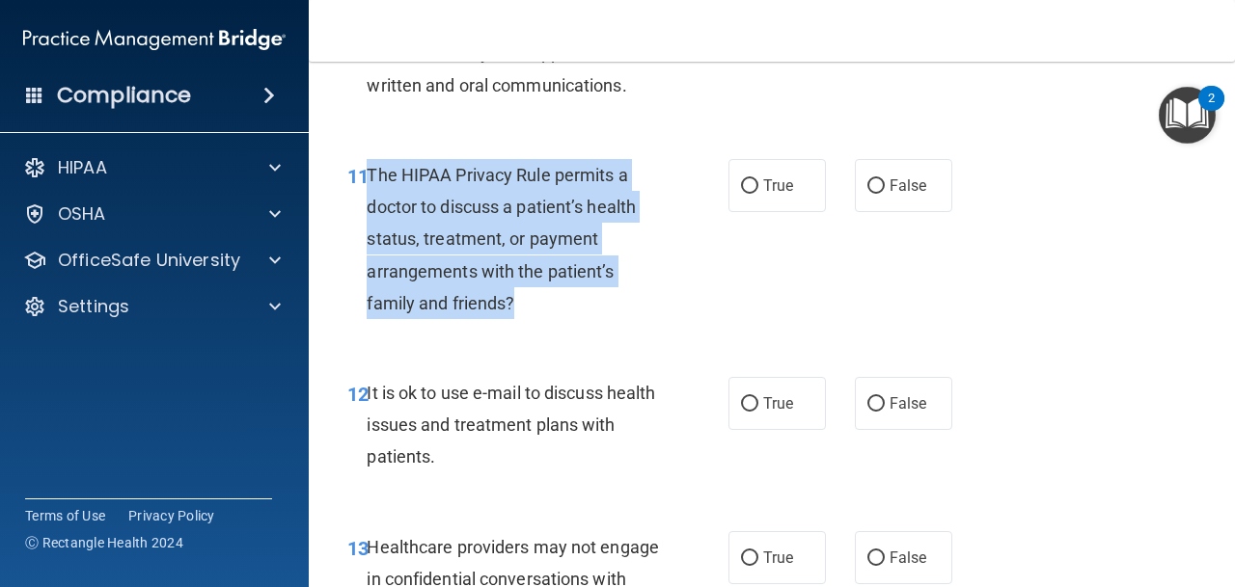
drag, startPoint x: 370, startPoint y: 175, endPoint x: 534, endPoint y: 314, distance: 214.9
click at [534, 314] on div "The HIPAA Privacy Rule permits a doctor to discuss a patient’s health status, t…" at bounding box center [521, 239] width 308 height 160
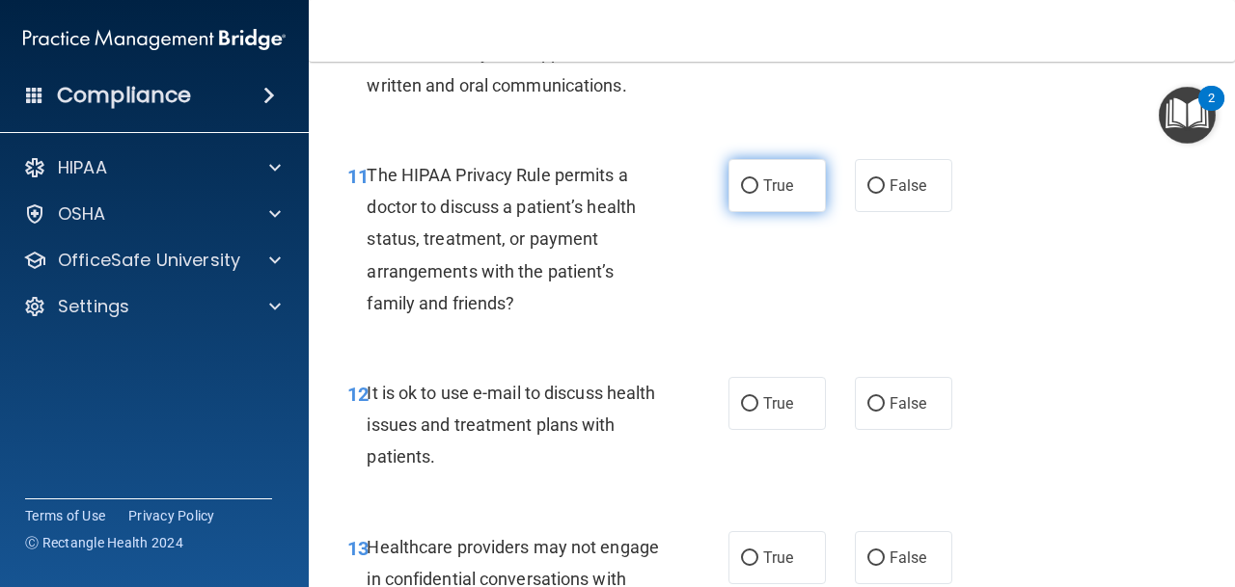
click at [734, 192] on label "True" at bounding box center [776, 185] width 97 height 53
click at [741, 192] on input "True" at bounding box center [749, 186] width 17 height 14
radio input "true"
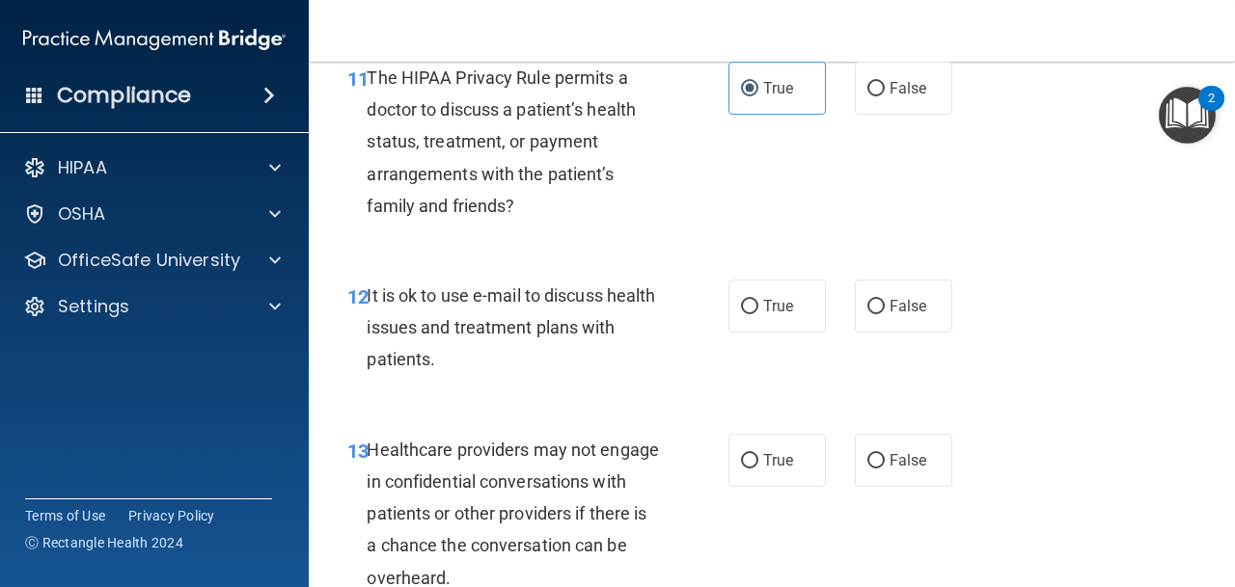
scroll to position [2257, 0]
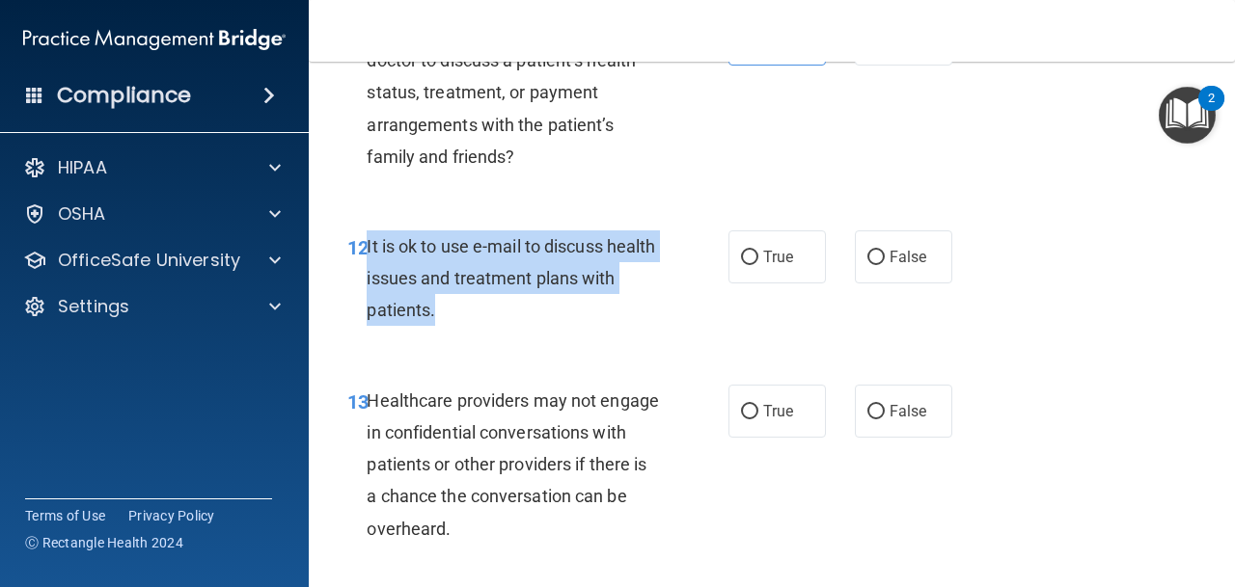
drag, startPoint x: 369, startPoint y: 243, endPoint x: 509, endPoint y: 325, distance: 163.0
click at [509, 325] on div "It is ok to use e-mail to discuss health issues and treatment plans with patien…" at bounding box center [521, 279] width 308 height 96
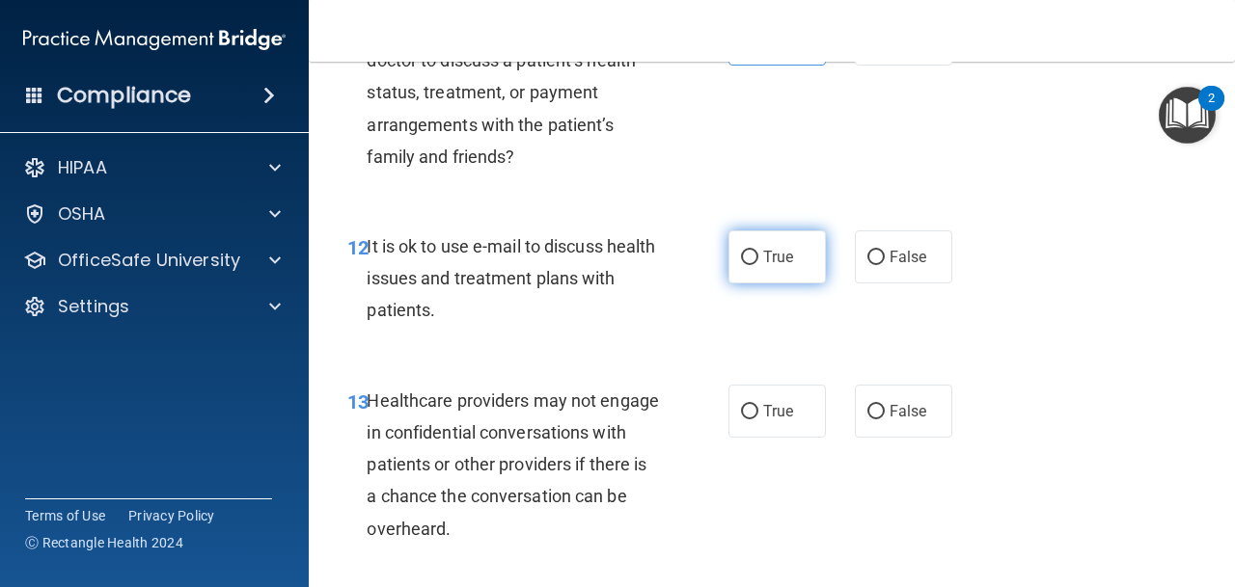
click at [730, 264] on label "True" at bounding box center [776, 257] width 97 height 53
click at [741, 264] on input "True" at bounding box center [749, 258] width 17 height 14
radio input "true"
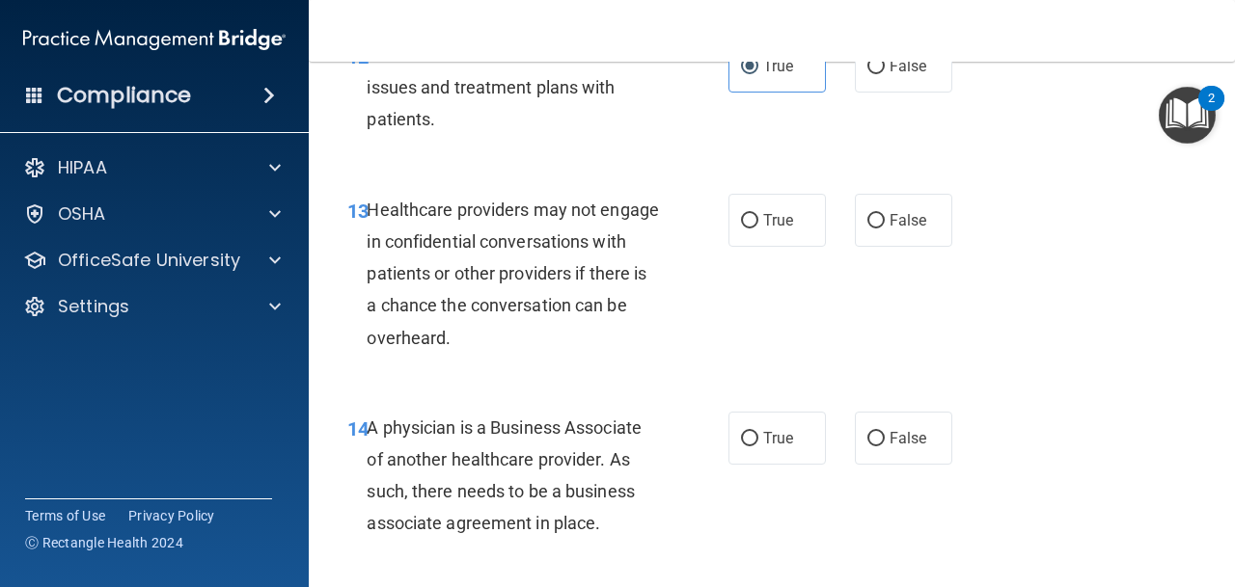
scroll to position [2464, 0]
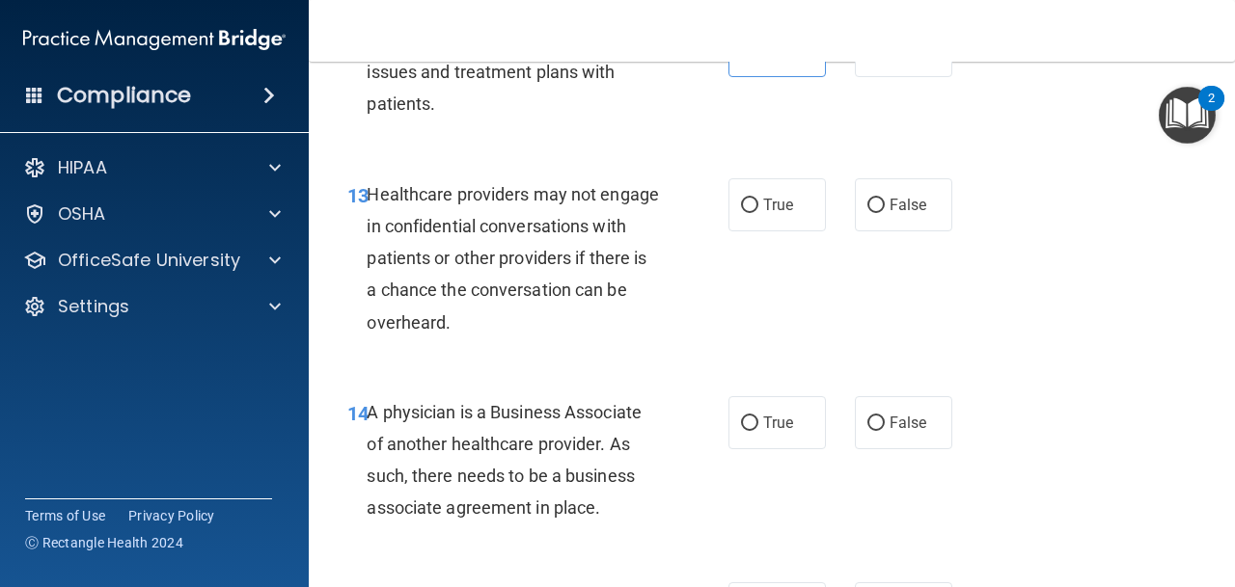
drag, startPoint x: 364, startPoint y: 194, endPoint x: 497, endPoint y: 349, distance: 204.6
click at [497, 349] on div "13 Healthcare providers may not engage in confidential conversations with patie…" at bounding box center [772, 263] width 878 height 218
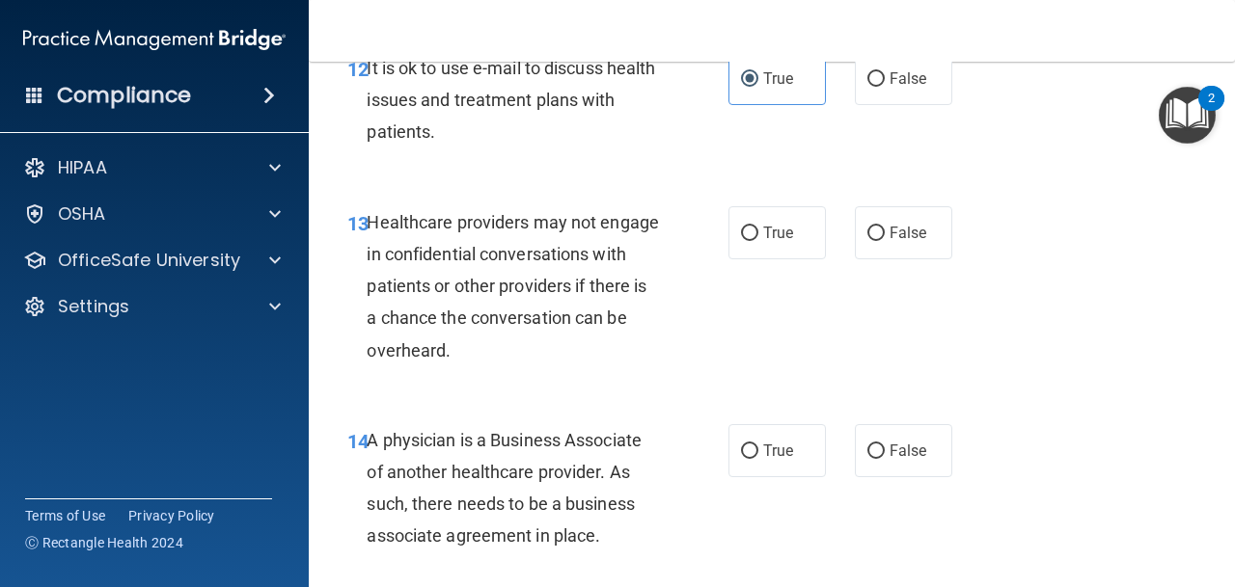
scroll to position [2474, 0]
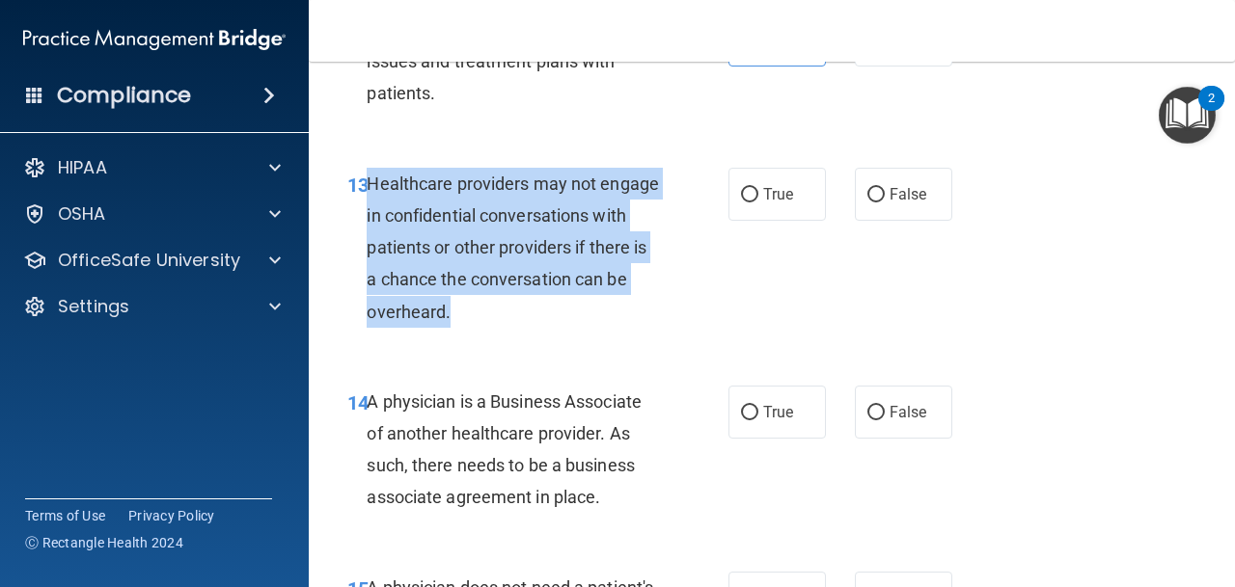
drag, startPoint x: 462, startPoint y: 315, endPoint x: 368, endPoint y: 183, distance: 162.5
click at [368, 183] on div "Healthcare providers may not engage in confidential conversations with patients…" at bounding box center [521, 248] width 308 height 160
click at [598, 250] on span "Healthcare providers may not engage in confidential conversations with patients…" at bounding box center [513, 248] width 292 height 149
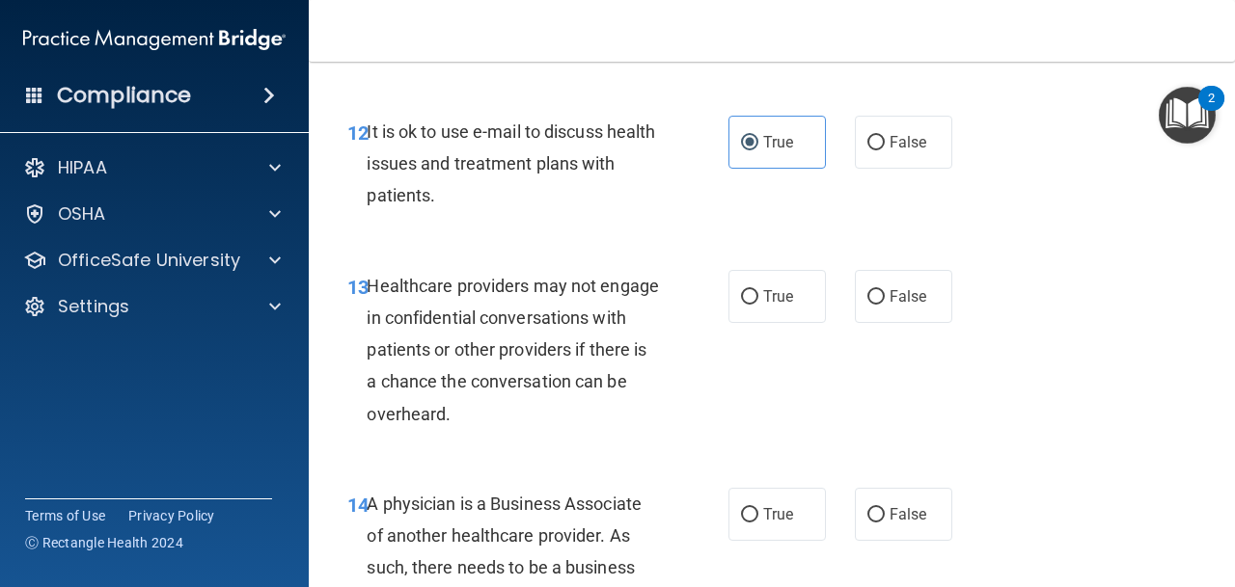
scroll to position [2368, 0]
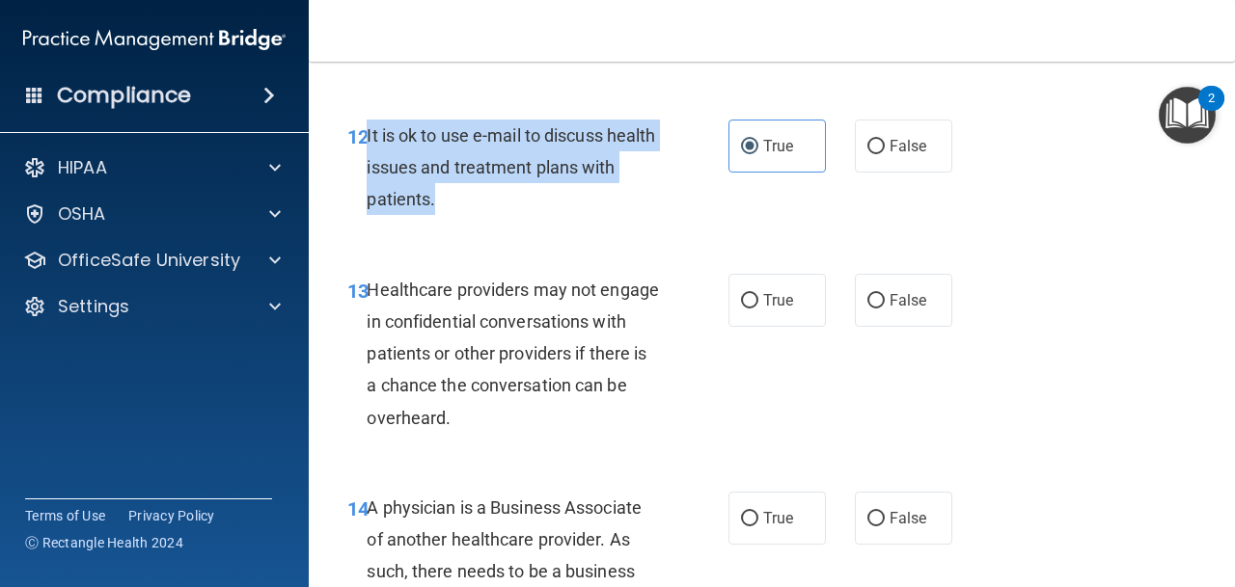
drag, startPoint x: 493, startPoint y: 201, endPoint x: 367, endPoint y: 140, distance: 140.2
click at [367, 140] on div "It is ok to use e-mail to discuss health issues and treatment plans with patien…" at bounding box center [521, 168] width 308 height 96
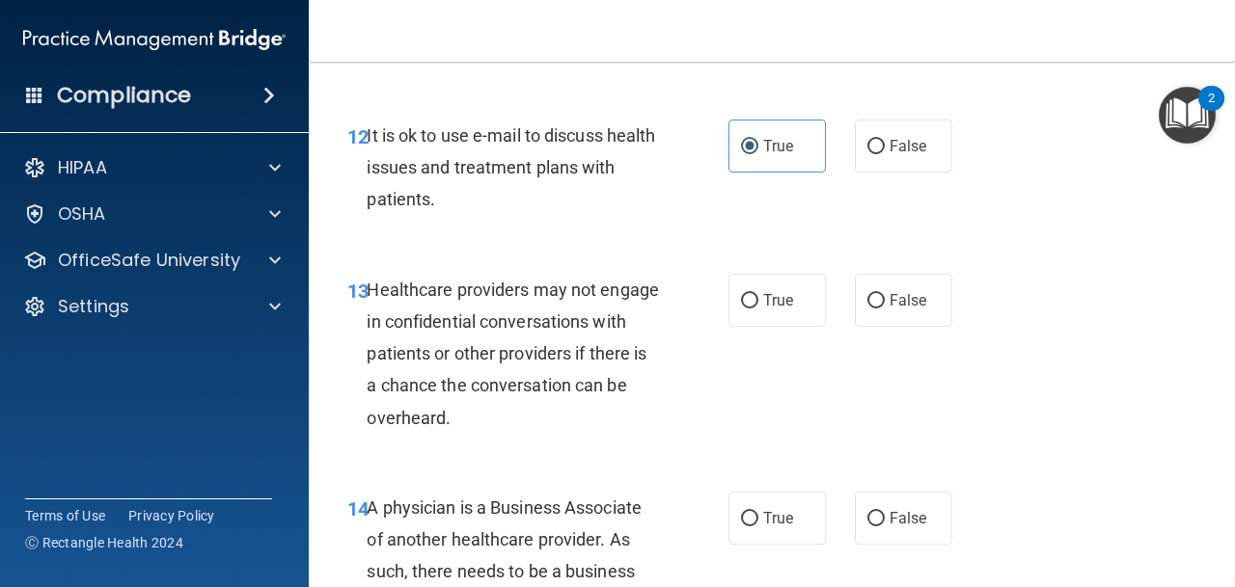
click at [498, 225] on div "12 It is ok to use e-mail to discuss health issues and treatment plans with pat…" at bounding box center [537, 173] width 439 height 106
click at [763, 299] on span "True" at bounding box center [778, 300] width 30 height 18
click at [758, 299] on input "True" at bounding box center [749, 301] width 17 height 14
radio input "true"
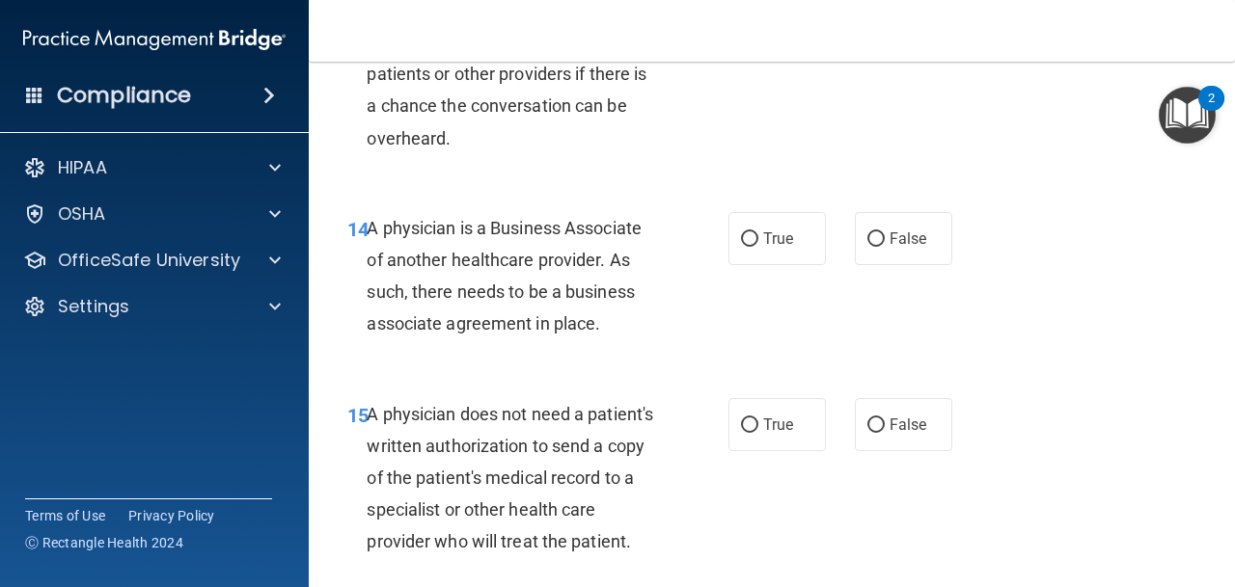
scroll to position [2696, 0]
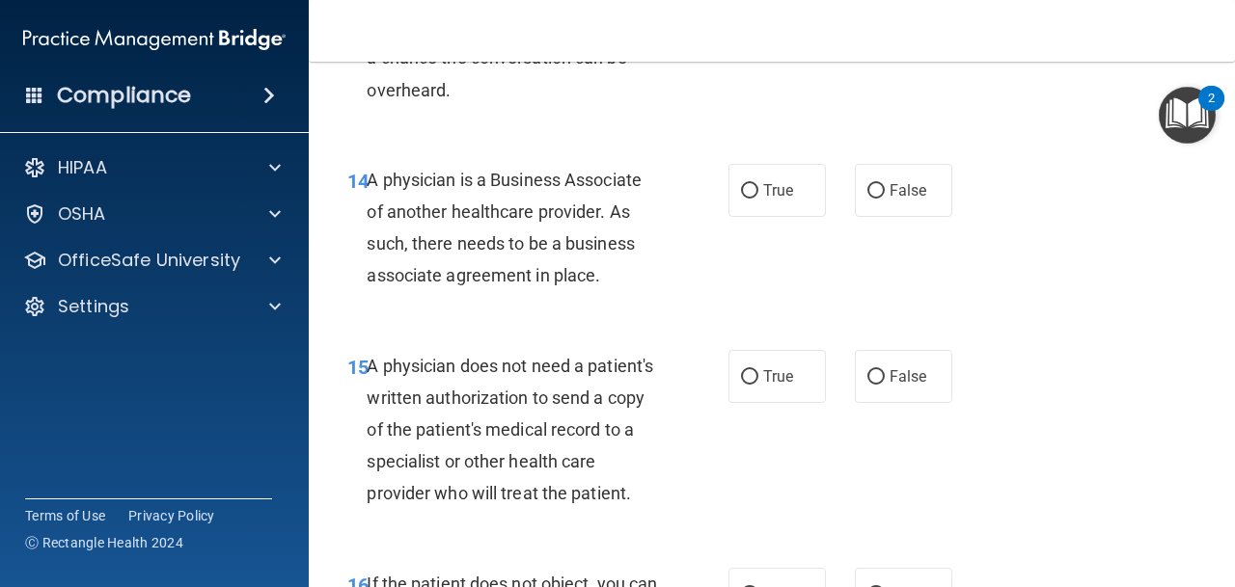
drag, startPoint x: 615, startPoint y: 279, endPoint x: 368, endPoint y: 186, distance: 264.7
click at [371, 186] on div "A physician is a Business Associate of another healthcare provider. As such, th…" at bounding box center [521, 228] width 308 height 128
click at [885, 203] on label "False" at bounding box center [903, 190] width 97 height 53
click at [885, 199] on input "False" at bounding box center [875, 191] width 17 height 14
radio input "true"
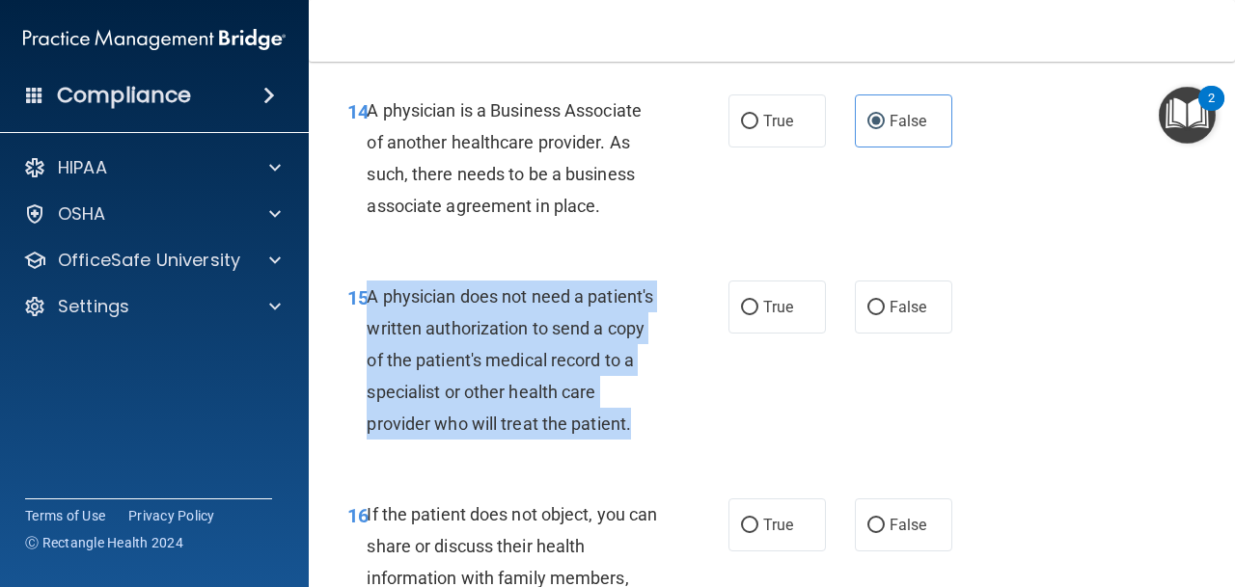
scroll to position [2769, 0]
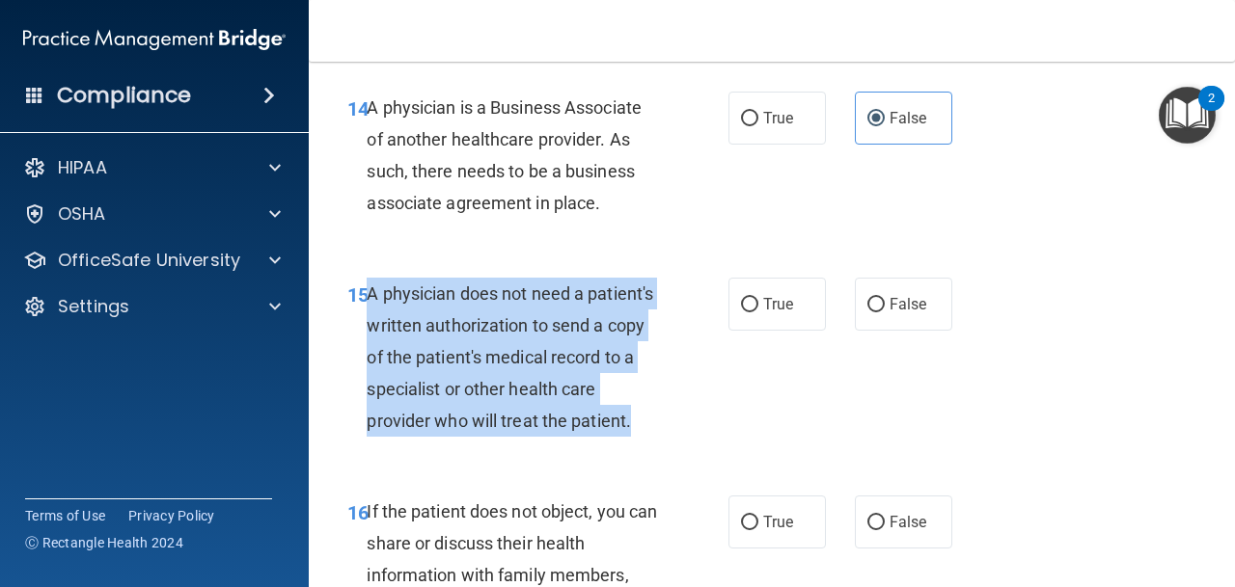
drag, startPoint x: 370, startPoint y: 293, endPoint x: 655, endPoint y: 427, distance: 314.6
click at [655, 427] on div "A physician does not need a patient's written authorization to send a copy of t…" at bounding box center [521, 358] width 308 height 160
click at [752, 301] on input "True" at bounding box center [749, 305] width 17 height 14
radio input "true"
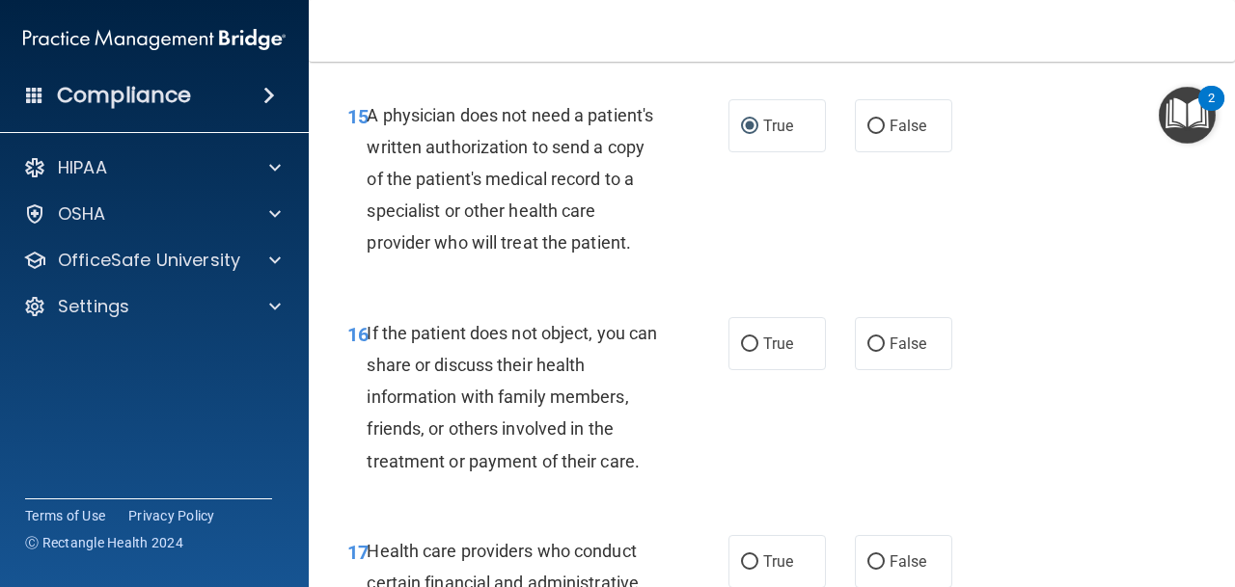
click at [593, 302] on div "16 If the patient does not object, you can share or discuss their health inform…" at bounding box center [772, 402] width 878 height 218
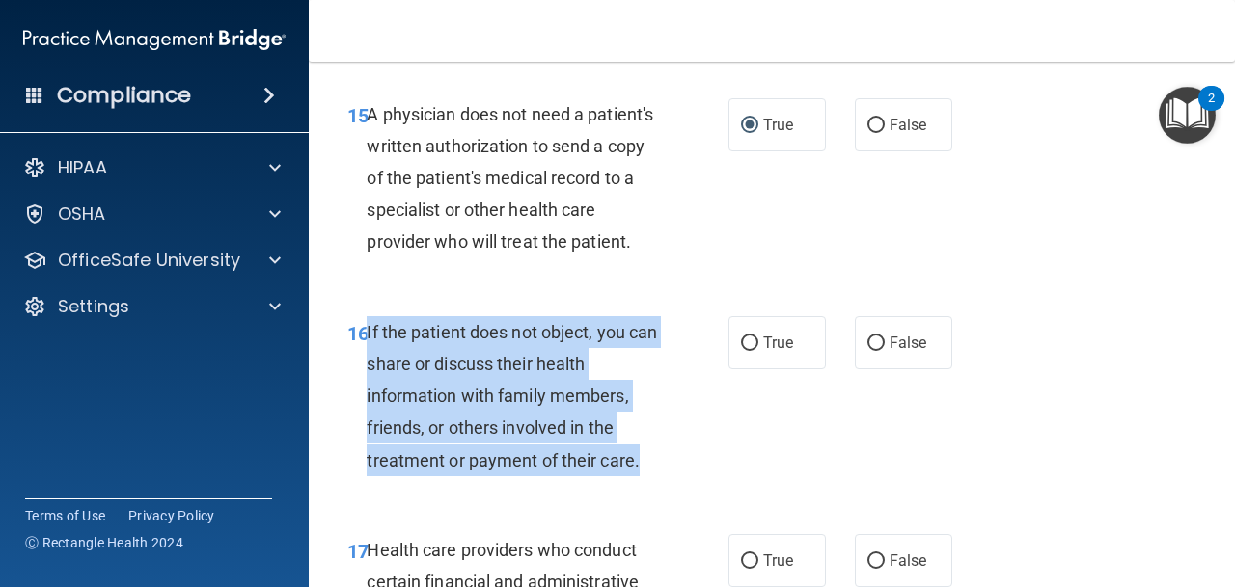
drag, startPoint x: 365, startPoint y: 330, endPoint x: 681, endPoint y: 466, distance: 344.4
click at [682, 466] on div "16 If the patient does not object, you can share or discuss their health inform…" at bounding box center [537, 401] width 439 height 170
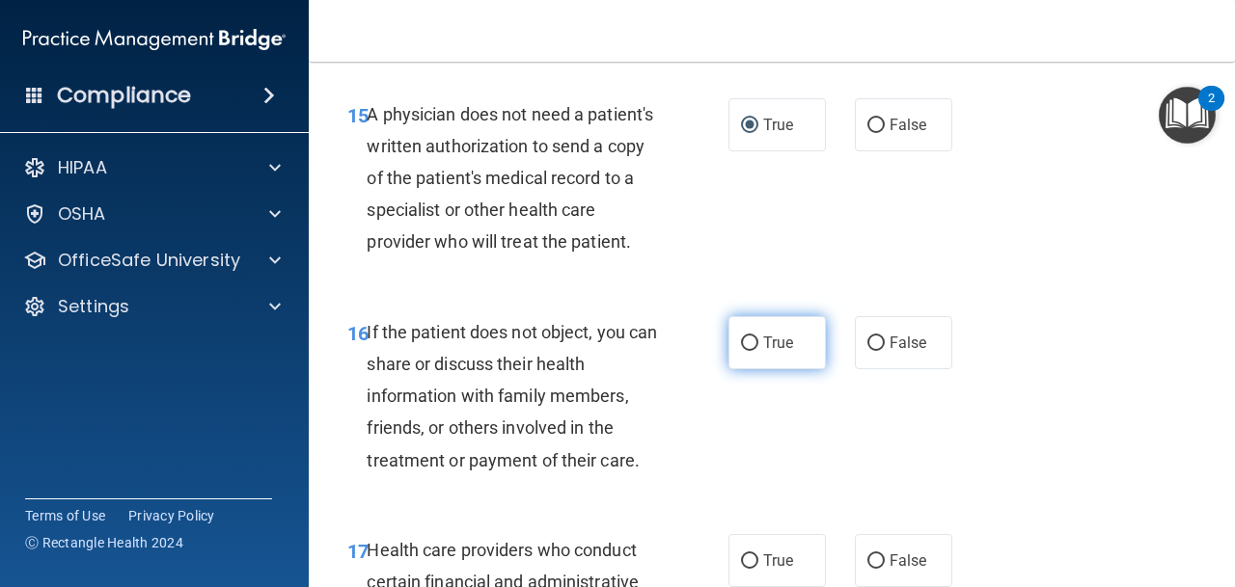
click at [784, 338] on span "True" at bounding box center [778, 343] width 30 height 18
click at [758, 338] on input "True" at bounding box center [749, 344] width 17 height 14
radio input "true"
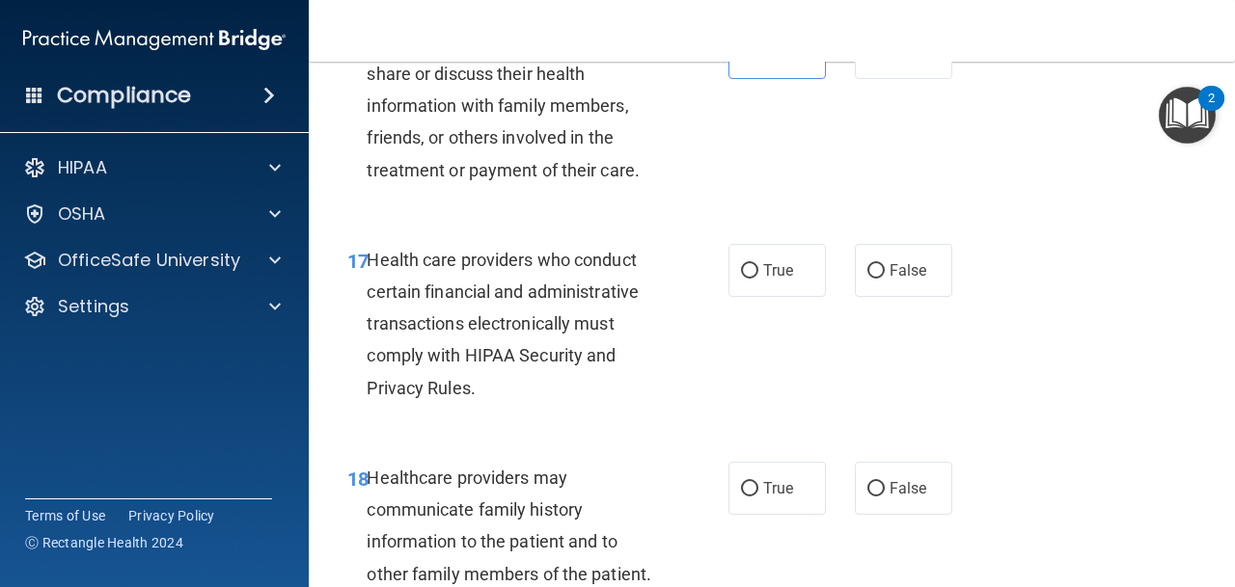
scroll to position [3246, 0]
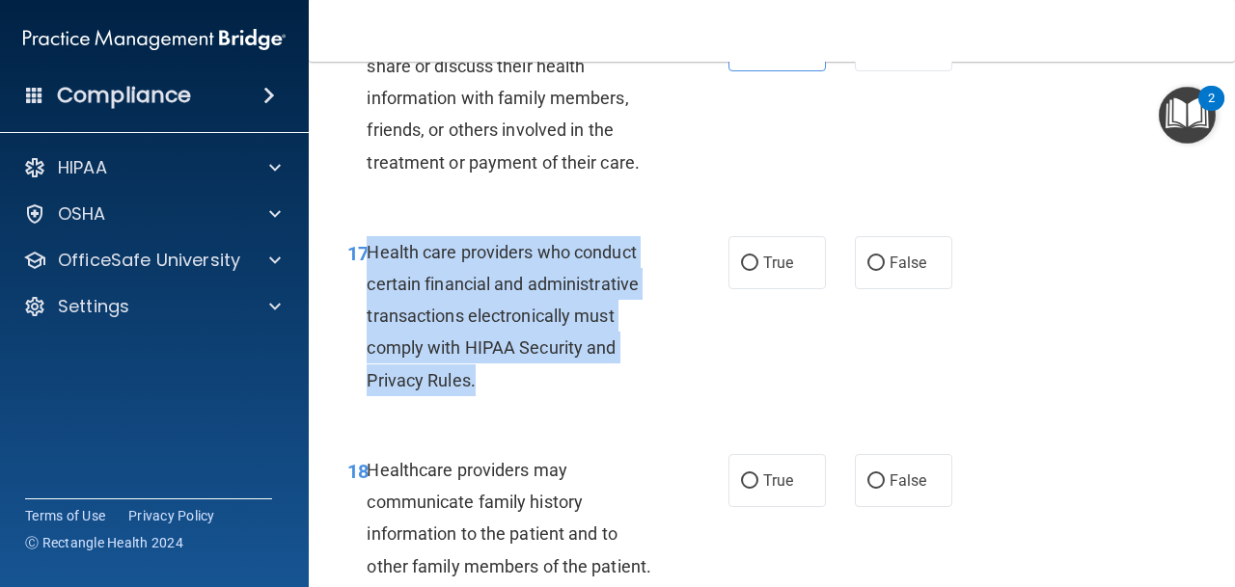
drag, startPoint x: 481, startPoint y: 385, endPoint x: 370, endPoint y: 253, distance: 172.6
click at [370, 253] on div "Health care providers who conduct certain financial and administrative transact…" at bounding box center [521, 316] width 308 height 160
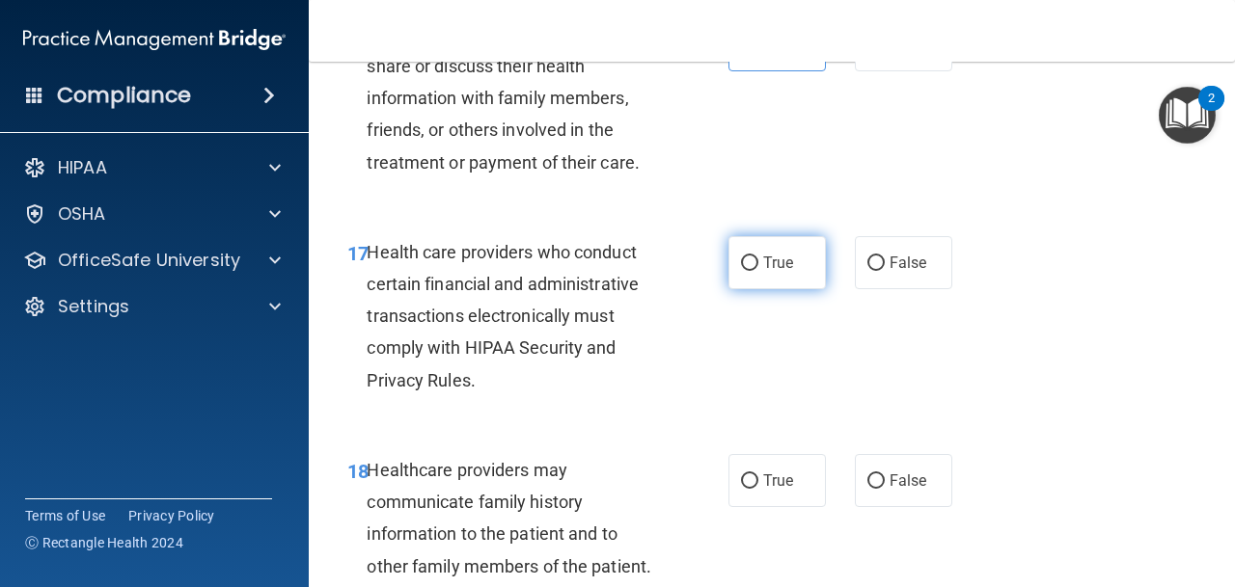
click at [777, 272] on label "True" at bounding box center [776, 262] width 97 height 53
click at [758, 271] on input "True" at bounding box center [749, 264] width 17 height 14
radio input "true"
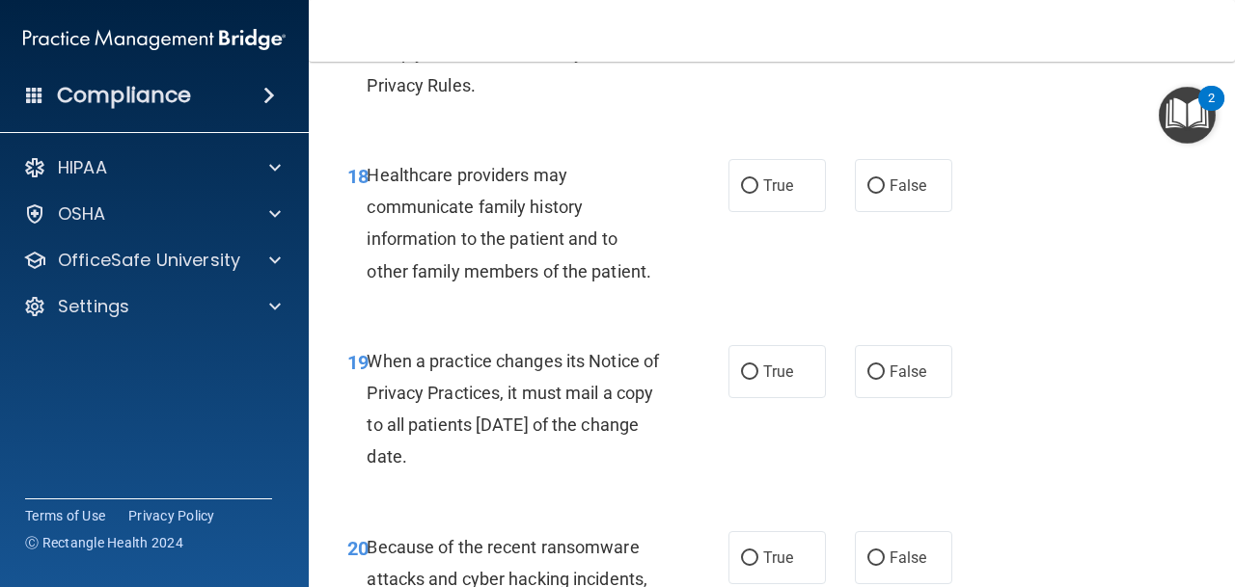
scroll to position [3557, 0]
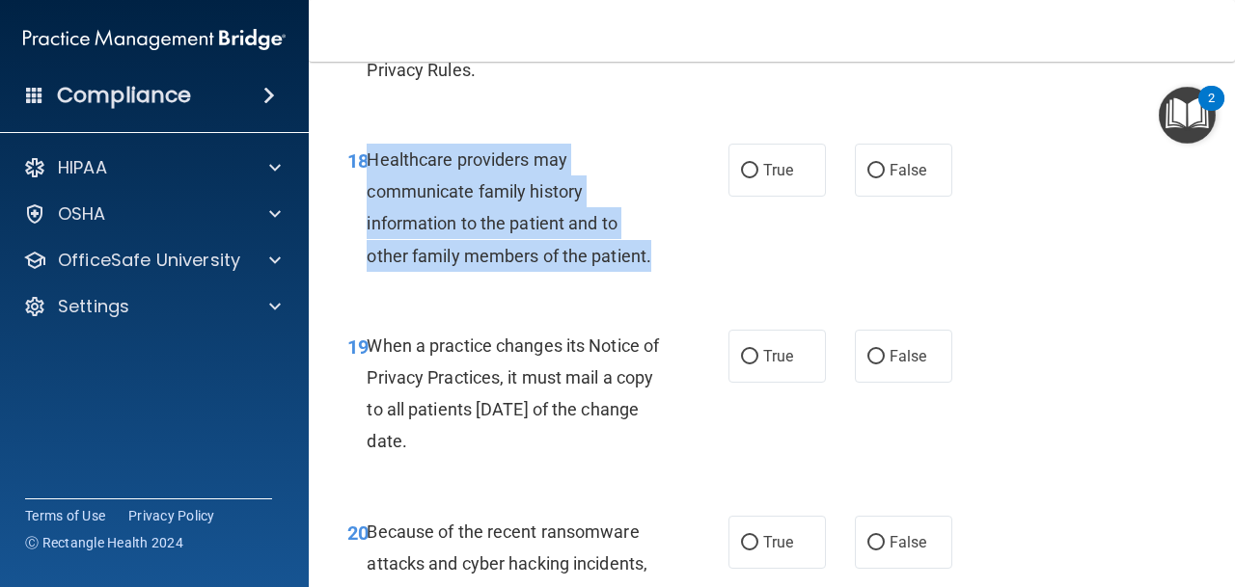
drag, startPoint x: 623, startPoint y: 245, endPoint x: 371, endPoint y: 163, distance: 264.8
click at [371, 163] on div "18 Healthcare providers may communicate family history information to the patie…" at bounding box center [537, 213] width 439 height 138
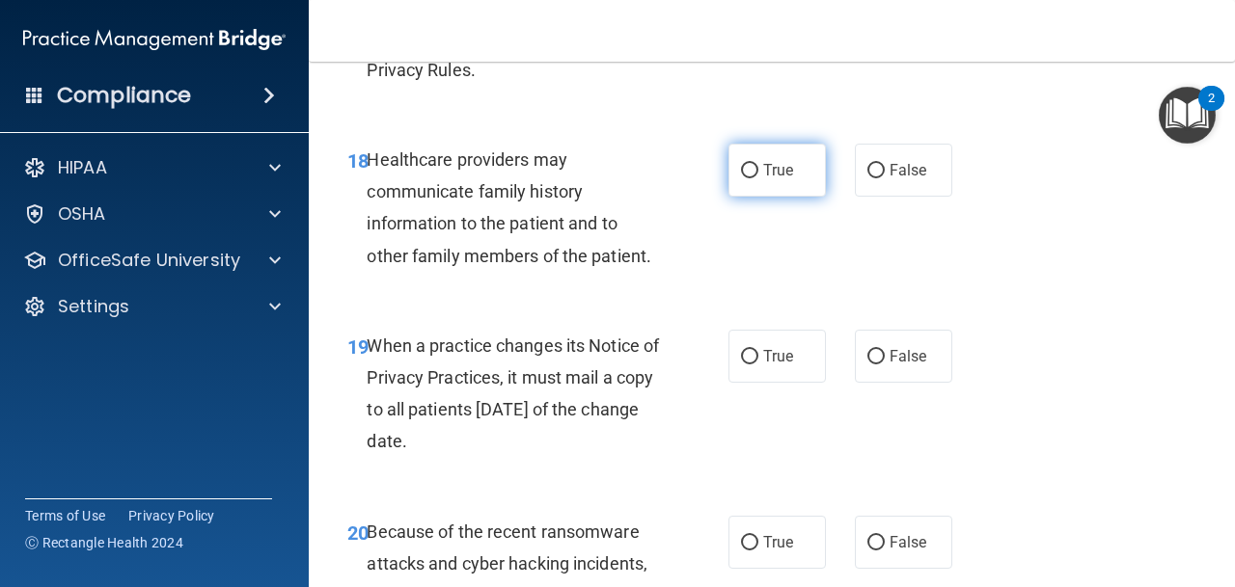
click at [782, 152] on label "True" at bounding box center [776, 170] width 97 height 53
click at [758, 164] on input "True" at bounding box center [749, 171] width 17 height 14
radio input "true"
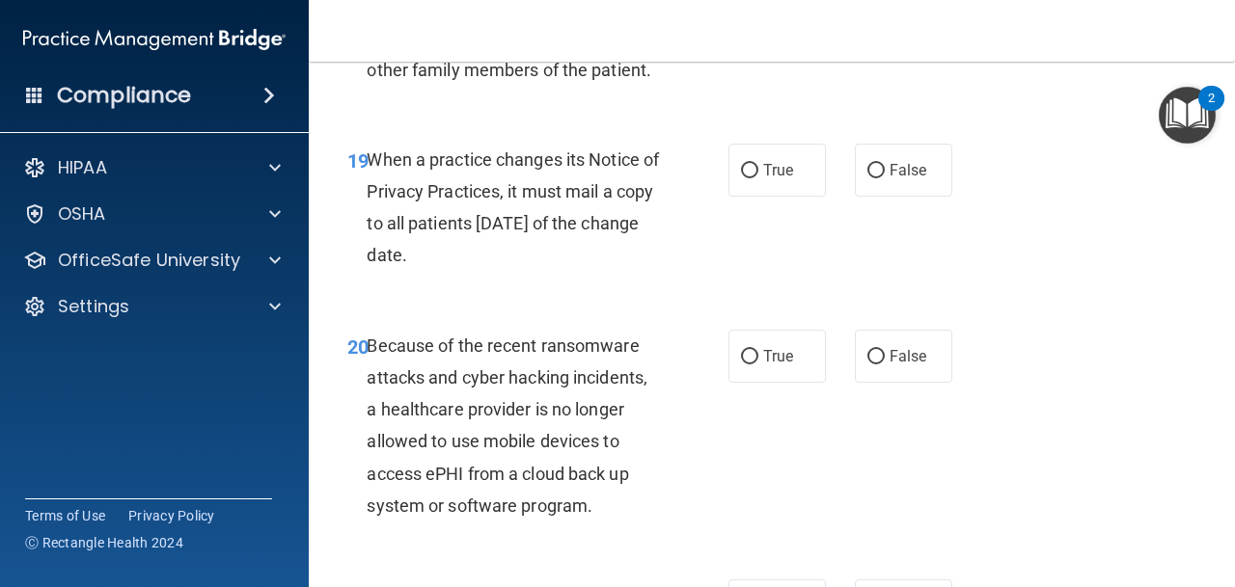
scroll to position [3756, 0]
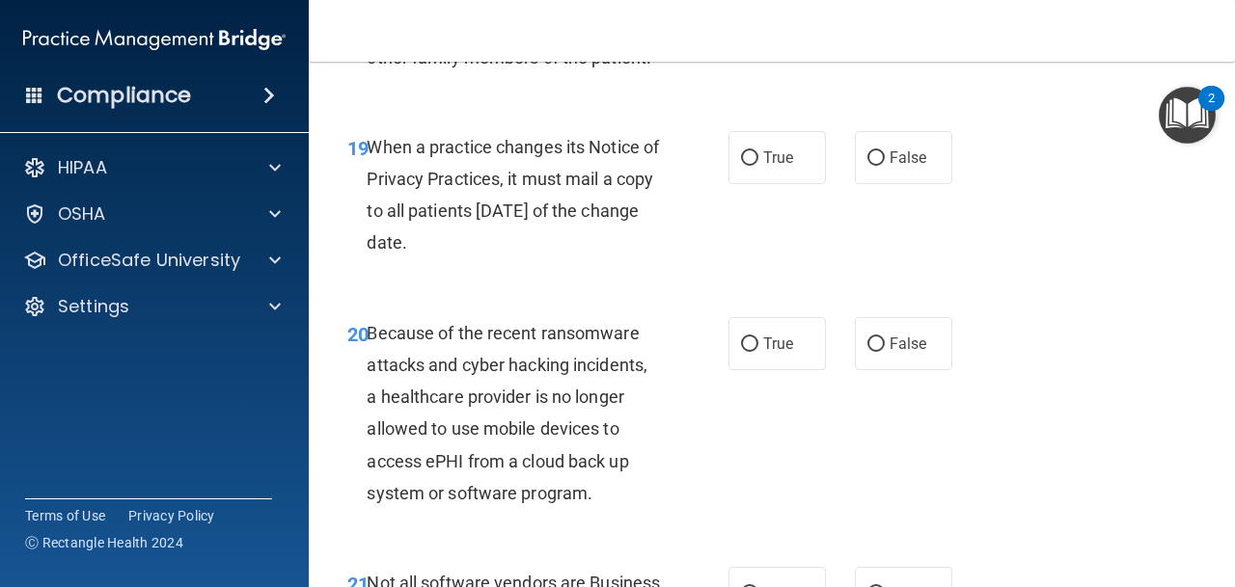
drag, startPoint x: 509, startPoint y: 239, endPoint x: 372, endPoint y: 155, distance: 160.7
click at [372, 155] on div "When a practice changes its Notice of Privacy Practices, it must mail a copy to…" at bounding box center [521, 195] width 308 height 128
click at [779, 264] on div "19 When a practice changes its Notice of Privacy Practices, it must mail a copy…" at bounding box center [772, 200] width 878 height 186
click at [891, 149] on span "False" at bounding box center [908, 158] width 38 height 18
click at [885, 151] on input "False" at bounding box center [875, 158] width 17 height 14
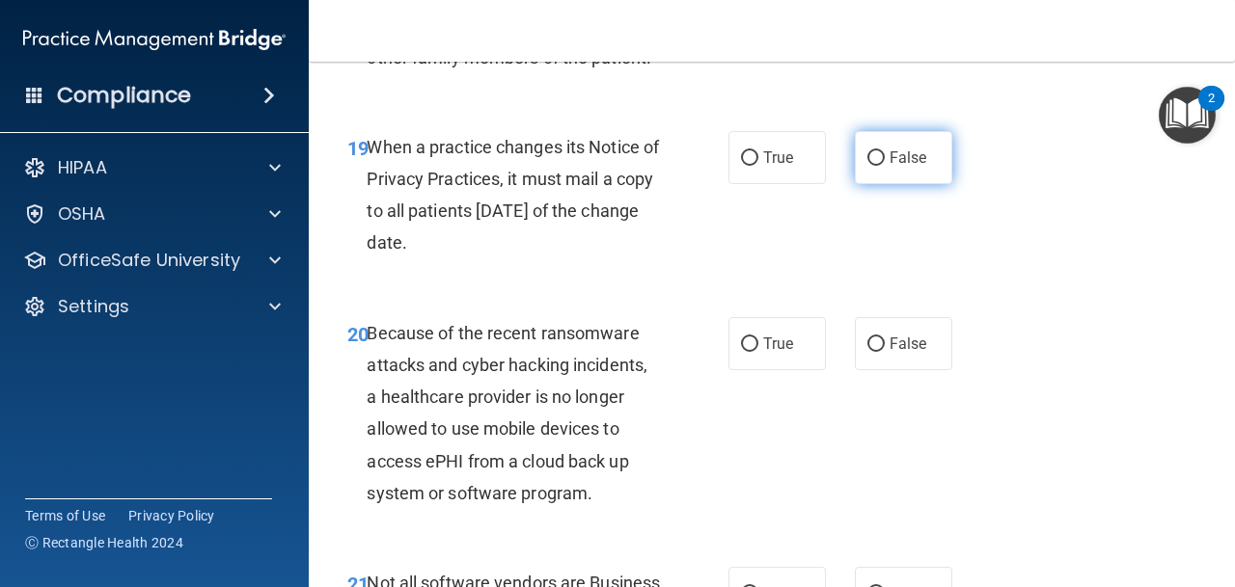
radio input "true"
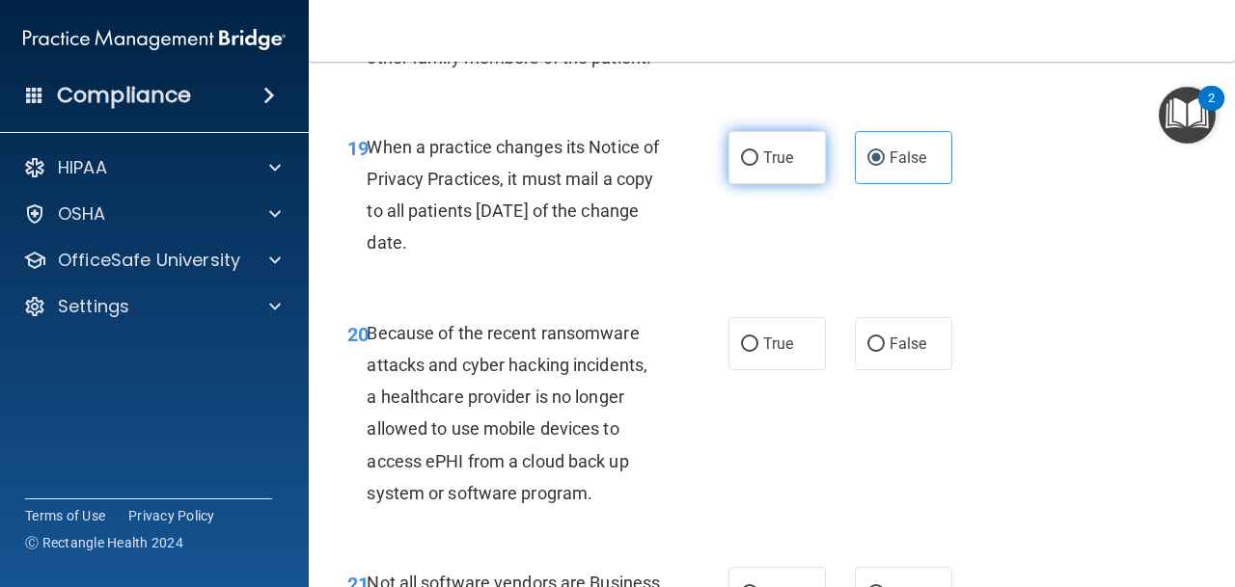
click at [813, 159] on label "True" at bounding box center [776, 157] width 97 height 53
click at [758, 159] on input "True" at bounding box center [749, 158] width 17 height 14
radio input "true"
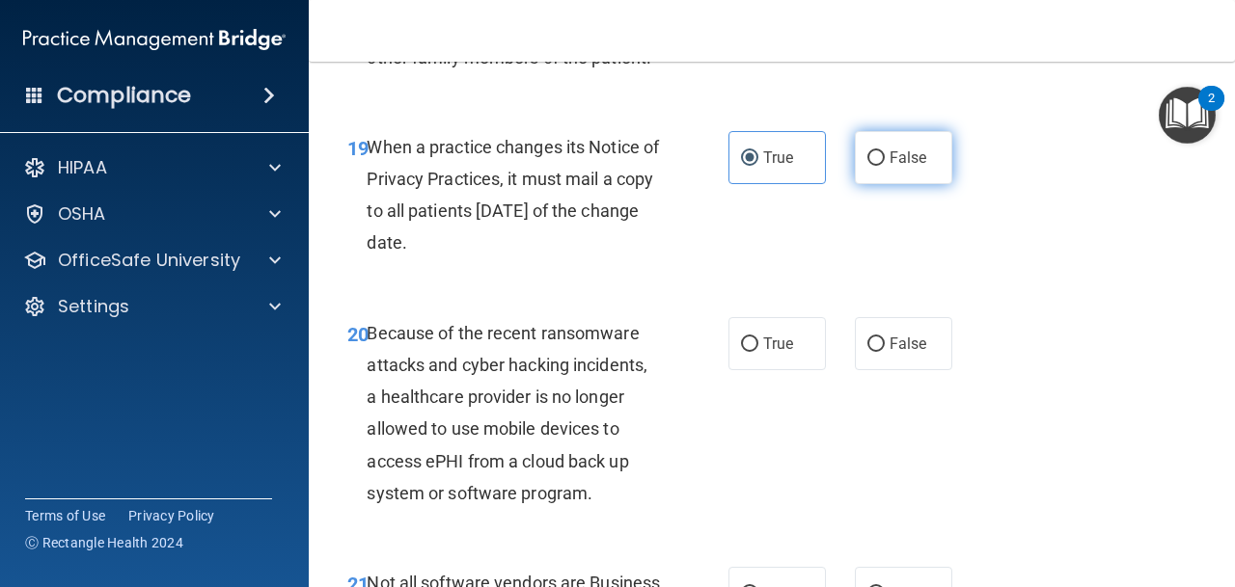
click at [883, 163] on input "False" at bounding box center [875, 158] width 17 height 14
radio input "true"
radio input "false"
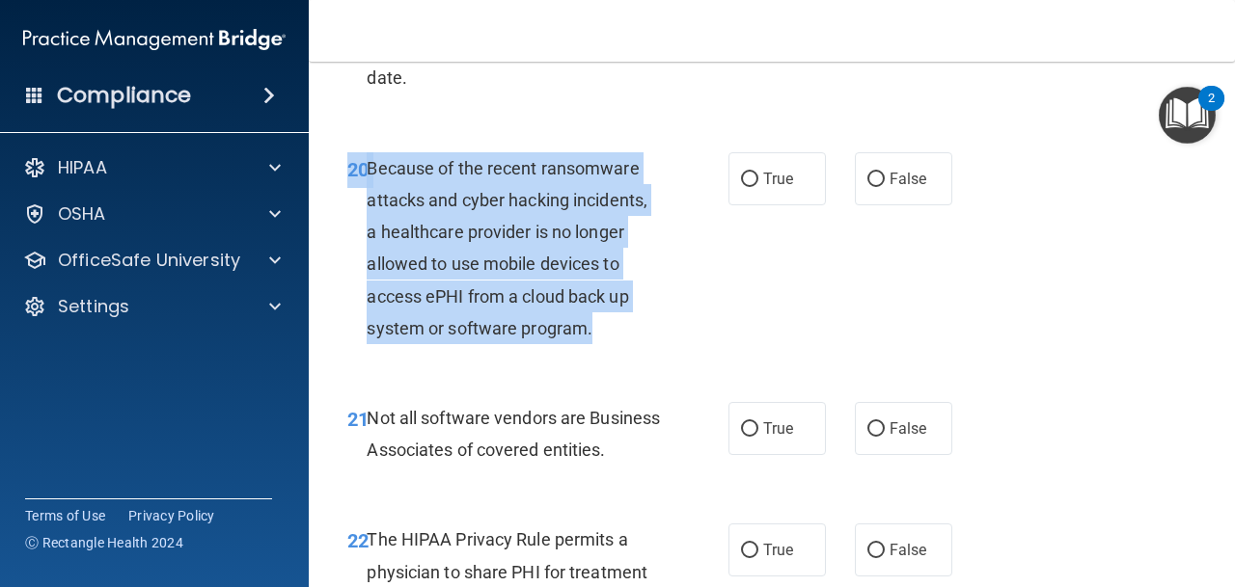
scroll to position [3918, 0]
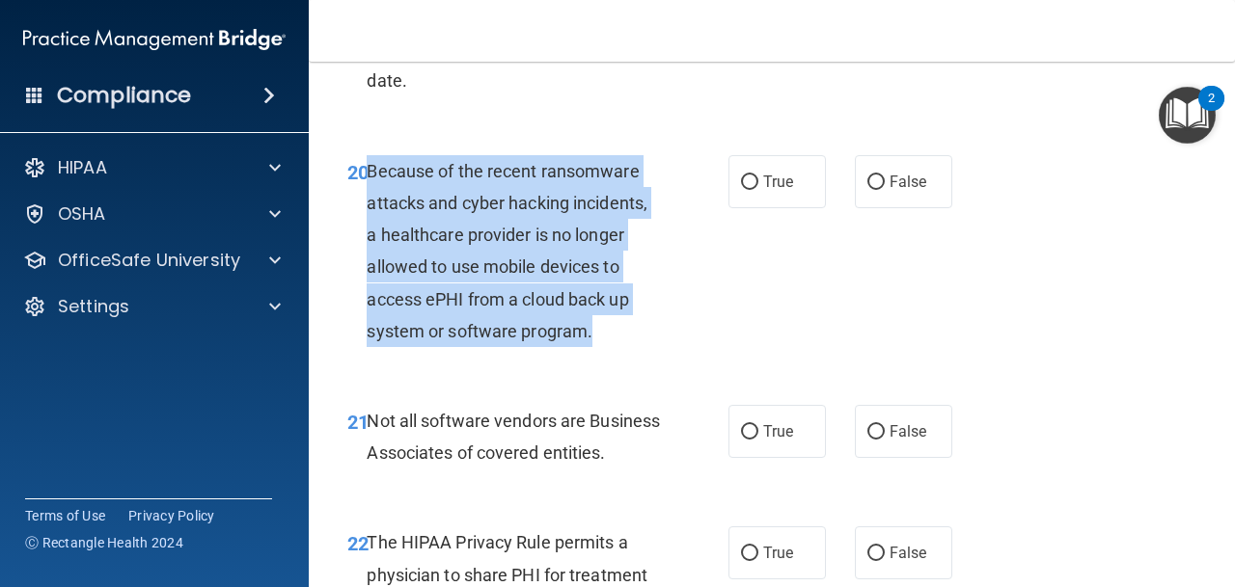
drag, startPoint x: 600, startPoint y: 328, endPoint x: 365, endPoint y: 179, distance: 278.3
click at [365, 179] on div "20 Because of the recent ransomware attacks and cyber hacking incidents, a heal…" at bounding box center [537, 256] width 439 height 202
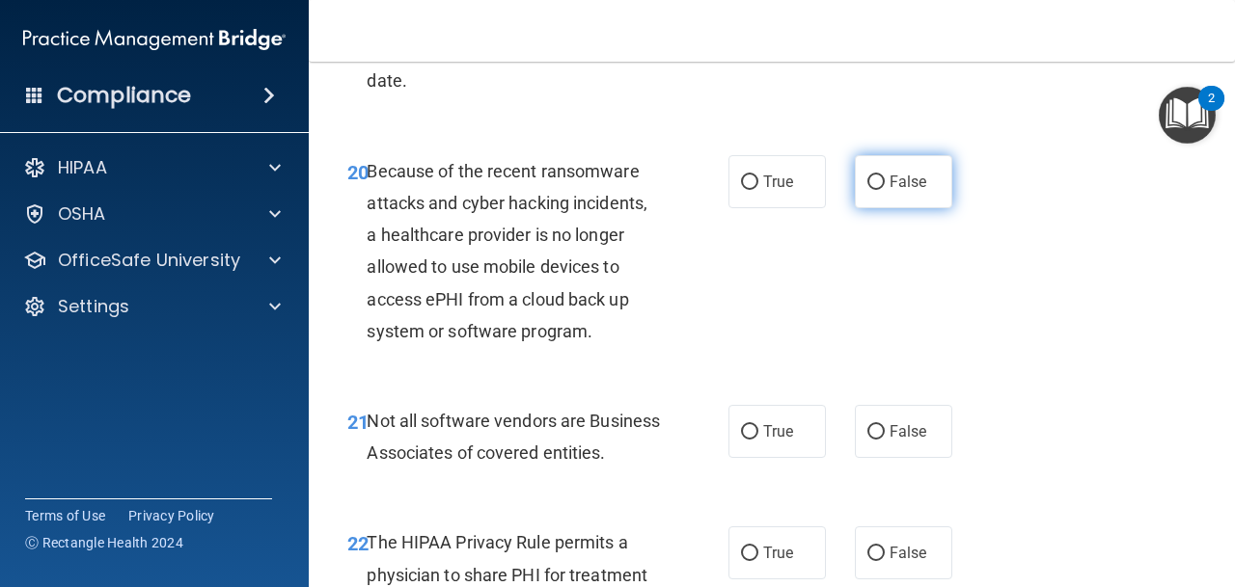
click at [912, 189] on span "False" at bounding box center [908, 182] width 38 height 18
click at [885, 189] on input "False" at bounding box center [875, 183] width 17 height 14
radio input "true"
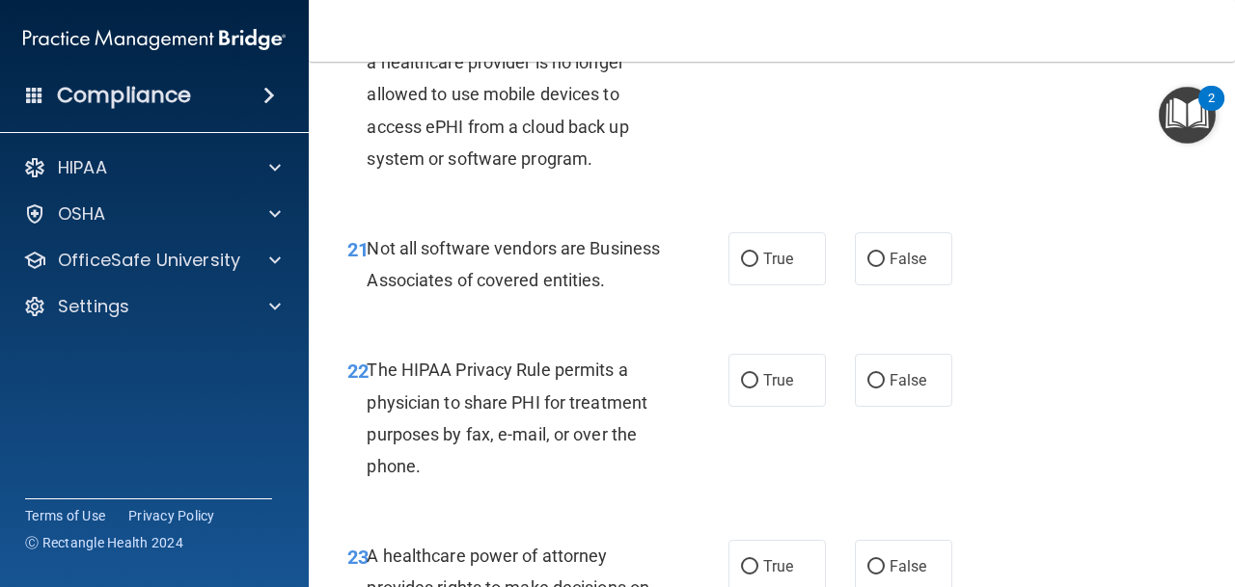
scroll to position [4120, 0]
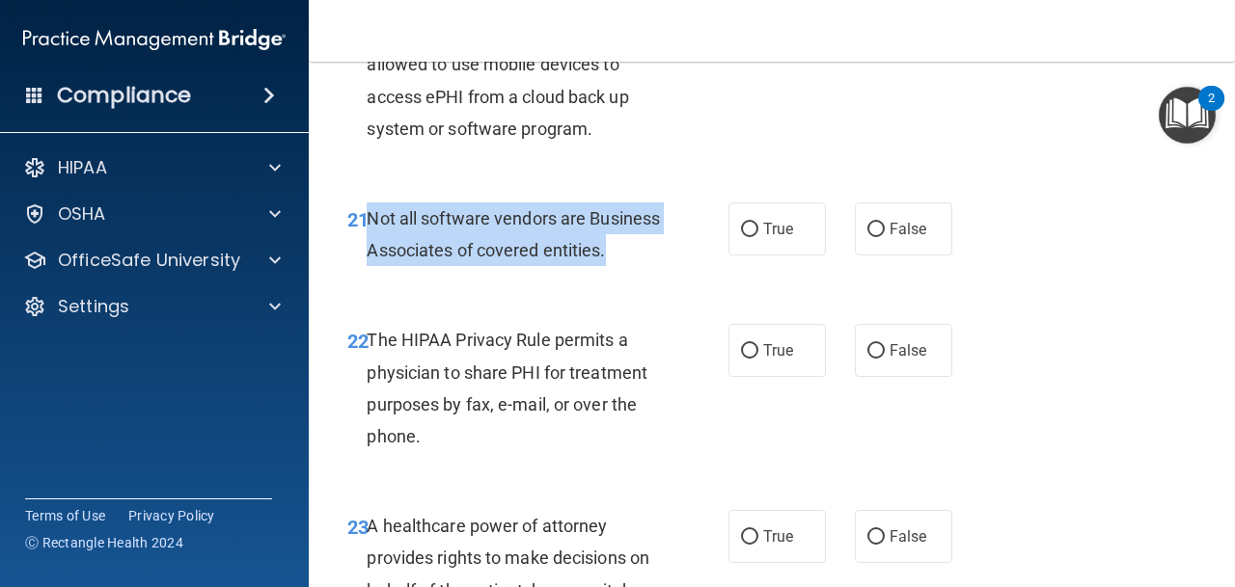
drag, startPoint x: 450, startPoint y: 282, endPoint x: 369, endPoint y: 226, distance: 97.7
click at [369, 226] on div "Not all software vendors are Business Associates of covered entities." at bounding box center [521, 235] width 308 height 64
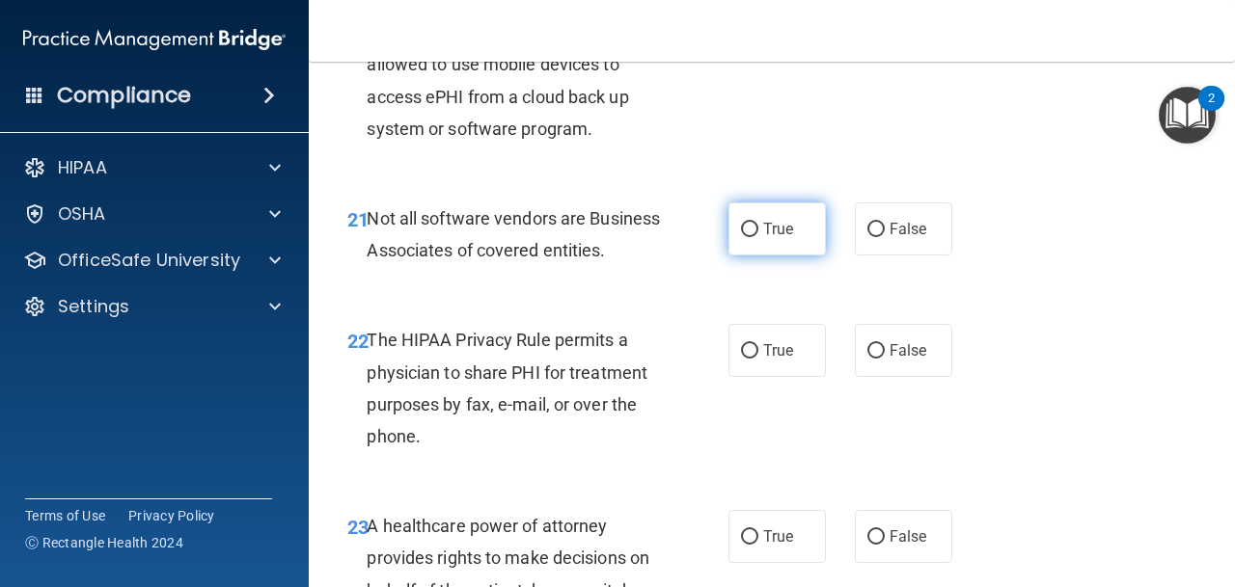
click at [770, 225] on span "True" at bounding box center [778, 229] width 30 height 18
click at [758, 225] on input "True" at bounding box center [749, 230] width 17 height 14
radio input "true"
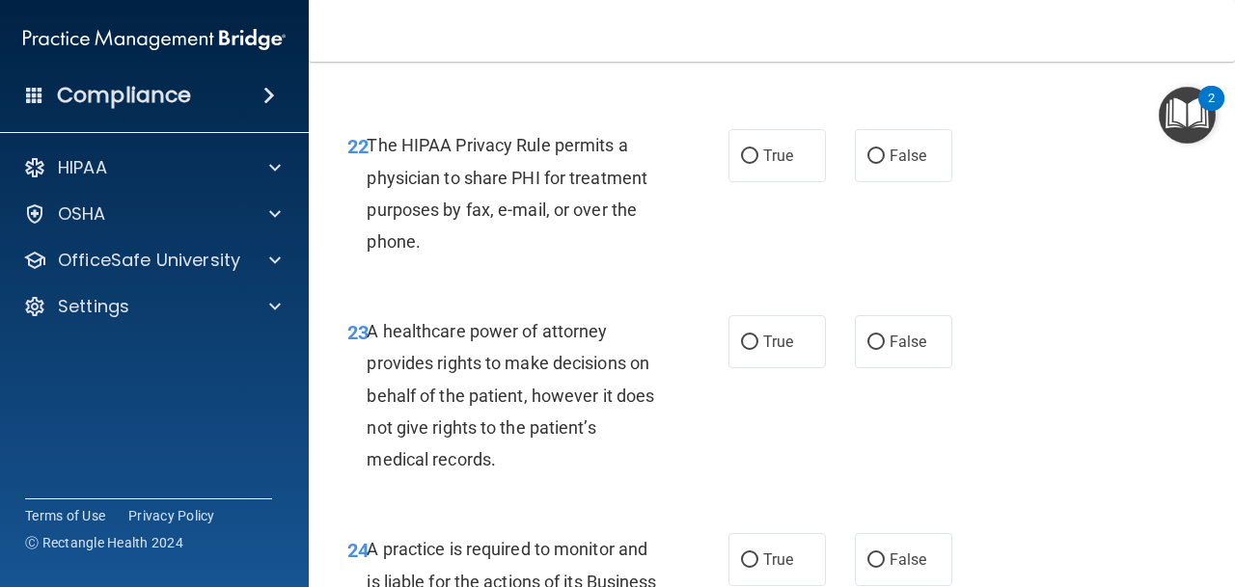
scroll to position [4323, 0]
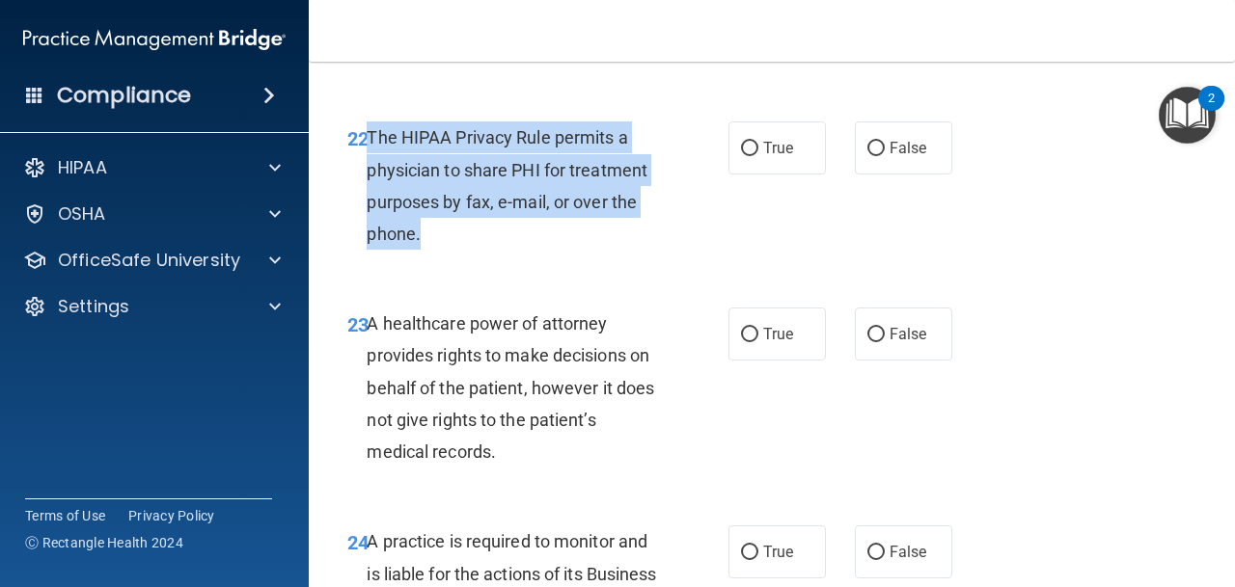
drag, startPoint x: 477, startPoint y: 260, endPoint x: 366, endPoint y: 177, distance: 138.5
click at [367, 177] on div "The HIPAA Privacy Rule permits a physician to share PHI for treatment purposes …" at bounding box center [521, 186] width 308 height 128
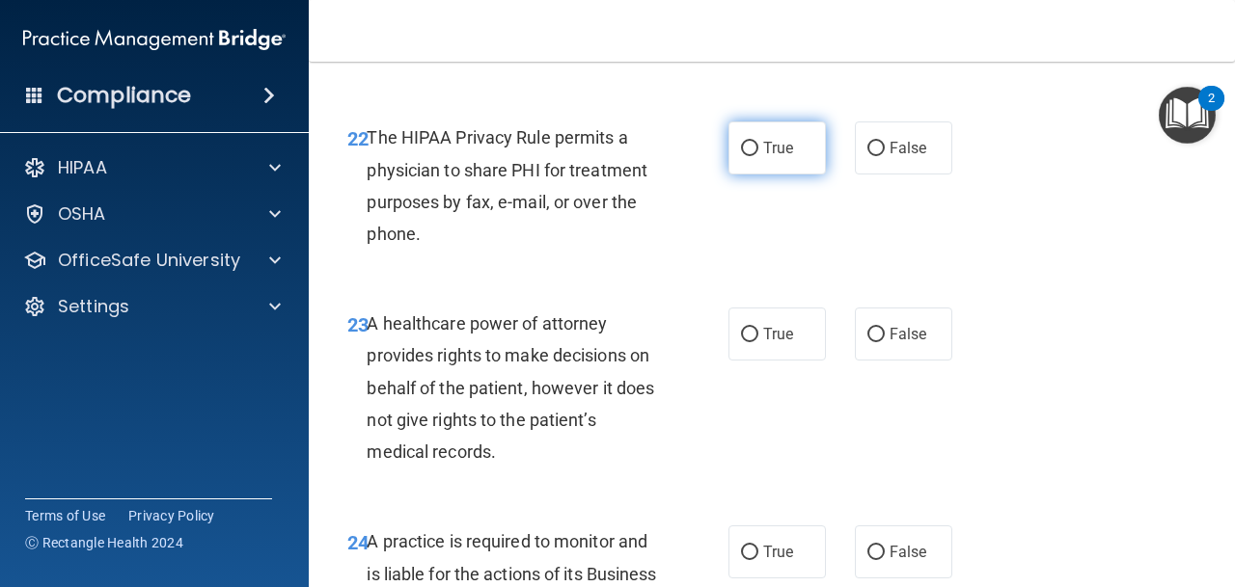
click at [743, 167] on label "True" at bounding box center [776, 148] width 97 height 53
click at [743, 156] on input "True" at bounding box center [749, 149] width 17 height 14
radio input "true"
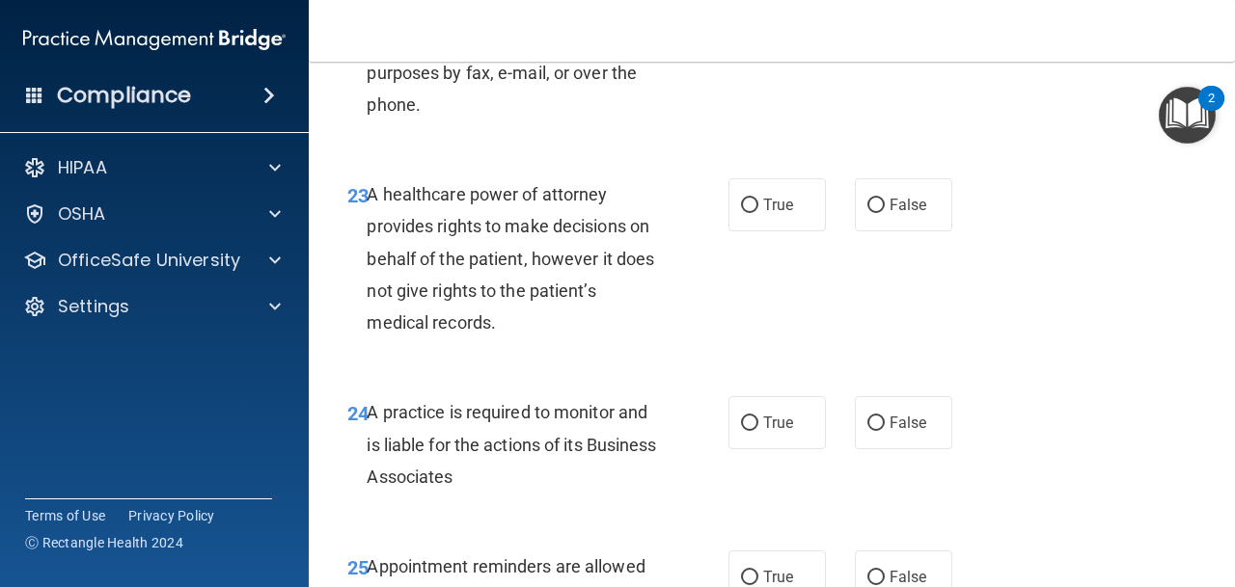
scroll to position [4500, 0]
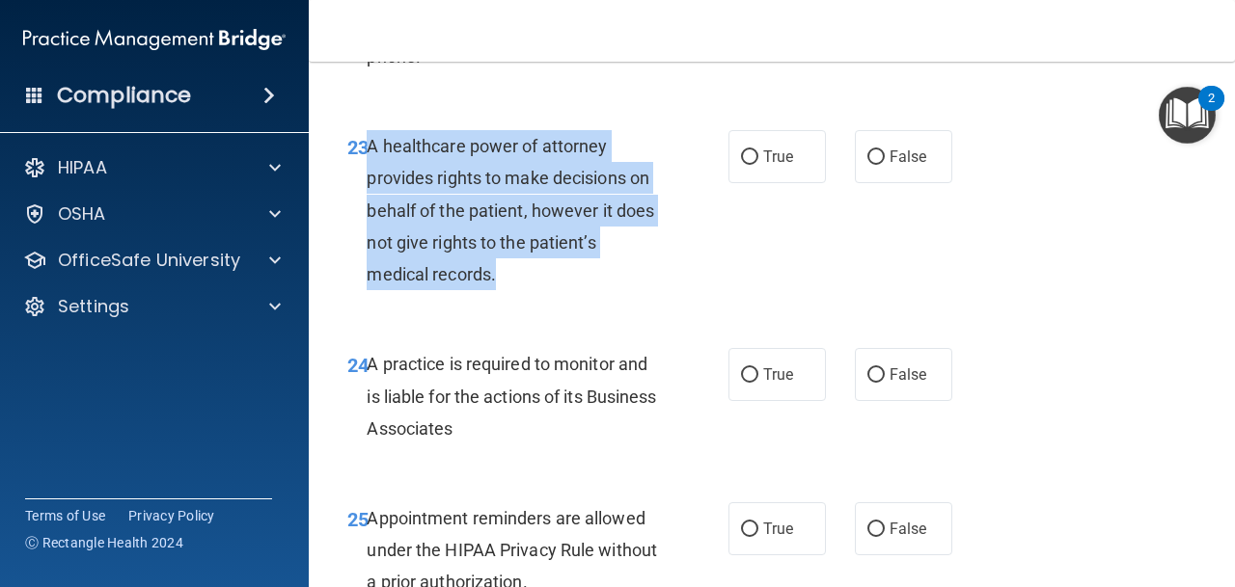
drag, startPoint x: 525, startPoint y: 306, endPoint x: 371, endPoint y: 178, distance: 200.0
click at [371, 178] on div "A healthcare power of attorney provides rights to make decisions on behalf of t…" at bounding box center [521, 210] width 308 height 160
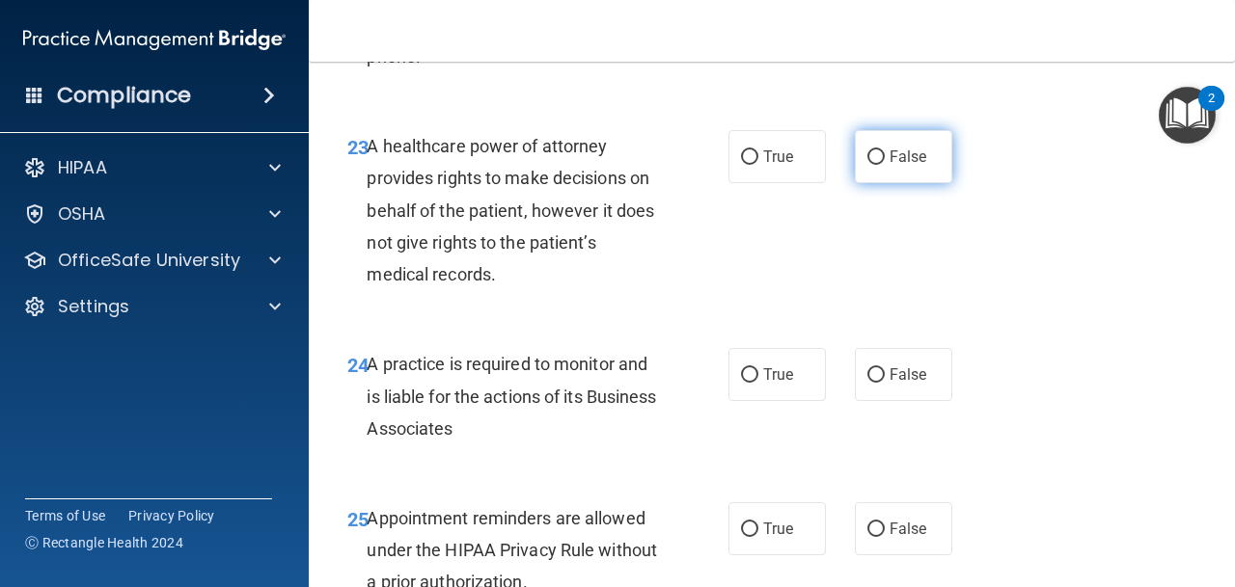
click at [905, 166] on span "False" at bounding box center [908, 157] width 38 height 18
click at [885, 165] on input "False" at bounding box center [875, 157] width 17 height 14
radio input "true"
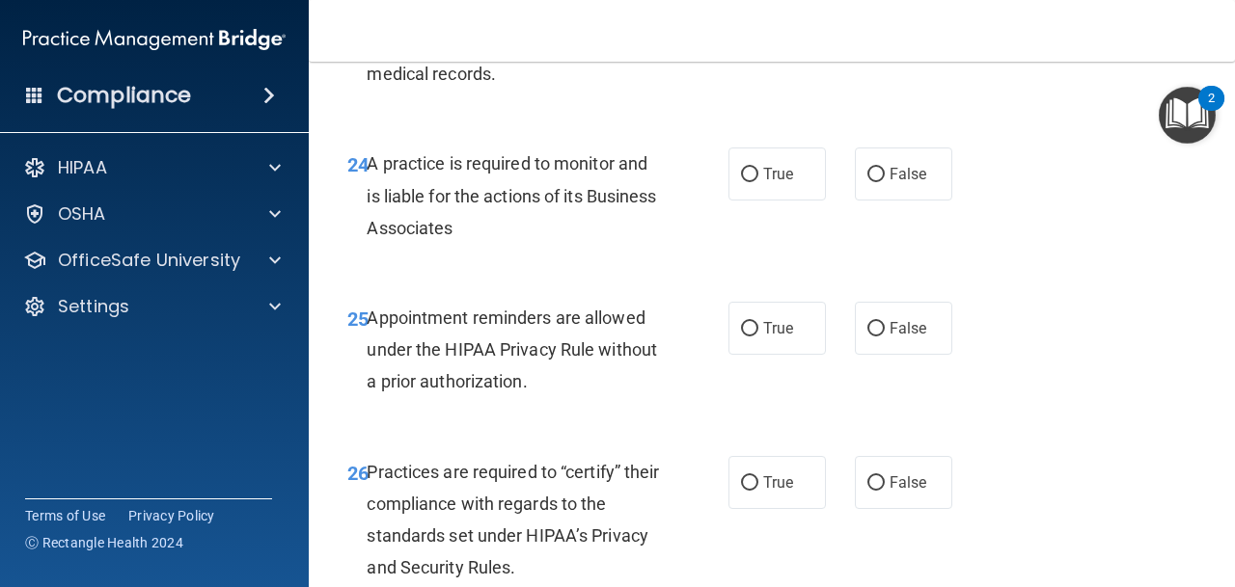
scroll to position [4728, 0]
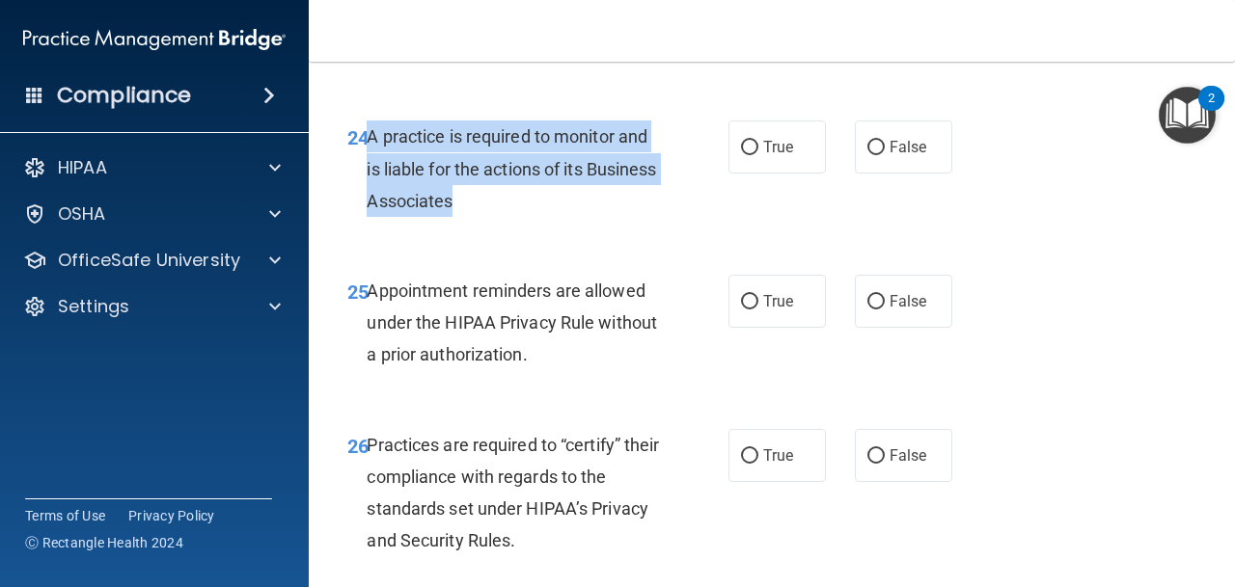
drag, startPoint x: 587, startPoint y: 220, endPoint x: 372, endPoint y: 166, distance: 220.9
click at [372, 166] on div "A practice is required to monitor and is liable for the actions of its Business…" at bounding box center [521, 169] width 308 height 96
click at [874, 155] on input "False" at bounding box center [875, 148] width 17 height 14
radio input "true"
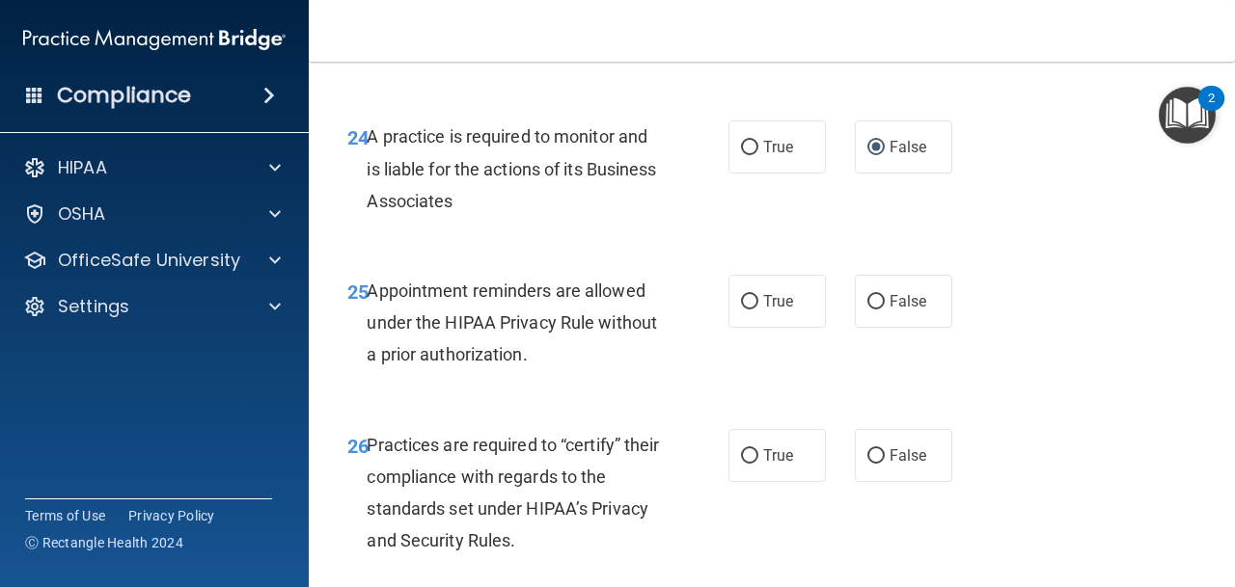
click at [592, 371] on div "Appointment reminders are allowed under the HIPAA Privacy Rule without a prior …" at bounding box center [521, 323] width 308 height 96
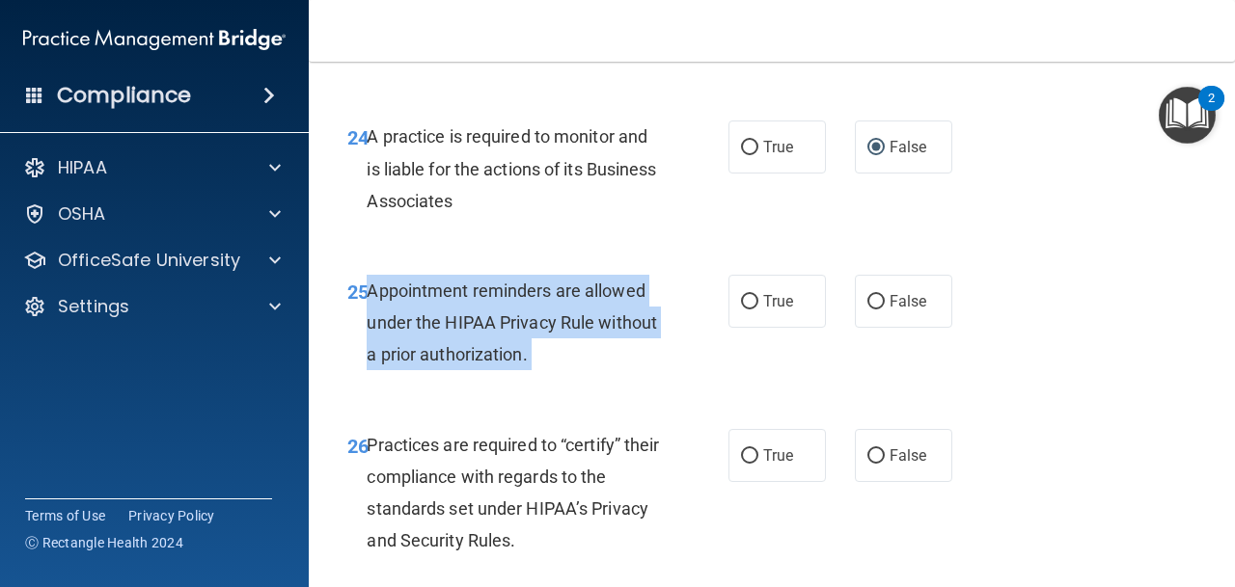
drag, startPoint x: 592, startPoint y: 389, endPoint x: 388, endPoint y: 317, distance: 216.6
click at [384, 318] on div "Appointment reminders are allowed under the HIPAA Privacy Rule without a prior …" at bounding box center [521, 323] width 308 height 96
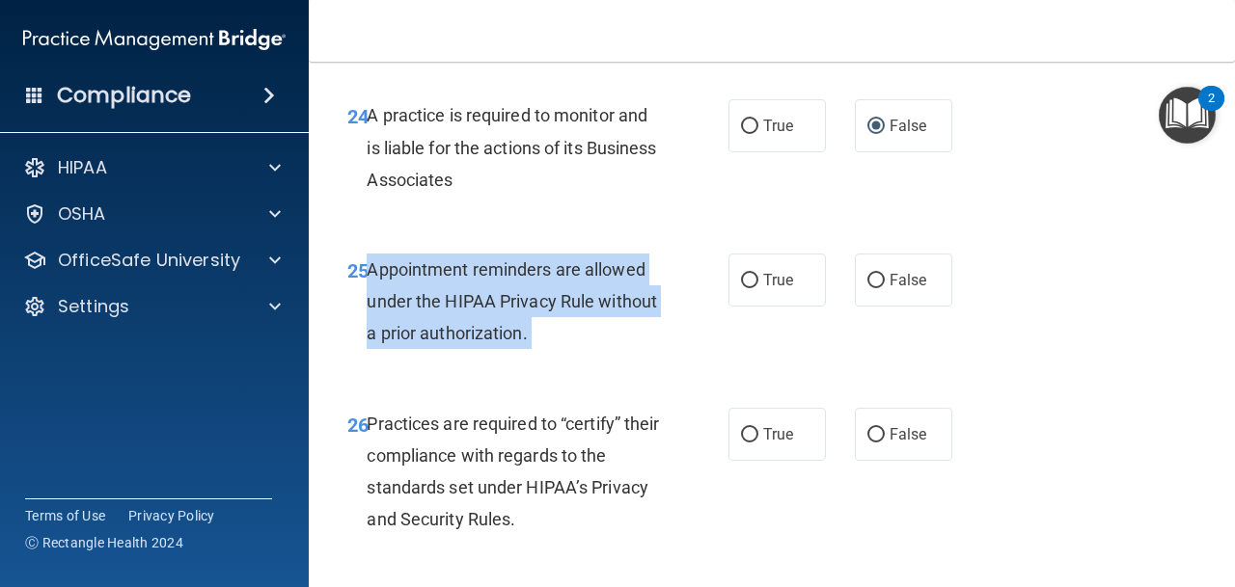
scroll to position [4761, 0]
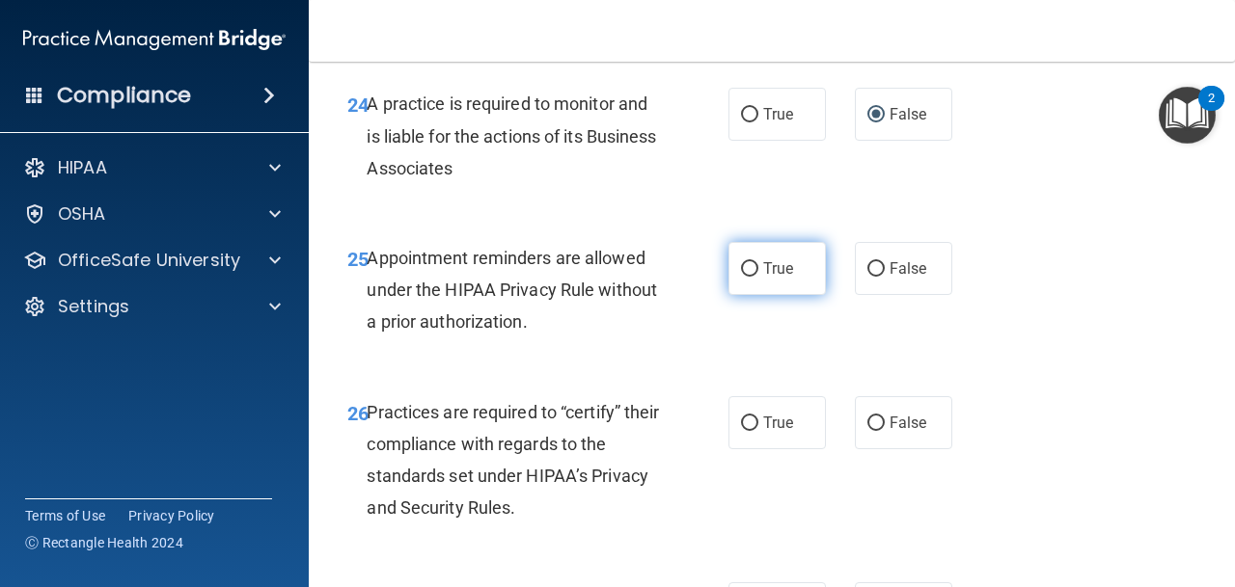
click at [801, 295] on label "True" at bounding box center [776, 268] width 97 height 53
click at [758, 277] on input "True" at bounding box center [749, 269] width 17 height 14
radio input "true"
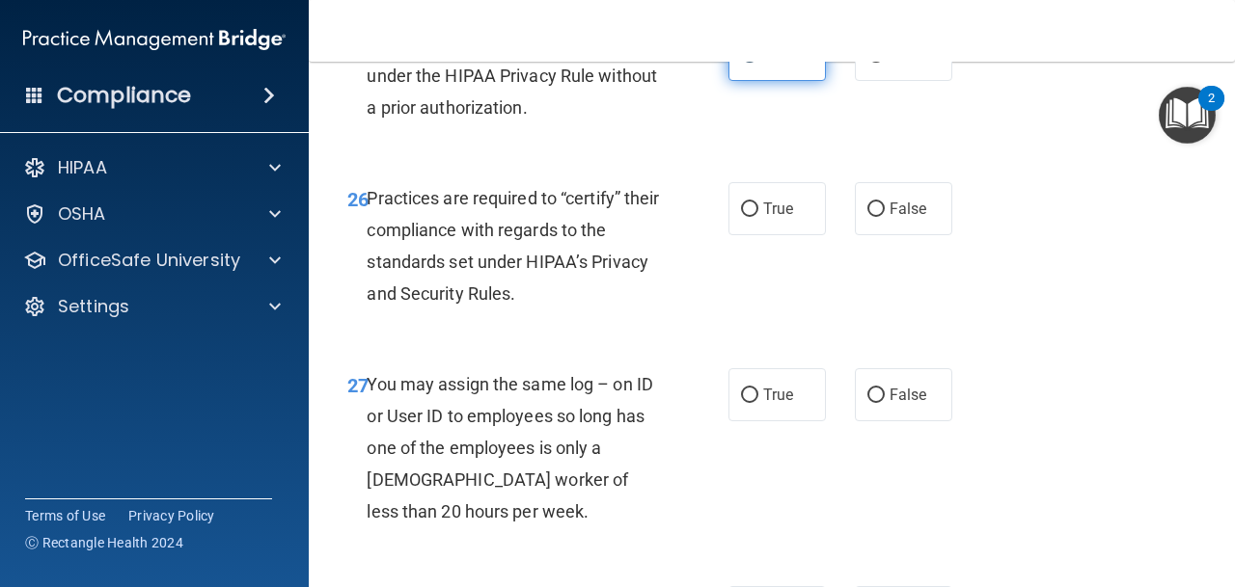
scroll to position [5024, 0]
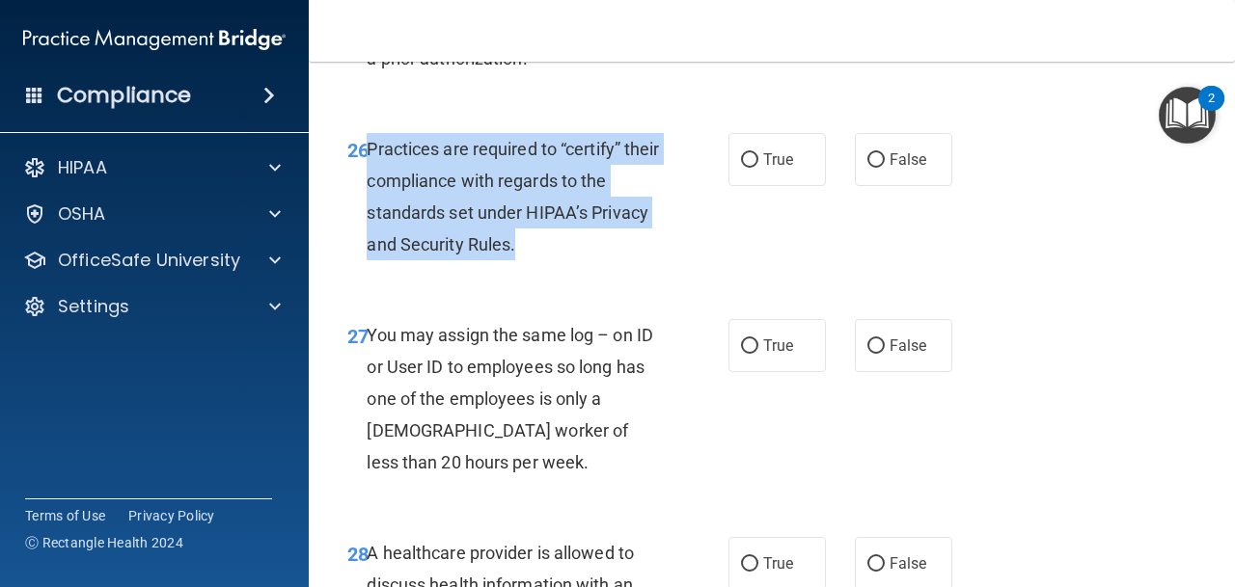
drag, startPoint x: 555, startPoint y: 268, endPoint x: 371, endPoint y: 185, distance: 201.2
click at [371, 185] on div "Practices are required to “certify” their compliance with regards to the standa…" at bounding box center [521, 197] width 308 height 128
click at [627, 261] on div "Practices are required to “certify” their compliance with regards to the standa…" at bounding box center [521, 197] width 308 height 128
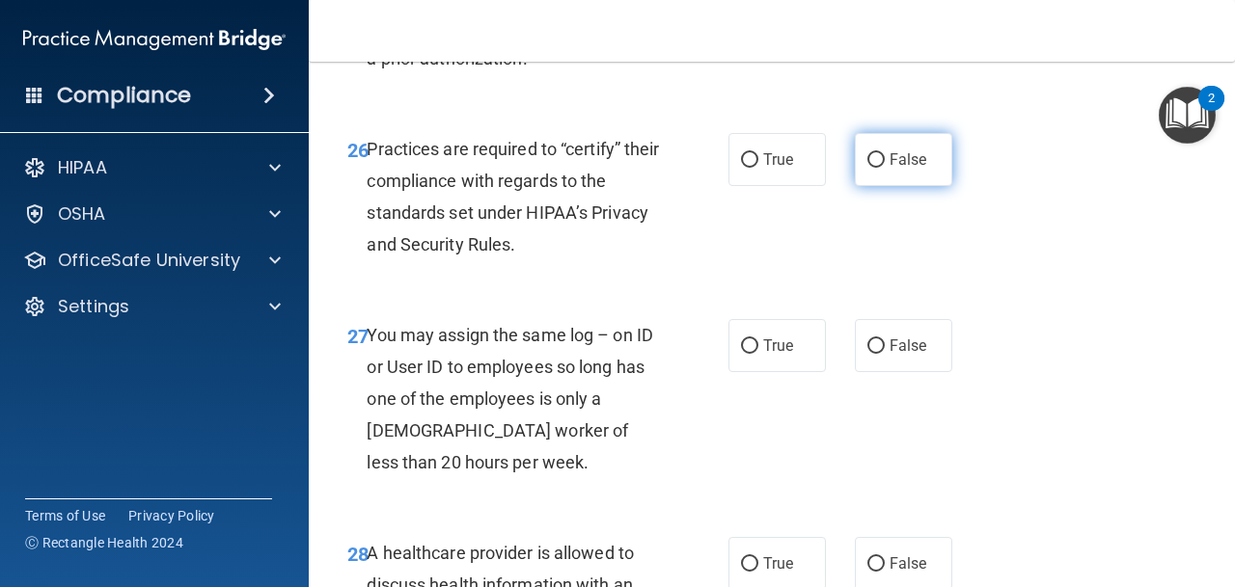
click at [883, 168] on input "False" at bounding box center [875, 160] width 17 height 14
radio input "true"
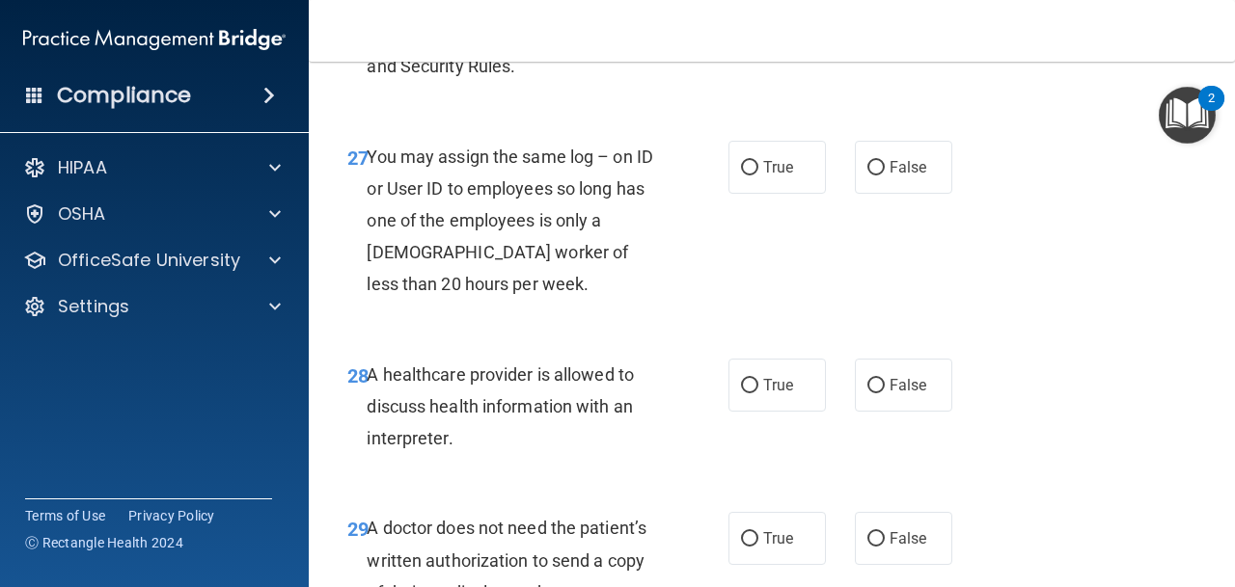
scroll to position [5204, 0]
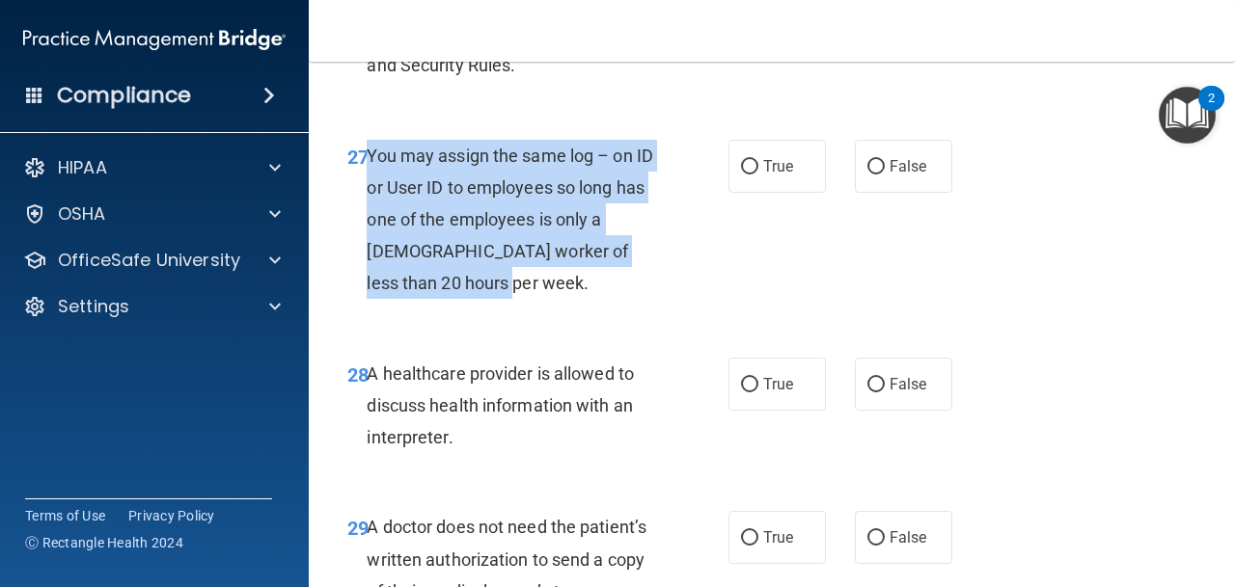
drag, startPoint x: 456, startPoint y: 317, endPoint x: 369, endPoint y: 191, distance: 153.9
click at [367, 191] on div "You may assign the same log – on ID or User ID to employees so long has one of …" at bounding box center [521, 220] width 308 height 160
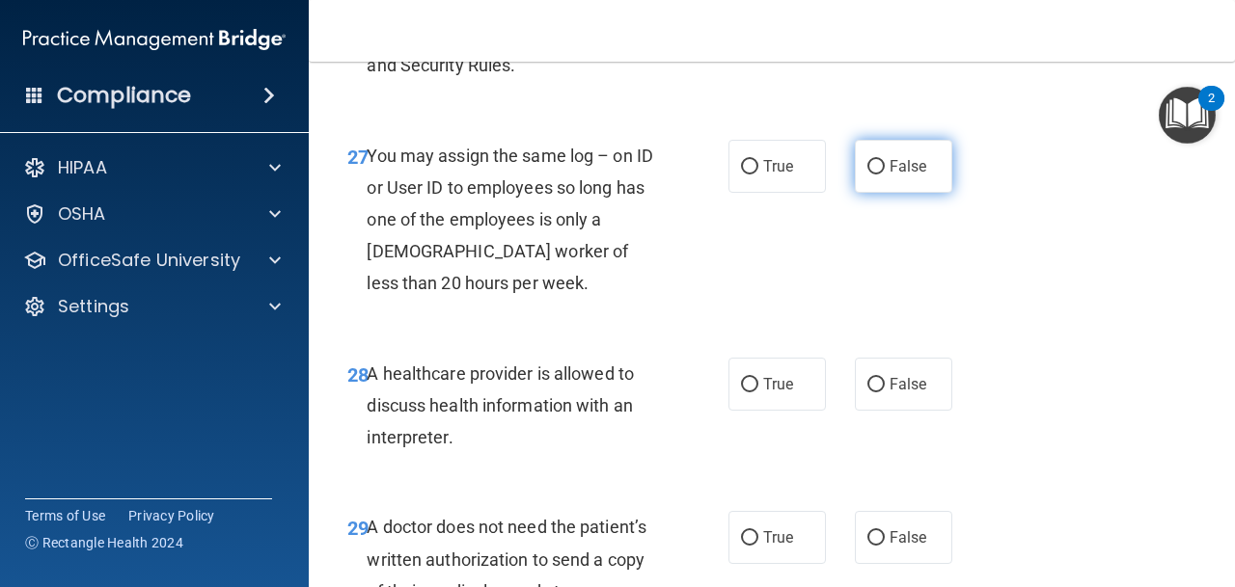
click at [915, 176] on span "False" at bounding box center [908, 166] width 38 height 18
click at [885, 175] on input "False" at bounding box center [875, 167] width 17 height 14
radio input "true"
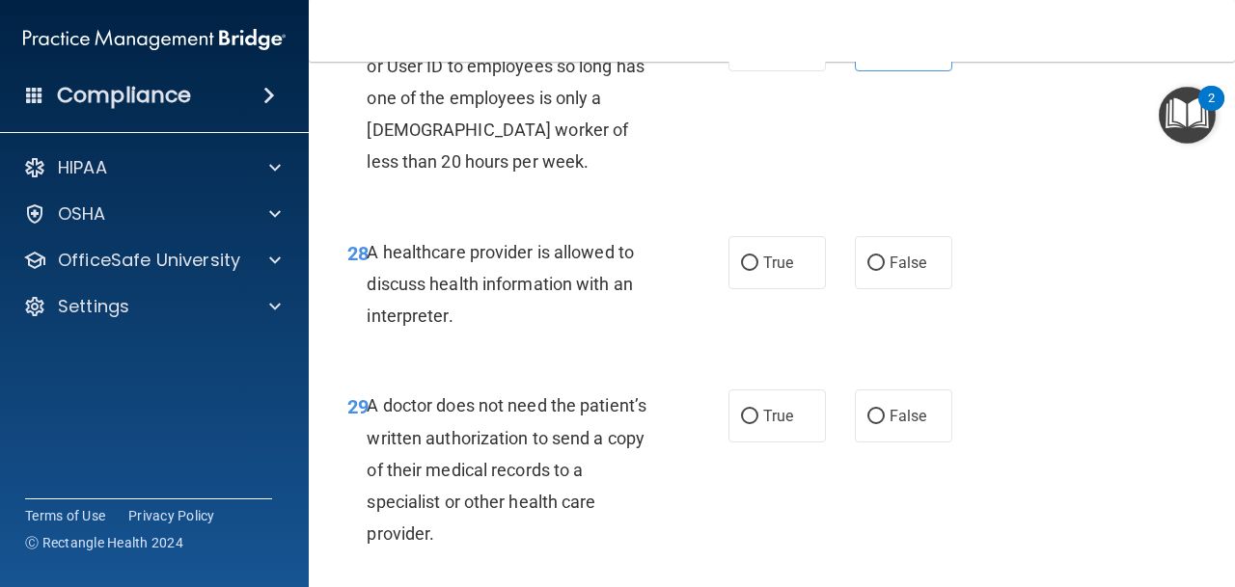
scroll to position [5343, 0]
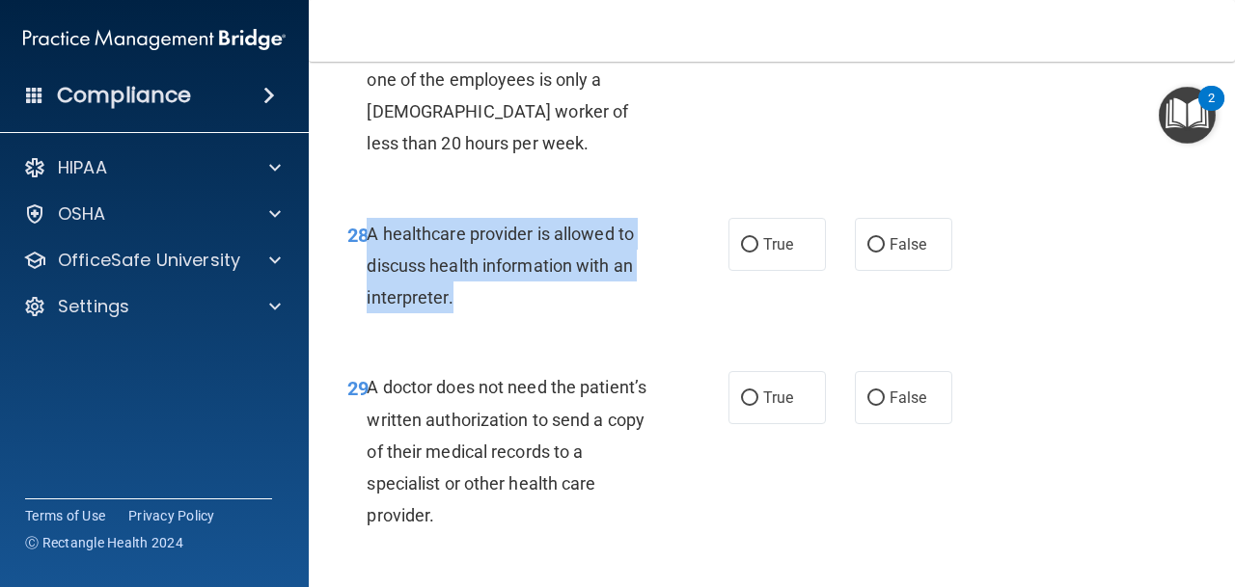
drag, startPoint x: 469, startPoint y: 330, endPoint x: 373, endPoint y: 270, distance: 112.7
click at [371, 270] on div "A healthcare provider is allowed to discuss health information with an interpre…" at bounding box center [521, 266] width 308 height 96
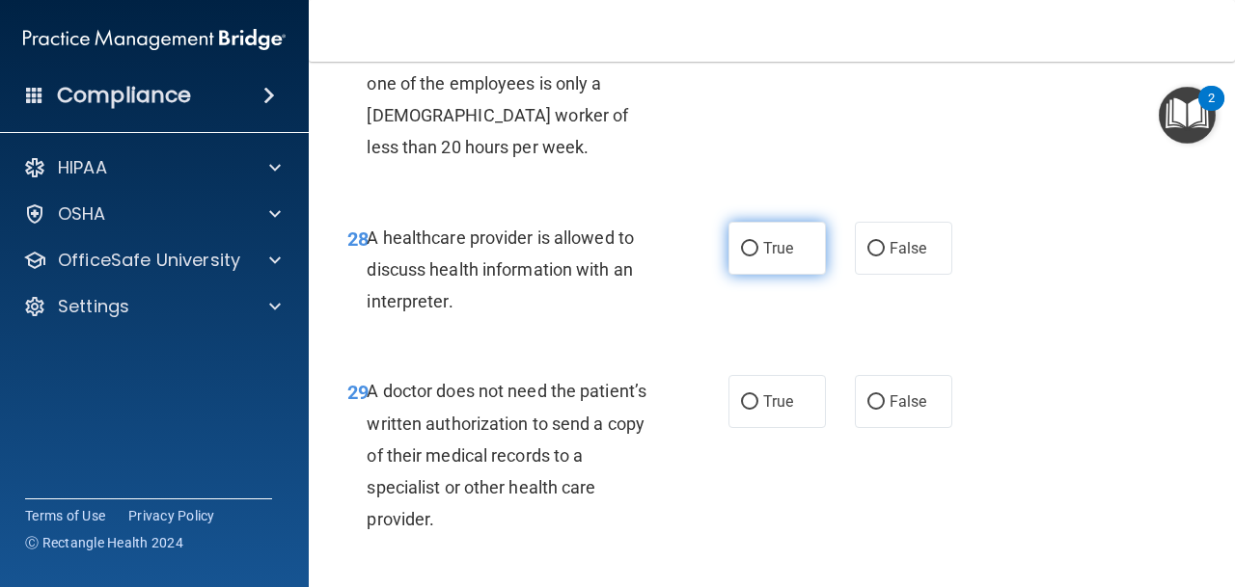
click at [779, 258] on span "True" at bounding box center [778, 248] width 30 height 18
click at [758, 257] on input "True" at bounding box center [749, 249] width 17 height 14
radio input "true"
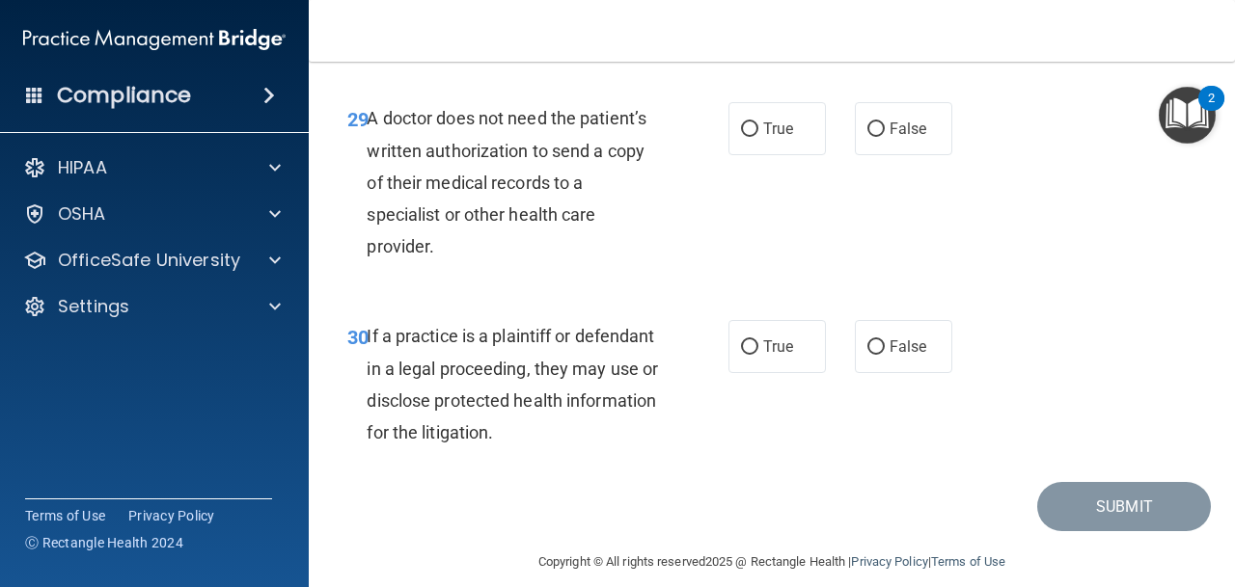
scroll to position [5615, 0]
drag, startPoint x: 477, startPoint y: 275, endPoint x: 371, endPoint y: 145, distance: 167.4
click at [371, 145] on div "A doctor does not need the patient’s written authorization to send a copy of th…" at bounding box center [521, 180] width 308 height 160
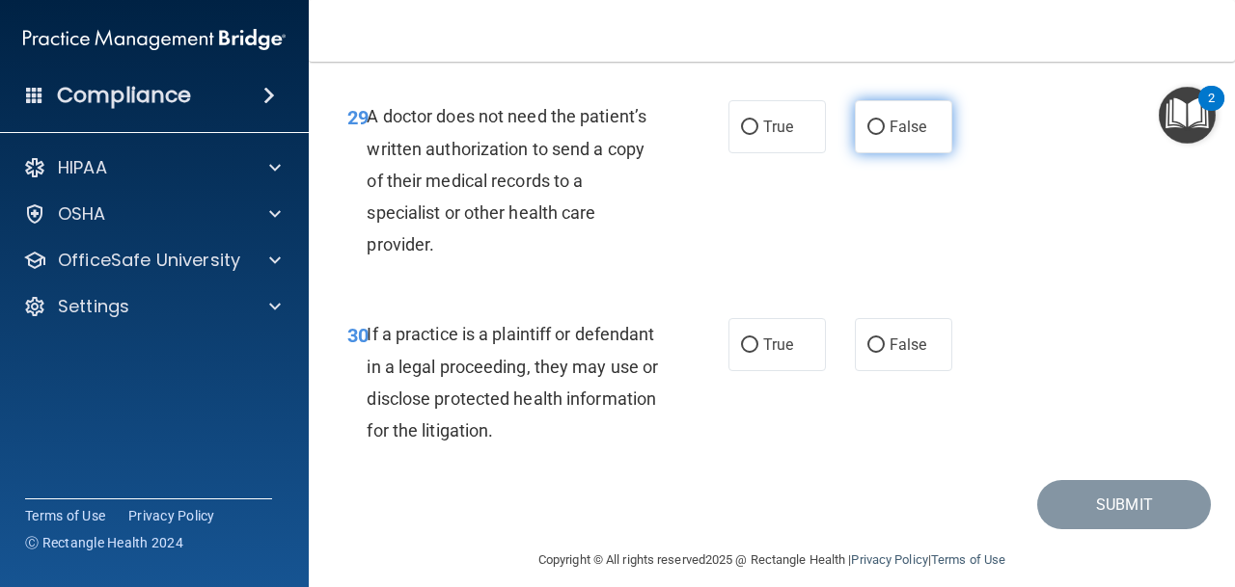
click at [878, 153] on label "False" at bounding box center [903, 126] width 97 height 53
click at [878, 135] on input "False" at bounding box center [875, 128] width 17 height 14
radio input "true"
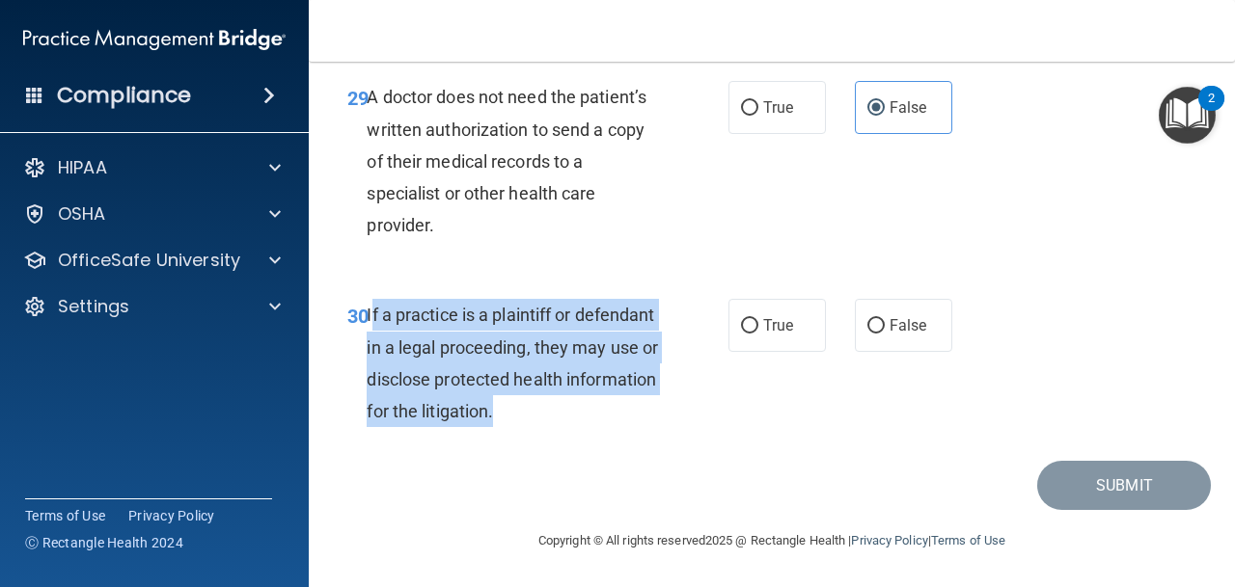
drag, startPoint x: 506, startPoint y: 412, endPoint x: 369, endPoint y: 314, distance: 168.7
click at [369, 314] on div "If a practice is a plaintiff or defendant in a legal proceeding, they may use o…" at bounding box center [521, 363] width 308 height 128
click at [510, 413] on div "If a practice is a plaintiff or defendant in a legal proceeding, they may use o…" at bounding box center [521, 363] width 308 height 128
drag, startPoint x: 506, startPoint y: 413, endPoint x: 367, endPoint y: 314, distance: 171.6
click at [367, 314] on div "If a practice is a plaintiff or defendant in a legal proceeding, they may use o…" at bounding box center [521, 363] width 308 height 128
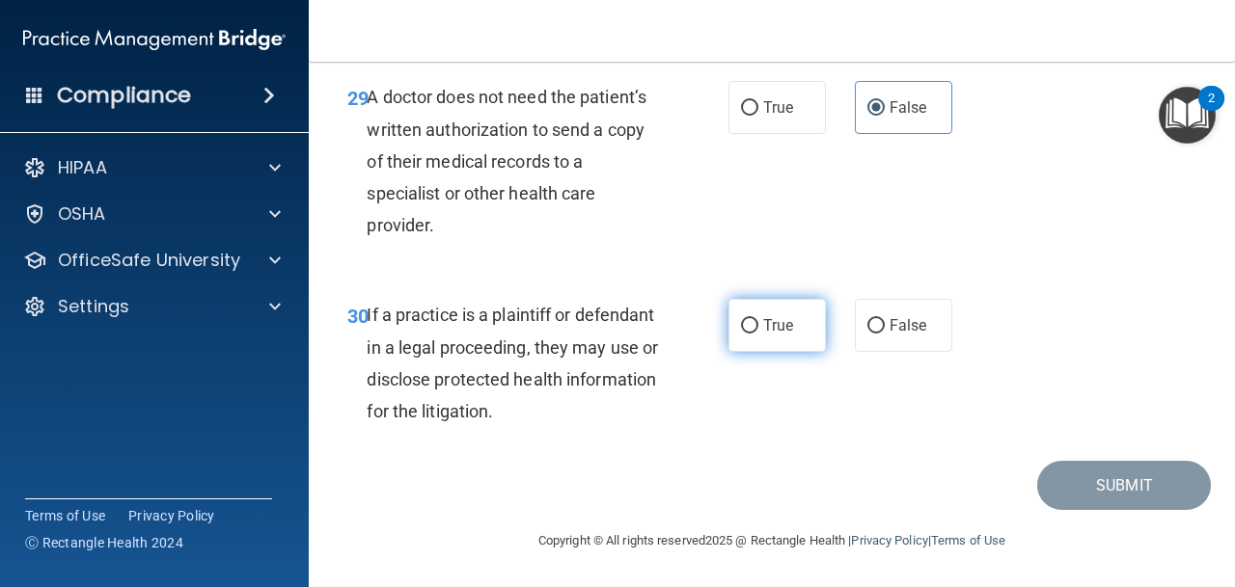
click at [786, 311] on label "True" at bounding box center [776, 325] width 97 height 53
click at [758, 319] on input "True" at bounding box center [749, 326] width 17 height 14
radio input "true"
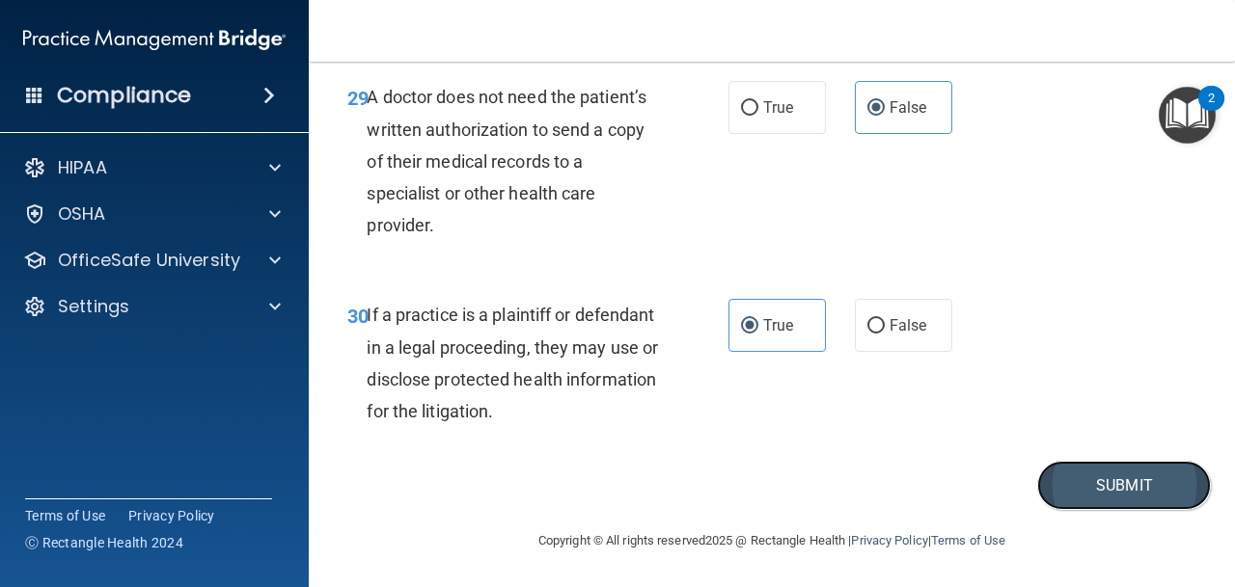
click at [1132, 485] on button "Submit" at bounding box center [1124, 485] width 174 height 49
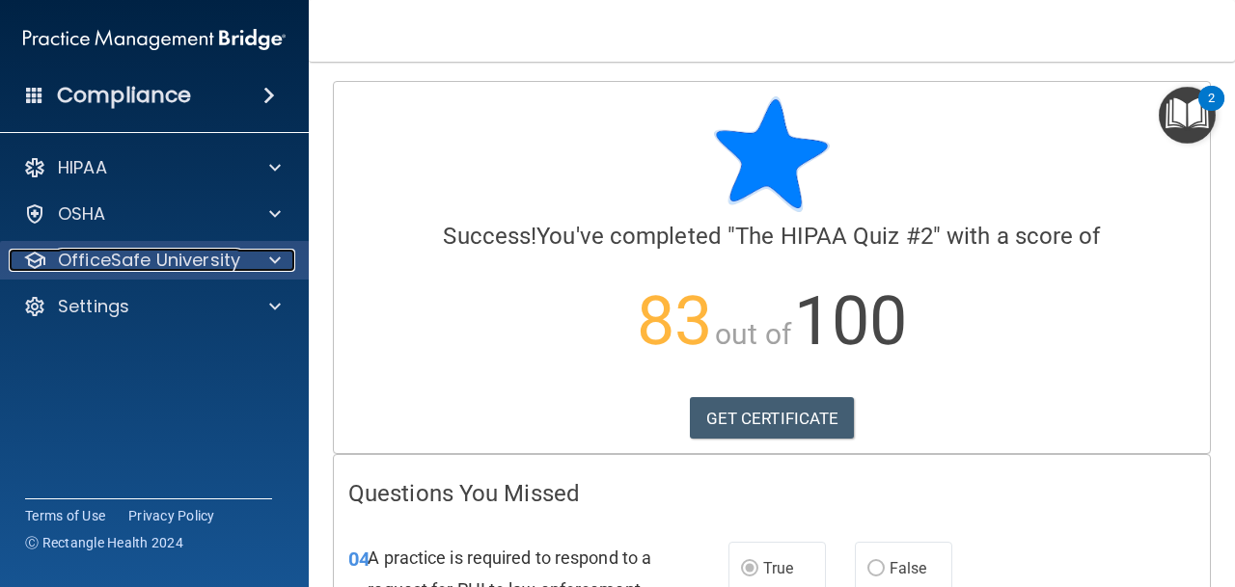
click at [175, 254] on p "OfficeSafe University" at bounding box center [149, 260] width 182 height 23
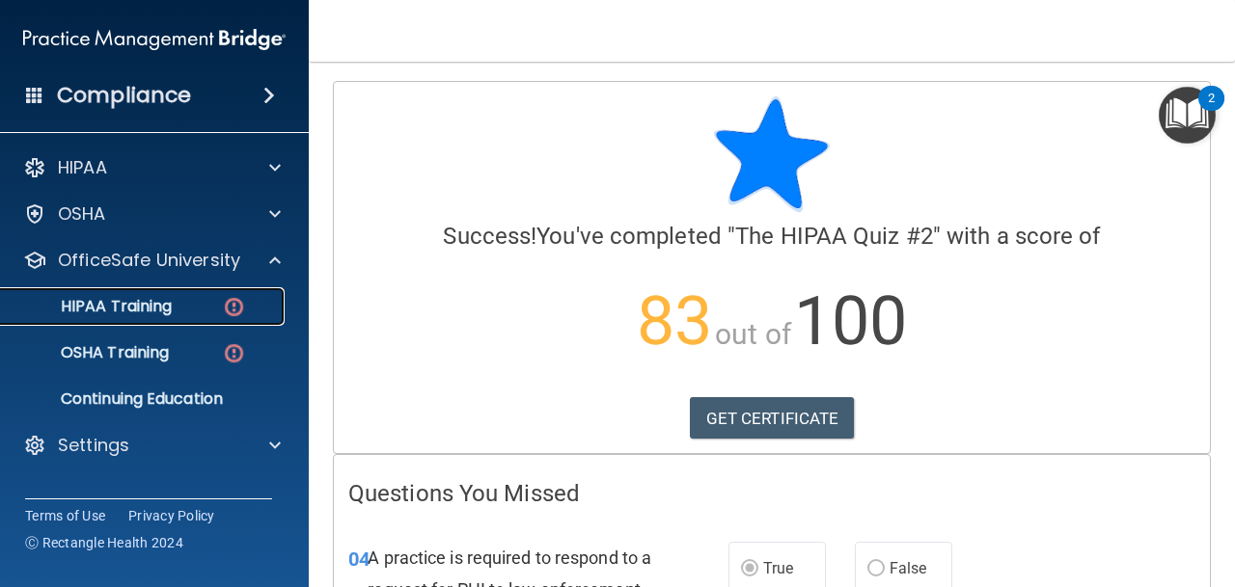
click at [186, 299] on div "HIPAA Training" at bounding box center [144, 306] width 263 height 19
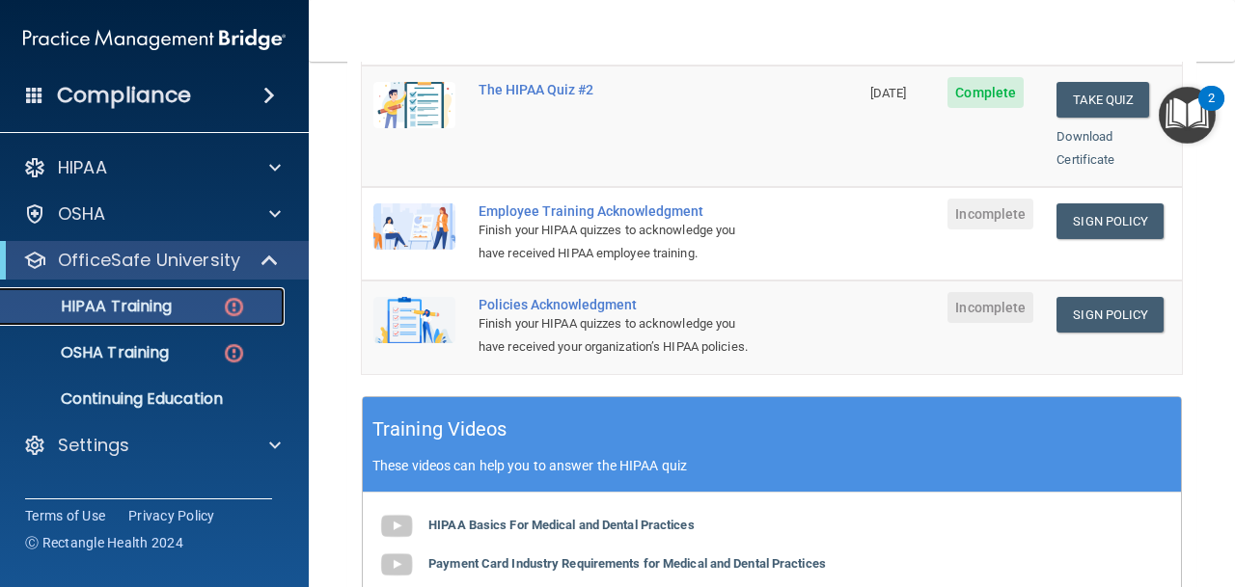
scroll to position [560, 0]
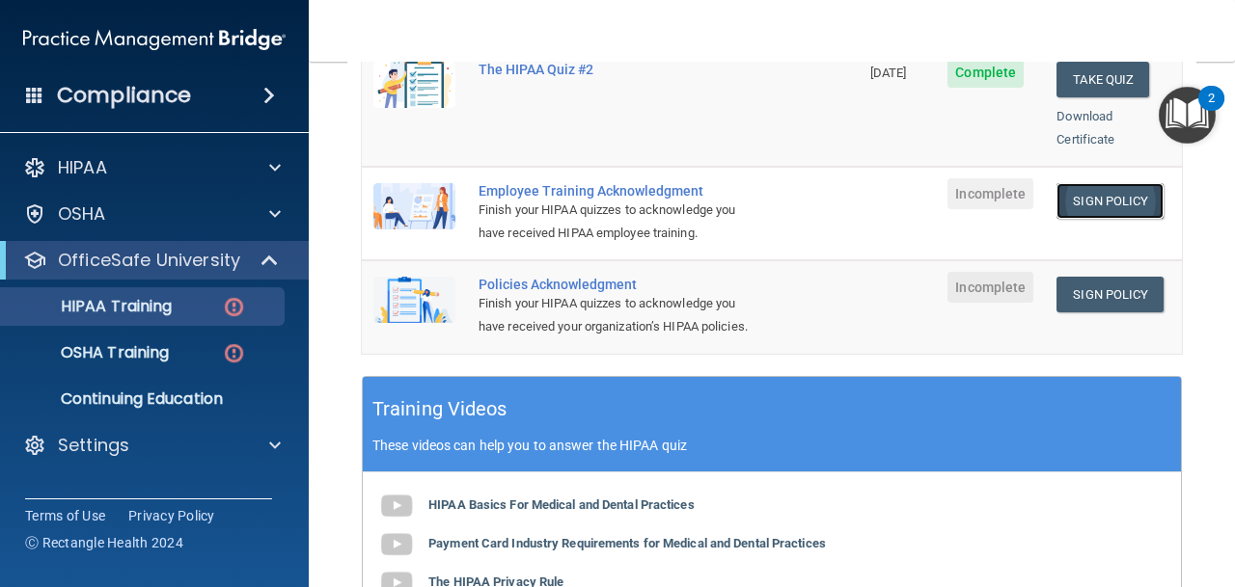
click at [1082, 191] on td "Sign Policy Sign Policy Download Policy" at bounding box center [1113, 214] width 137 height 94
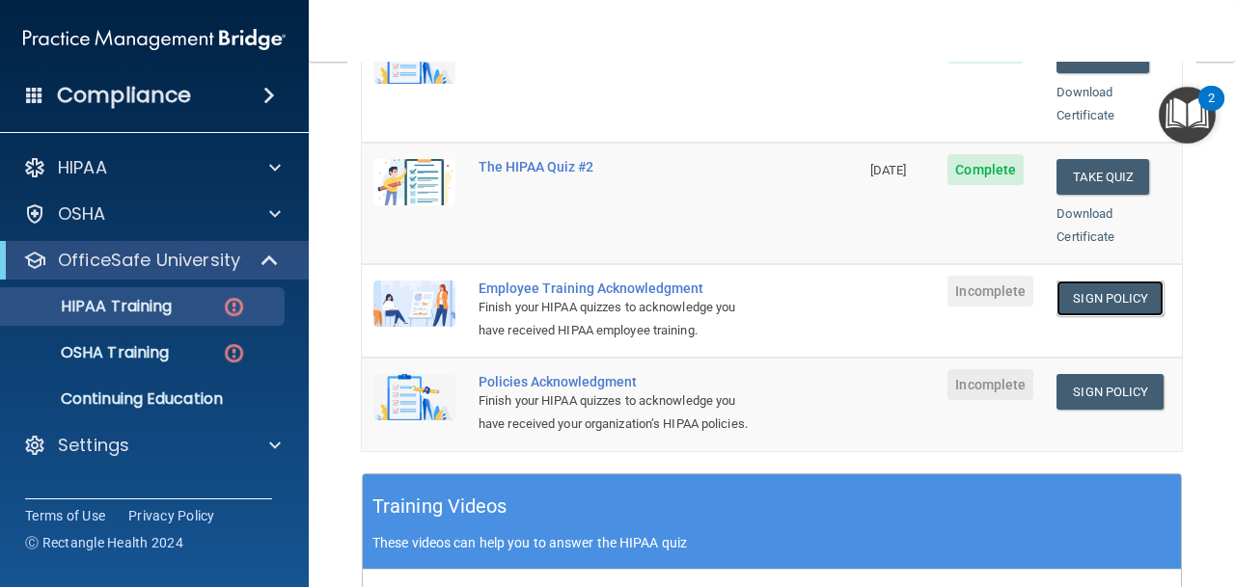
scroll to position [458, 0]
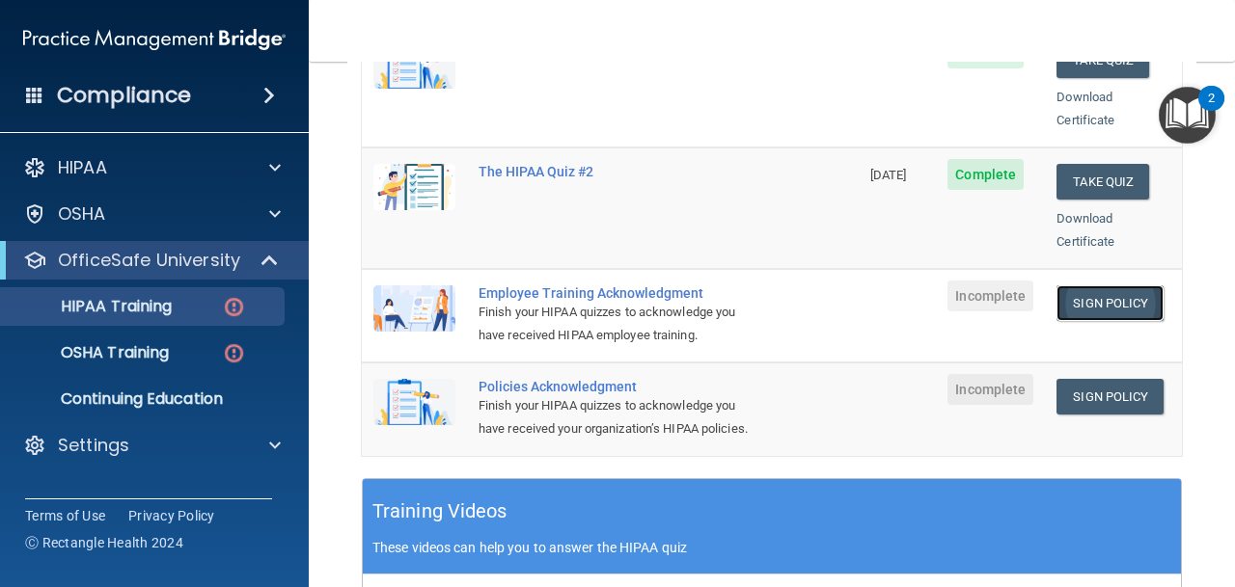
click at [1103, 286] on link "Sign Policy" at bounding box center [1109, 304] width 107 height 36
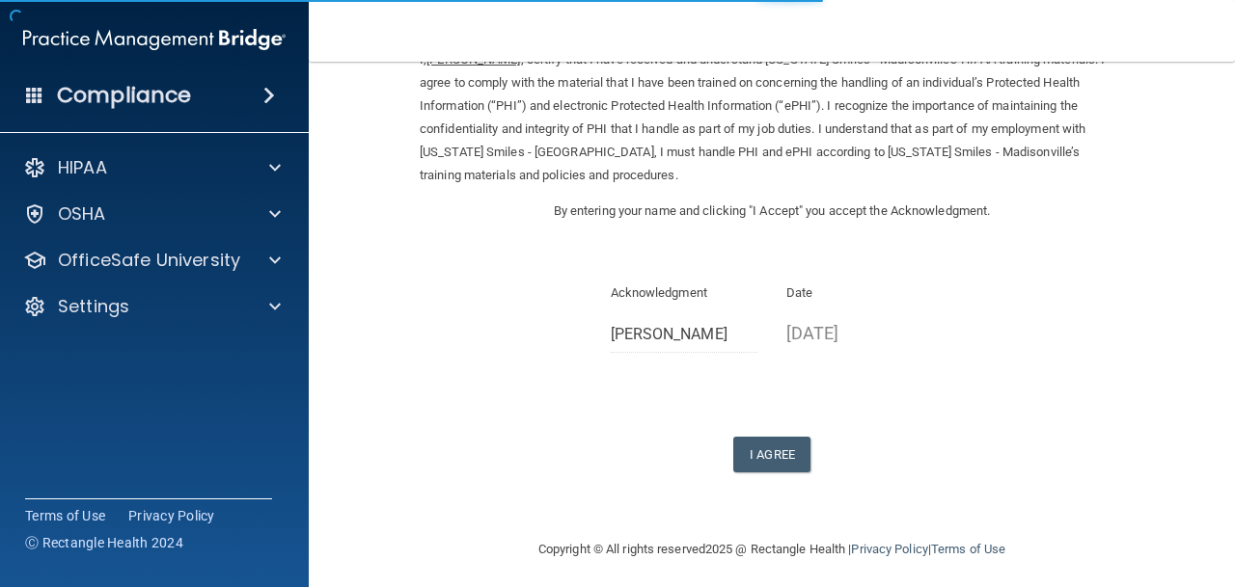
scroll to position [111, 0]
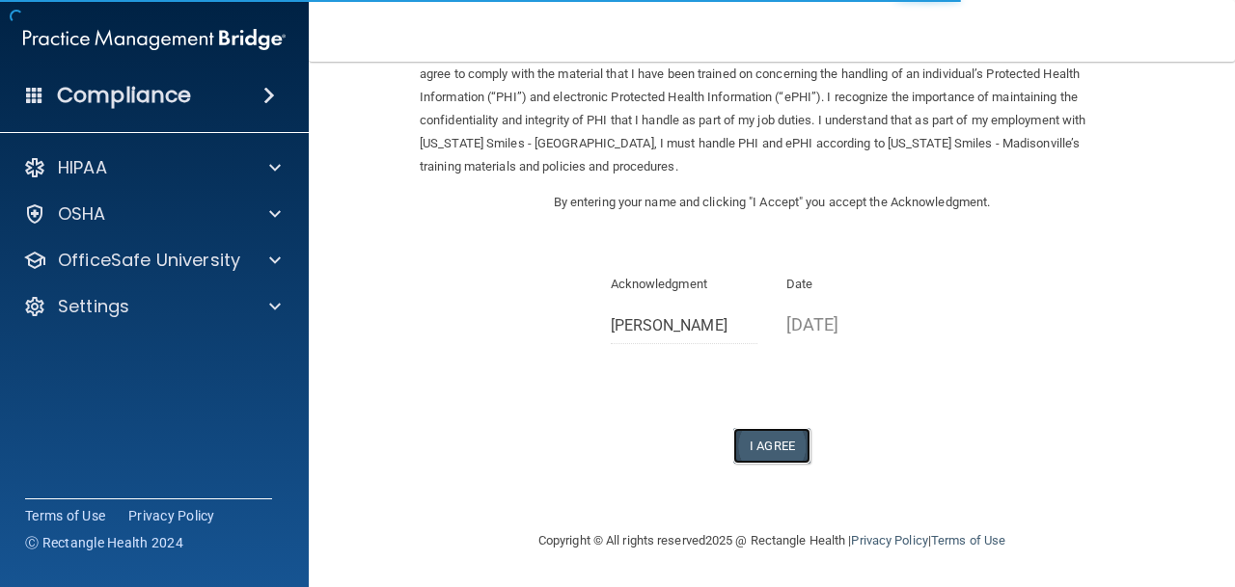
click at [777, 448] on button "I Agree" at bounding box center [771, 446] width 77 height 36
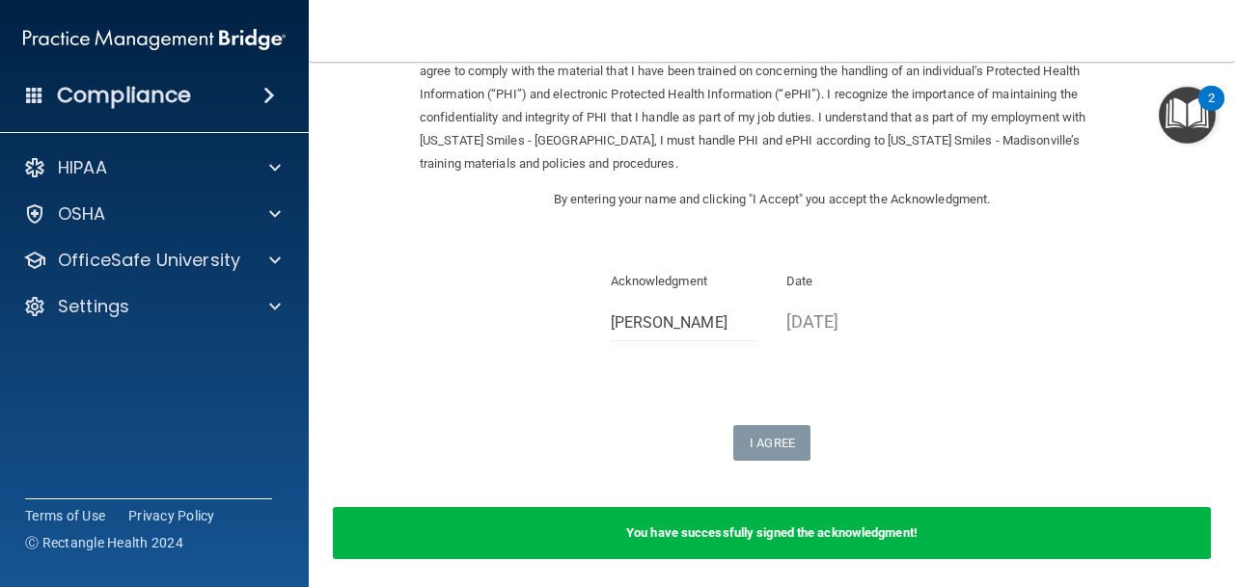
scroll to position [186, 0]
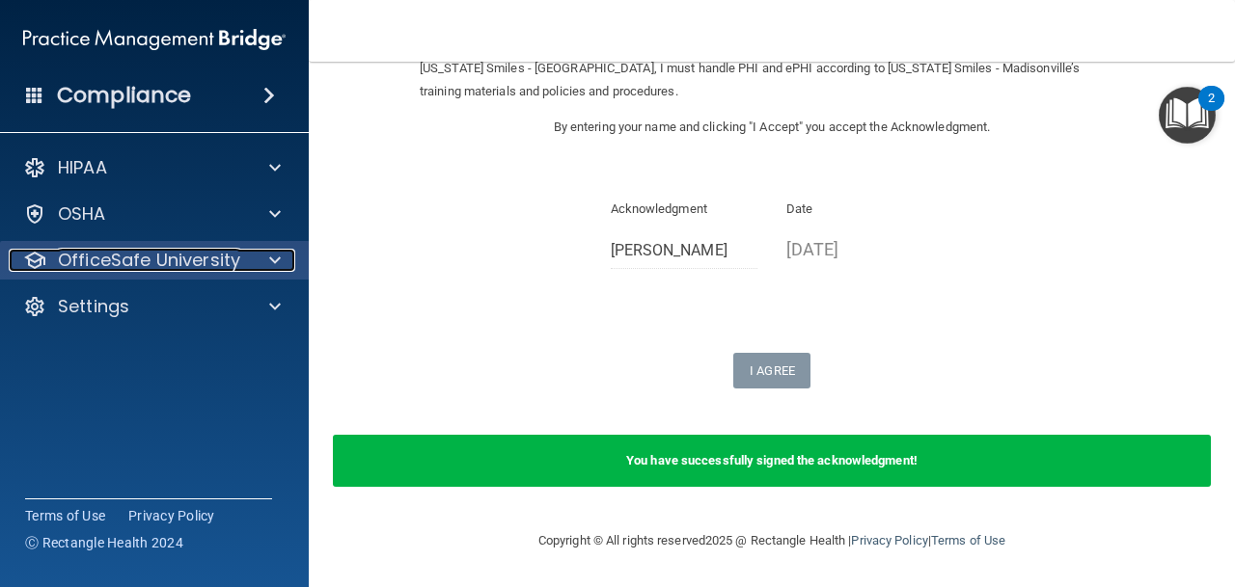
click at [186, 251] on p "OfficeSafe University" at bounding box center [149, 260] width 182 height 23
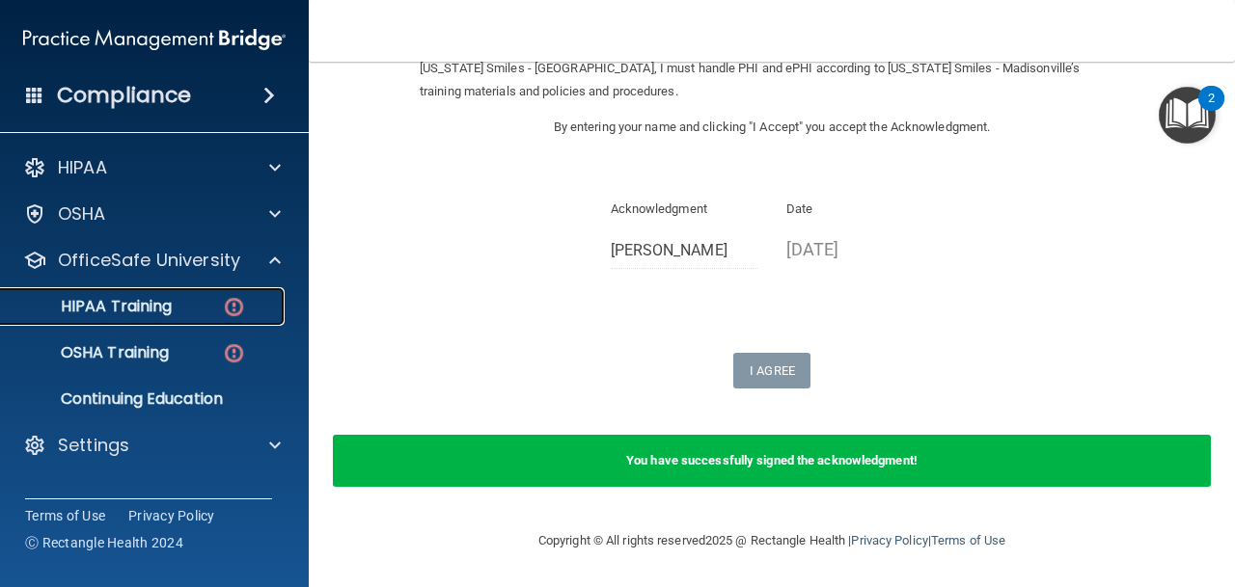
click at [199, 312] on div "HIPAA Training" at bounding box center [144, 306] width 263 height 19
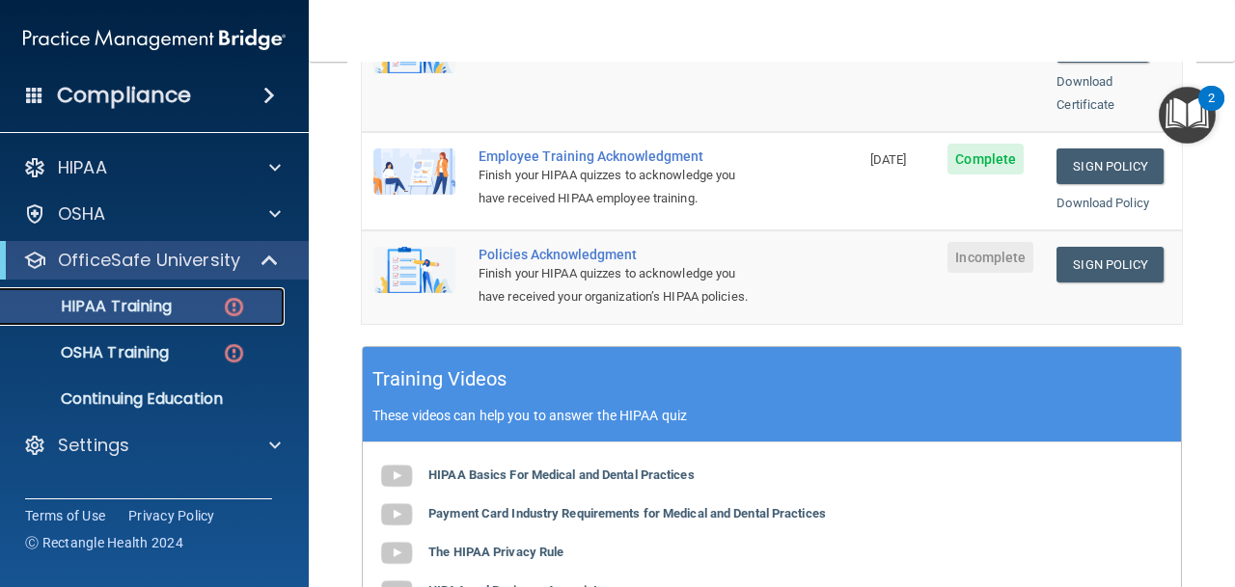
scroll to position [585, 0]
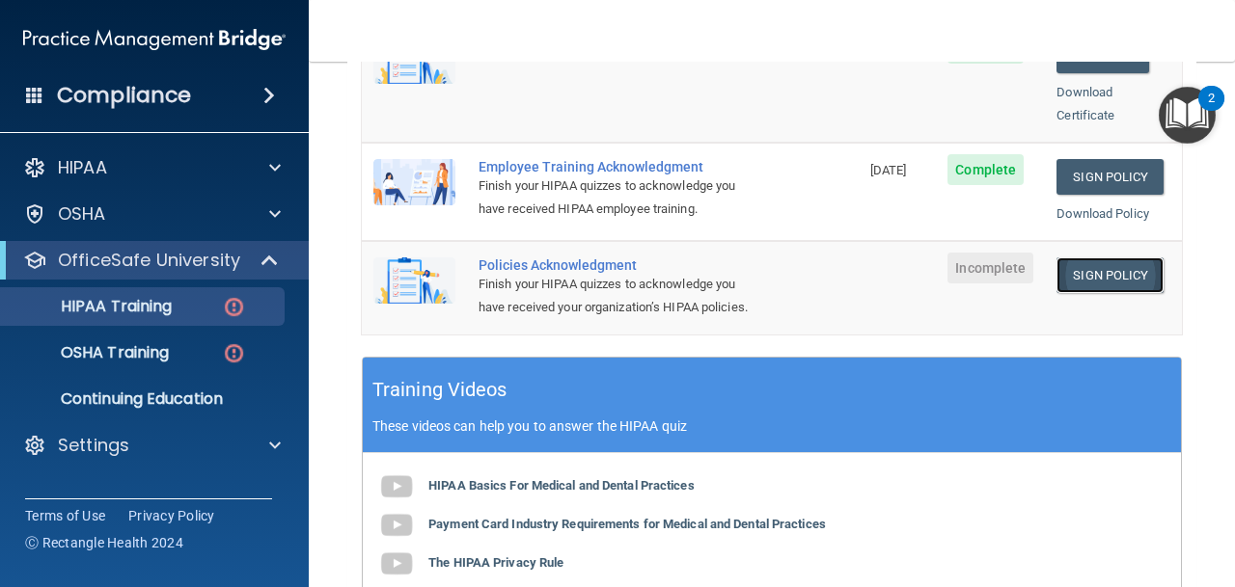
click at [1088, 258] on link "Sign Policy" at bounding box center [1109, 276] width 107 height 36
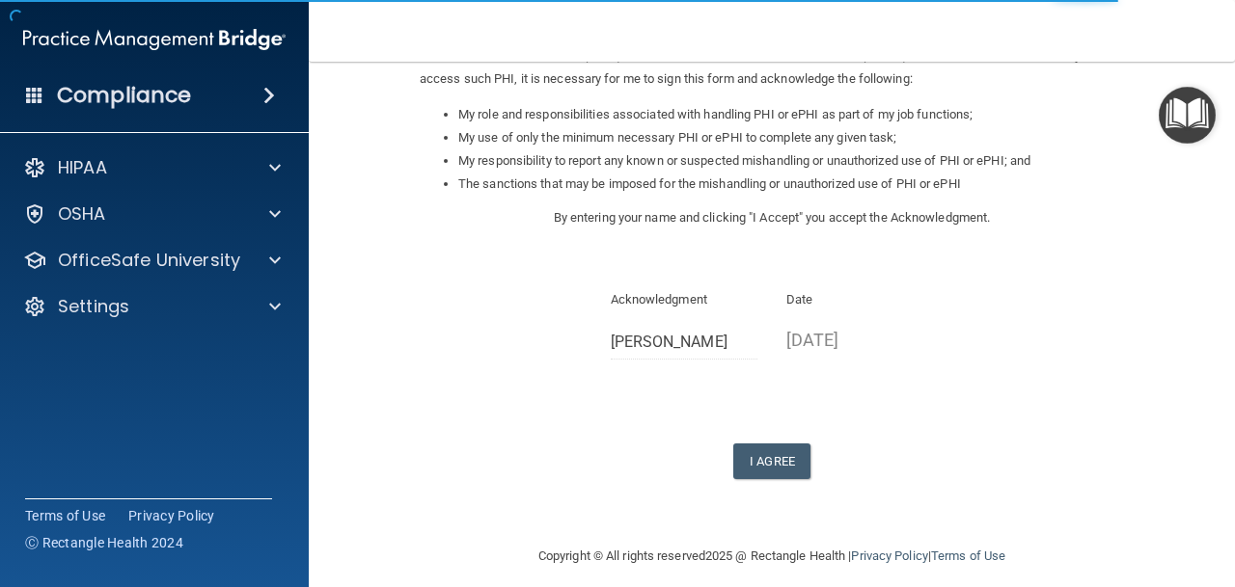
scroll to position [296, 0]
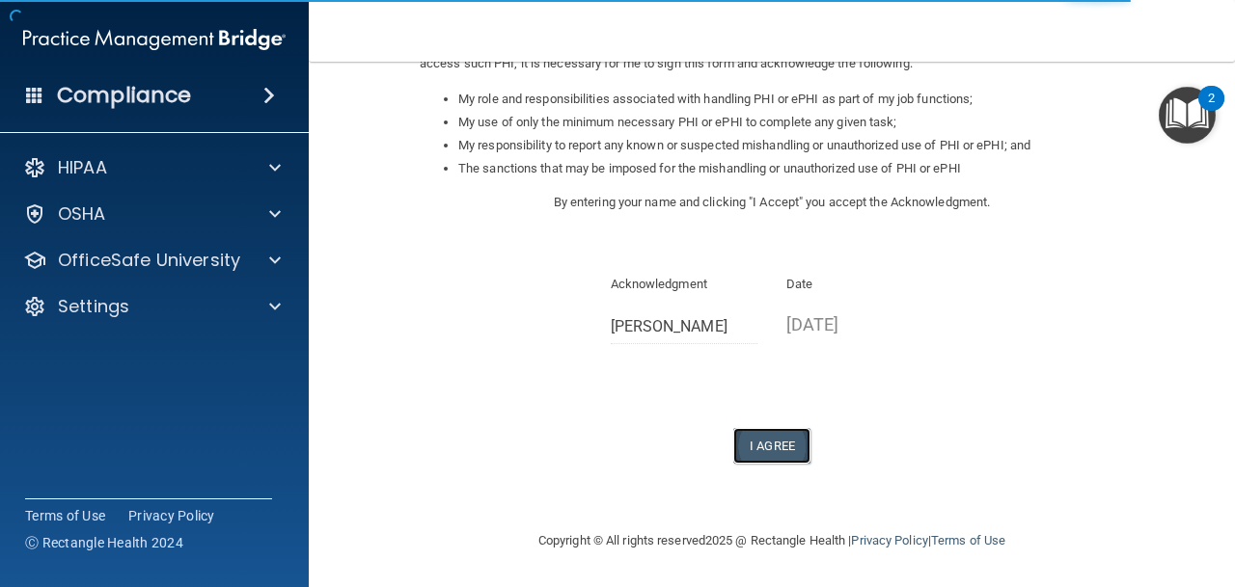
click at [740, 442] on button "I Agree" at bounding box center [771, 446] width 77 height 36
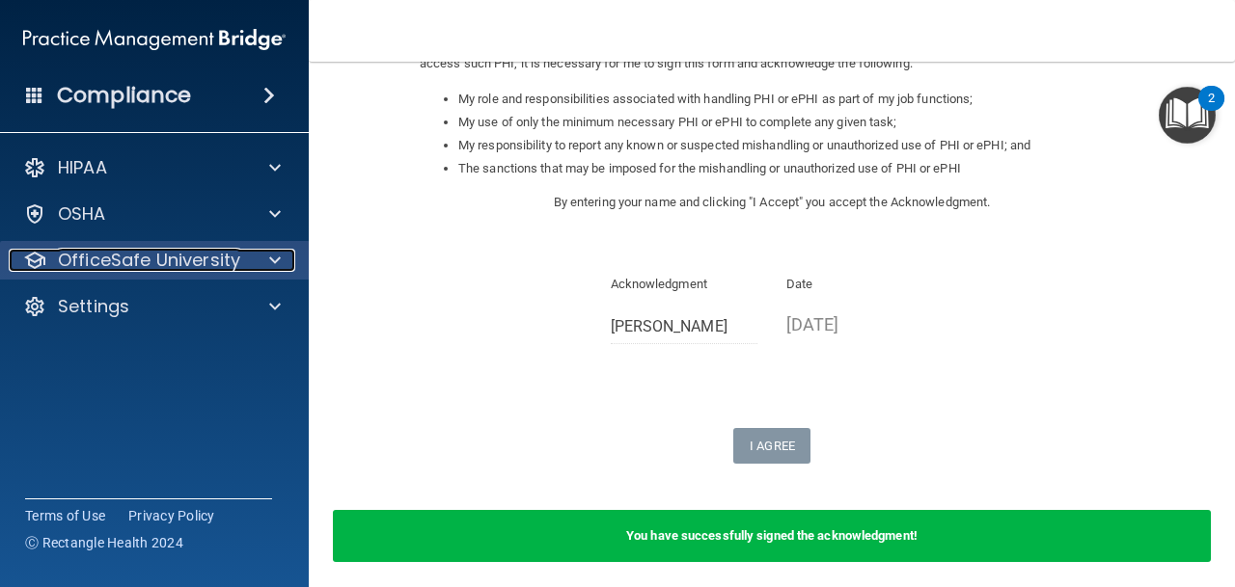
click at [224, 261] on p "OfficeSafe University" at bounding box center [149, 260] width 182 height 23
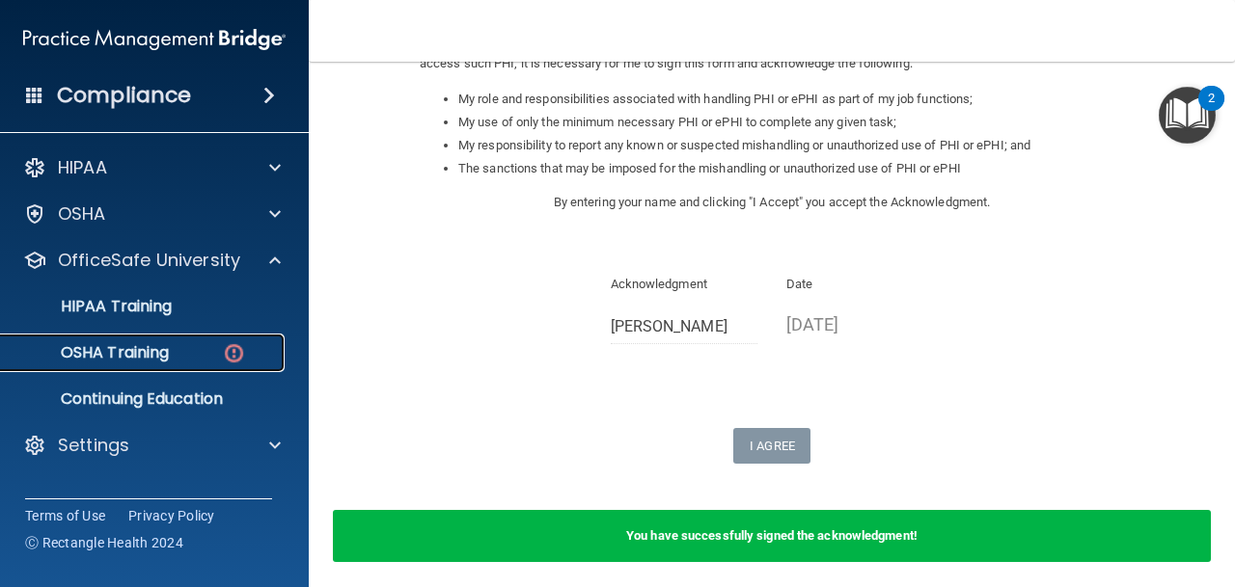
click at [159, 356] on p "OSHA Training" at bounding box center [91, 352] width 156 height 19
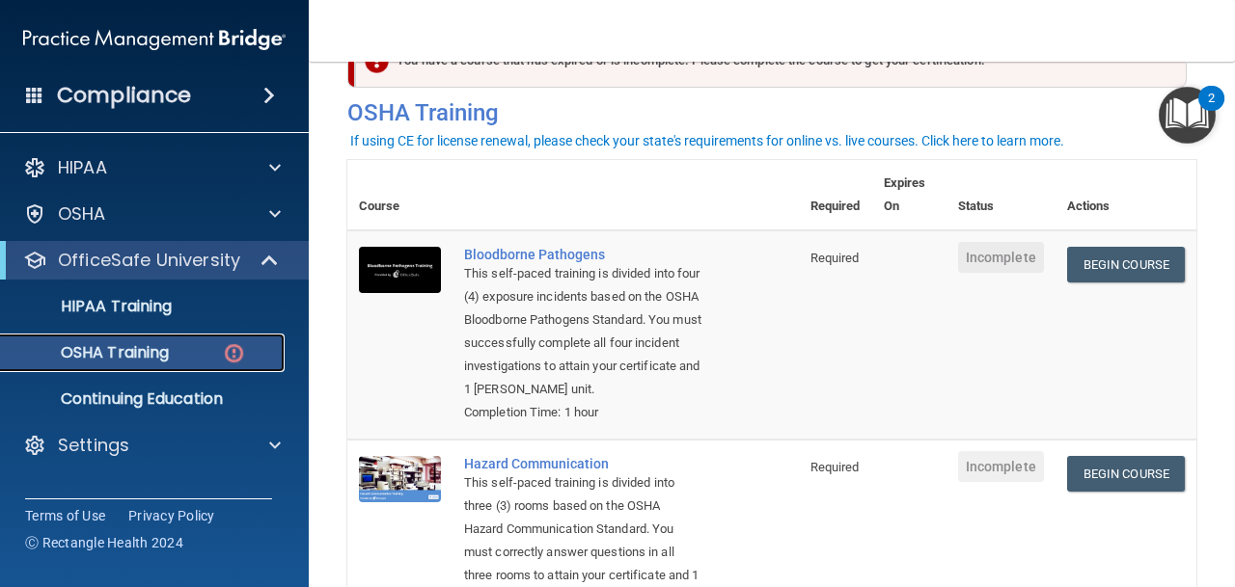
scroll to position [69, 0]
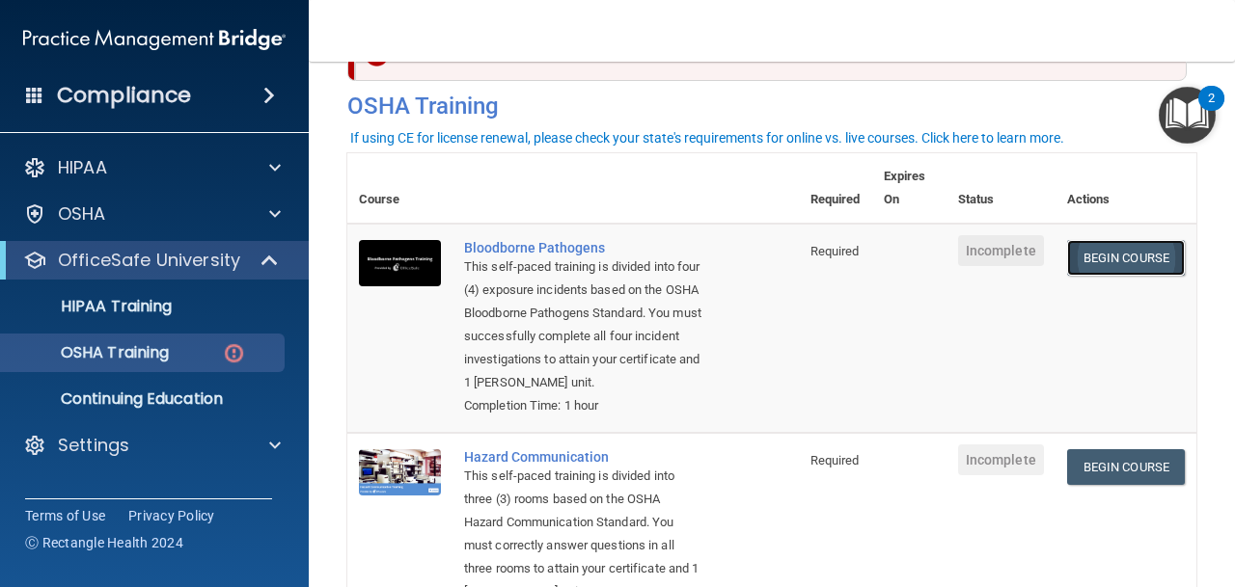
click at [1080, 260] on link "Begin Course" at bounding box center [1126, 258] width 118 height 36
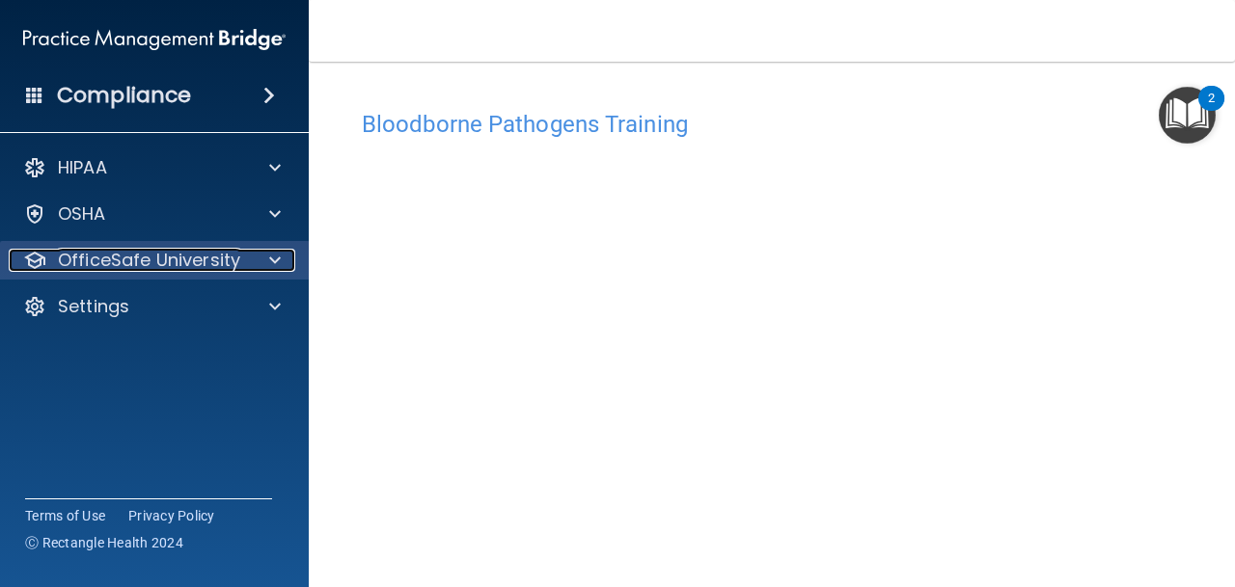
click at [248, 254] on div at bounding box center [272, 260] width 48 height 23
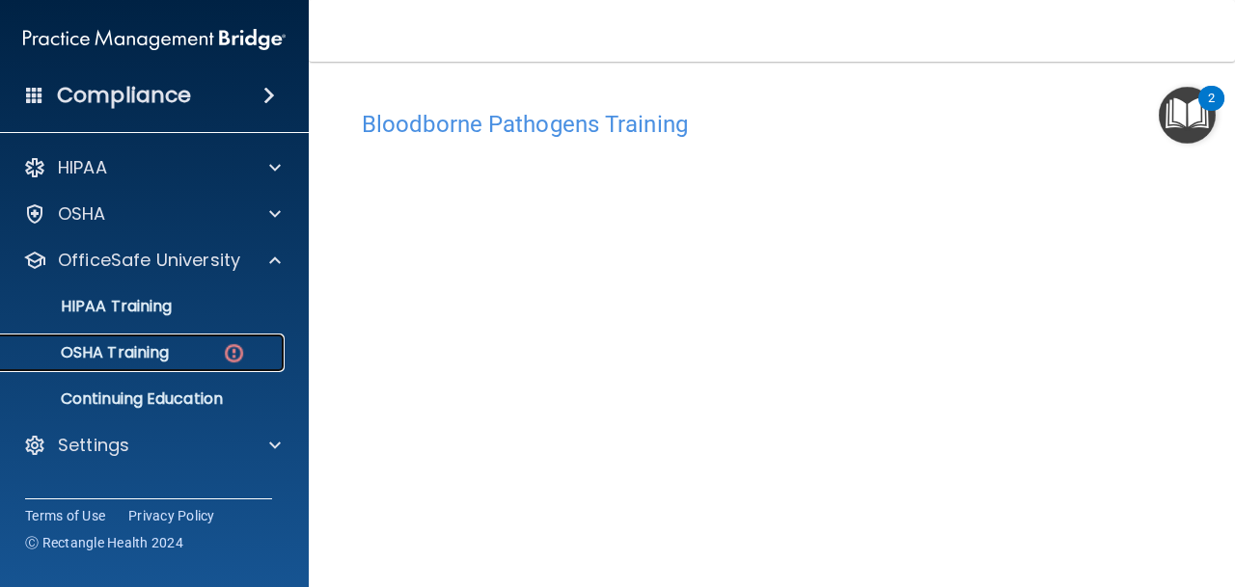
click at [235, 353] on img at bounding box center [234, 354] width 24 height 24
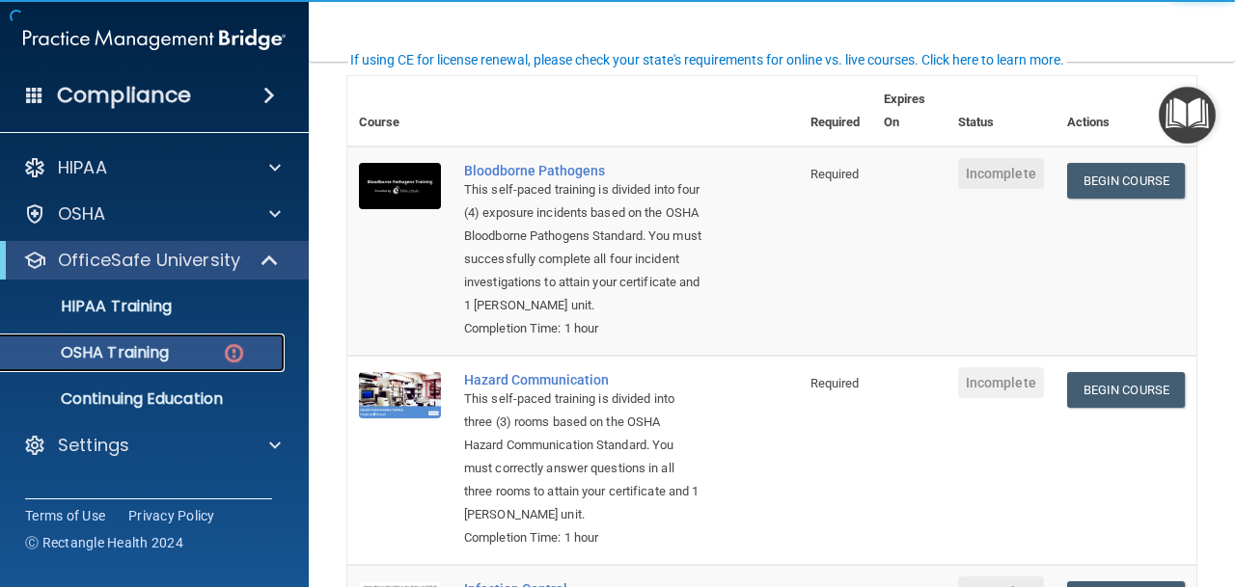
scroll to position [149, 0]
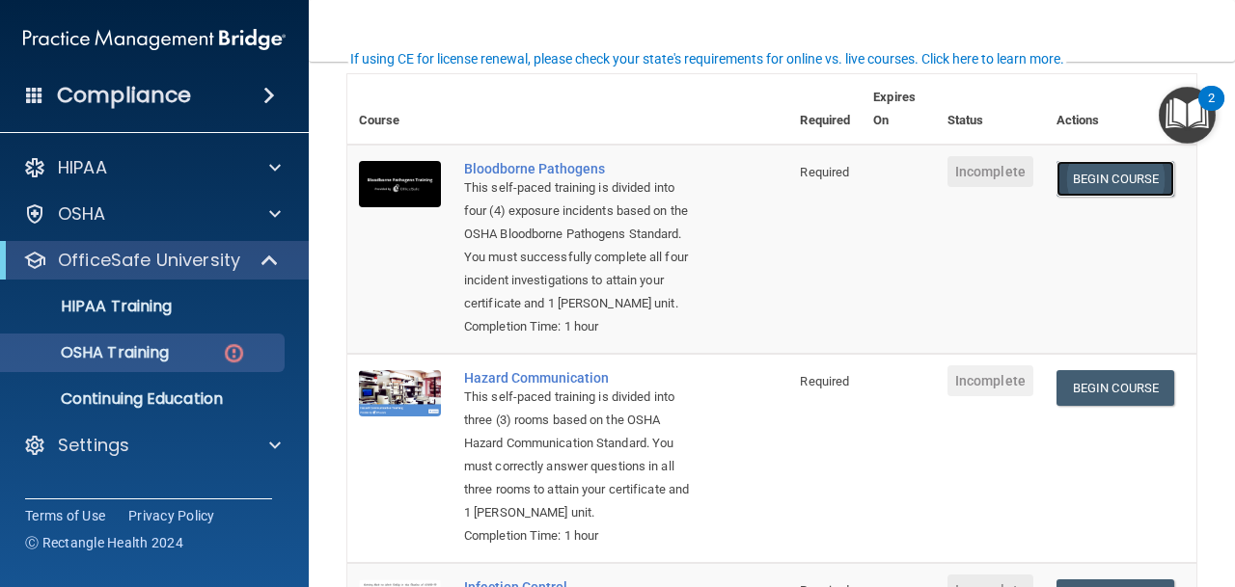
click at [1108, 184] on link "Begin Course" at bounding box center [1115, 179] width 118 height 36
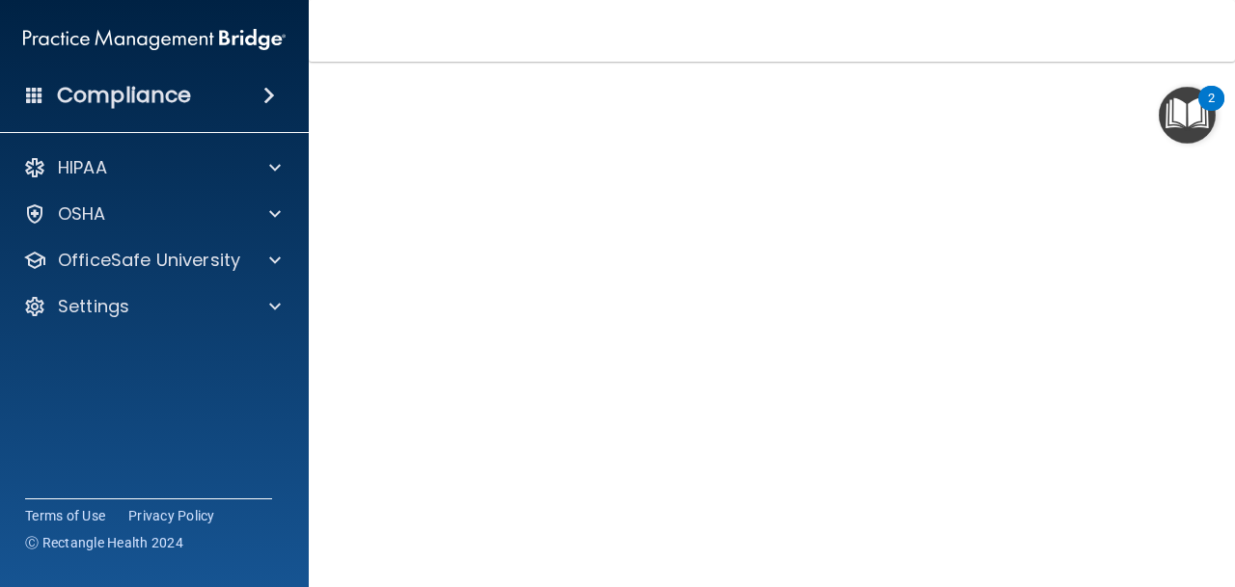
scroll to position [107, 0]
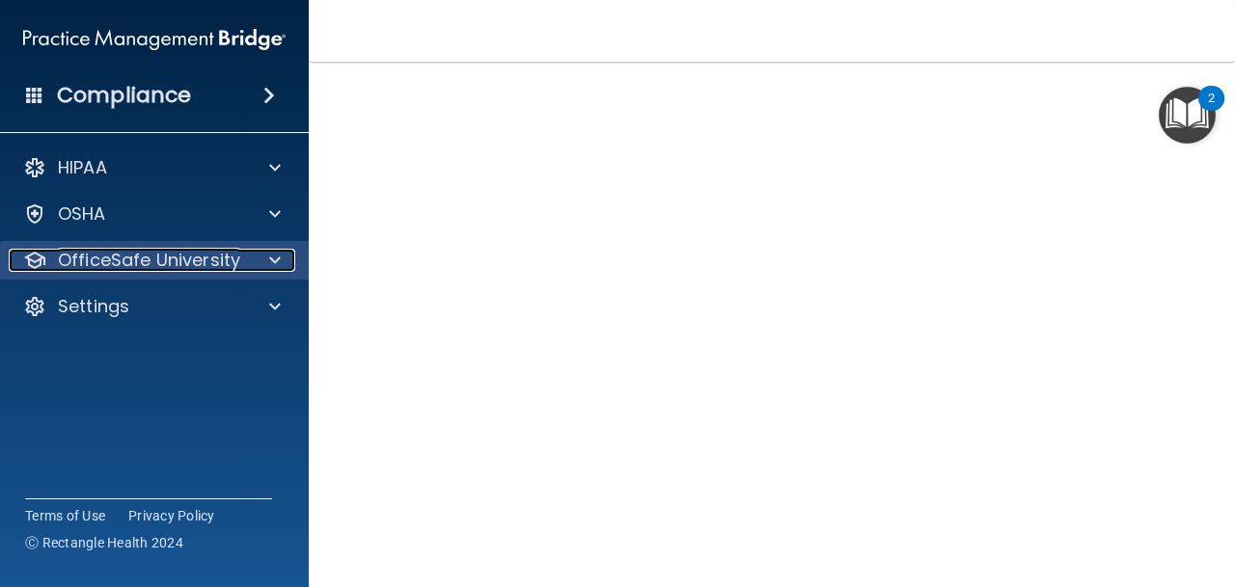
click at [162, 266] on p "OfficeSafe University" at bounding box center [149, 260] width 182 height 23
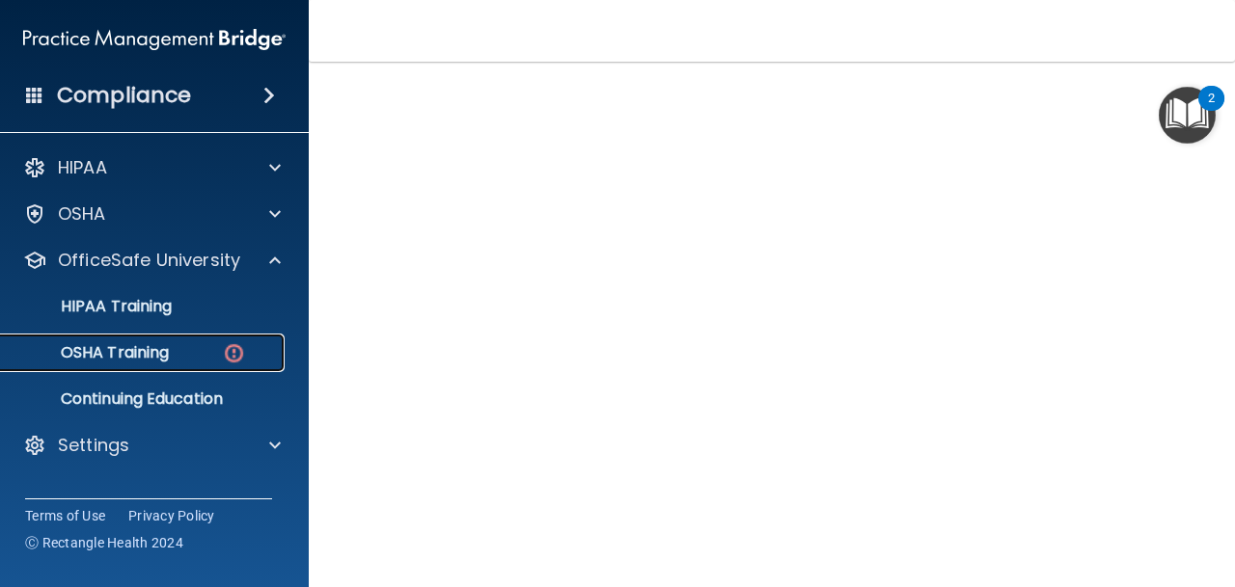
click at [196, 357] on div "OSHA Training" at bounding box center [144, 352] width 263 height 19
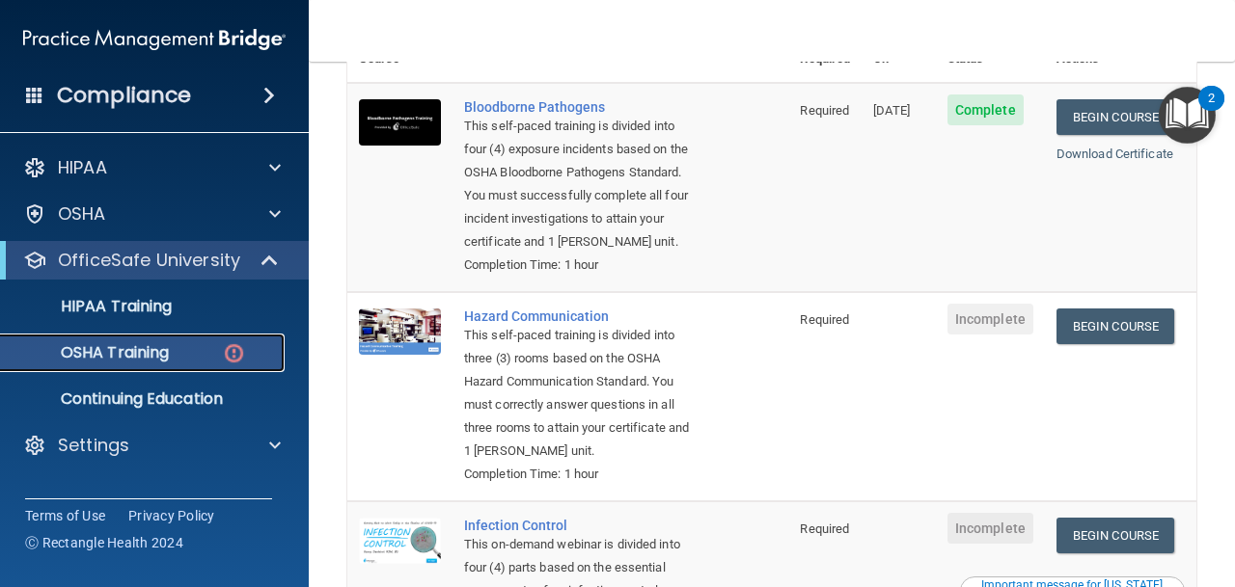
scroll to position [205, 0]
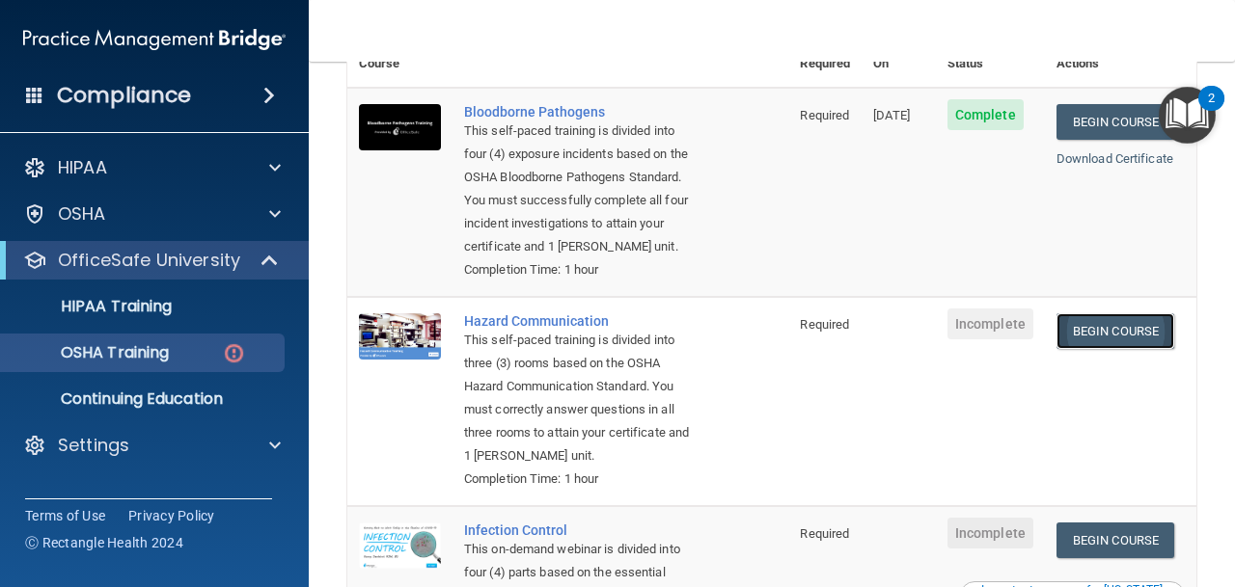
click at [1097, 331] on link "Begin Course" at bounding box center [1115, 332] width 118 height 36
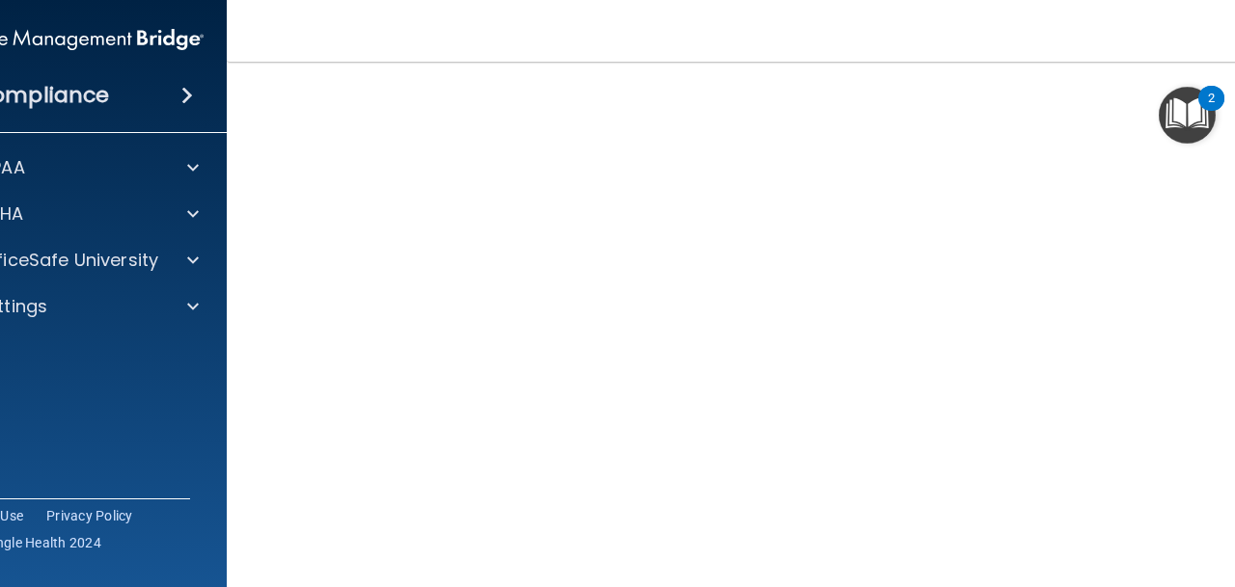
scroll to position [122, 0]
drag, startPoint x: 251, startPoint y: 191, endPoint x: 266, endPoint y: 237, distance: 48.8
click at [278, 250] on main "Hazard Communication Training This course doesn’t expire until . Are you sure y…" at bounding box center [772, 325] width 1090 height 526
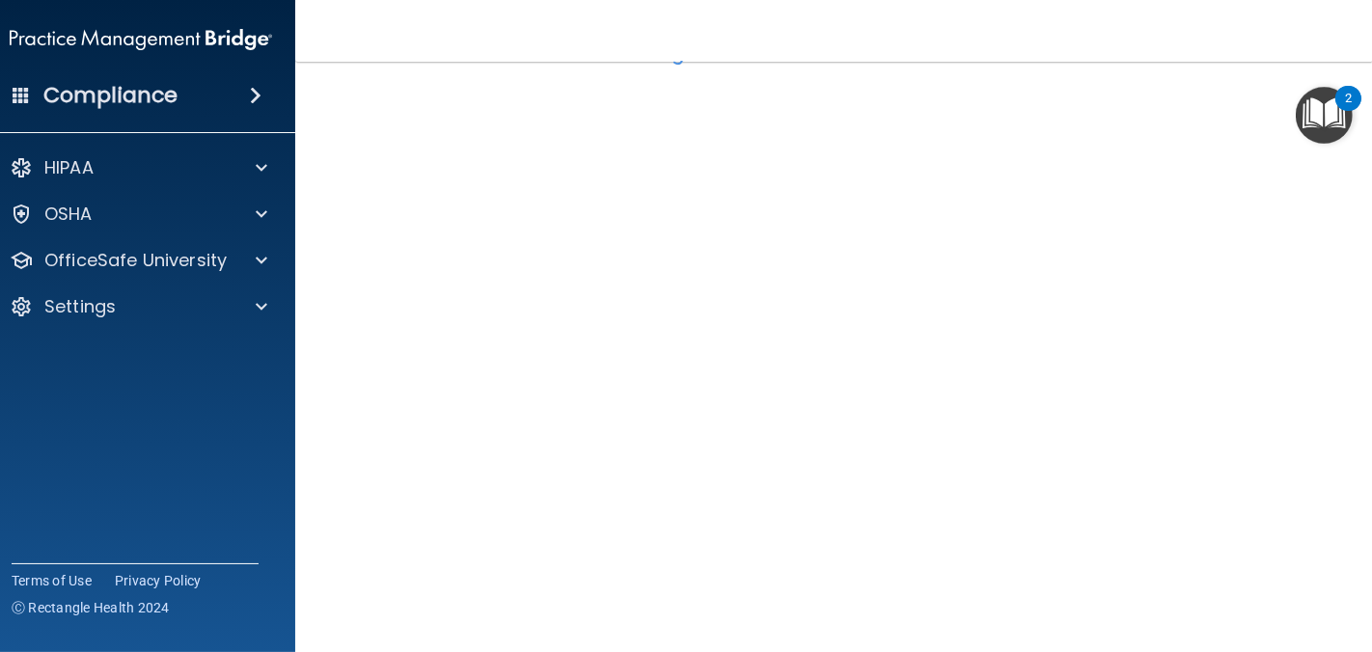
scroll to position [74, 0]
click at [224, 266] on div "OfficeSafe University" at bounding box center [114, 260] width 239 height 23
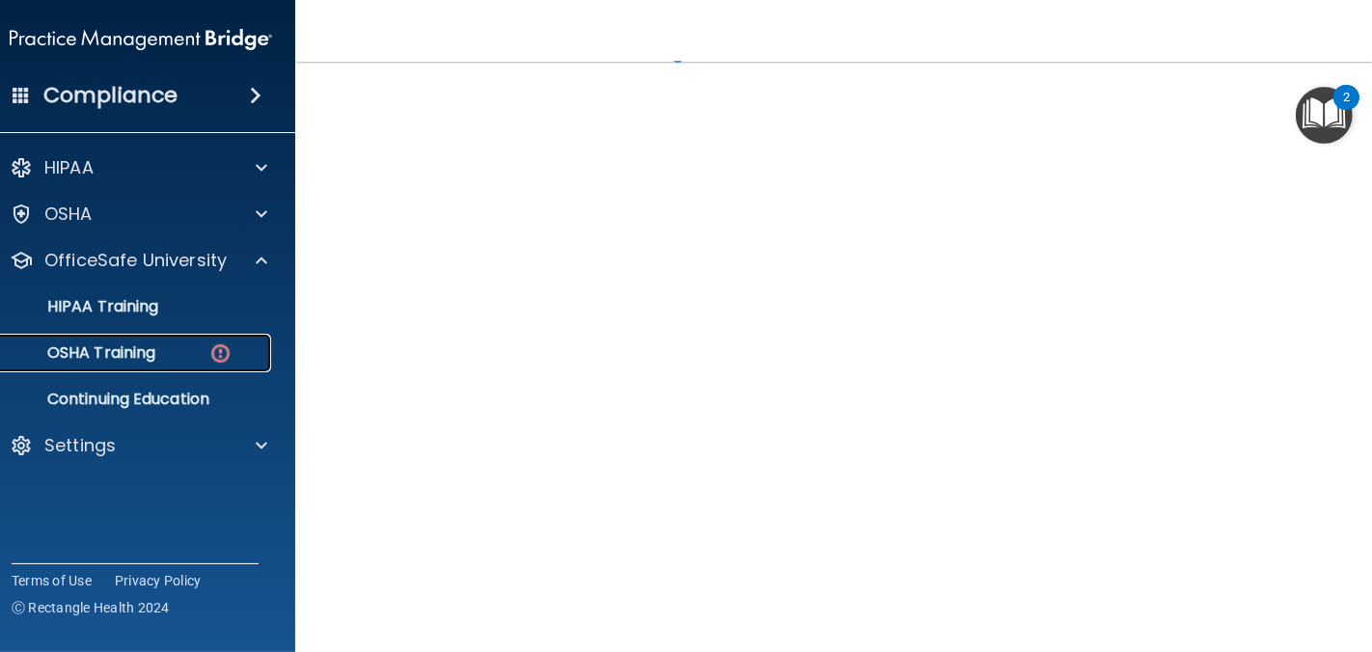
click at [221, 355] on img at bounding box center [220, 354] width 24 height 24
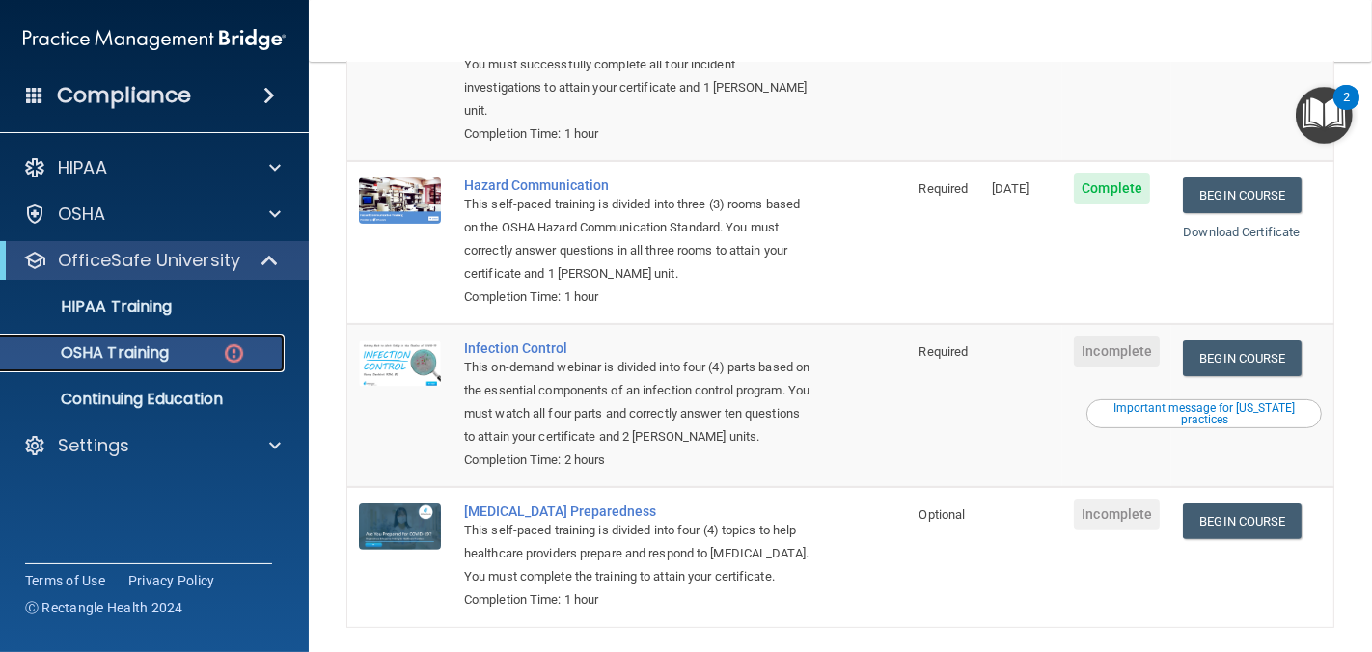
scroll to position [348, 0]
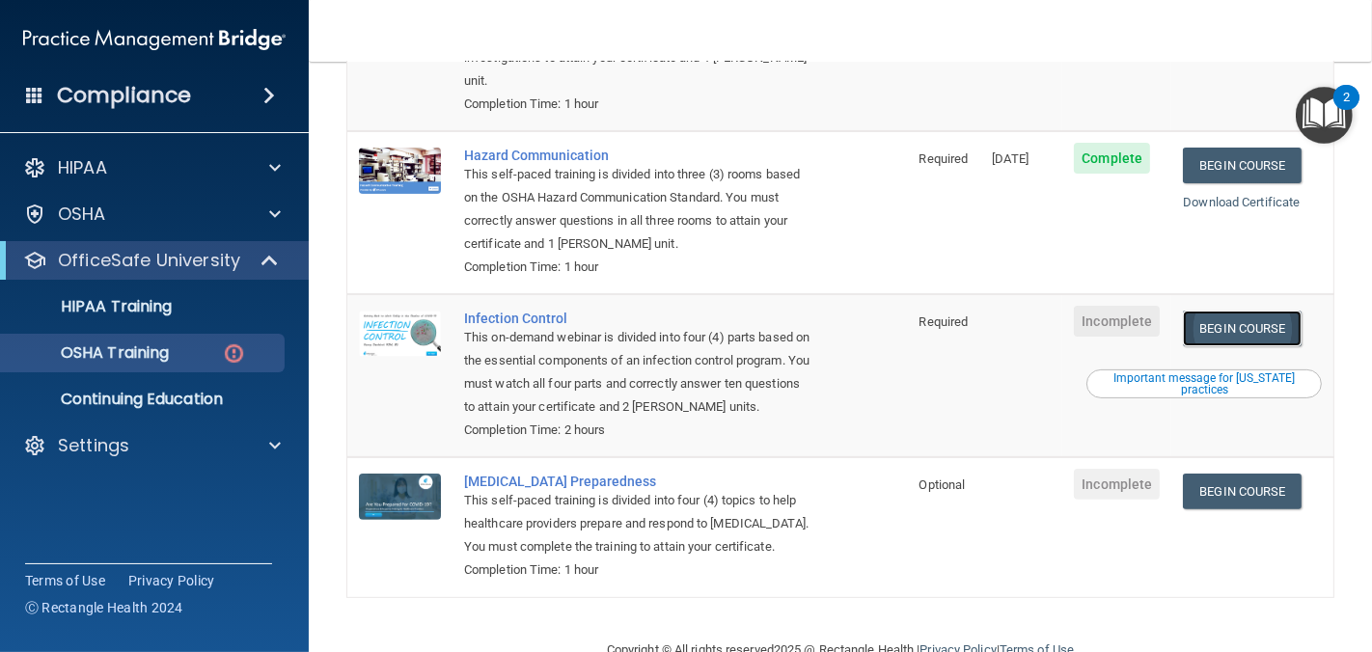
click at [1234, 311] on link "Begin Course" at bounding box center [1242, 329] width 118 height 36
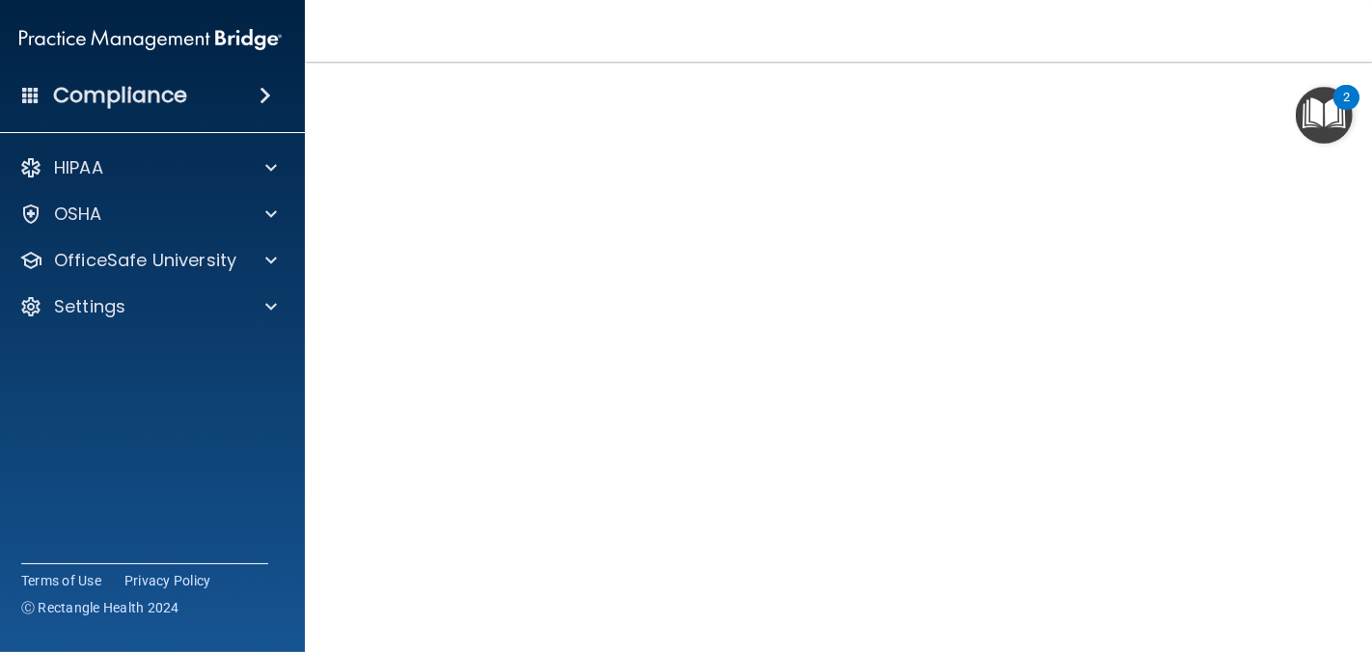
scroll to position [81, 0]
click at [238, 262] on div "OfficeSafe University" at bounding box center [124, 260] width 239 height 23
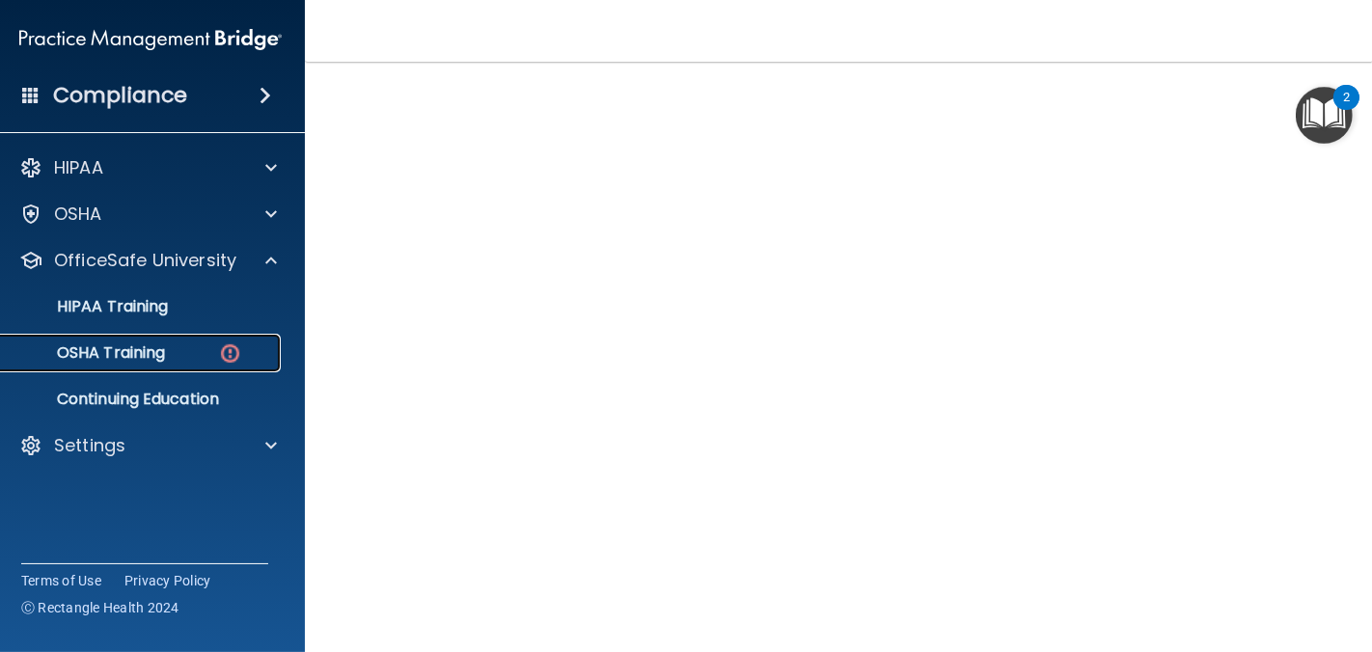
click at [197, 365] on link "OSHA Training" at bounding box center [129, 353] width 304 height 39
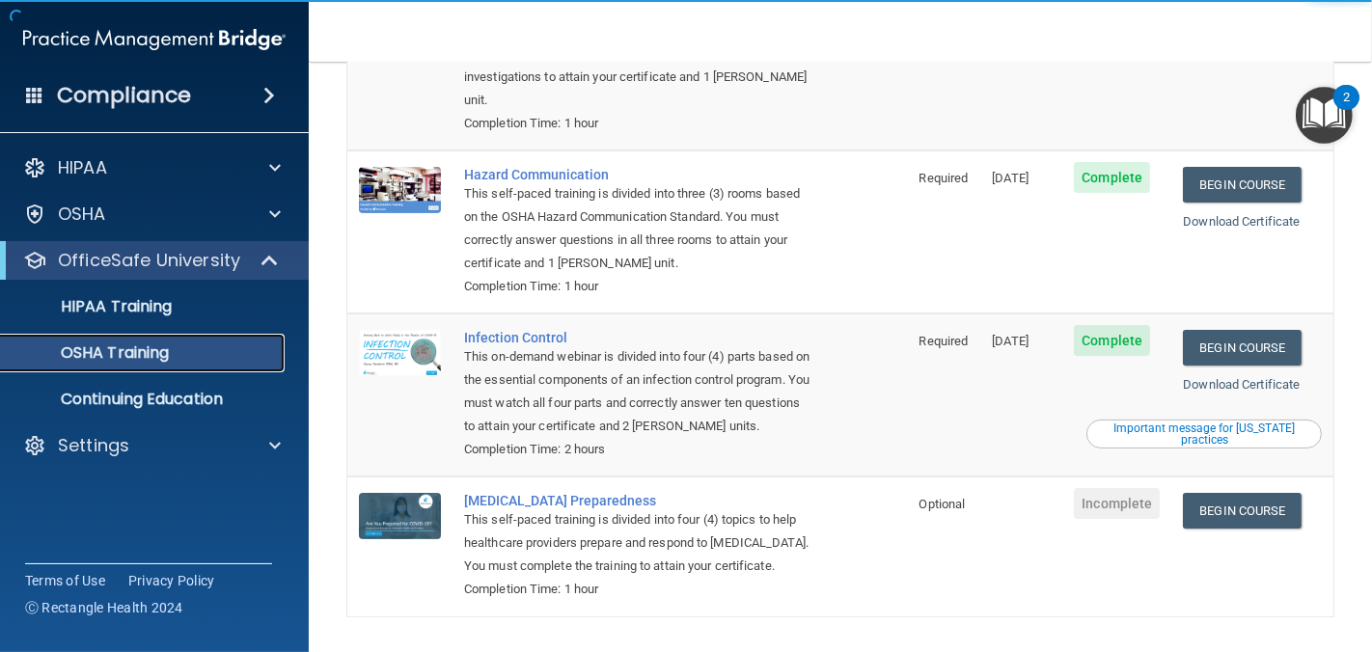
scroll to position [293, 0]
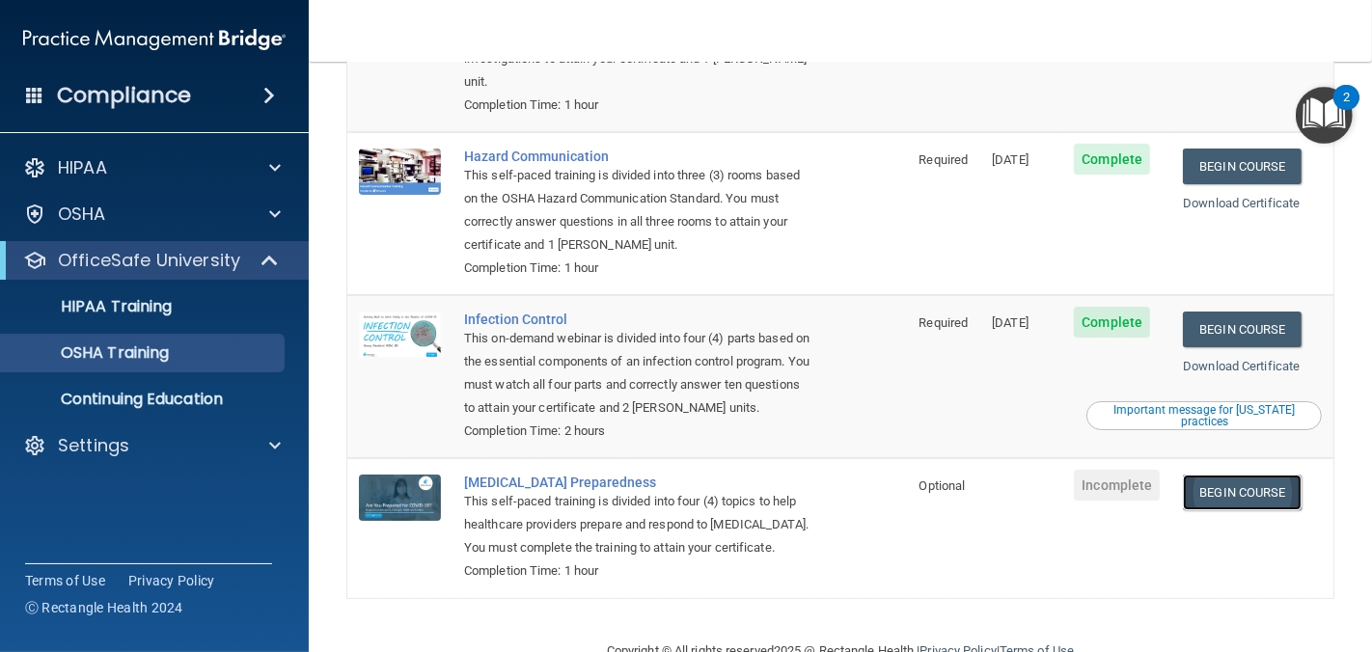
click at [1240, 475] on link "Begin Course" at bounding box center [1242, 493] width 118 height 36
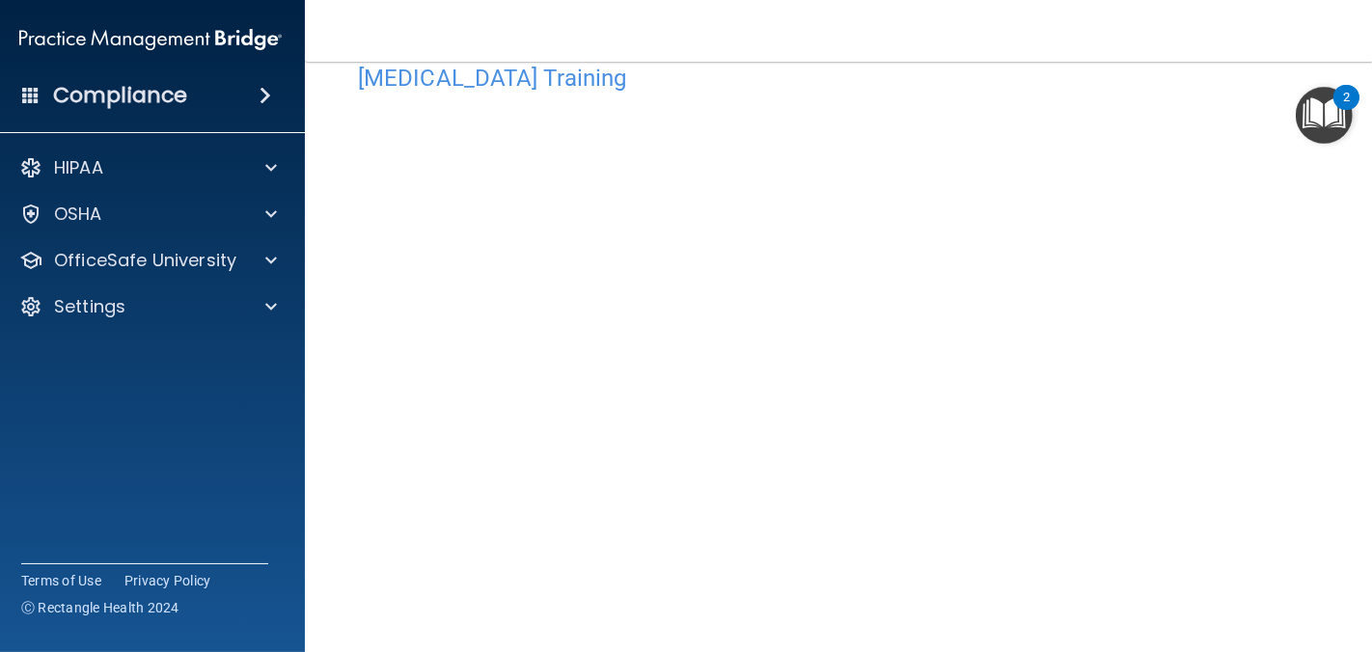
scroll to position [53, 0]
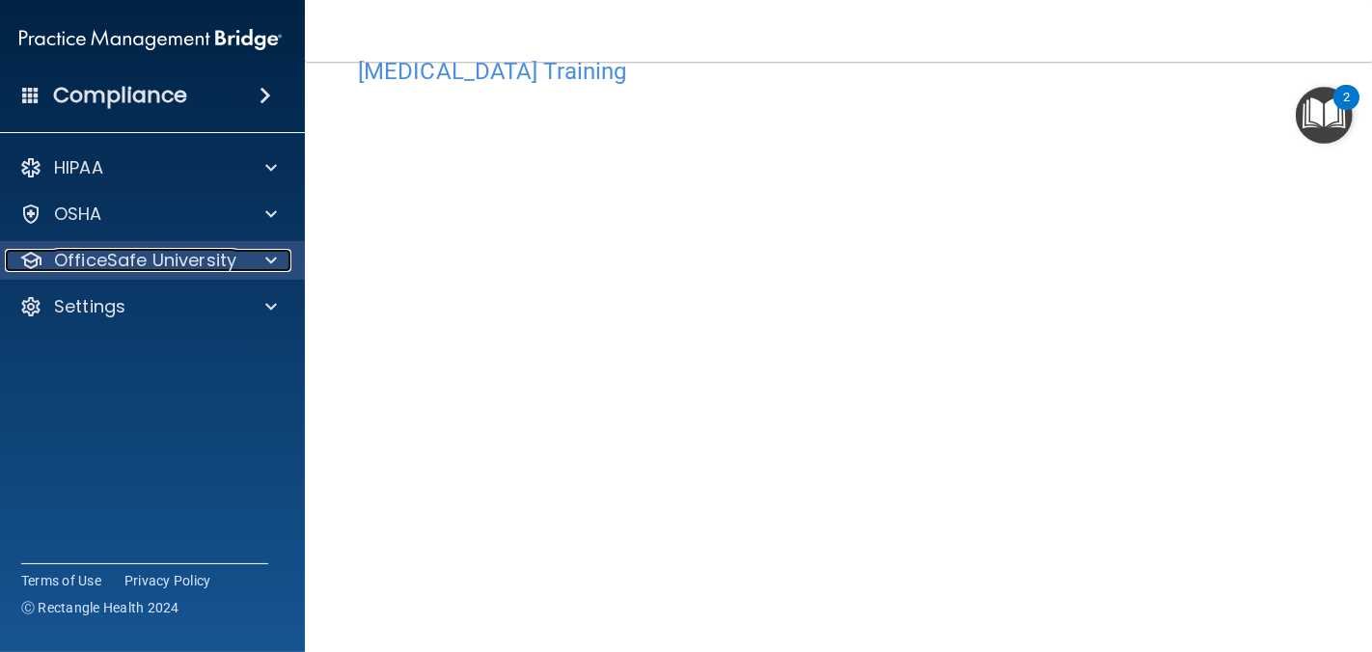
click at [267, 253] on span at bounding box center [271, 260] width 12 height 23
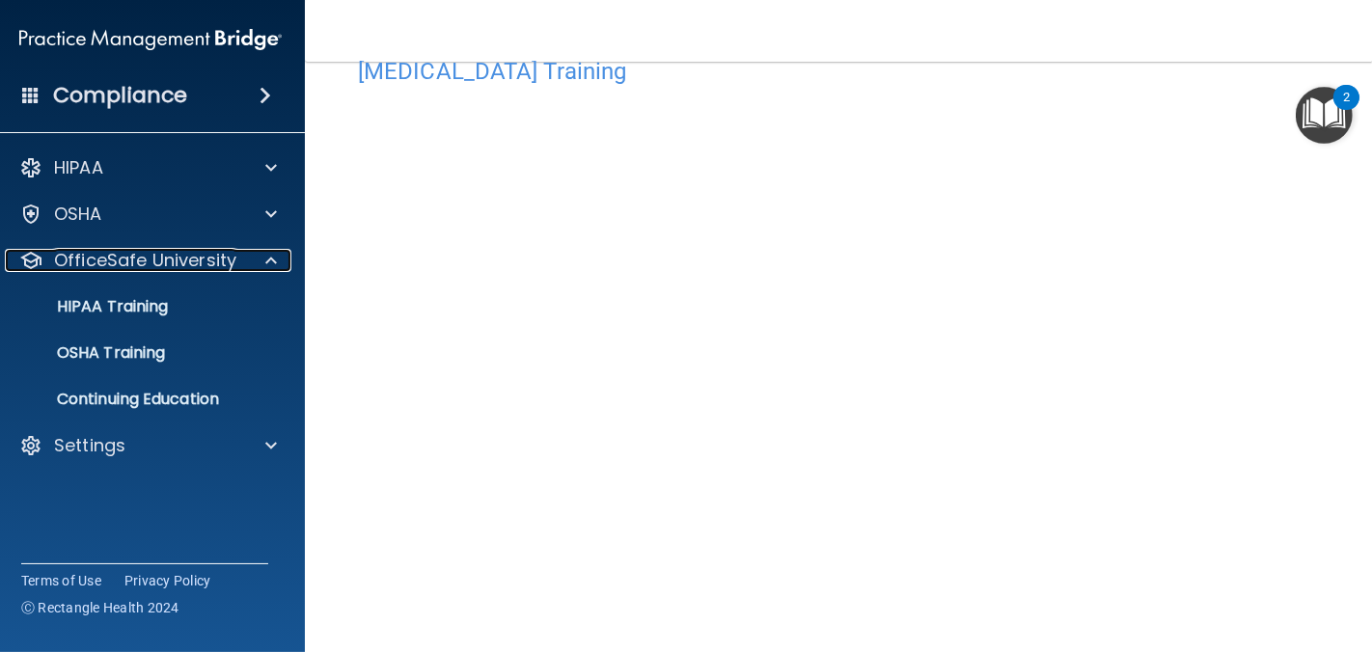
scroll to position [0, 0]
